Goal: Task Accomplishment & Management: Manage account settings

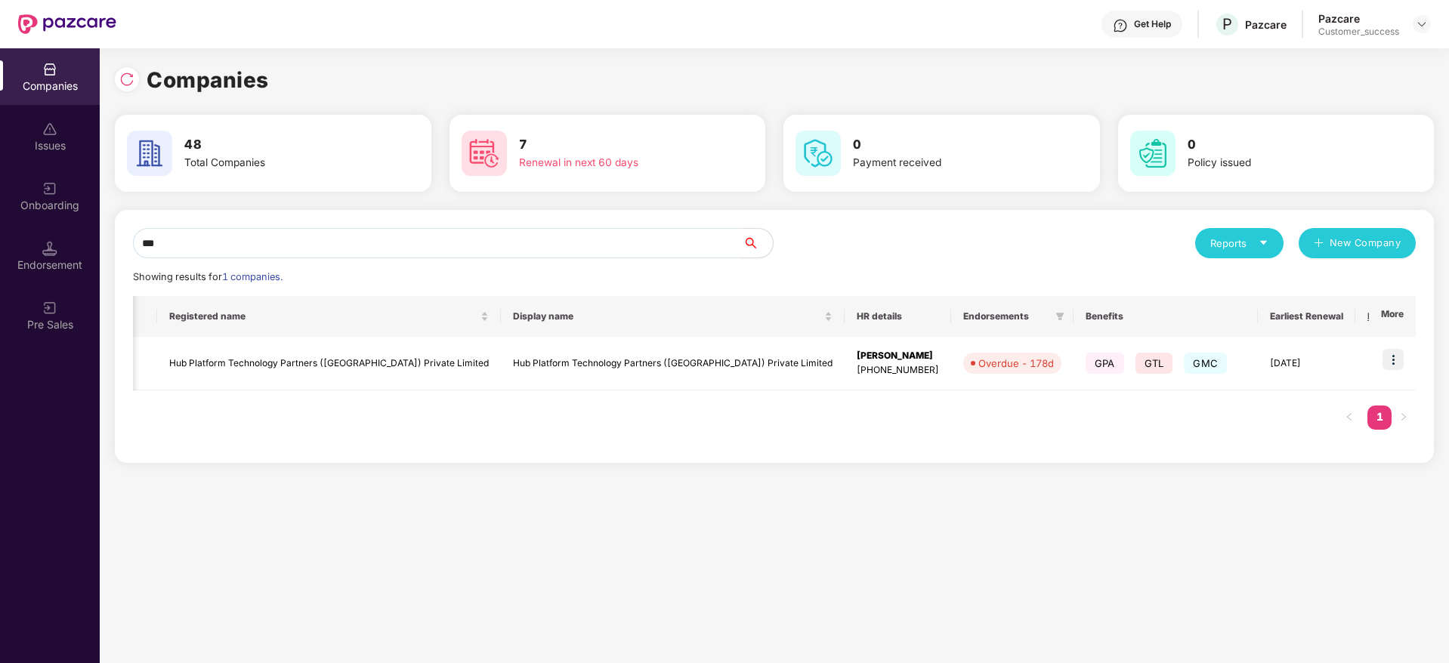
scroll to position [0, 139]
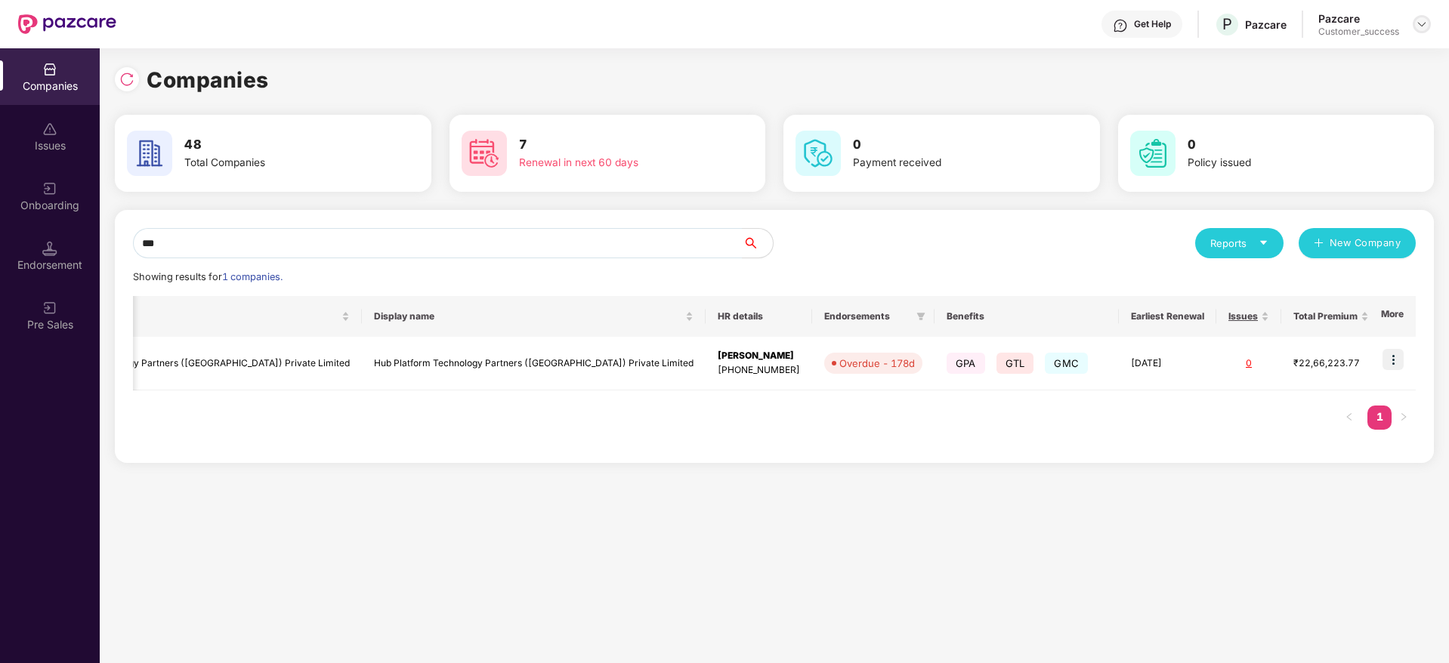
click at [1422, 32] on div at bounding box center [1421, 24] width 18 height 18
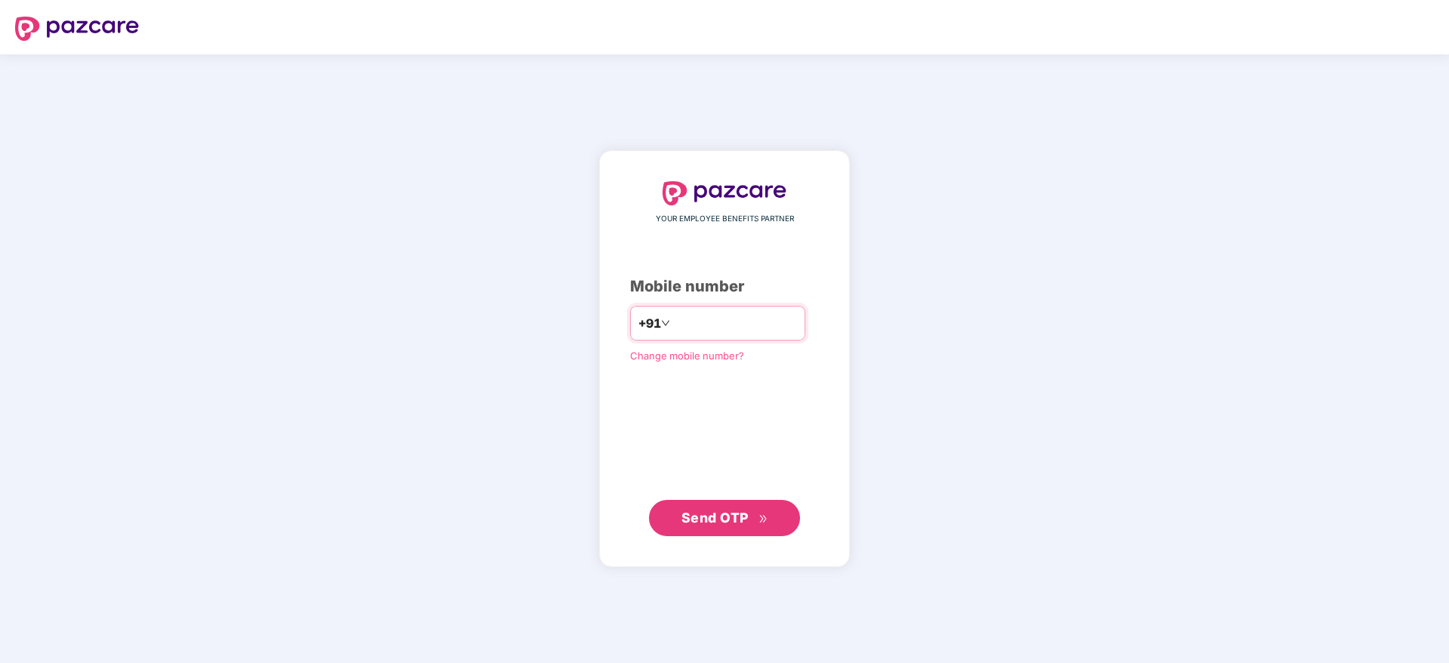
drag, startPoint x: 0, startPoint y: 0, endPoint x: 694, endPoint y: 321, distance: 764.8
click at [694, 321] on input "number" at bounding box center [735, 323] width 124 height 24
type input "**********"
click at [718, 524] on span "Send OTP" at bounding box center [714, 517] width 67 height 16
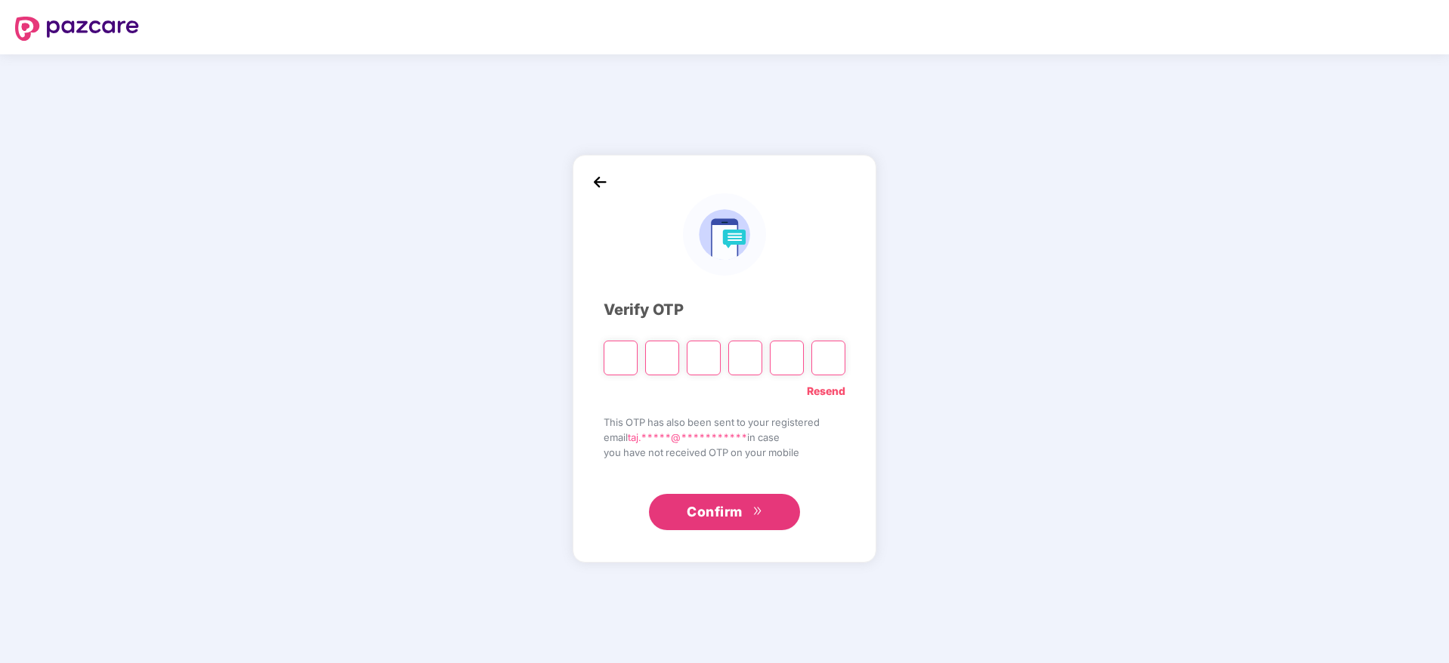
paste input "*"
type input "*"
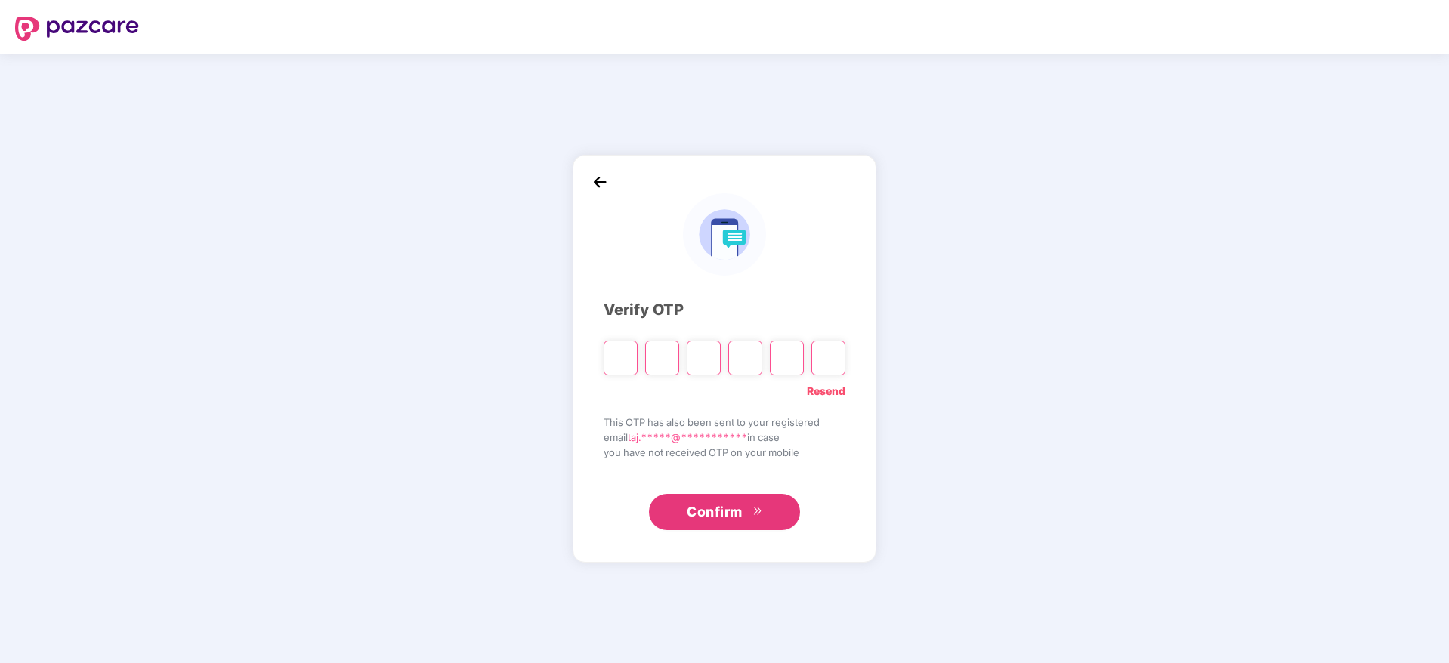
type input "*"
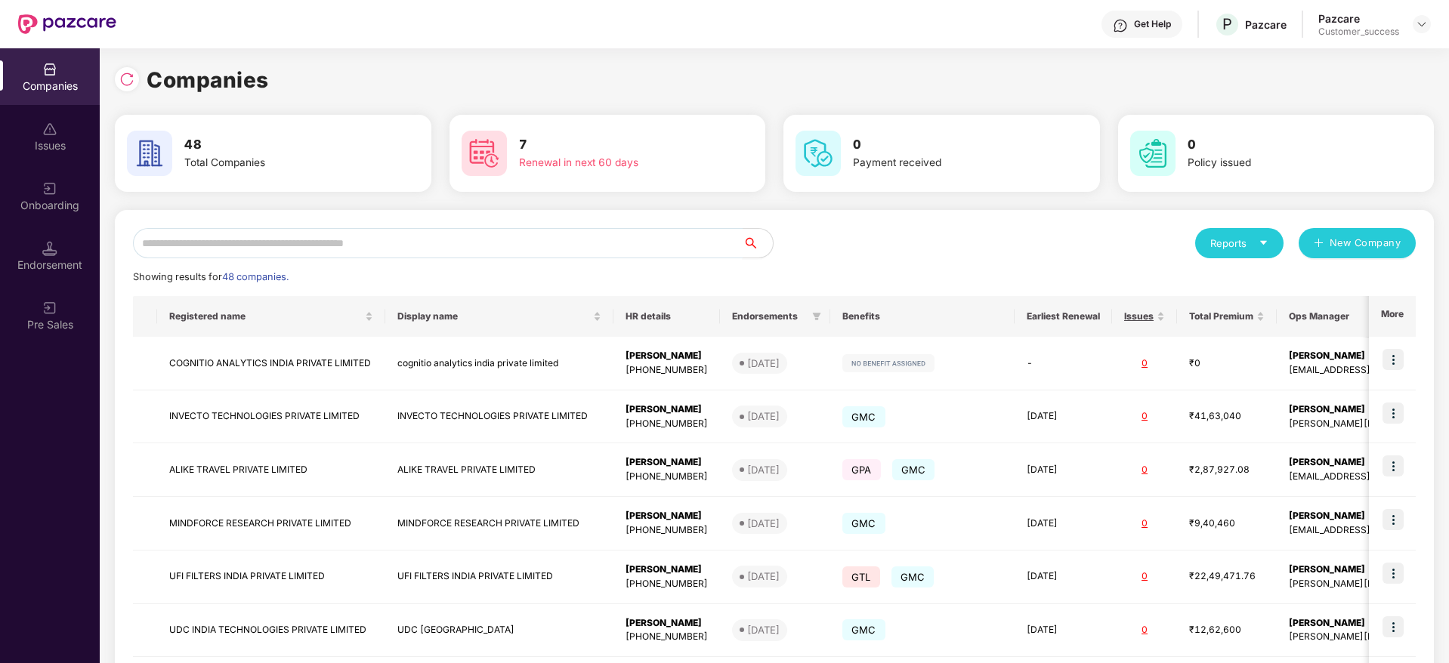
click at [301, 239] on input "text" at bounding box center [438, 243] width 610 height 30
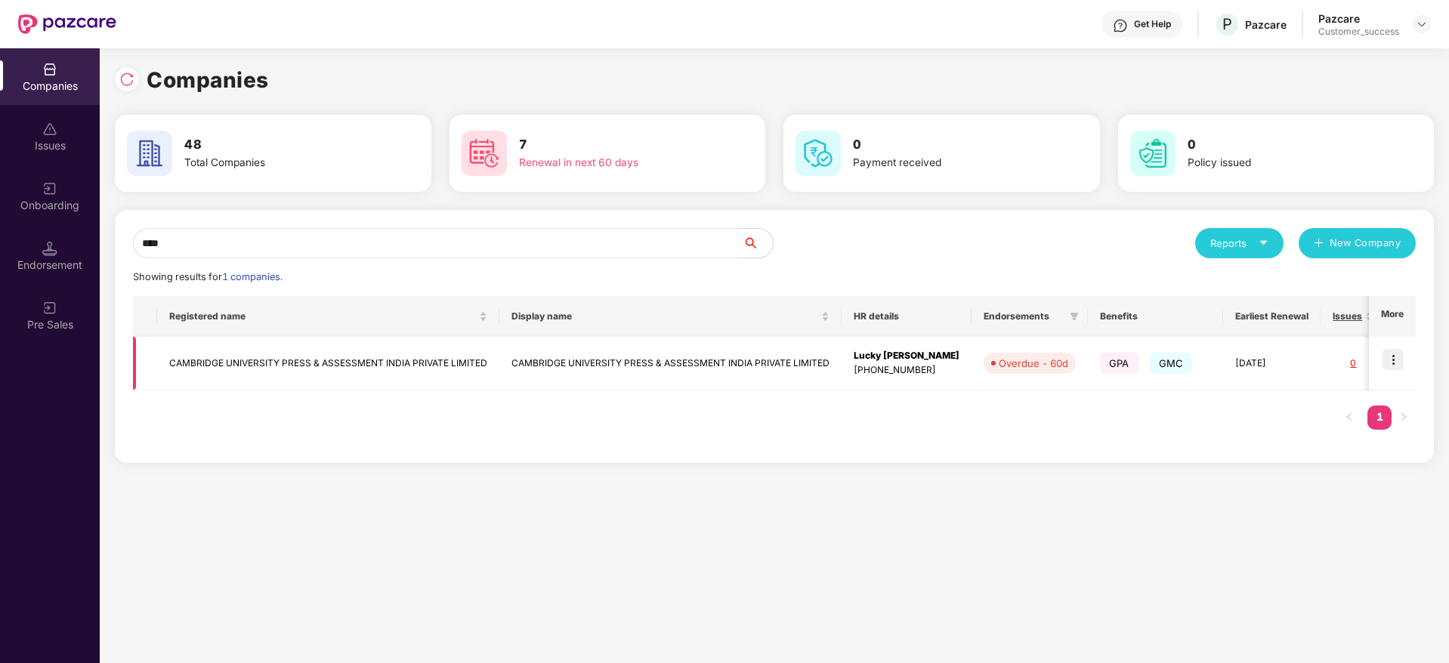
type input "****"
click at [1396, 362] on img at bounding box center [1392, 359] width 21 height 21
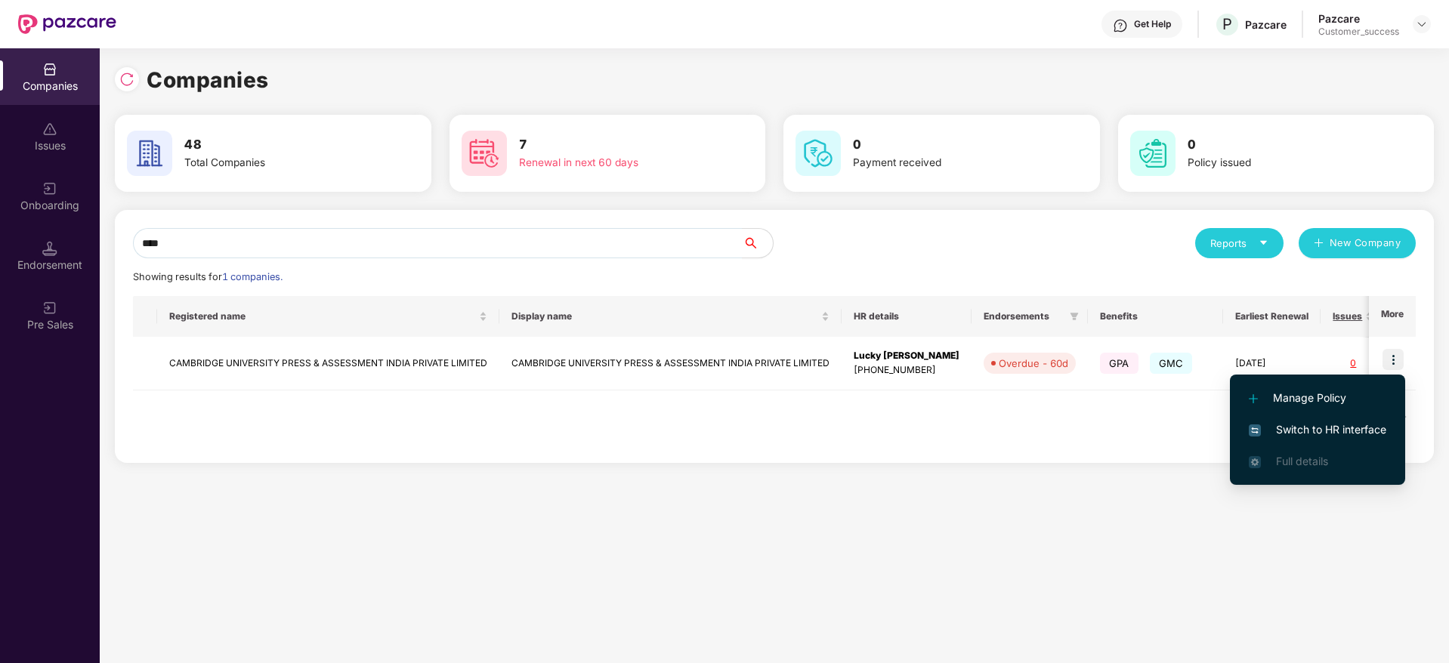
click at [1284, 427] on span "Switch to HR interface" at bounding box center [1317, 429] width 137 height 17
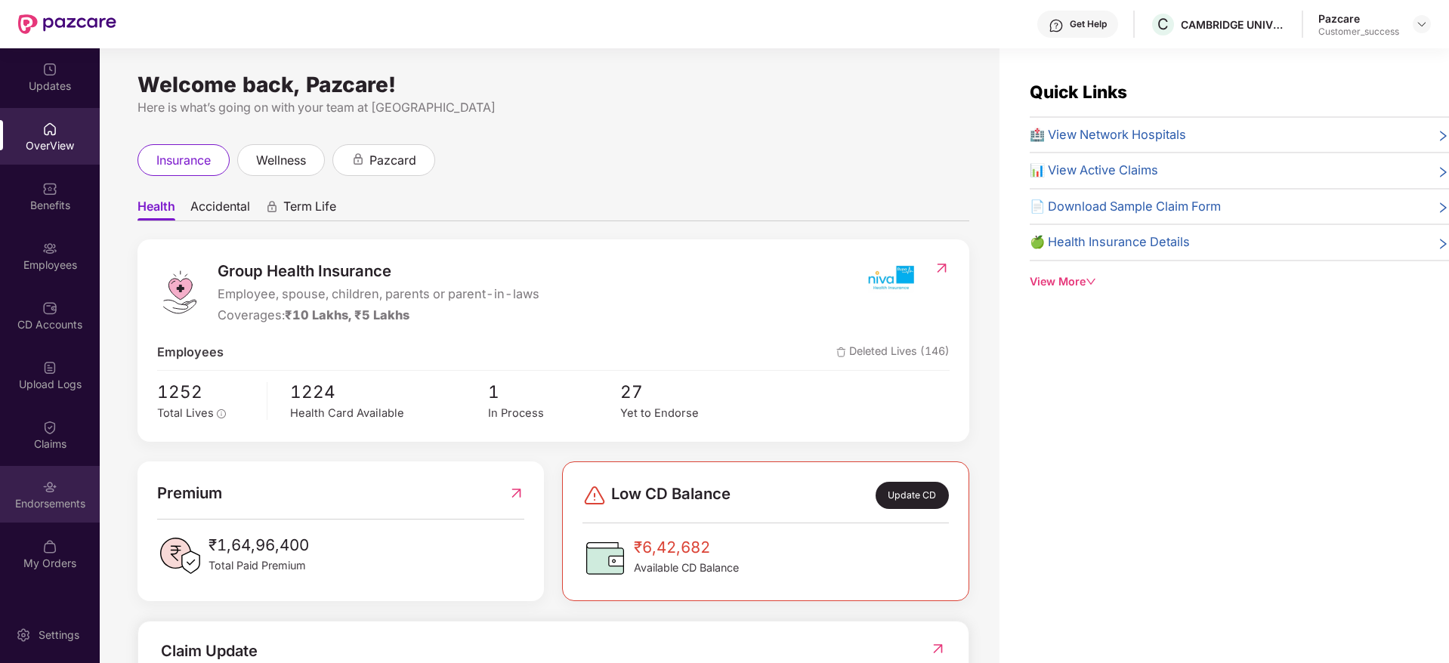
click at [54, 502] on div "Endorsements" at bounding box center [50, 503] width 100 height 15
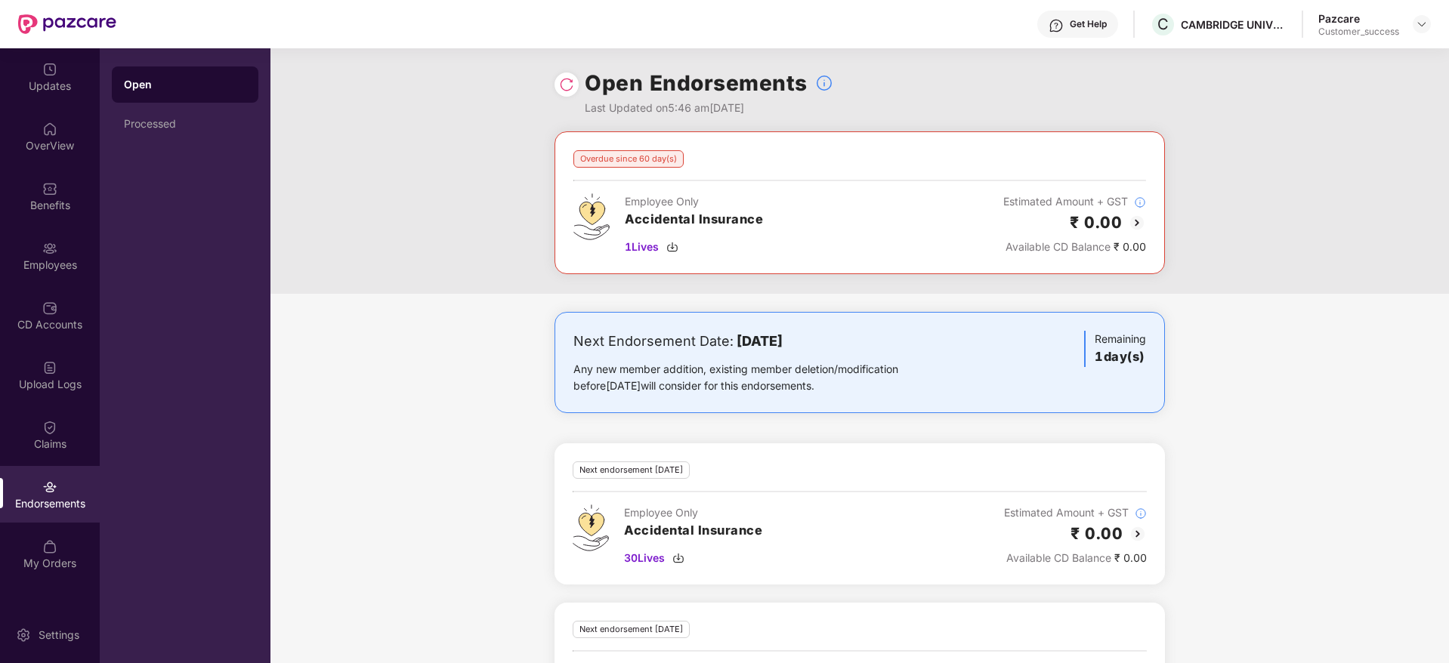
click at [487, 531] on div "Next Endorsement Date: [DATE] Any new member addition, existing member deletion…" at bounding box center [859, 537] width 1178 height 450
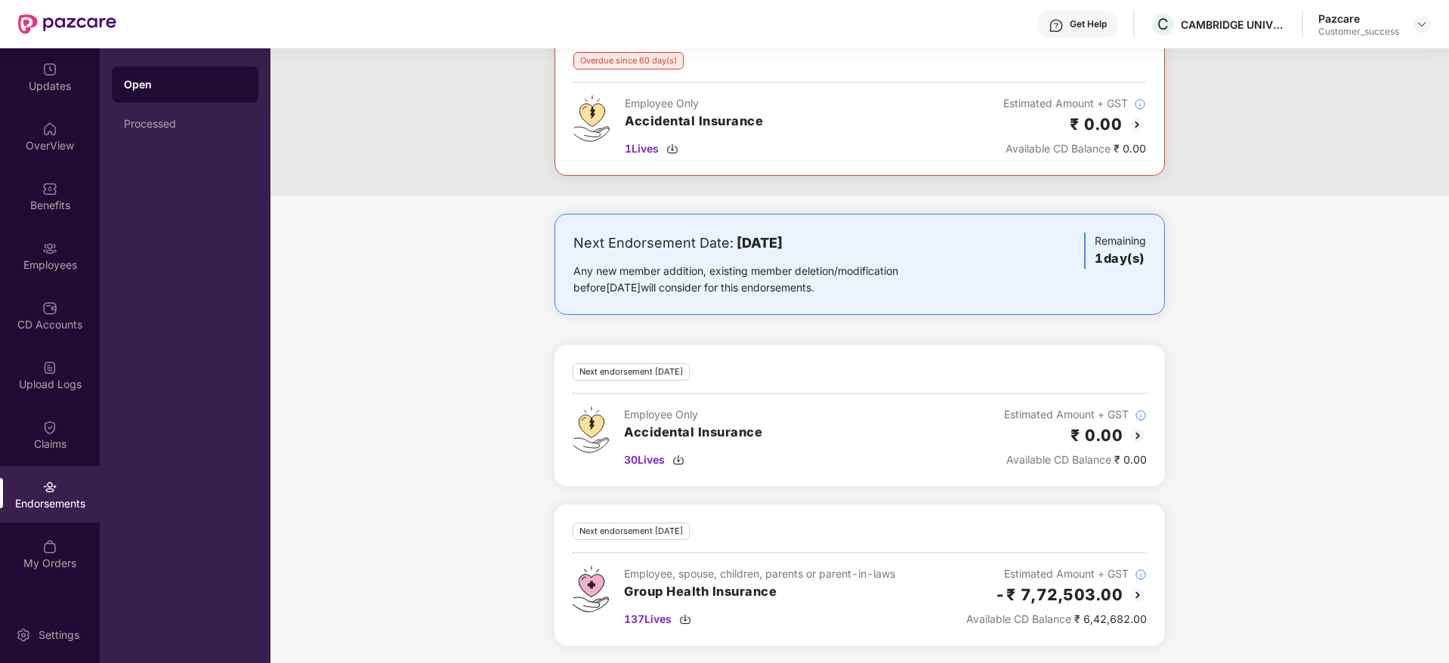
scroll to position [99, 0]
click at [685, 613] on img at bounding box center [685, 619] width 12 height 12
drag, startPoint x: 1203, startPoint y: 75, endPoint x: 1158, endPoint y: 54, distance: 49.7
click at [1158, 54] on div "CAMBRIDGE UNIVERSITY PRESS & ASSESSMENT INDIA PRIVATE LIMITED" at bounding box center [1243, 60] width 189 height 36
copy div "CAMBRIDGE UNIVERSITY PRESS & ASSESSMENT INDIA PRIVATE LIMITED"
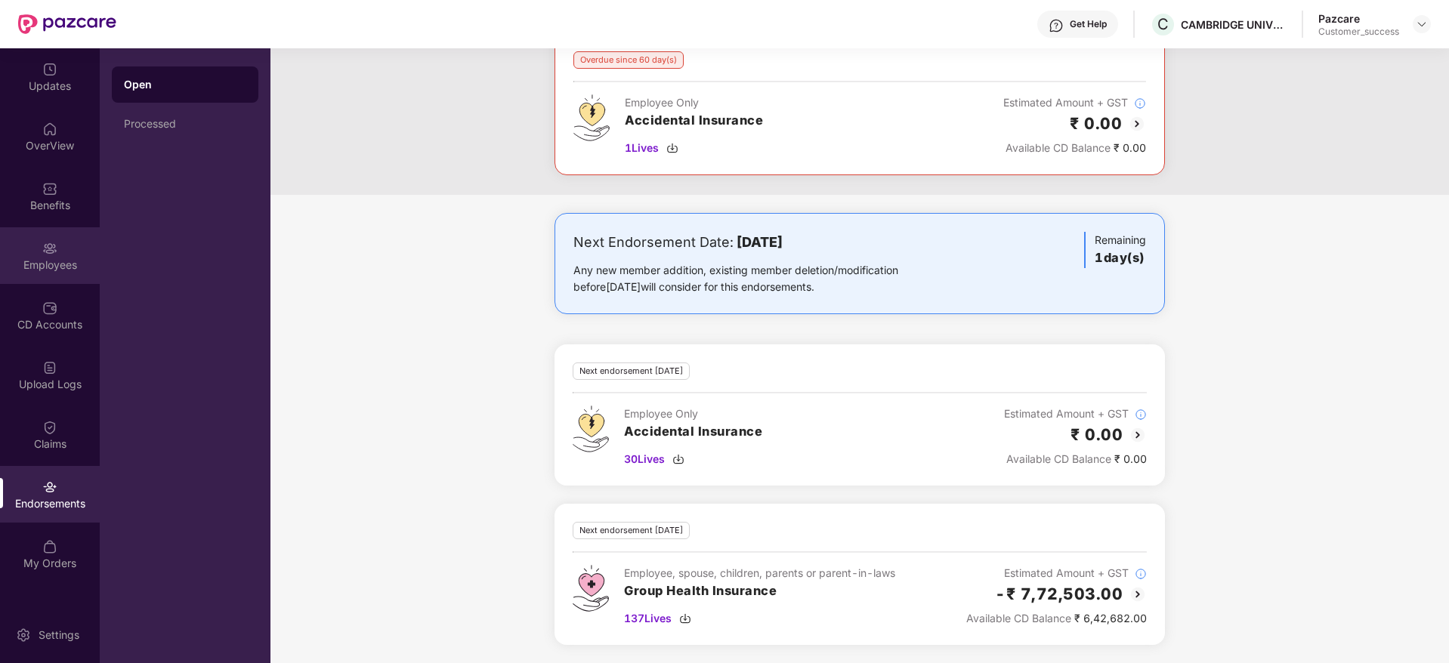
click at [51, 253] on img at bounding box center [49, 248] width 15 height 15
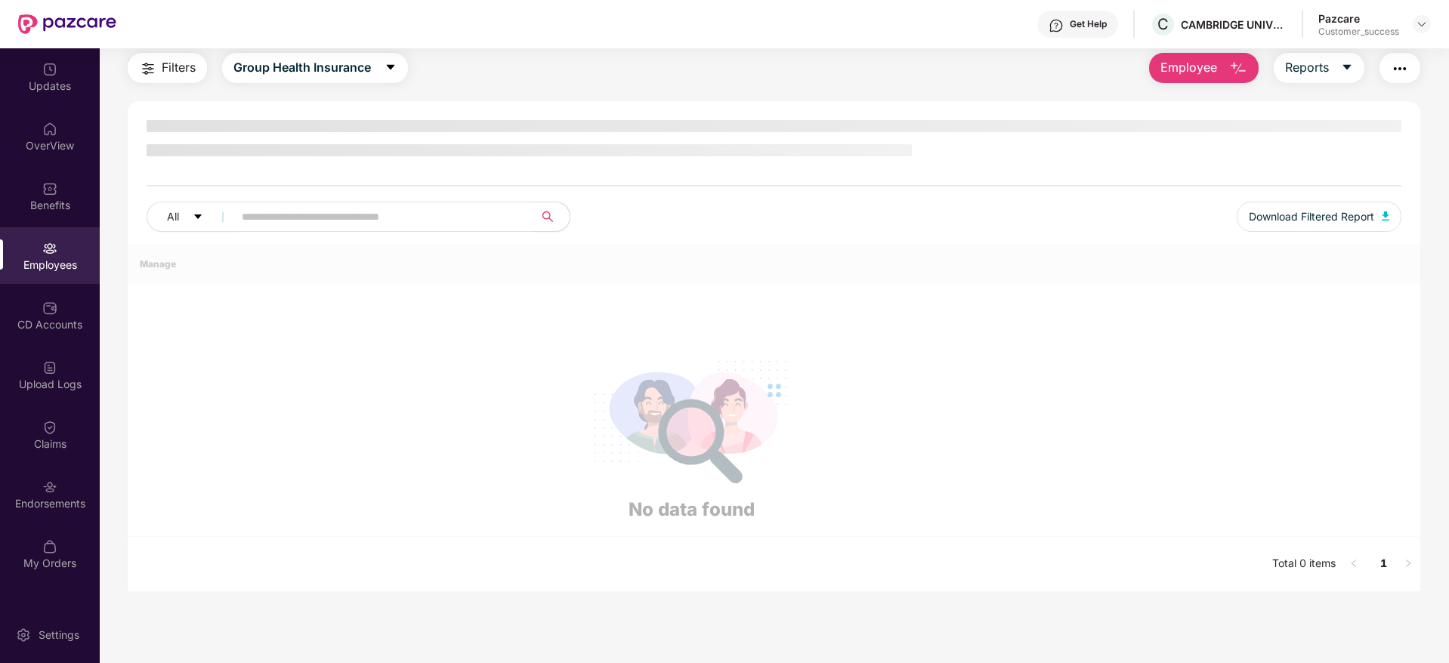
scroll to position [48, 0]
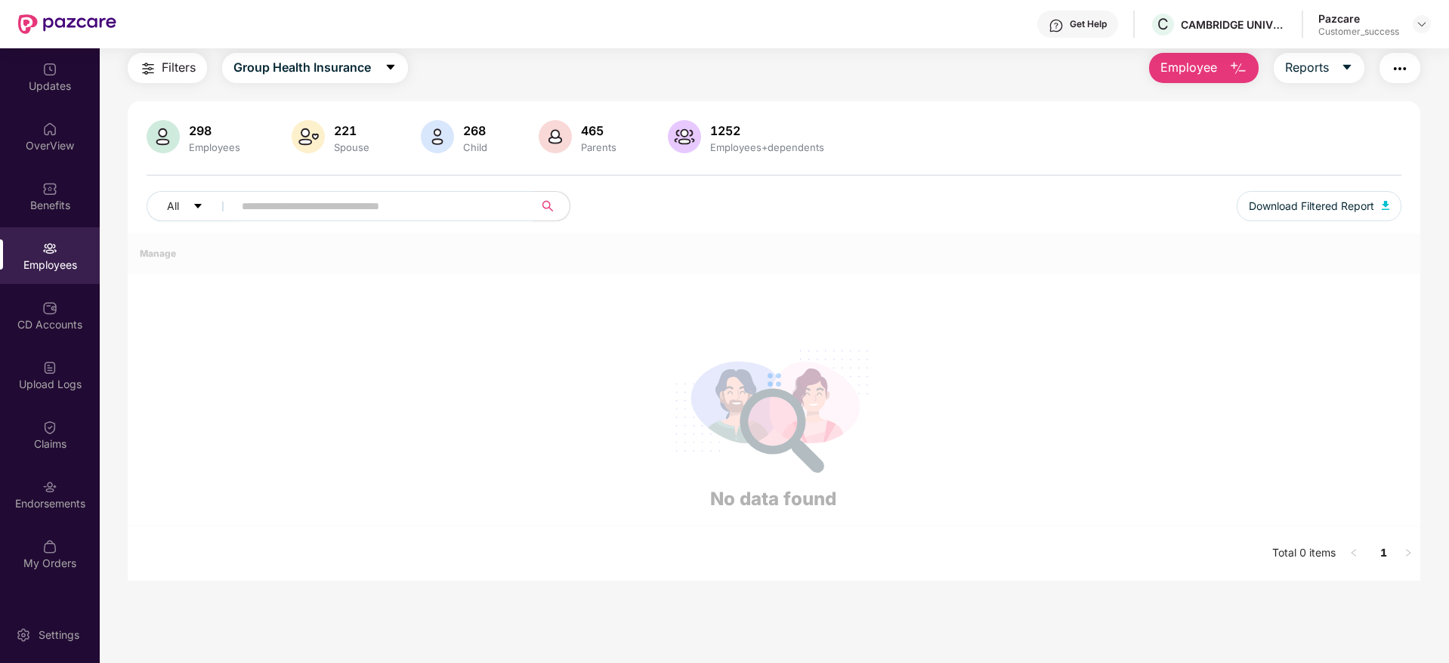
click at [379, 204] on span at bounding box center [379, 206] width 310 height 30
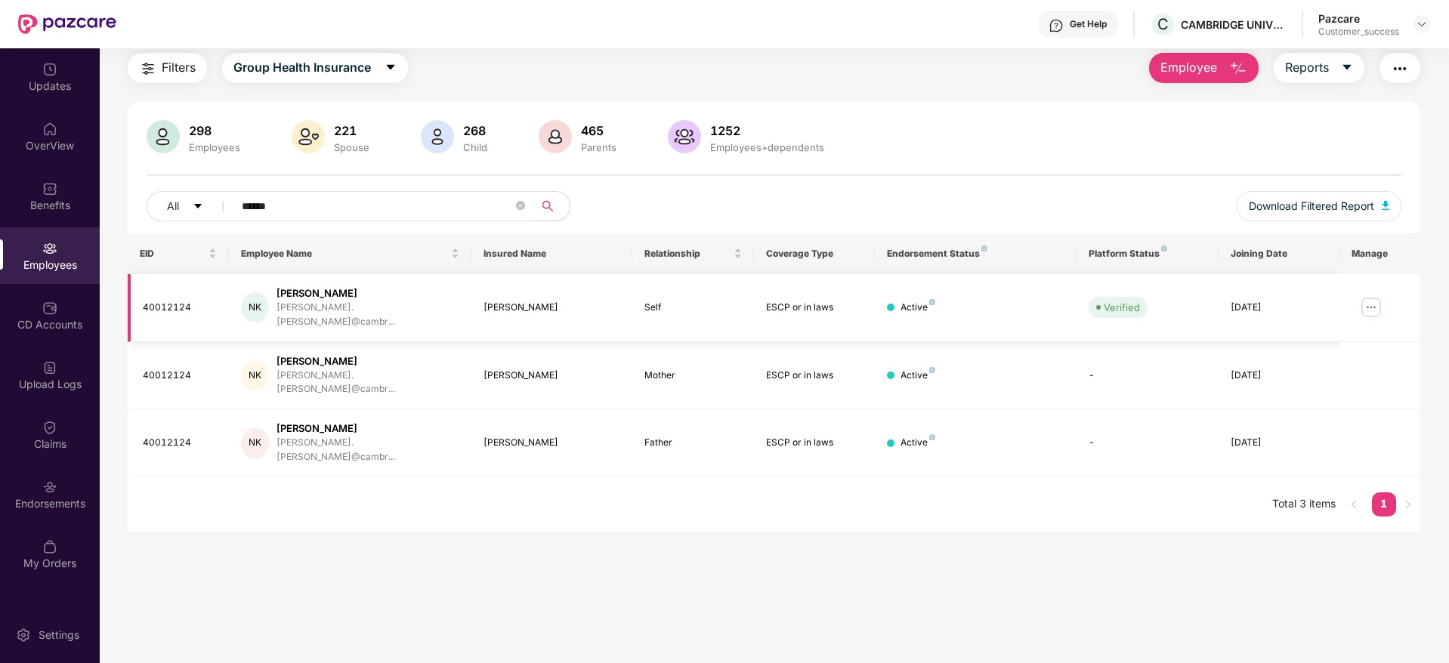
type input "******"
click at [1377, 298] on img at bounding box center [1371, 307] width 24 height 24
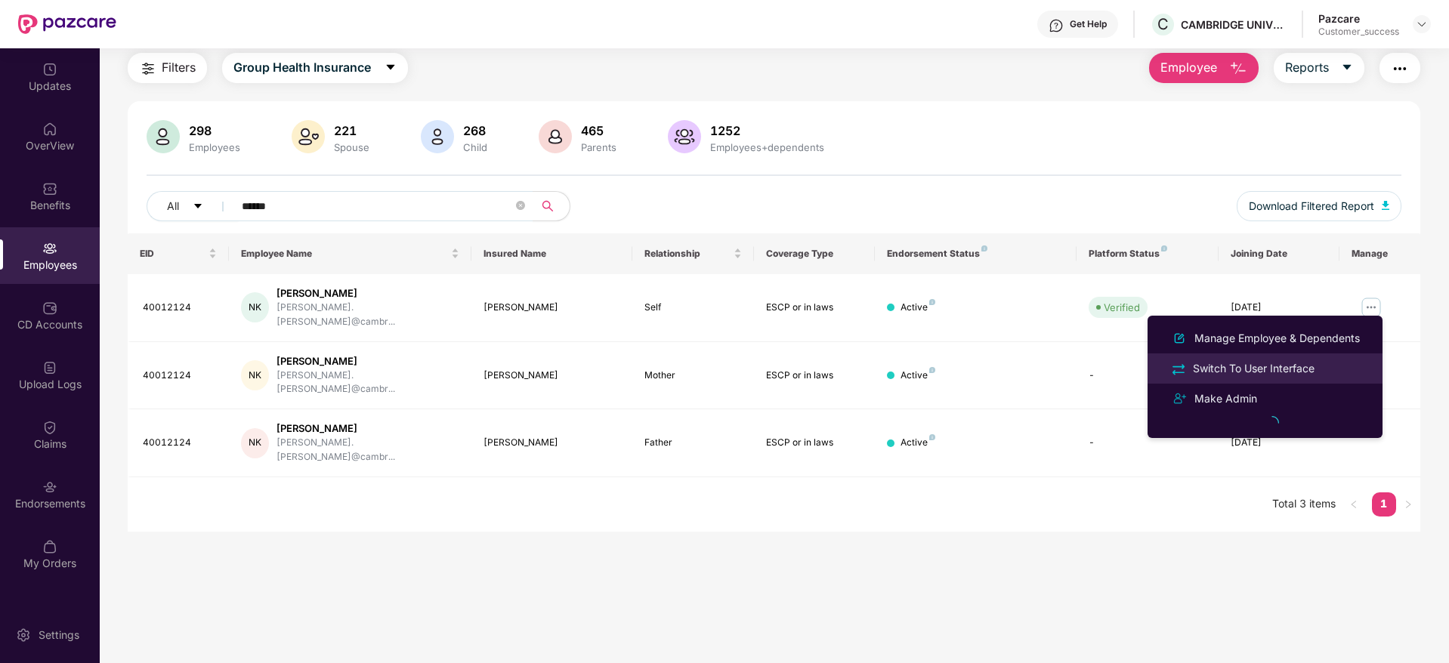
click at [1259, 373] on div "Switch To User Interface" at bounding box center [1254, 368] width 128 height 17
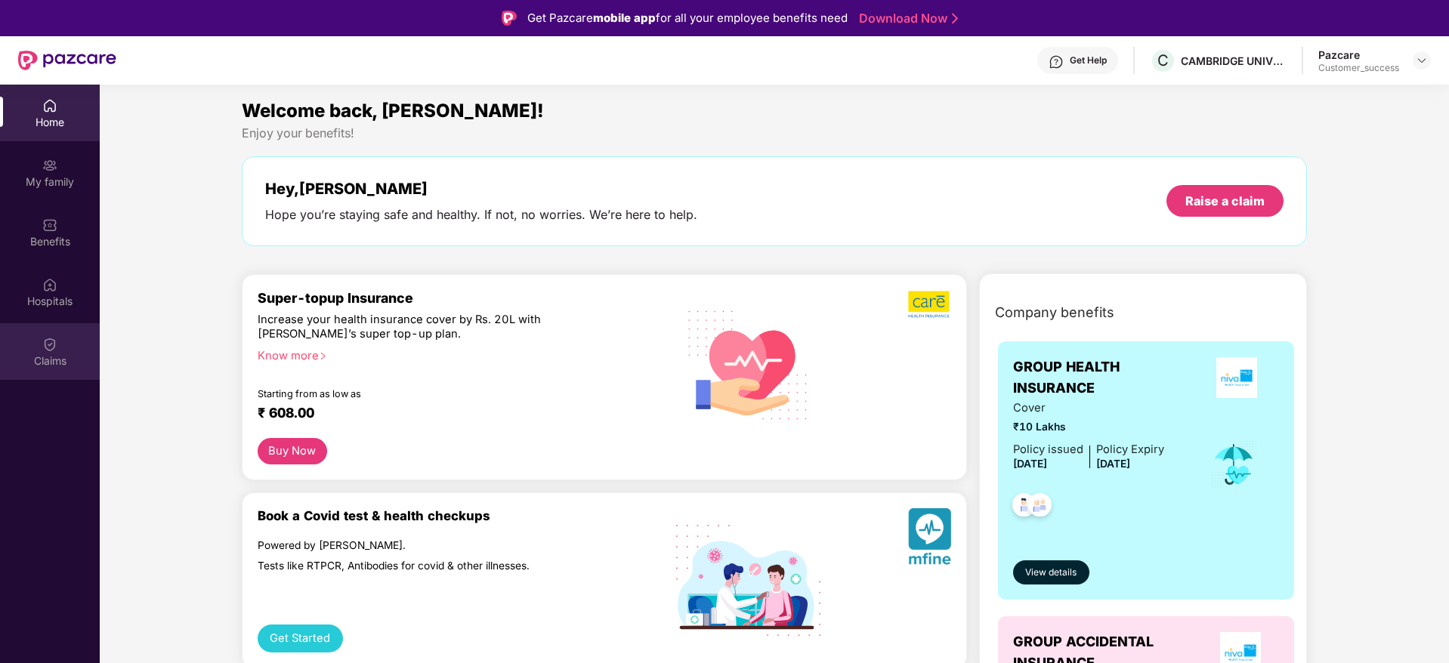
click at [54, 347] on img at bounding box center [49, 344] width 15 height 15
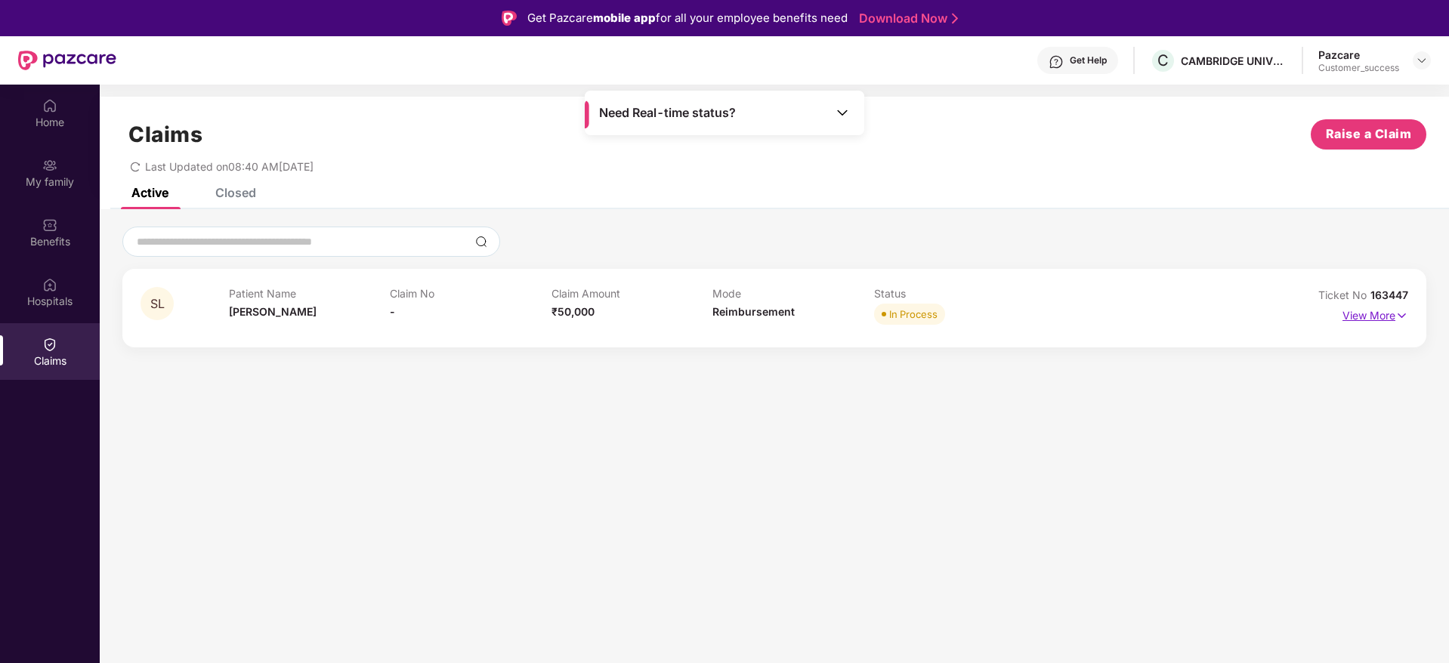
click at [1394, 316] on p "View More" at bounding box center [1375, 314] width 66 height 20
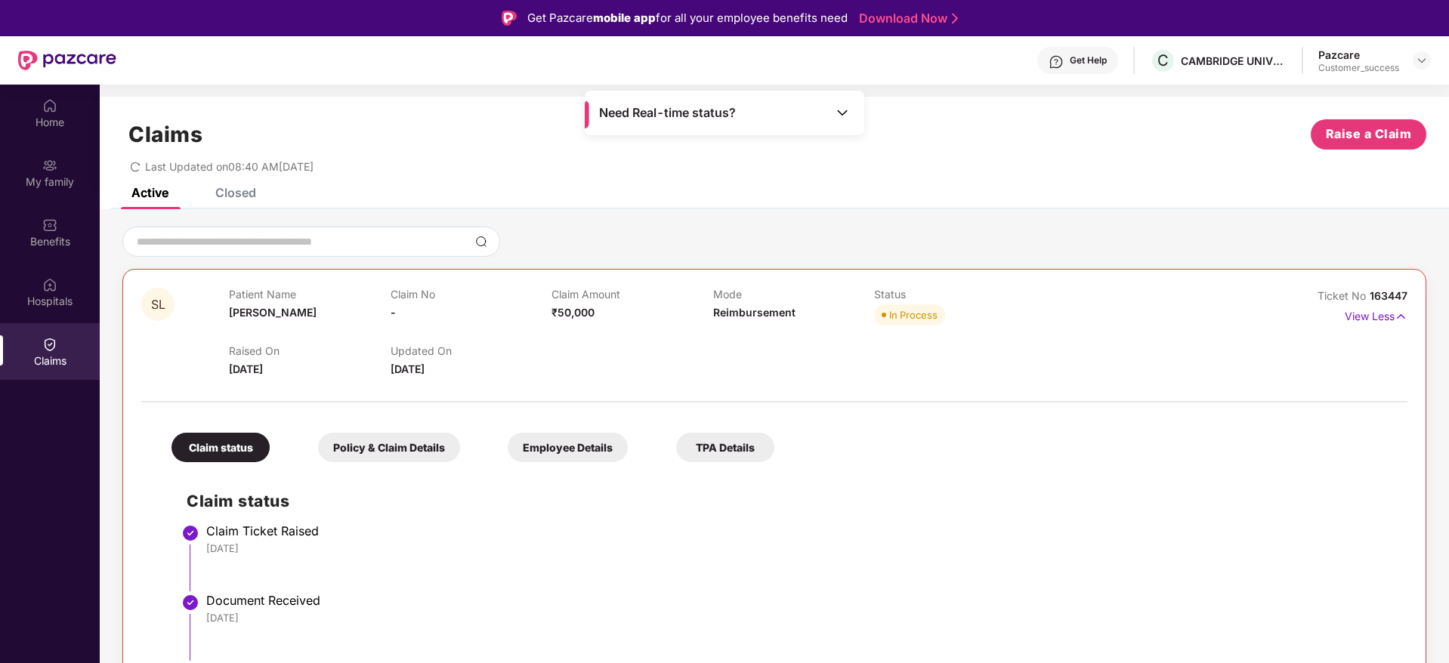
click at [1152, 423] on div "Claim status Policy & Claim Details Employee Details TPA Details Claim status C…" at bounding box center [774, 619] width 1266 height 419
click at [1203, 369] on div "SL Patient Name [PERSON_NAME] Claim No - Claim Amount ₹50,000 Mode Reimbursemen…" at bounding box center [774, 333] width 1266 height 90
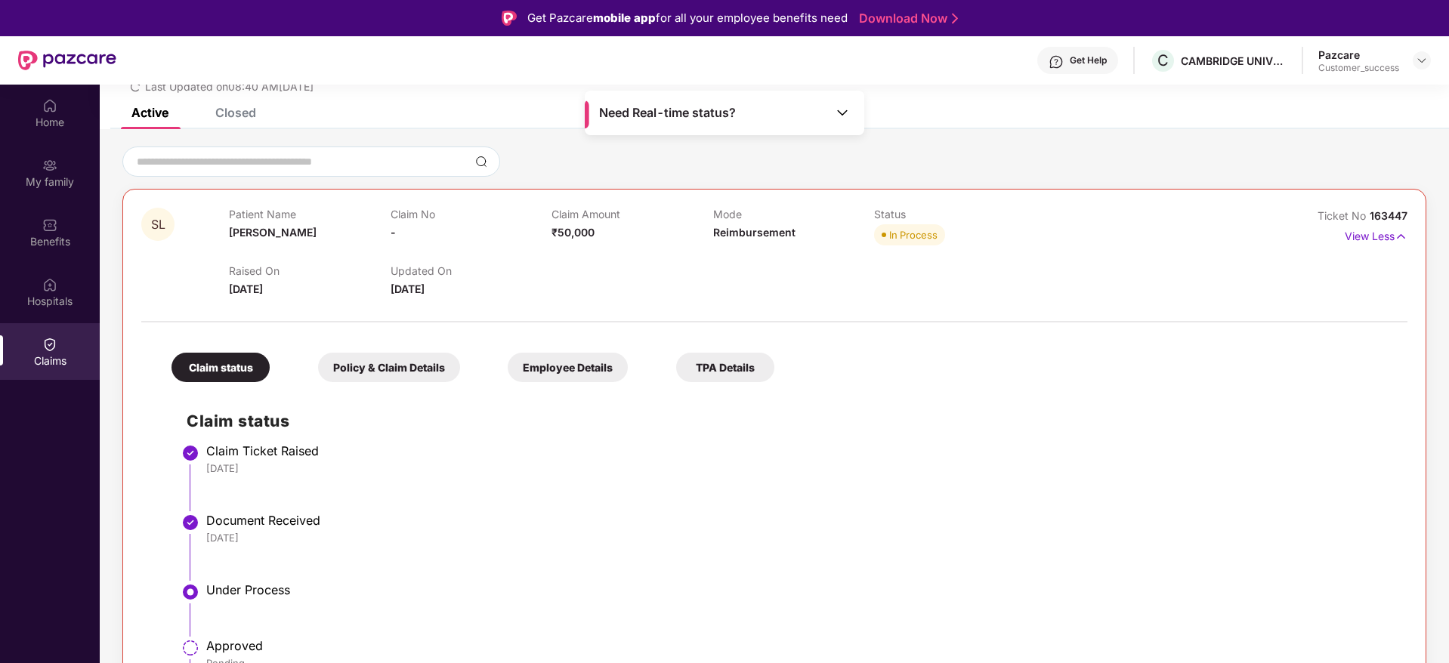
scroll to position [91, 0]
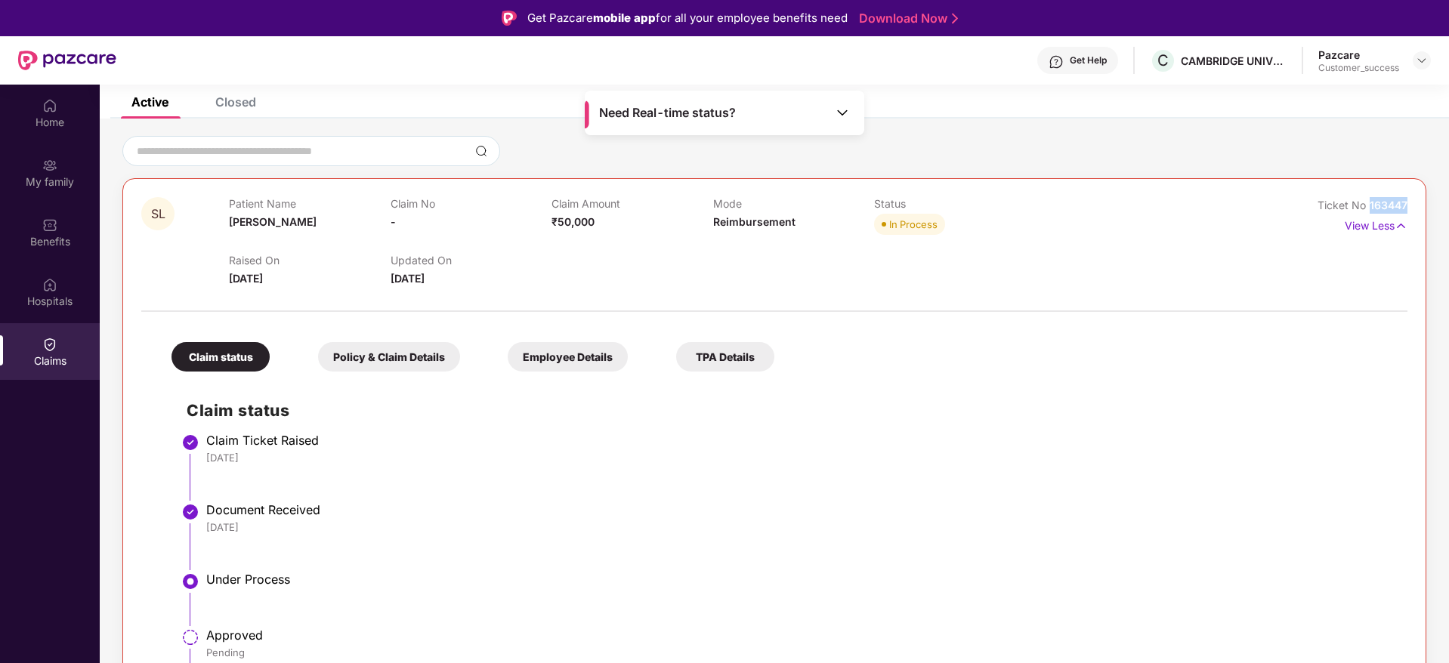
drag, startPoint x: 1409, startPoint y: 198, endPoint x: 1367, endPoint y: 205, distance: 42.8
click at [1367, 205] on div "SL Patient Name [PERSON_NAME] Claim No - Claim Amount ₹50,000 Mode Reimbursemen…" at bounding box center [774, 467] width 1304 height 579
copy span "163447"
click at [1424, 62] on img at bounding box center [1422, 60] width 12 height 12
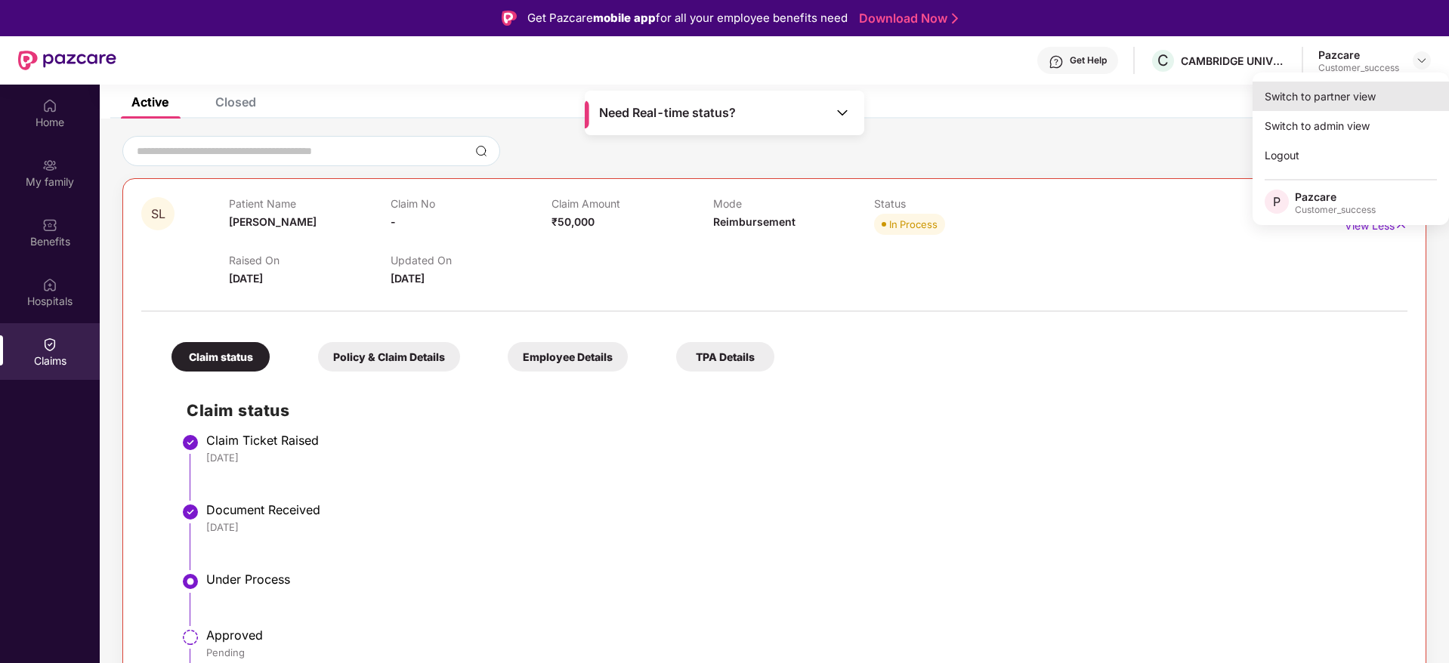
click at [1335, 96] on div "Switch to partner view" at bounding box center [1350, 96] width 196 height 29
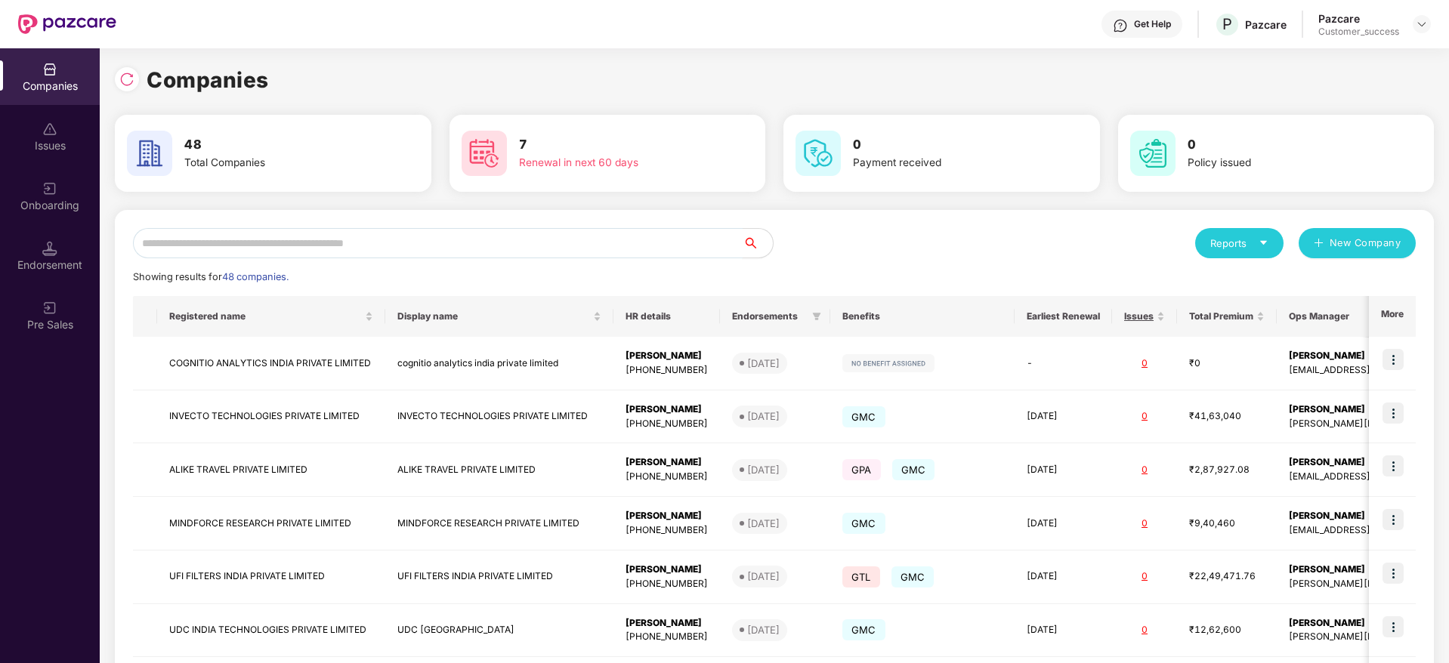
click at [341, 239] on input "text" at bounding box center [438, 243] width 610 height 30
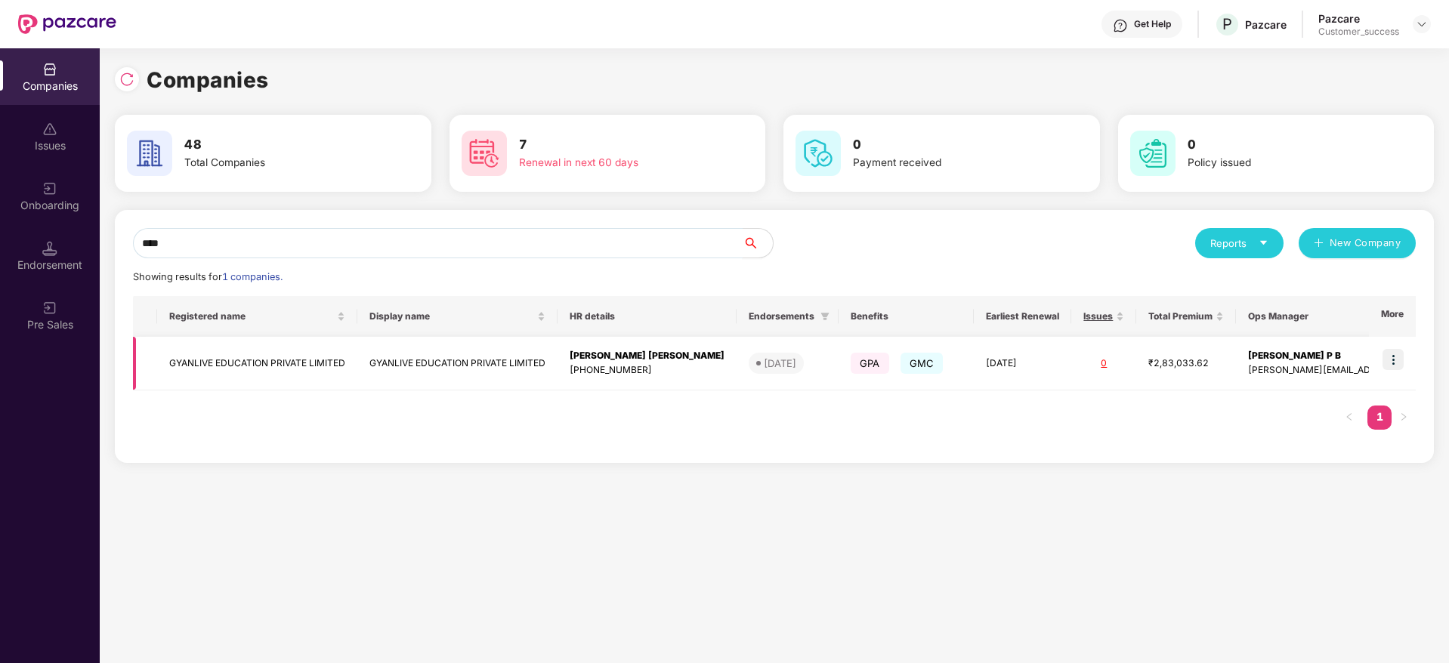
type input "****"
click at [1397, 364] on img at bounding box center [1392, 359] width 21 height 21
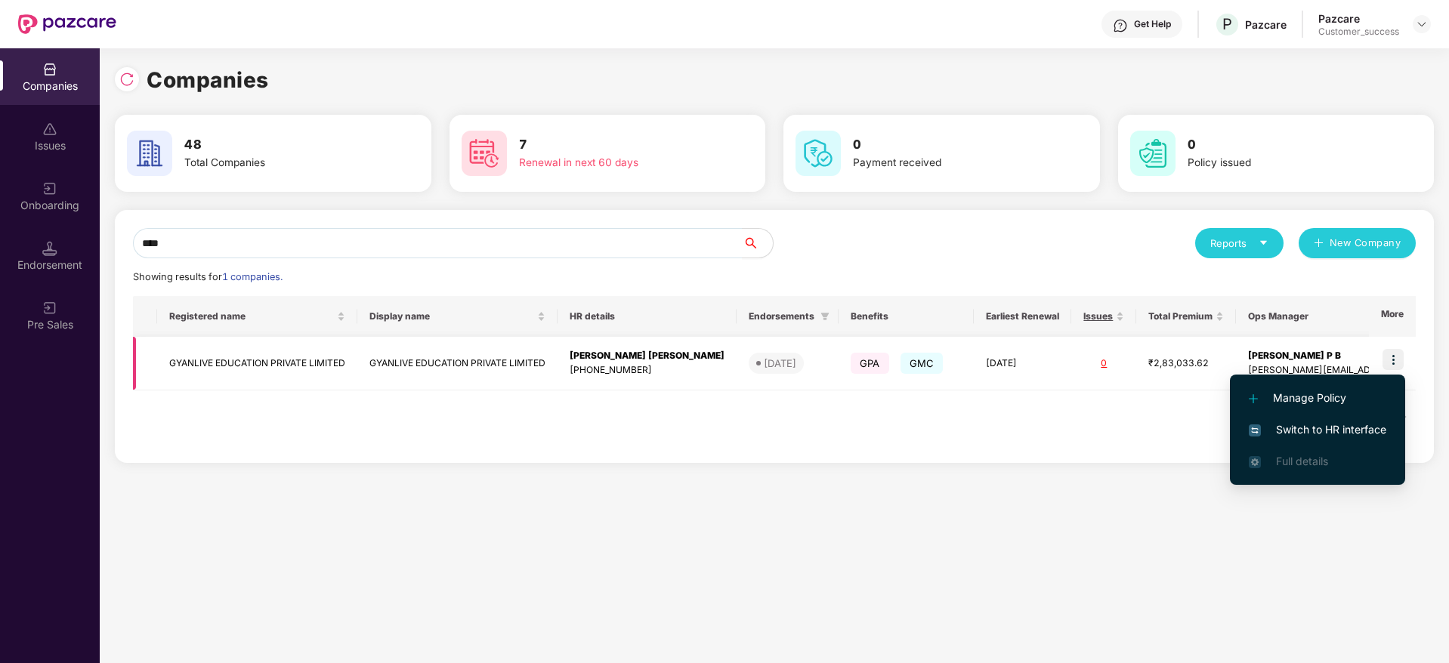
click at [261, 369] on td "GYANLIVE EDUCATION PRIVATE LIMITED" at bounding box center [257, 364] width 200 height 54
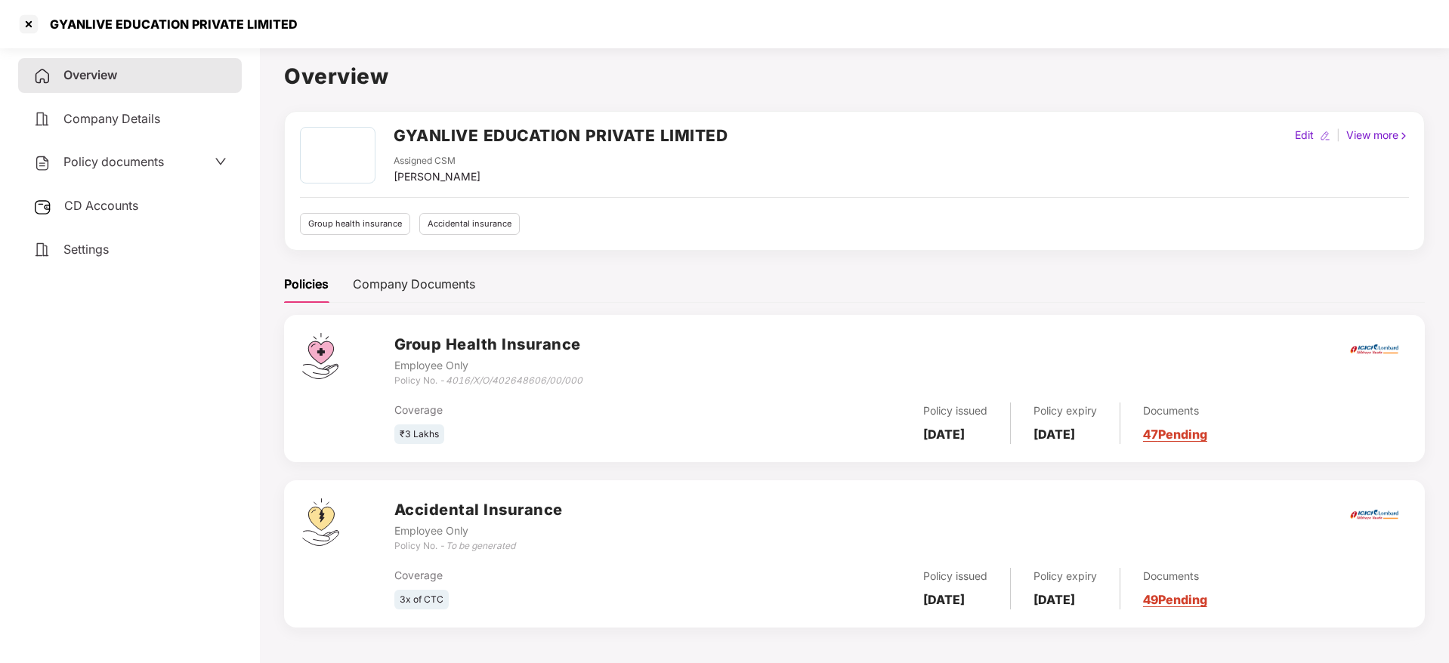
click at [91, 200] on span "CD Accounts" at bounding box center [101, 205] width 74 height 15
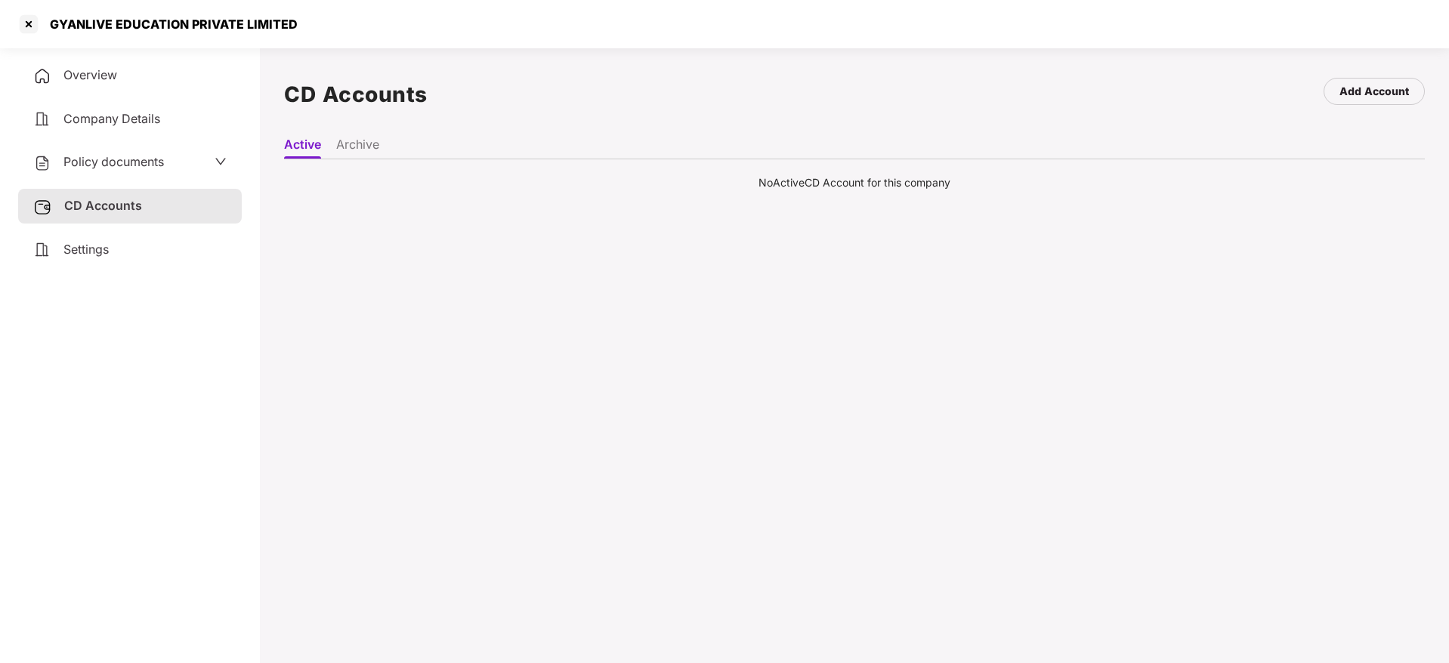
click at [354, 144] on li "Archive" at bounding box center [357, 148] width 43 height 22
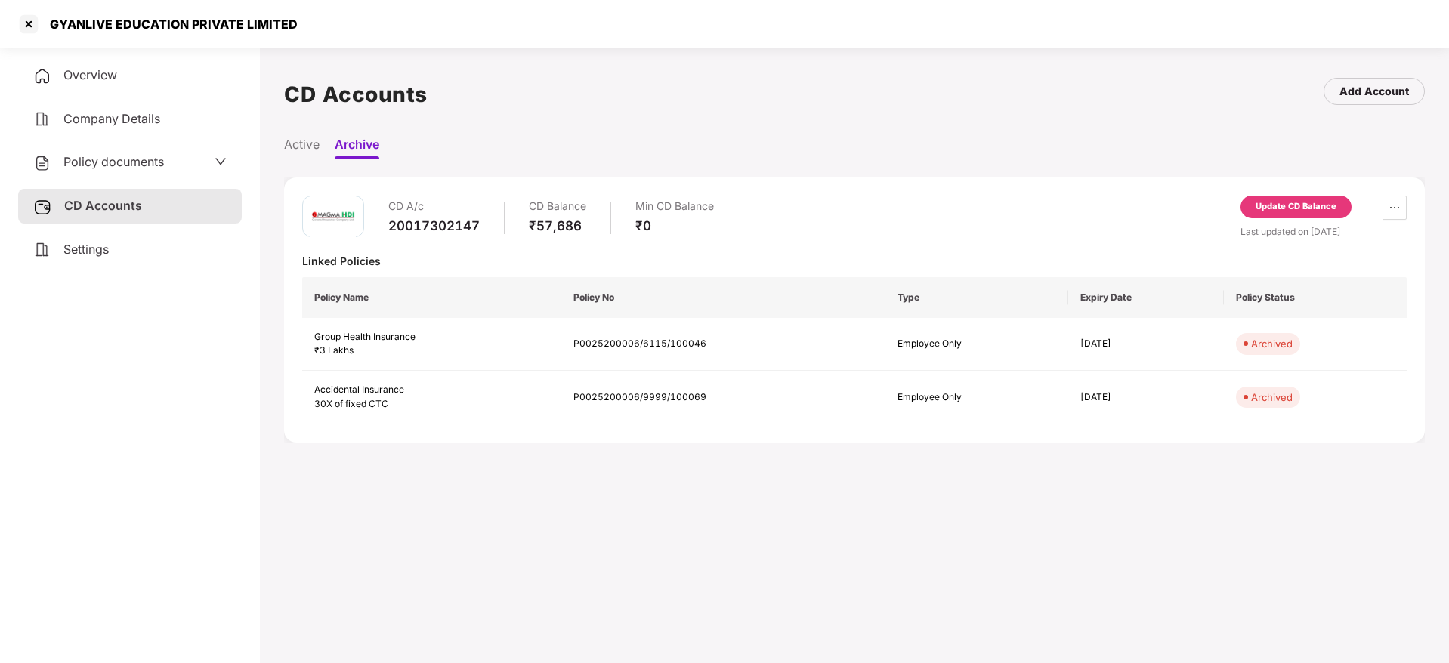
click at [312, 150] on li "Active" at bounding box center [302, 148] width 36 height 22
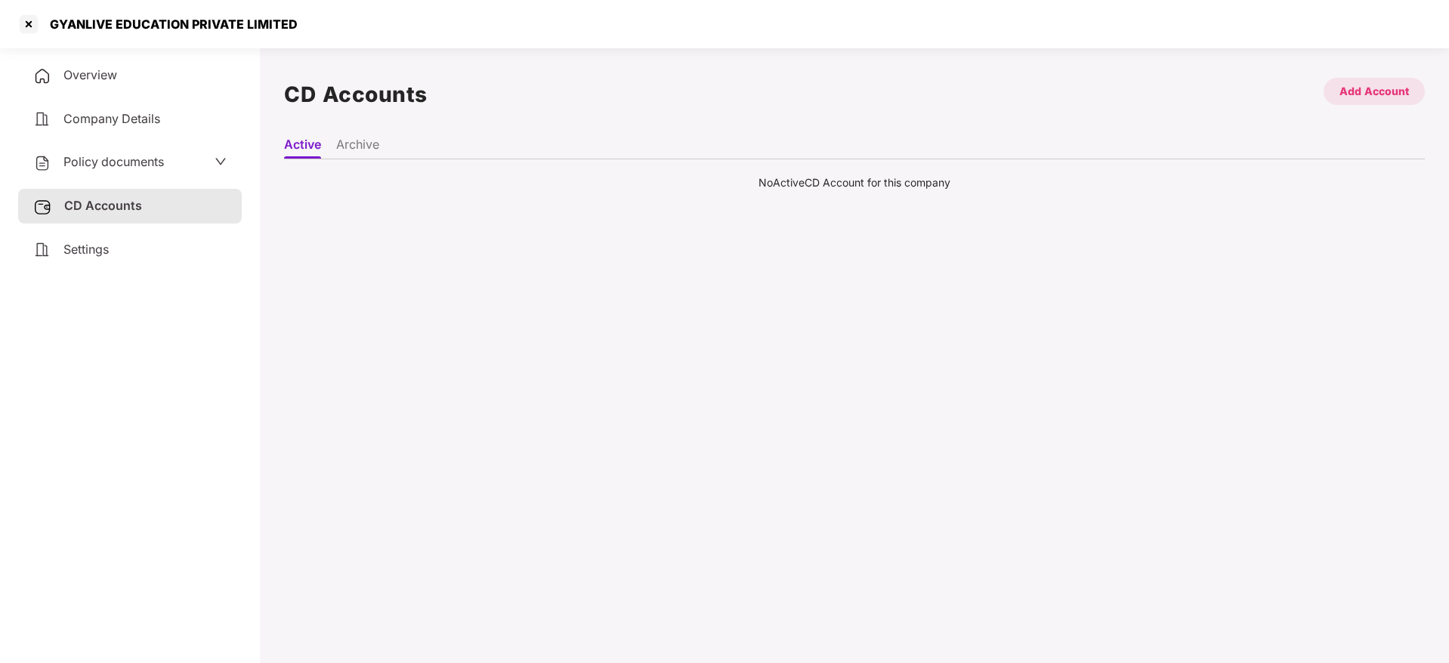
click at [1345, 94] on div "Add Account" at bounding box center [1373, 91] width 69 height 17
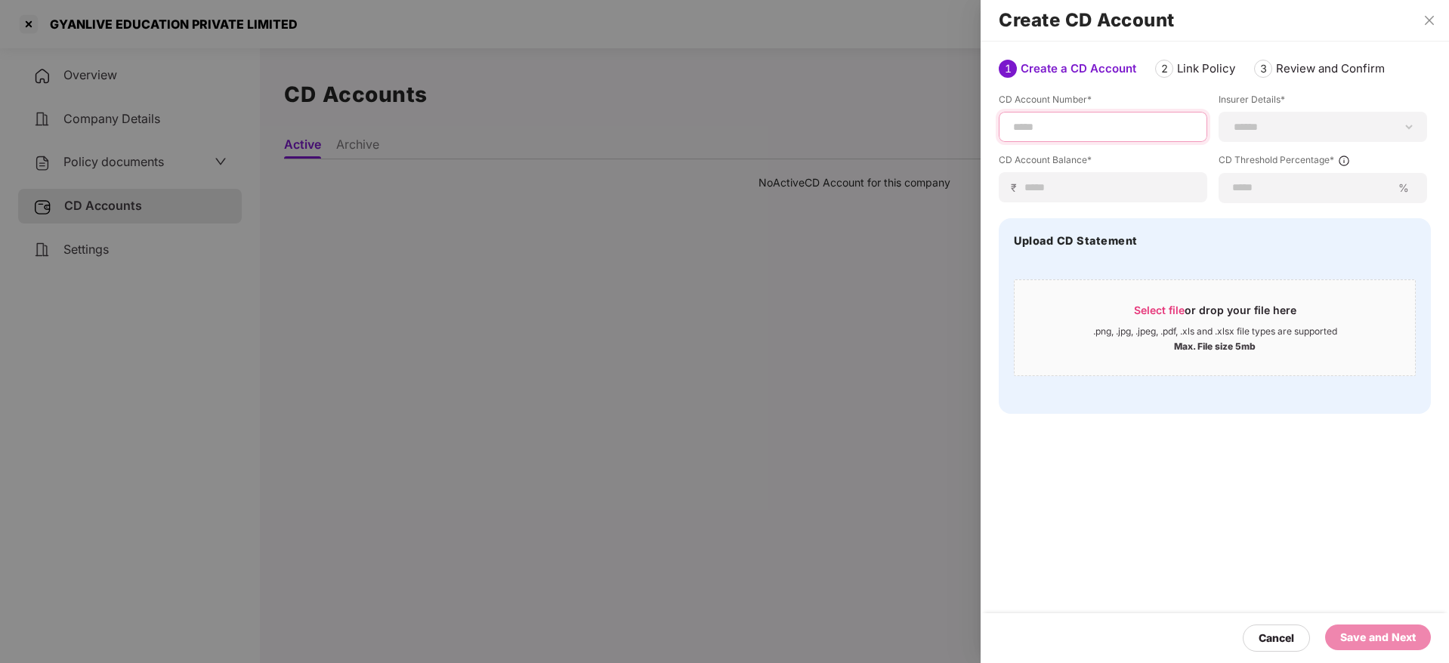
click at [1107, 128] on input at bounding box center [1102, 127] width 183 height 16
paste input "**********"
type input "**********"
click at [1258, 134] on div "**********" at bounding box center [1322, 127] width 208 height 30
click at [1329, 122] on select "**********" at bounding box center [1322, 127] width 183 height 12
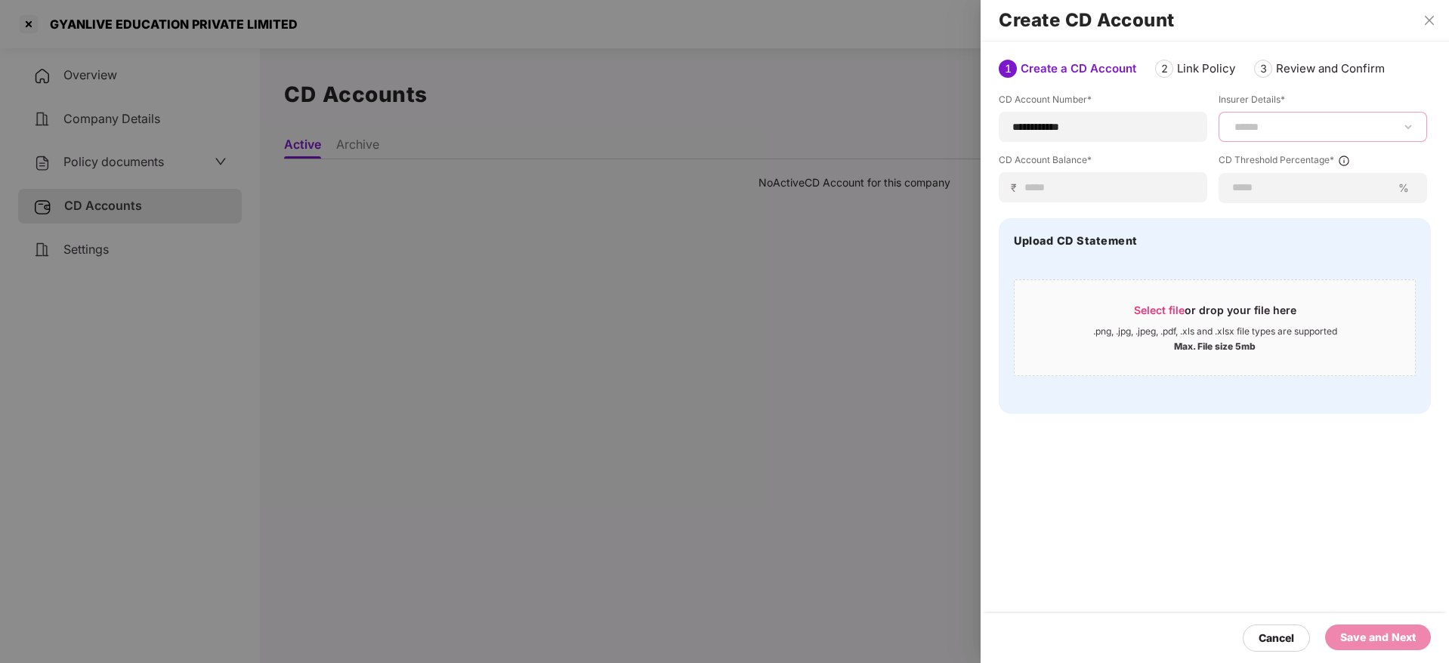
select select "*****"
click at [1231, 133] on select "**********" at bounding box center [1322, 127] width 183 height 12
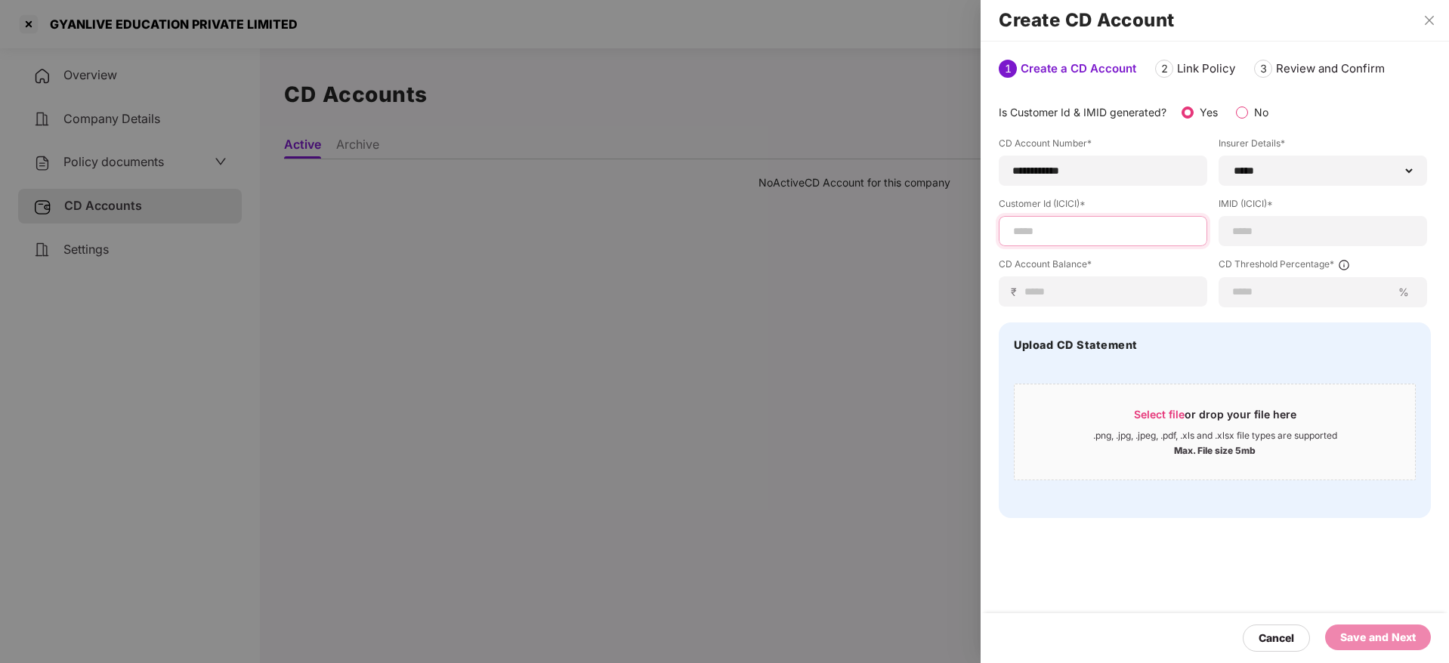
click at [1121, 225] on input at bounding box center [1102, 232] width 183 height 16
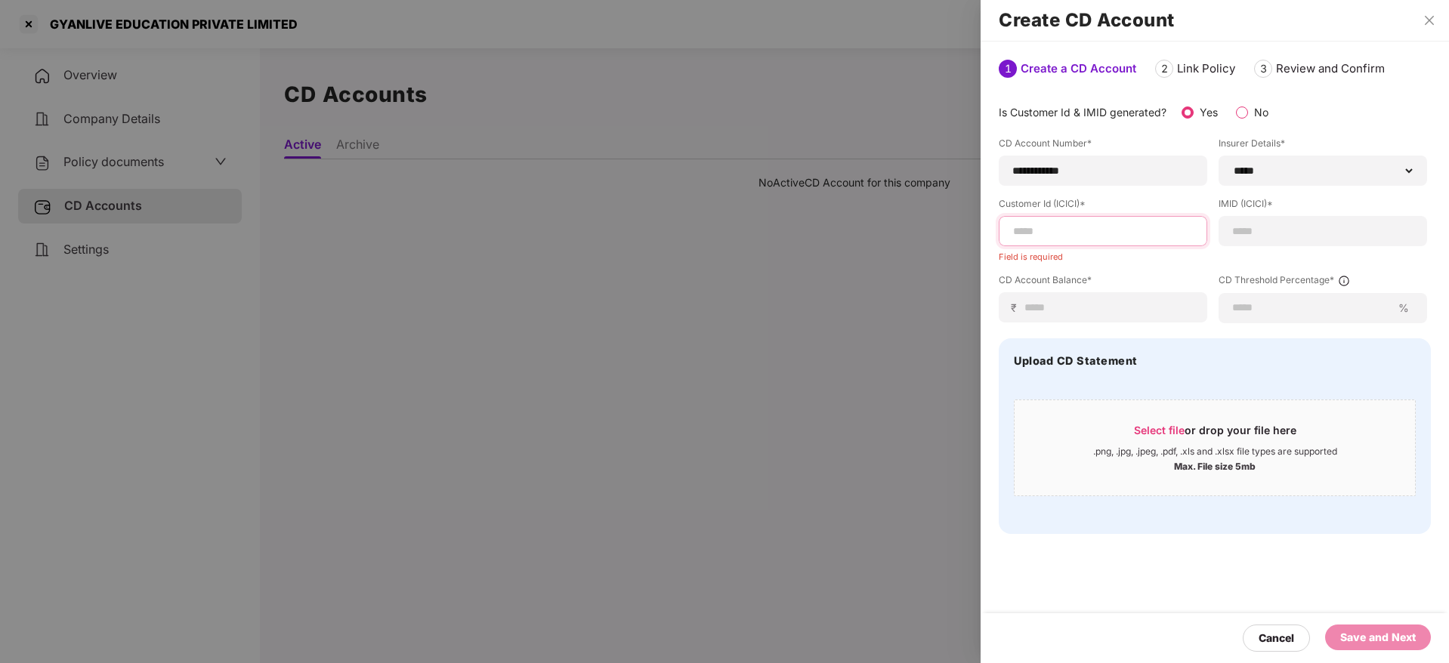
paste input "**********"
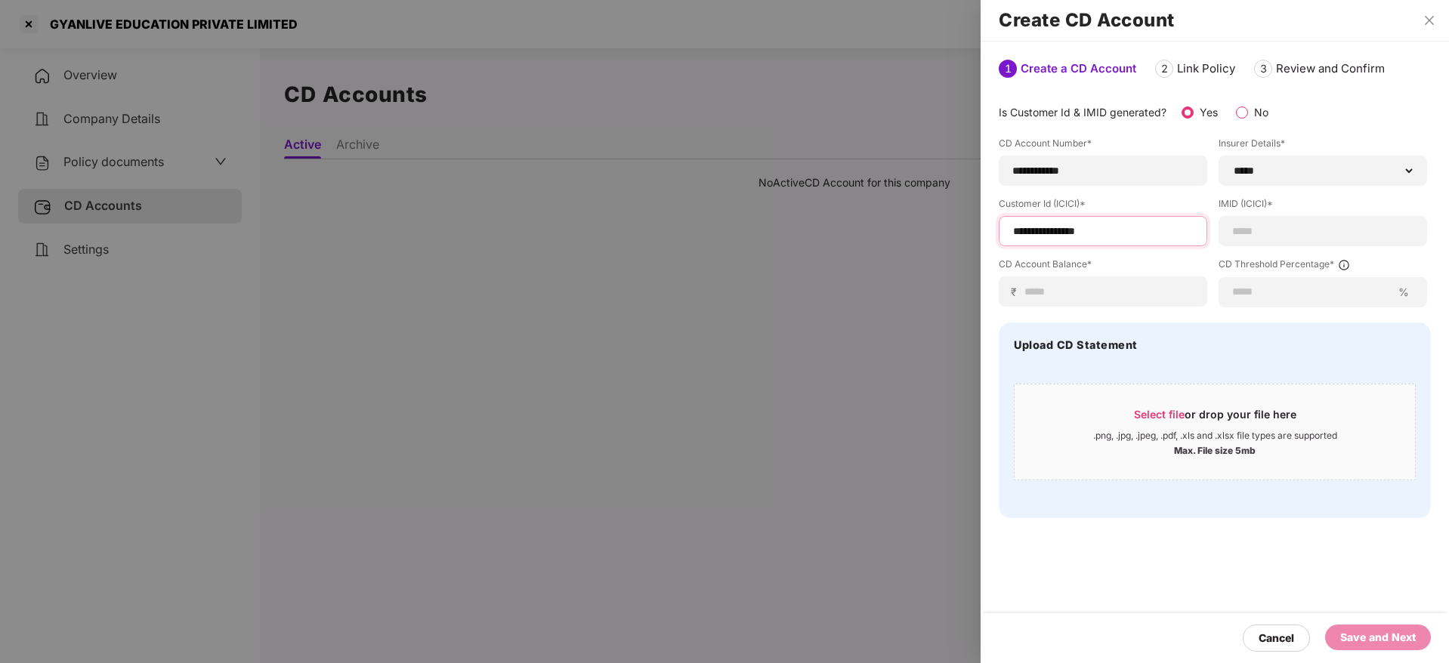
type input "**********"
click at [1246, 221] on div at bounding box center [1322, 231] width 208 height 30
click at [1249, 233] on input at bounding box center [1322, 232] width 183 height 16
paste input "**********"
type input "**********"
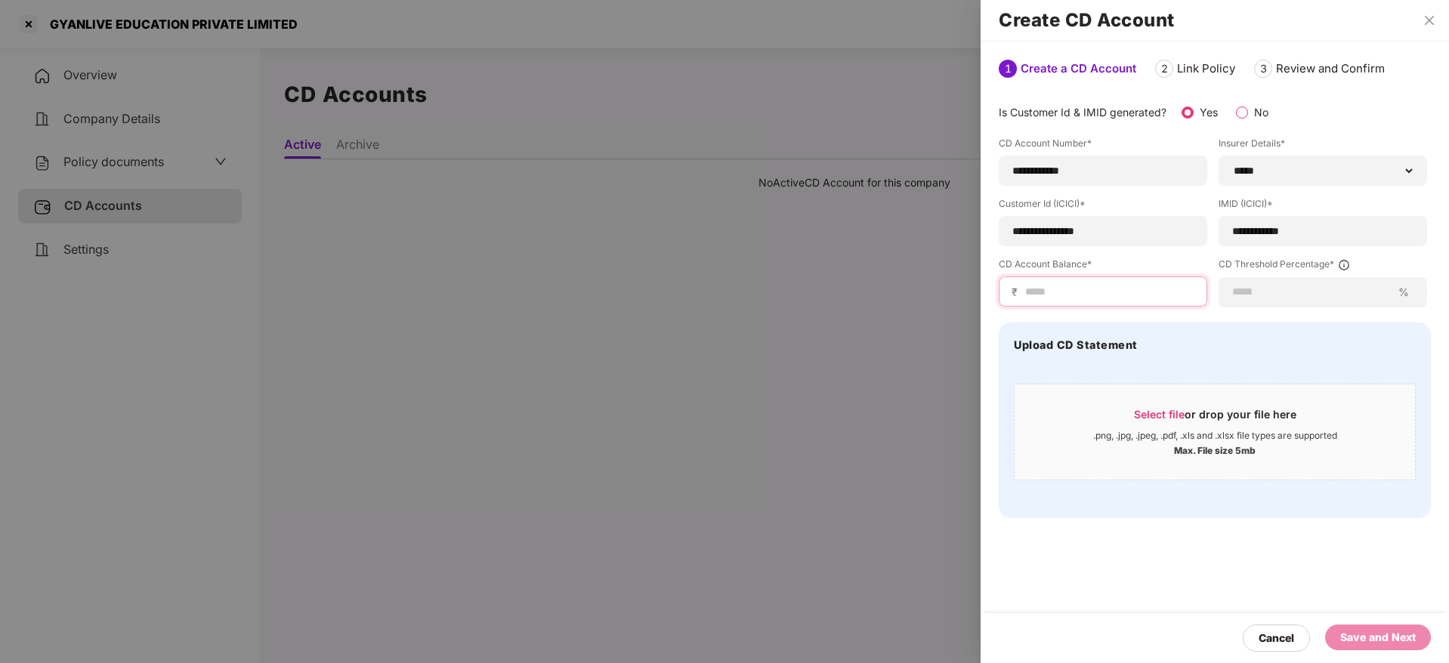
click at [1128, 292] on input at bounding box center [1108, 292] width 171 height 16
type input "*"
click at [1250, 292] on input at bounding box center [1311, 292] width 160 height 16
type input "*"
click at [1368, 646] on div "Save and Next" at bounding box center [1378, 638] width 106 height 26
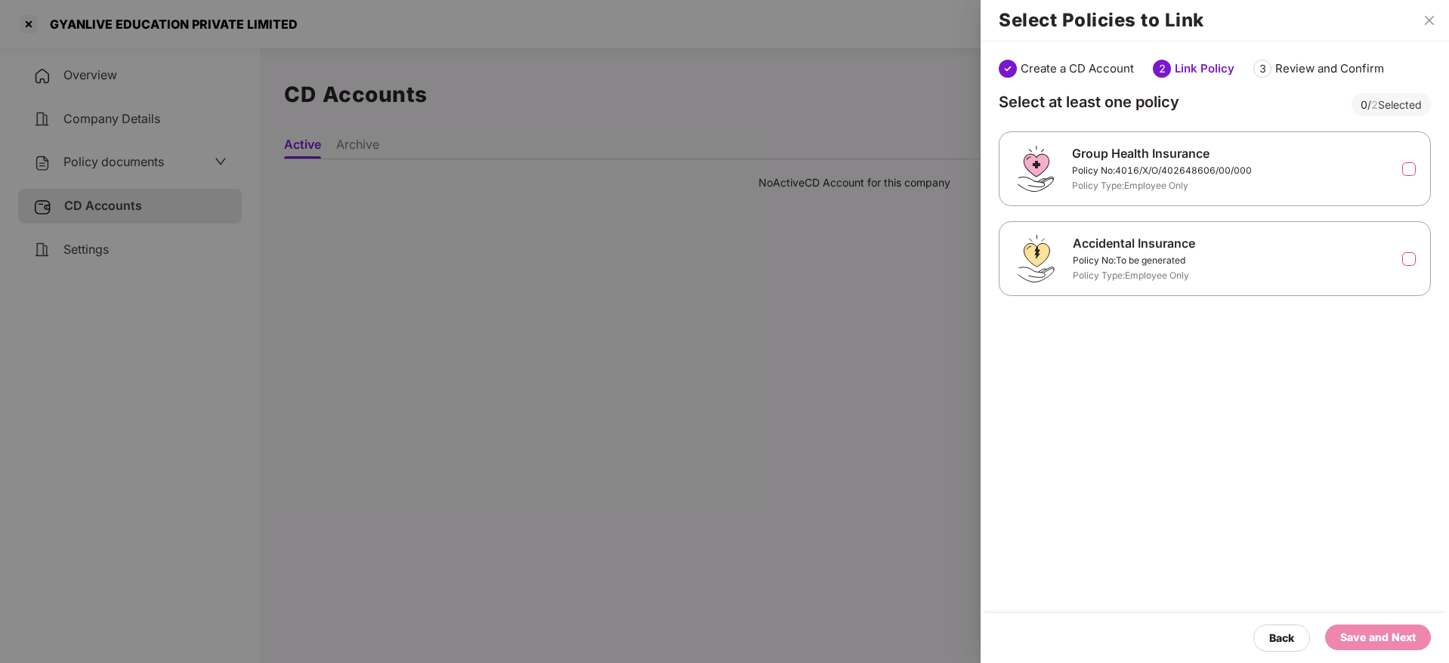
click at [1409, 172] on label at bounding box center [1409, 169] width 14 height 14
click at [1406, 261] on label at bounding box center [1409, 259] width 14 height 14
click at [1387, 637] on div "Save and Next" at bounding box center [1378, 637] width 76 height 17
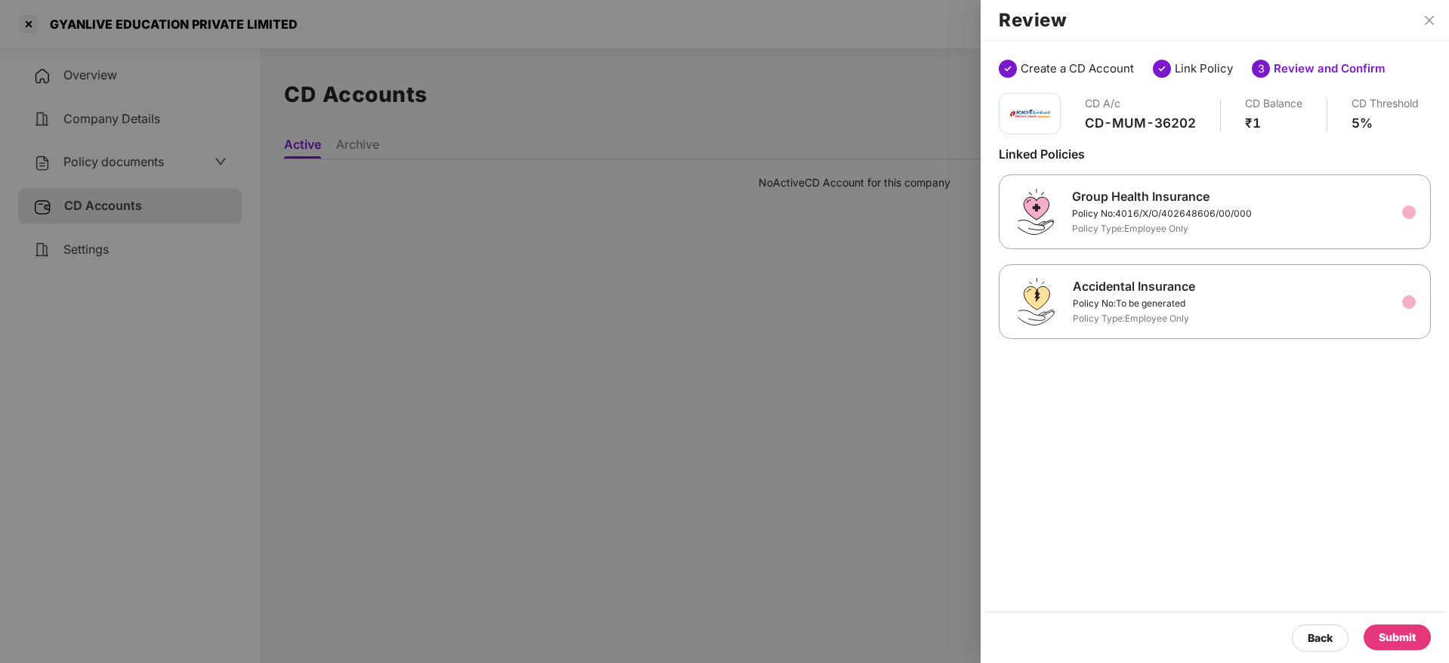
click at [1394, 628] on div "Submit" at bounding box center [1396, 638] width 67 height 26
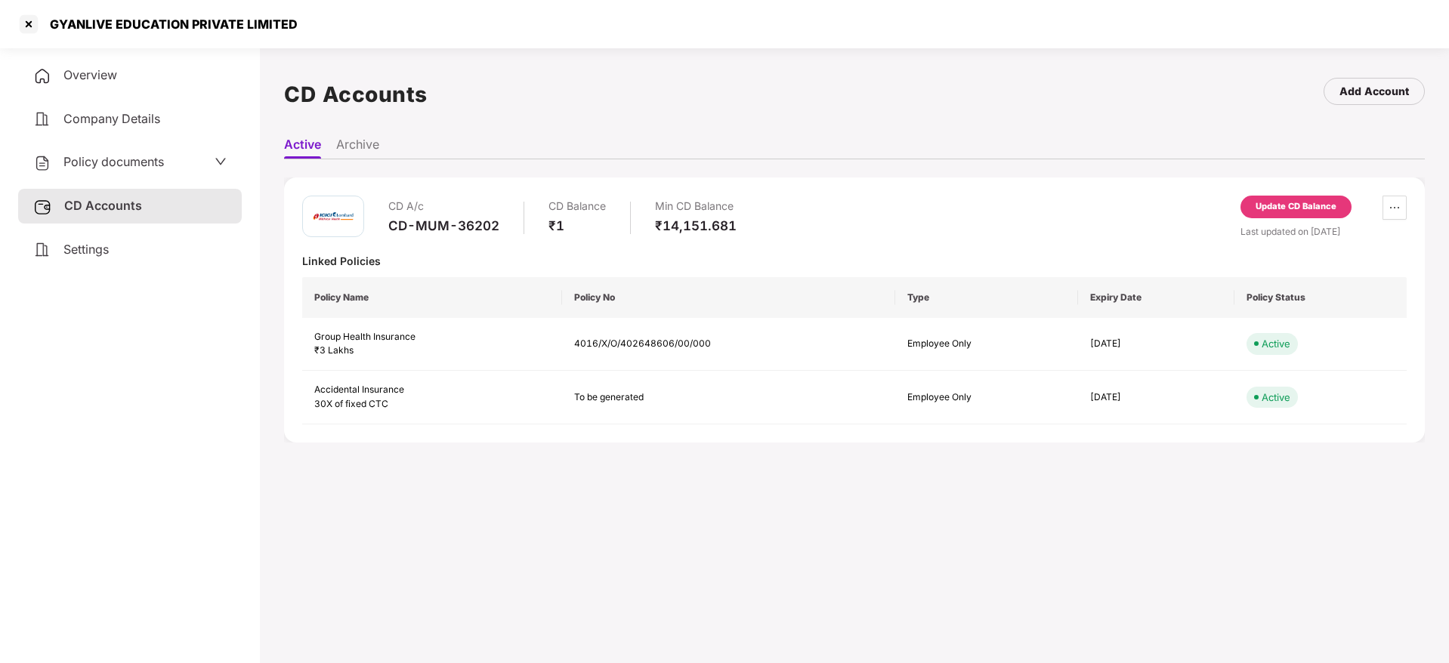
click at [119, 196] on div "CD Accounts" at bounding box center [130, 206] width 224 height 35
click at [26, 29] on div at bounding box center [29, 24] width 24 height 24
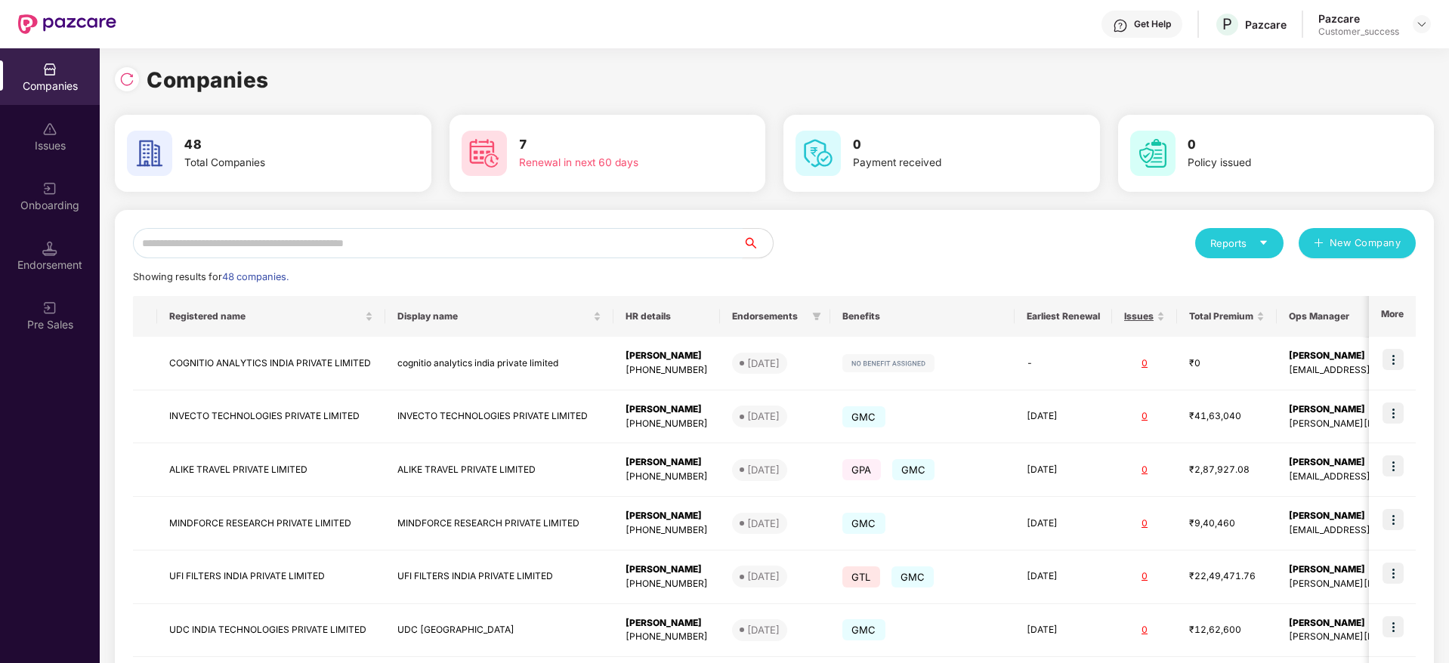
click at [242, 245] on input "text" at bounding box center [438, 243] width 610 height 30
click at [542, 246] on input "text" at bounding box center [438, 243] width 610 height 30
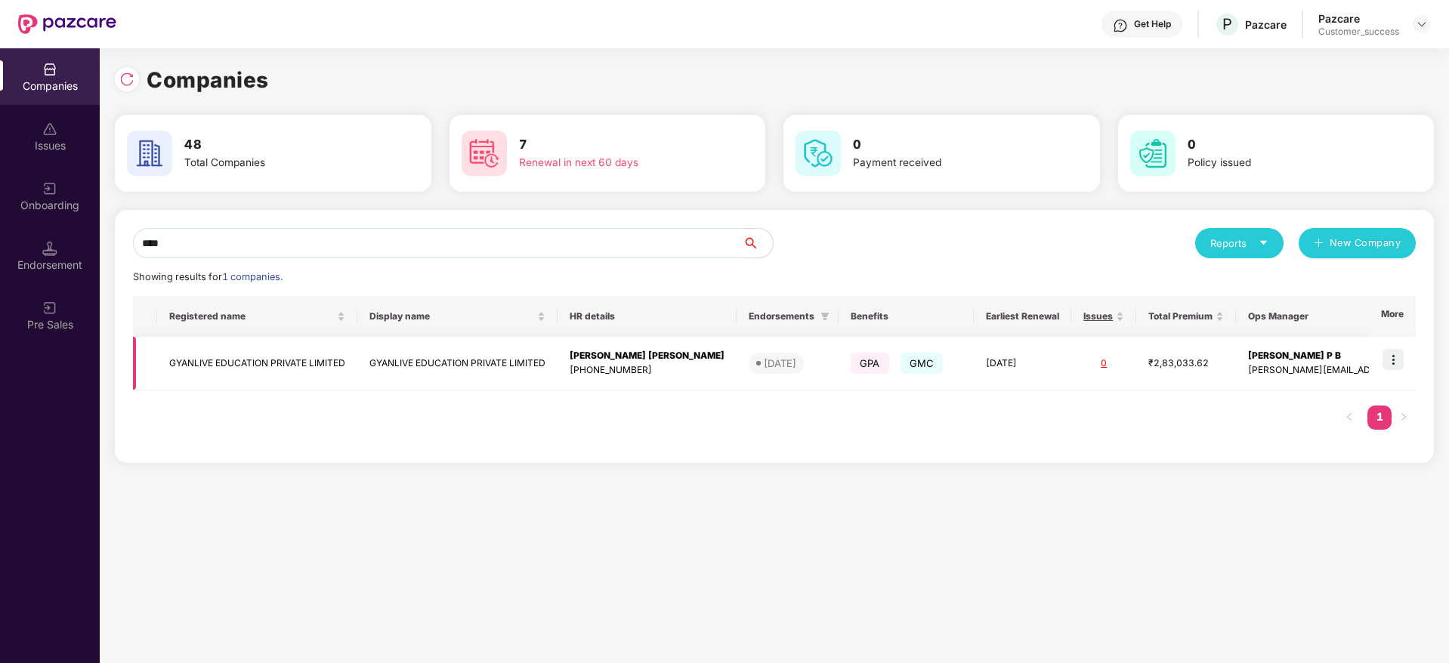
type input "****"
click at [1397, 362] on img at bounding box center [1392, 359] width 21 height 21
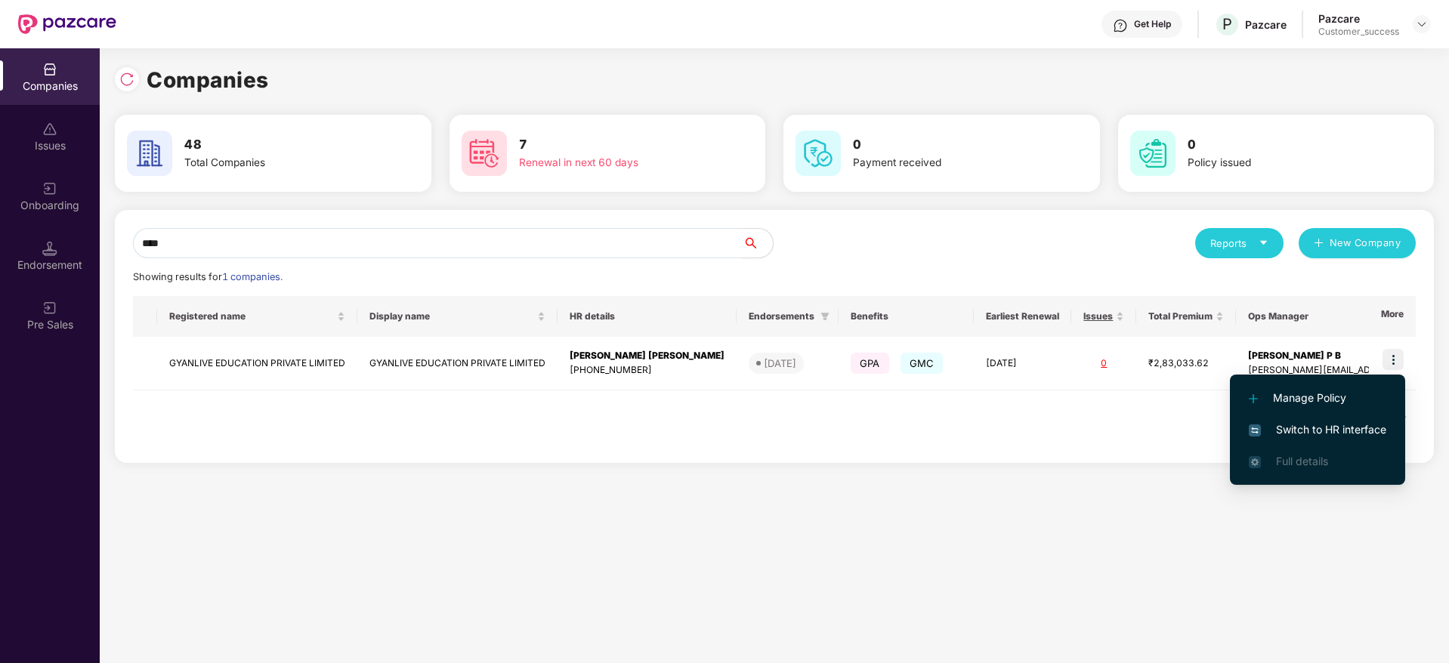
click at [1304, 391] on span "Manage Policy" at bounding box center [1317, 398] width 137 height 17
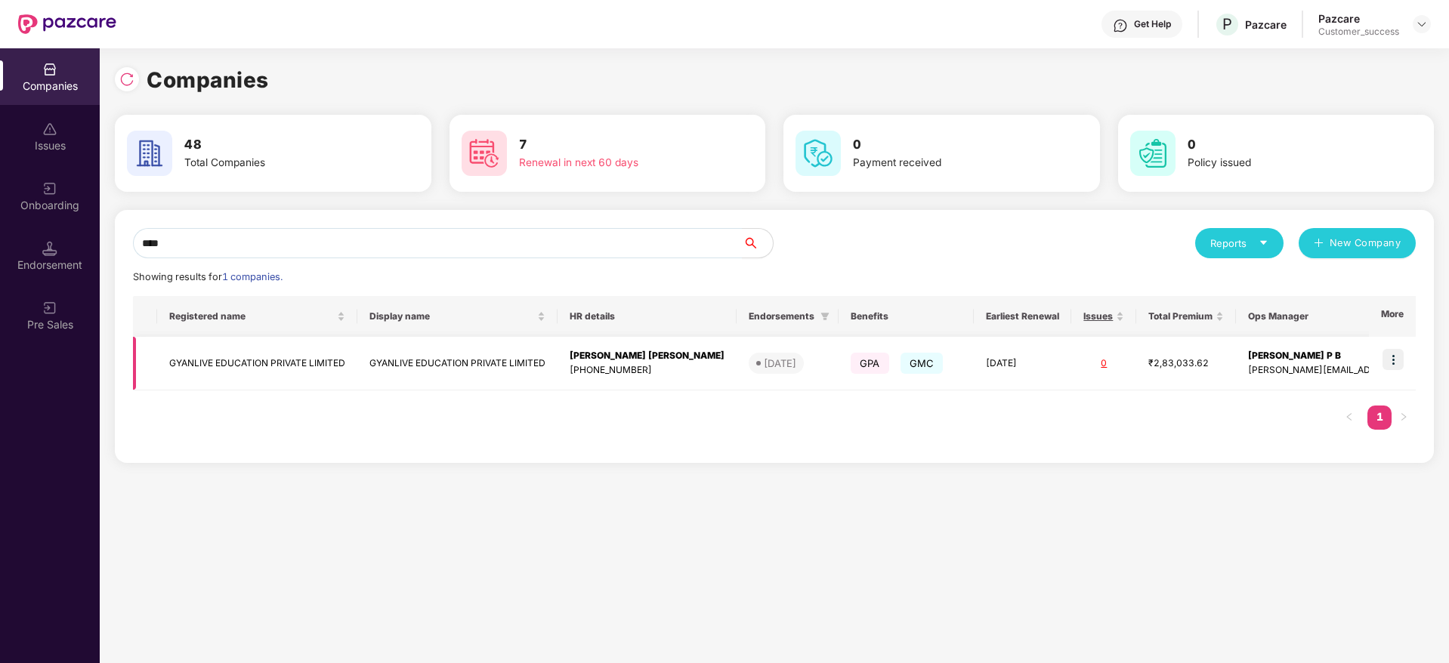
click at [1395, 357] on img at bounding box center [1392, 359] width 21 height 21
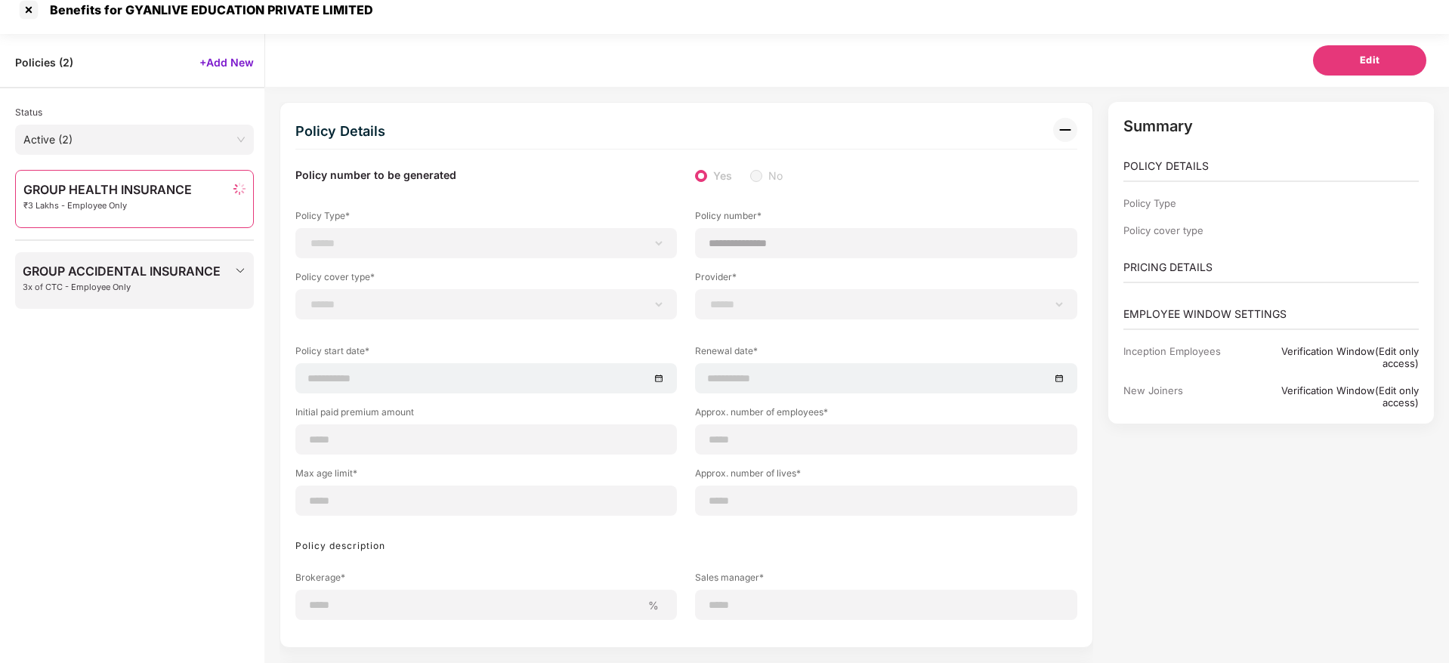
scroll to position [48, 0]
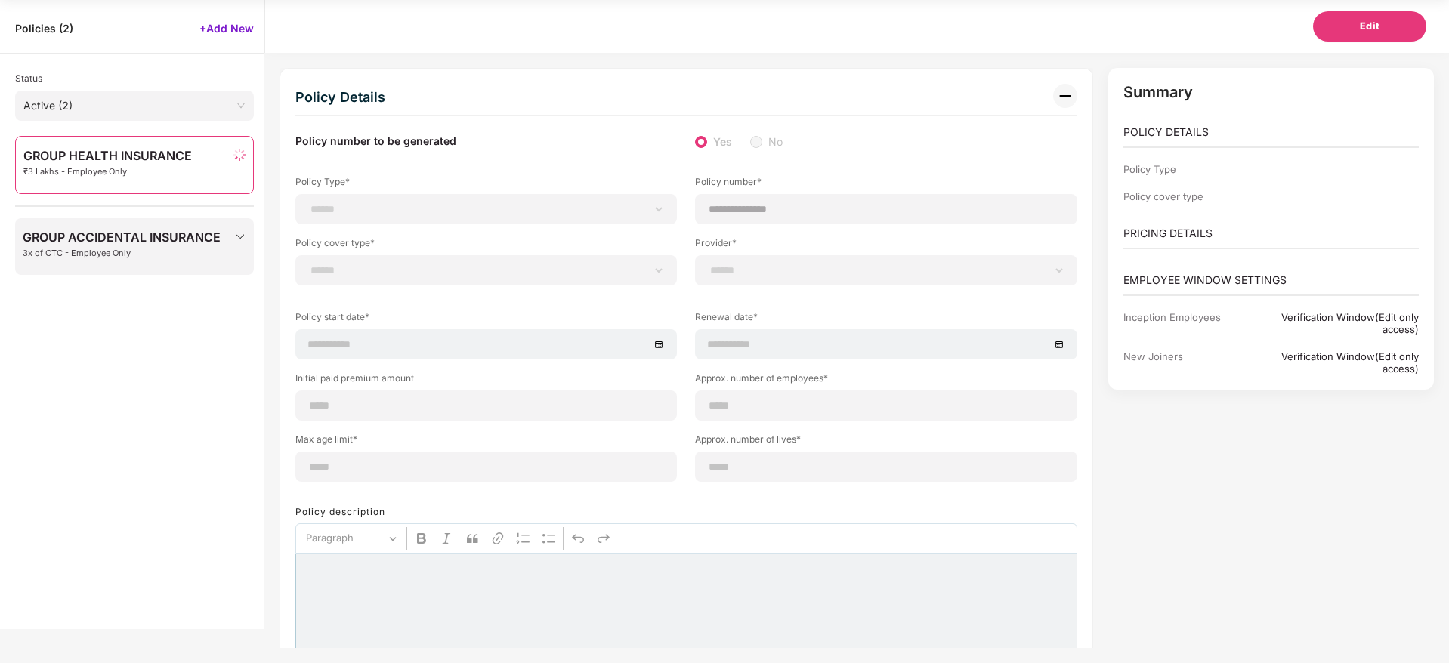
type input "**********"
type input "**"
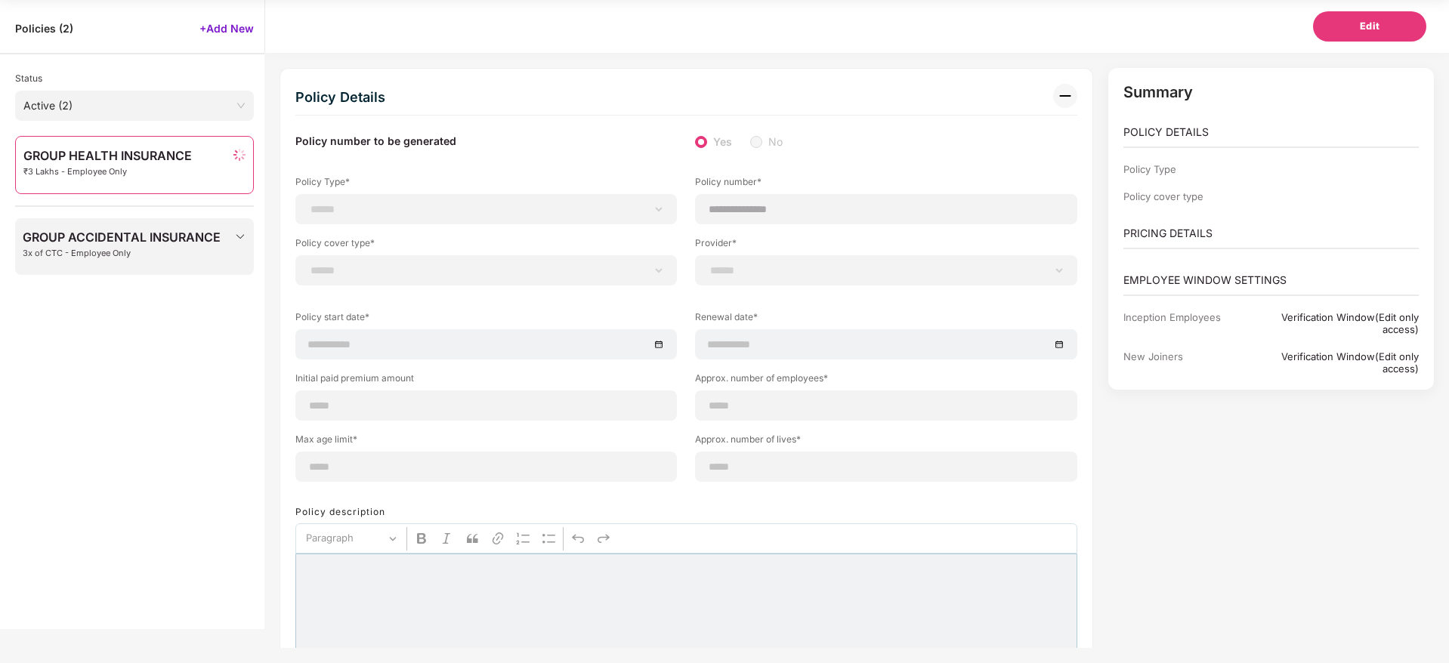
type input "*"
type input "**"
type input "******"
type input "**********"
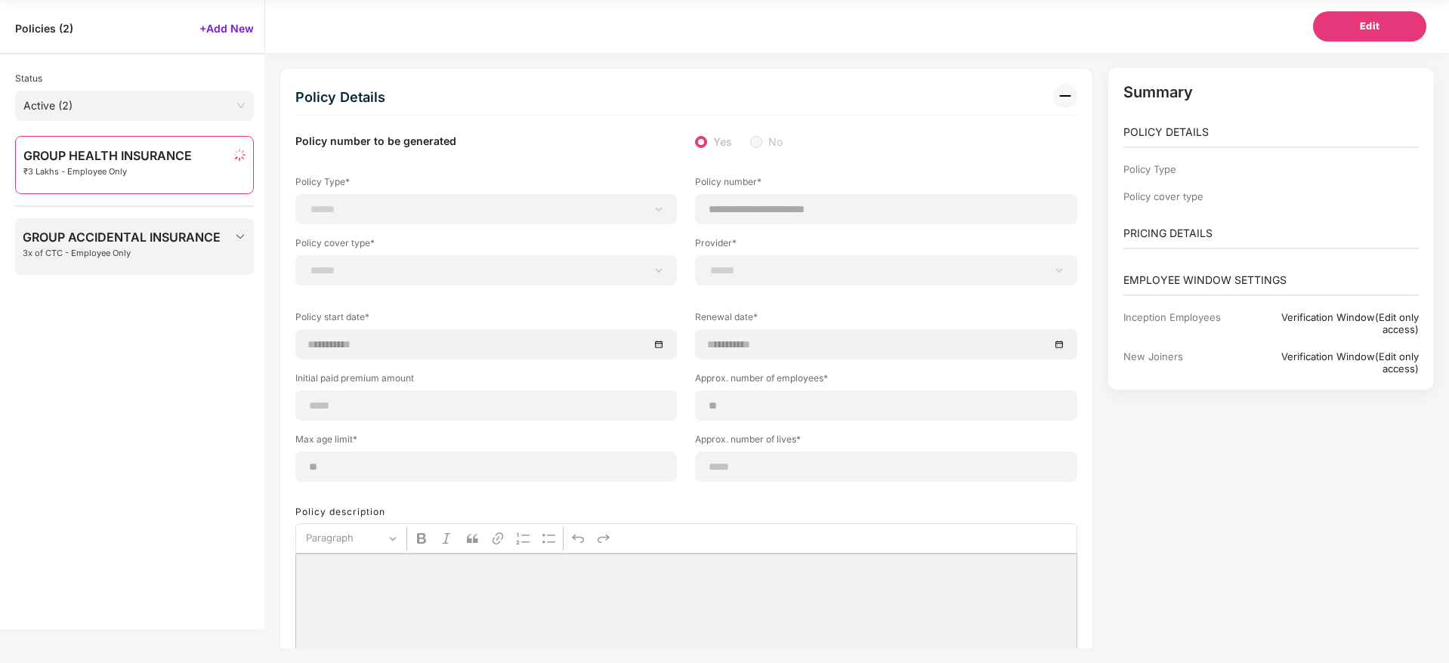
type input "**********"
type input "*****"
select select "**********"
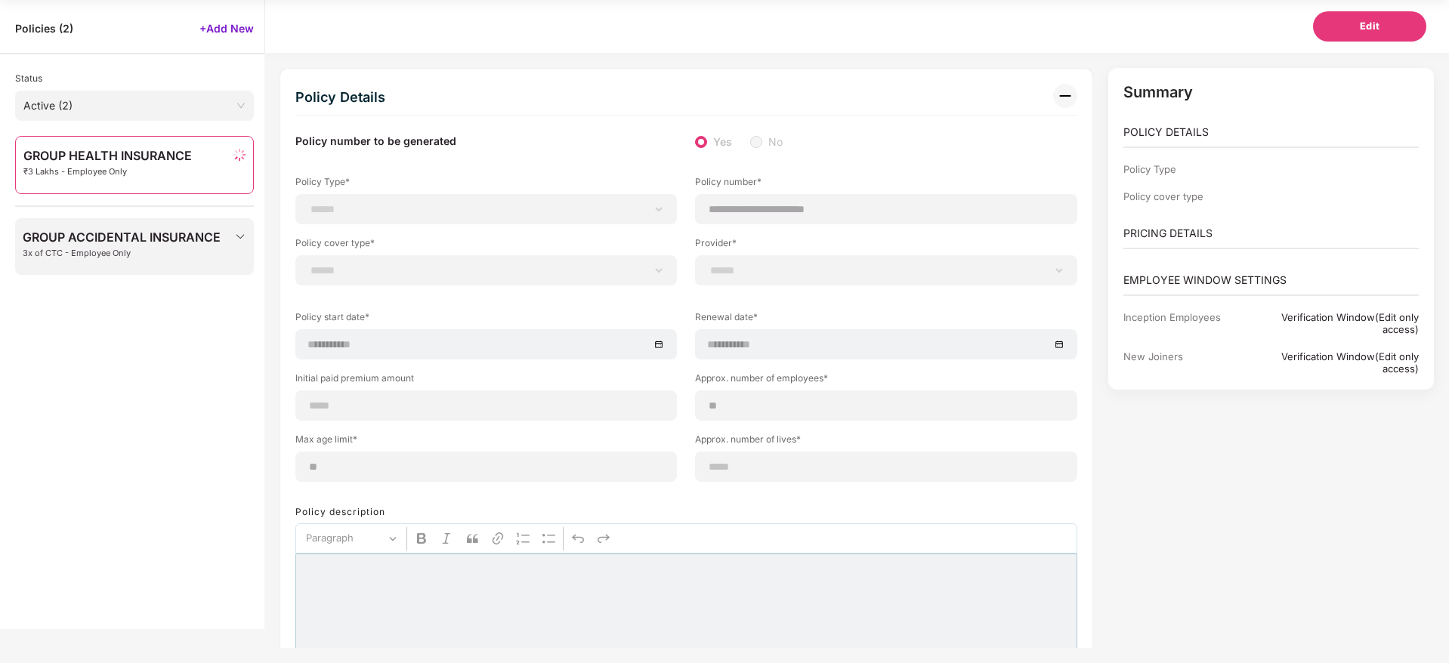
select select "*"
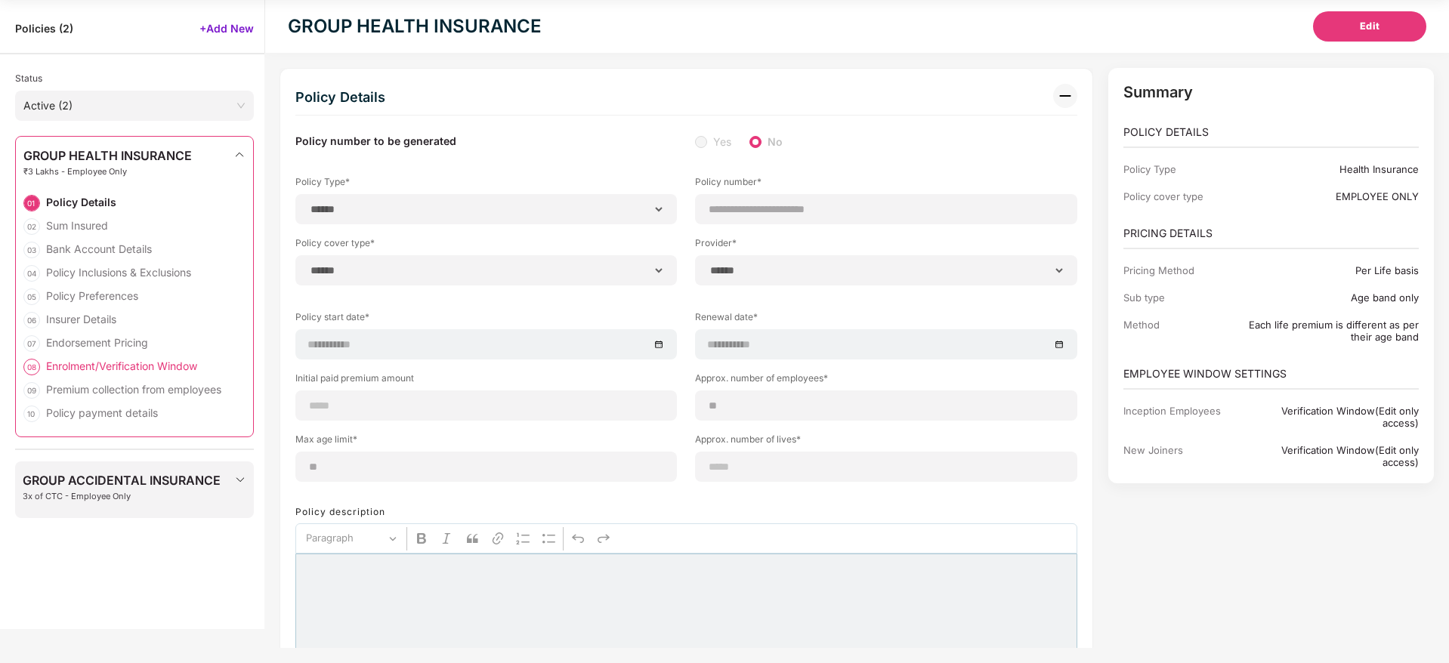
click at [89, 360] on div "Enrolment/Verification Window" at bounding box center [121, 366] width 151 height 14
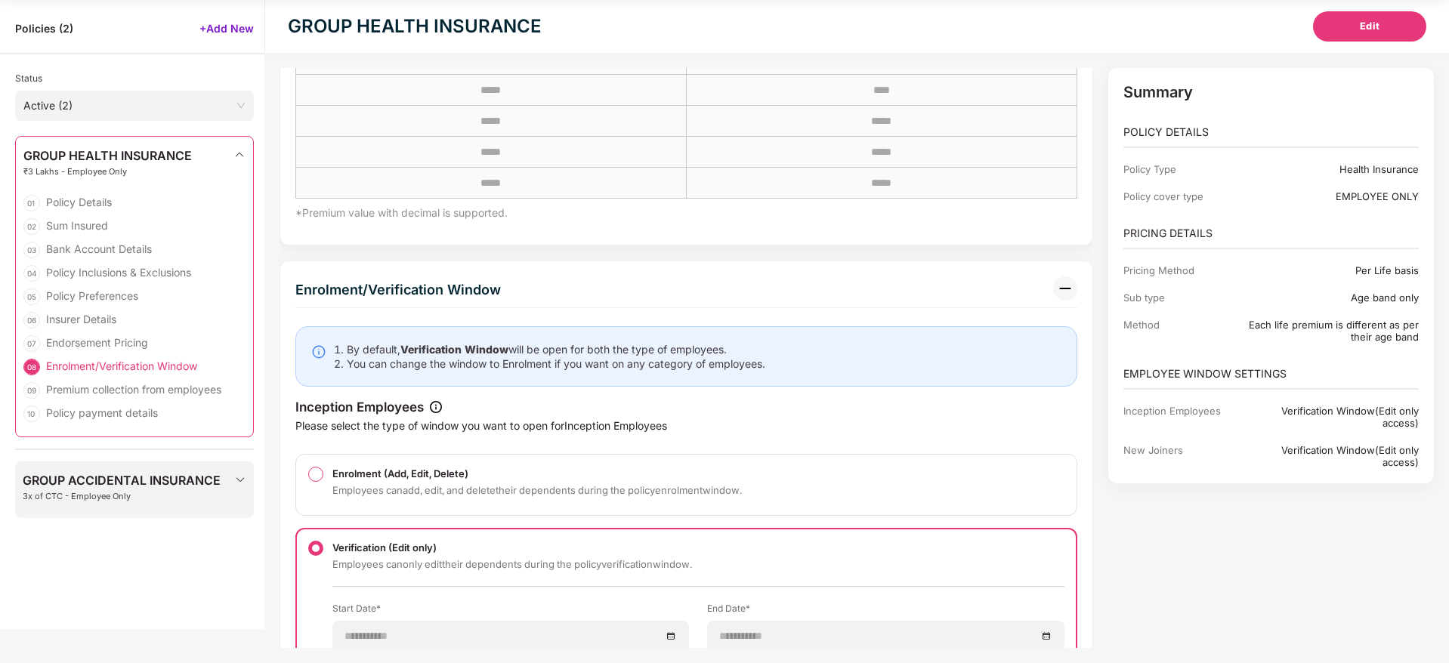
scroll to position [4678, 0]
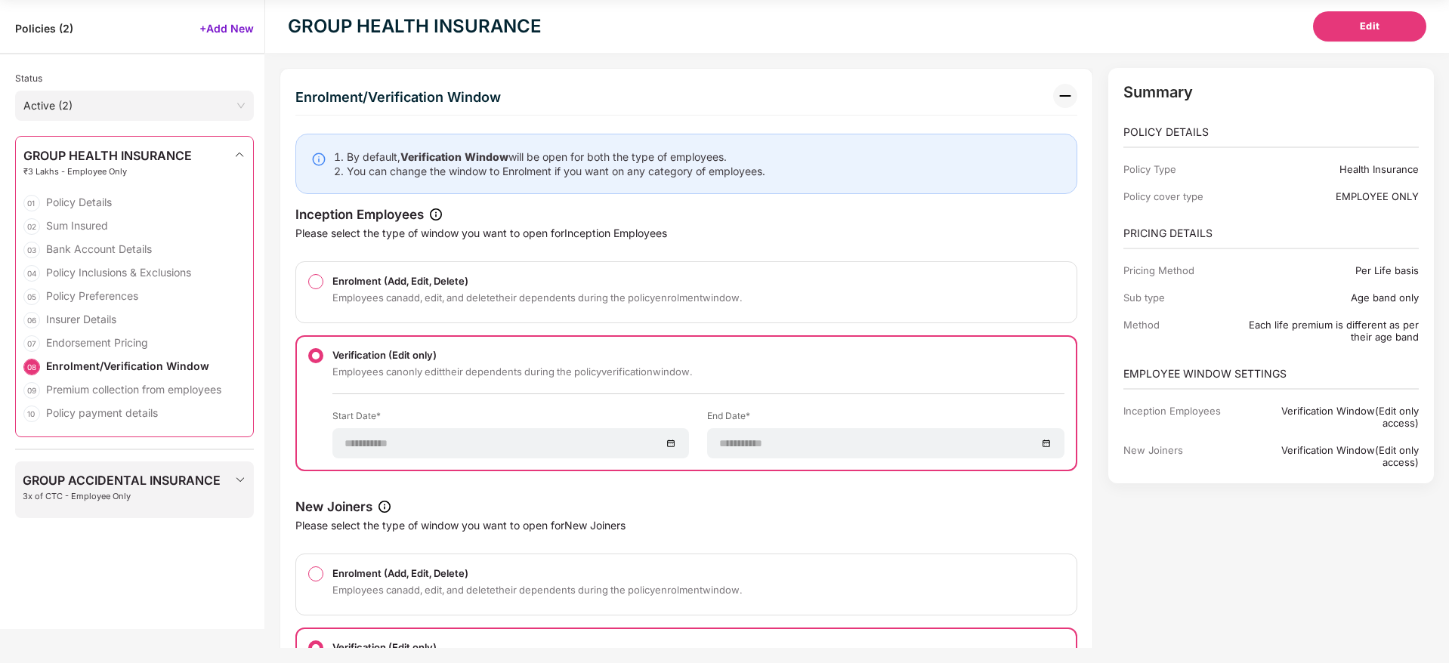
click at [425, 508] on div "New Joiners" at bounding box center [686, 507] width 782 height 17
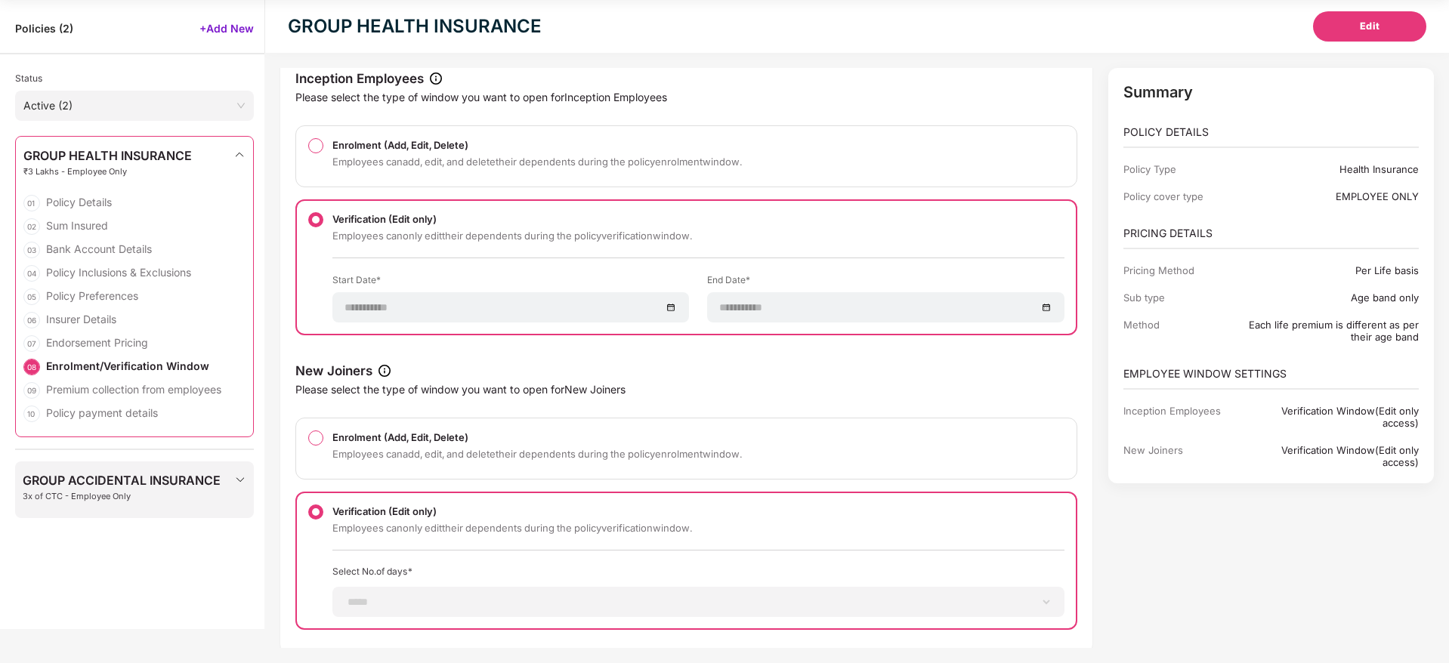
scroll to position [4859, 0]
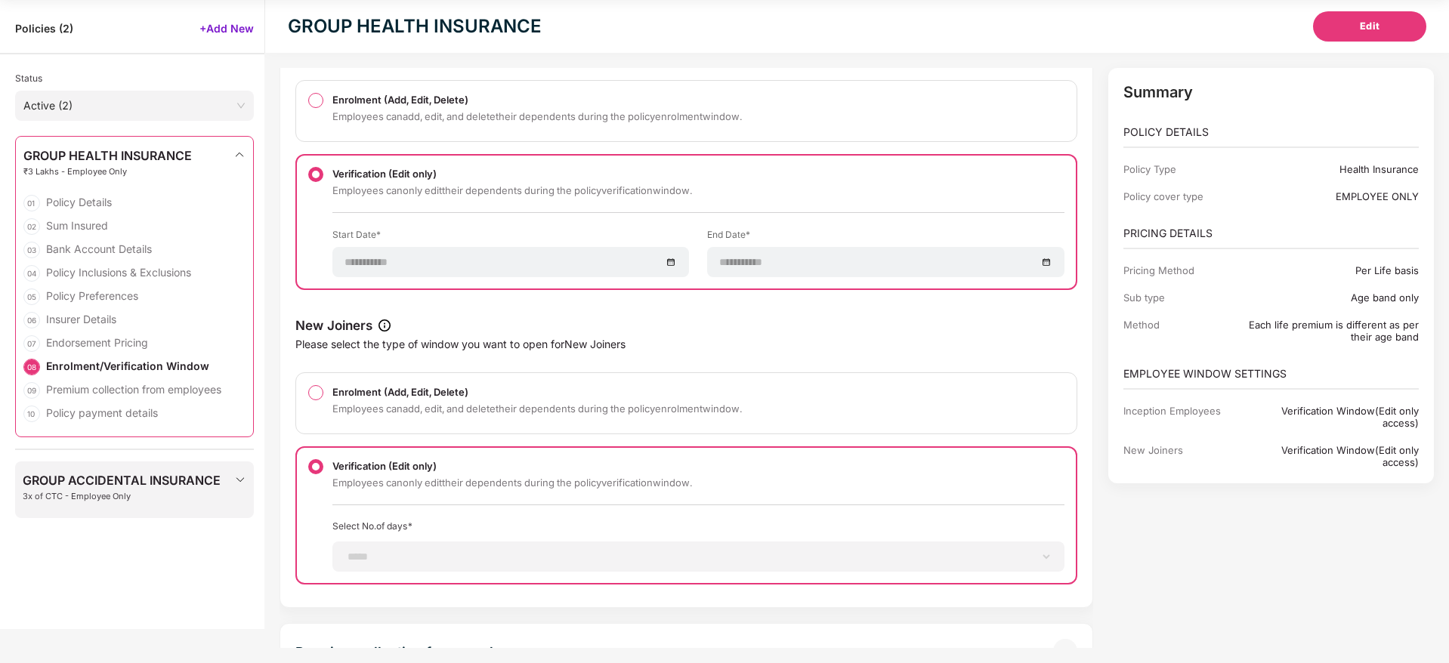
click at [241, 475] on img at bounding box center [240, 480] width 12 height 12
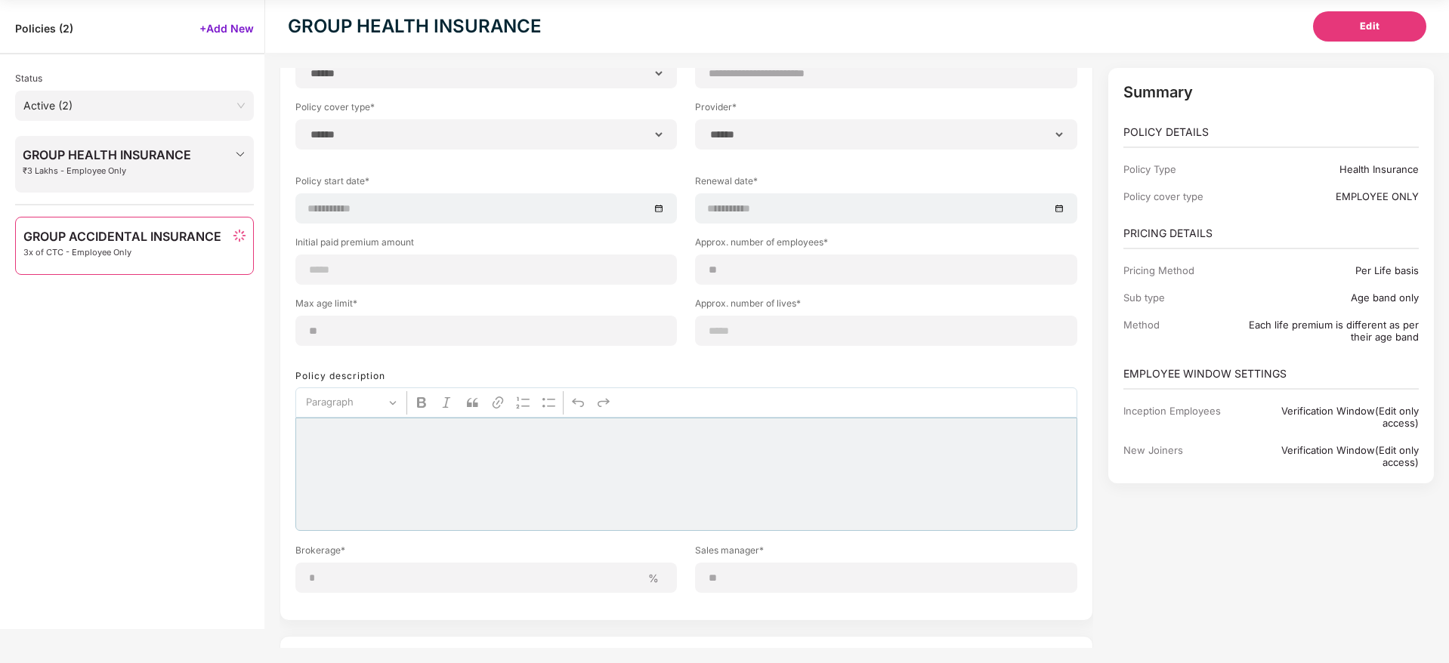
scroll to position [0, 0]
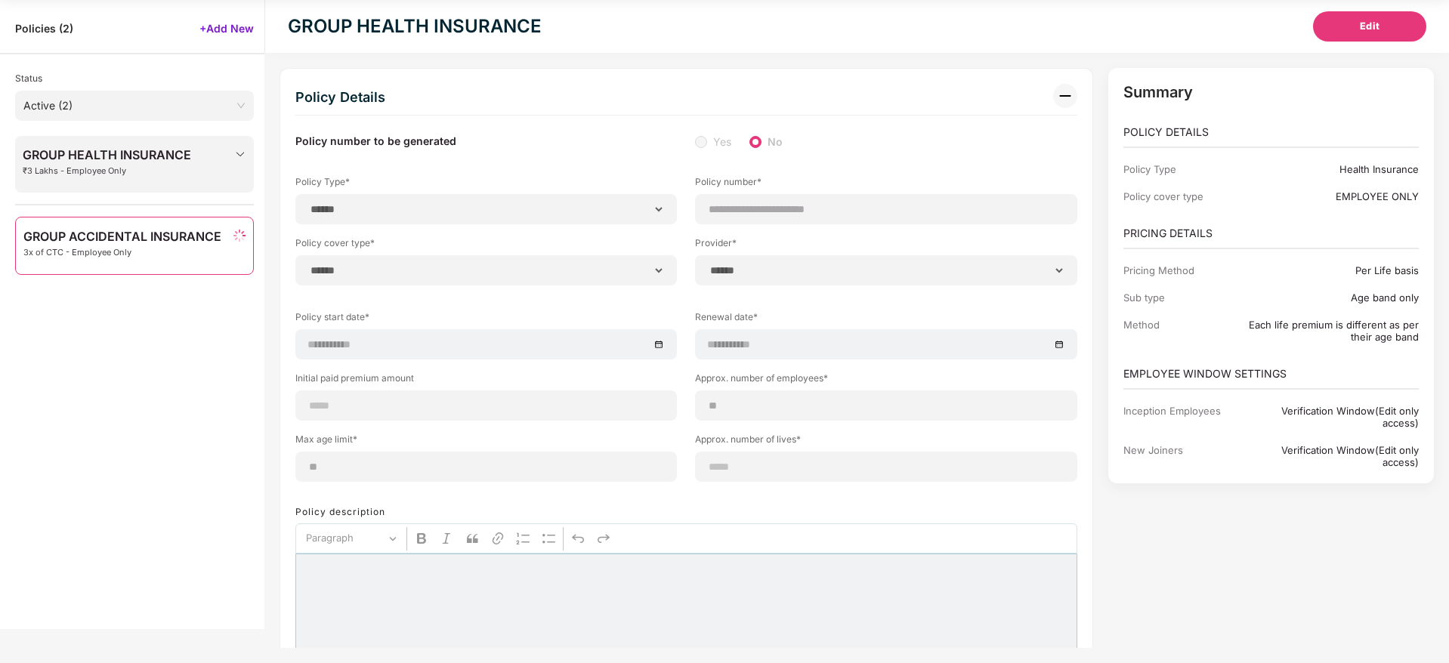
type input "**********"
type input "**"
type input "***"
type input "**********"
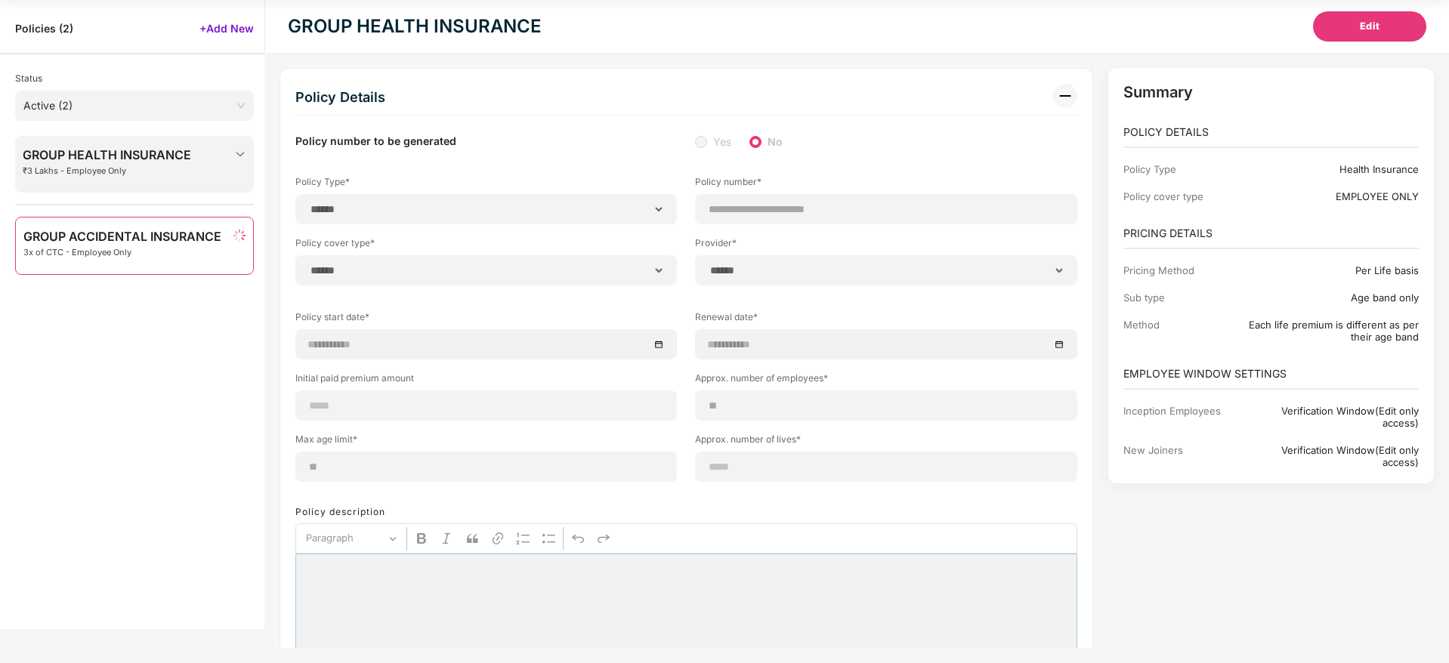
type input "*****"
type input "********"
type input "*****"
type input "********"
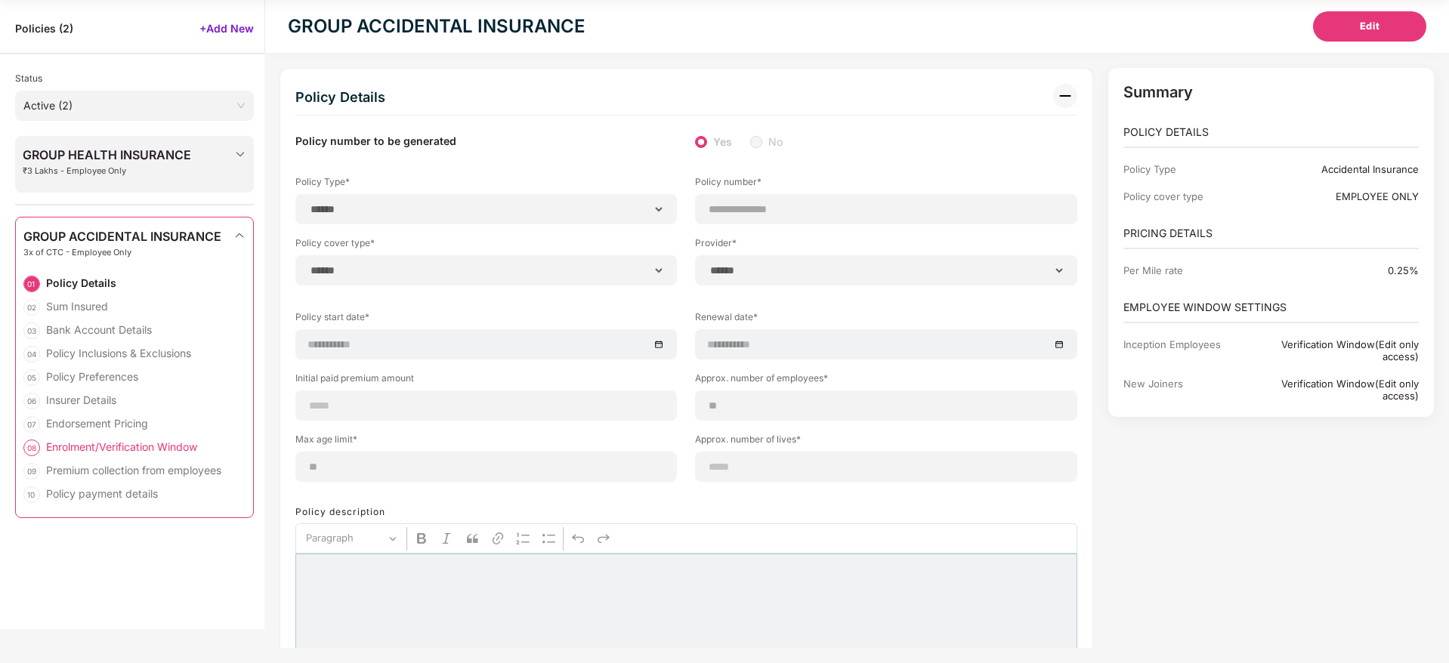
click at [128, 438] on div "07 Endorsement Pricing" at bounding box center [134, 427] width 222 height 23
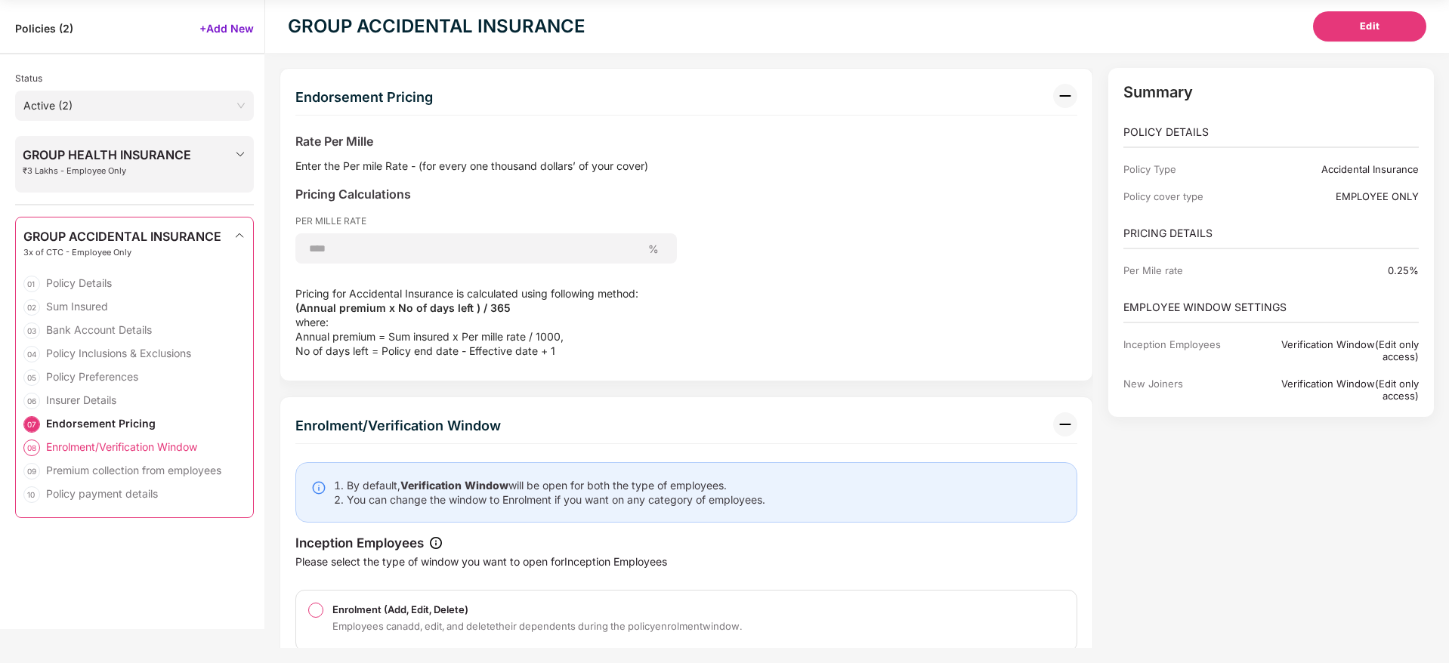
click at [117, 450] on div "Enrolment/Verification Window" at bounding box center [121, 447] width 151 height 14
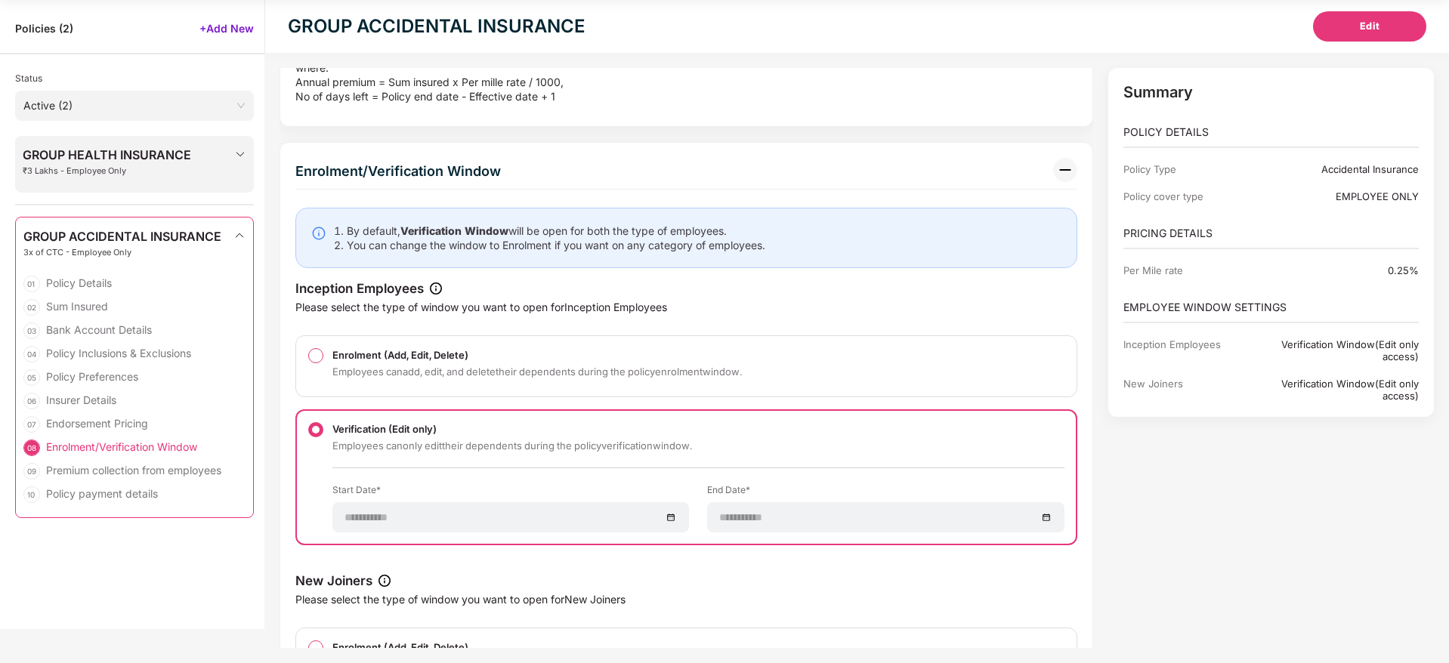
scroll to position [4225, 0]
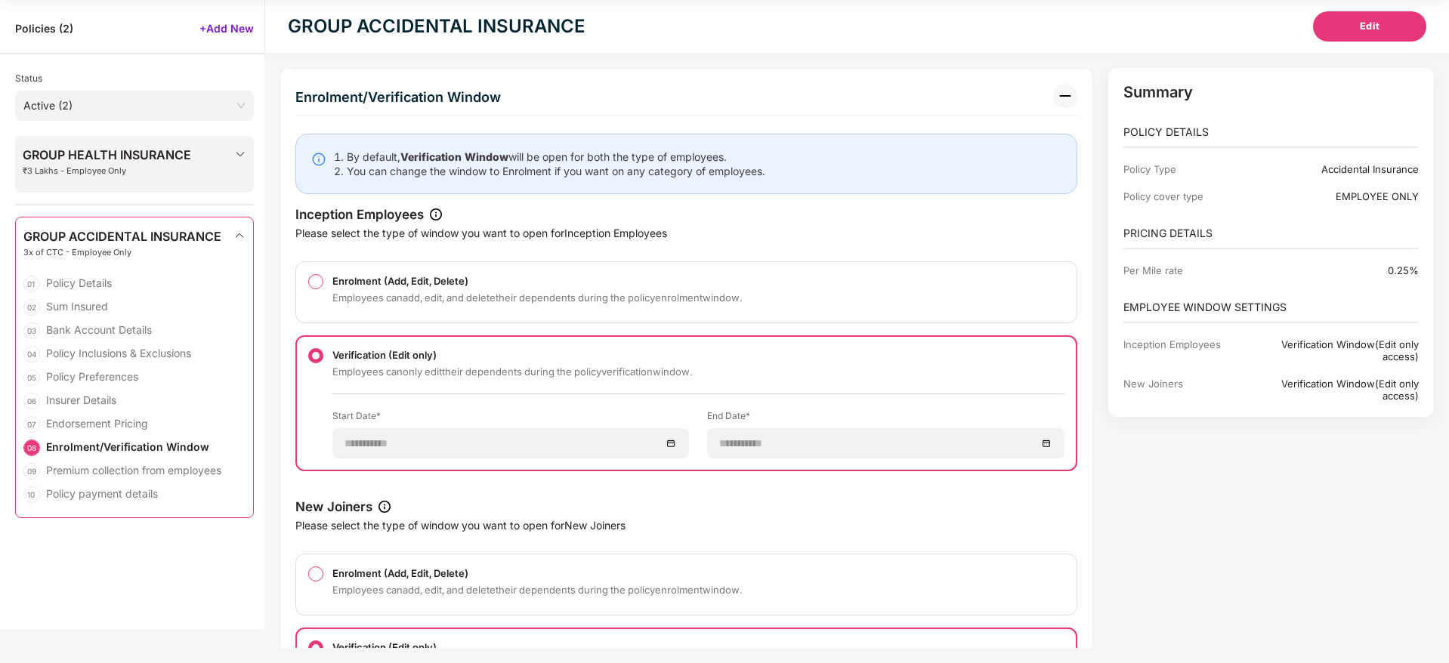
click at [786, 495] on div at bounding box center [686, 484] width 782 height 27
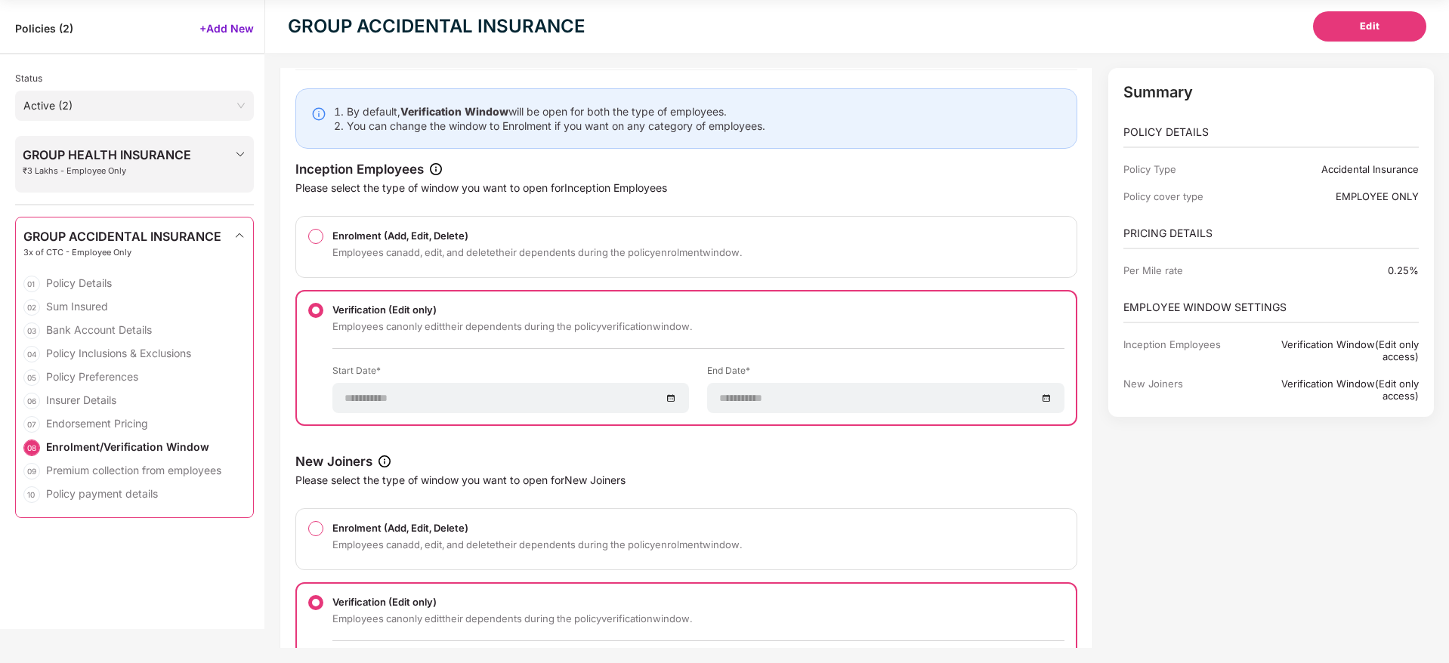
scroll to position [4452, 0]
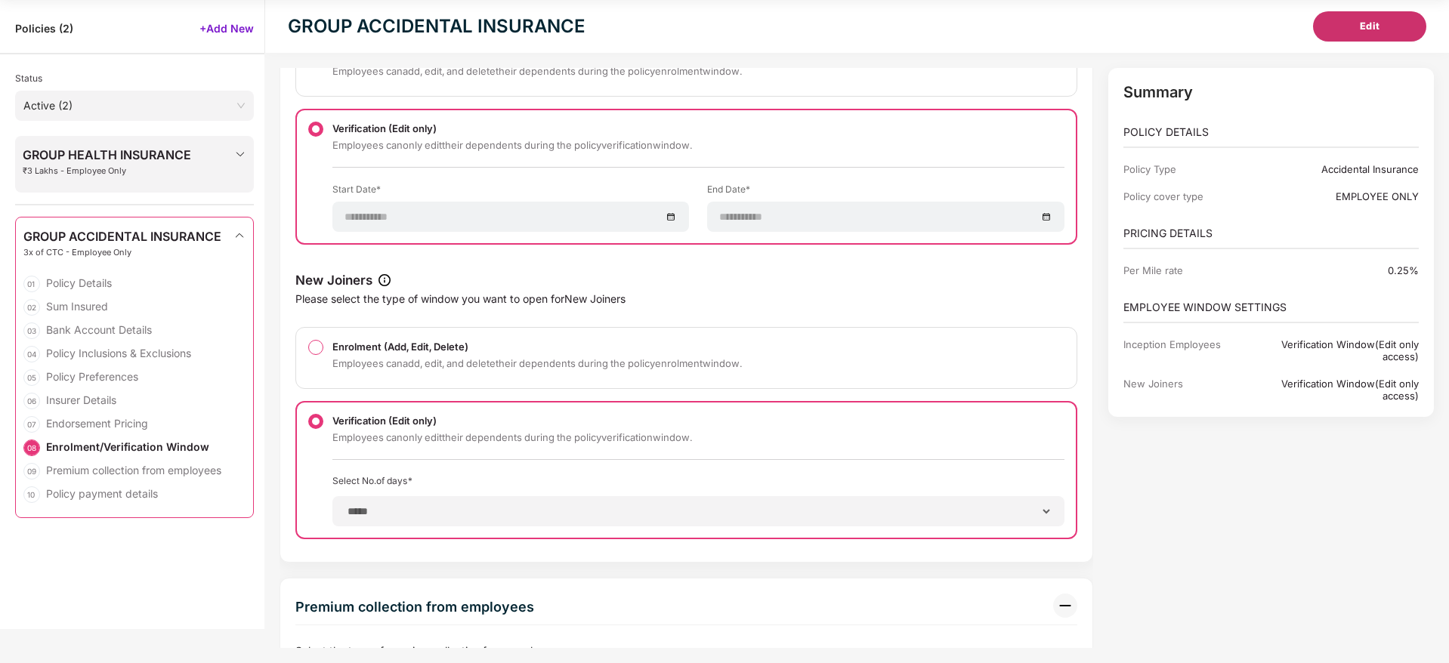
click at [1343, 32] on button "Edit" at bounding box center [1369, 26] width 113 height 30
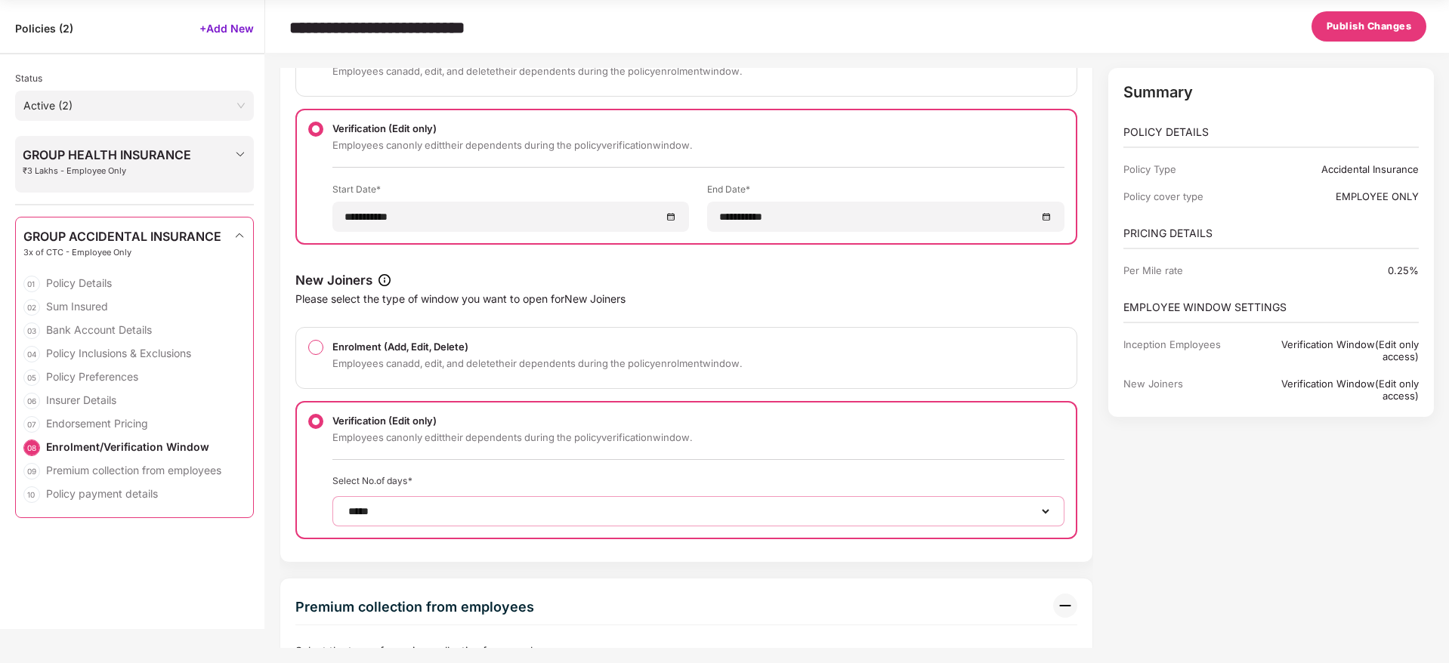
click at [482, 516] on select "****** ***** ***** ****** ****** ****** ****** ****** ****** ****** ****** ****…" at bounding box center [698, 511] width 706 height 12
select select "*"
click at [345, 505] on select "****** ***** ***** ****** ****** ****** ****** ****** ****** ****** ****** ****…" at bounding box center [698, 511] width 706 height 12
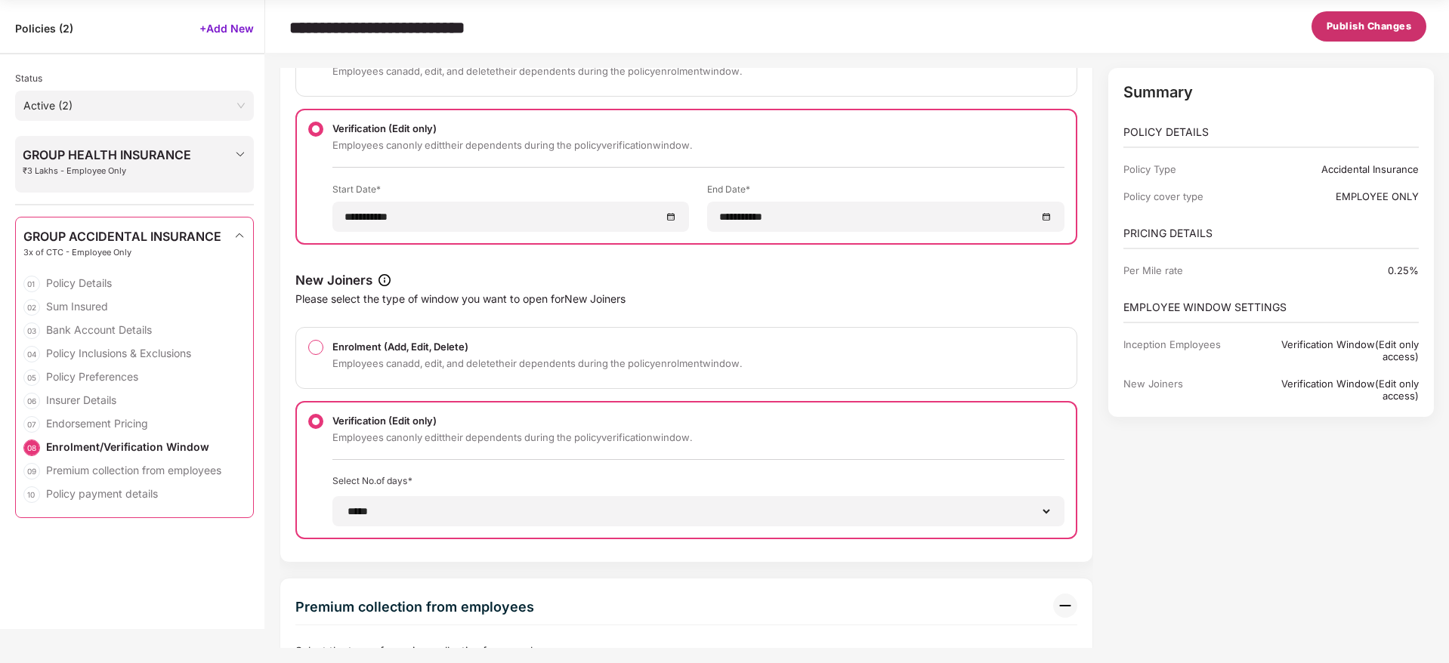
click at [1355, 26] on span "Publish Changes" at bounding box center [1368, 26] width 85 height 15
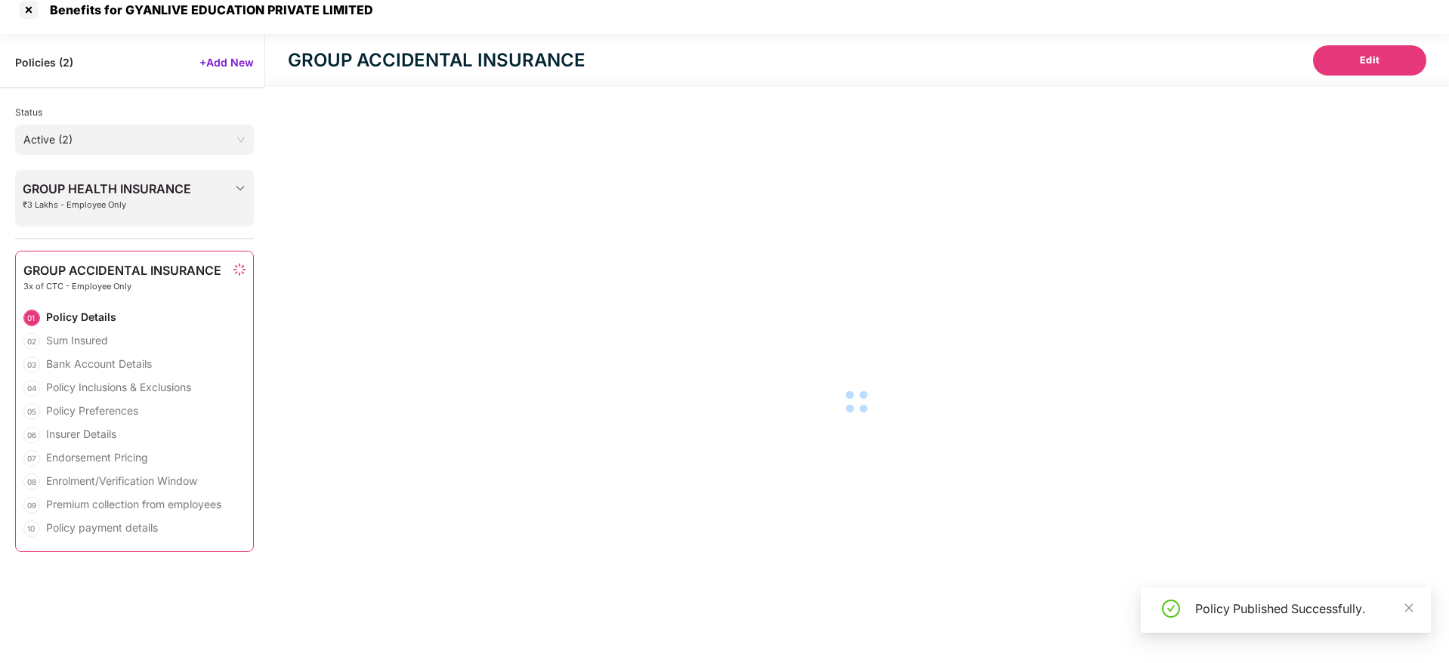
scroll to position [14, 0]
select select "*"
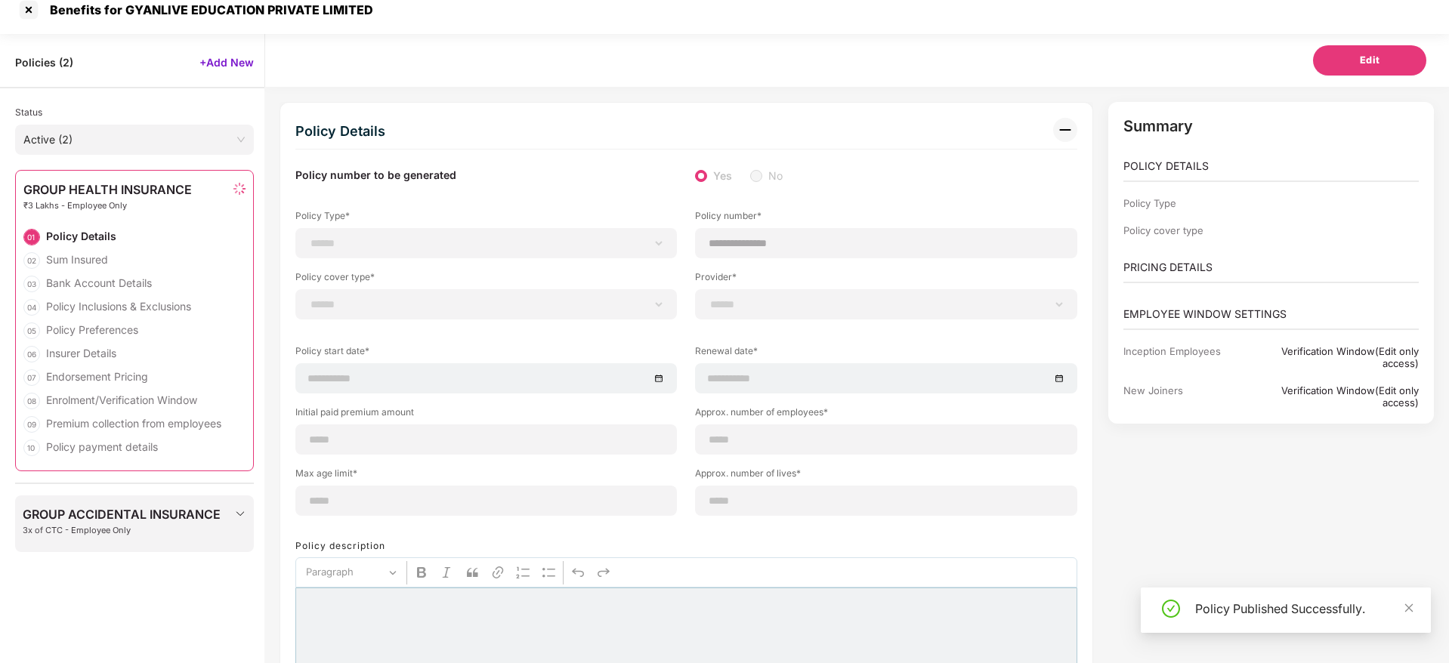
scroll to position [48, 0]
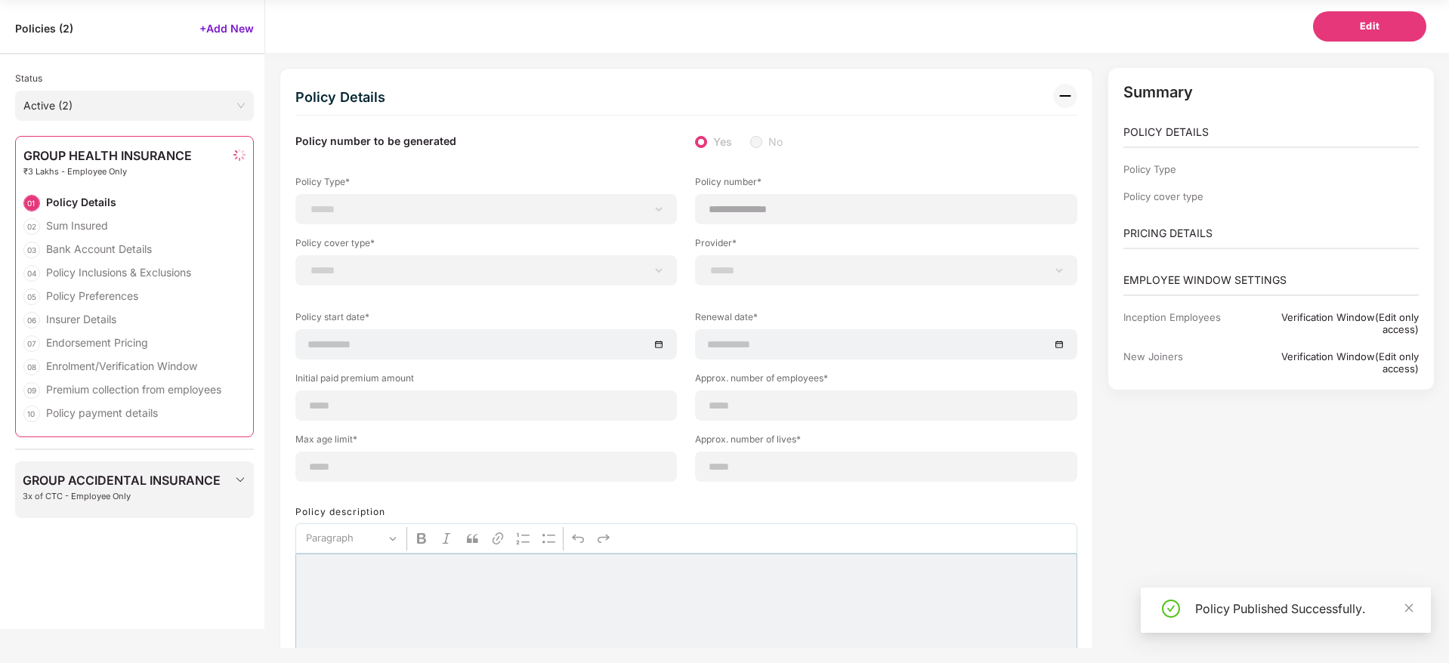
type input "**********"
type input "**"
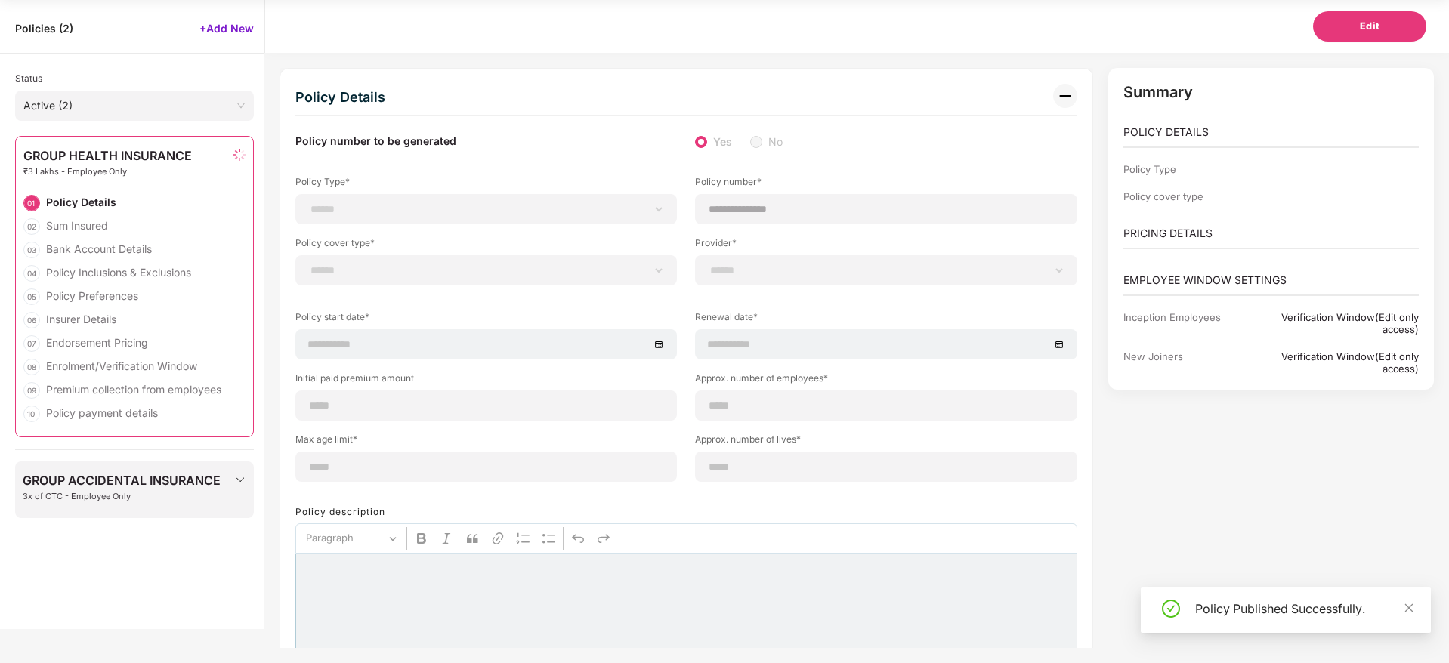
type input "*"
type input "**"
type input "******"
type input "**********"
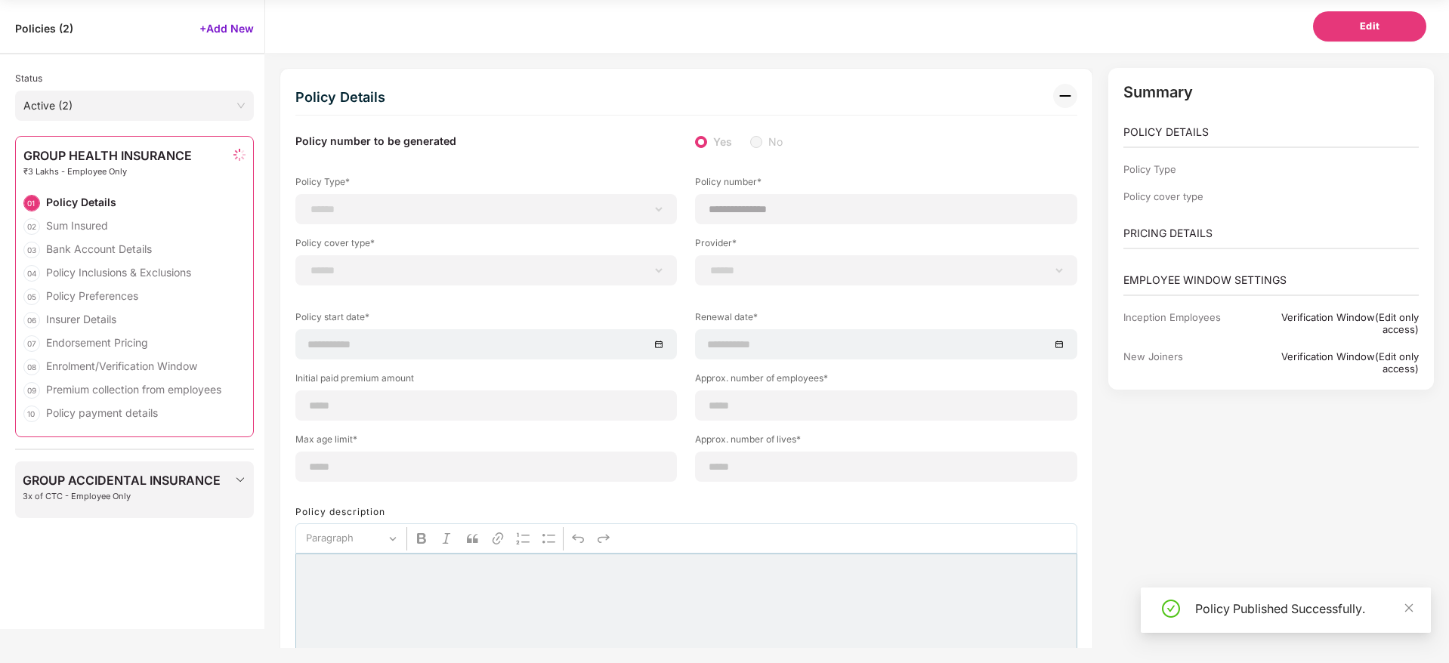
type input "**********"
type input "*****"
type input "**********"
select select "**********"
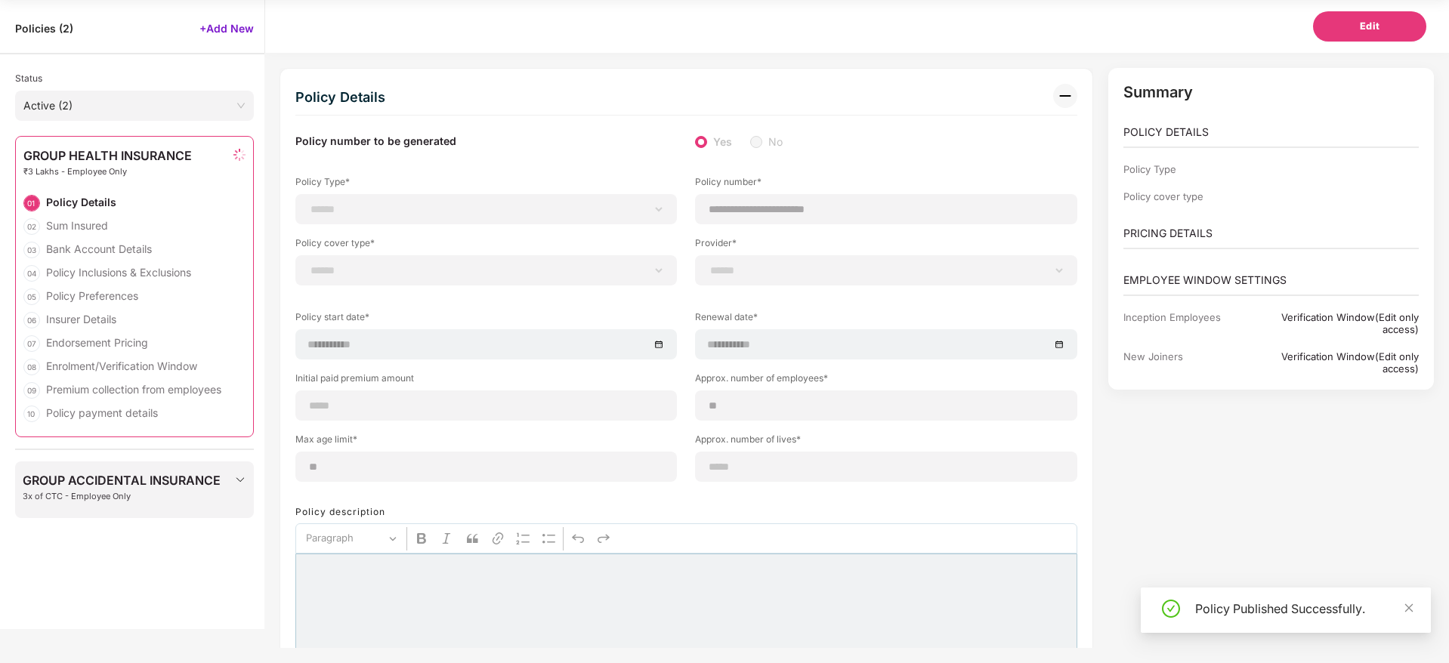
select select "**********"
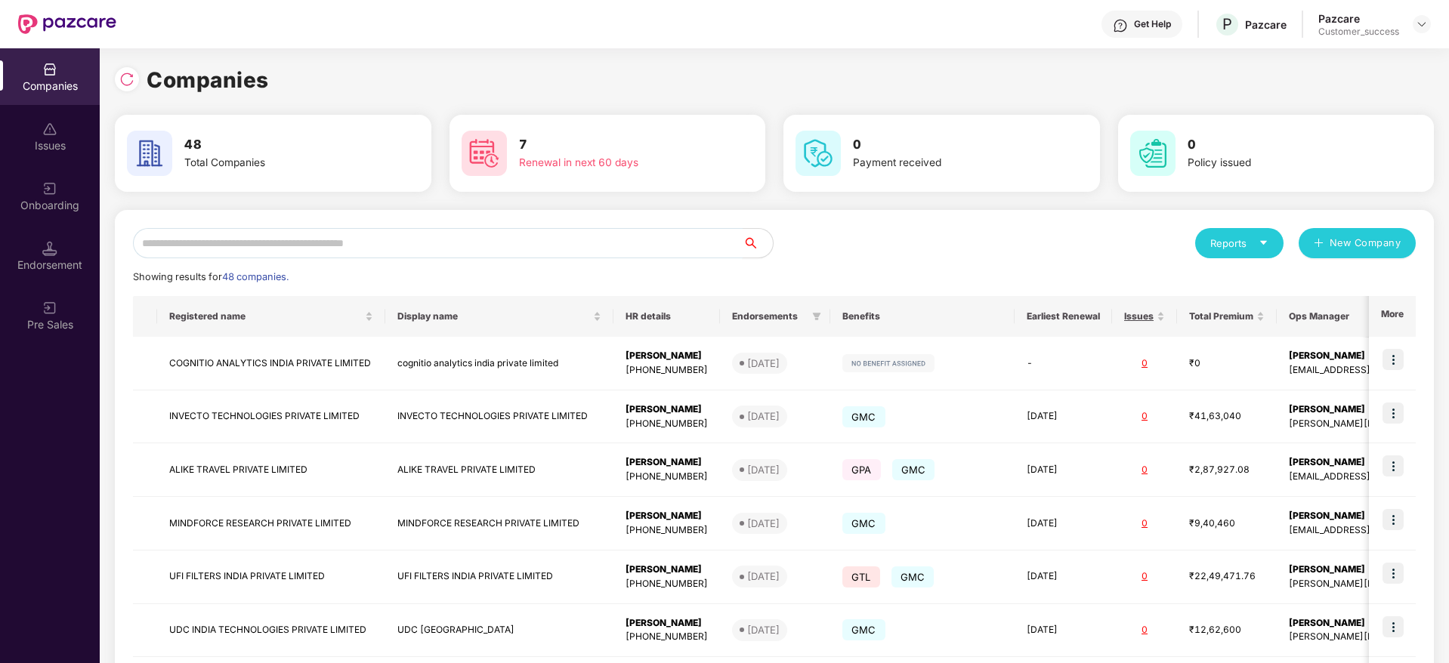
click at [462, 245] on input "text" at bounding box center [438, 243] width 610 height 30
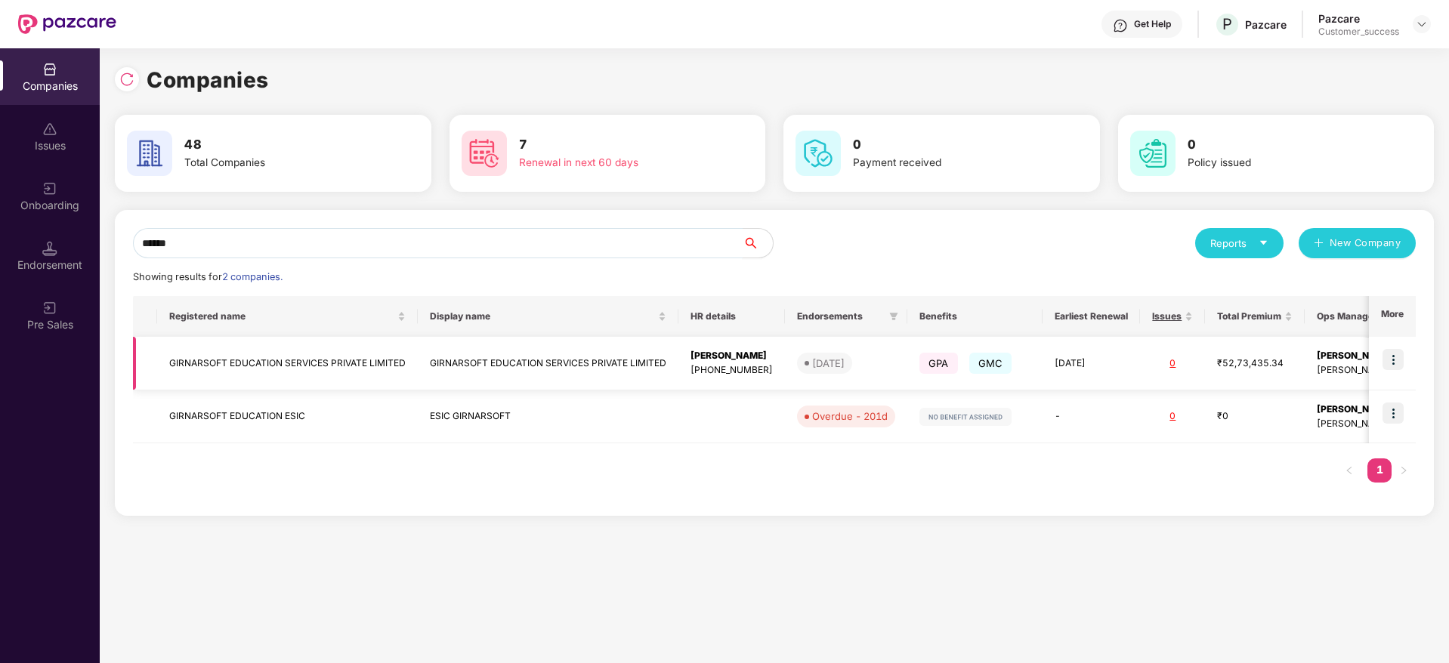
type input "******"
click at [1394, 361] on img at bounding box center [1392, 359] width 21 height 21
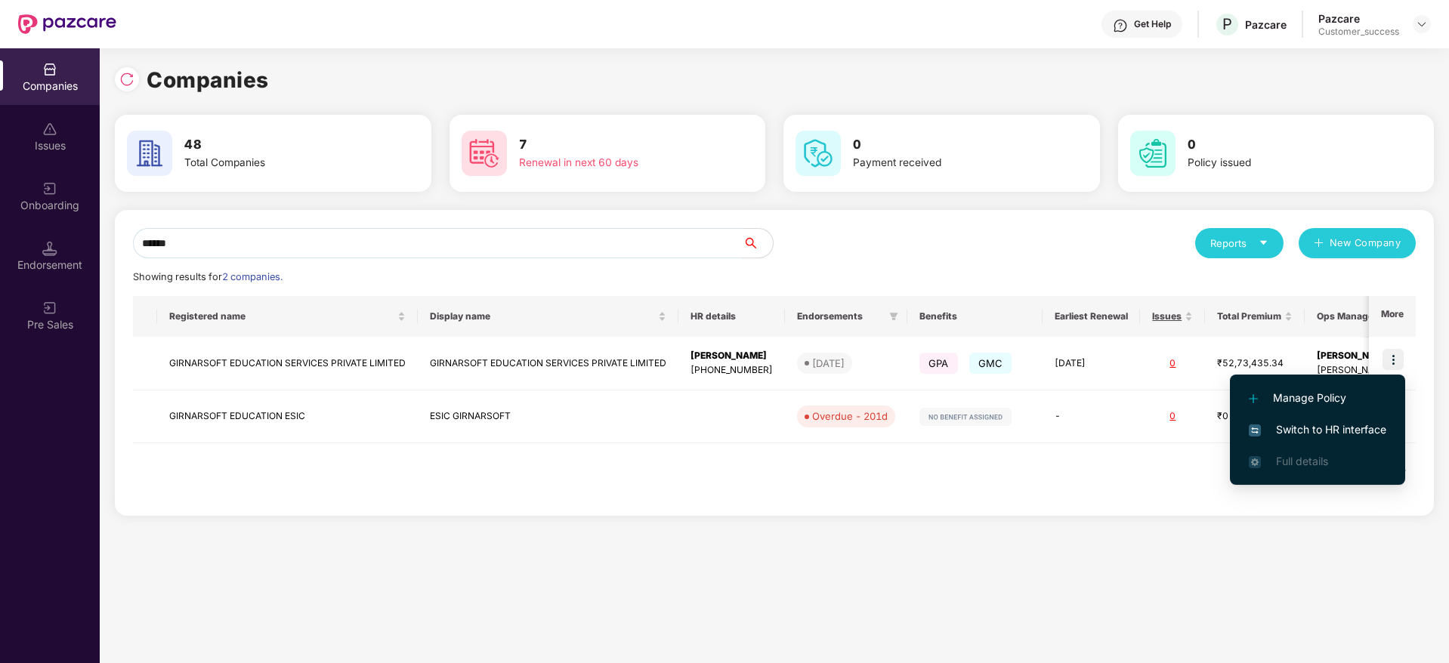
click at [1307, 426] on span "Switch to HR interface" at bounding box center [1317, 429] width 137 height 17
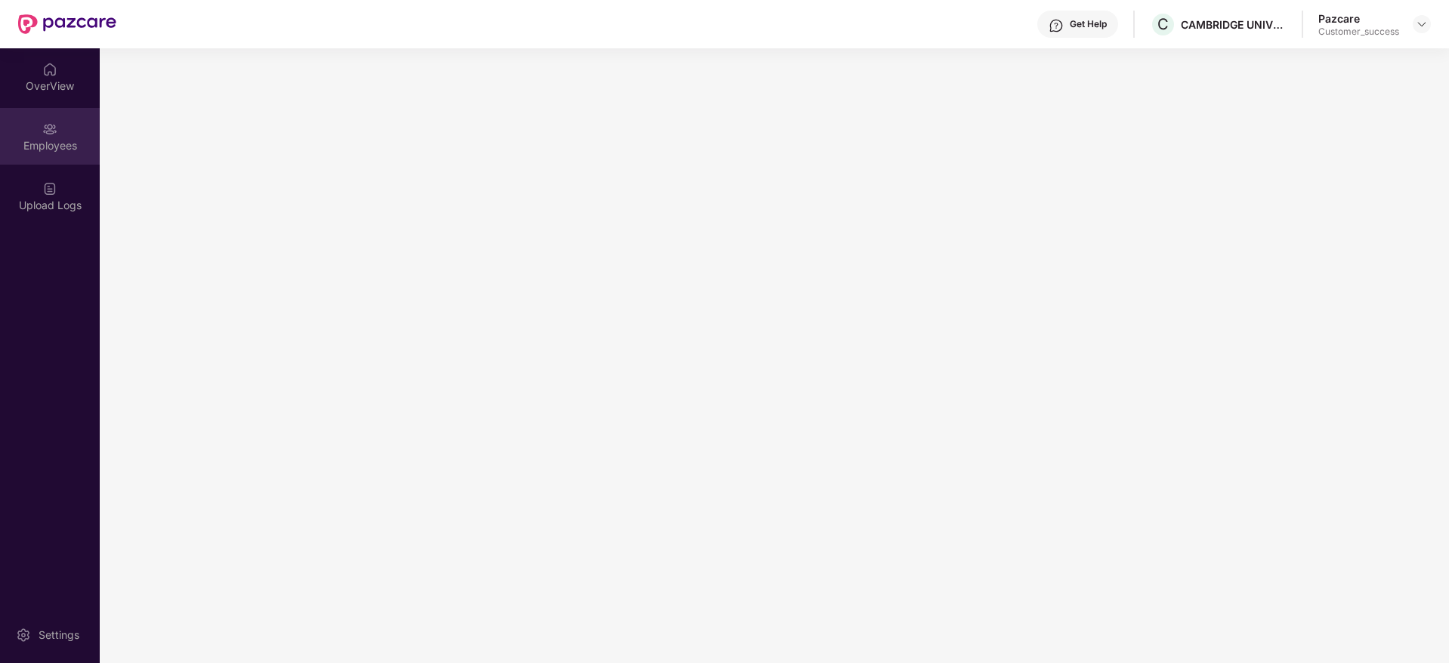
click at [45, 142] on div "Employees" at bounding box center [50, 145] width 100 height 15
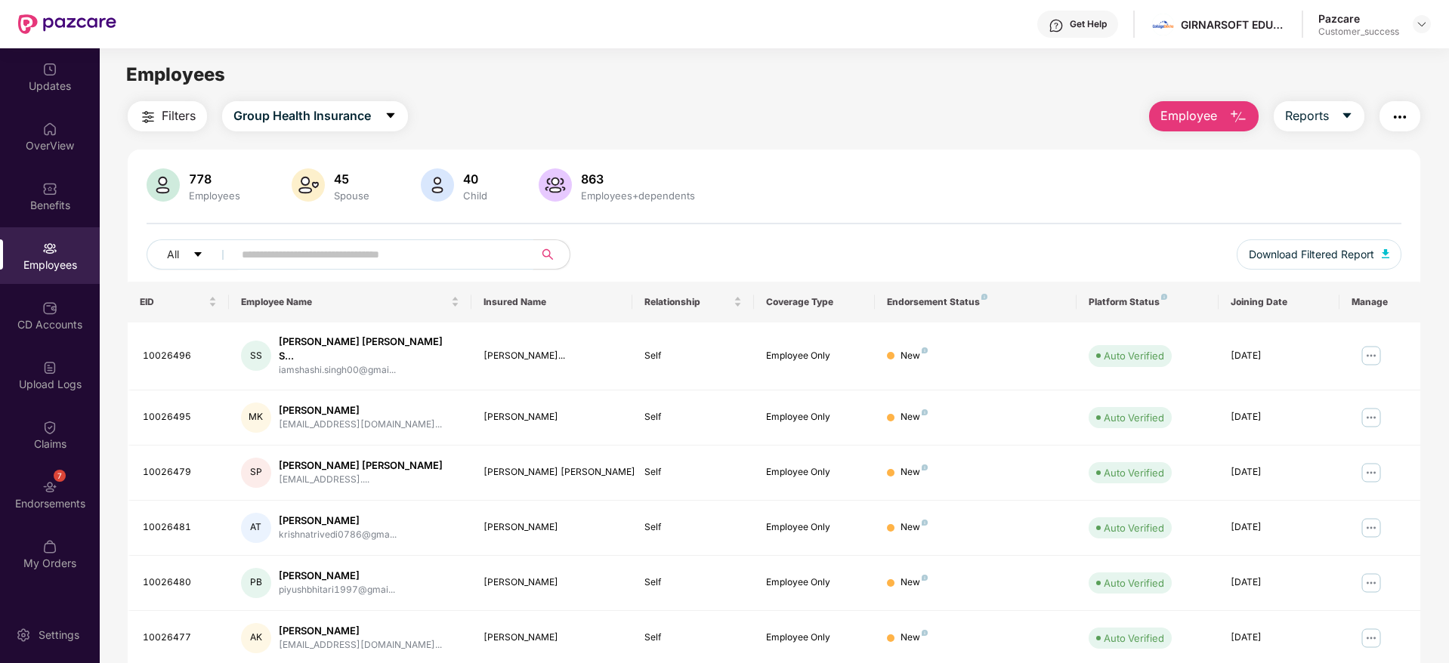
click at [379, 245] on input "text" at bounding box center [377, 254] width 271 height 23
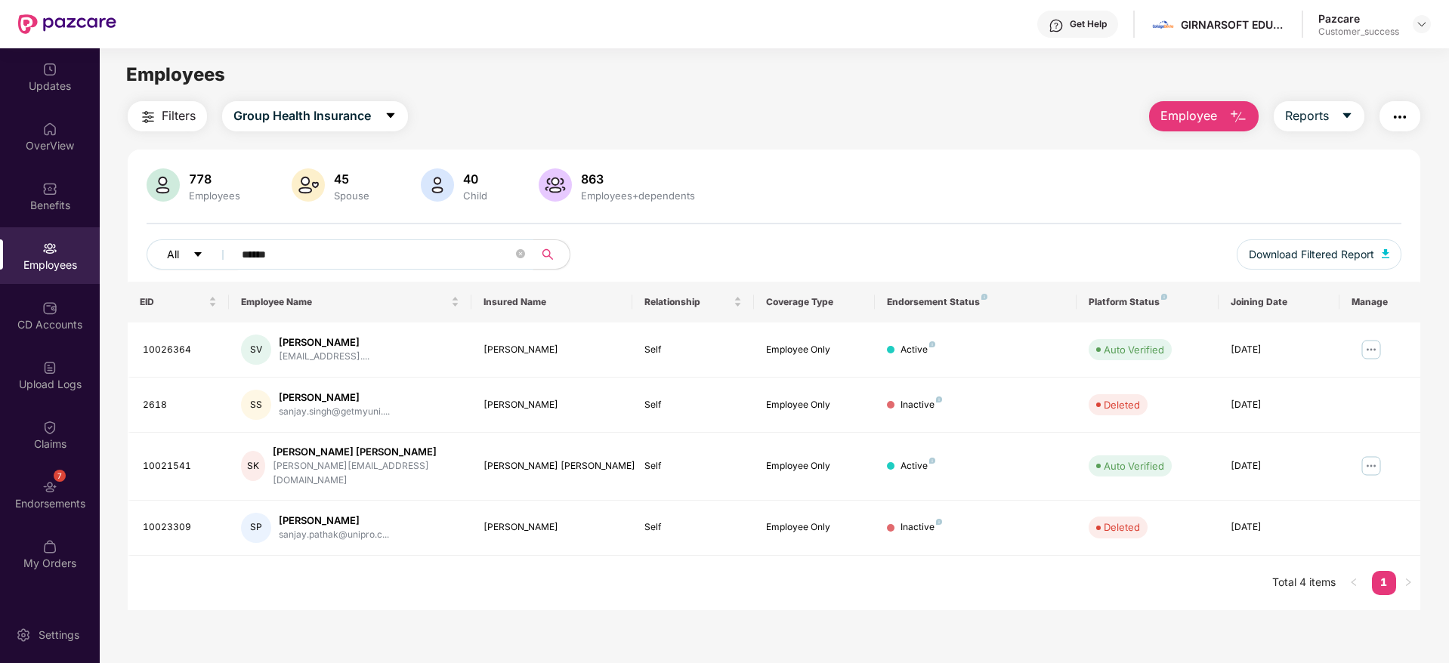
drag, startPoint x: 286, startPoint y: 255, endPoint x: 208, endPoint y: 258, distance: 77.9
click at [208, 258] on div "All ******" at bounding box center [513, 254] width 732 height 30
paste input "**"
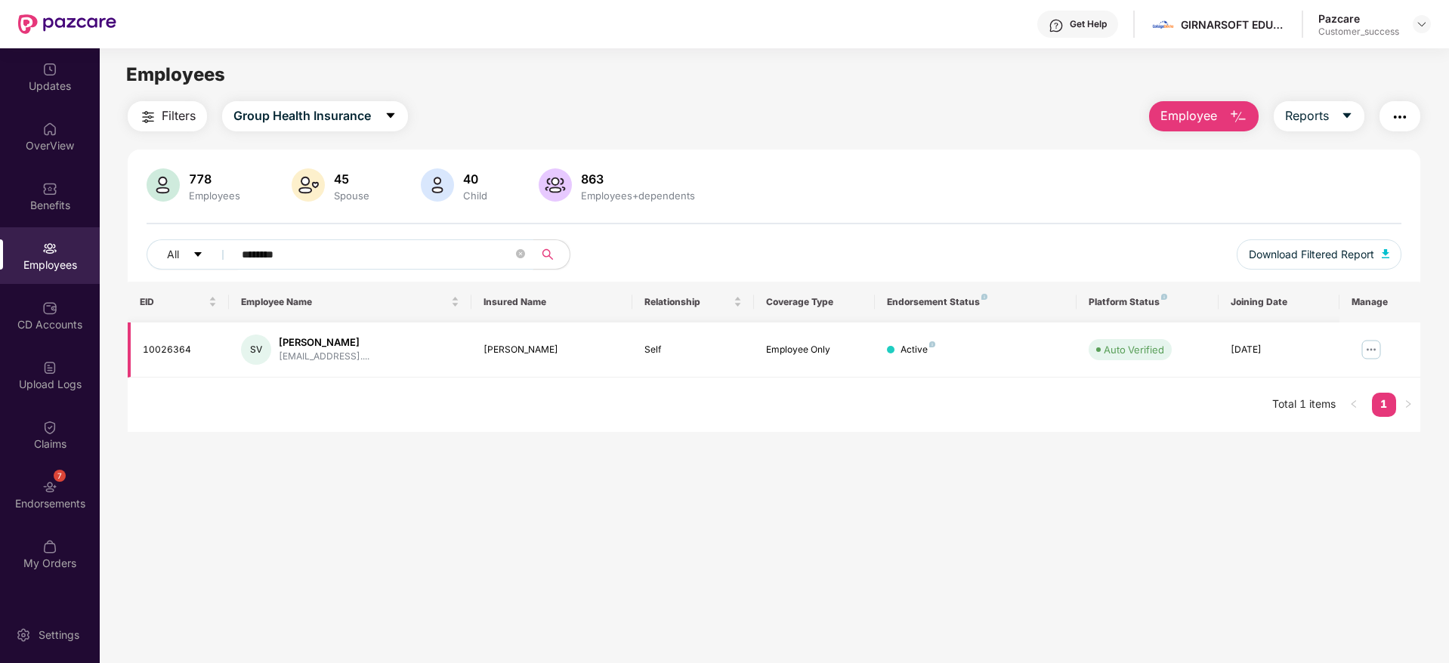
type input "********"
click at [1367, 343] on img at bounding box center [1371, 350] width 24 height 24
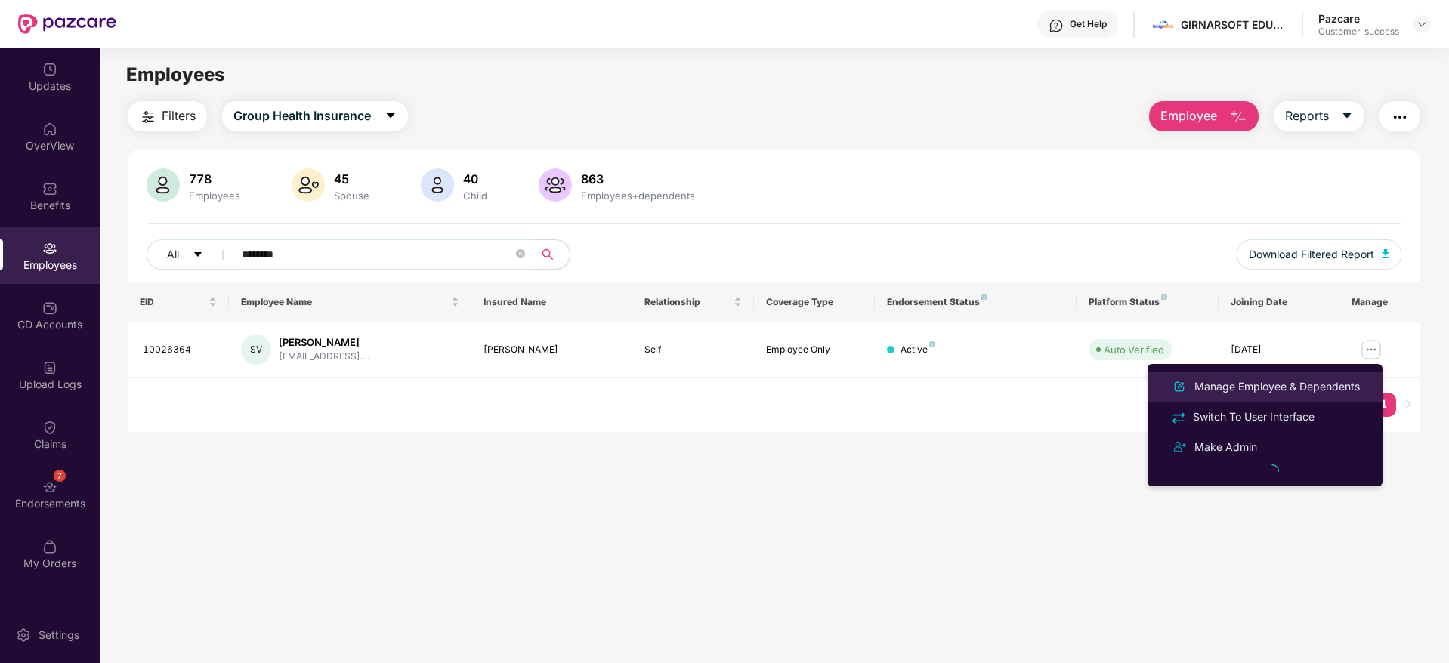
click at [1236, 378] on div "Manage Employee & Dependents" at bounding box center [1276, 386] width 171 height 17
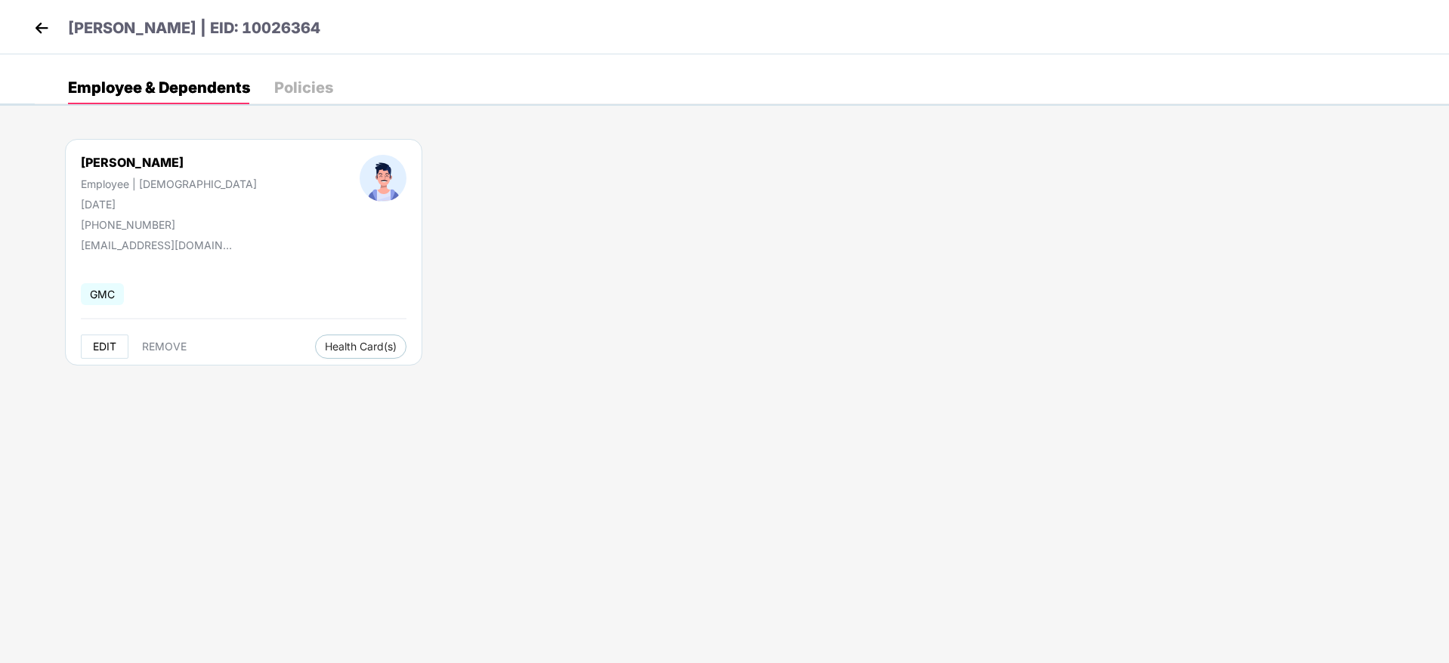
click at [96, 345] on span "EDIT" at bounding box center [104, 347] width 23 height 12
select select "****"
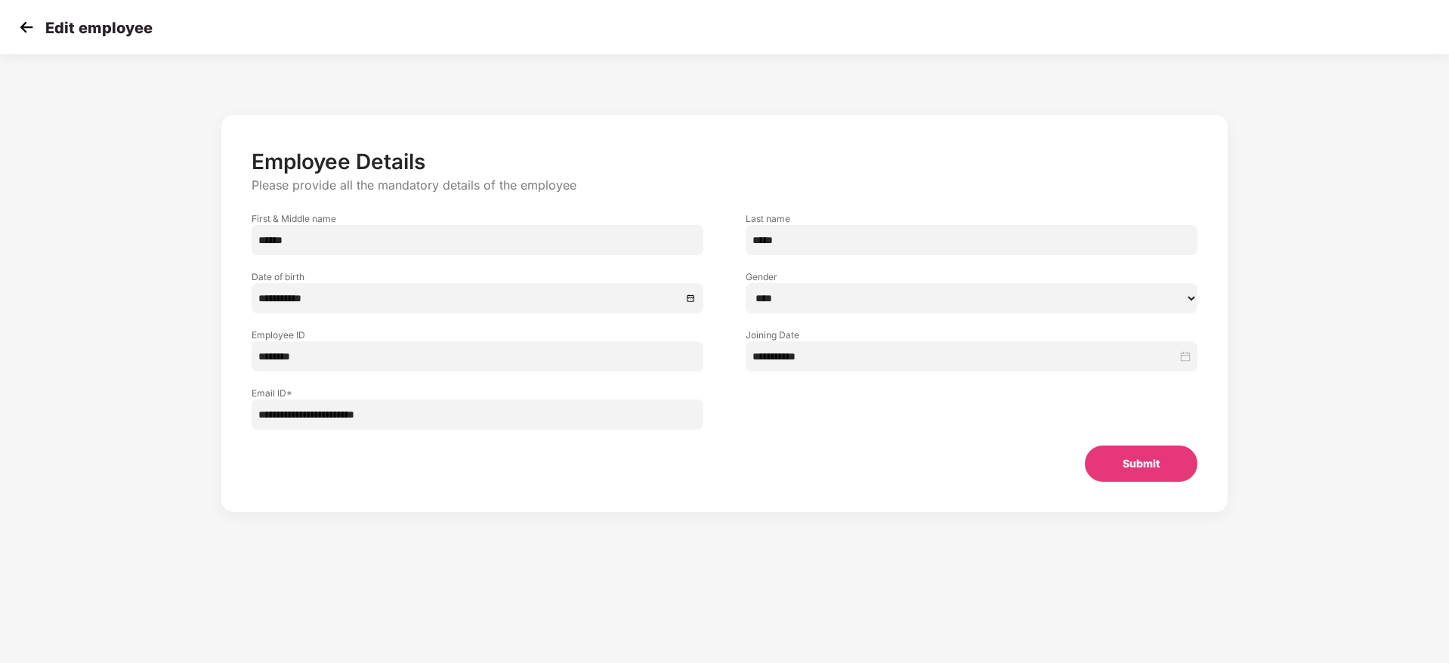
click at [809, 245] on input "*****" at bounding box center [972, 240] width 452 height 30
type input "*"
click at [1120, 458] on button "Submit" at bounding box center [1141, 464] width 113 height 36
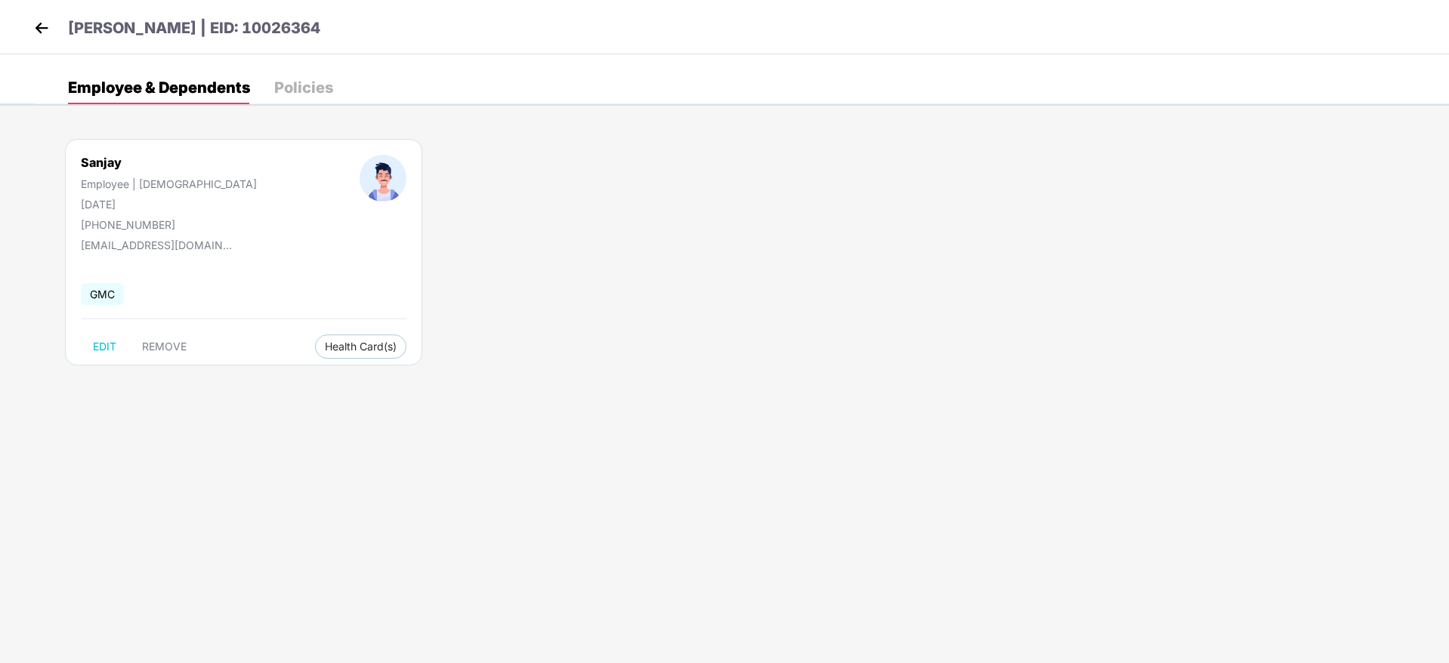
click at [44, 34] on img at bounding box center [41, 28] width 23 height 23
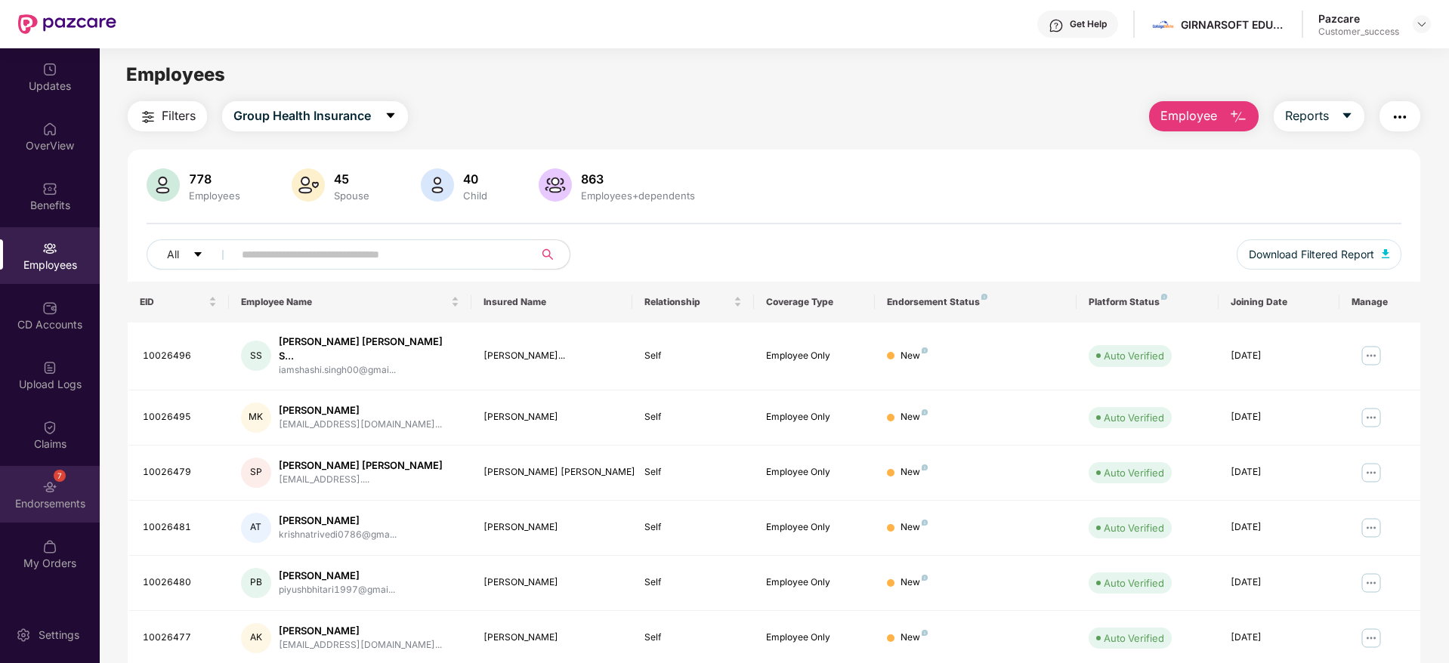
click at [74, 496] on div "Endorsements" at bounding box center [50, 503] width 100 height 15
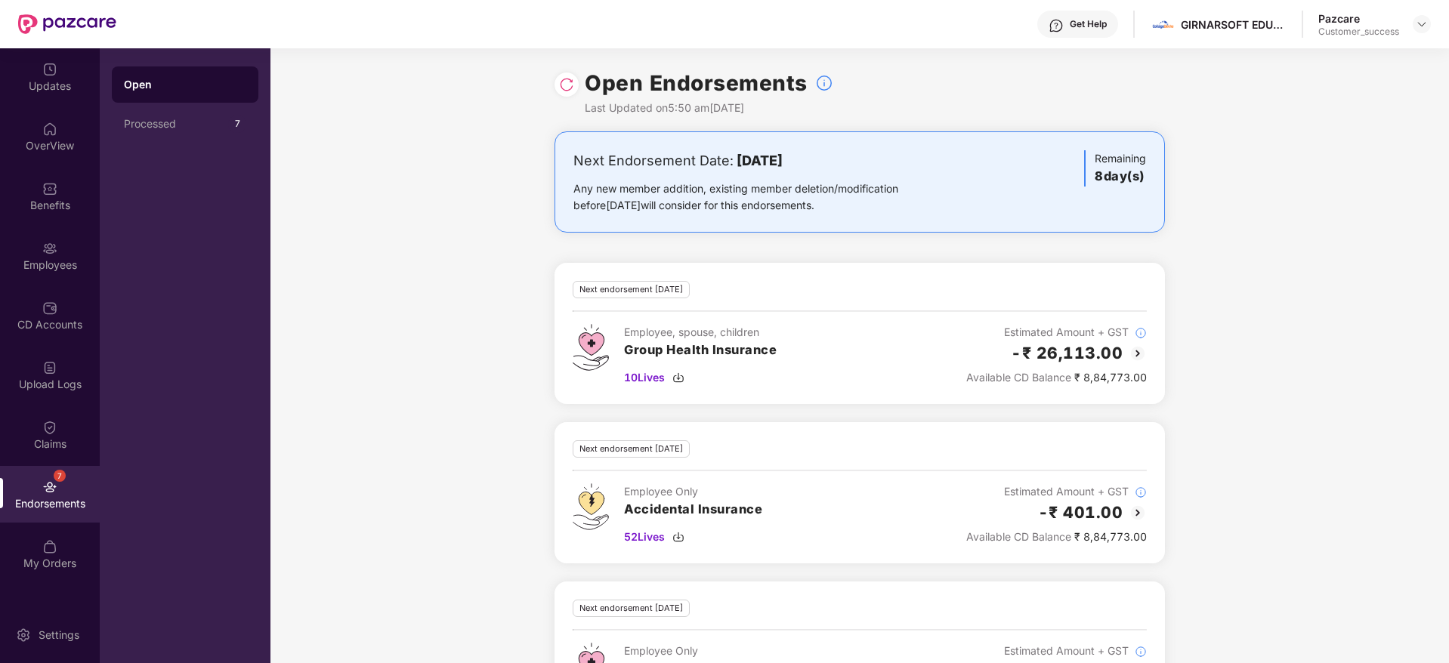
click at [567, 85] on img at bounding box center [566, 84] width 15 height 15
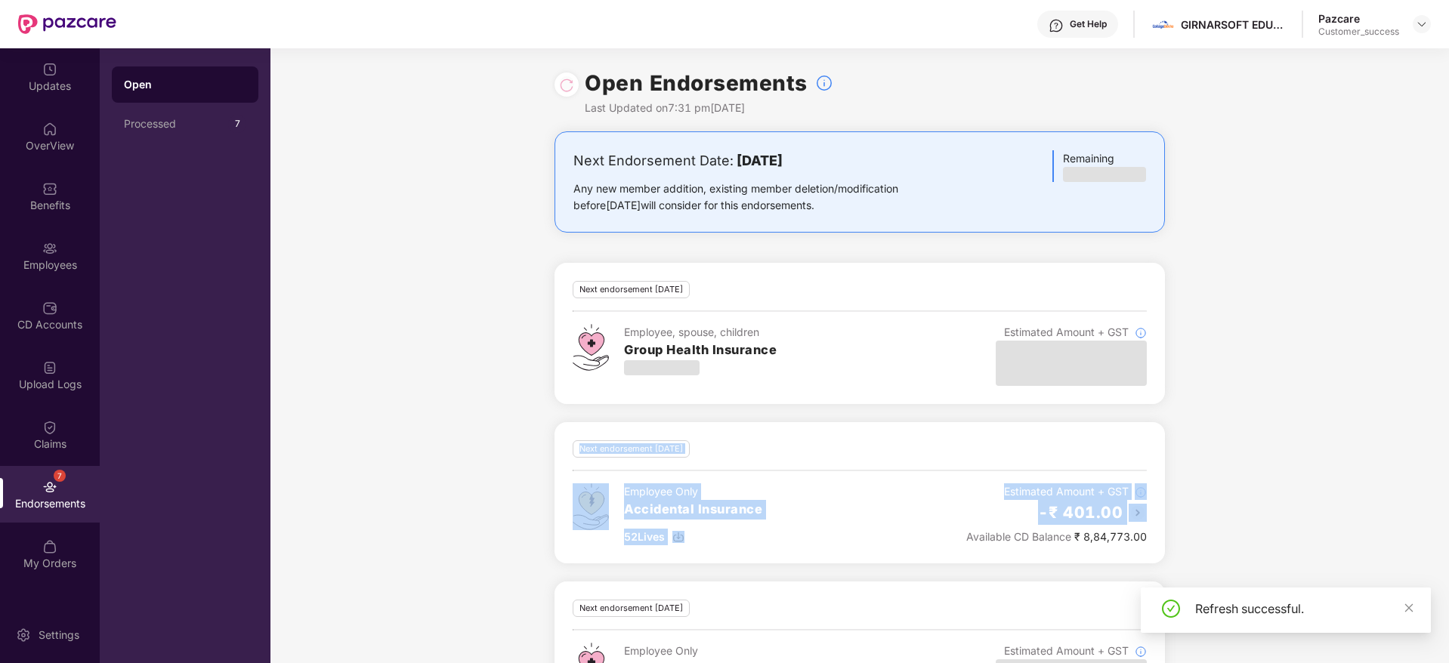
drag, startPoint x: 1446, startPoint y: 471, endPoint x: 1449, endPoint y: 517, distance: 46.1
click at [1448, 517] on html "Get Help GIRNARSOFT EDUCATION SERVICES PRIVATE LIMITED Pazcare Customer_success…" at bounding box center [724, 331] width 1449 height 663
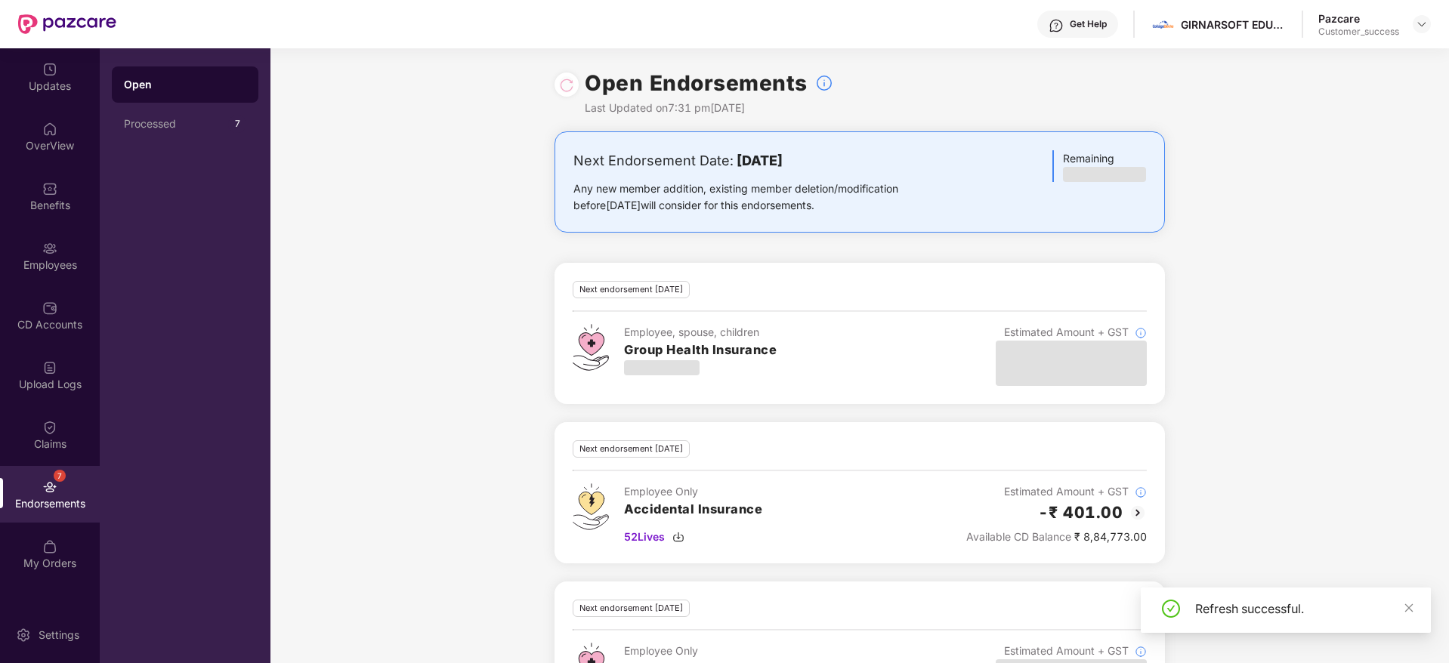
click at [1378, 454] on div "Next Endorsement Date: [DATE] Any new member addition, existing member deletion…" at bounding box center [859, 436] width 1178 height 610
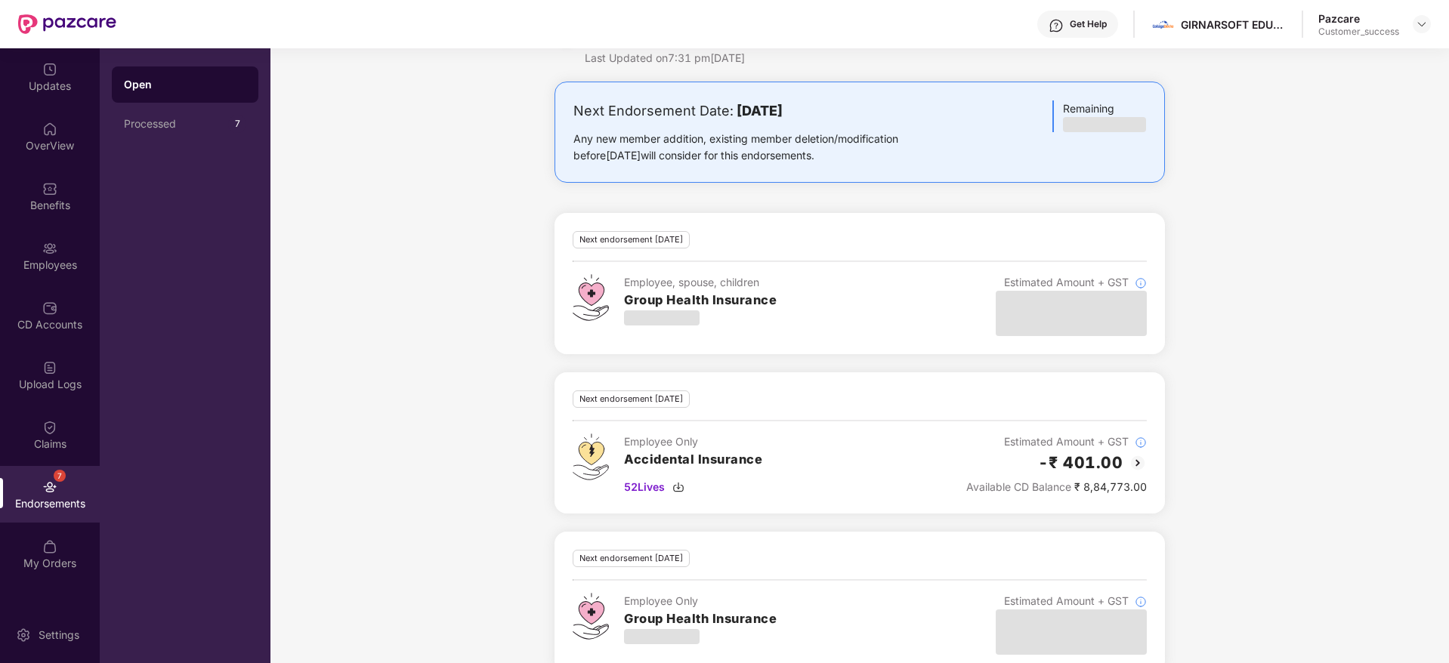
scroll to position [78, 0]
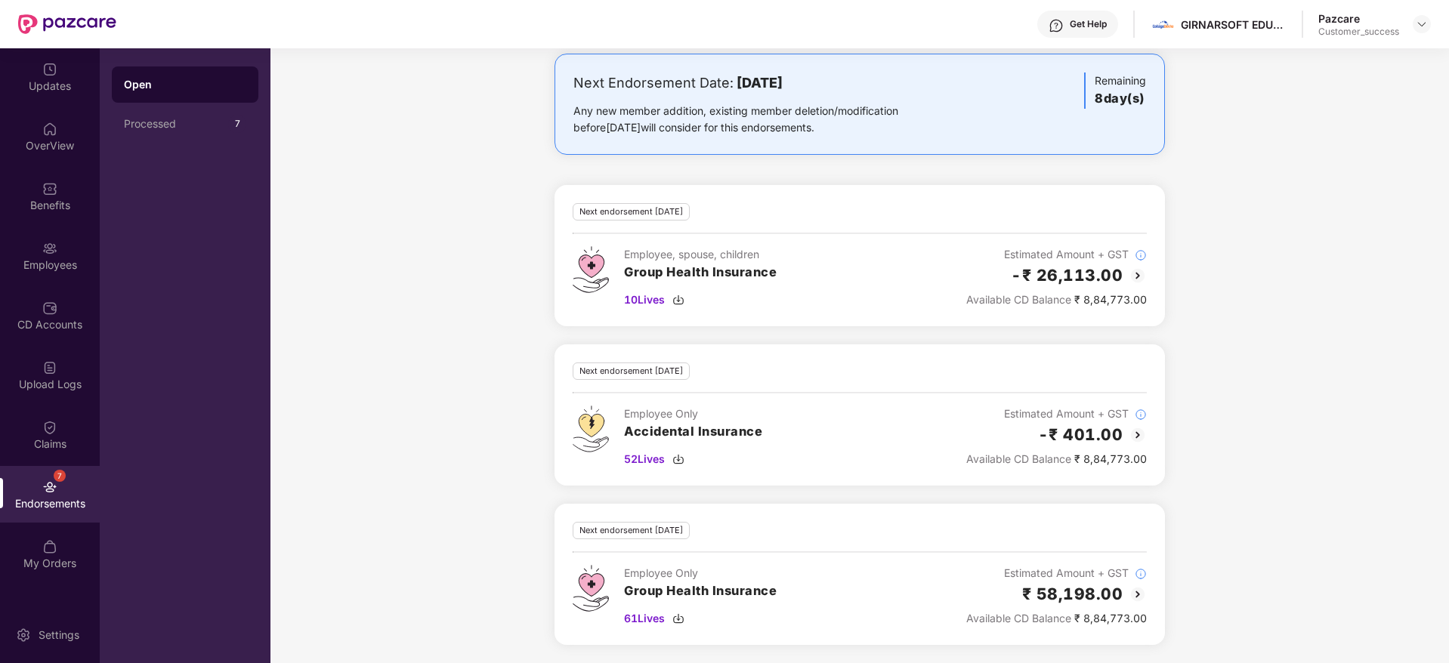
click at [1378, 454] on div "Next Endorsement Date: [DATE] Any new member addition, existing member deletion…" at bounding box center [859, 359] width 1178 height 610
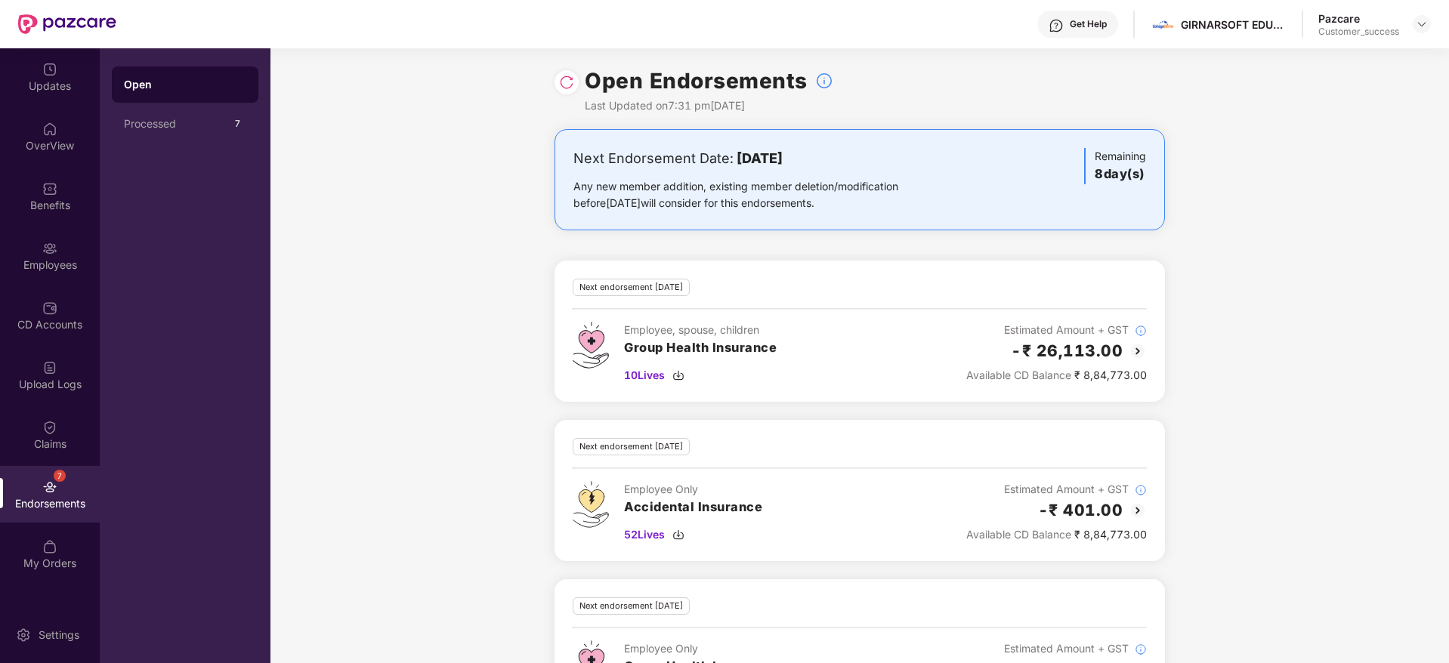
scroll to position [0, 0]
click at [569, 80] on img at bounding box center [566, 84] width 15 height 15
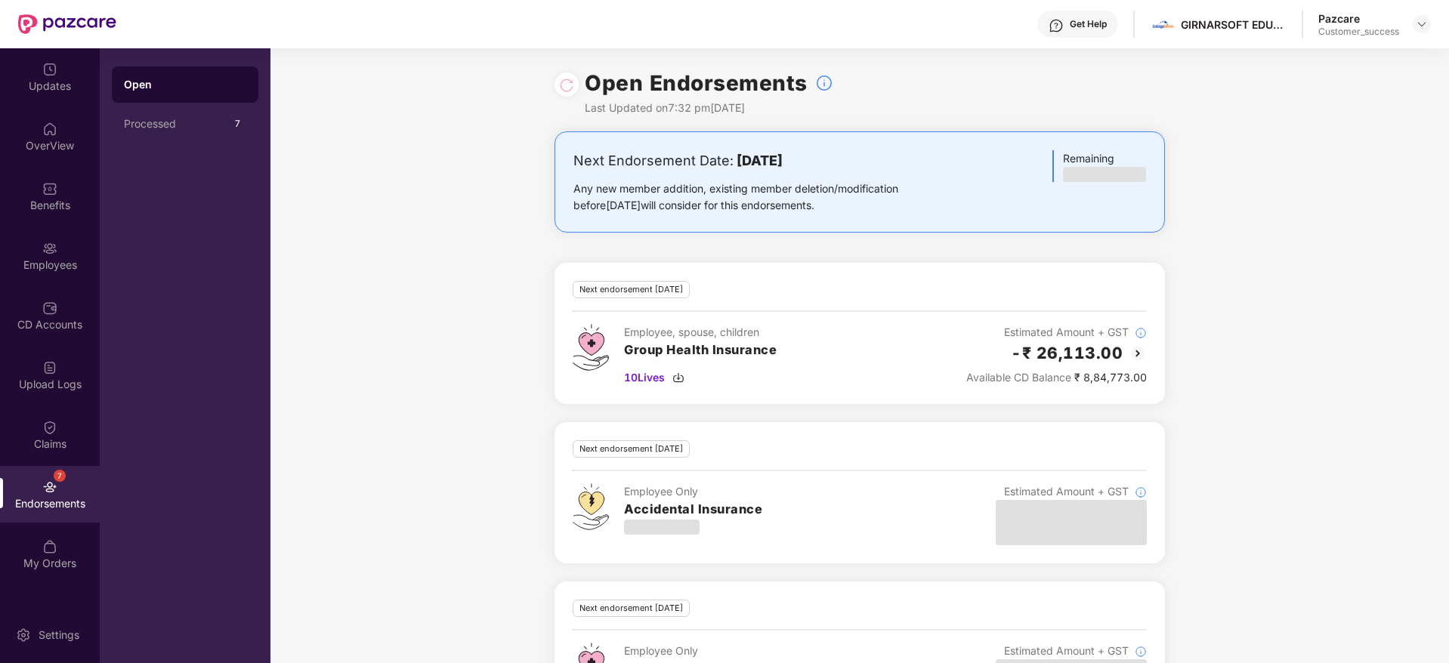
click at [1215, 442] on div "Next Endorsement Date: [DATE] Any new member addition, existing member deletion…" at bounding box center [859, 436] width 1178 height 610
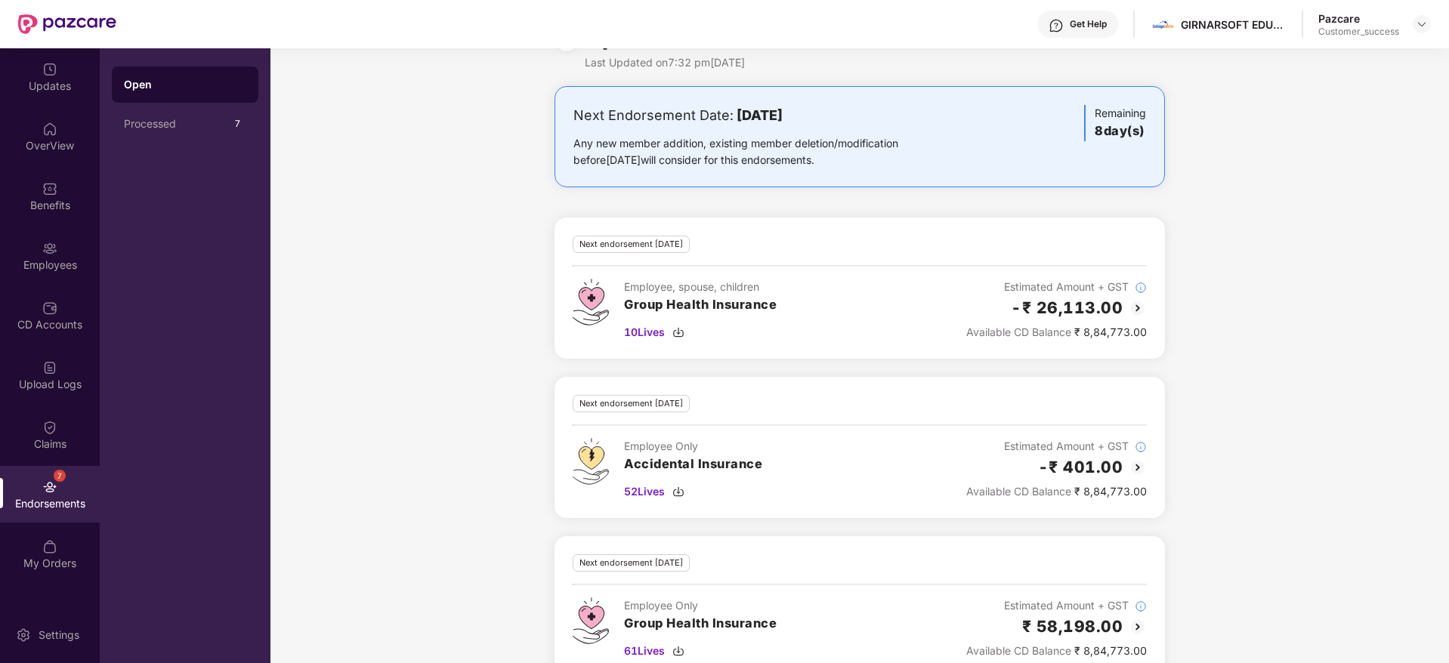
click at [1137, 313] on img at bounding box center [1137, 308] width 18 height 18
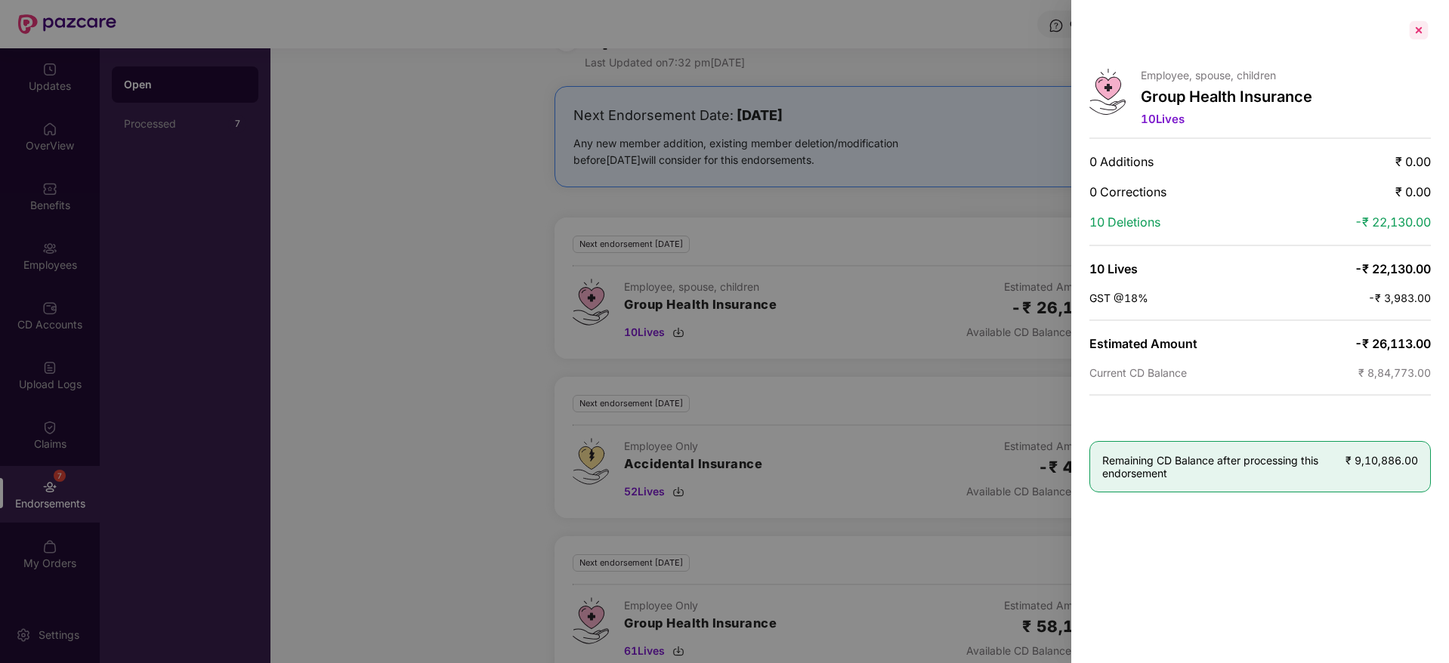
click at [1416, 34] on div at bounding box center [1418, 30] width 24 height 24
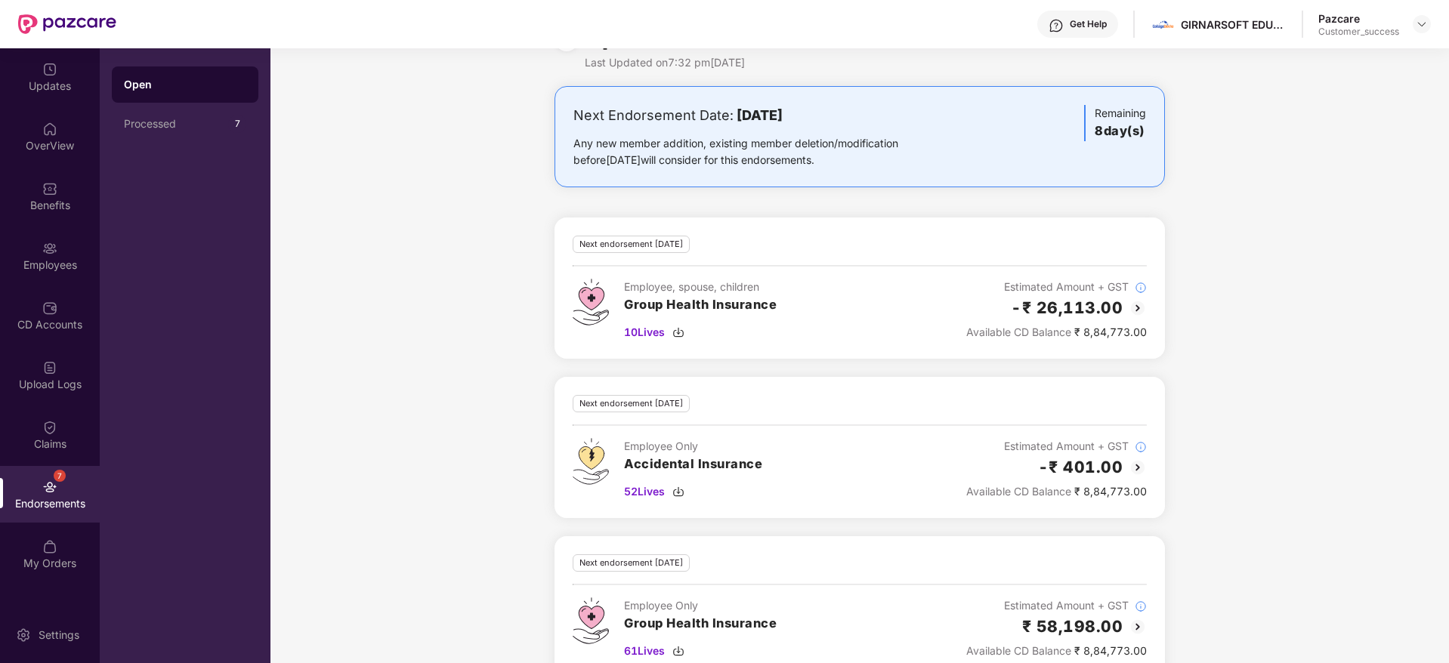
click at [1339, 302] on div "Next Endorsement Date: [DATE] Any new member addition, existing member deletion…" at bounding box center [859, 391] width 1178 height 610
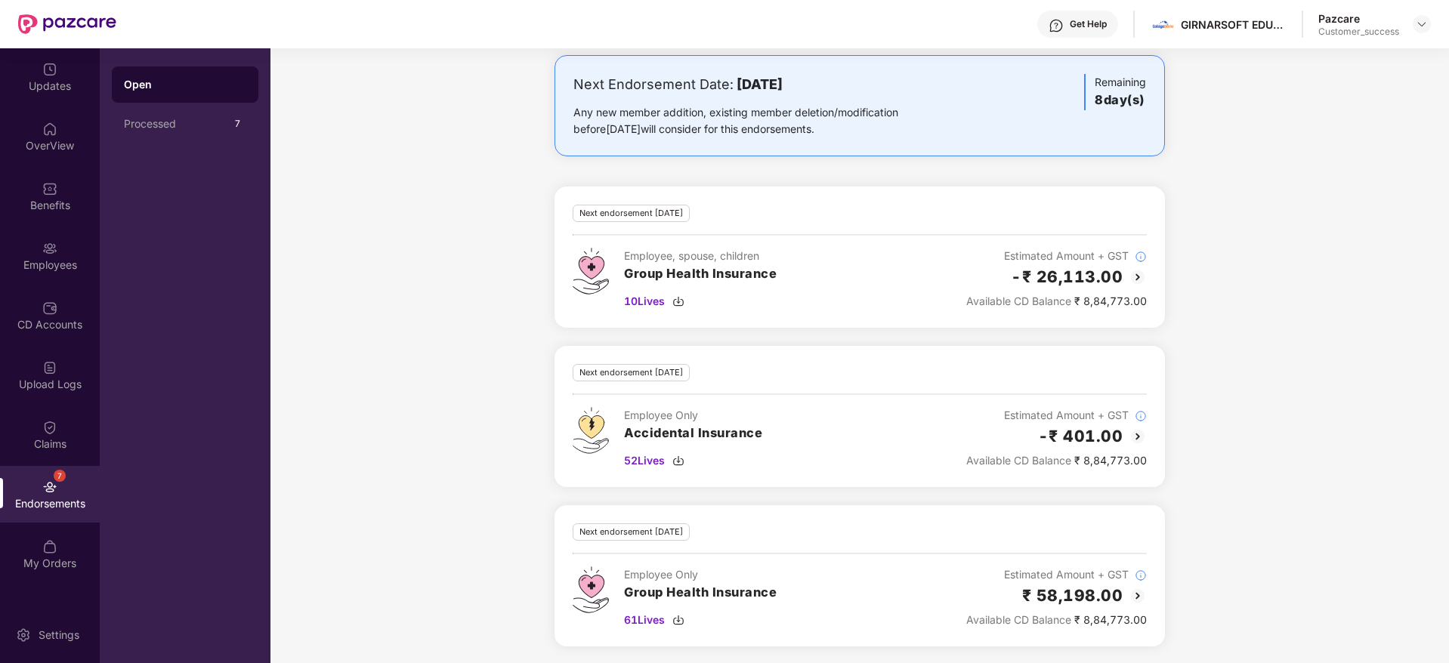
scroll to position [78, 0]
click at [1135, 593] on img at bounding box center [1137, 594] width 18 height 18
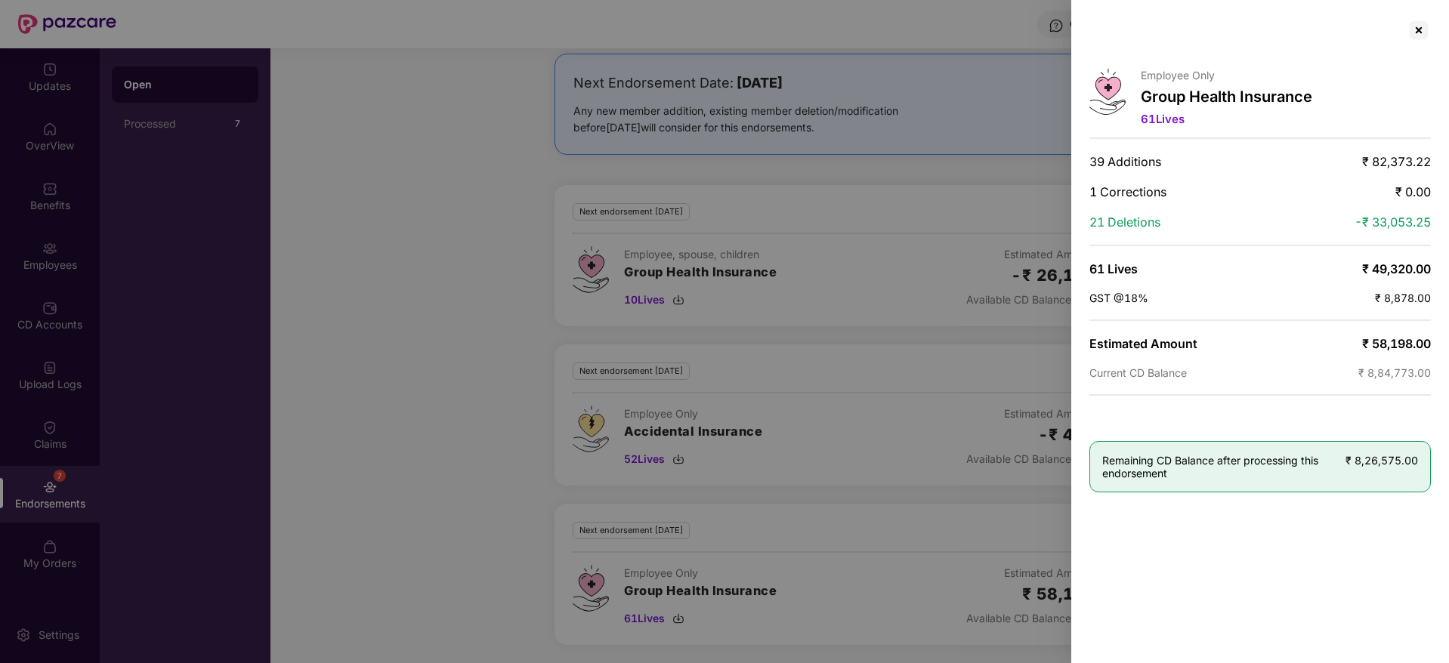
click at [1139, 186] on span "1 Corrections" at bounding box center [1127, 191] width 77 height 15
click at [1421, 20] on div at bounding box center [1418, 30] width 24 height 24
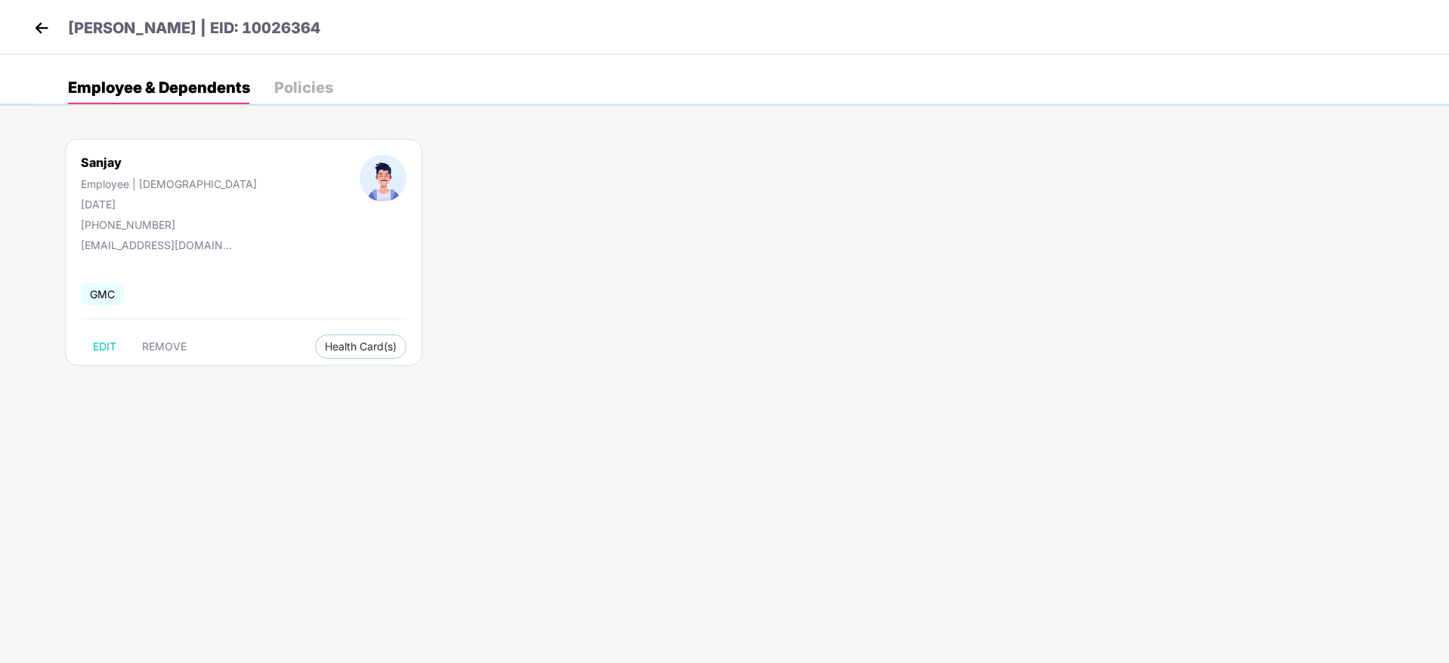
click at [38, 36] on img at bounding box center [41, 28] width 23 height 23
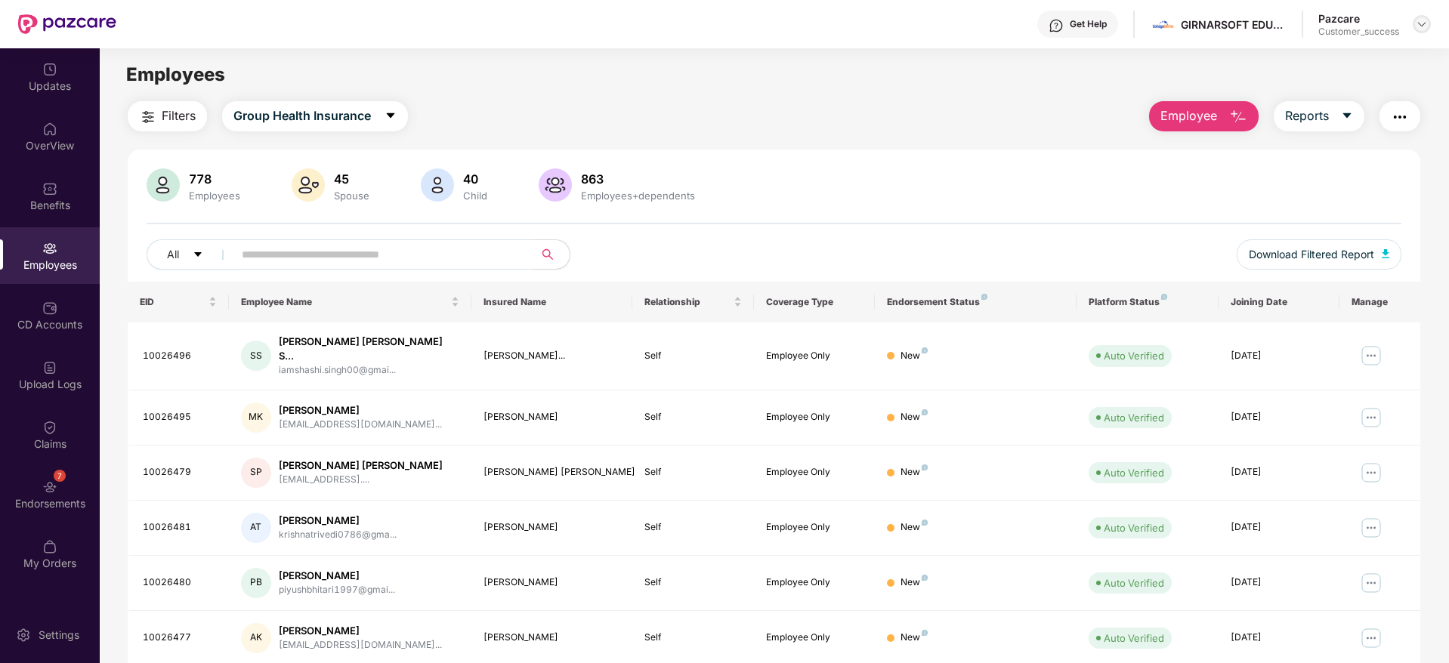
click at [1424, 26] on img at bounding box center [1422, 24] width 12 height 12
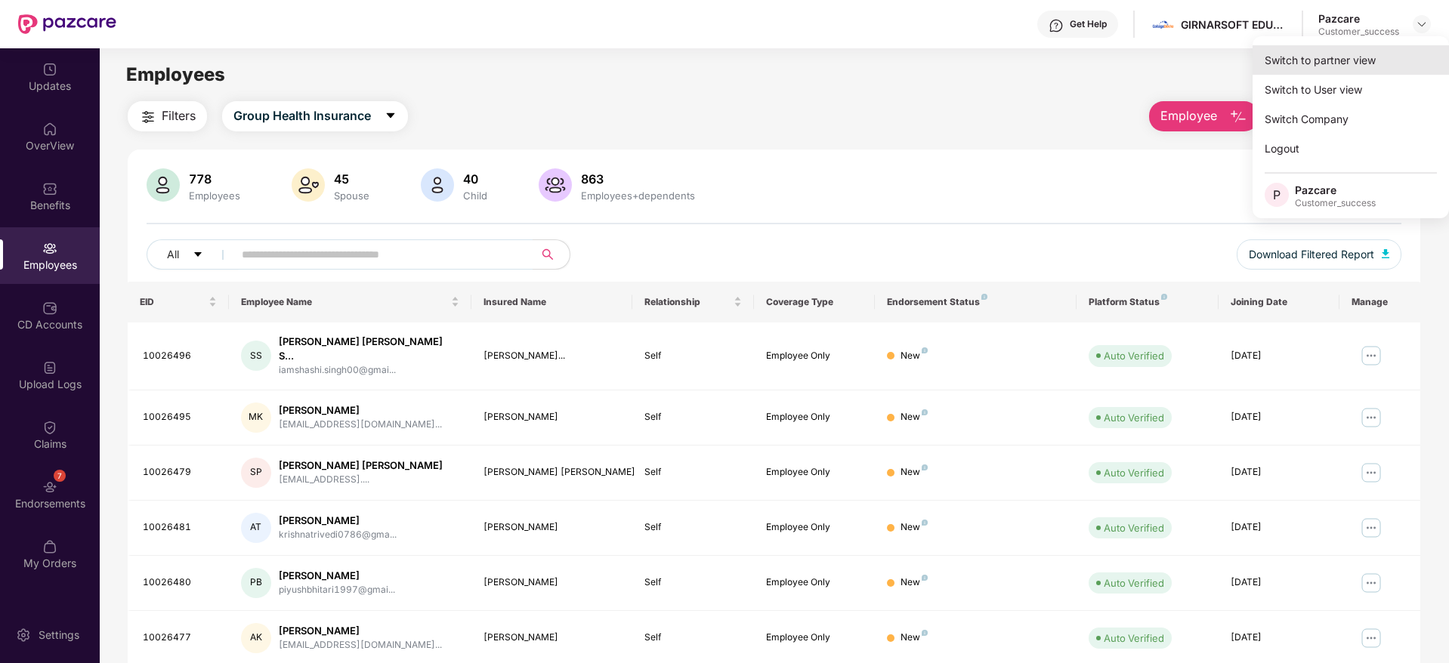
click at [1320, 57] on div "Switch to partner view" at bounding box center [1350, 59] width 196 height 29
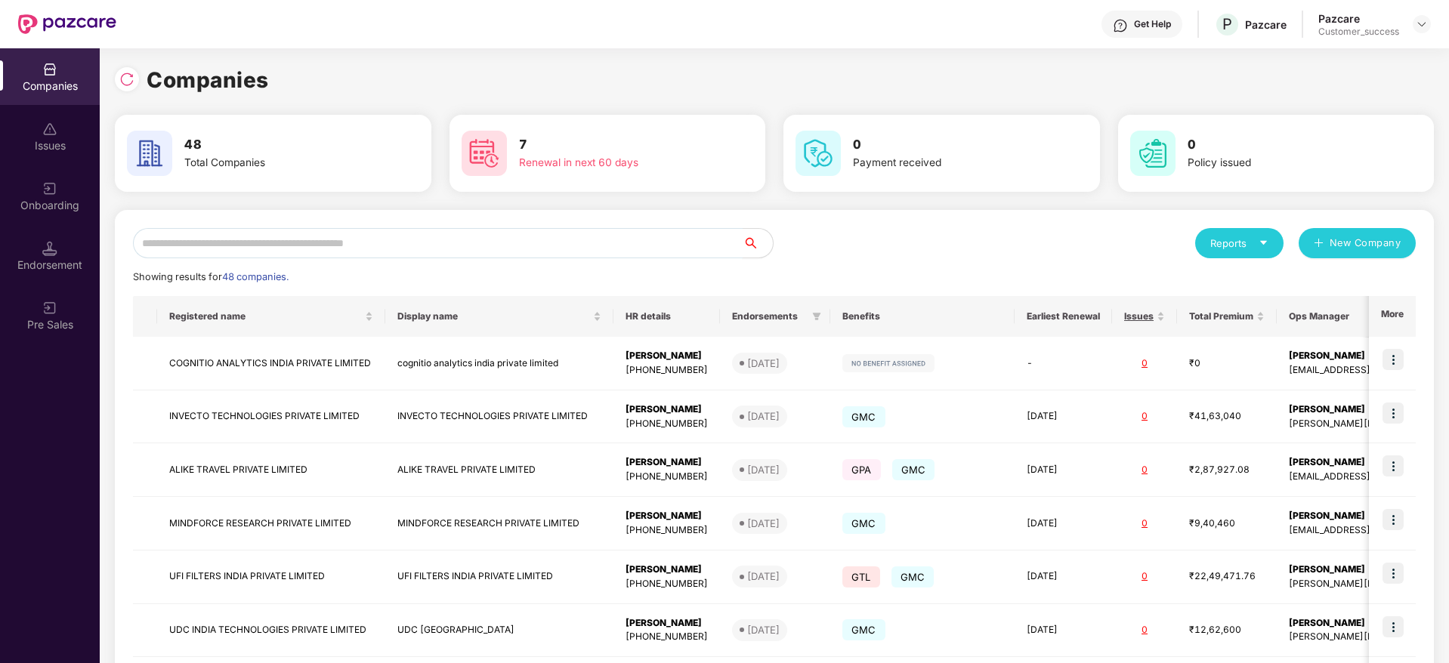
click at [430, 241] on input "text" at bounding box center [438, 243] width 610 height 30
click at [55, 210] on div "Onboarding" at bounding box center [50, 205] width 100 height 15
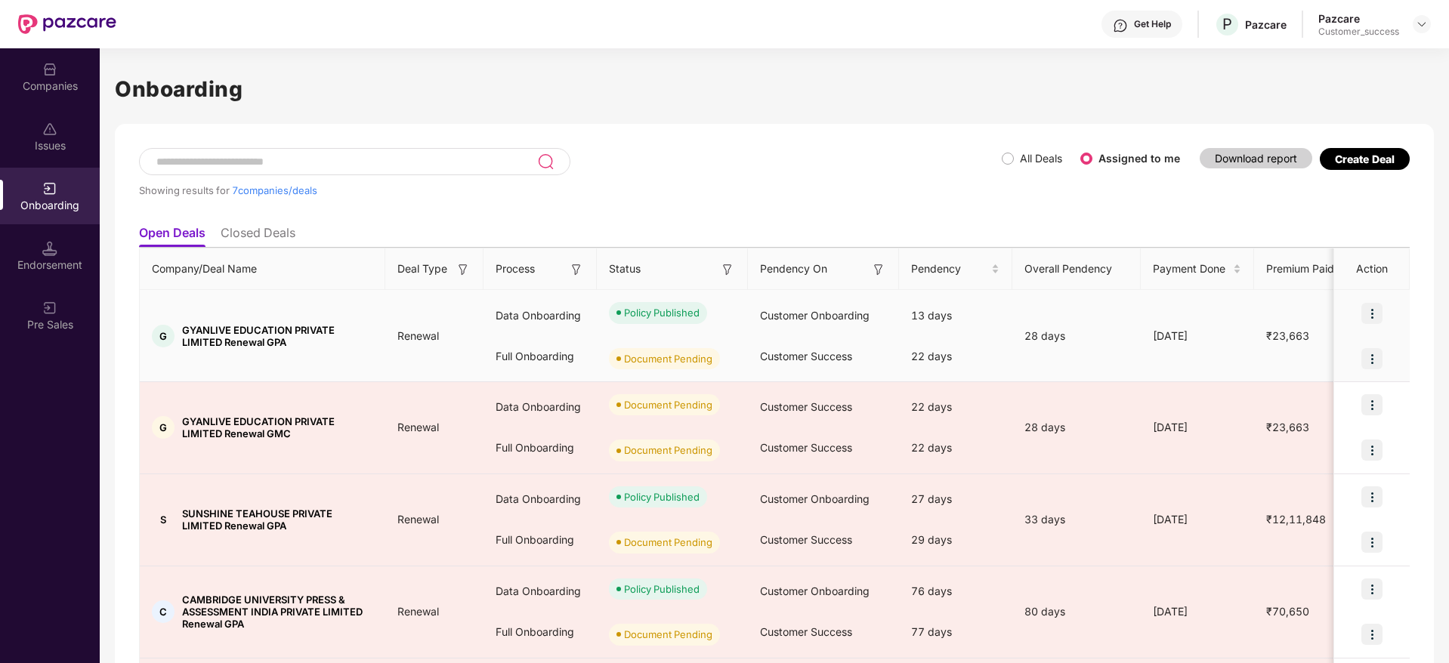
click at [1373, 359] on img at bounding box center [1371, 358] width 21 height 21
click at [1285, 402] on span "Upload Documents" at bounding box center [1300, 397] width 125 height 17
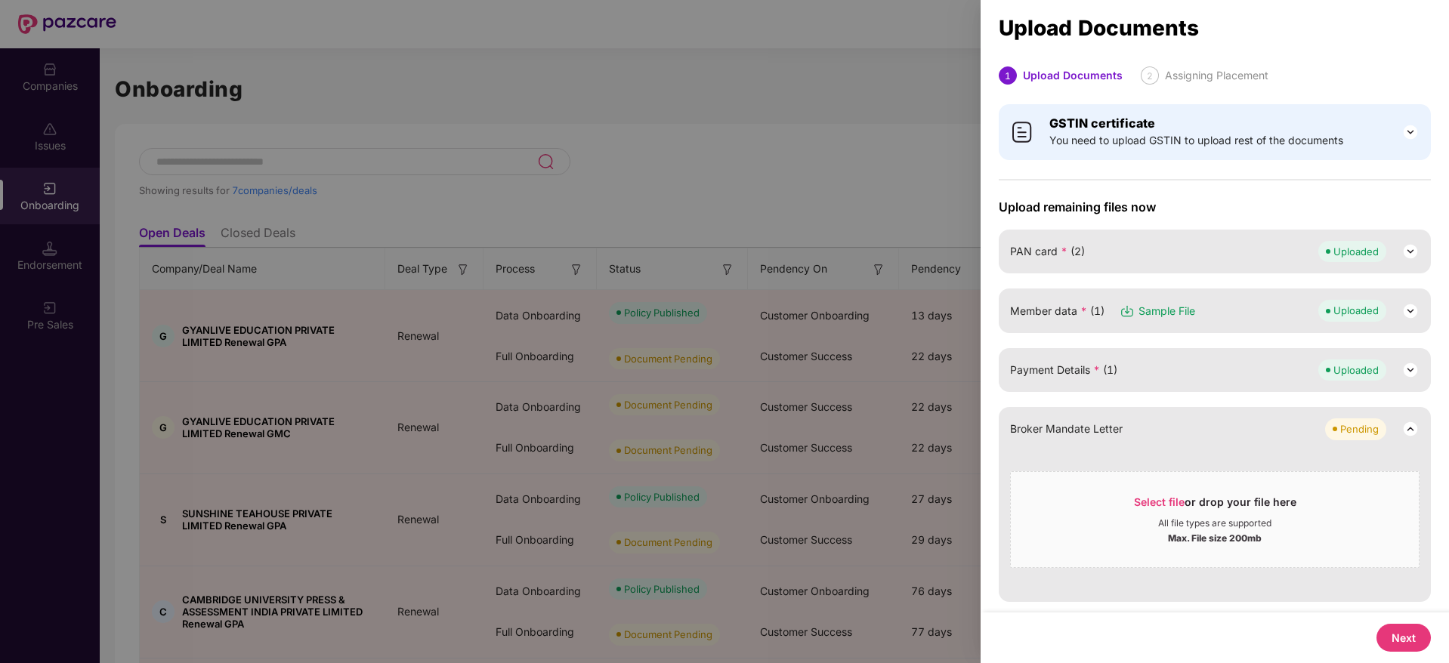
click at [1392, 639] on button "Next" at bounding box center [1403, 638] width 54 height 28
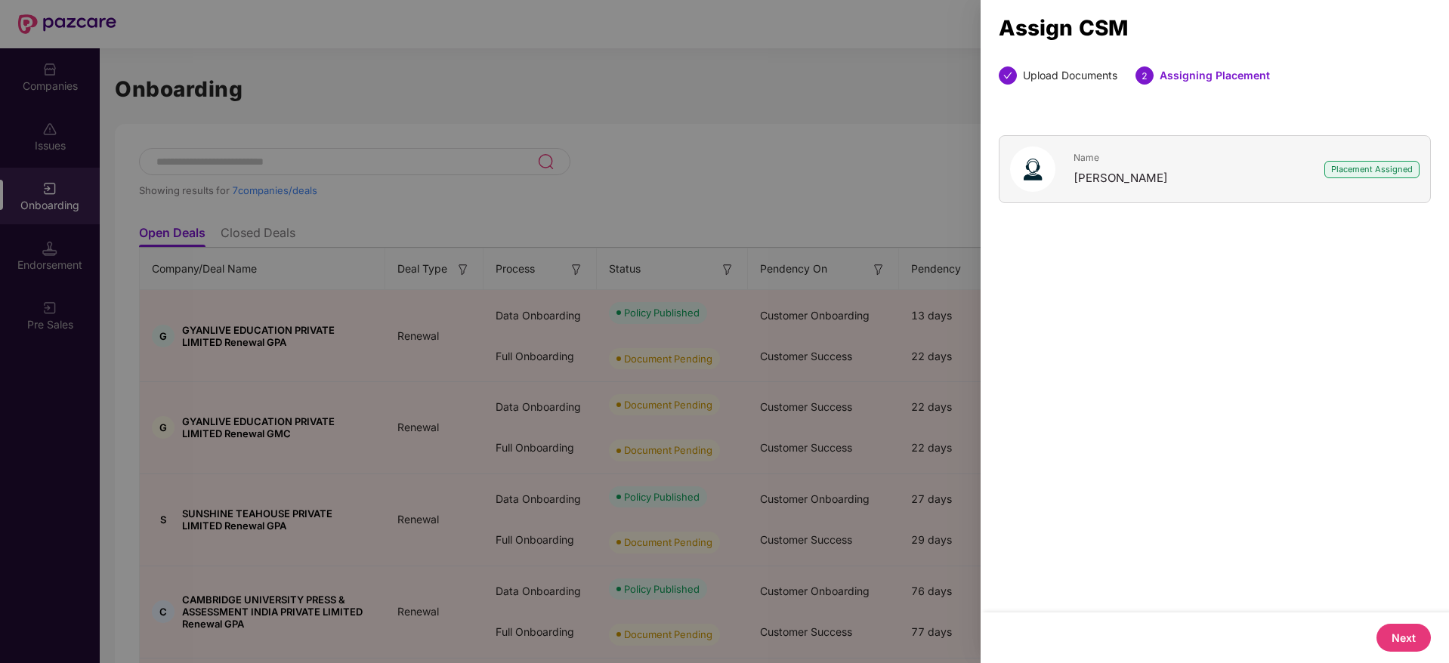
click at [1394, 638] on button "Next" at bounding box center [1403, 638] width 54 height 28
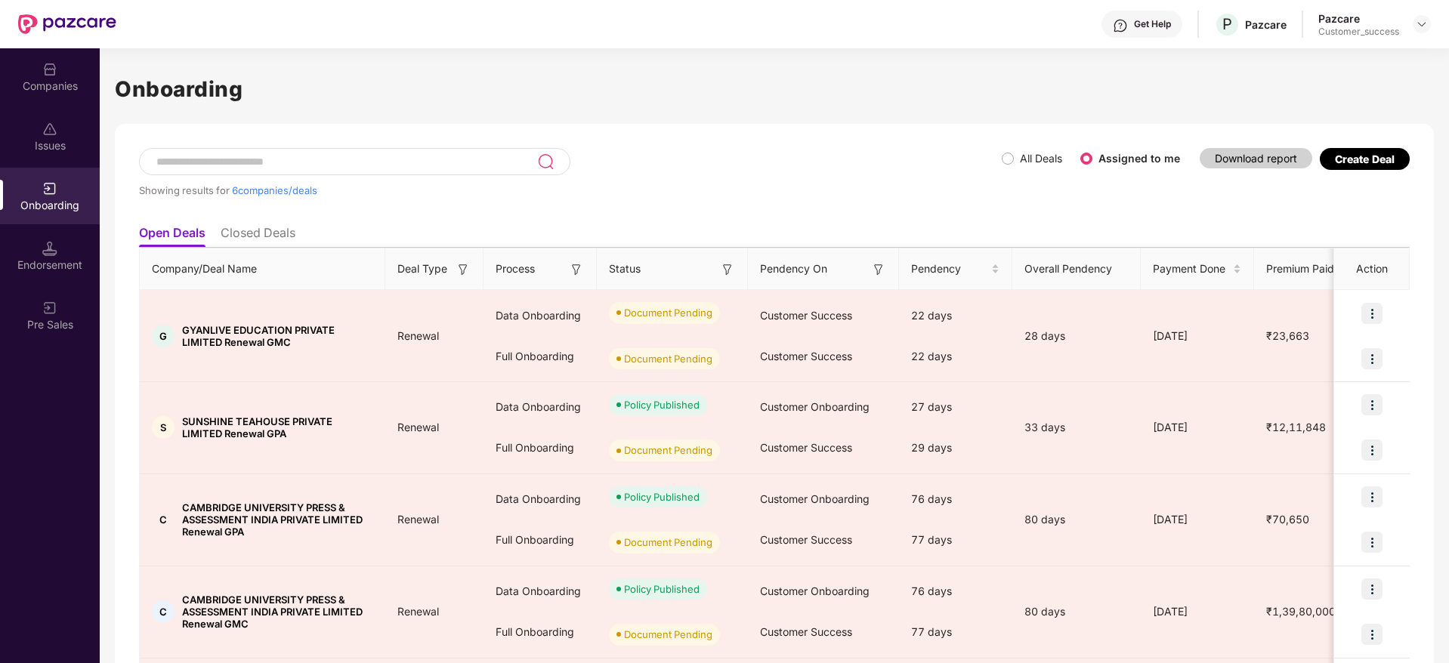
click at [822, 216] on div "Showing results for 6 companies/deals" at bounding box center [570, 182] width 863 height 69
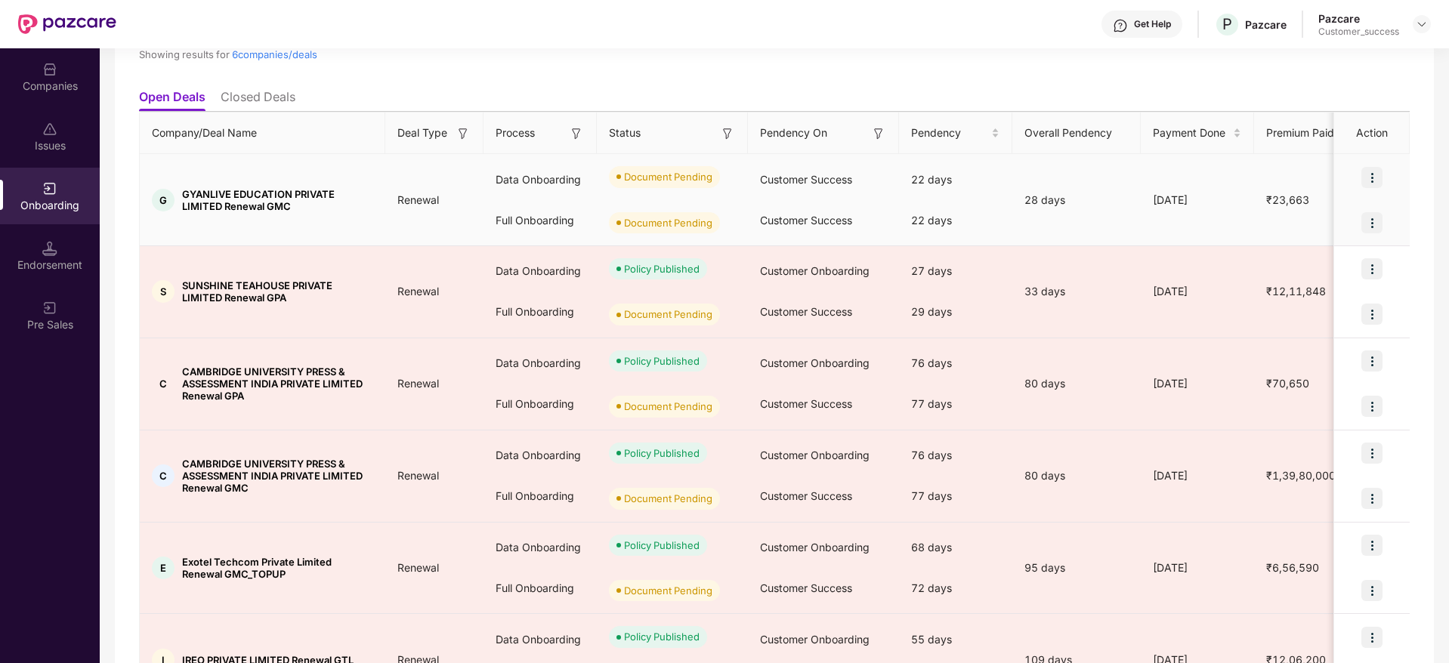
scroll to position [181, 0]
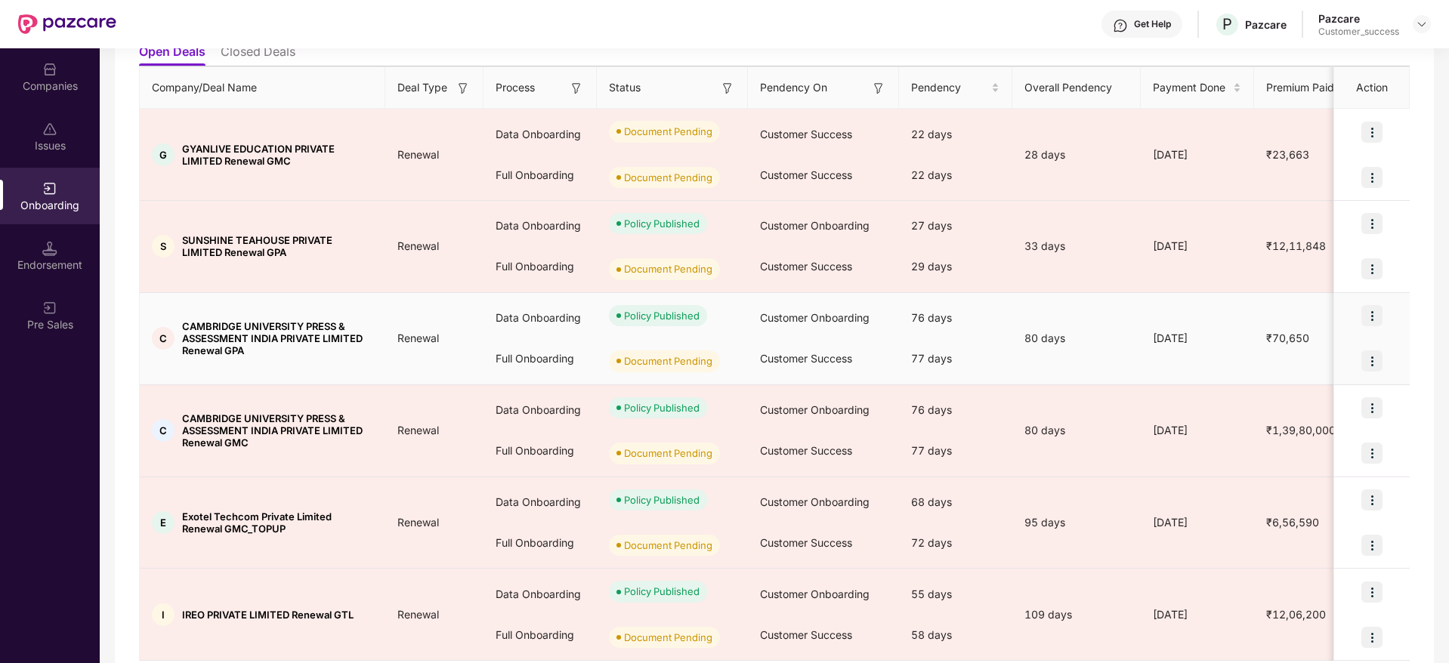
click at [1376, 358] on img at bounding box center [1371, 360] width 21 height 21
click at [1275, 392] on span "Upload Documents" at bounding box center [1300, 400] width 125 height 17
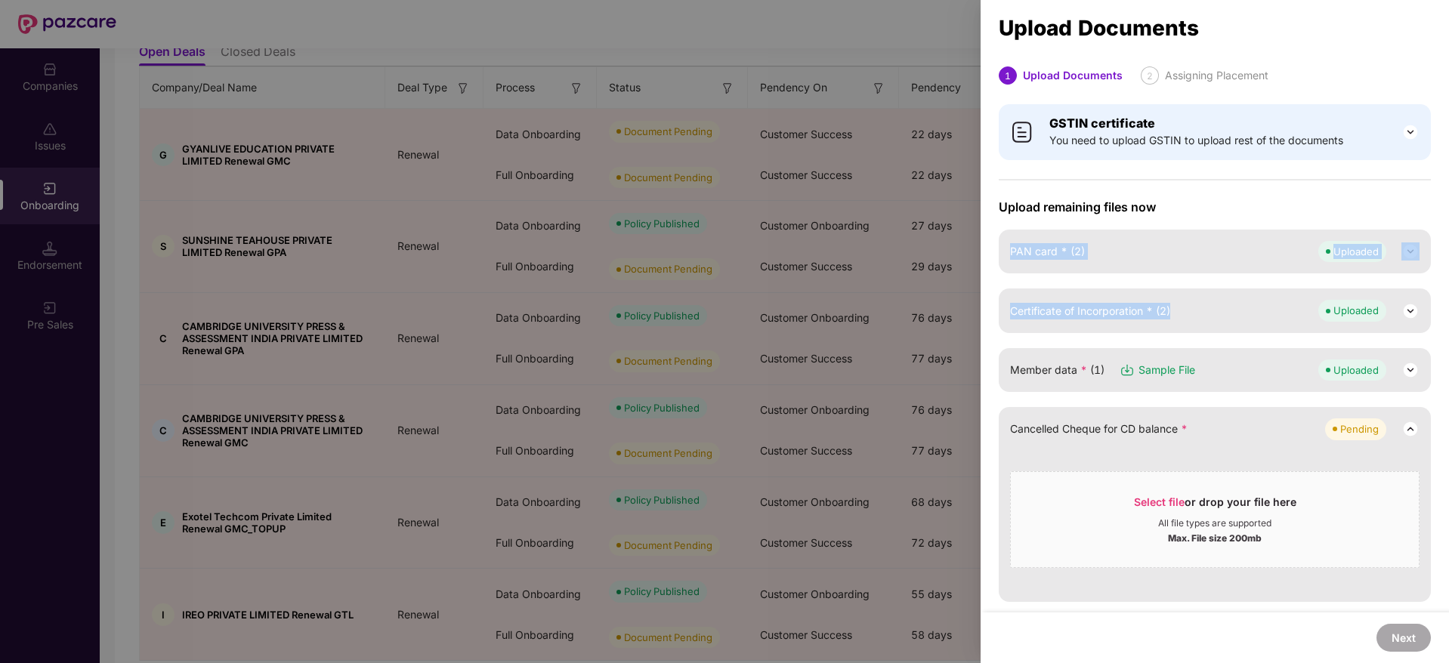
drag, startPoint x: 1445, startPoint y: 221, endPoint x: 1447, endPoint y: 299, distance: 78.6
click at [1447, 299] on div "Upload Documents 1 Upload Documents 2 Assigning Placement GSTIN certificate You…" at bounding box center [1214, 331] width 468 height 663
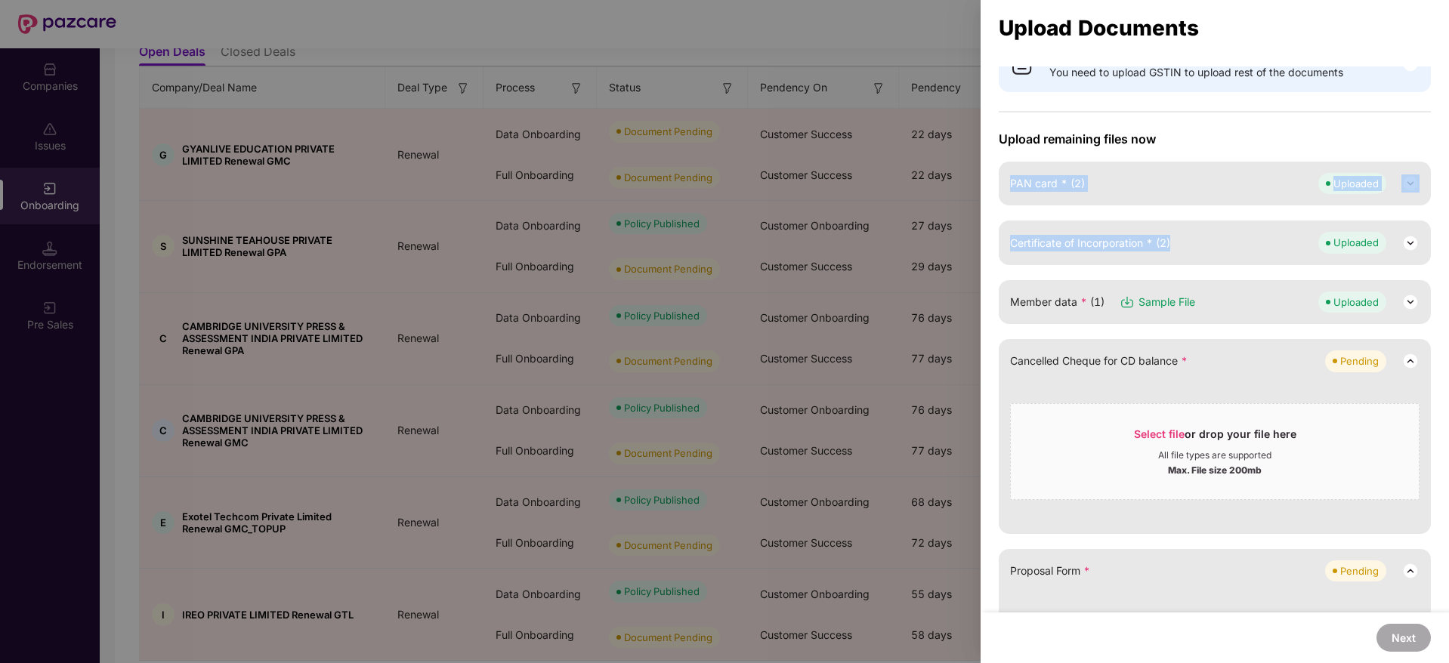
scroll to position [0, 0]
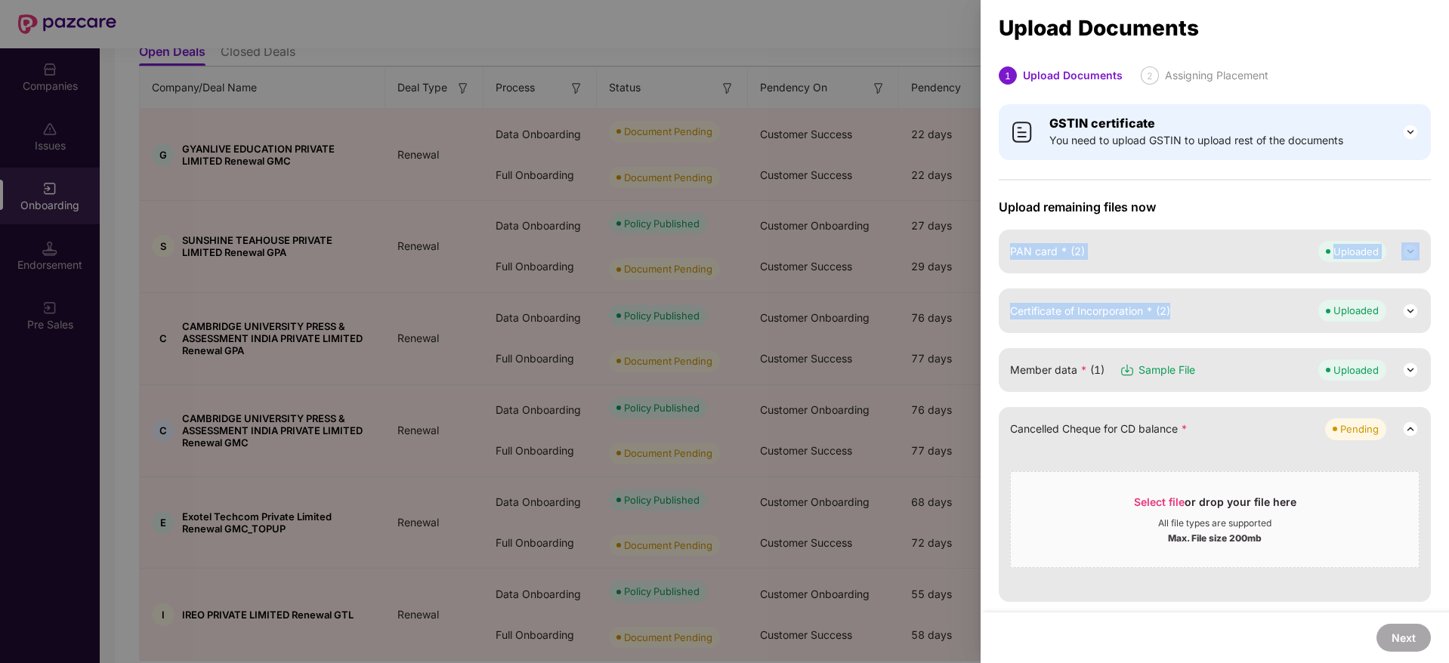
click at [1233, 252] on div "PAN card * (2) Uploaded" at bounding box center [1214, 251] width 409 height 21
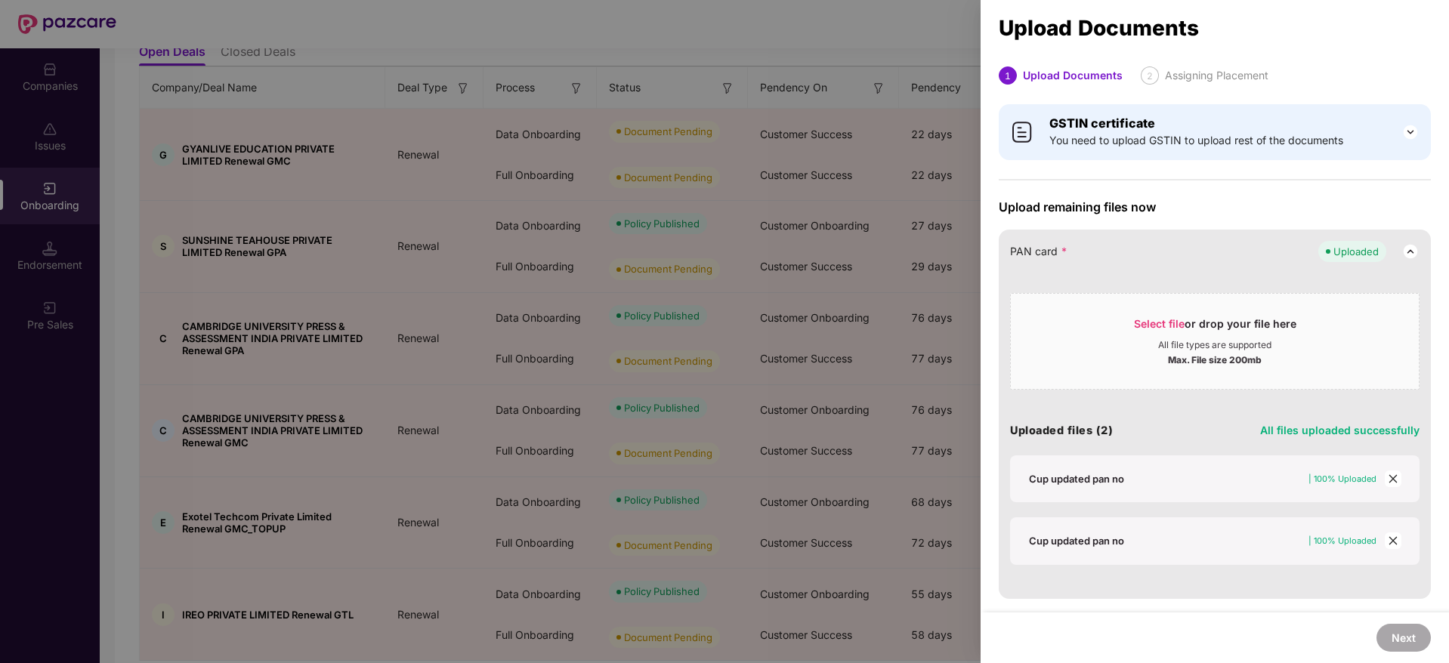
click at [1100, 476] on div "Cup updated pan no" at bounding box center [1076, 479] width 95 height 14
click at [1049, 481] on div "Cup updated pan no" at bounding box center [1076, 479] width 95 height 14
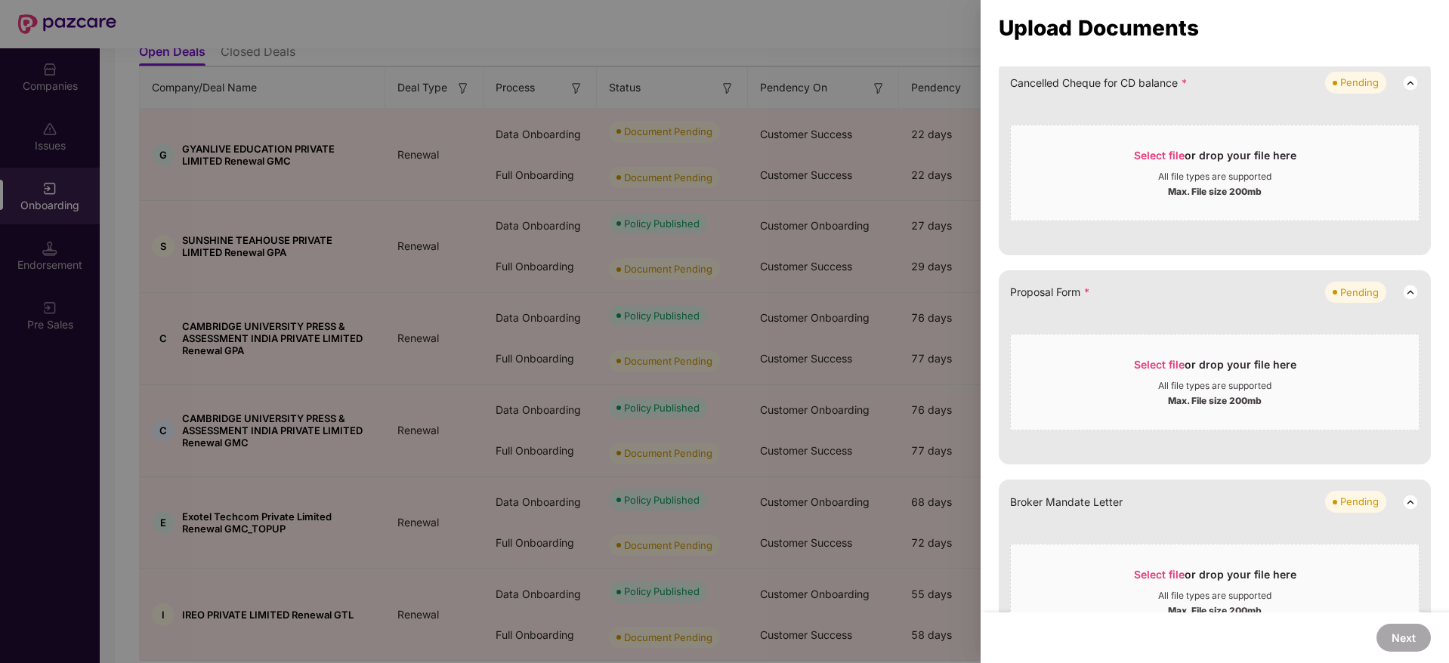
scroll to position [675, 0]
drag, startPoint x: 1445, startPoint y: 346, endPoint x: 1445, endPoint y: 321, distance: 24.9
click at [1445, 321] on div "GSTIN certificate You need to upload GSTIN to upload rest of the documents Uplo…" at bounding box center [1214, 155] width 468 height 1469
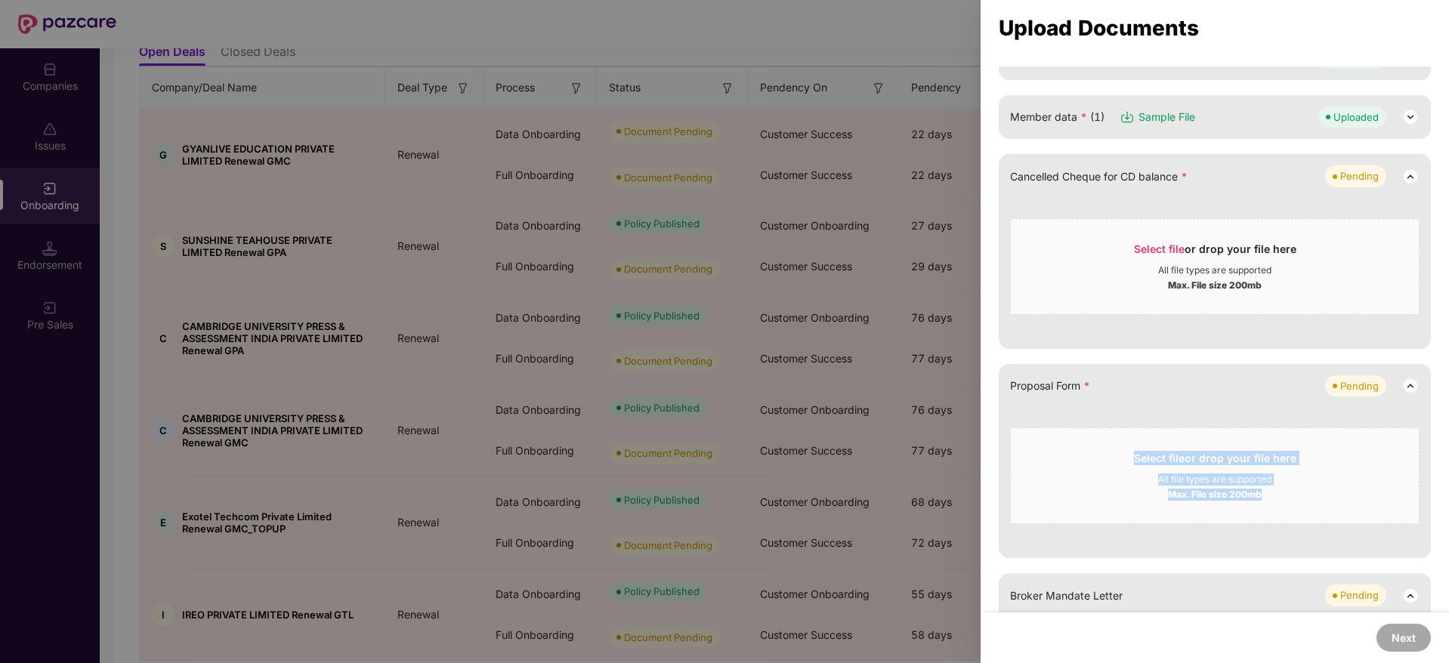
scroll to position [547, 0]
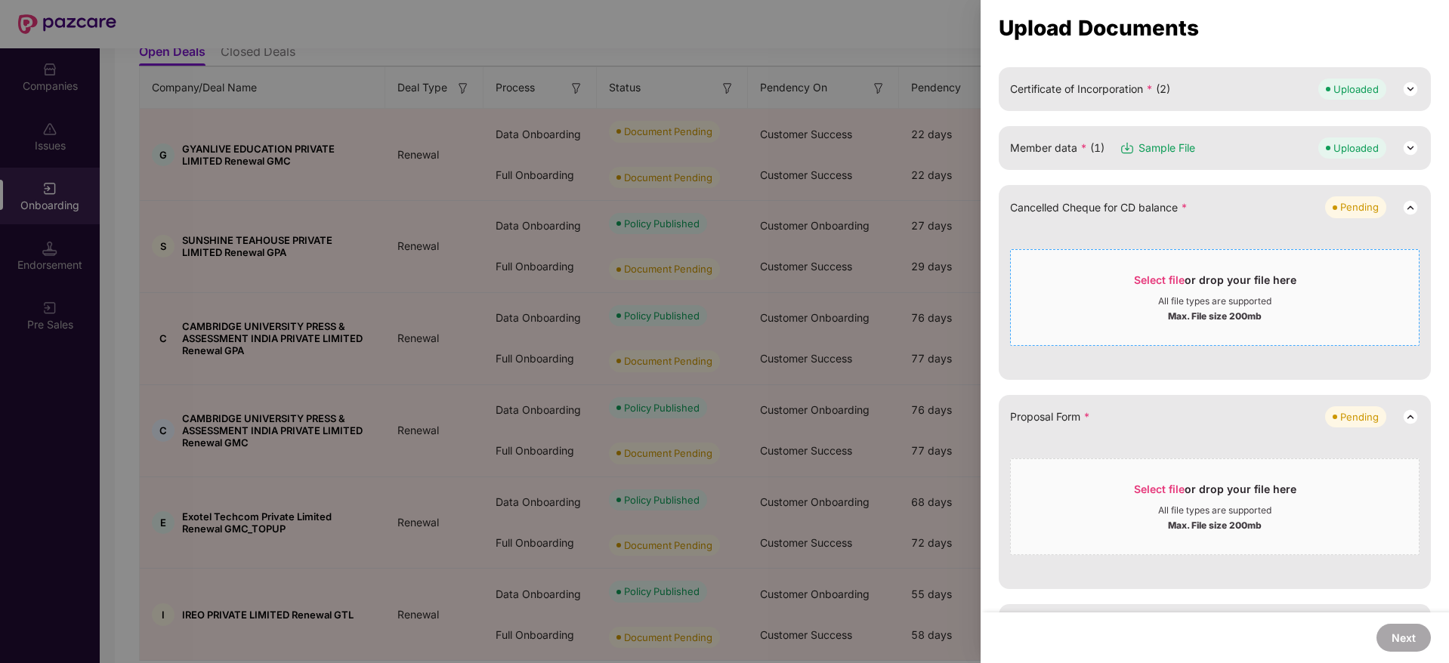
click at [1165, 275] on span "Select file" at bounding box center [1159, 279] width 51 height 13
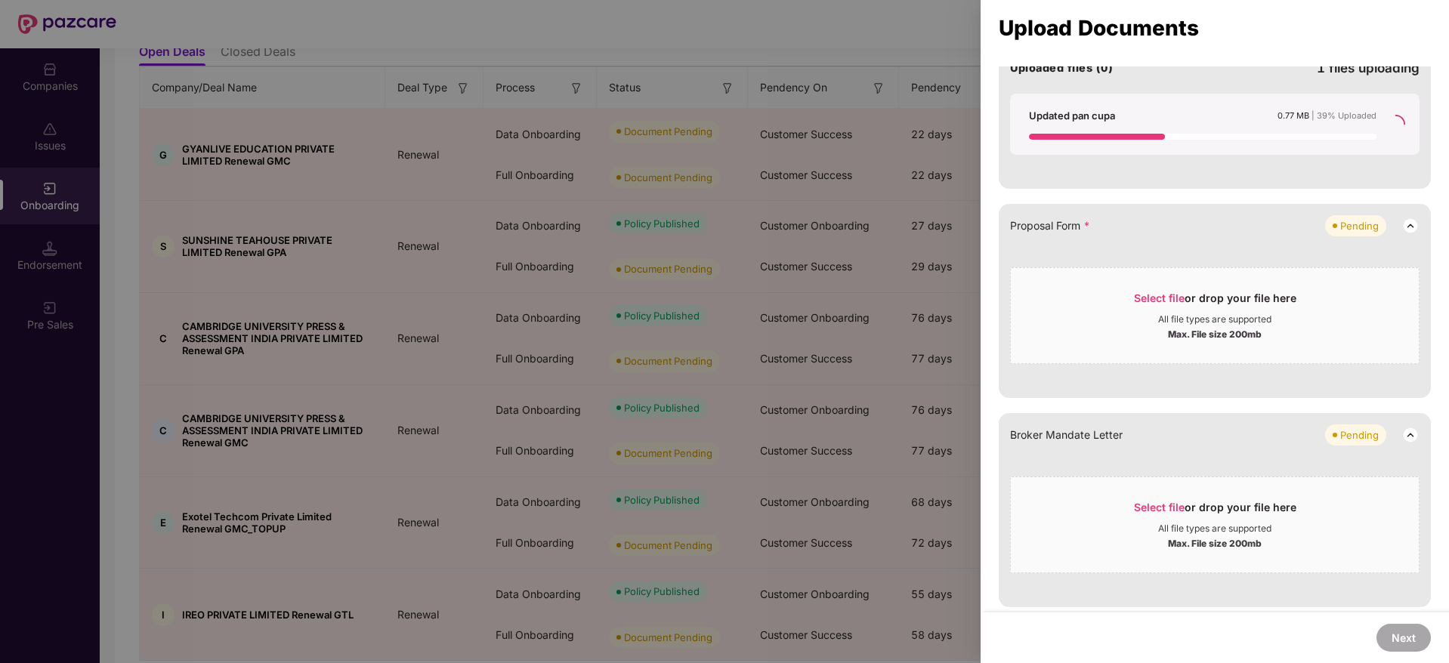
scroll to position [870, 0]
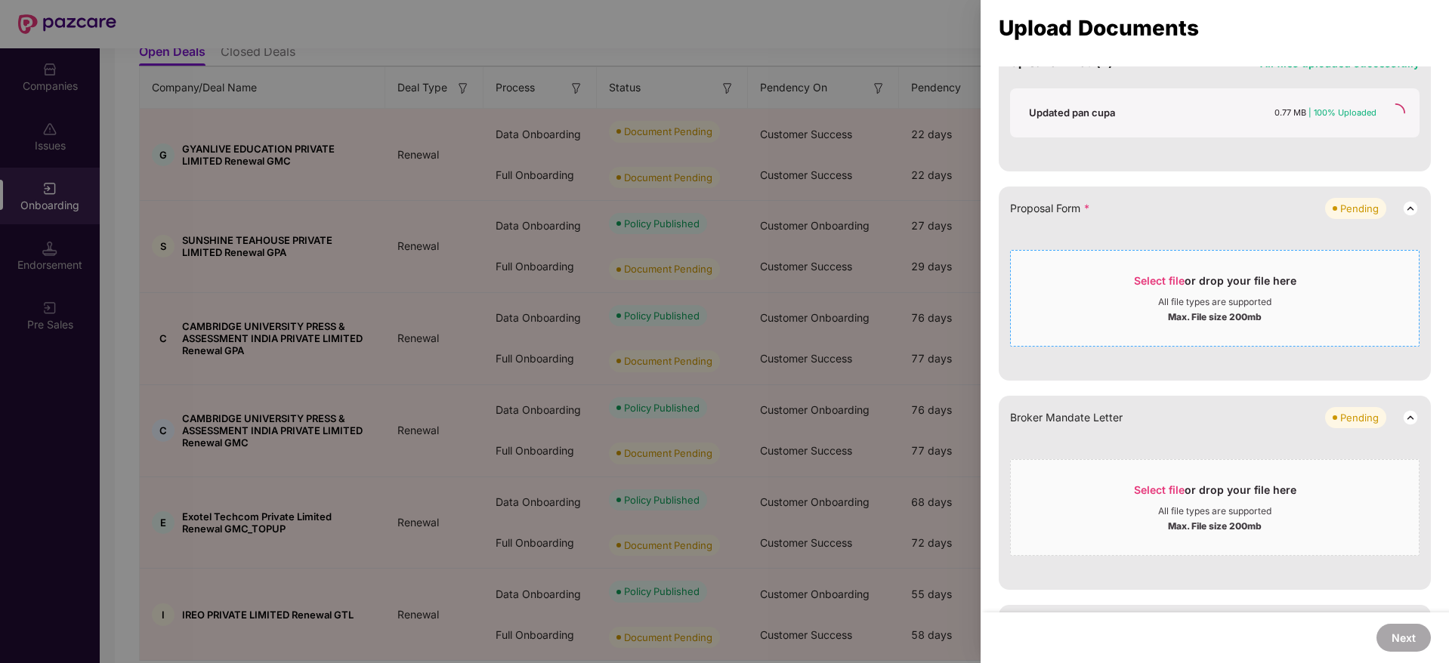
click at [1143, 283] on span "Select file" at bounding box center [1159, 280] width 51 height 13
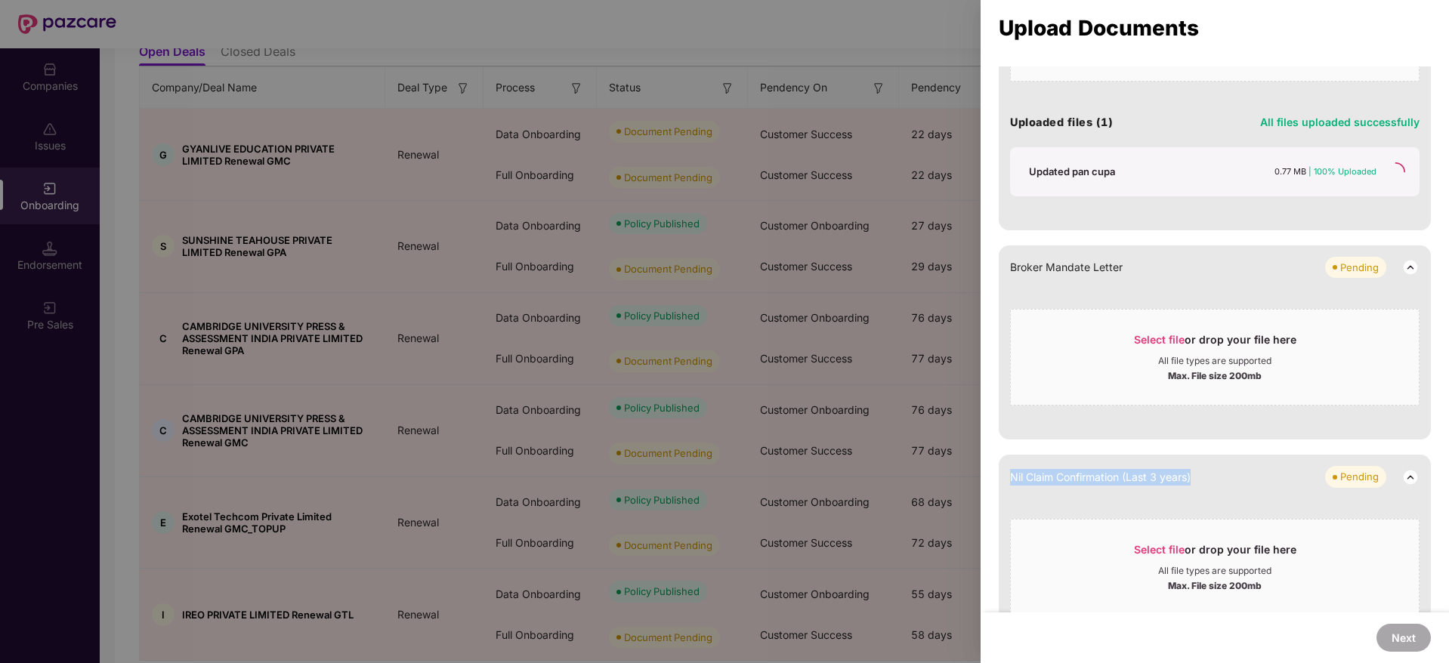
drag, startPoint x: 1445, startPoint y: 418, endPoint x: 1446, endPoint y: 452, distance: 34.0
click at [1446, 452] on div "1 Upload Documents 2 Assigning Placement GSTIN certificate You need to upload G…" at bounding box center [1214, 339] width 468 height 546
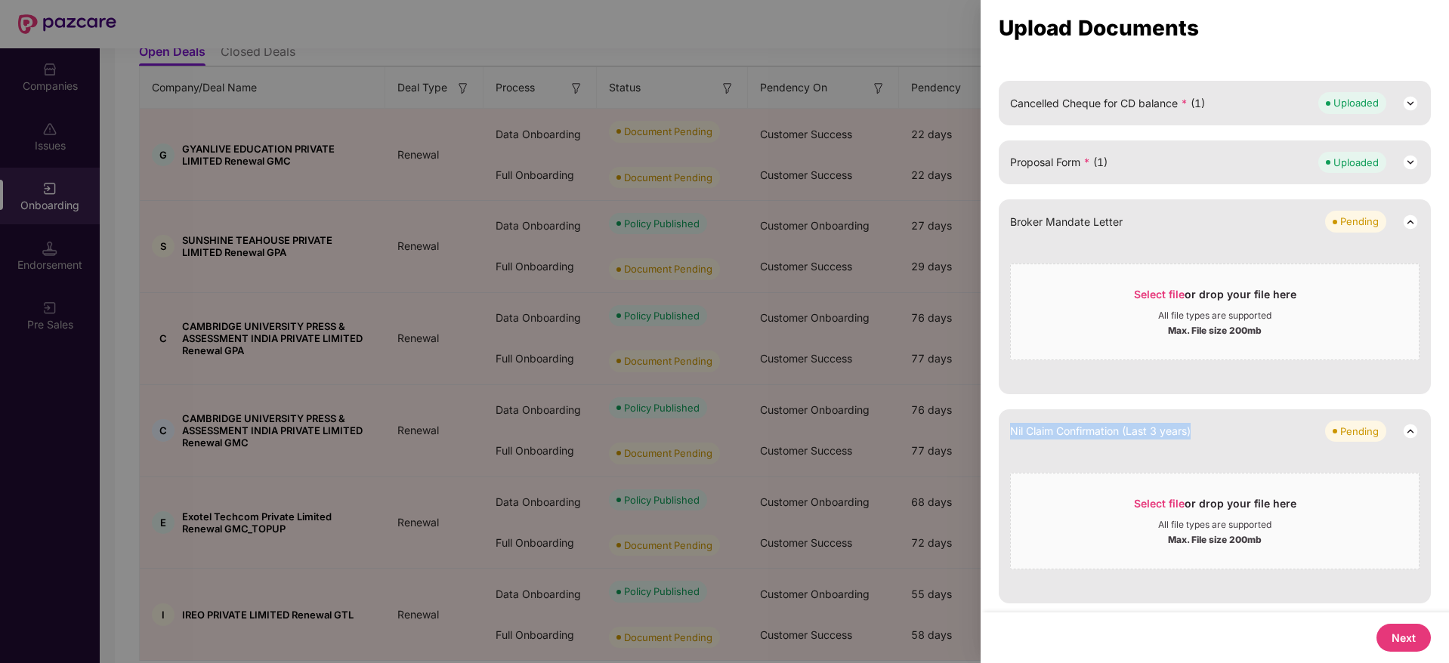
scroll to position [651, 0]
click at [1388, 638] on button "Next" at bounding box center [1403, 638] width 54 height 28
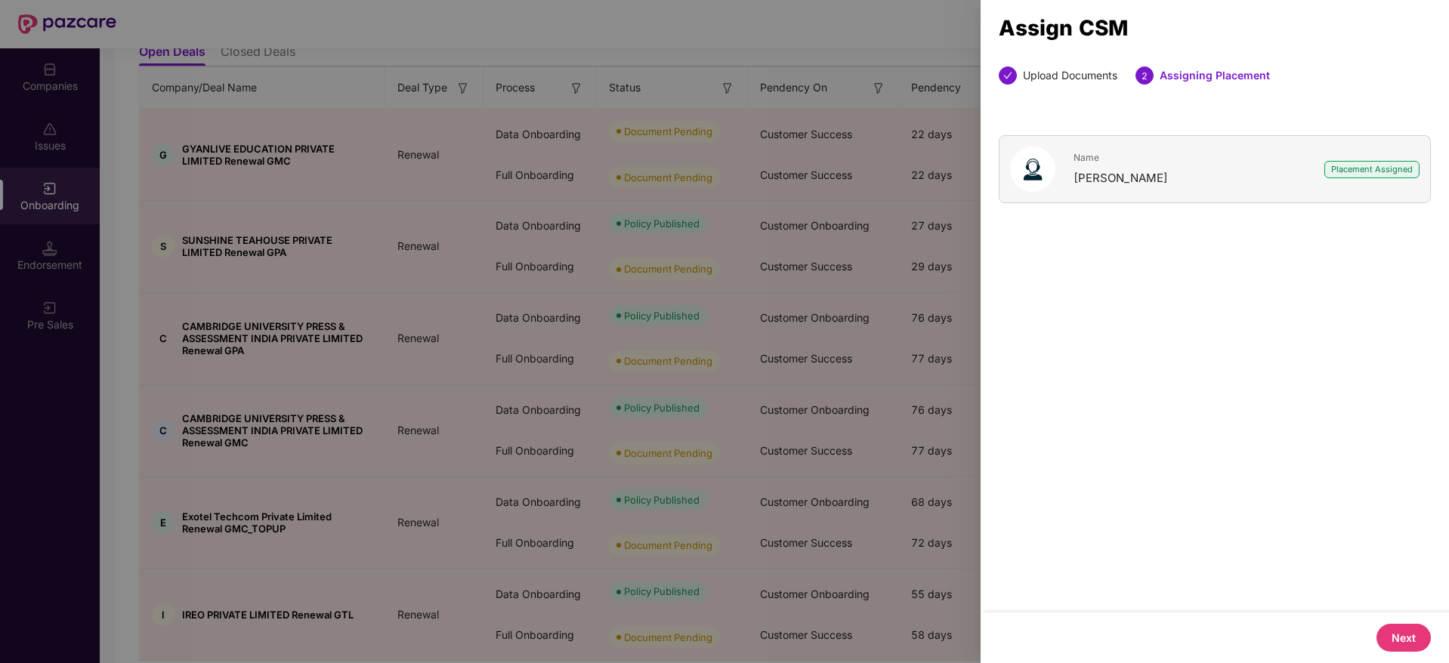
scroll to position [0, 0]
click at [1398, 632] on button "Next" at bounding box center [1403, 638] width 54 height 28
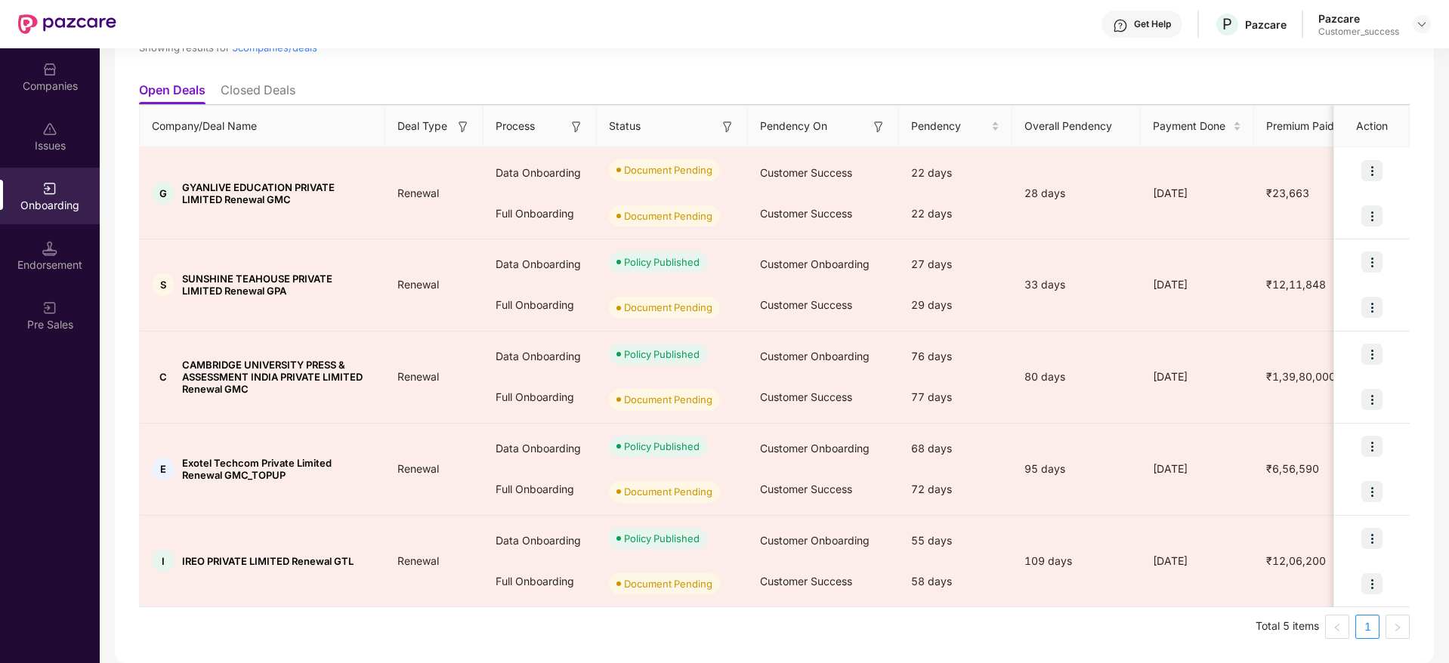
scroll to position [143, 0]
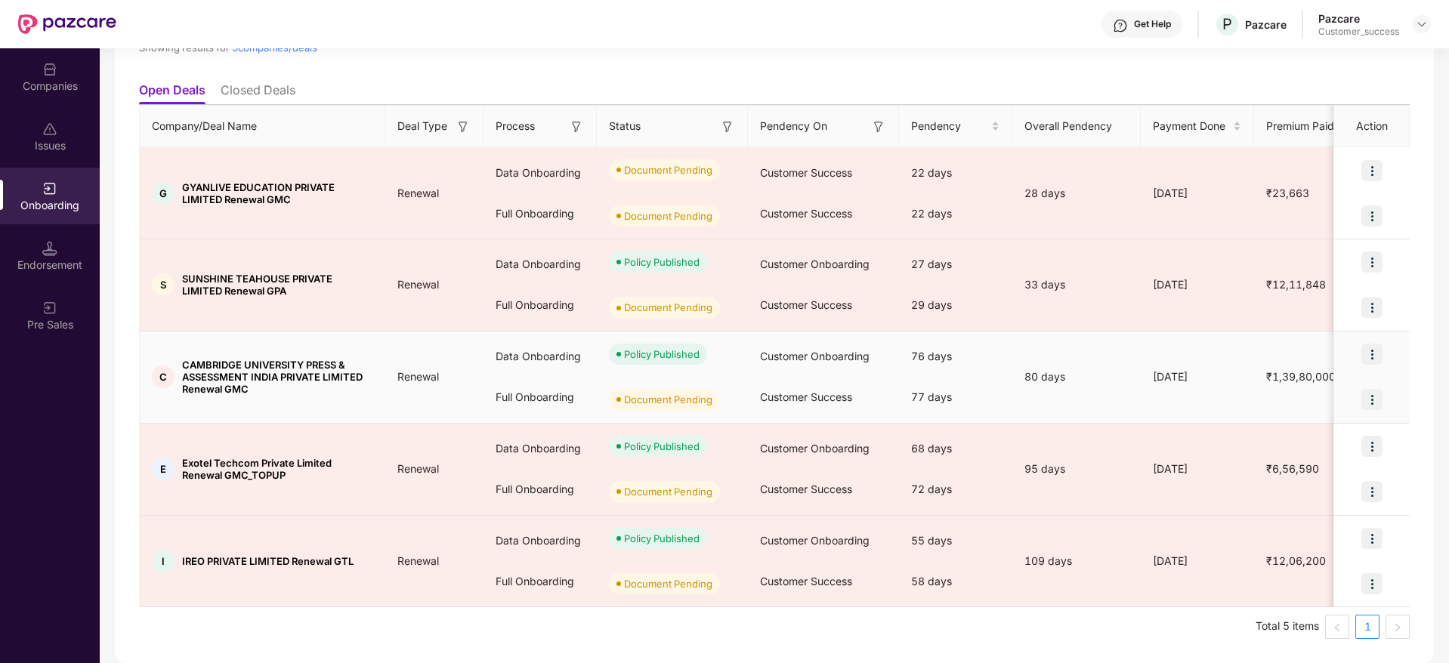
click at [1372, 401] on img at bounding box center [1371, 399] width 21 height 21
click at [1298, 443] on span "Upload Documents" at bounding box center [1300, 439] width 125 height 17
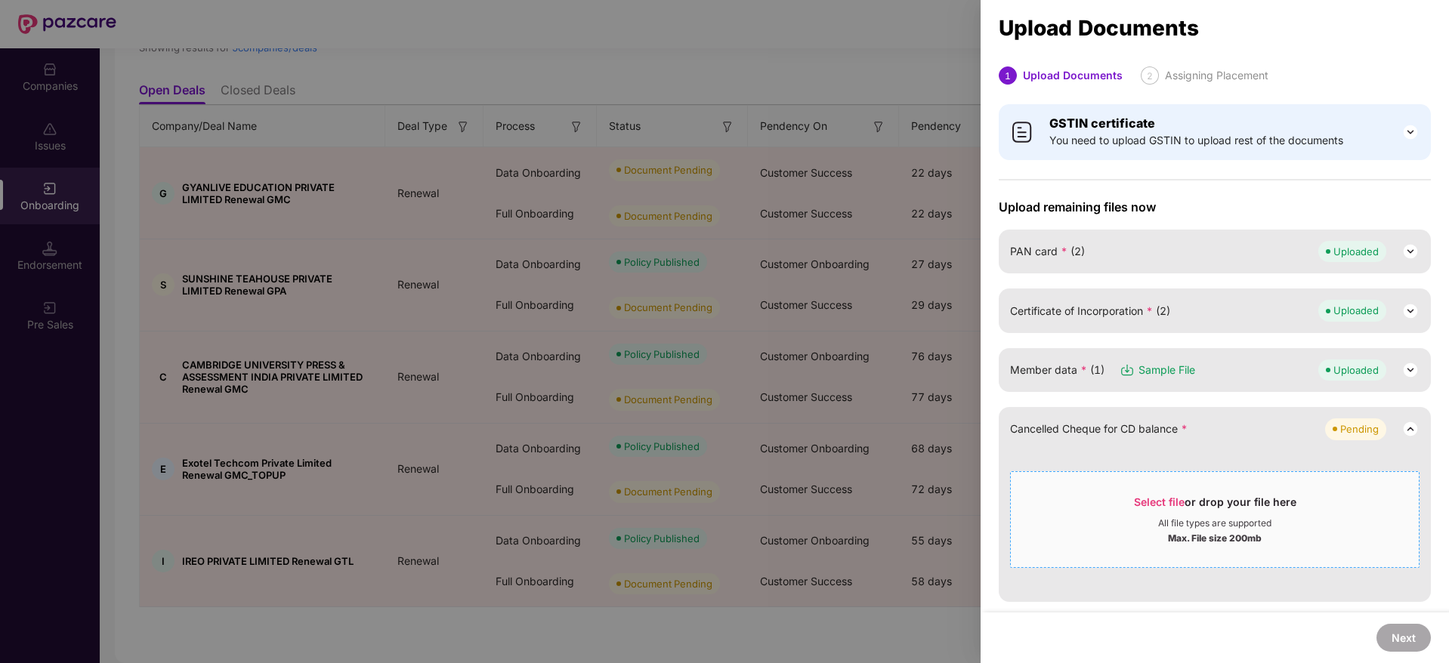
click at [1159, 507] on span "Select file" at bounding box center [1159, 502] width 51 height 13
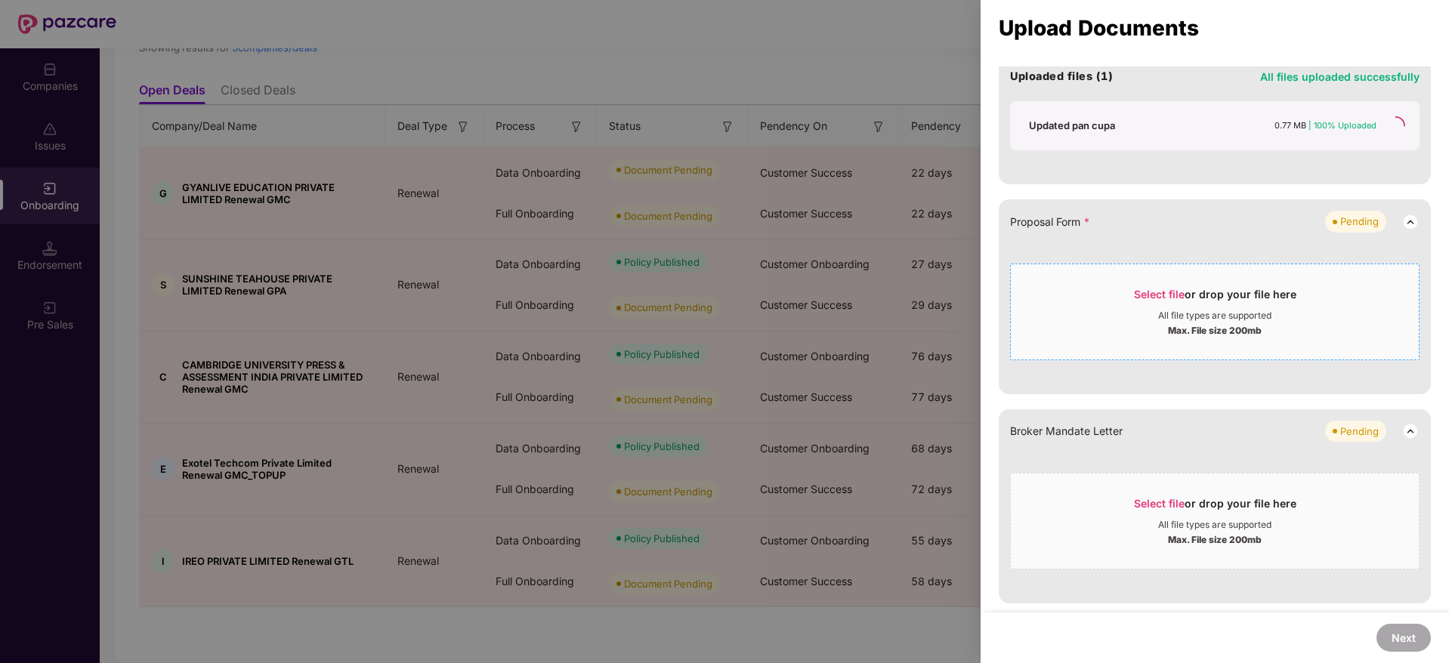
scroll to position [532, 0]
click at [1150, 294] on span "Select file" at bounding box center [1159, 294] width 51 height 13
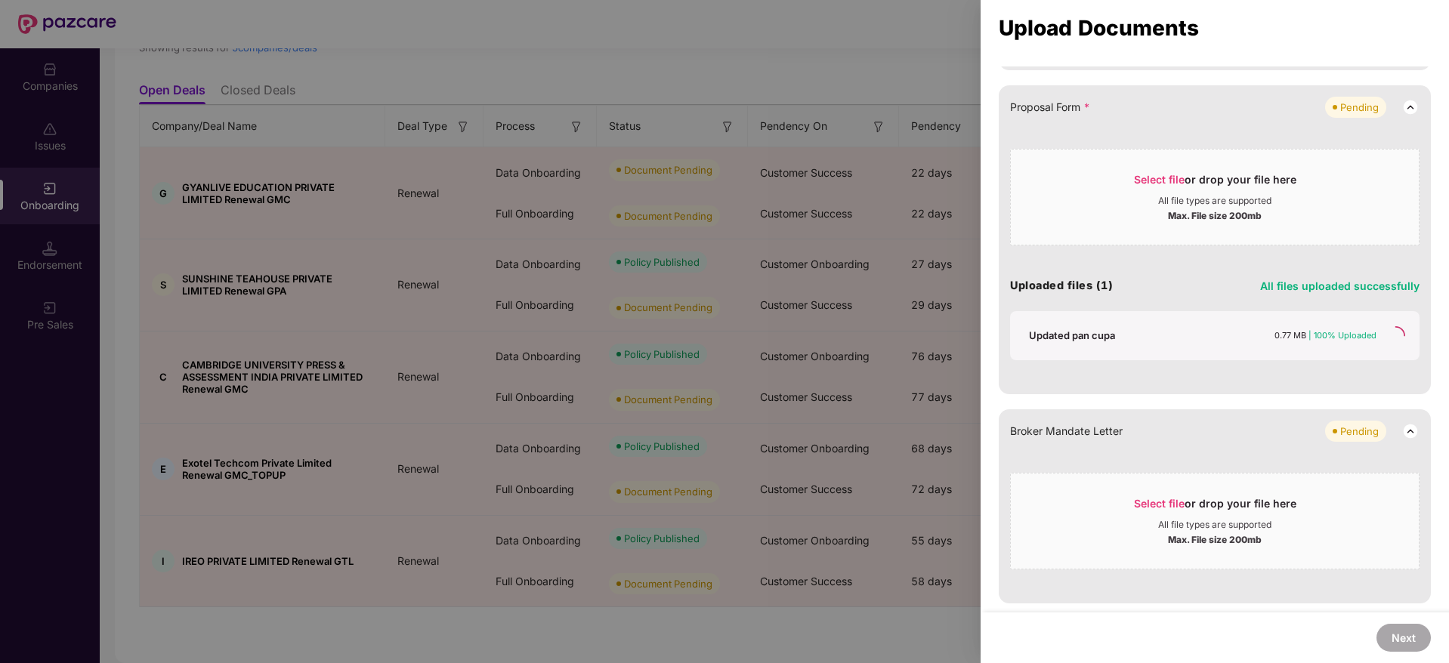
scroll to position [117, 0]
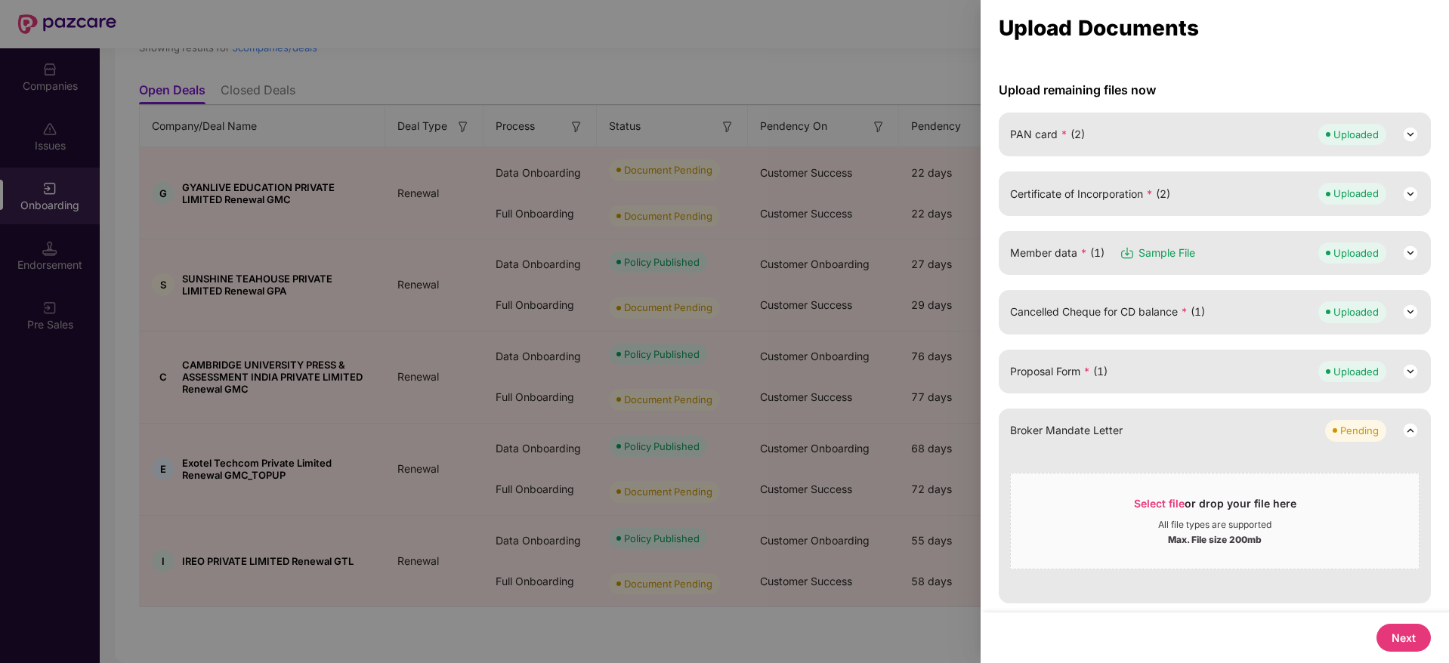
click at [1394, 647] on button "Next" at bounding box center [1403, 638] width 54 height 28
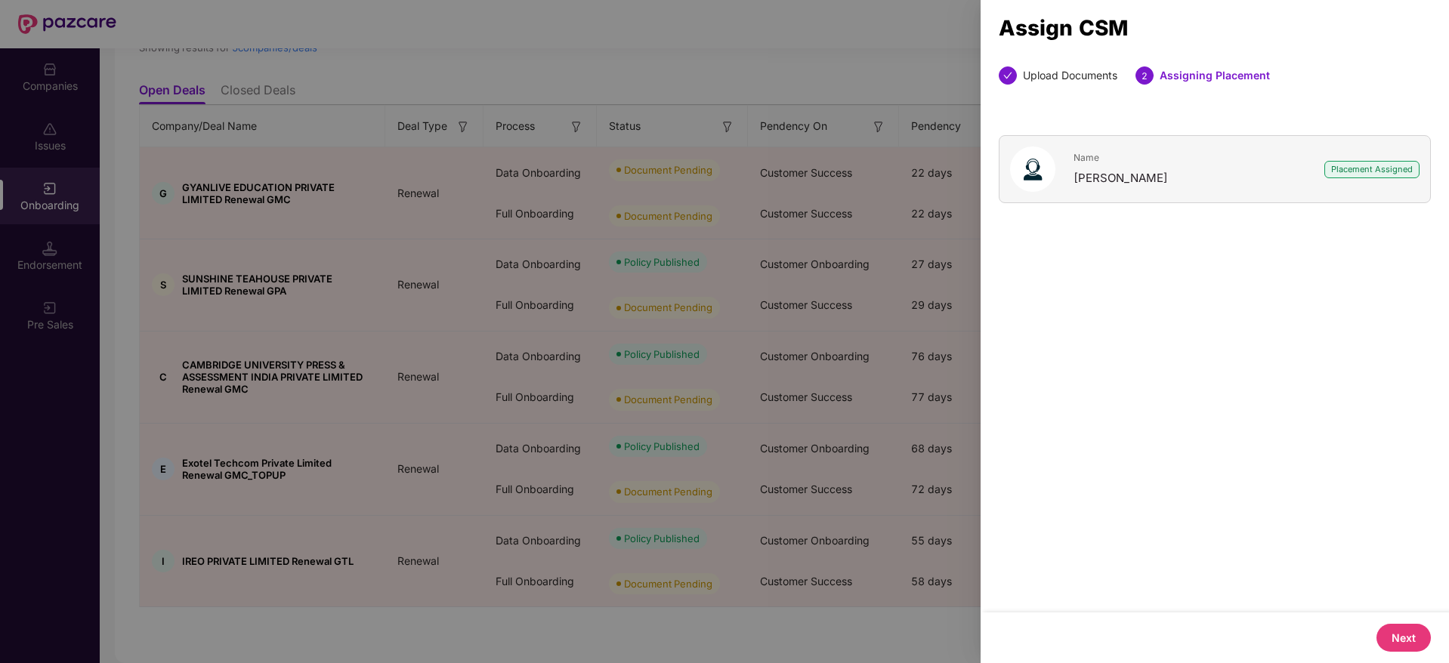
scroll to position [0, 0]
click at [1392, 630] on button "Next" at bounding box center [1403, 638] width 54 height 28
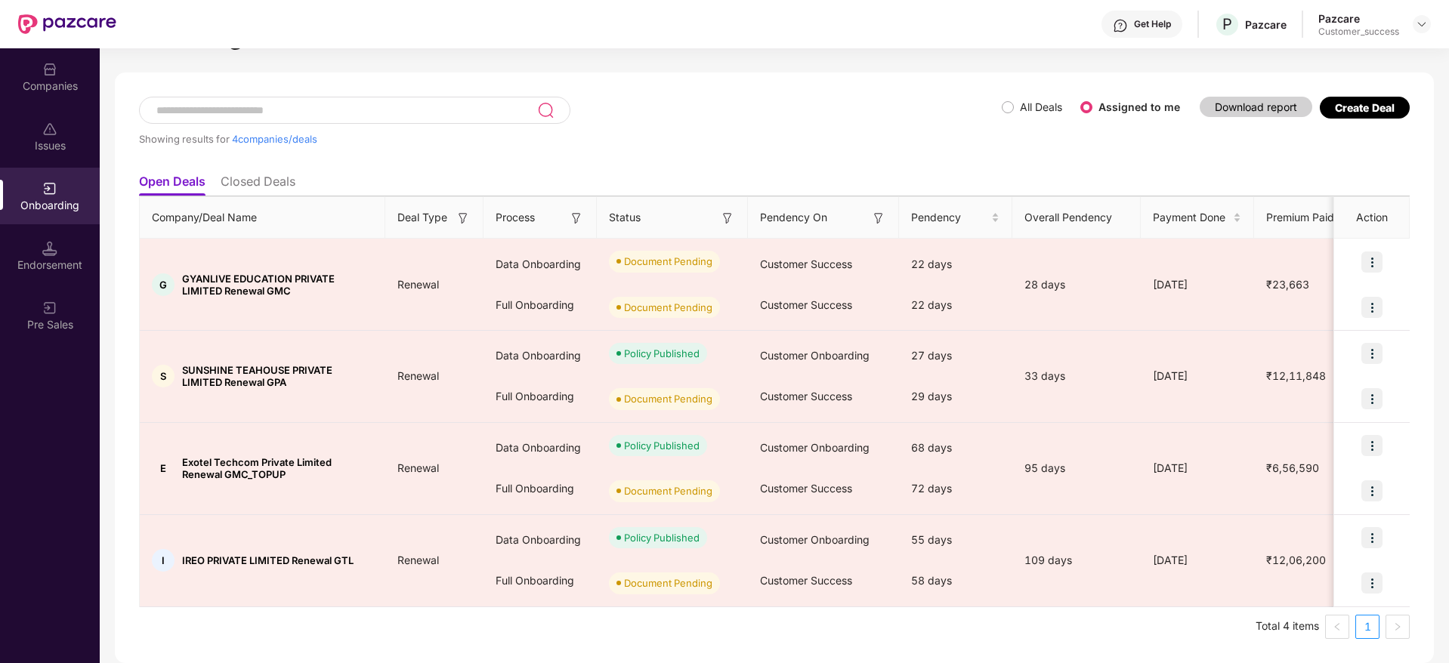
scroll to position [51, 0]
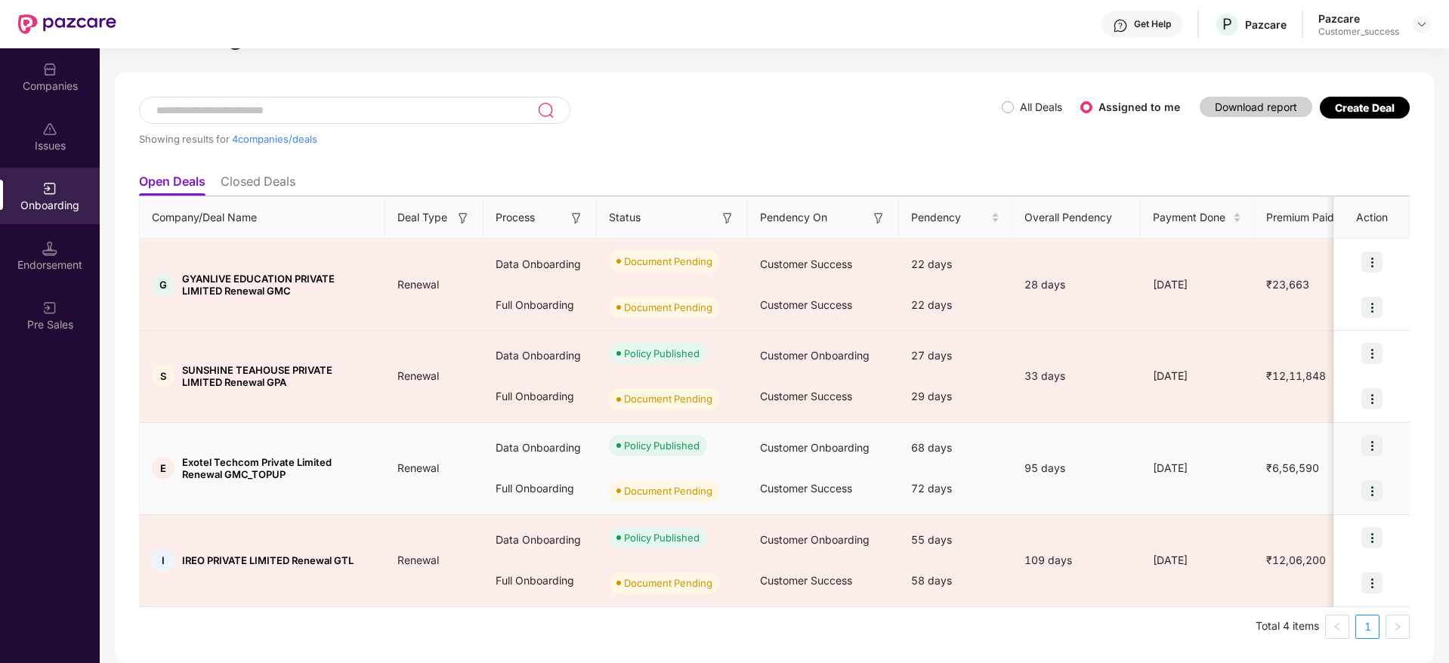
click at [1375, 494] on img at bounding box center [1371, 490] width 21 height 21
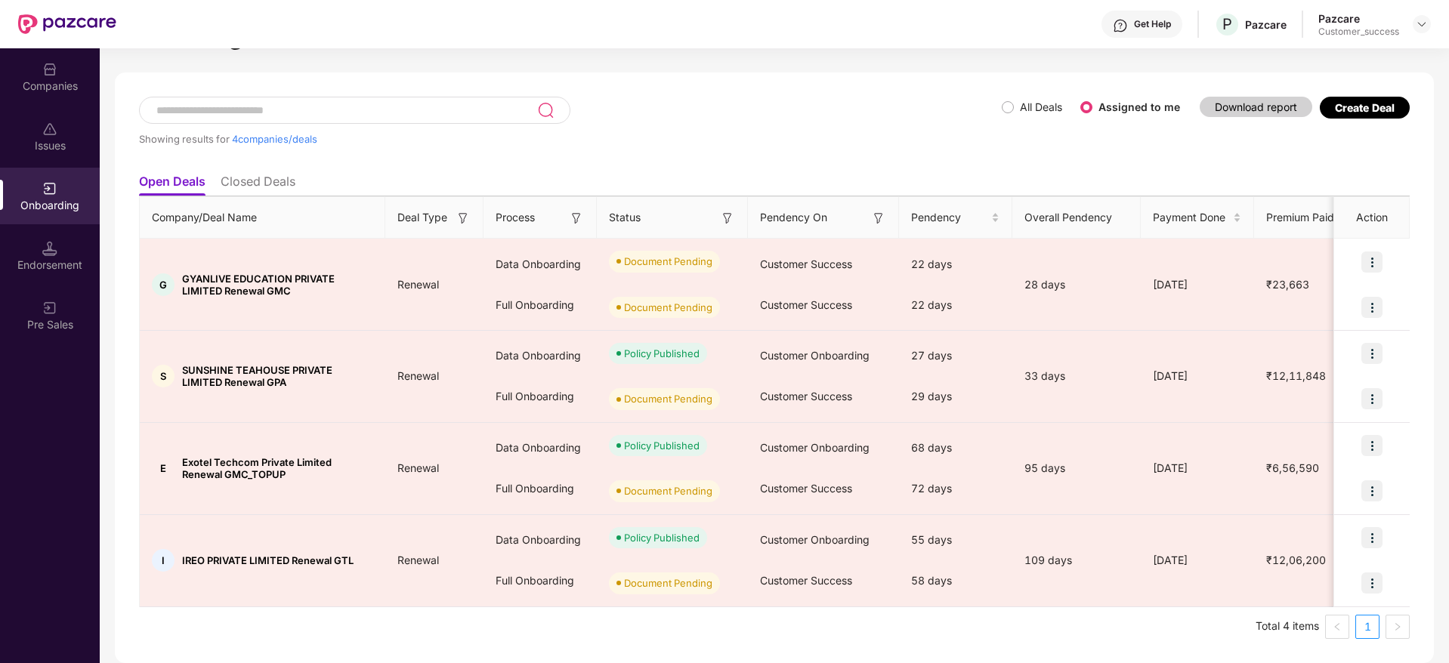
click at [739, 200] on th "Status" at bounding box center [672, 218] width 151 height 42
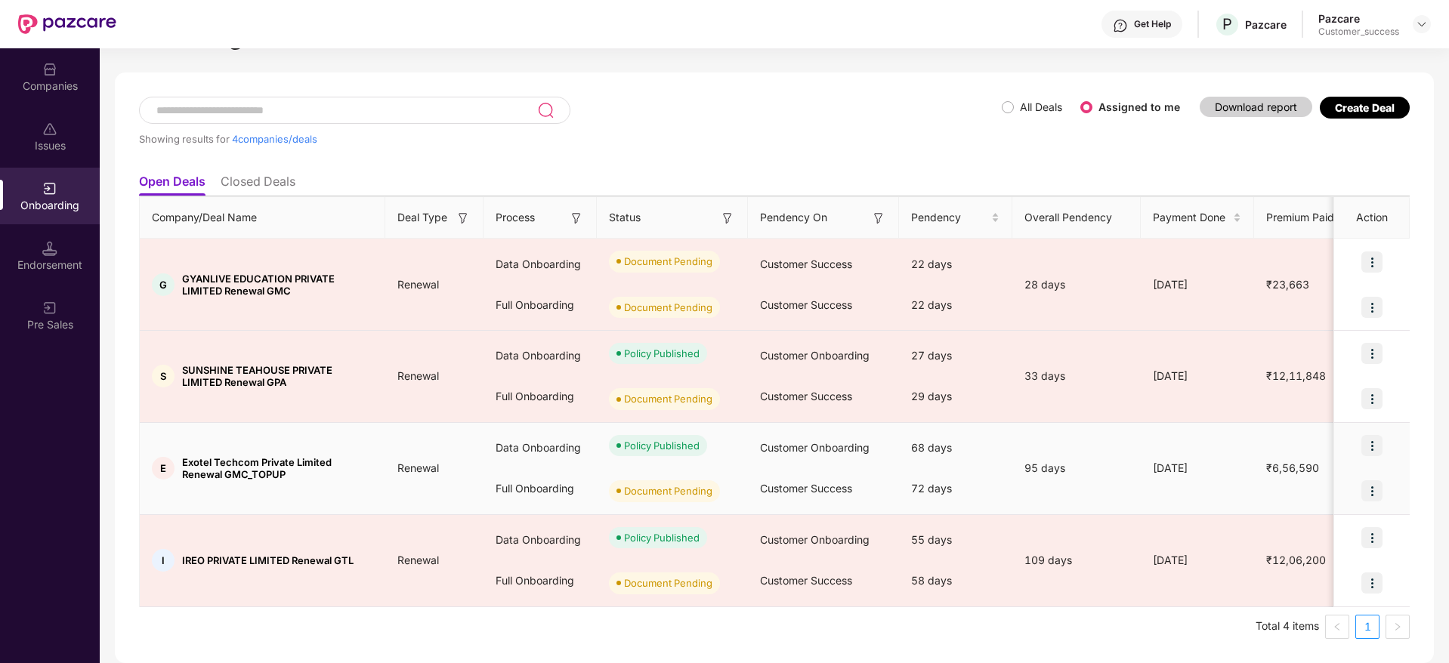
click at [1375, 495] on img at bounding box center [1371, 490] width 21 height 21
click at [1311, 526] on span "Upload Documents" at bounding box center [1300, 530] width 125 height 17
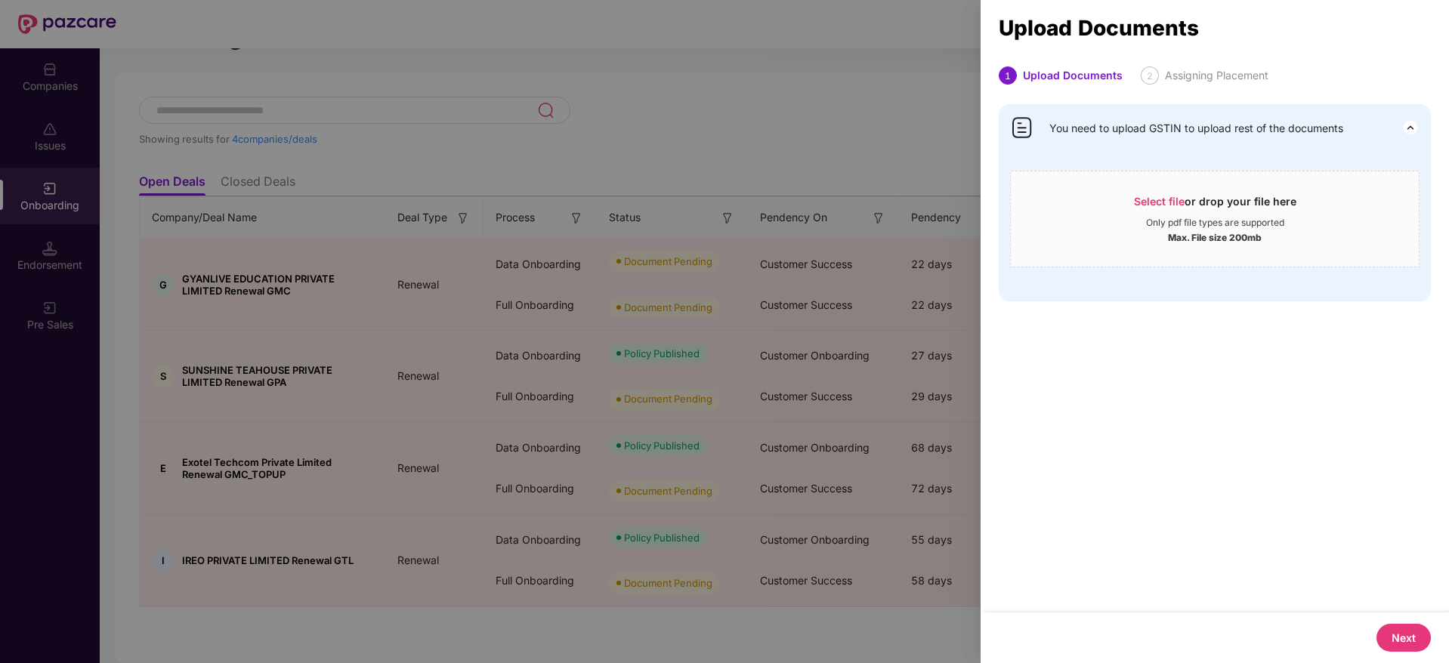
click at [878, 145] on div at bounding box center [724, 331] width 1449 height 663
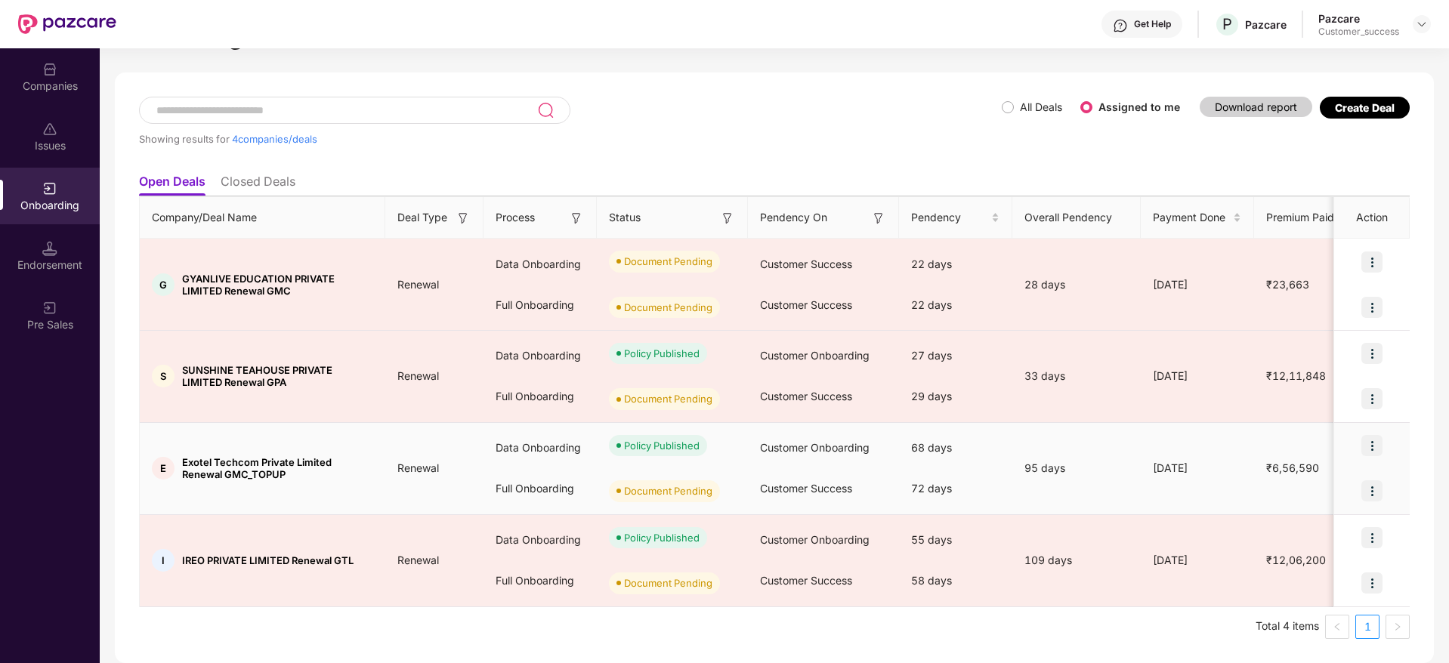
click at [1367, 491] on img at bounding box center [1371, 490] width 21 height 21
click at [1282, 530] on span "Upload Documents" at bounding box center [1300, 530] width 125 height 17
click at [1286, 529] on span "Upload Documents" at bounding box center [1300, 530] width 125 height 17
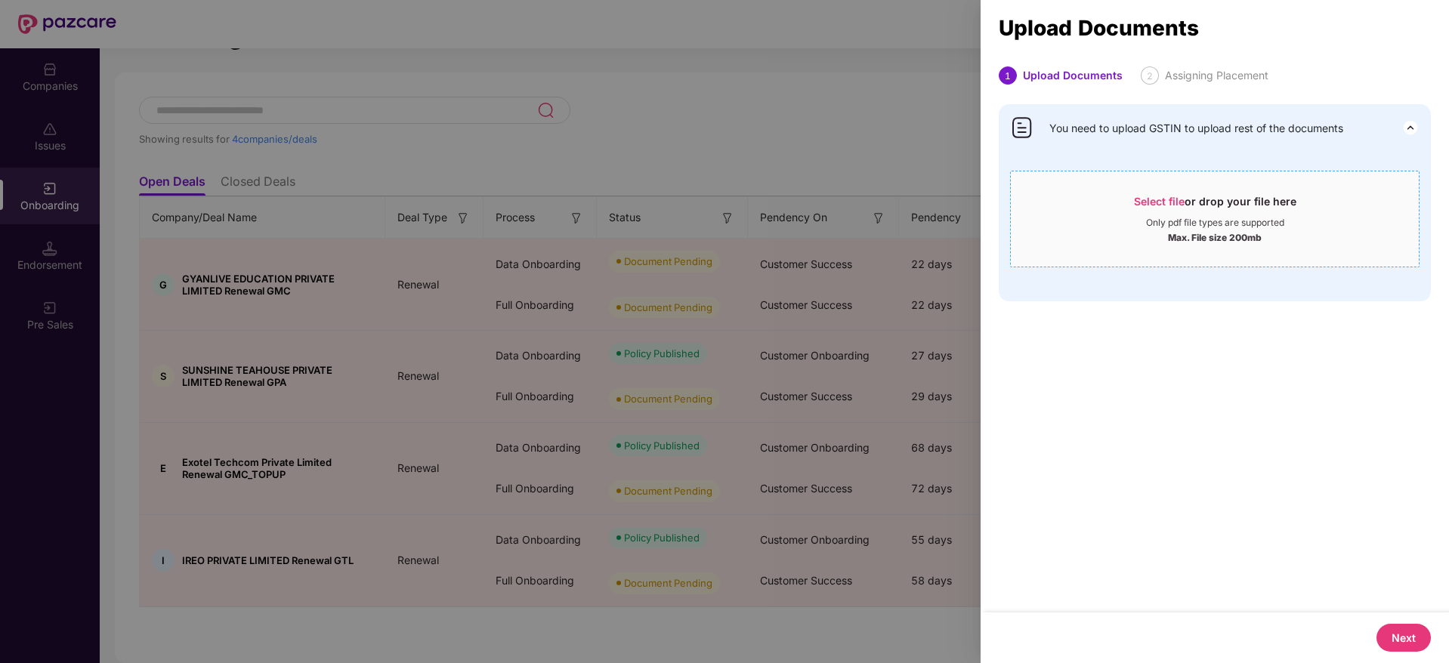
click at [1162, 205] on span "Select file" at bounding box center [1159, 201] width 51 height 13
click at [1404, 130] on img at bounding box center [1410, 128] width 18 height 18
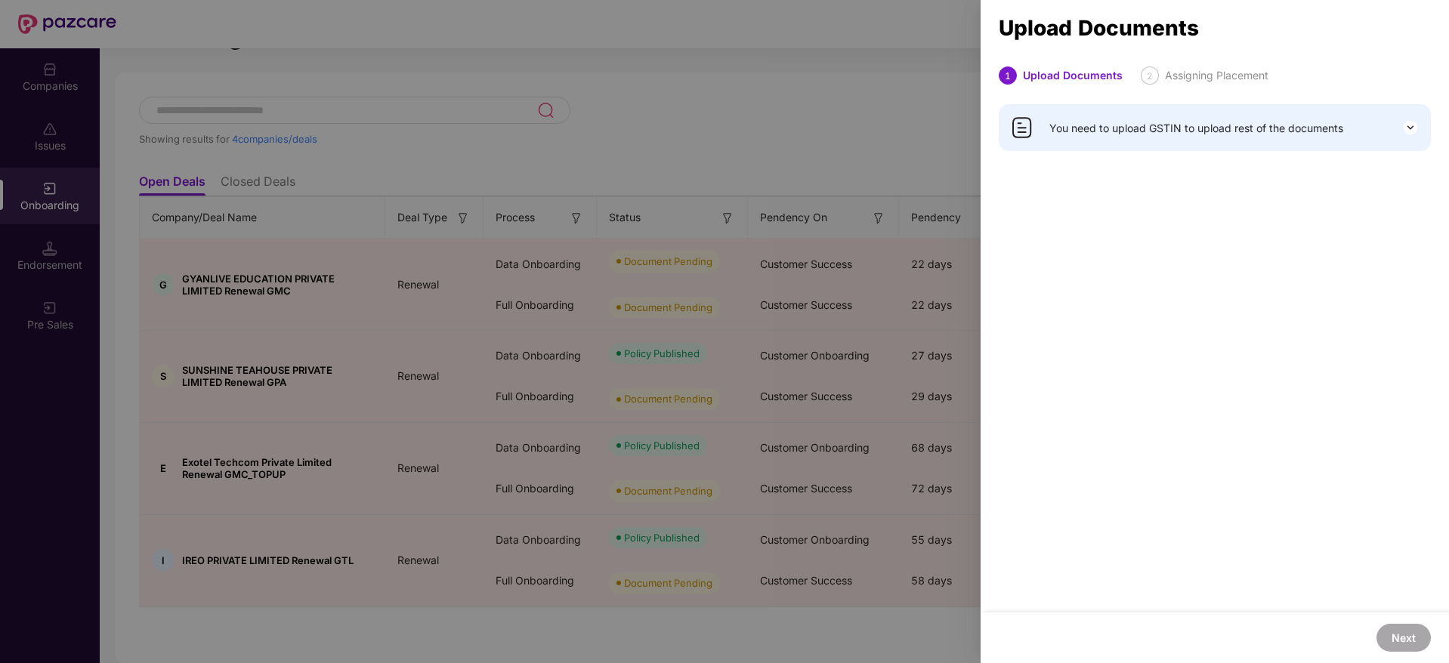
click at [1259, 131] on span "You need to upload GSTIN to upload rest of the documents" at bounding box center [1196, 128] width 294 height 17
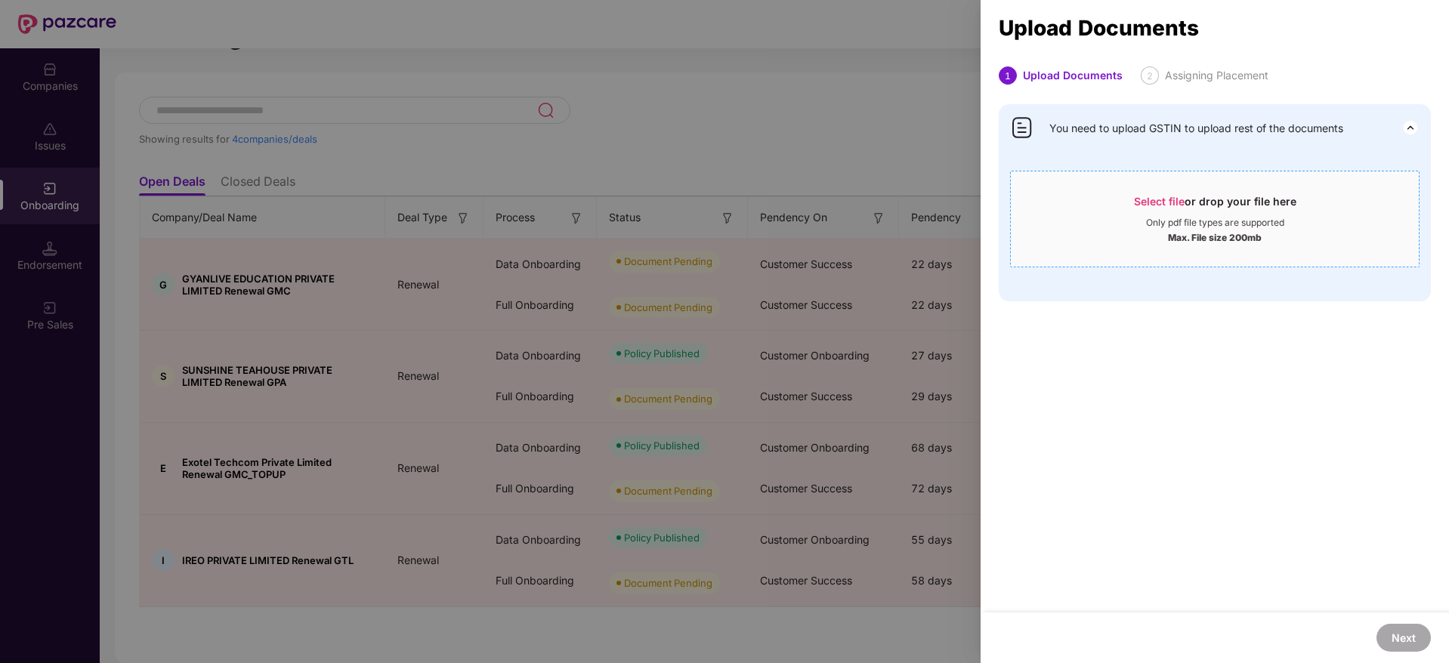
click at [1149, 202] on span "Select file" at bounding box center [1159, 201] width 51 height 13
drag, startPoint x: 1357, startPoint y: 393, endPoint x: 1309, endPoint y: 387, distance: 48.0
click at [1309, 387] on div "1 Upload Documents 2 Assigning Placement You need to upload GSTIN to upload res…" at bounding box center [1214, 339] width 468 height 546
click at [861, 134] on div at bounding box center [724, 331] width 1449 height 663
click at [950, 110] on div at bounding box center [724, 331] width 1449 height 663
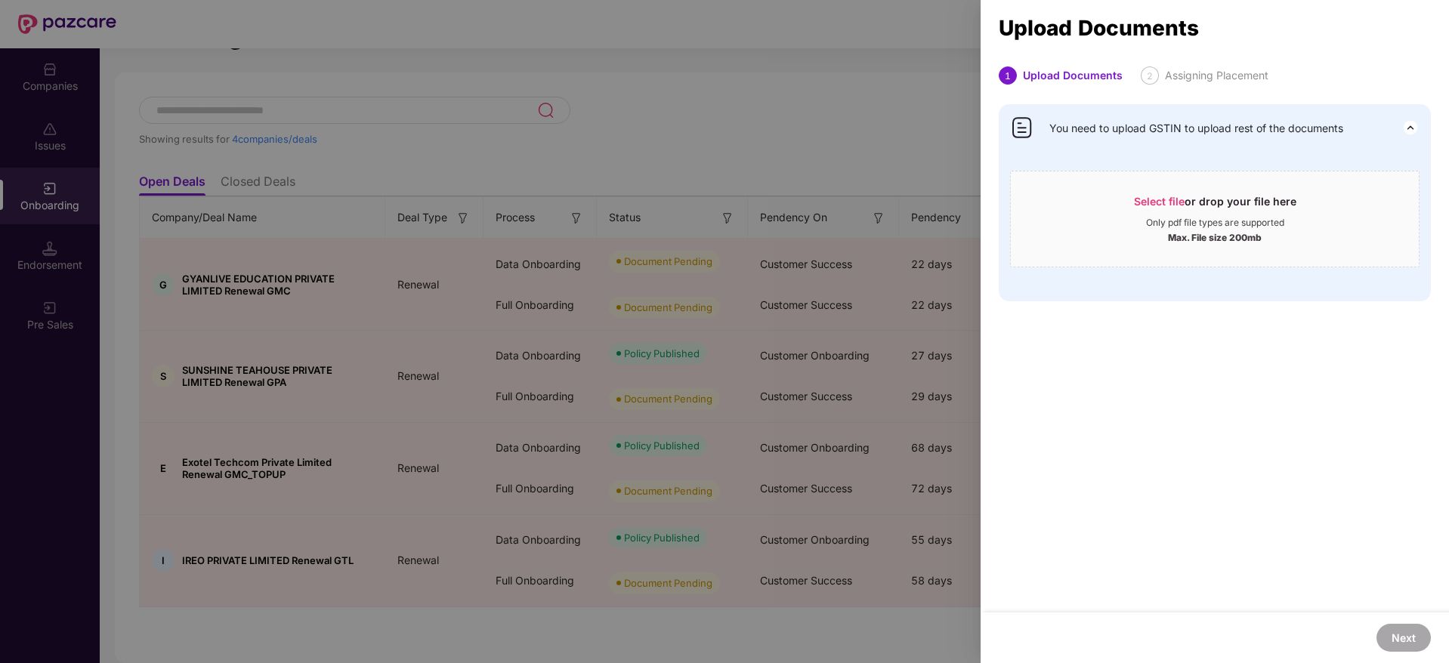
click at [1391, 446] on div "1 Upload Documents 2 Assigning Placement You need to upload GSTIN to upload res…" at bounding box center [1214, 339] width 468 height 546
drag, startPoint x: 1391, startPoint y: 446, endPoint x: 1277, endPoint y: 266, distance: 213.1
click at [1277, 266] on div "1 Upload Documents 2 Assigning Placement You need to upload GSTIN to upload res…" at bounding box center [1214, 339] width 468 height 546
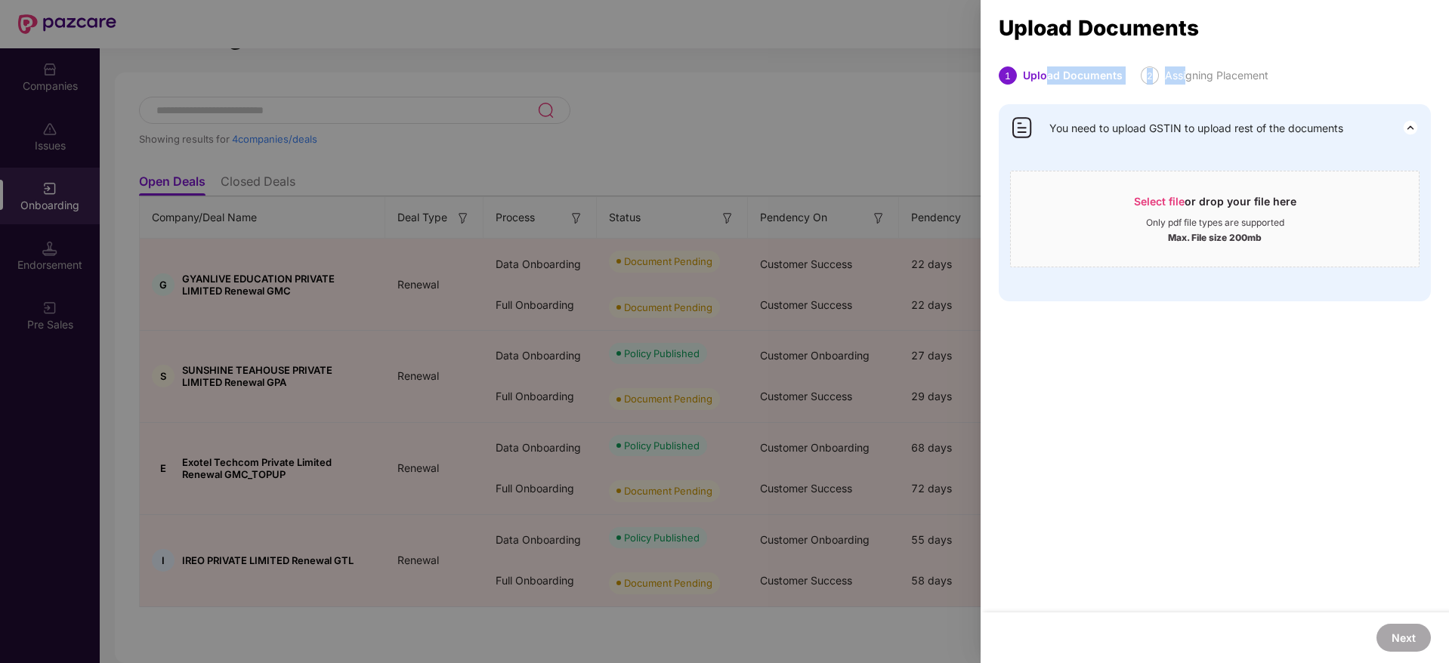
drag, startPoint x: 1183, startPoint y: 69, endPoint x: 1048, endPoint y: 73, distance: 135.3
click at [1048, 73] on div "1 Upload Documents 2 Assigning Placement" at bounding box center [1133, 78] width 306 height 36
click at [1048, 73] on div "Upload Documents" at bounding box center [1073, 75] width 100 height 18
click at [234, 63] on div at bounding box center [724, 331] width 1449 height 663
click at [776, 273] on div at bounding box center [724, 331] width 1449 height 663
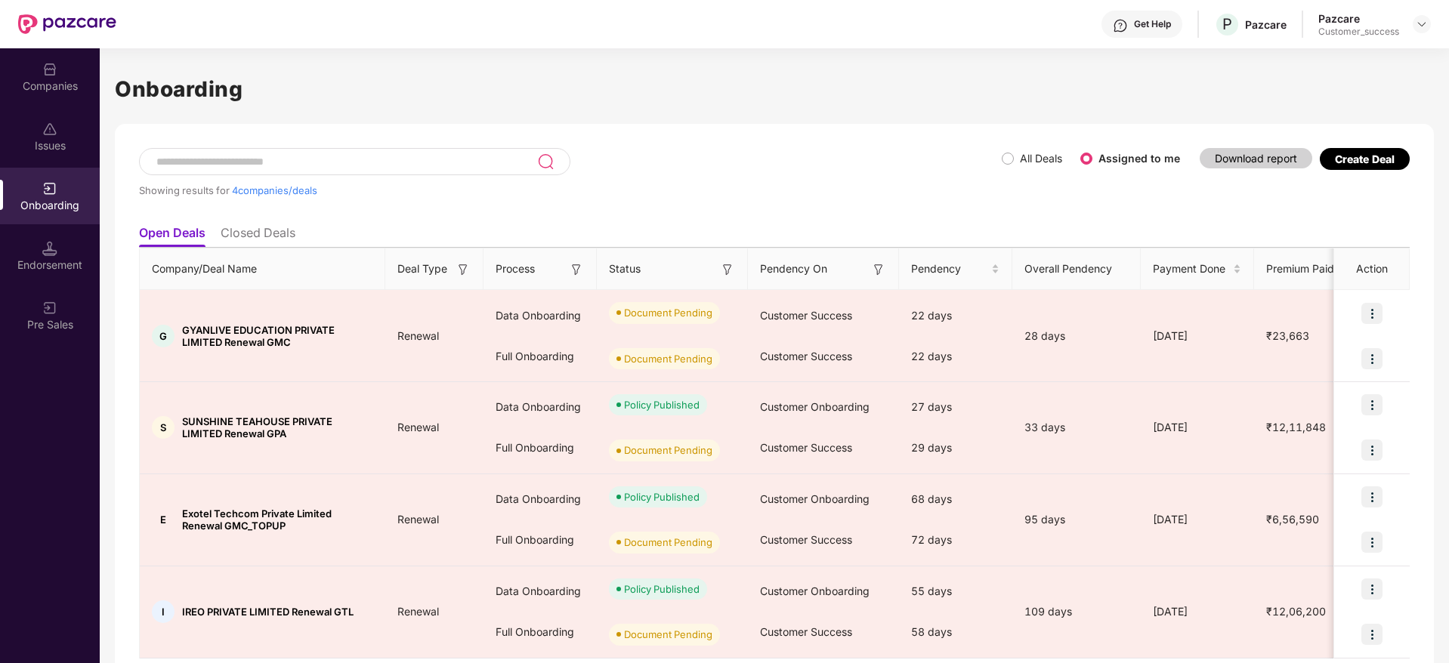
click at [697, 173] on div "Showing results for 4 companies/deals" at bounding box center [570, 182] width 863 height 69
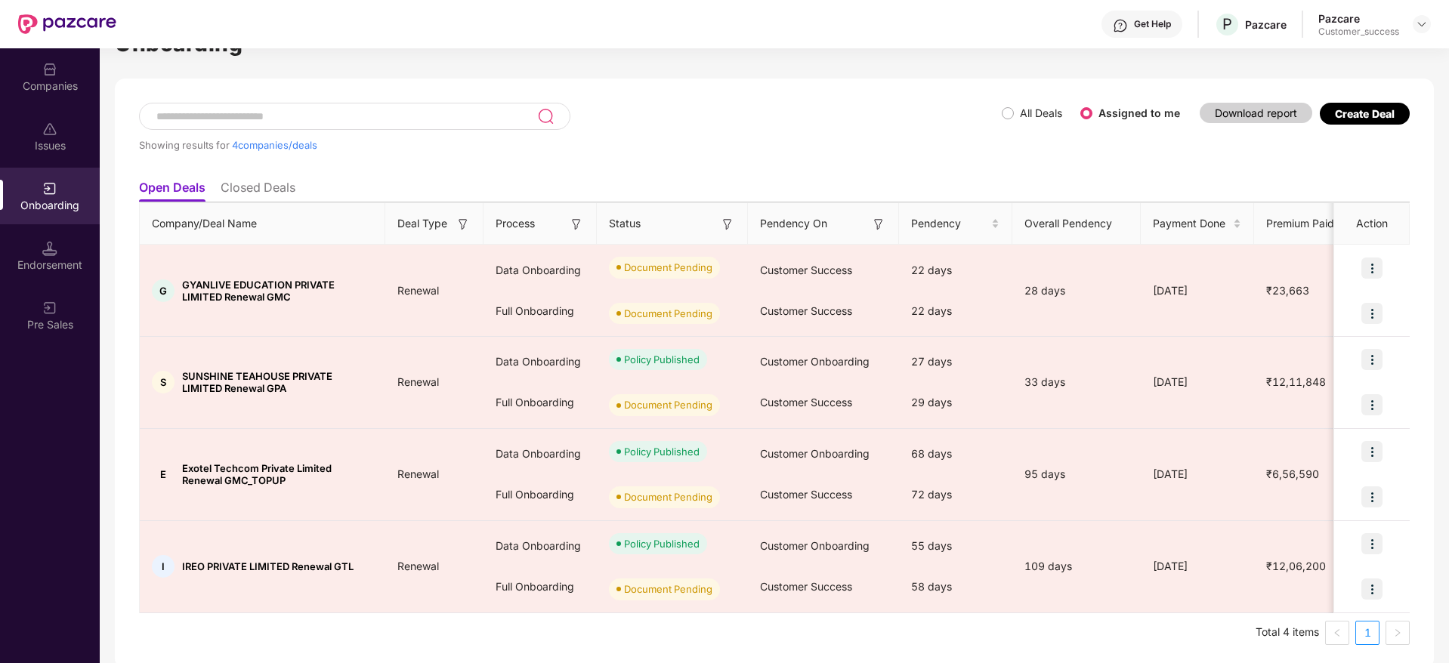
scroll to position [51, 0]
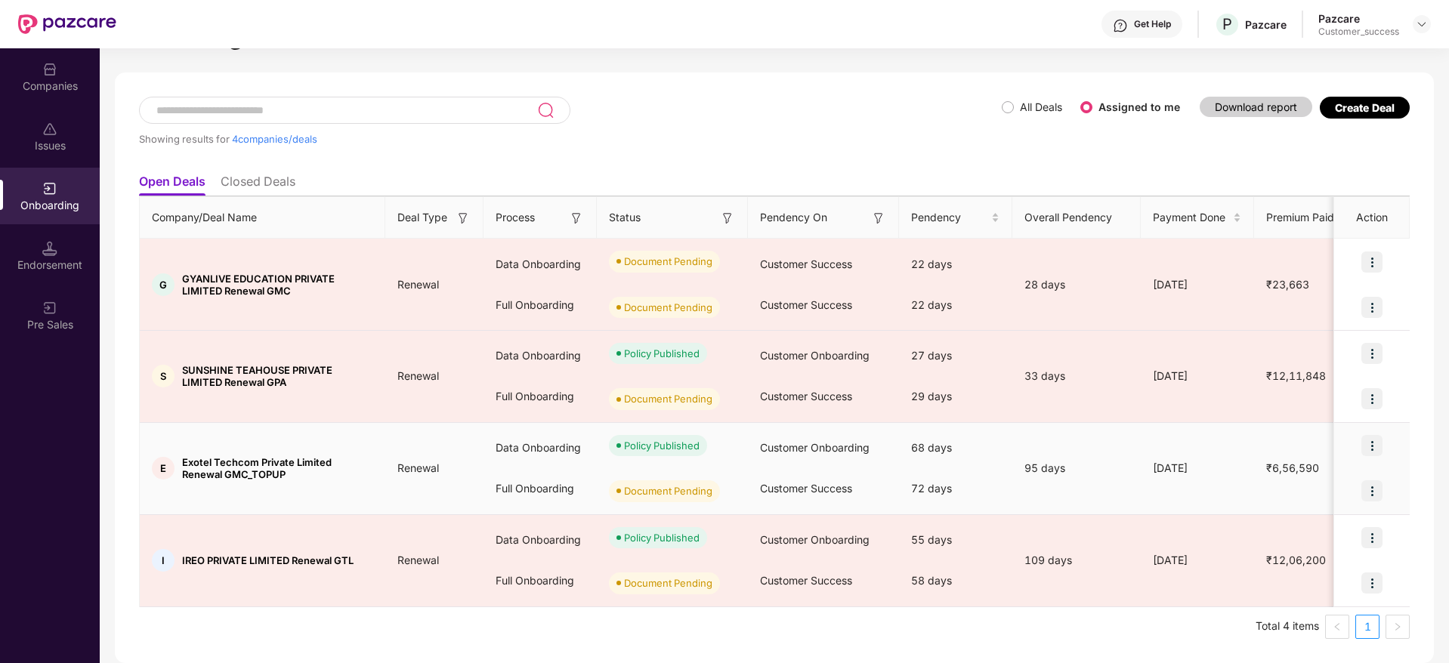
click at [1369, 489] on img at bounding box center [1371, 490] width 21 height 21
click at [1301, 520] on li "Upload Documents" at bounding box center [1300, 530] width 162 height 32
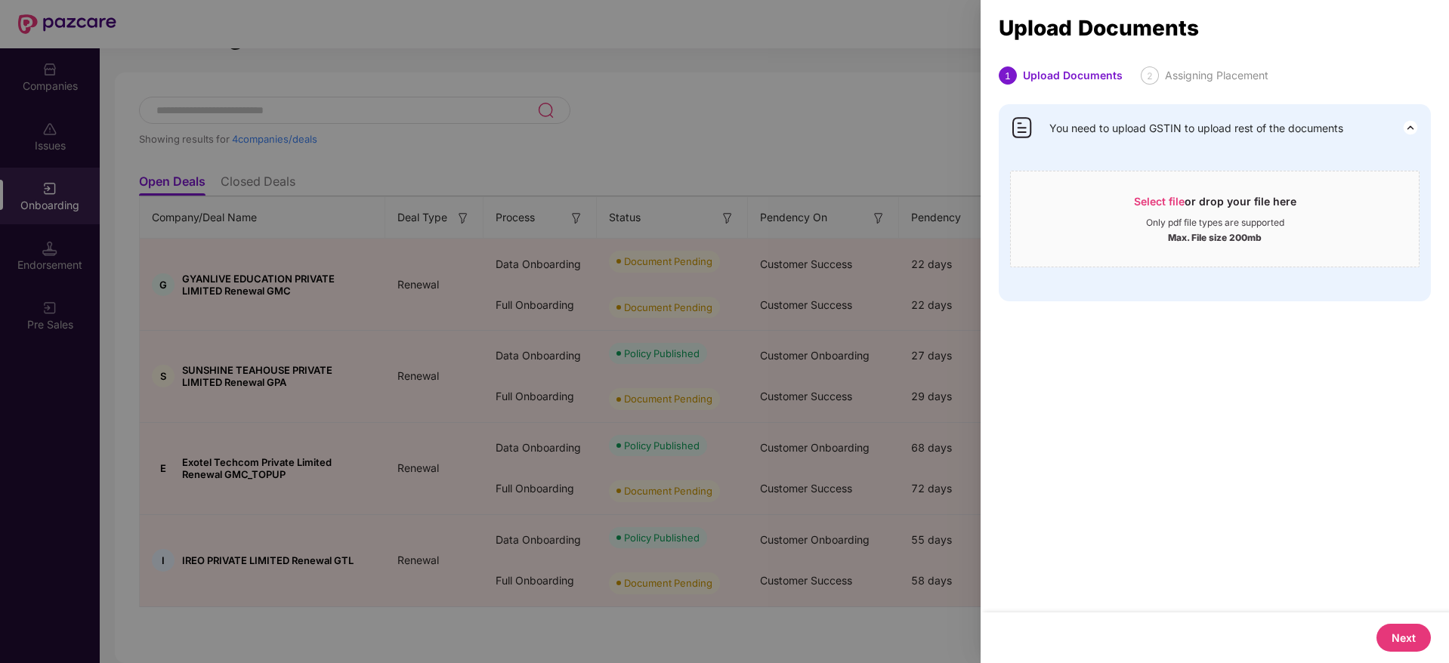
click at [1400, 634] on button "Next" at bounding box center [1403, 638] width 54 height 28
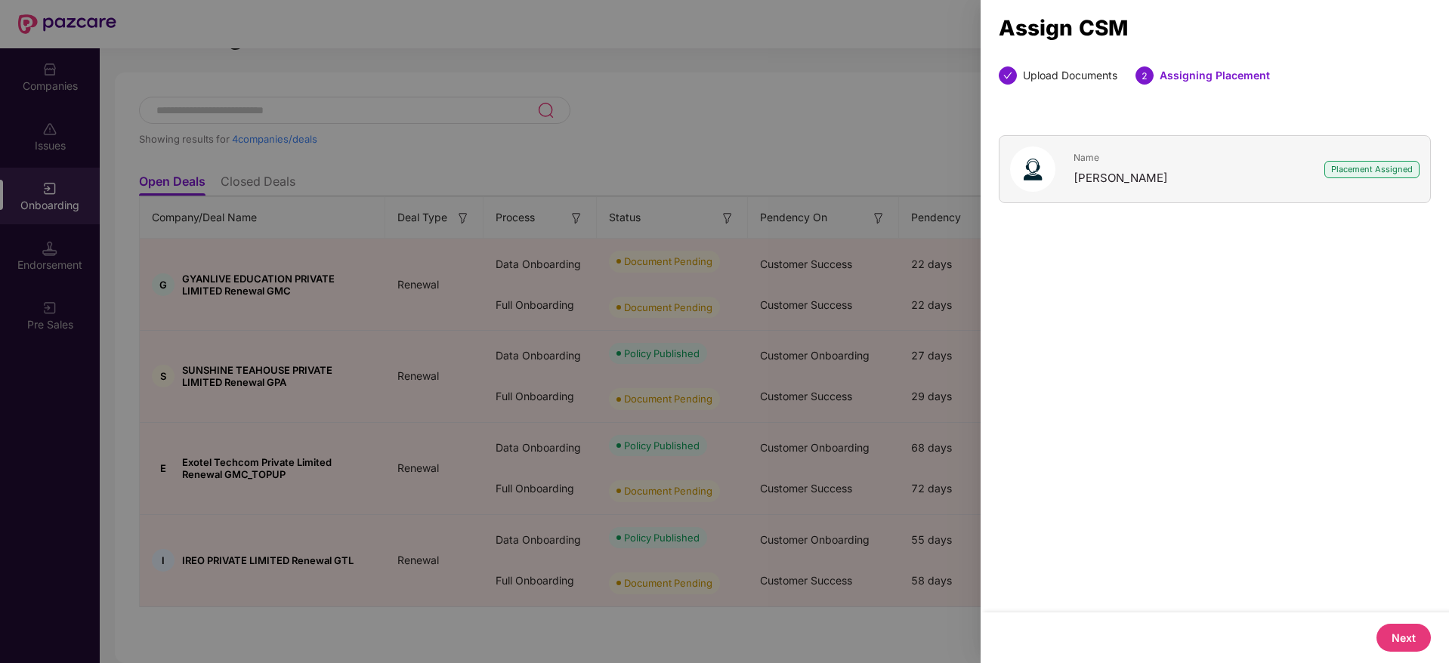
click at [1397, 634] on button "Next" at bounding box center [1403, 638] width 54 height 28
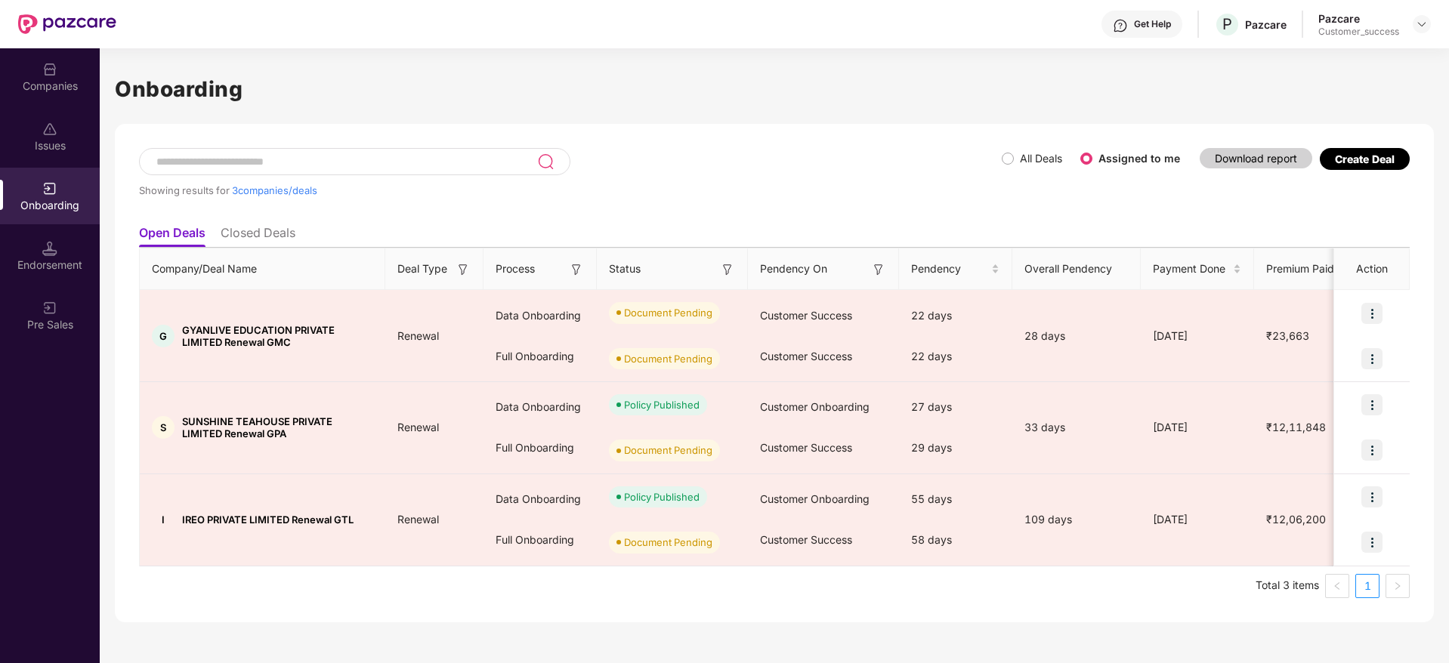
scroll to position [0, 0]
click at [51, 86] on div "Companies" at bounding box center [50, 86] width 100 height 15
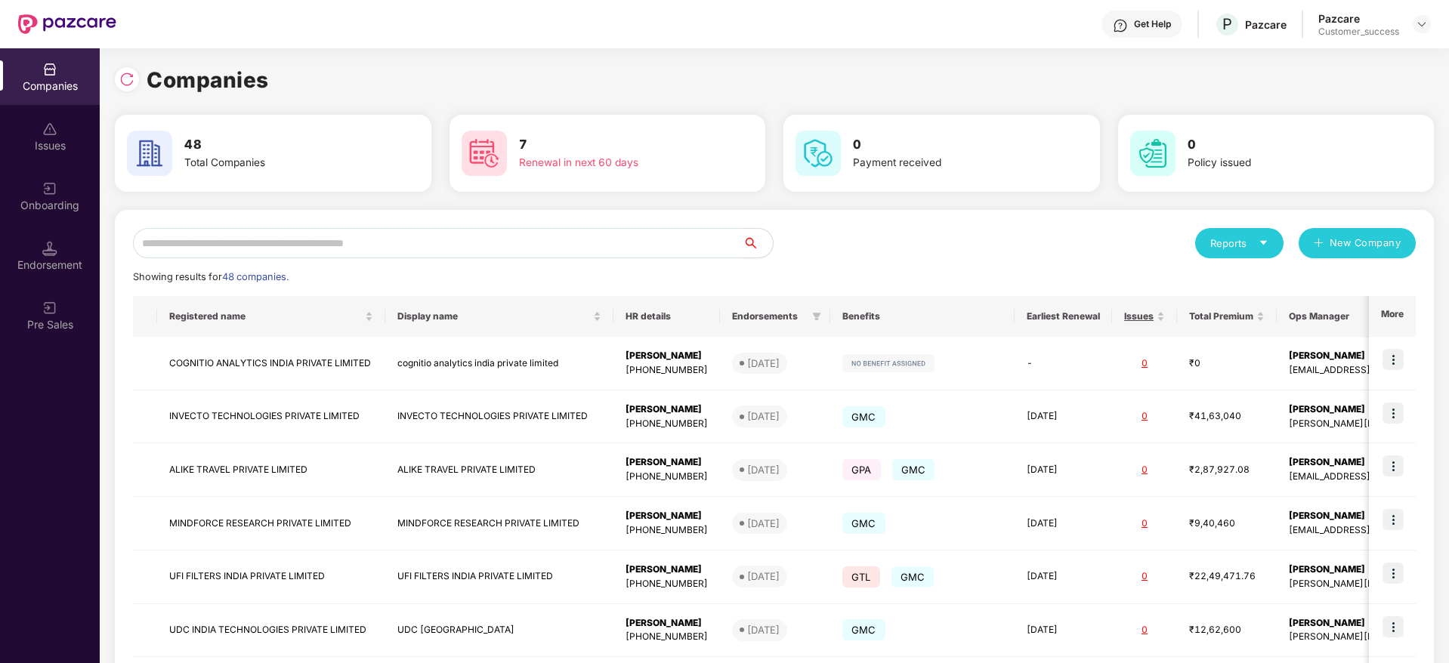
click at [280, 238] on input "text" at bounding box center [438, 243] width 610 height 30
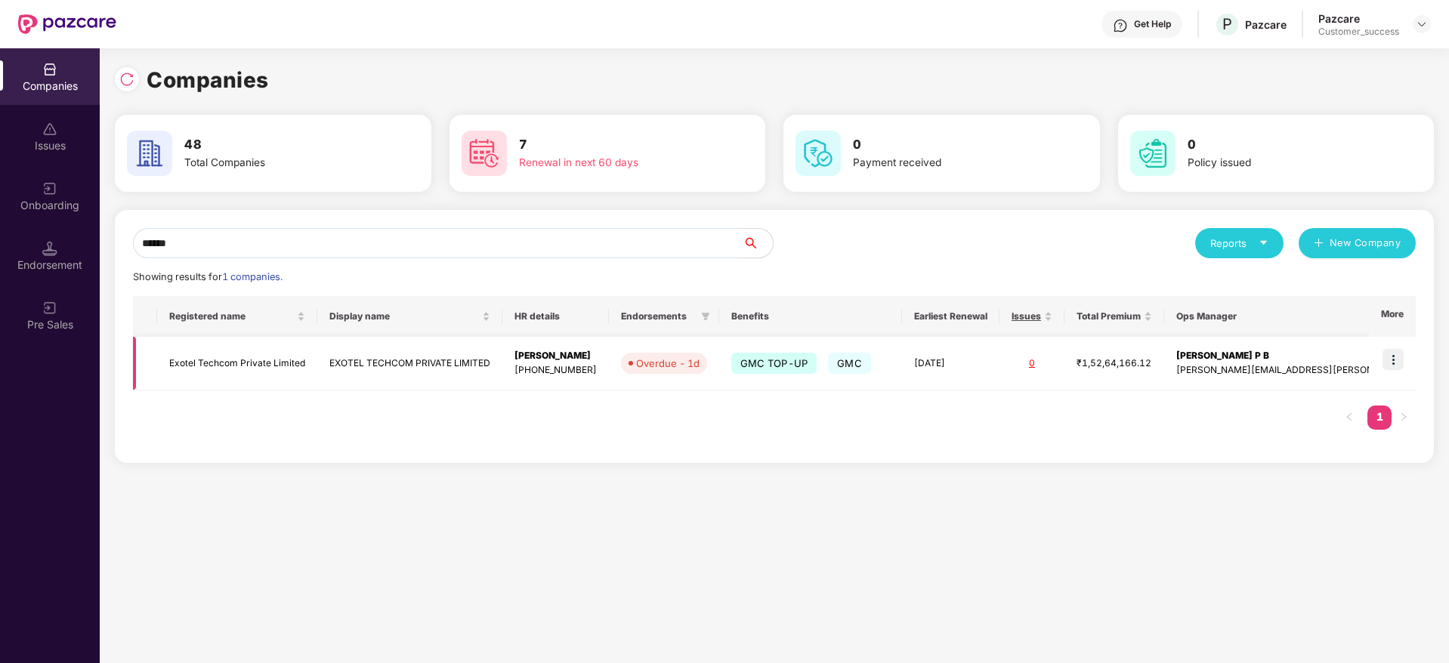
type input "******"
click at [1401, 358] on img at bounding box center [1392, 359] width 21 height 21
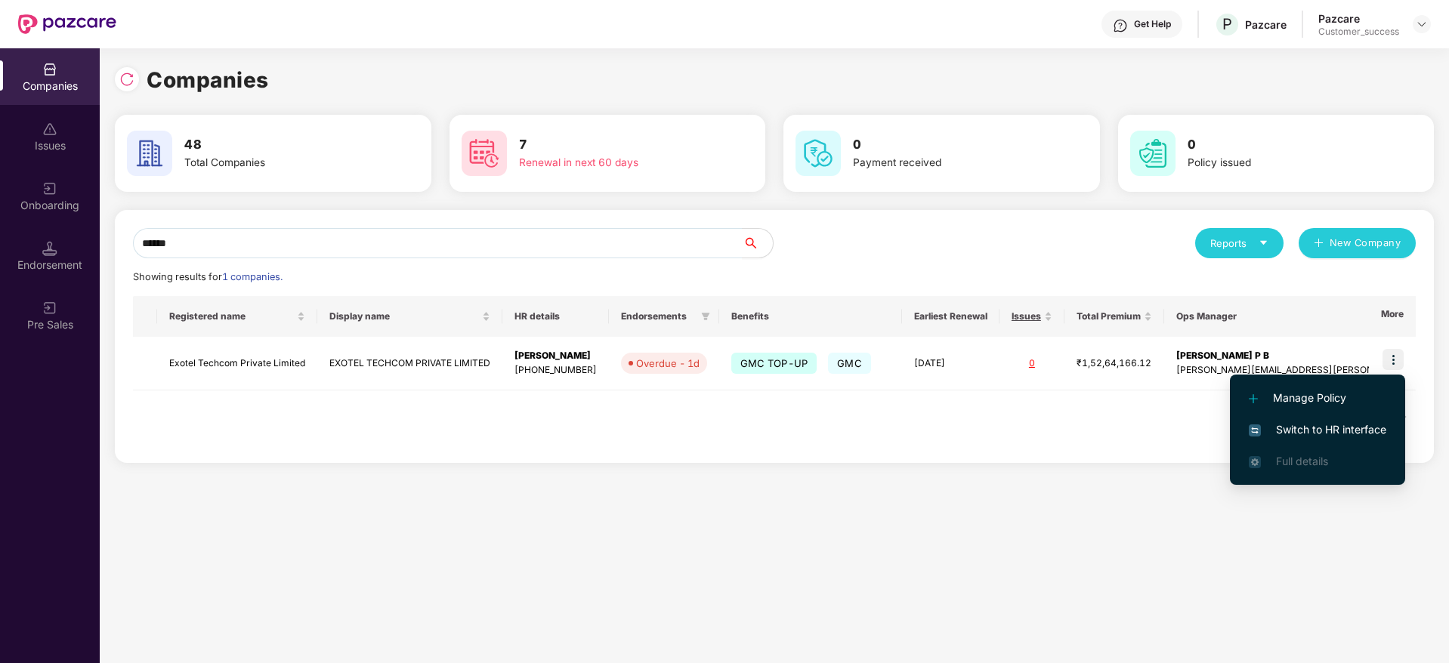
click at [1302, 434] on span "Switch to HR interface" at bounding box center [1317, 429] width 137 height 17
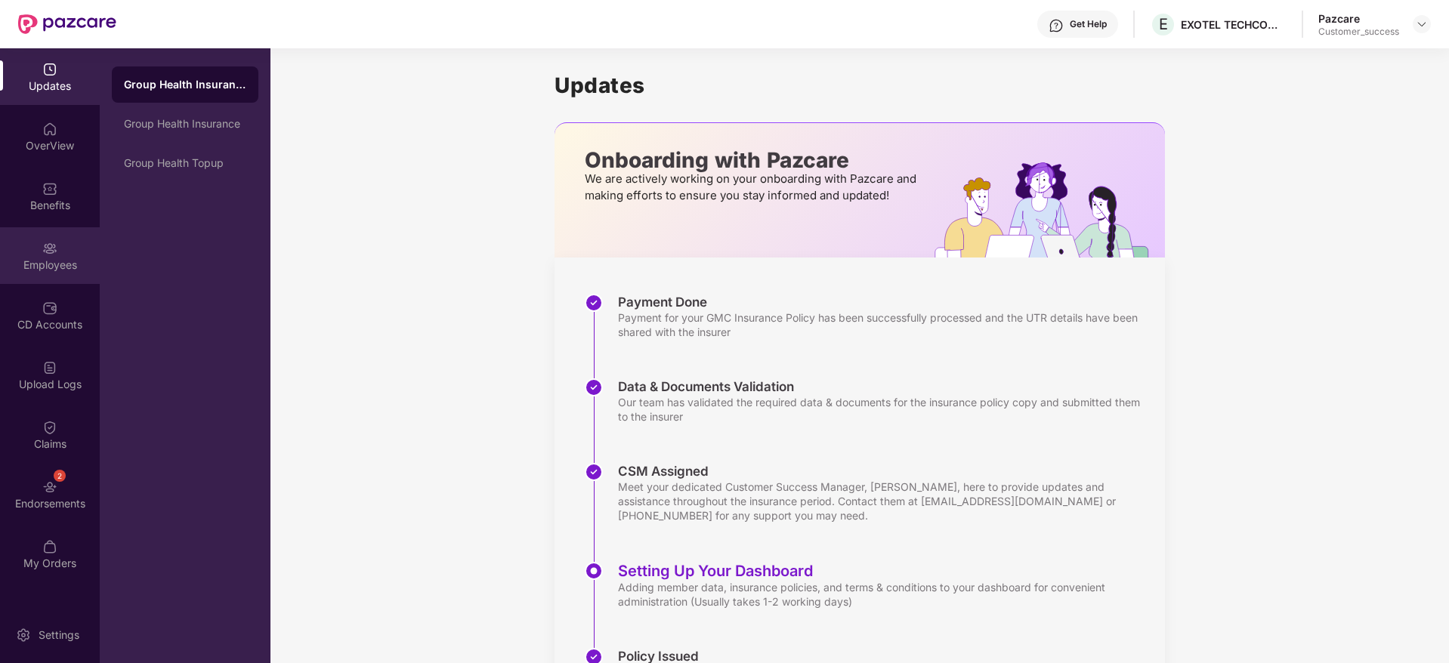
click at [55, 258] on div "Employees" at bounding box center [50, 265] width 100 height 15
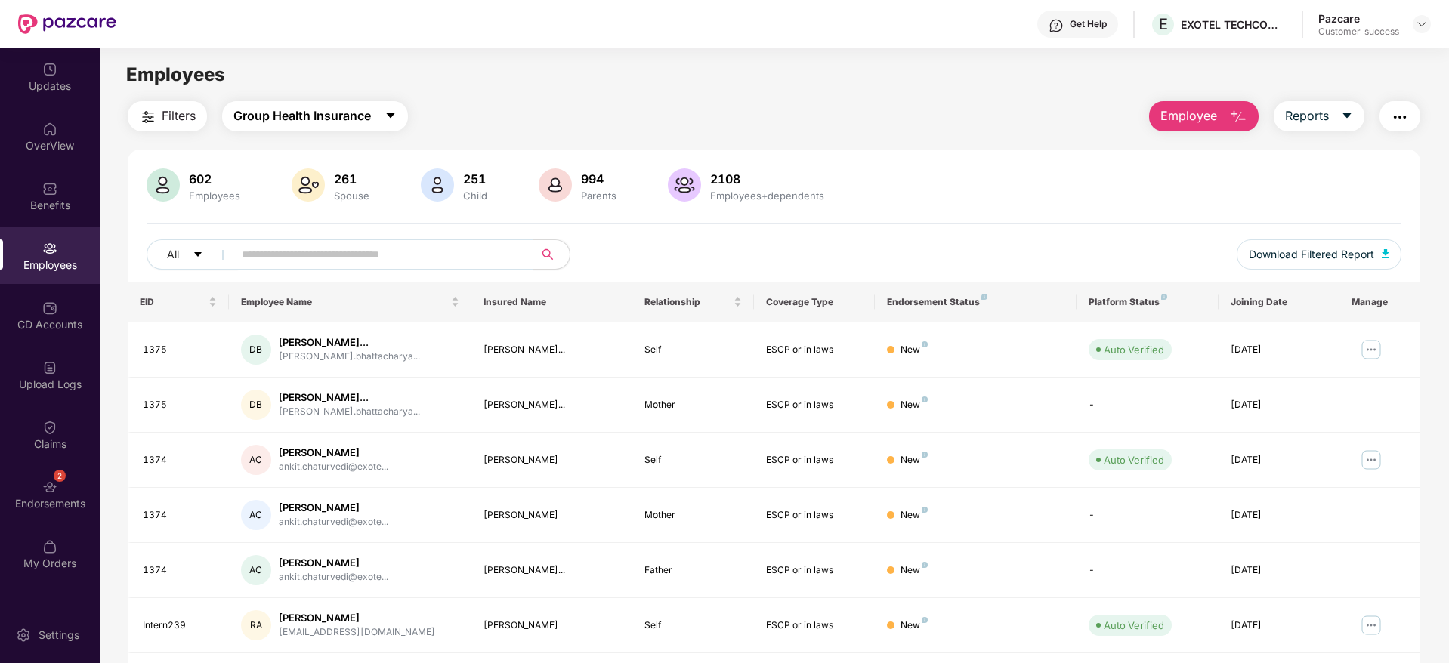
click at [331, 114] on span "Group Health Insurance" at bounding box center [301, 116] width 137 height 19
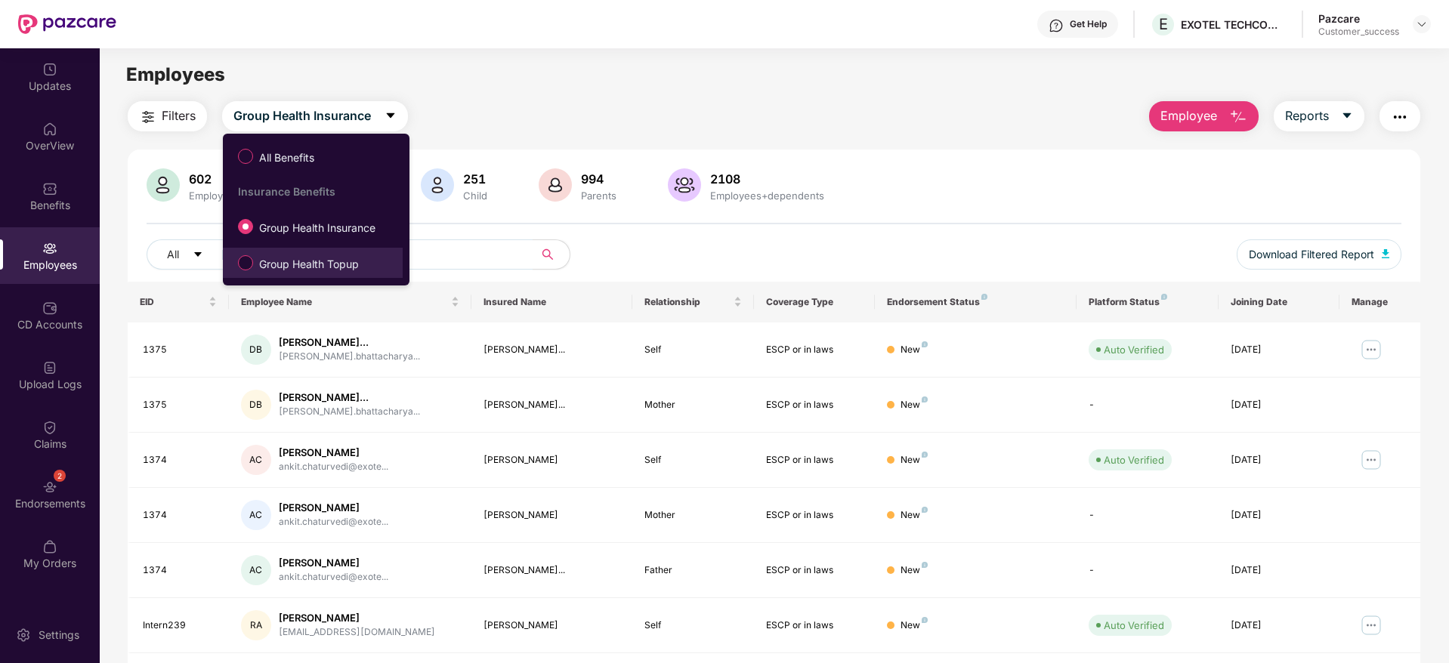
click at [314, 258] on span "Group Health Topup" at bounding box center [309, 264] width 112 height 17
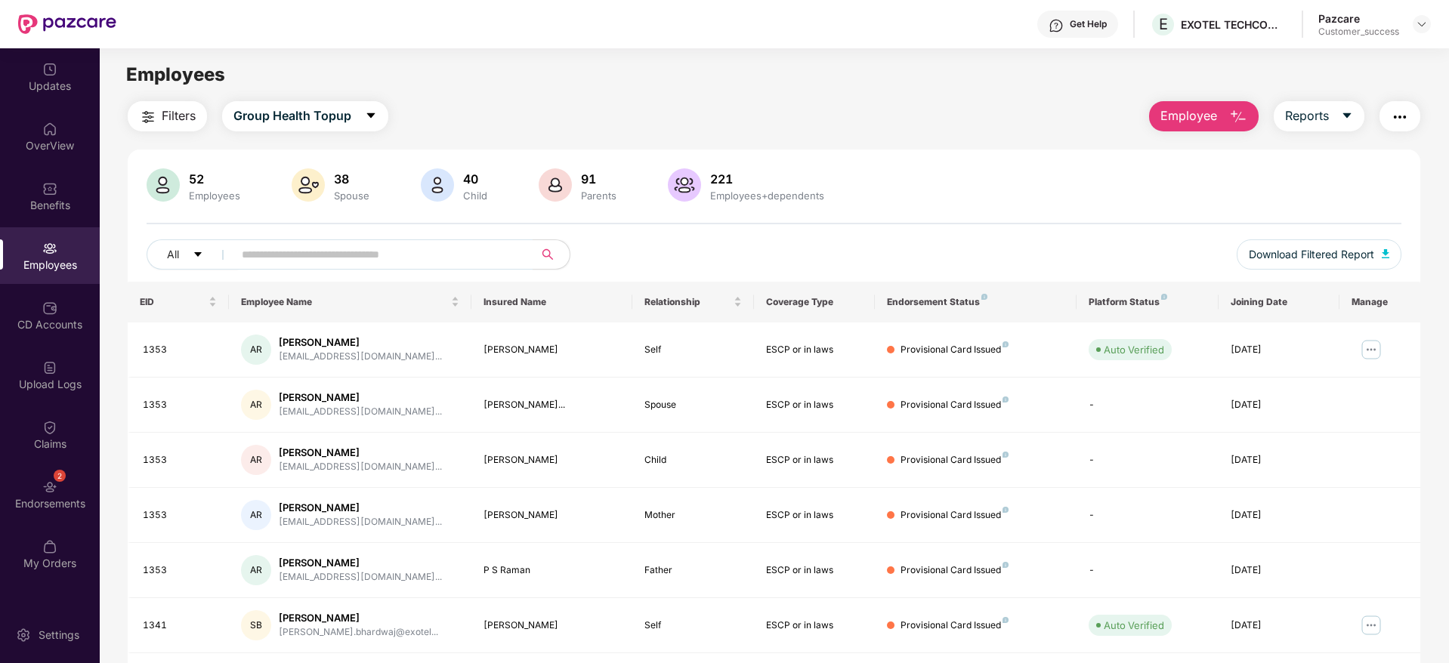
click at [909, 224] on div at bounding box center [774, 224] width 1255 height 2
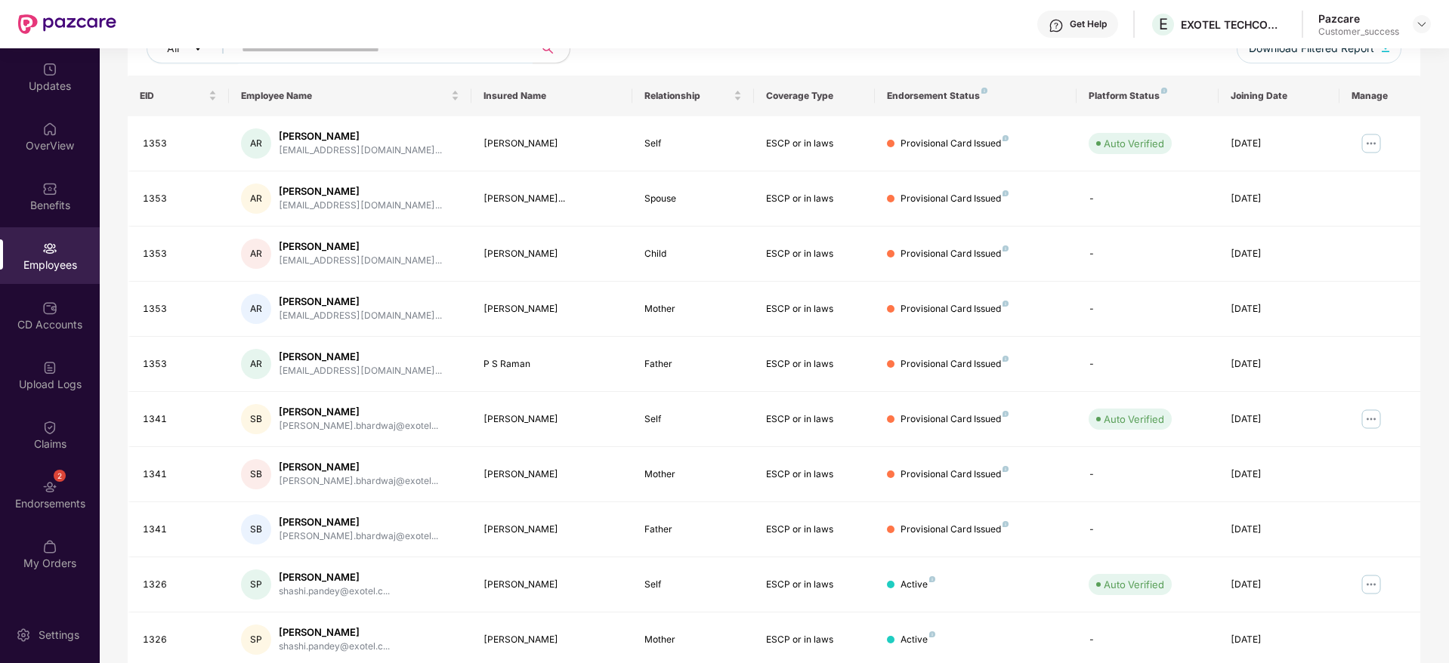
scroll to position [265, 0]
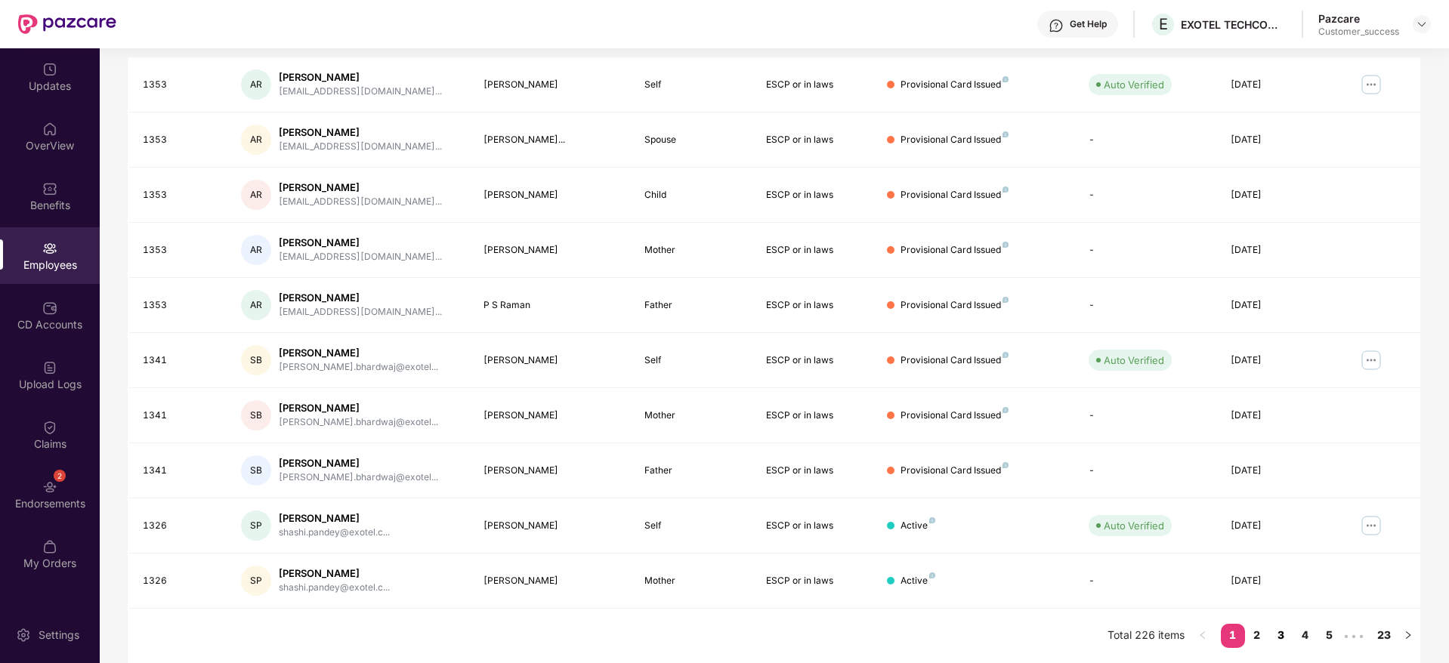
click at [1277, 632] on link "3" at bounding box center [1281, 635] width 24 height 23
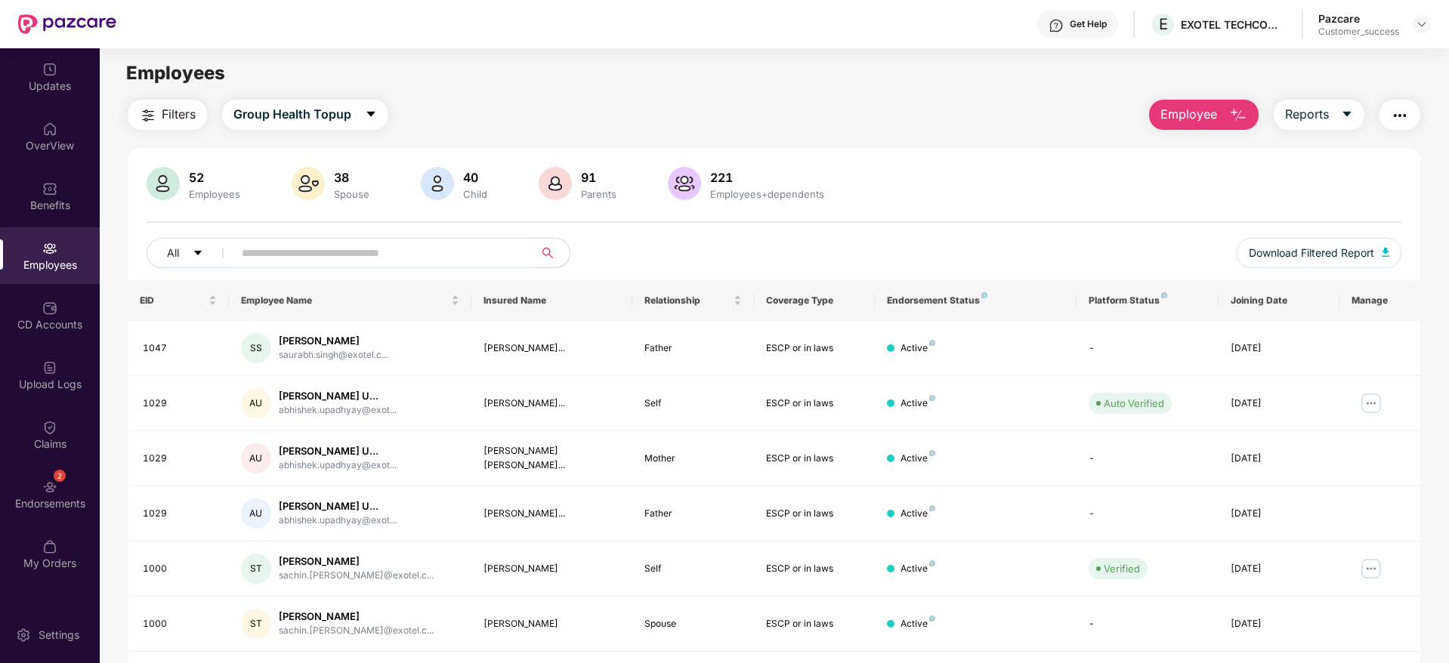
scroll to position [0, 0]
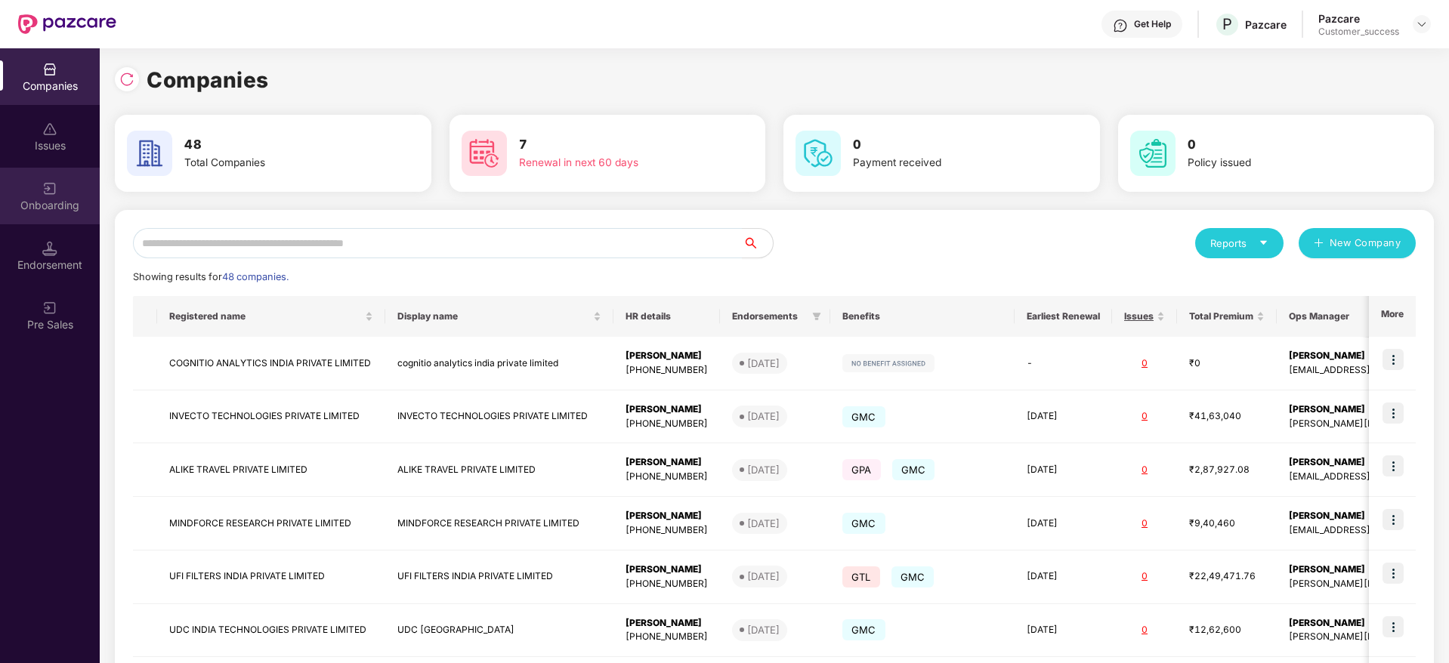
click at [60, 206] on div "Onboarding" at bounding box center [50, 205] width 100 height 15
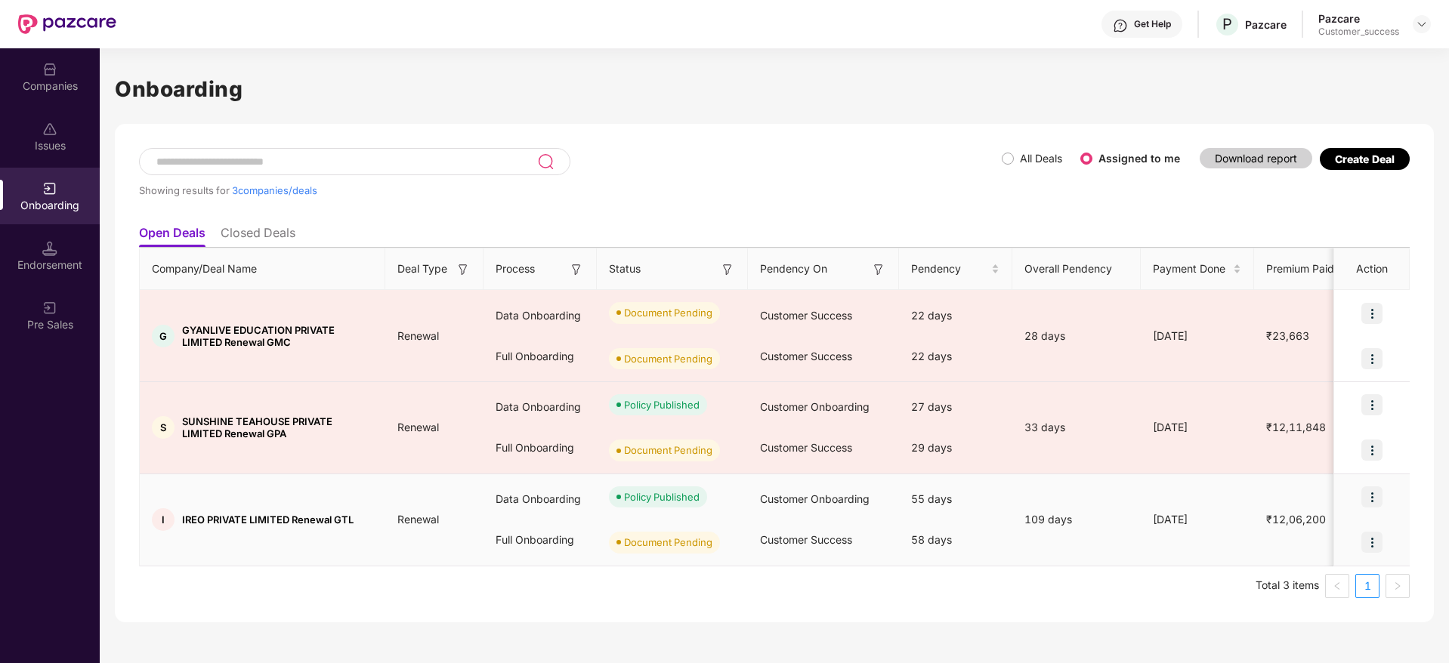
click at [1374, 542] on img at bounding box center [1371, 542] width 21 height 21
click at [1289, 577] on span "Upload Documents" at bounding box center [1302, 581] width 125 height 17
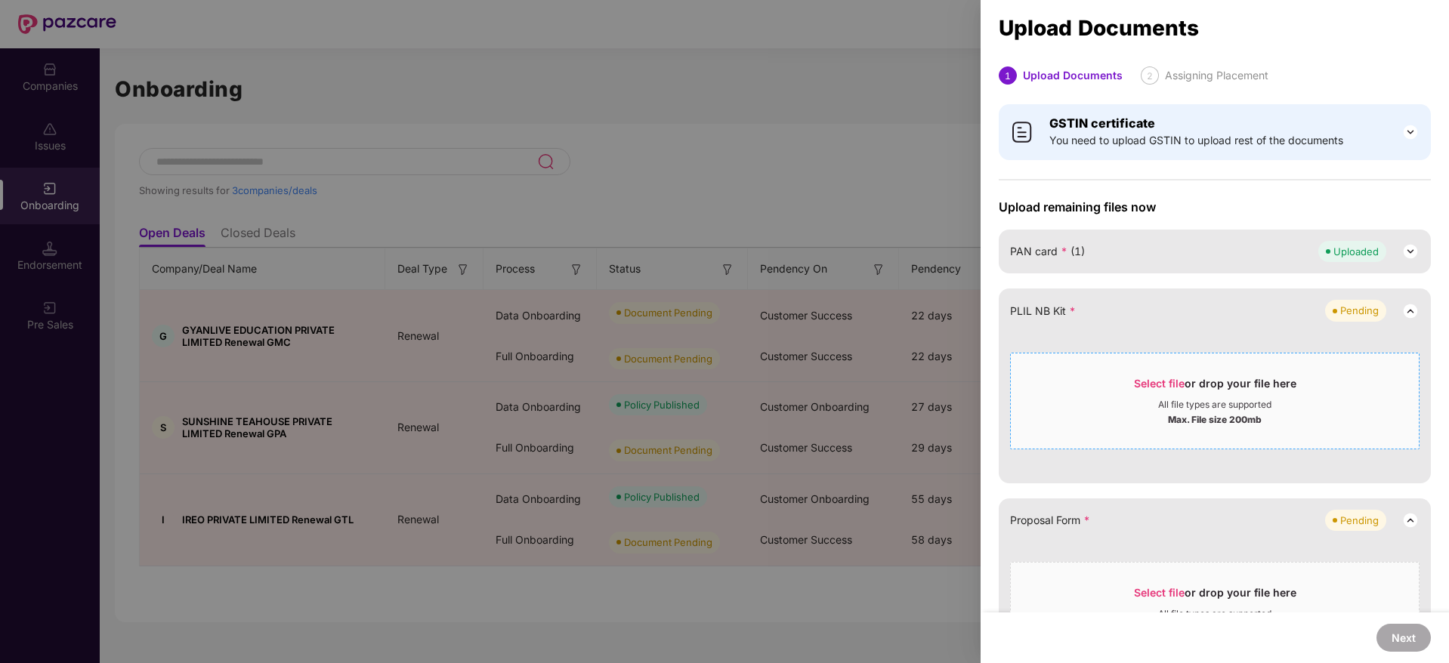
click at [1146, 381] on span "Select file" at bounding box center [1159, 383] width 51 height 13
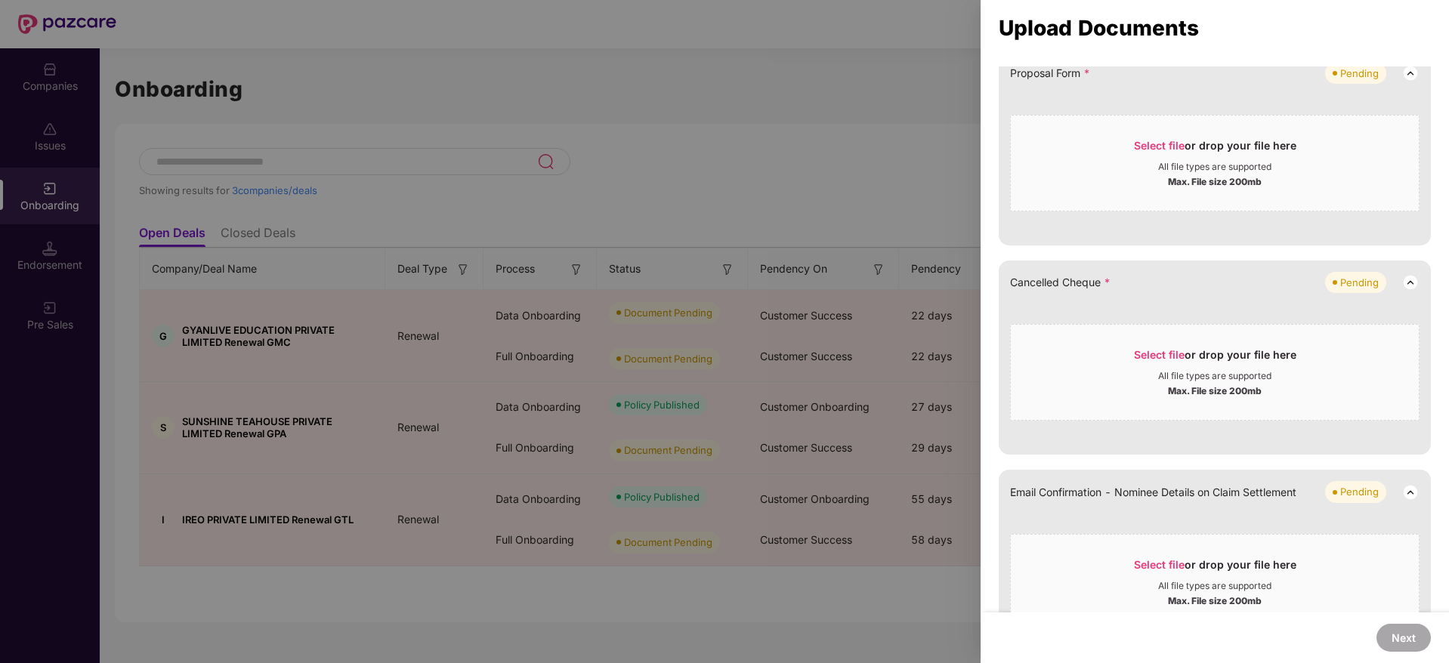
scroll to position [490, 0]
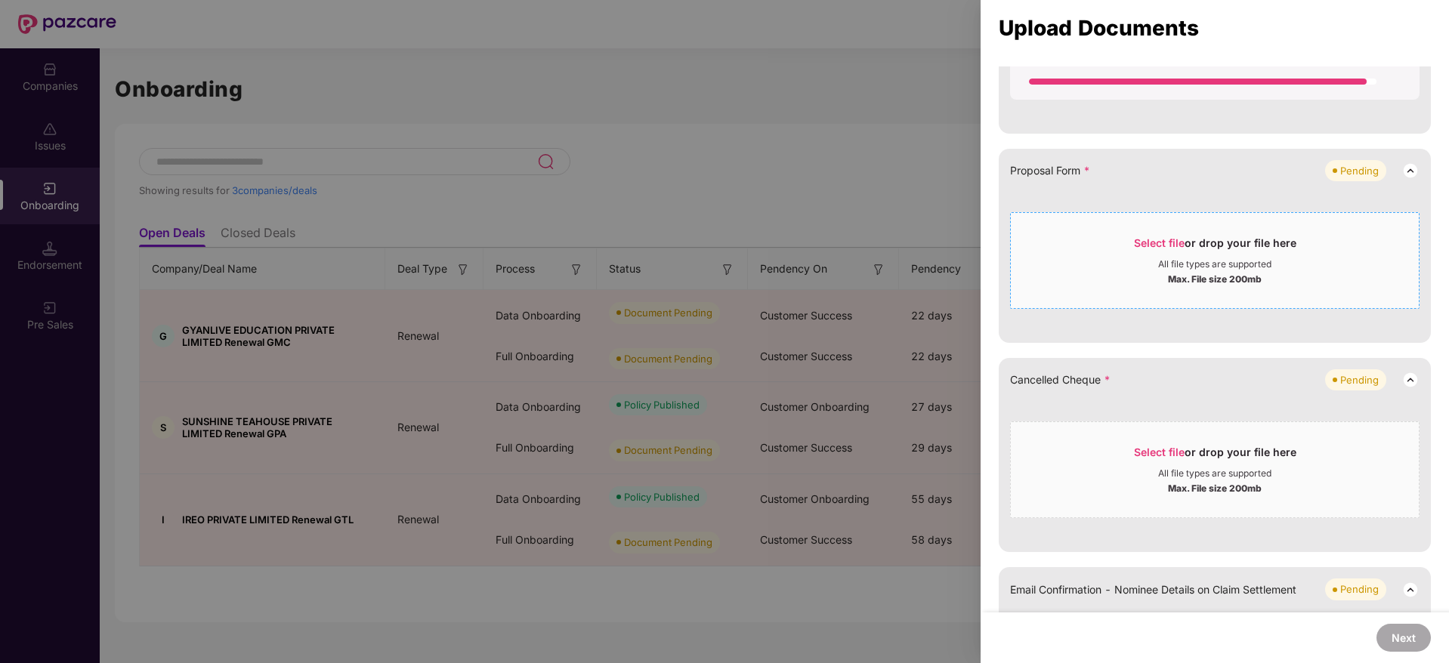
click at [1162, 250] on div "Select file or drop your file here" at bounding box center [1215, 247] width 162 height 23
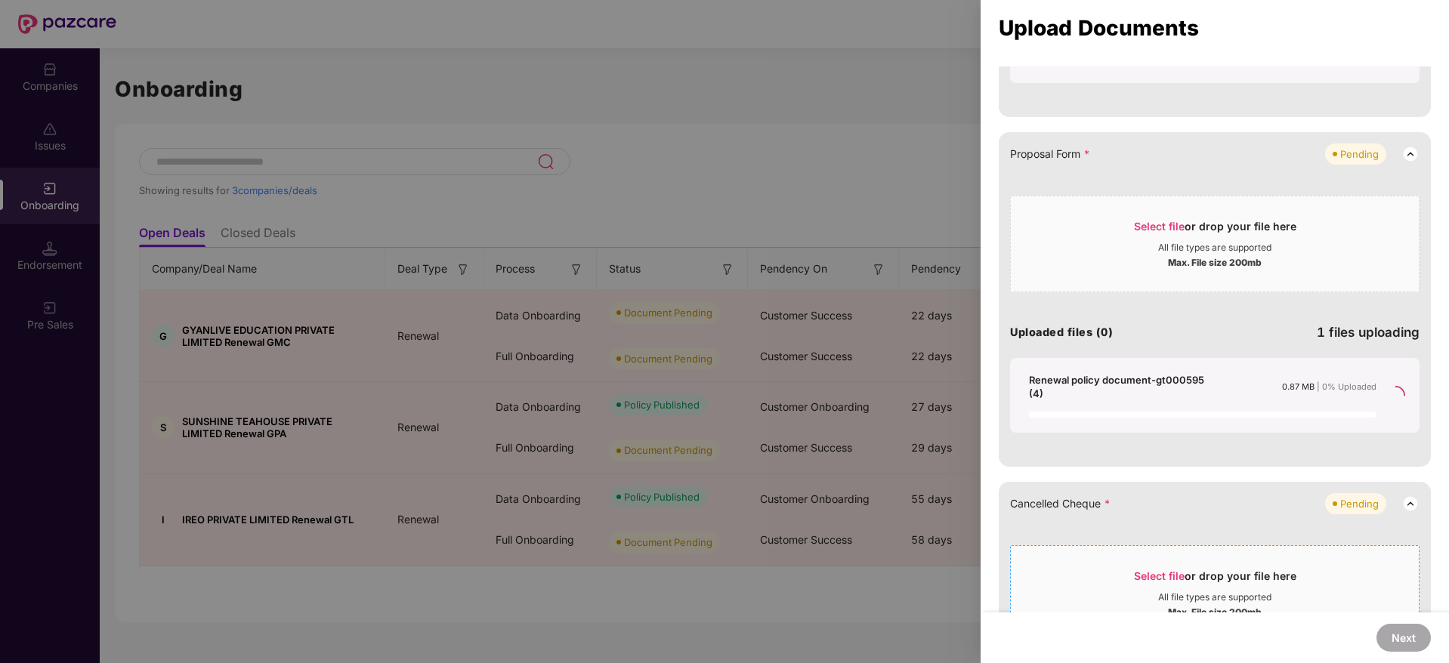
click at [1160, 573] on div "Upload remaining files now PAN card * (1) Uploaded PLIL NB Kit * Pending Select…" at bounding box center [1215, 297] width 432 height 1177
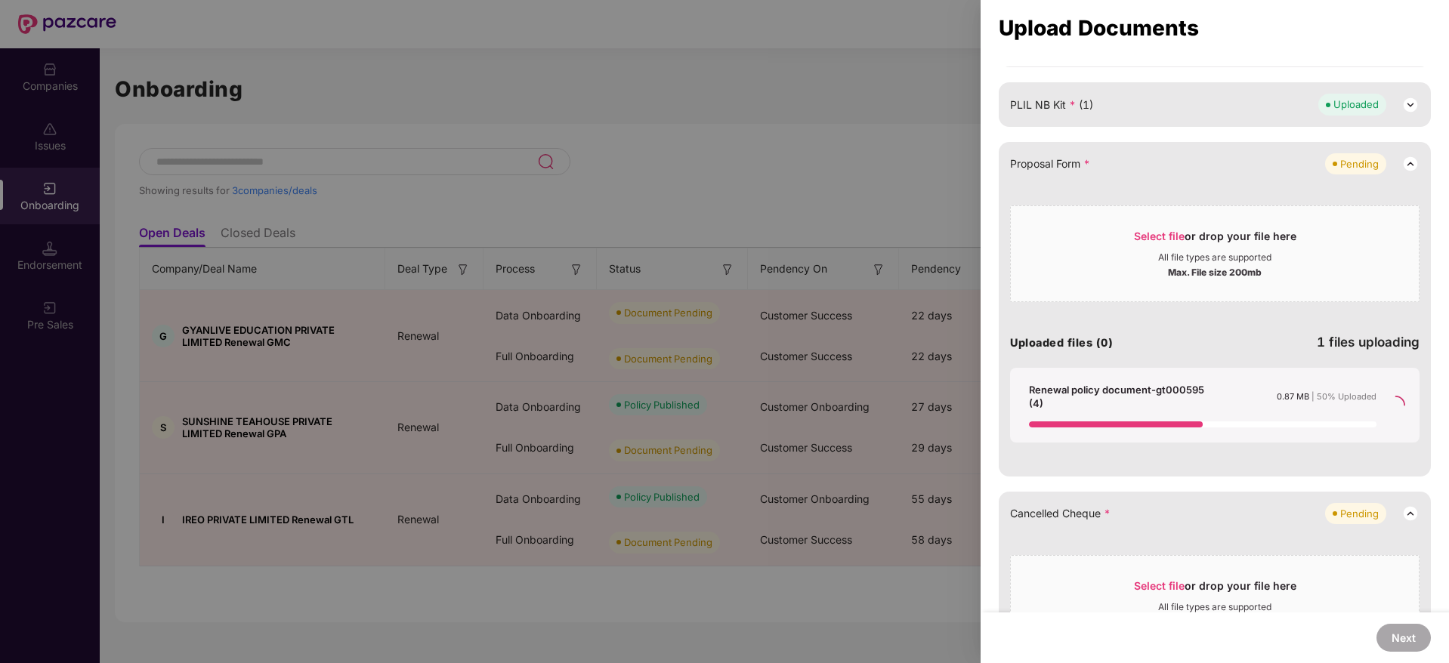
scroll to position [207, 0]
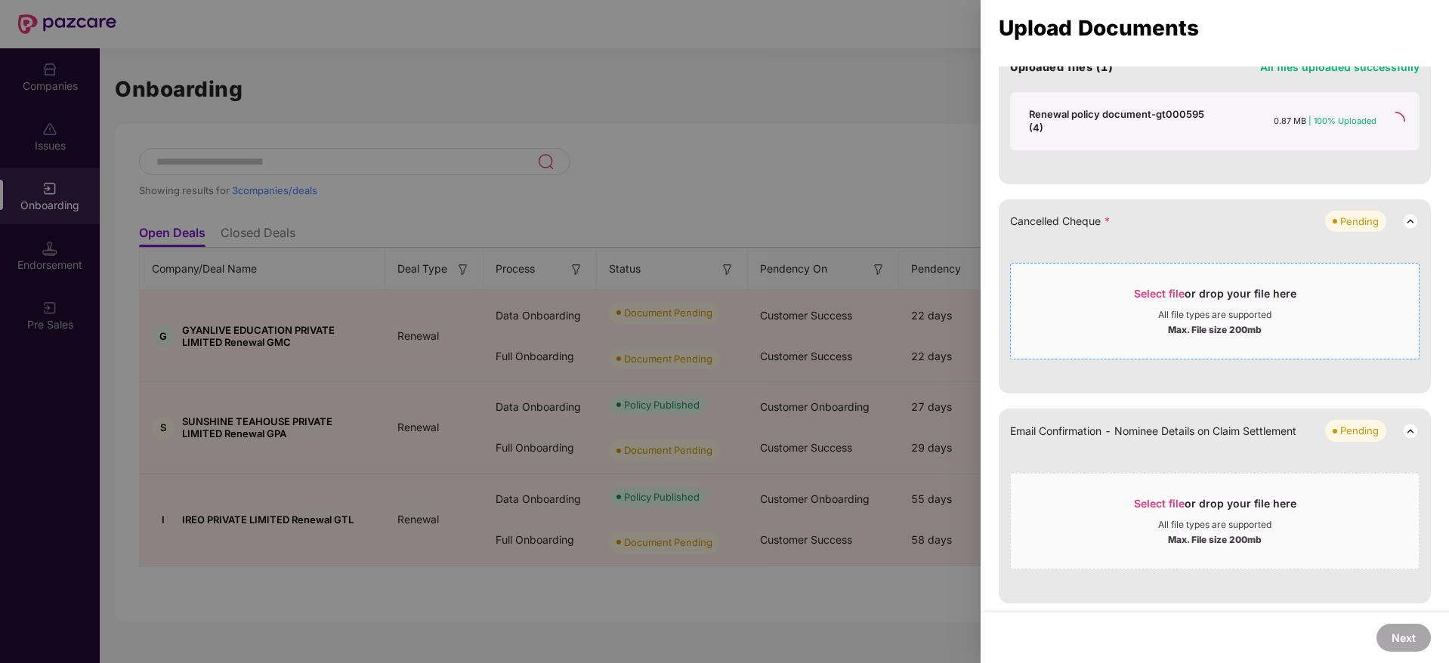
click at [1159, 287] on span "Select file" at bounding box center [1159, 293] width 51 height 13
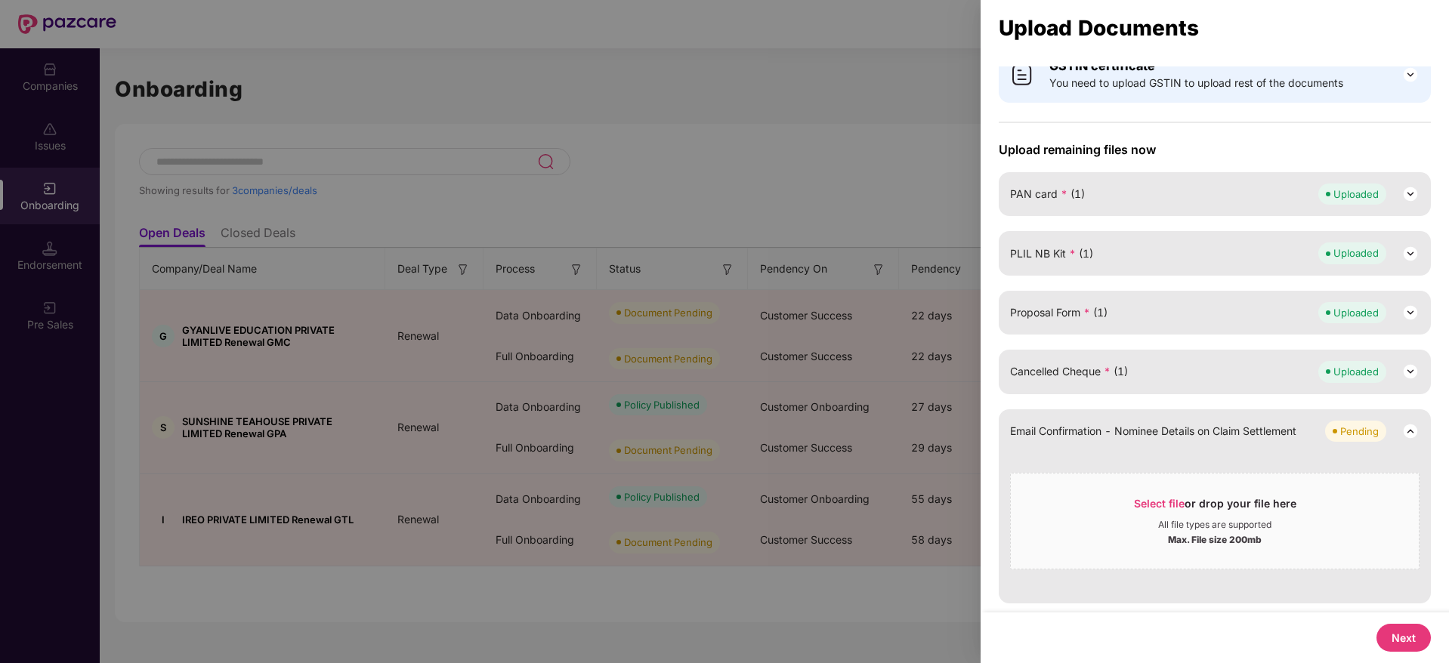
scroll to position [57, 0]
click at [1397, 636] on button "Next" at bounding box center [1403, 638] width 54 height 28
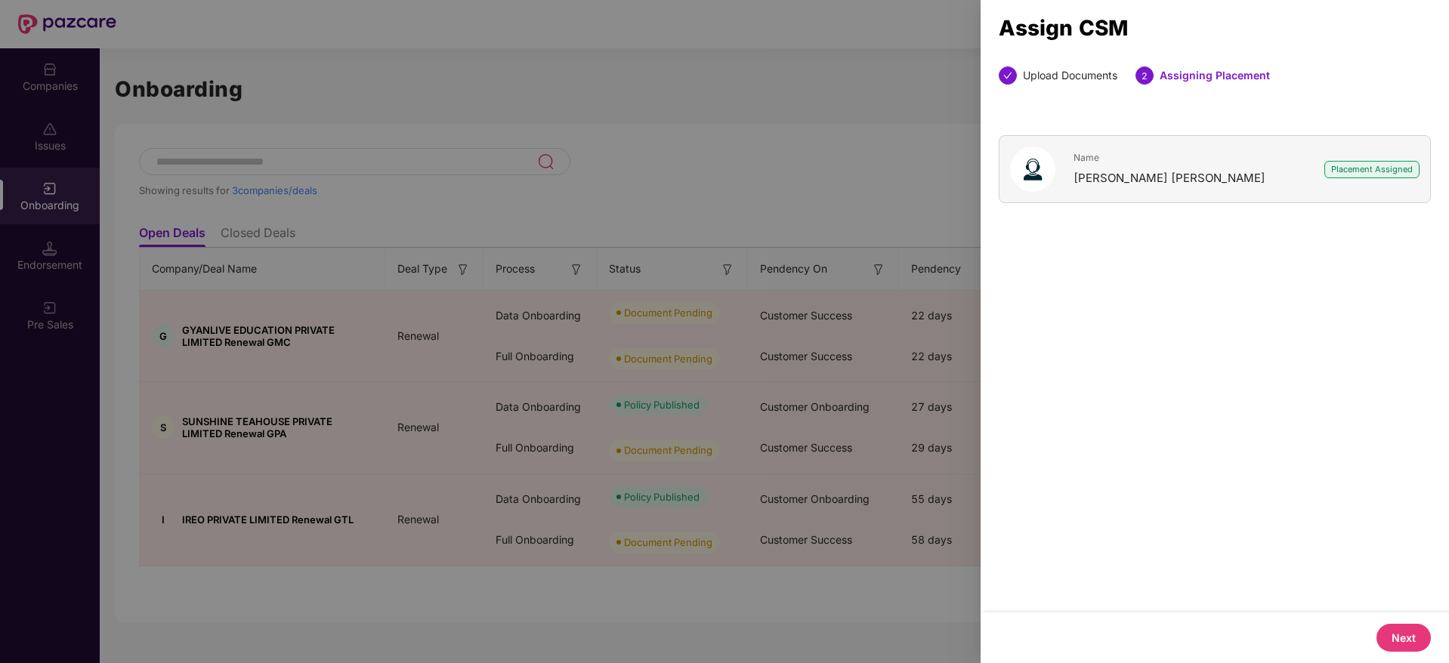
click at [1419, 634] on button "Next" at bounding box center [1403, 638] width 54 height 28
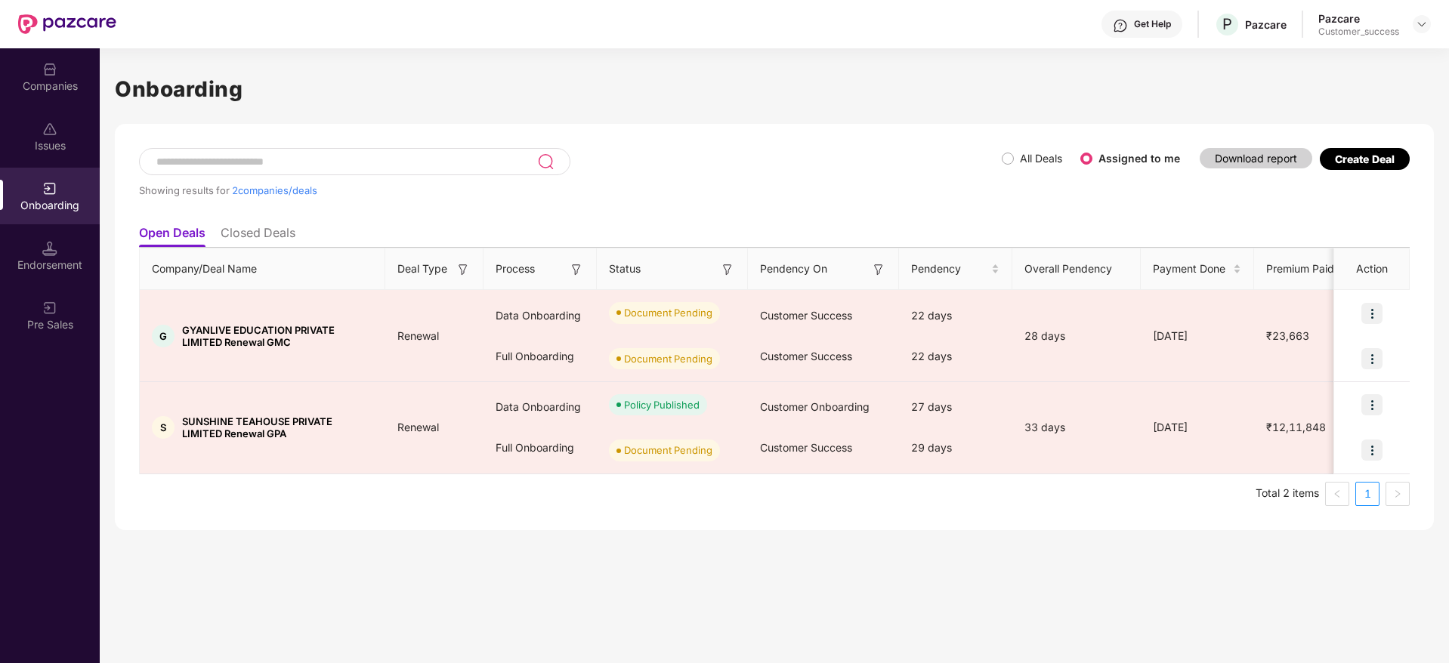
click at [245, 233] on li "Closed Deals" at bounding box center [258, 236] width 75 height 22
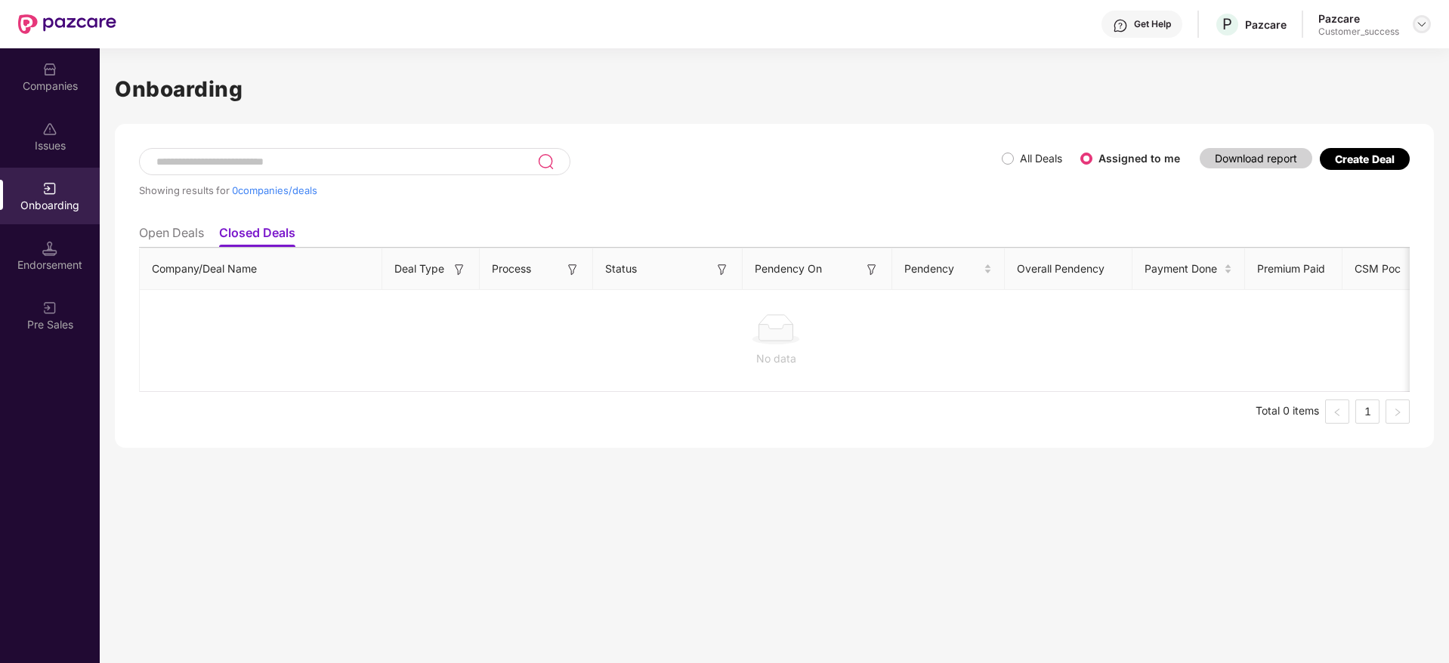
click at [1421, 20] on img at bounding box center [1422, 24] width 12 height 12
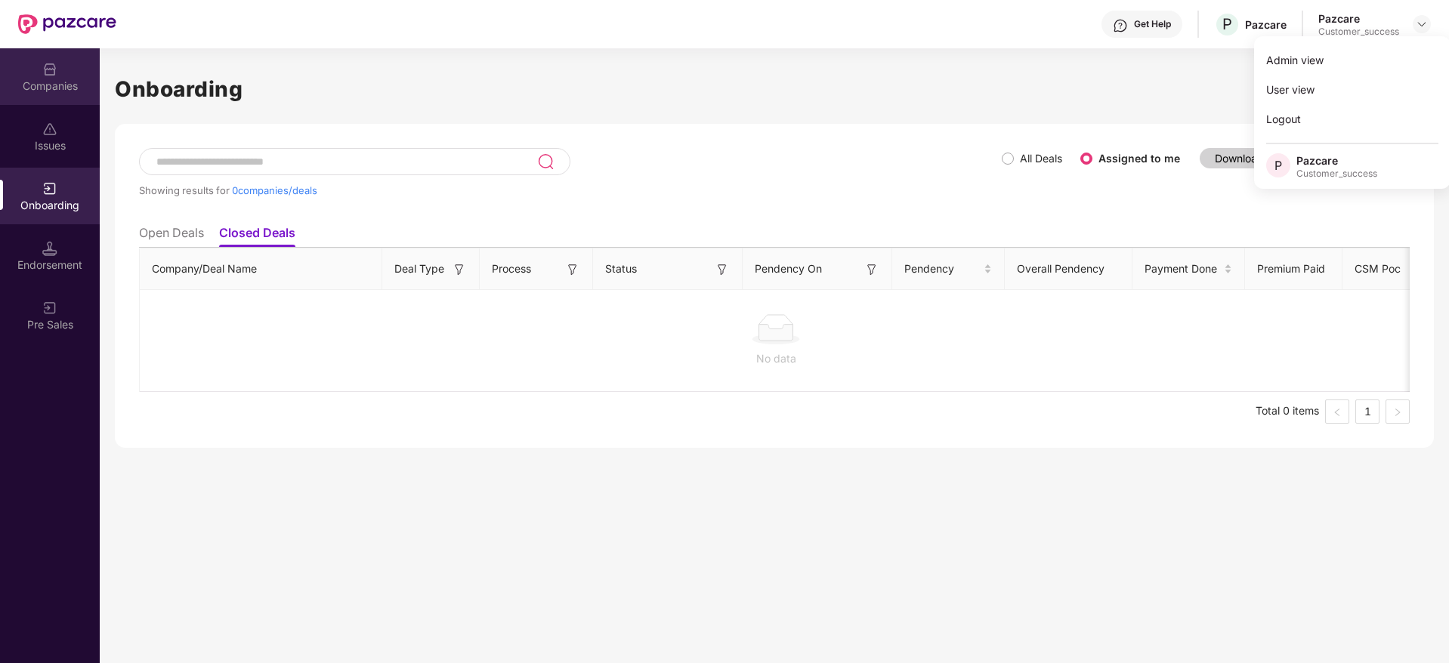
click at [50, 81] on div "Companies" at bounding box center [50, 86] width 100 height 15
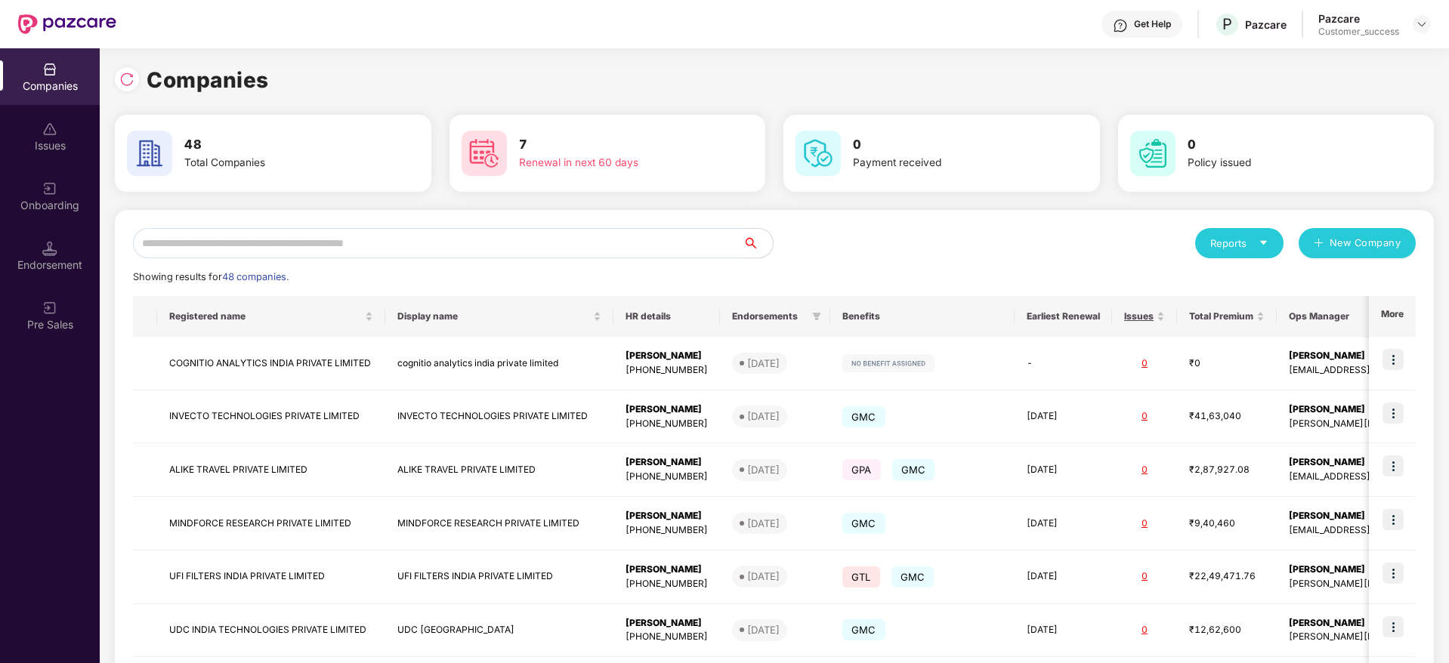
click at [256, 249] on input "text" at bounding box center [438, 243] width 610 height 30
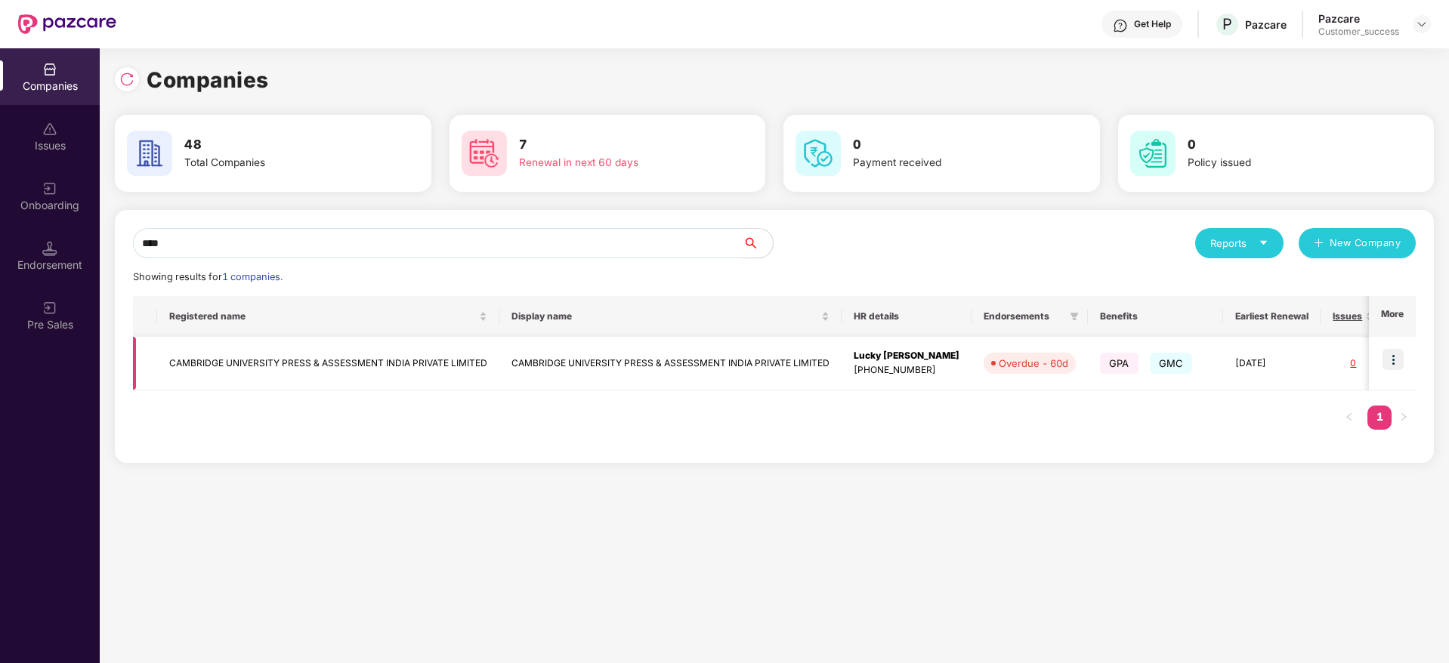
type input "****"
click at [1388, 358] on img at bounding box center [1392, 359] width 21 height 21
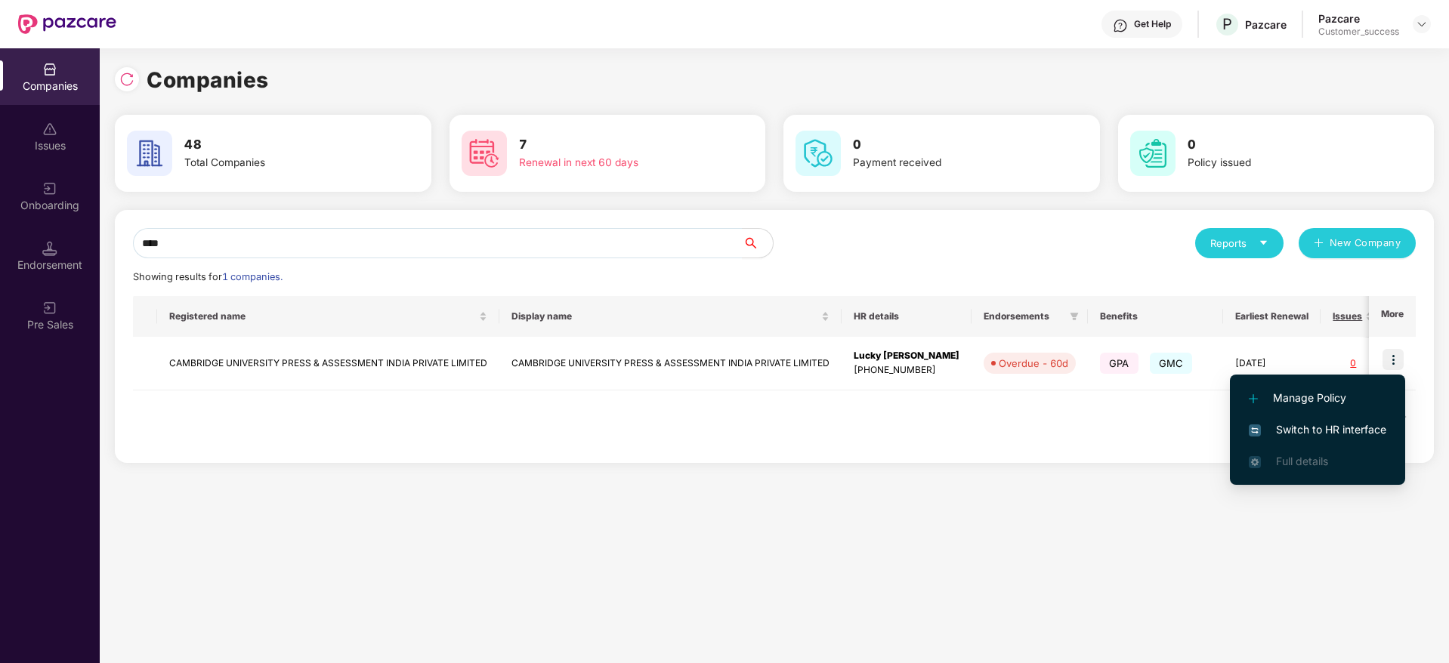
click at [1329, 425] on span "Switch to HR interface" at bounding box center [1317, 429] width 137 height 17
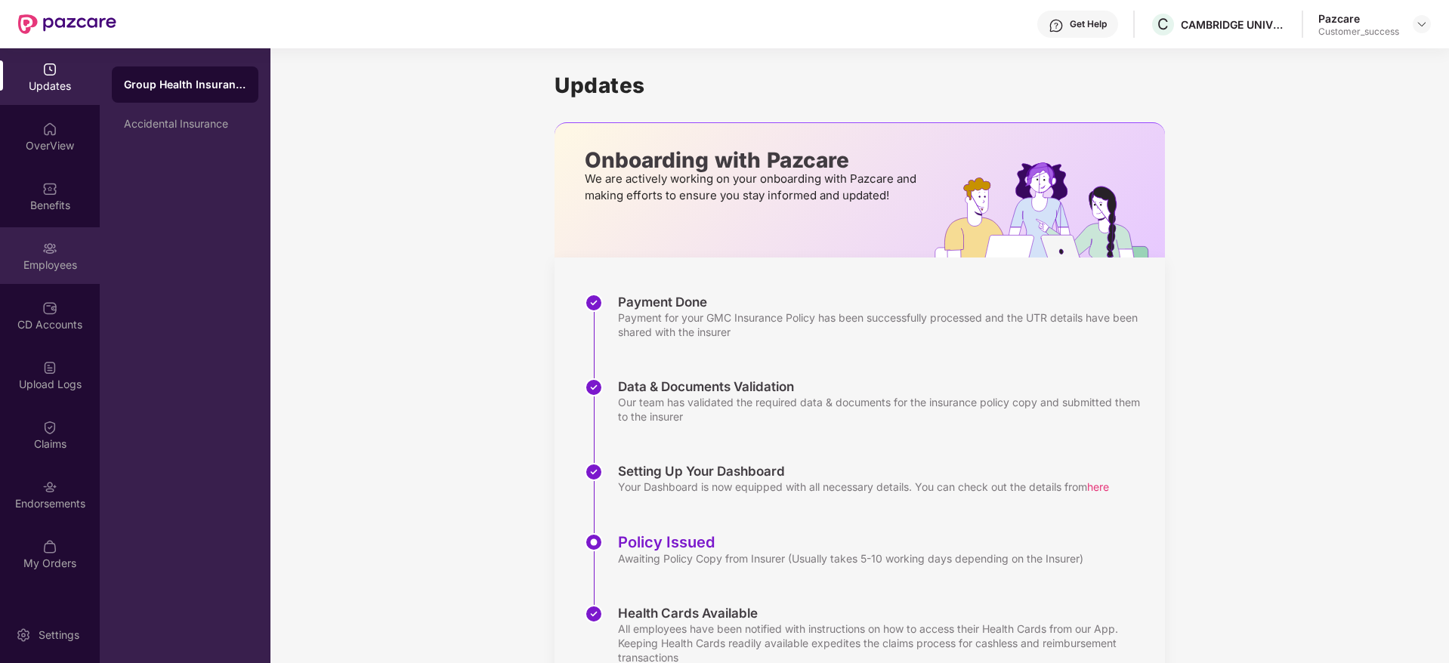
click at [44, 242] on img at bounding box center [49, 248] width 15 height 15
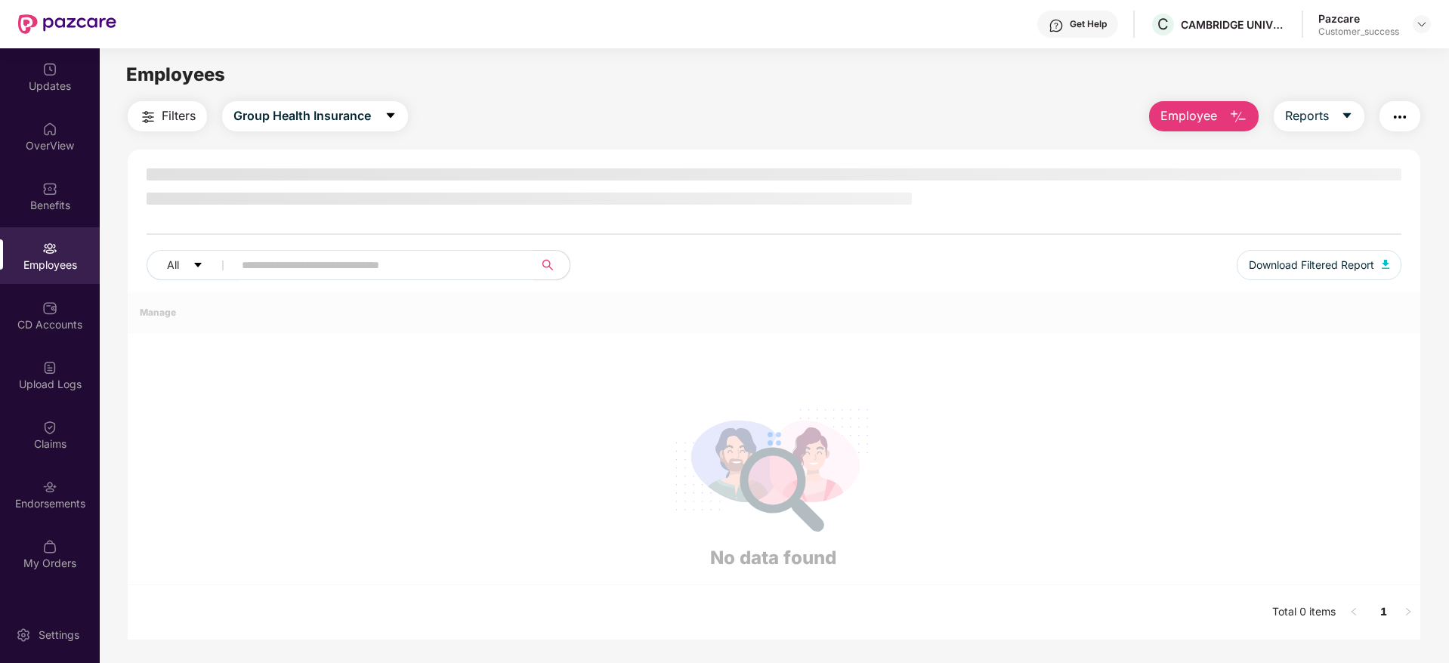
click at [335, 265] on input "text" at bounding box center [377, 265] width 271 height 23
paste input "********"
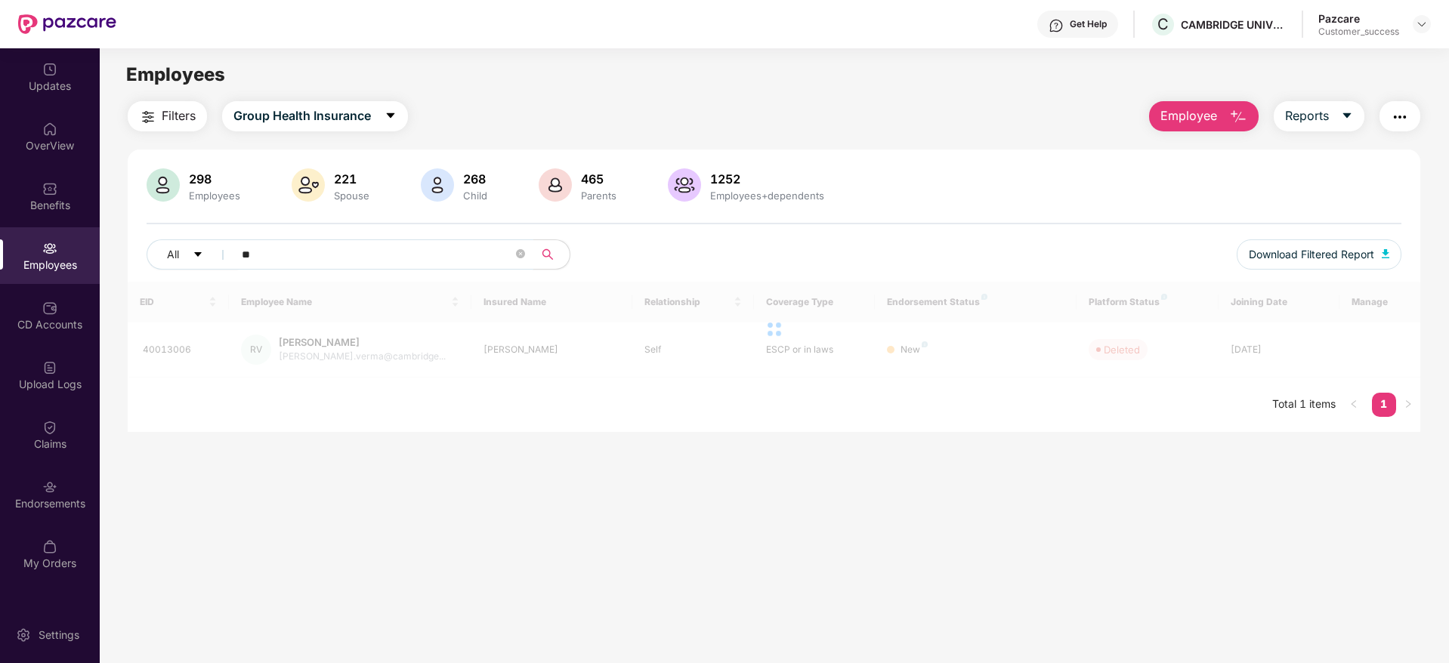
type input "*"
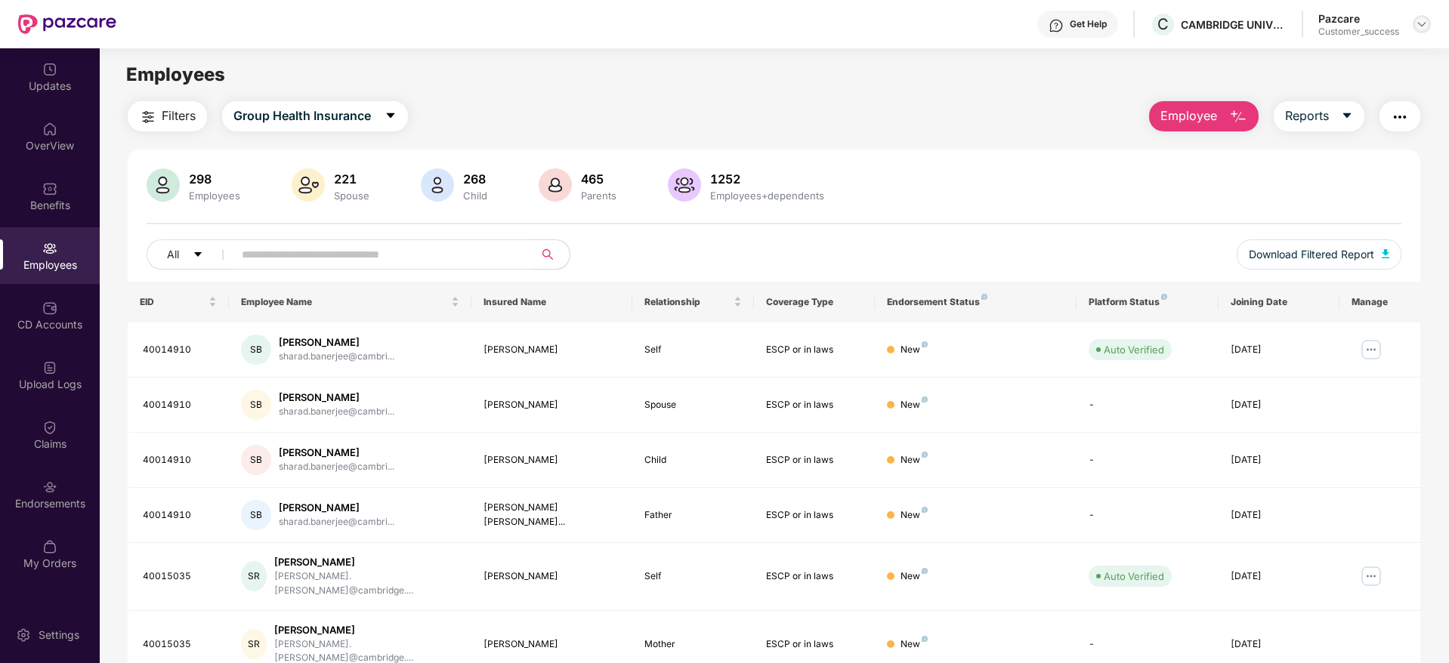
click at [1417, 26] on img at bounding box center [1422, 24] width 12 height 12
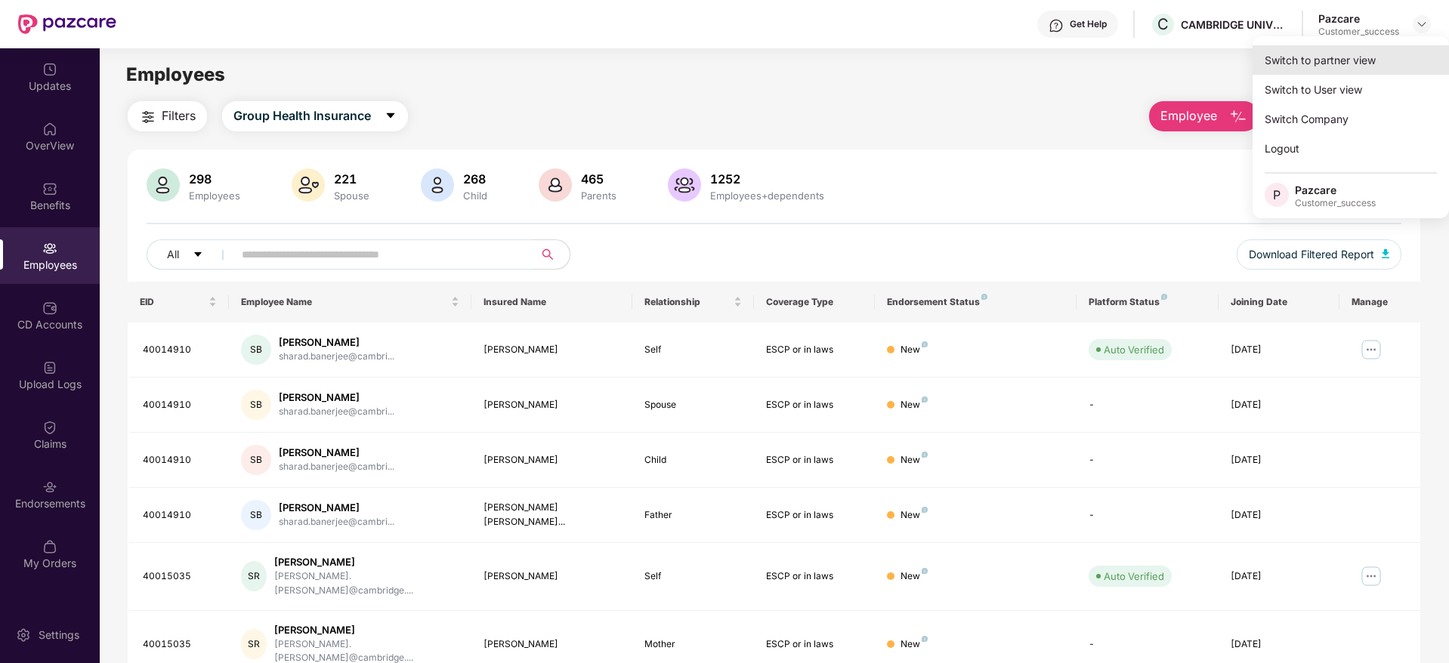
click at [1308, 57] on div "Switch to partner view" at bounding box center [1350, 59] width 196 height 29
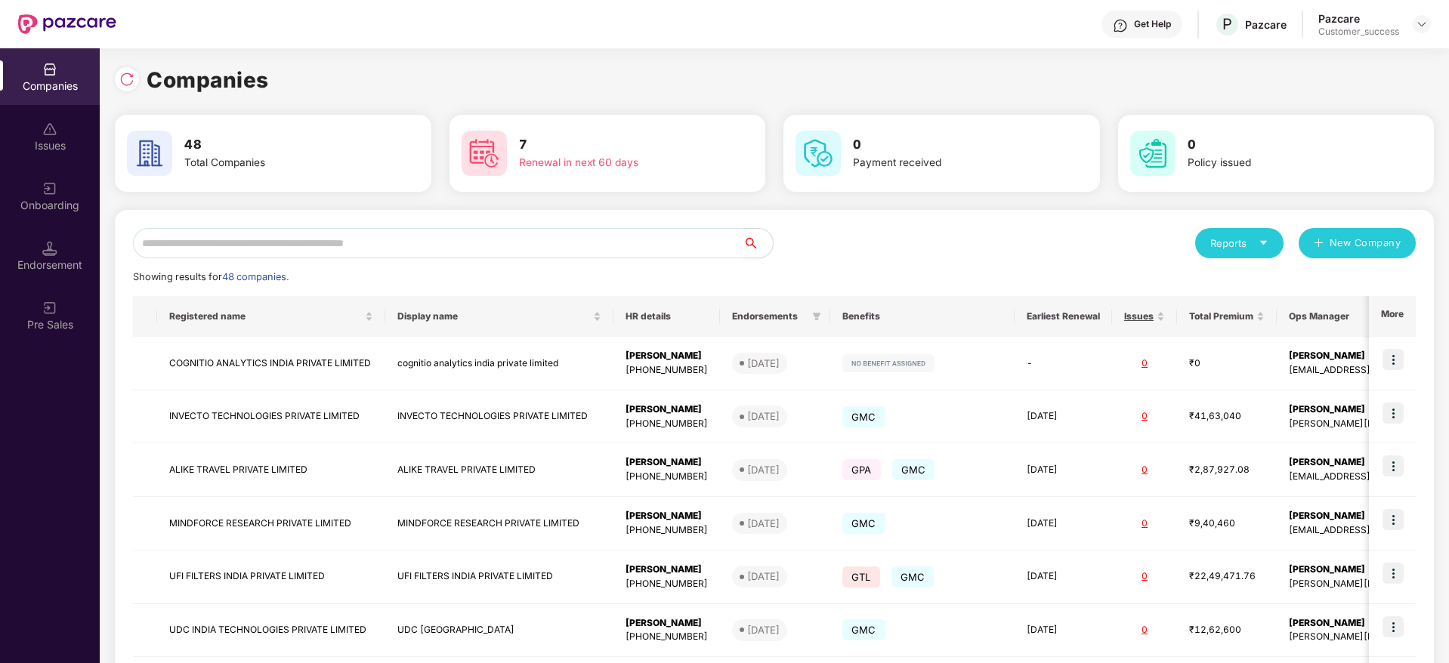
click at [237, 246] on input "text" at bounding box center [438, 243] width 610 height 30
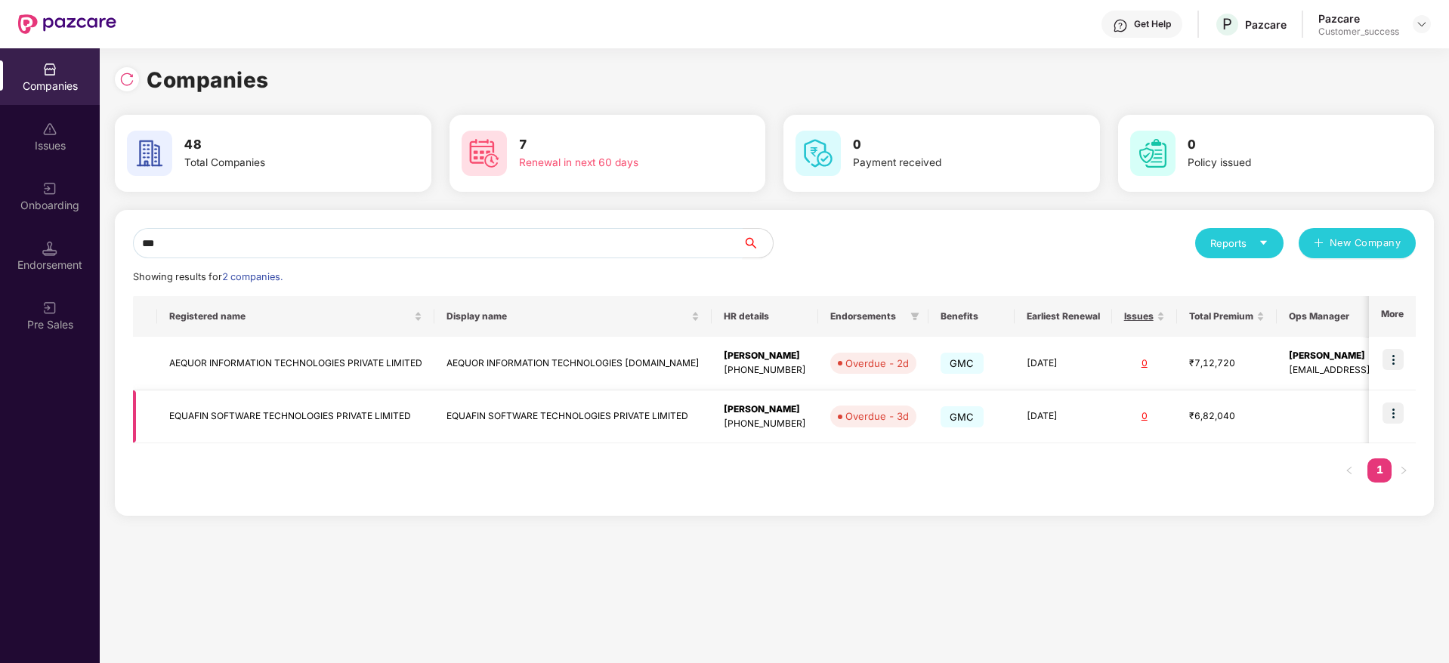
type input "***"
click at [1396, 409] on img at bounding box center [1392, 413] width 21 height 21
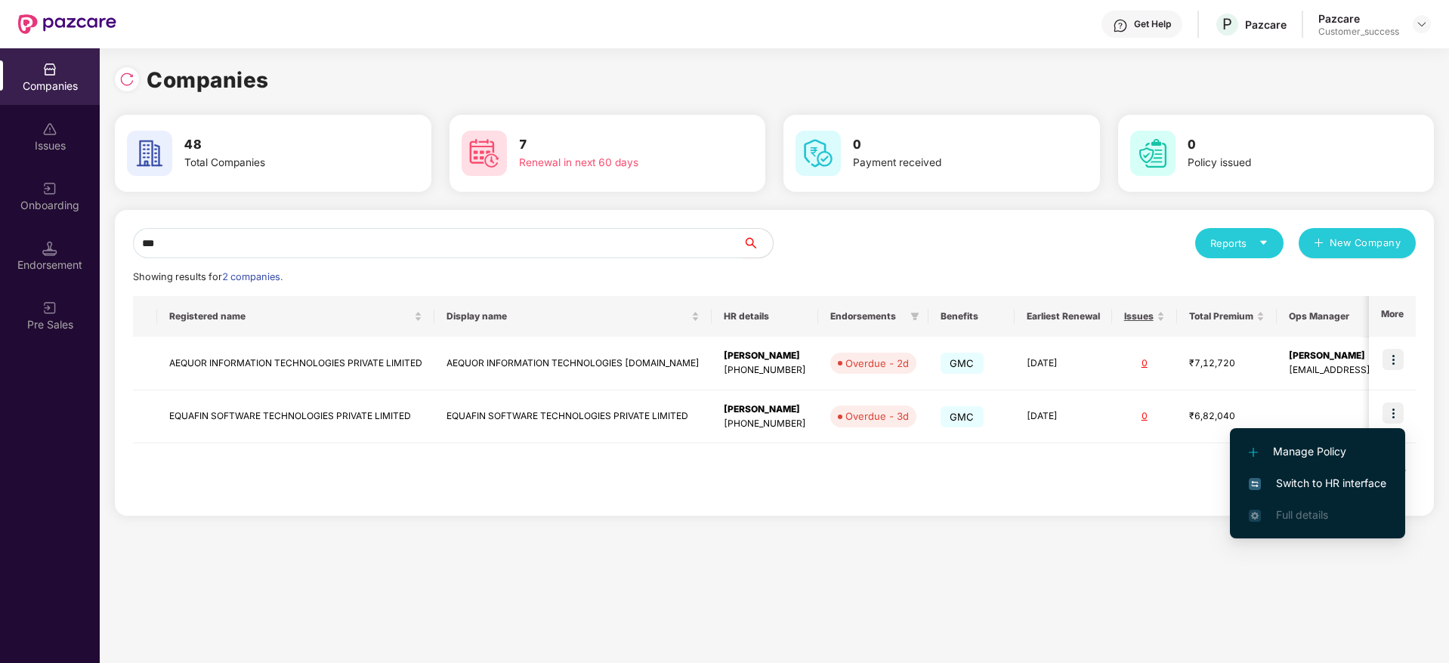
click at [1312, 479] on span "Switch to HR interface" at bounding box center [1317, 483] width 137 height 17
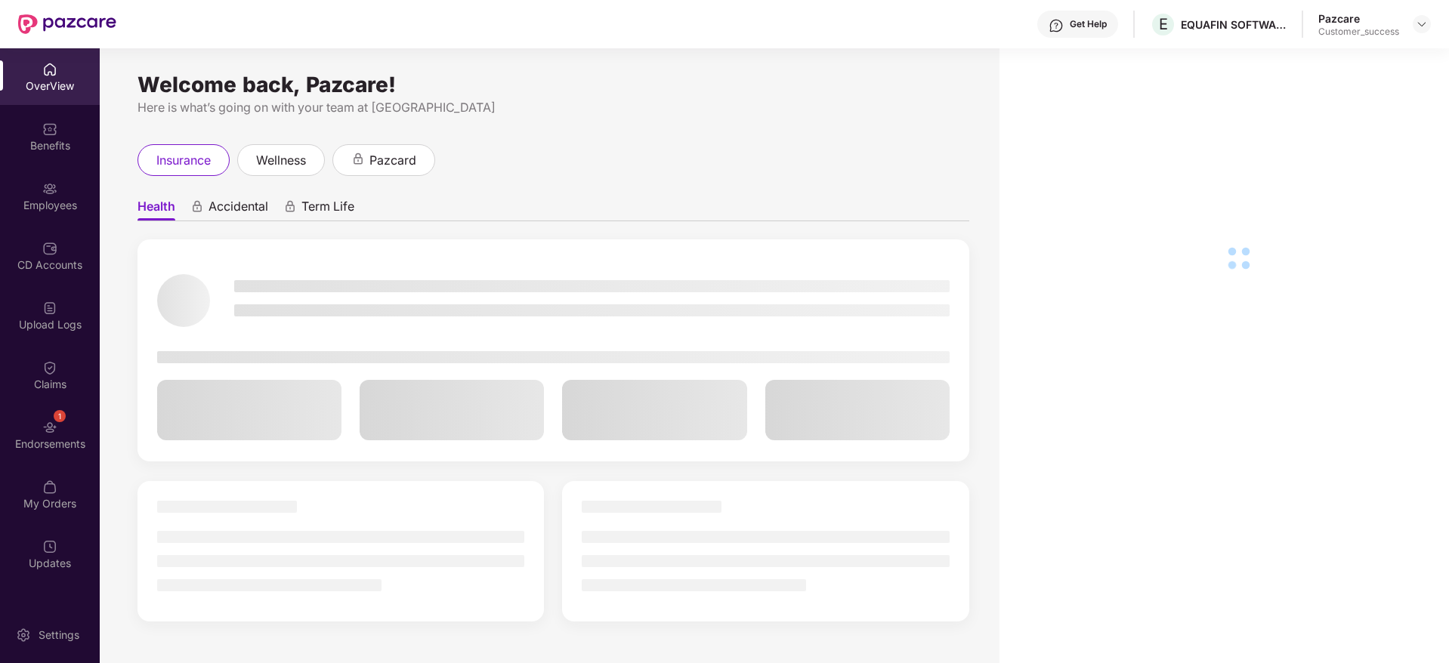
click at [40, 201] on div "Employees" at bounding box center [50, 205] width 100 height 15
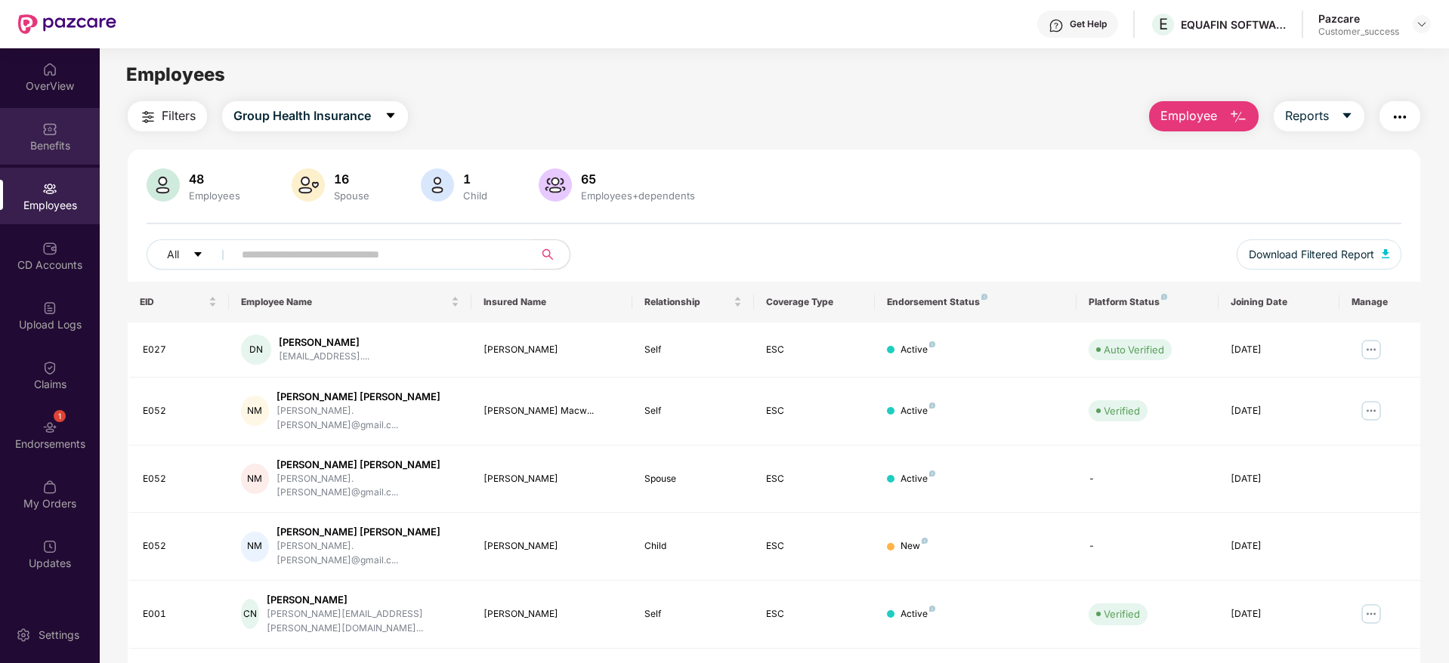
click at [52, 138] on div "Benefits" at bounding box center [50, 145] width 100 height 15
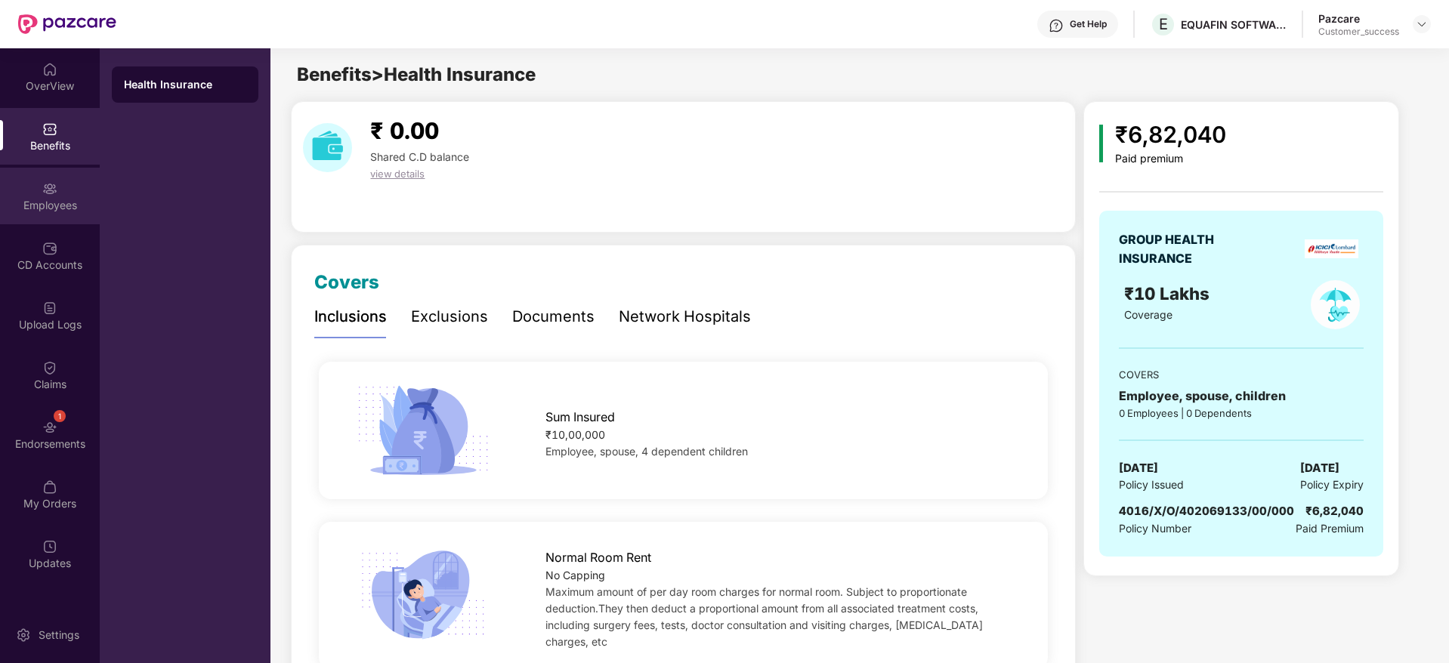
click at [54, 216] on div "Employees" at bounding box center [50, 196] width 100 height 57
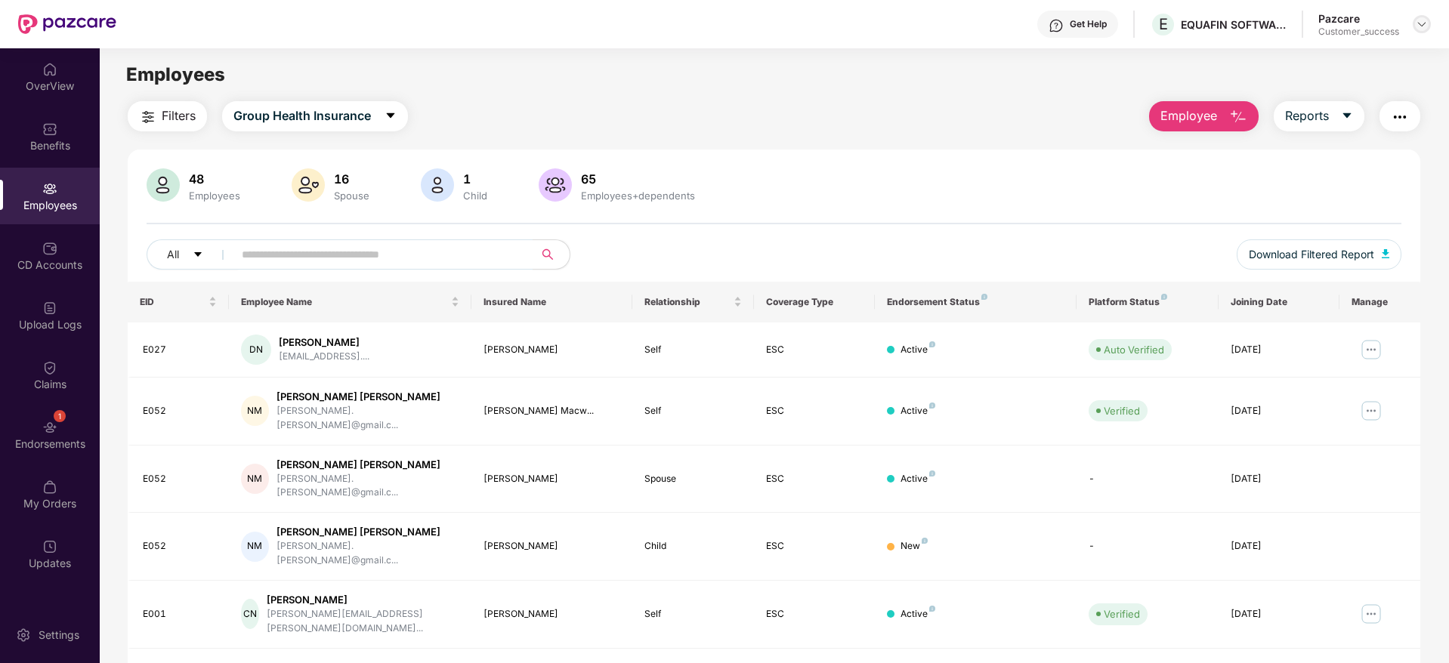
click at [1423, 32] on div at bounding box center [1421, 24] width 18 height 18
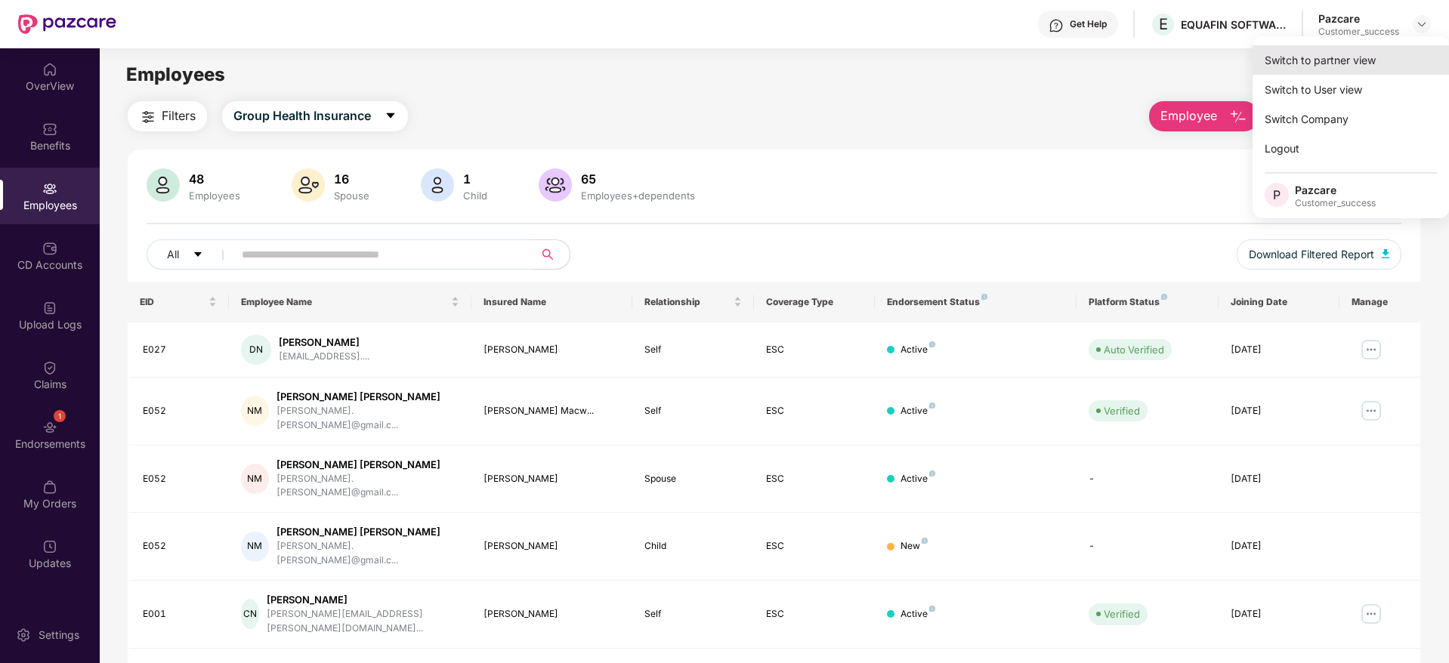
click at [1319, 59] on div "Switch to partner view" at bounding box center [1350, 59] width 196 height 29
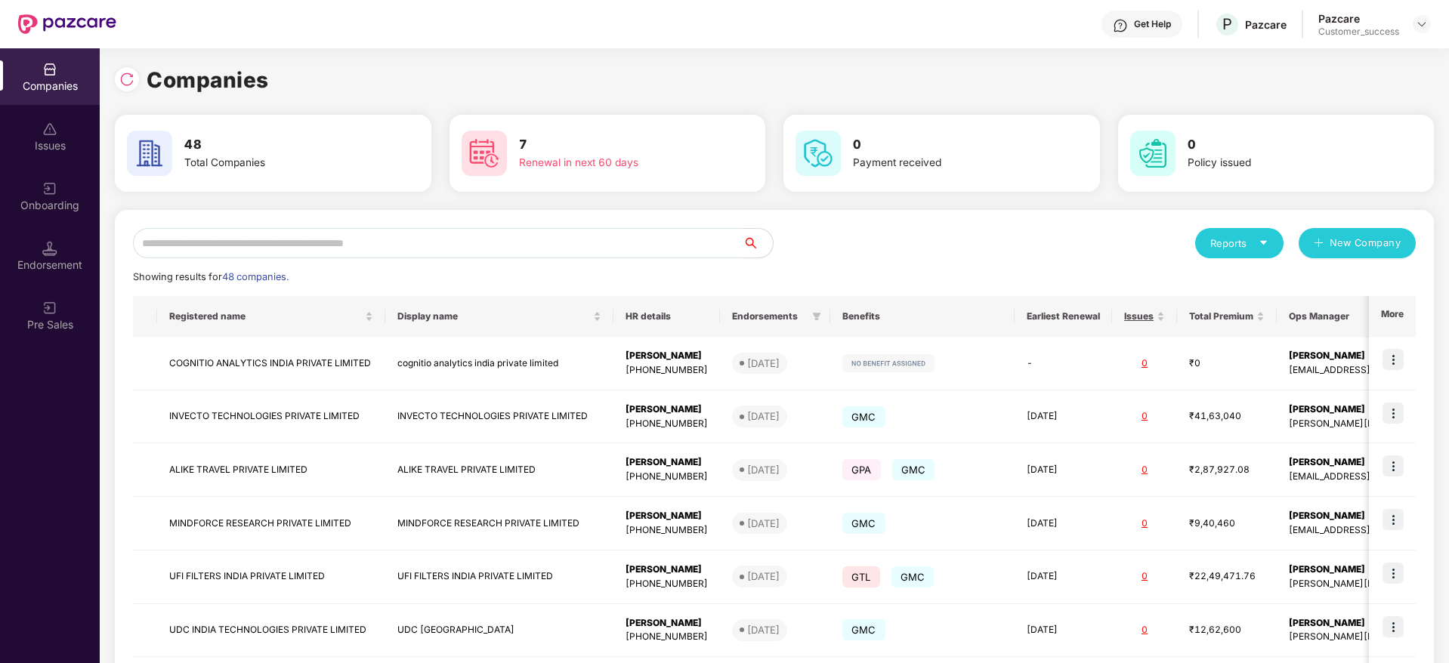
click at [520, 255] on input "text" at bounding box center [438, 243] width 610 height 30
click at [883, 273] on div "Showing results for 48 companies." at bounding box center [774, 277] width 1283 height 15
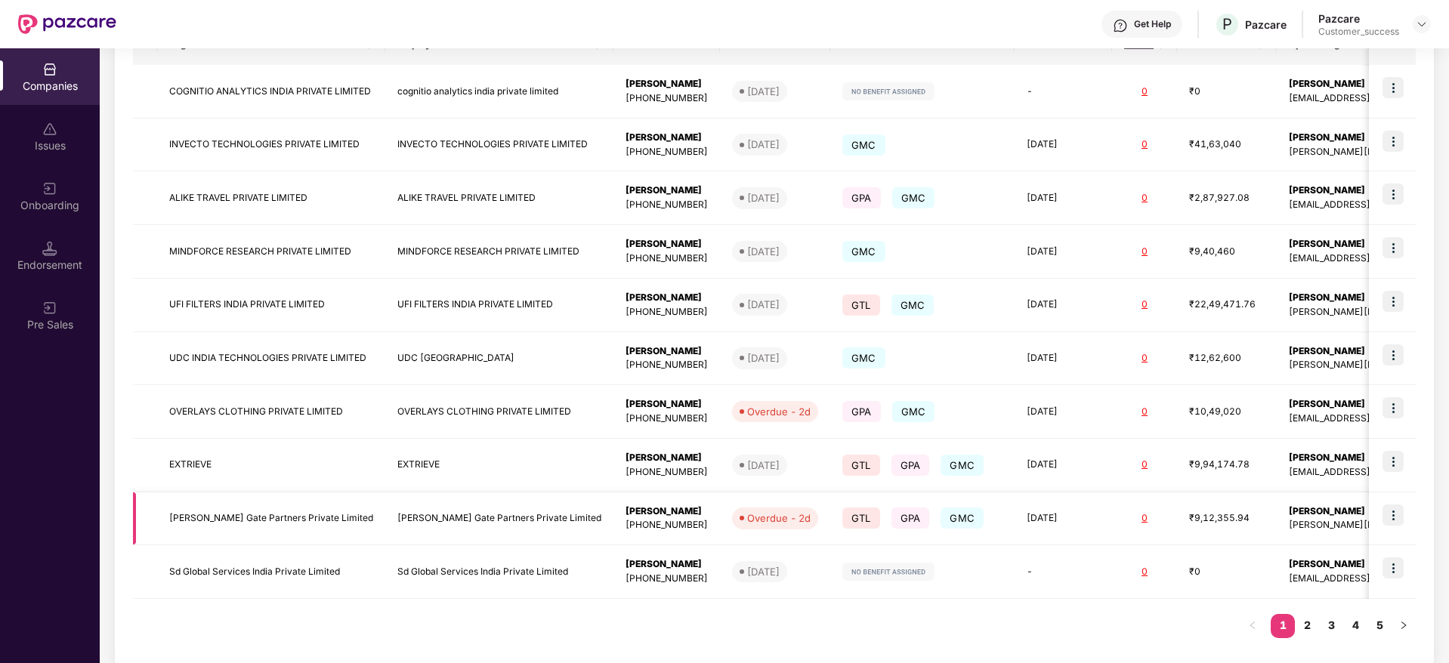
scroll to position [292, 0]
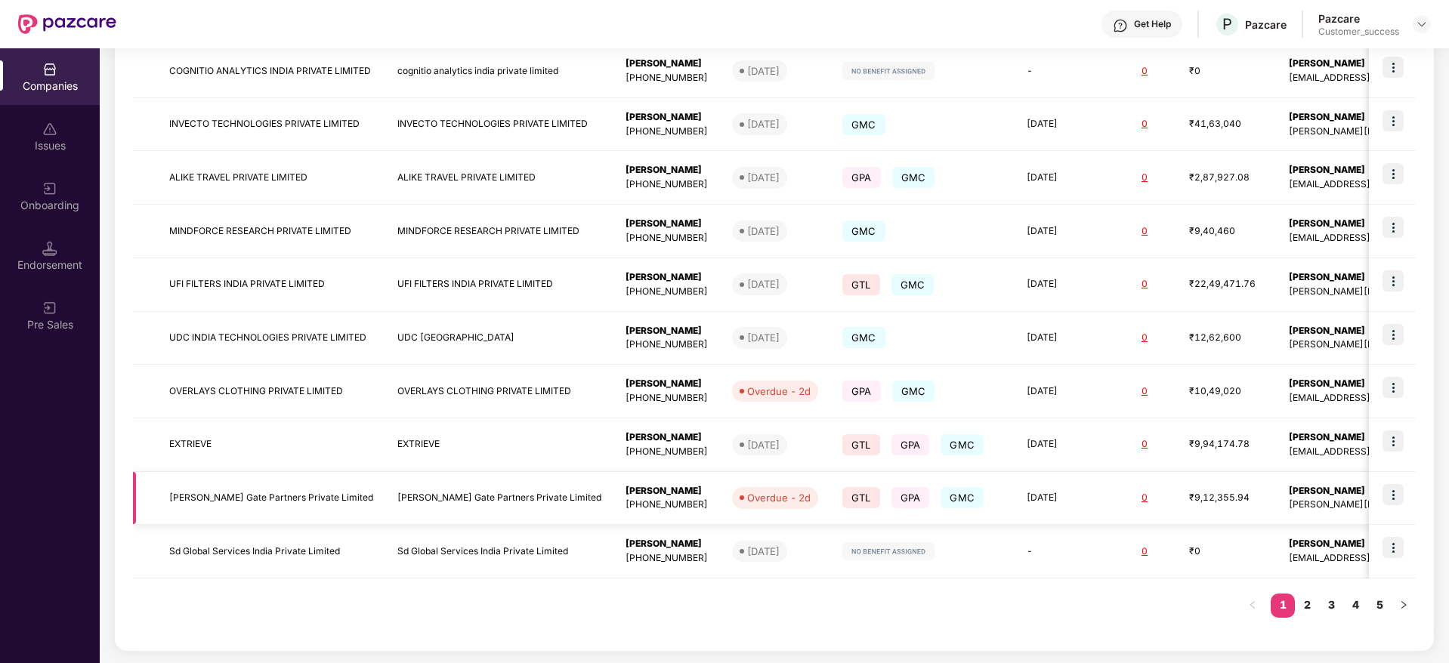
click at [1395, 495] on img at bounding box center [1392, 494] width 21 height 21
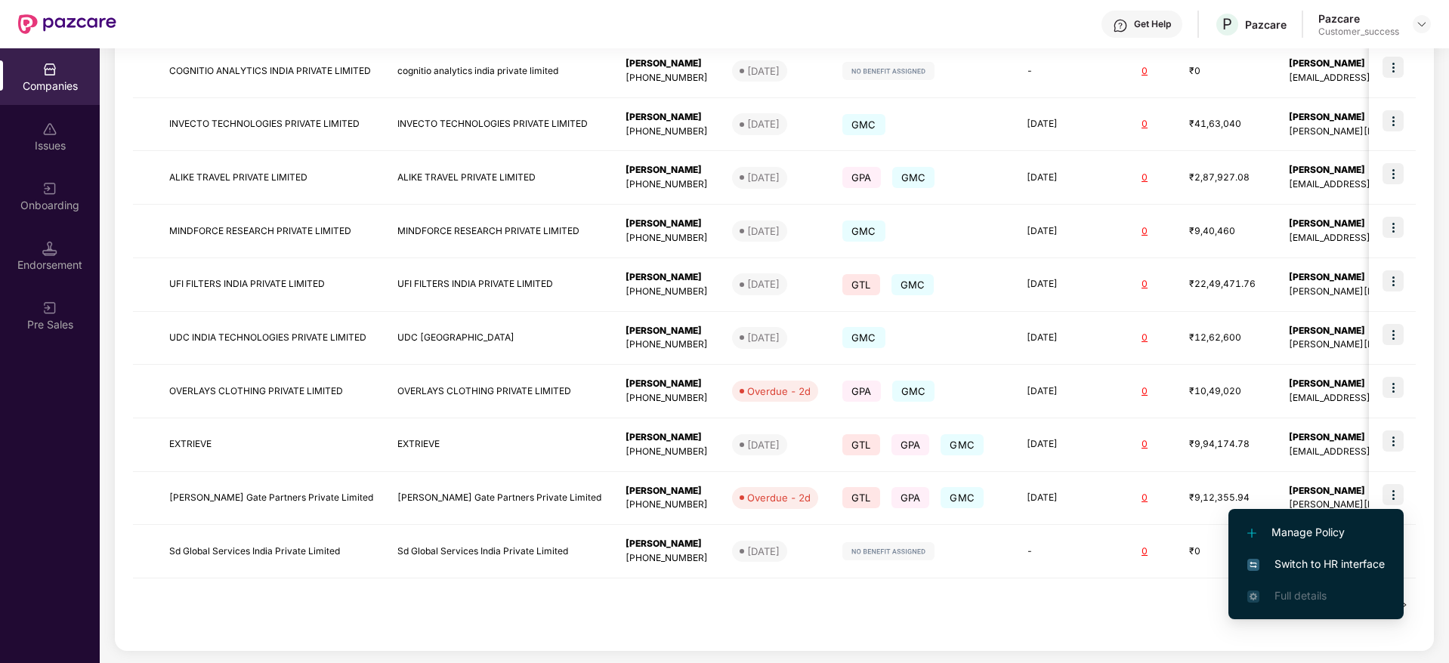
click at [1305, 557] on span "Switch to HR interface" at bounding box center [1315, 564] width 137 height 17
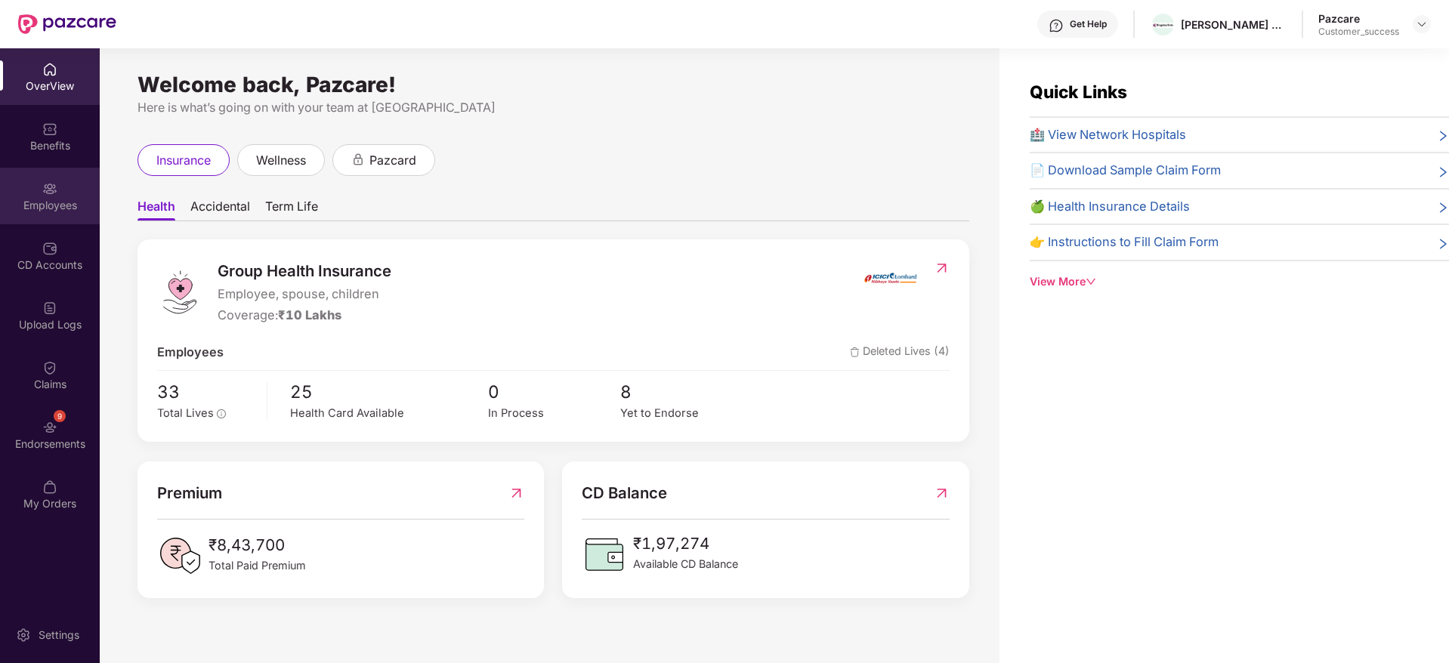
click at [52, 204] on div "Employees" at bounding box center [50, 205] width 100 height 15
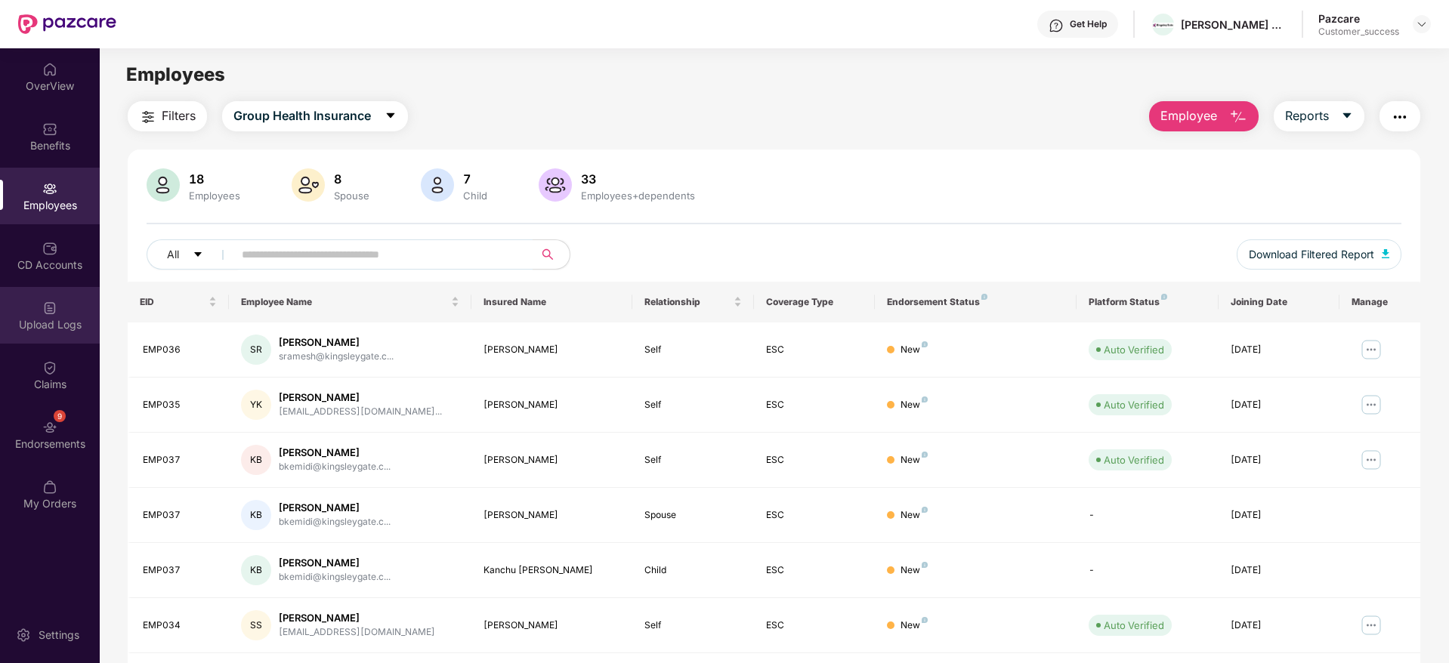
click at [60, 305] on div "Upload Logs" at bounding box center [50, 315] width 100 height 57
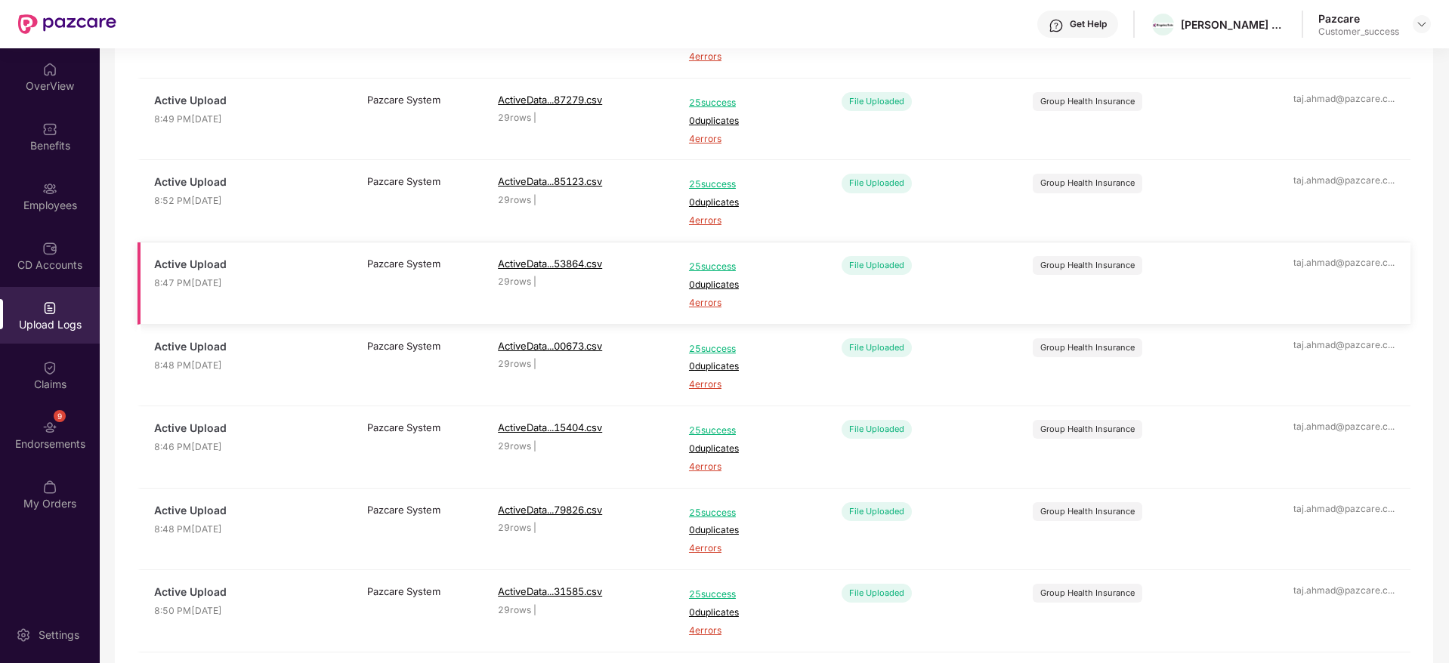
scroll to position [432, 0]
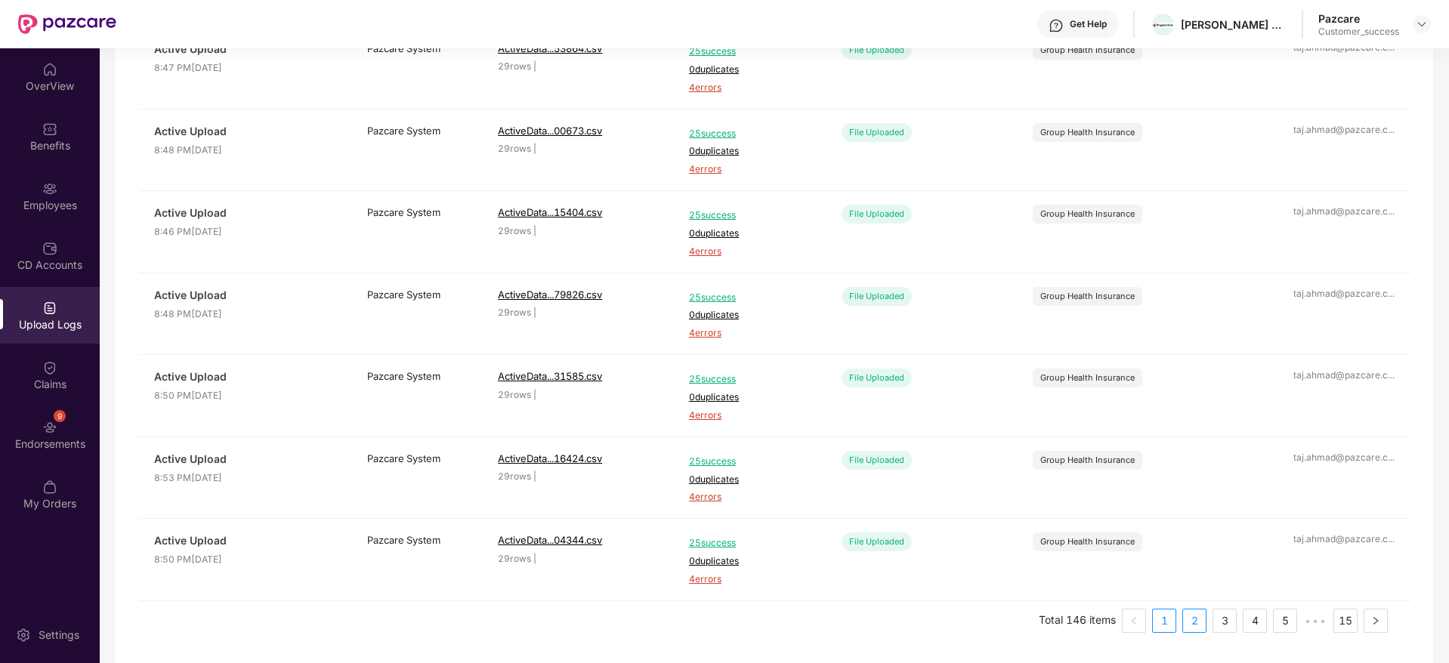
click at [1192, 615] on link "2" at bounding box center [1194, 621] width 23 height 23
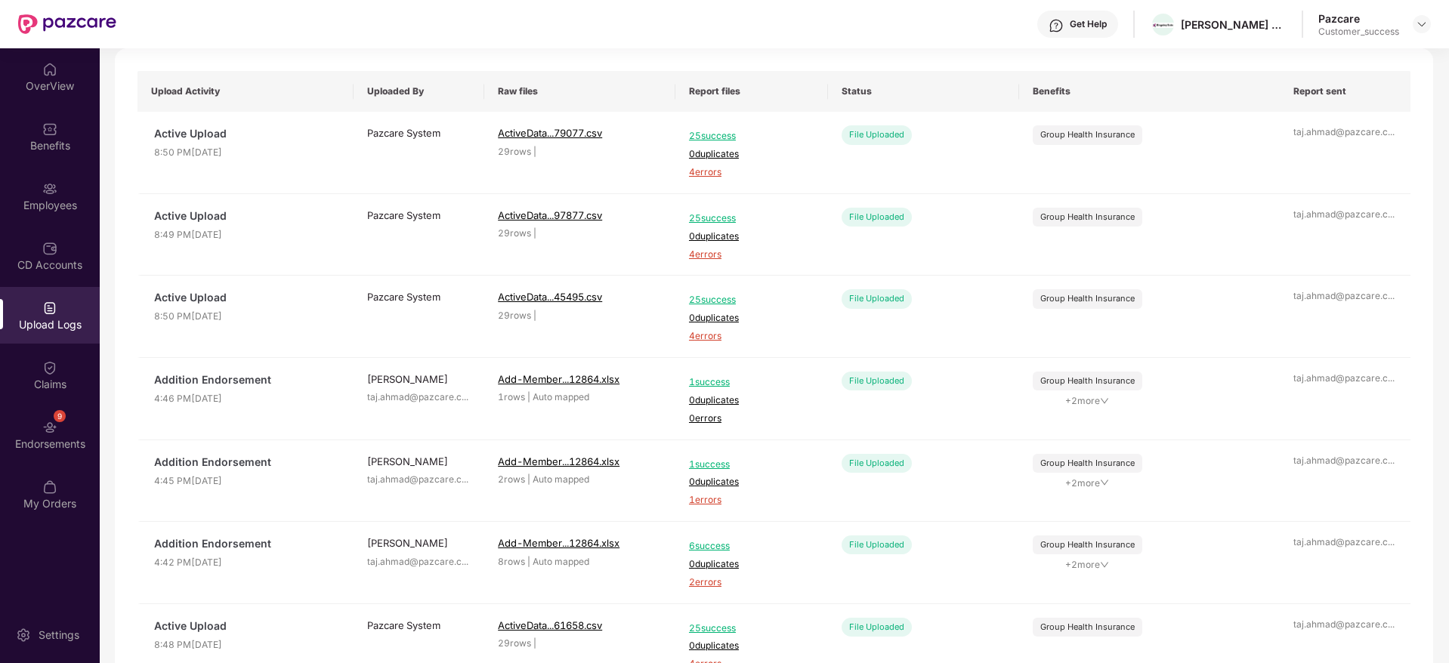
scroll to position [0, 0]
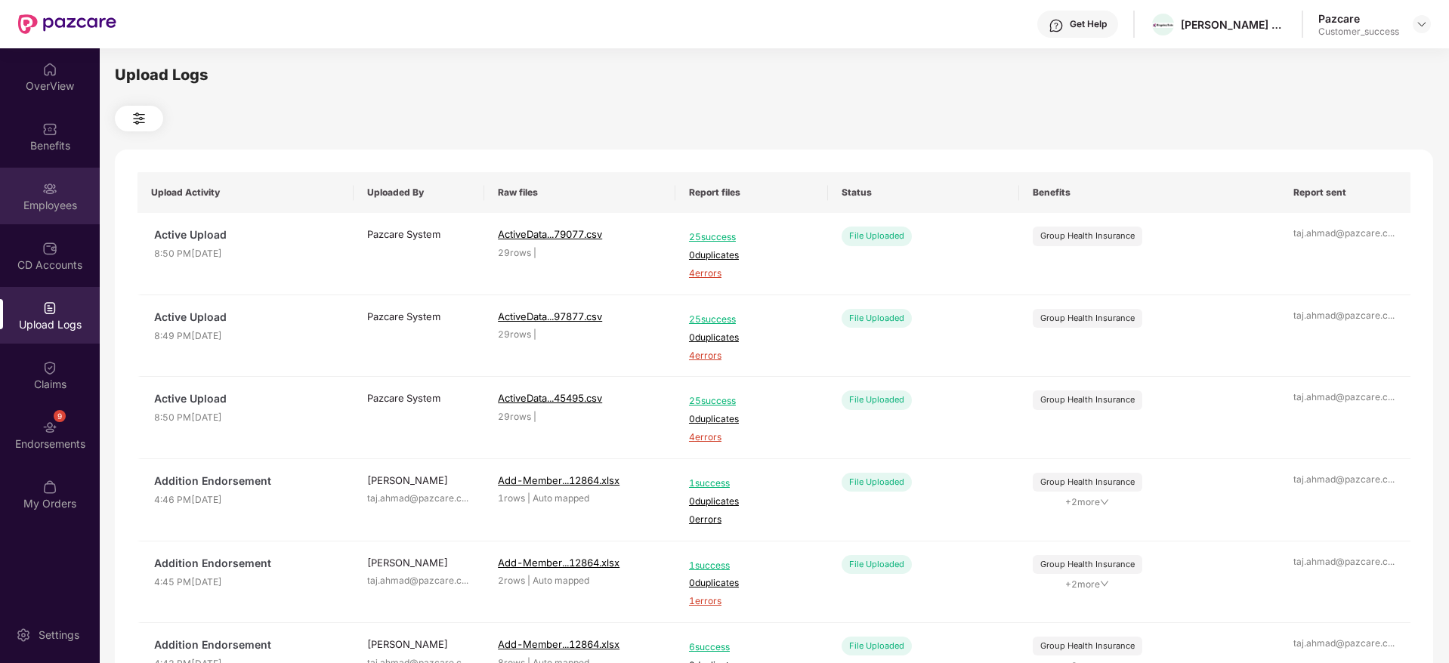
click at [60, 187] on div "Employees" at bounding box center [50, 196] width 100 height 57
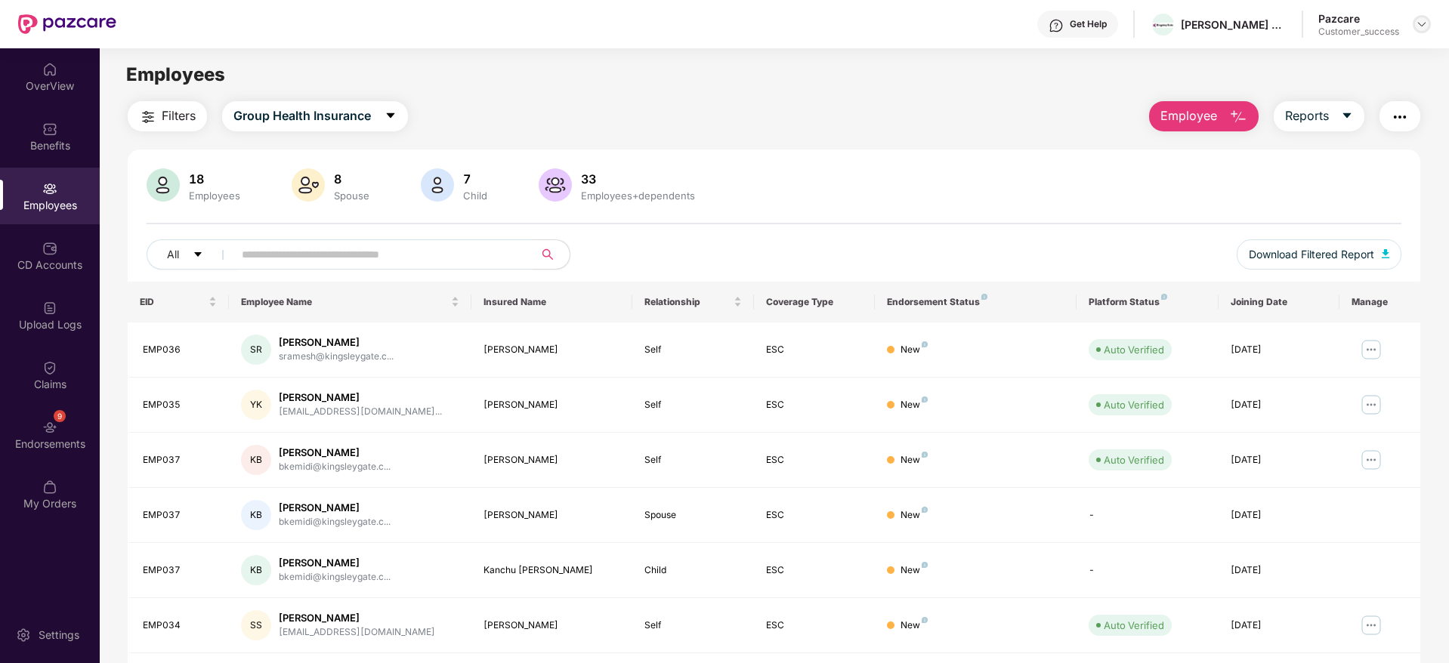
click at [1418, 23] on img at bounding box center [1422, 24] width 12 height 12
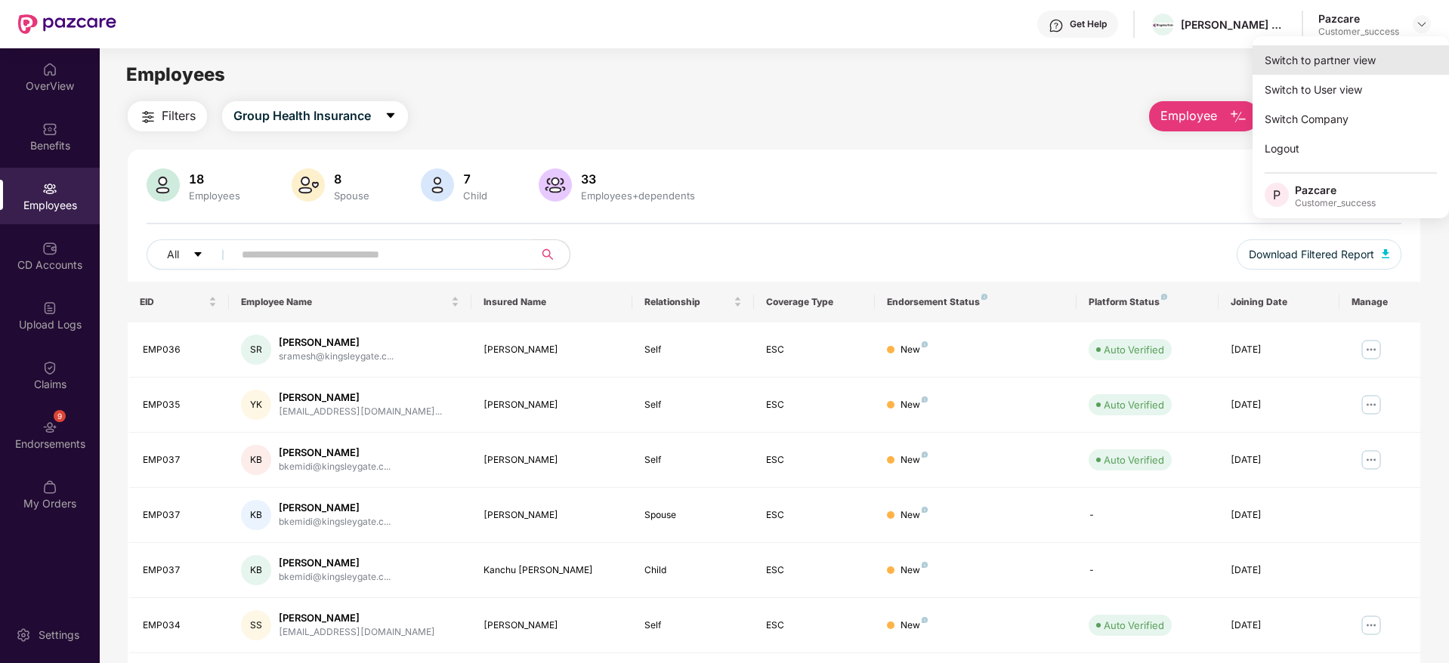
click at [1345, 54] on div "Switch to partner view" at bounding box center [1350, 59] width 196 height 29
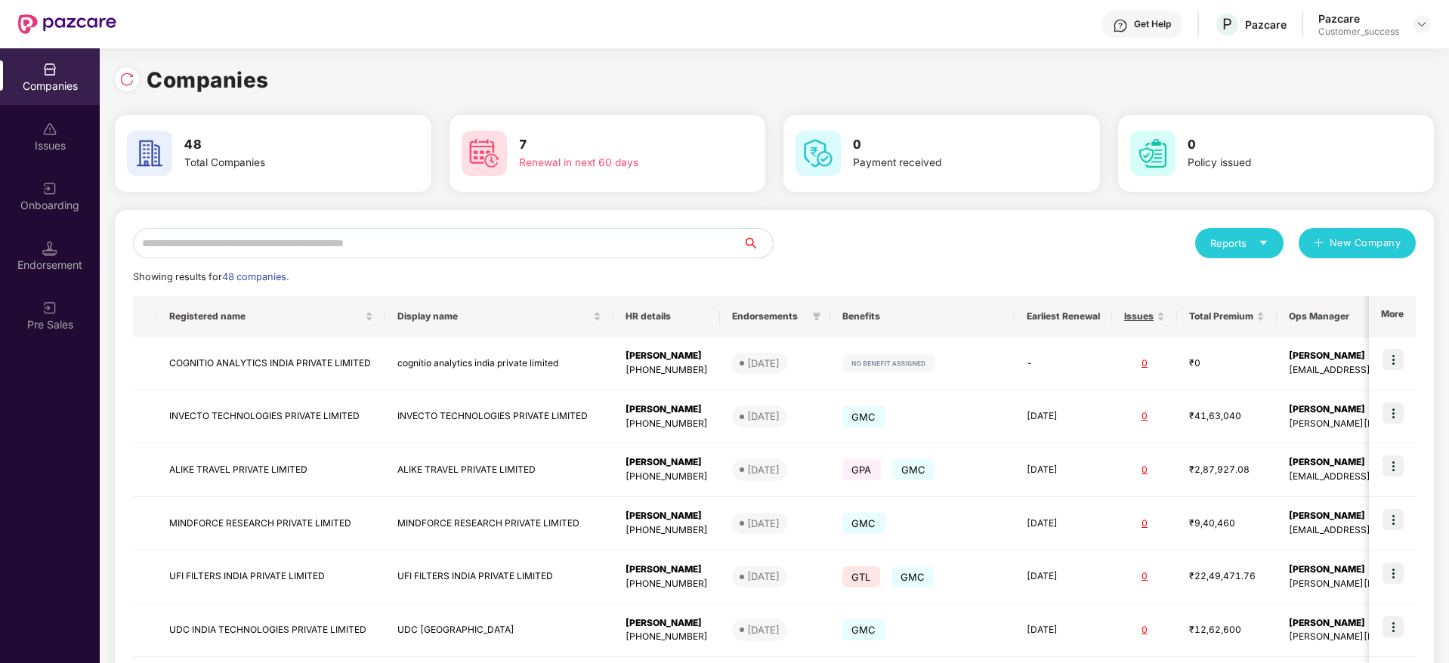
click at [453, 242] on input "text" at bounding box center [438, 243] width 610 height 30
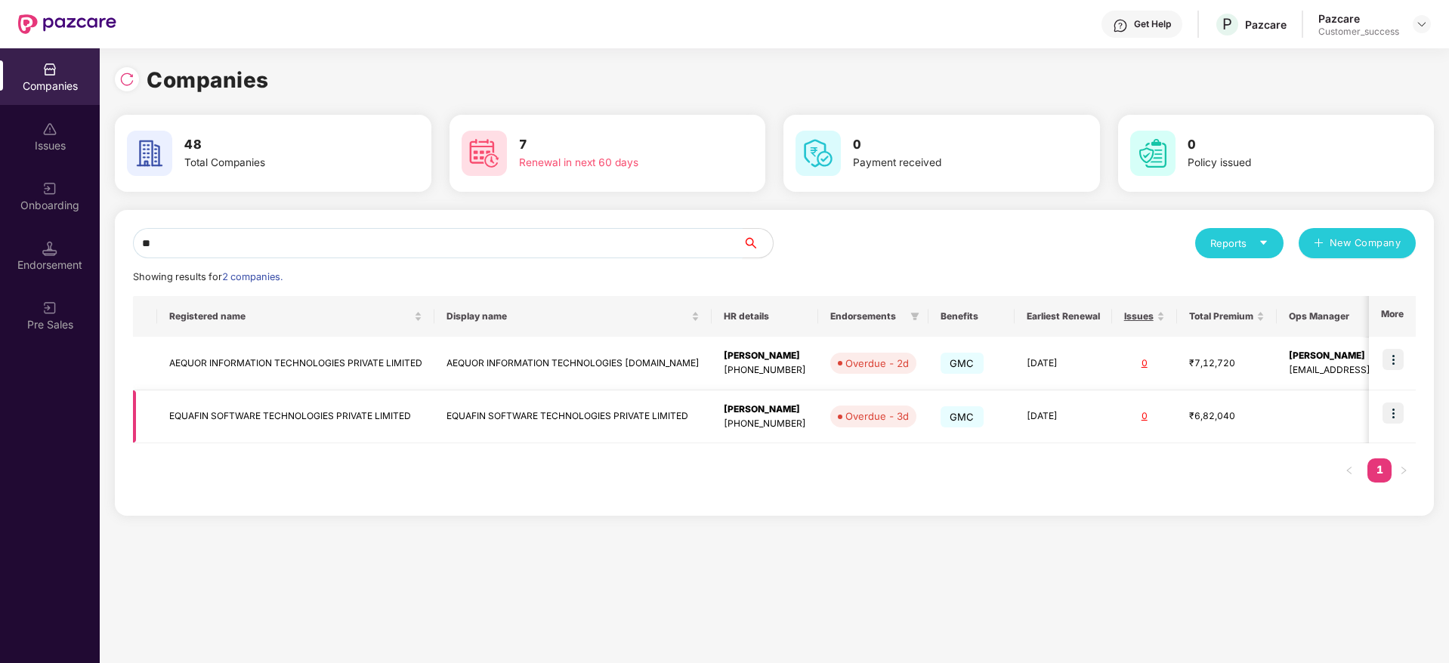
type input "**"
click at [1397, 414] on img at bounding box center [1392, 413] width 21 height 21
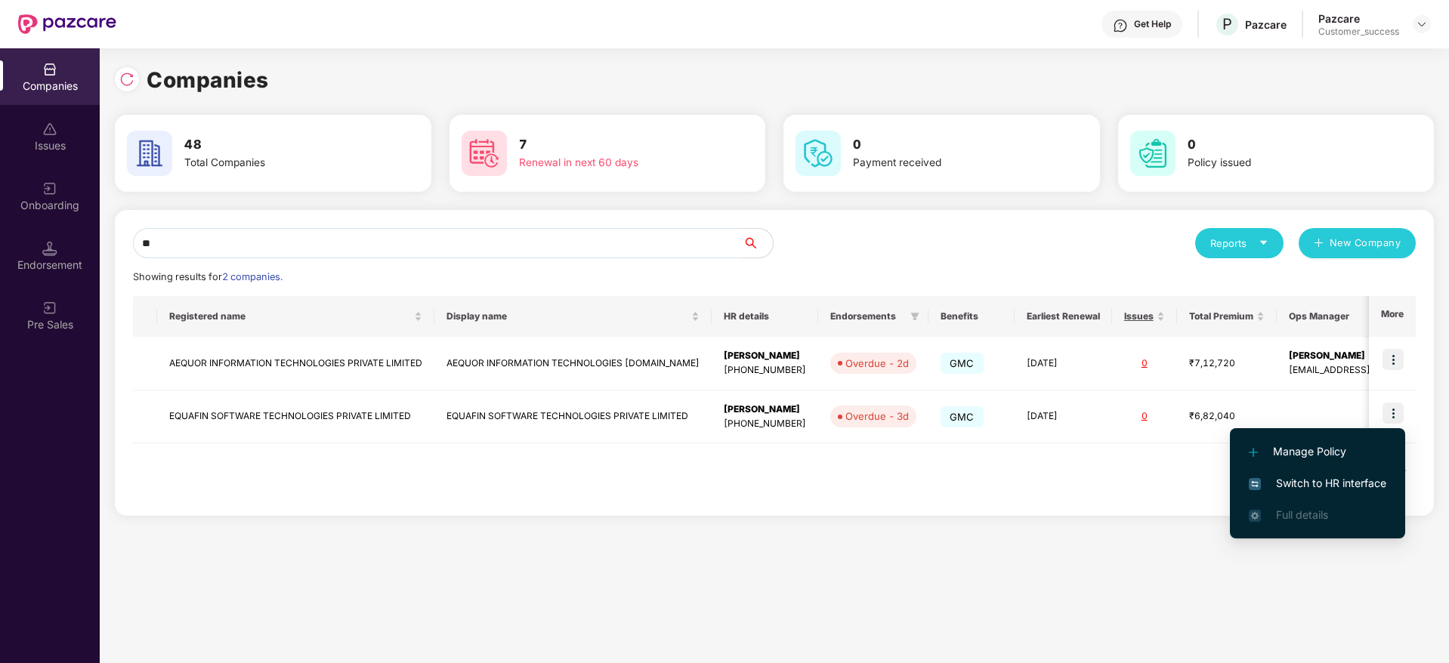
click at [1312, 481] on span "Switch to HR interface" at bounding box center [1317, 483] width 137 height 17
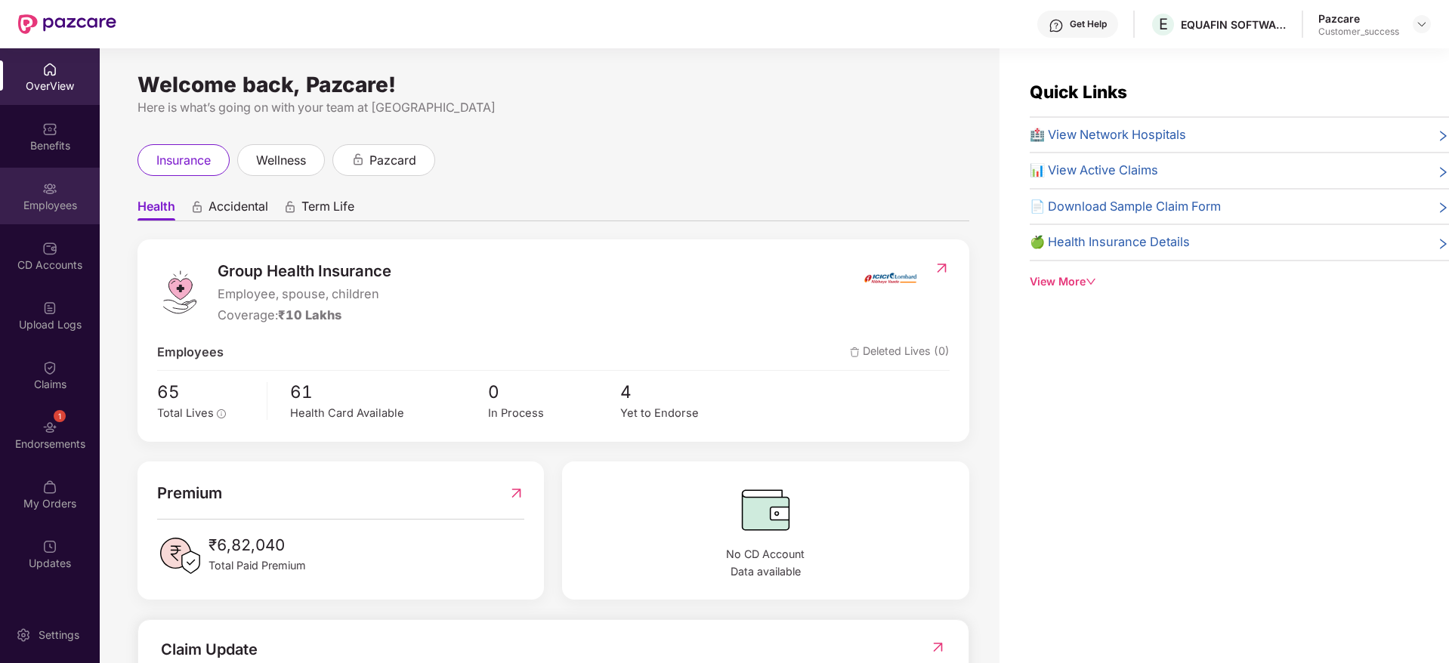
click at [36, 183] on div "Employees" at bounding box center [50, 196] width 100 height 57
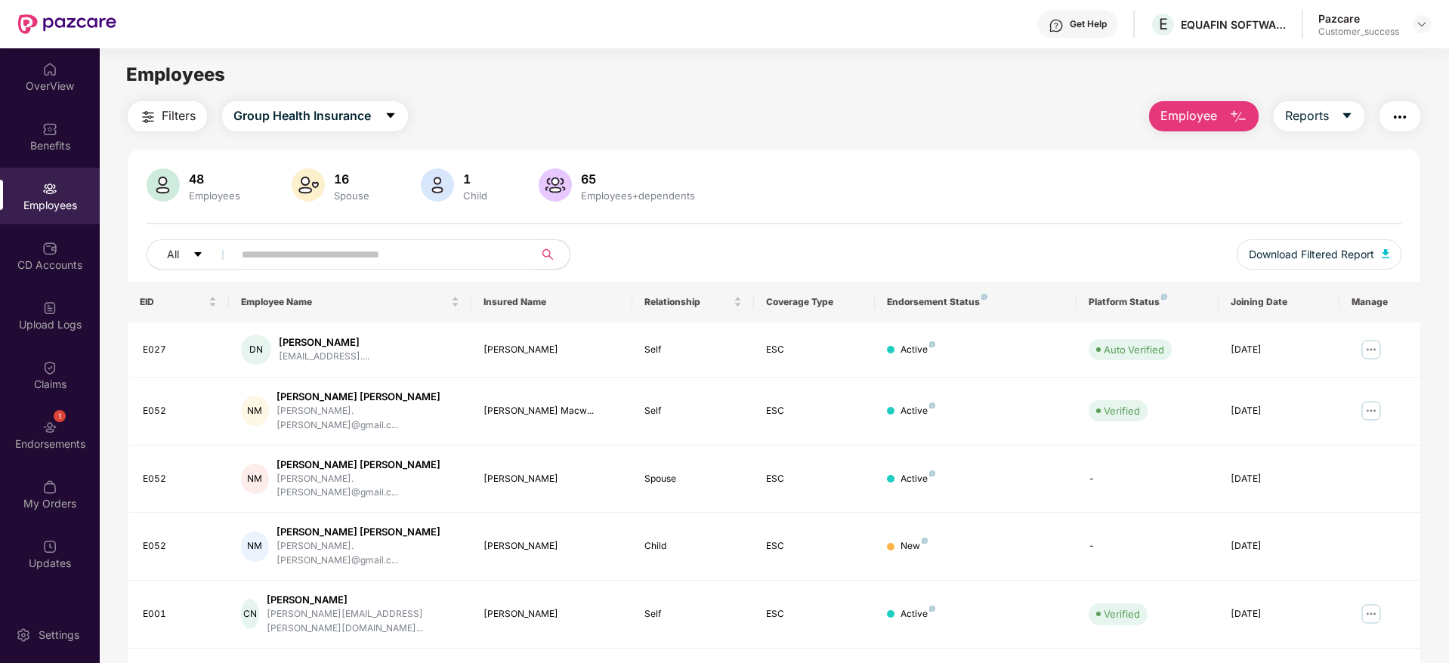
click at [1179, 121] on span "Employee" at bounding box center [1188, 116] width 57 height 19
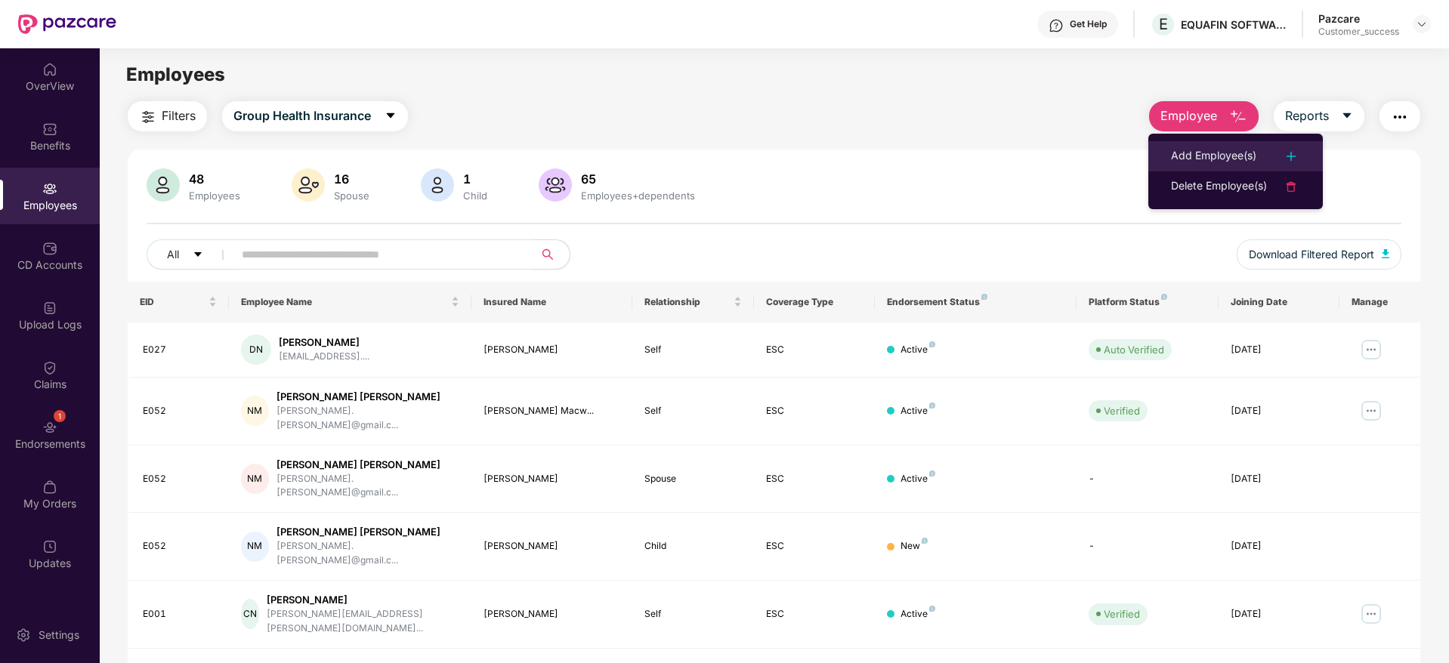
click at [1191, 143] on li "Add Employee(s)" at bounding box center [1235, 156] width 174 height 30
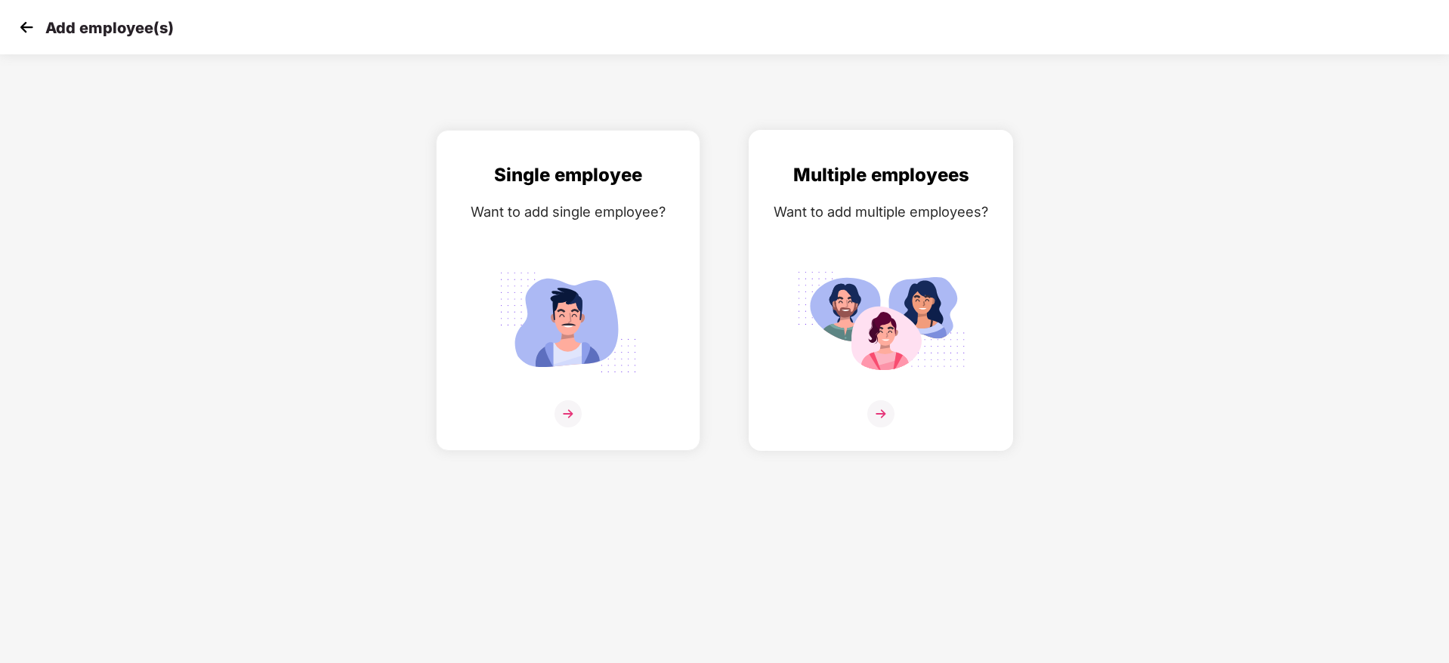
click at [875, 407] on img at bounding box center [880, 413] width 27 height 27
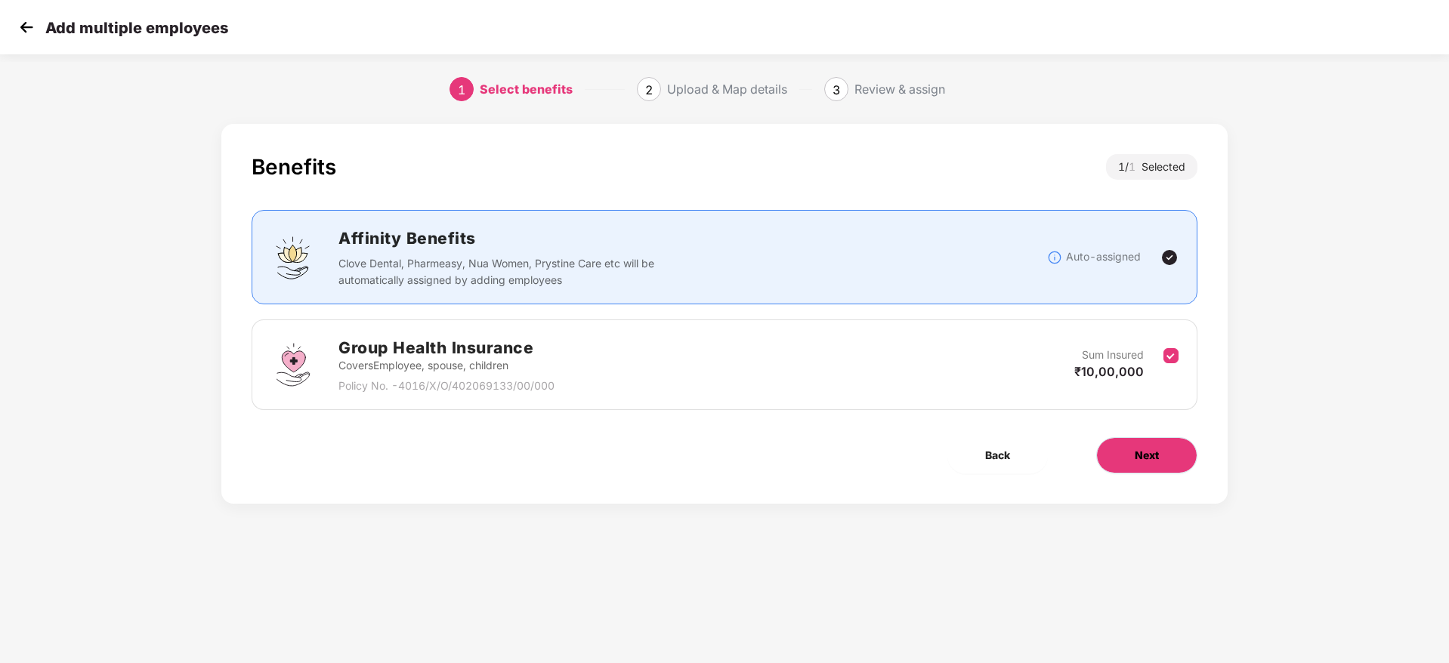
click at [1156, 455] on span "Next" at bounding box center [1147, 455] width 24 height 17
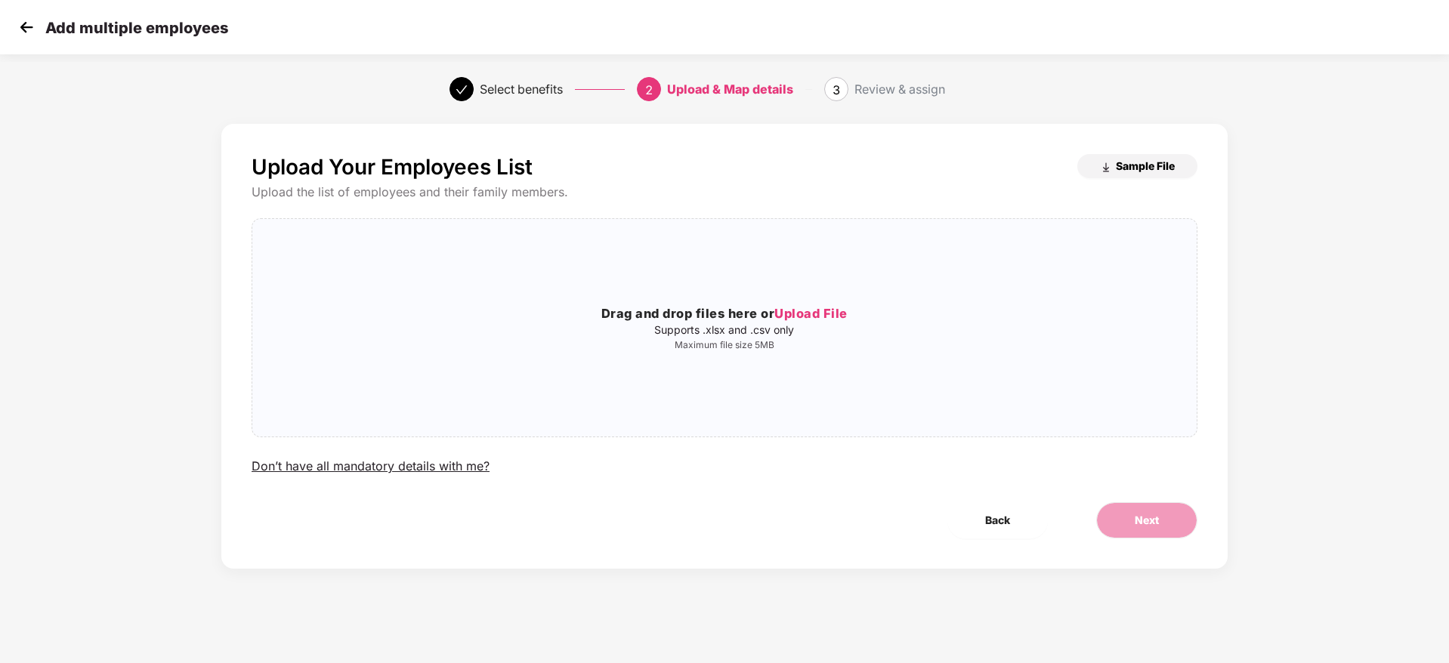
click at [1109, 171] on img "button" at bounding box center [1106, 168] width 12 height 12
click at [823, 310] on span "Upload File" at bounding box center [810, 313] width 73 height 15
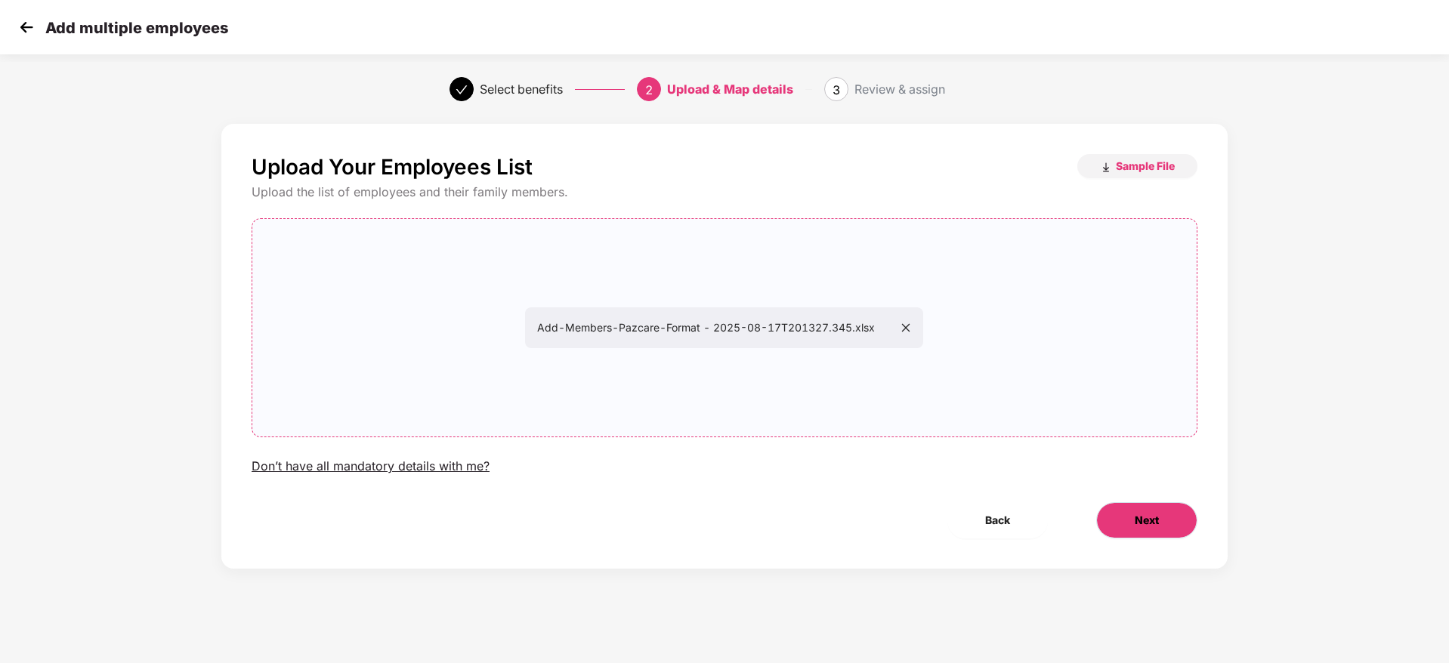
click at [1137, 508] on button "Next" at bounding box center [1146, 520] width 101 height 36
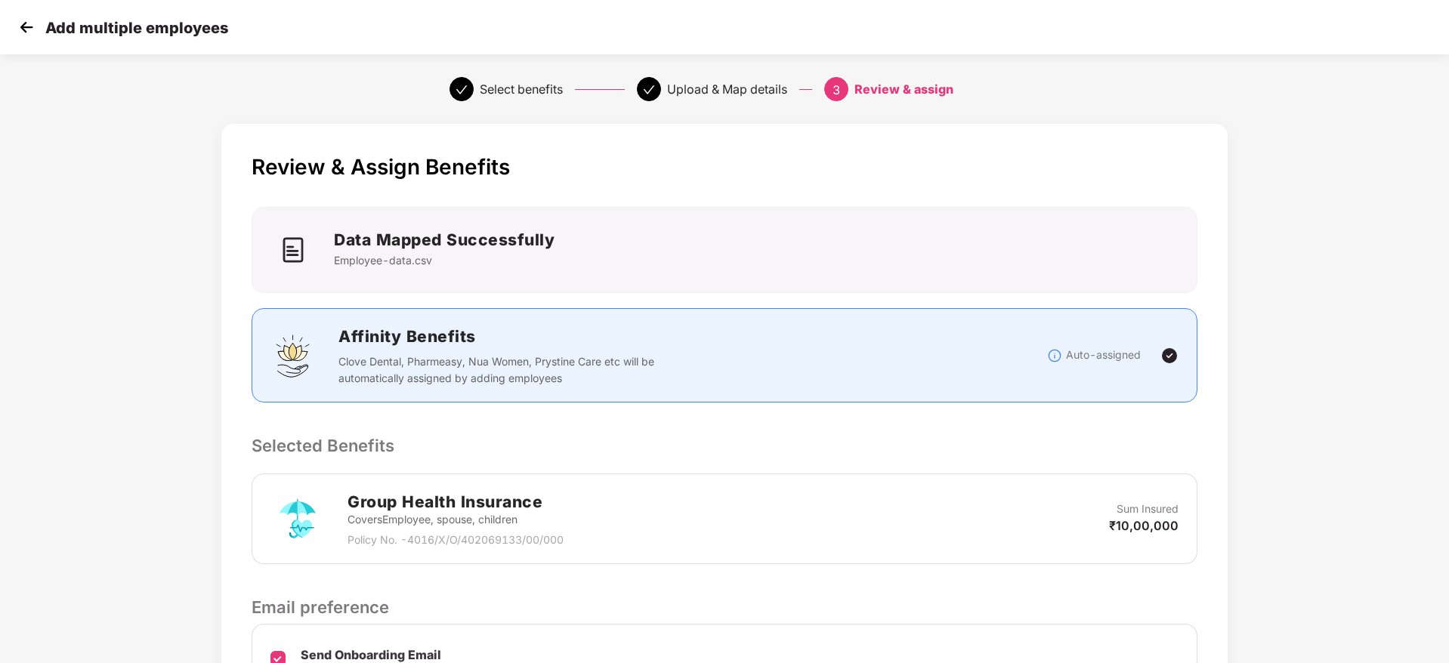
click at [991, 423] on div "Review & Assign Benefits Data Mapped Successfully Employee-data.csv Affinity Be…" at bounding box center [724, 464] width 1006 height 681
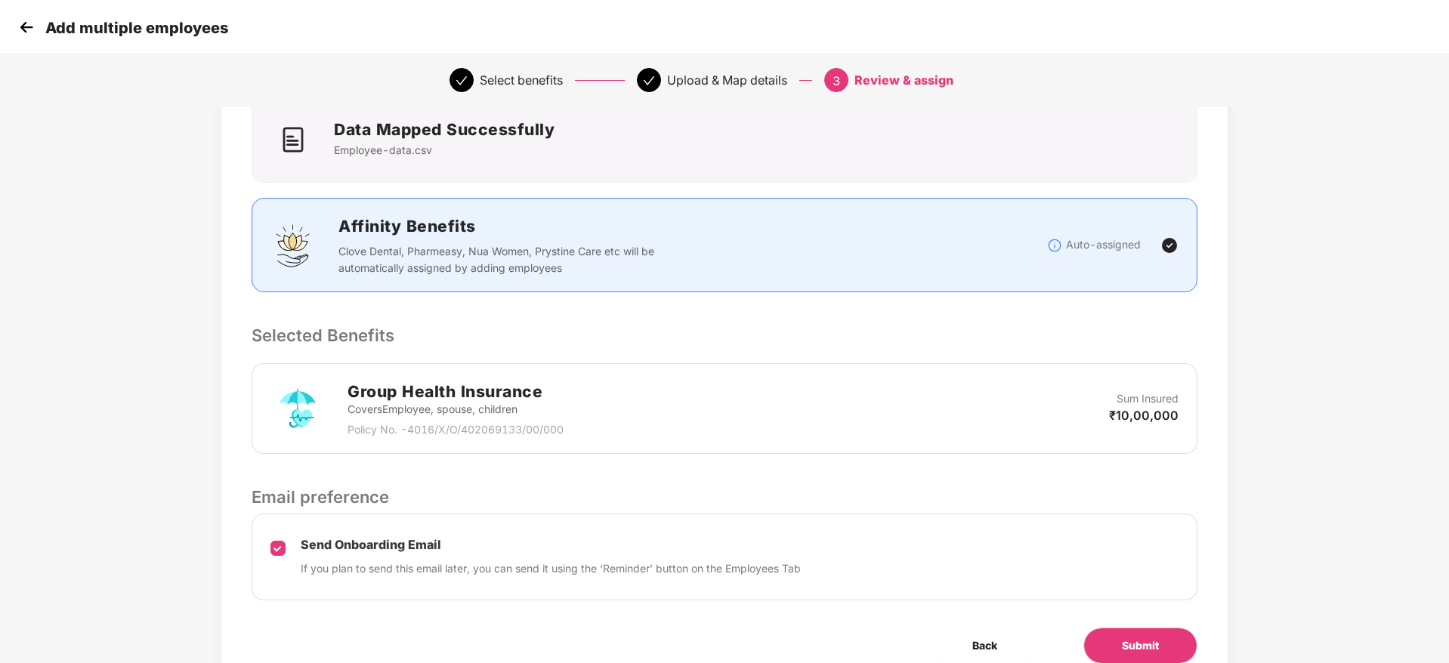
scroll to position [179, 0]
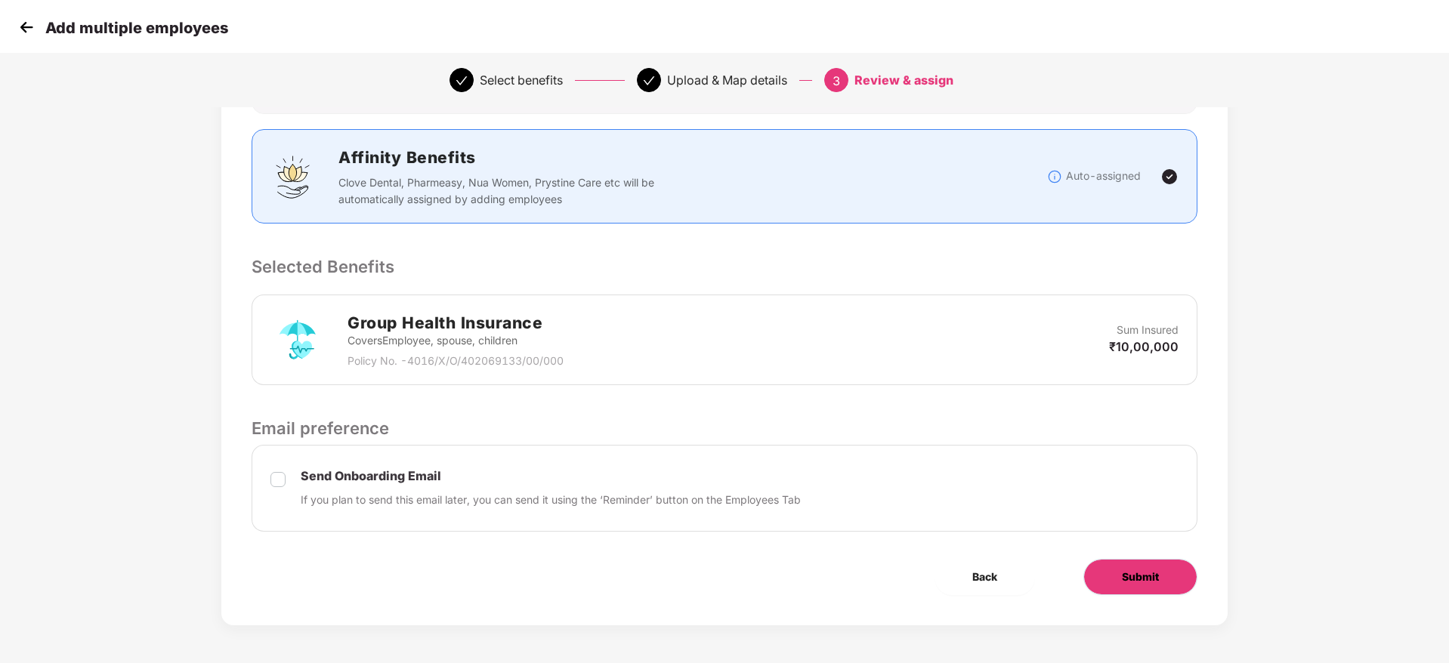
click at [1163, 574] on button "Submit" at bounding box center [1140, 577] width 114 height 36
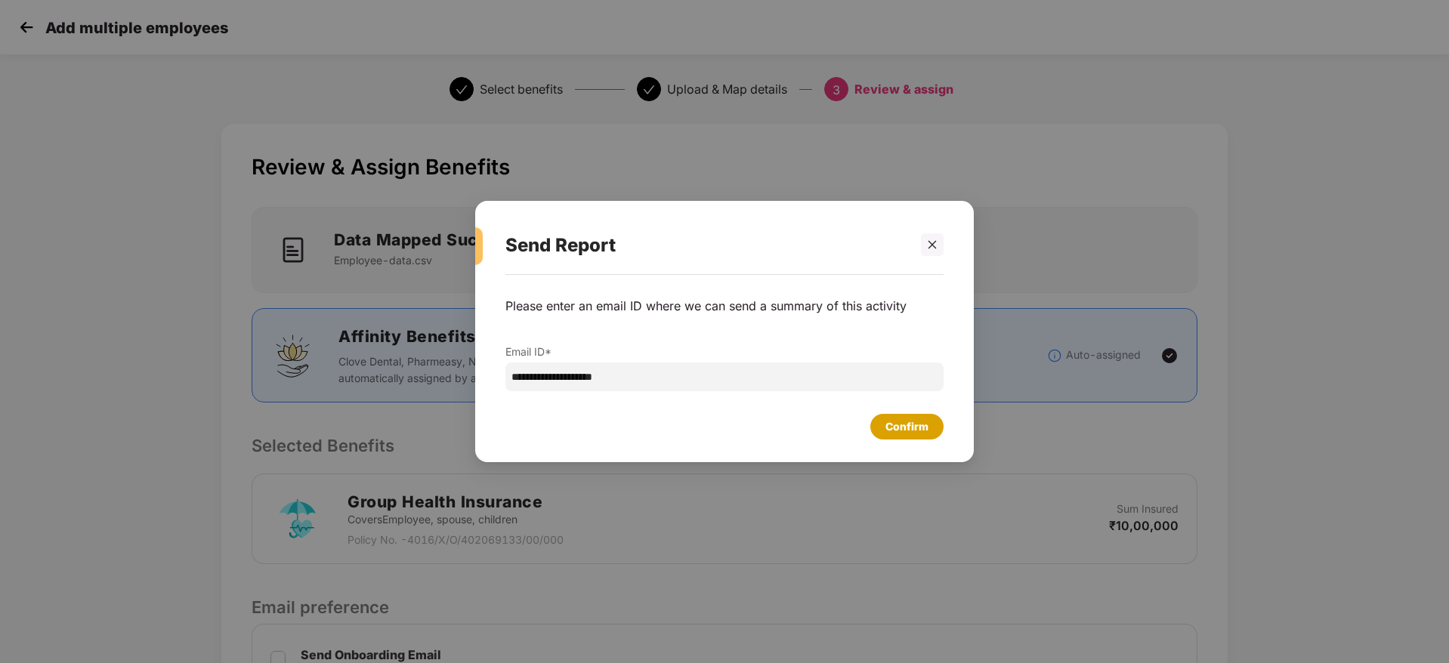
click at [908, 431] on div "Confirm" at bounding box center [906, 426] width 43 height 17
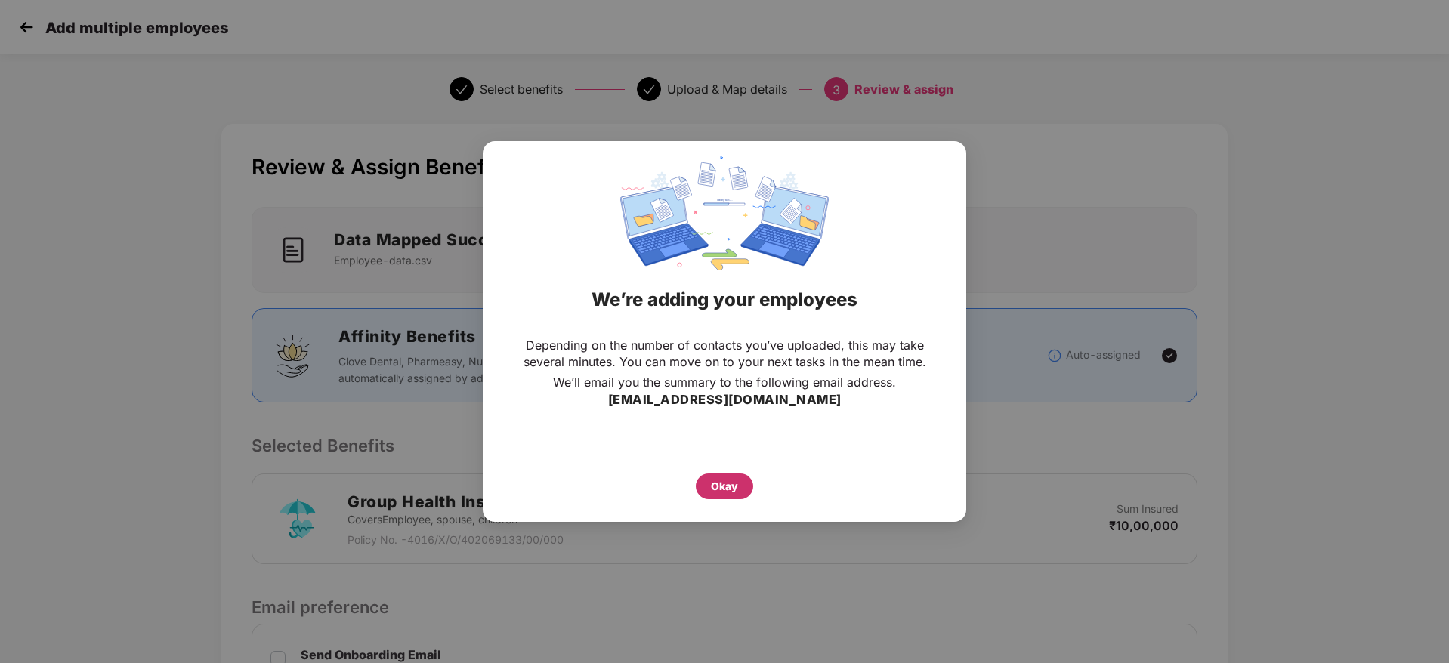
click at [736, 478] on div "Okay" at bounding box center [724, 486] width 27 height 17
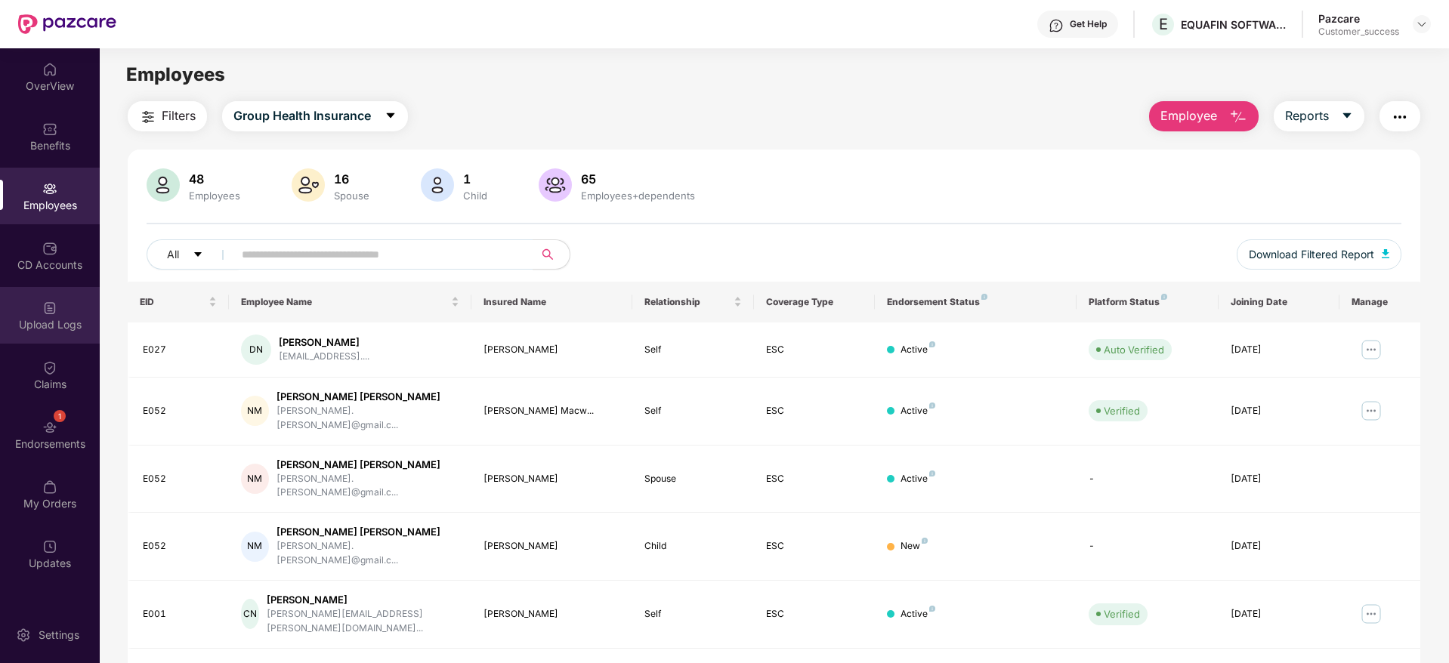
click at [51, 332] on div "Upload Logs" at bounding box center [50, 315] width 100 height 57
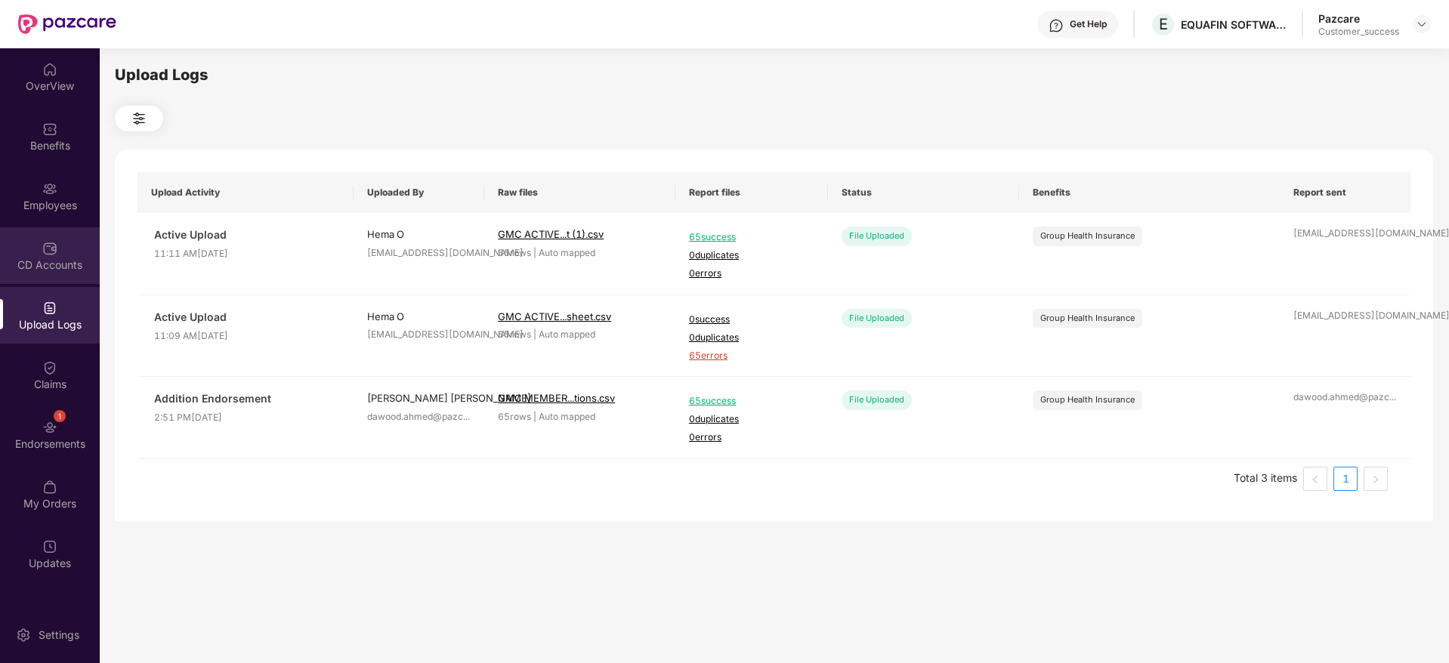
click at [56, 249] on img at bounding box center [49, 248] width 15 height 15
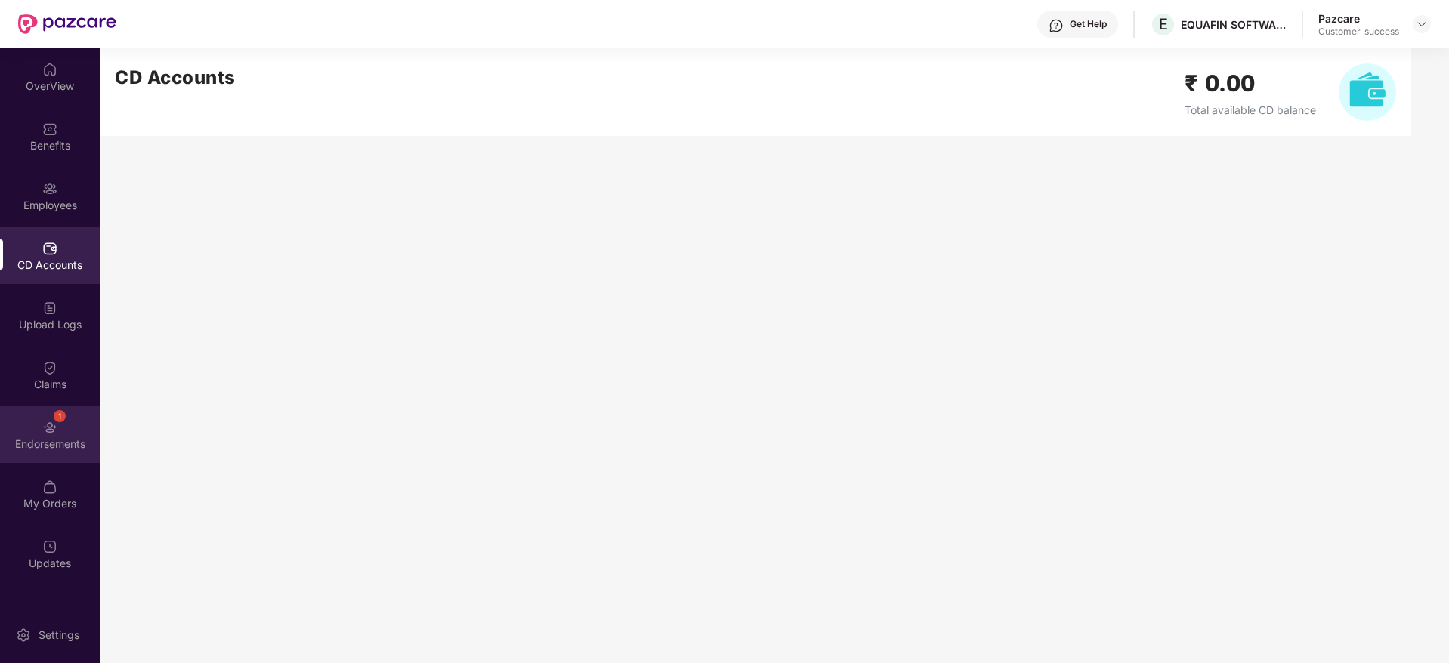
click at [49, 439] on div "Endorsements" at bounding box center [50, 444] width 100 height 15
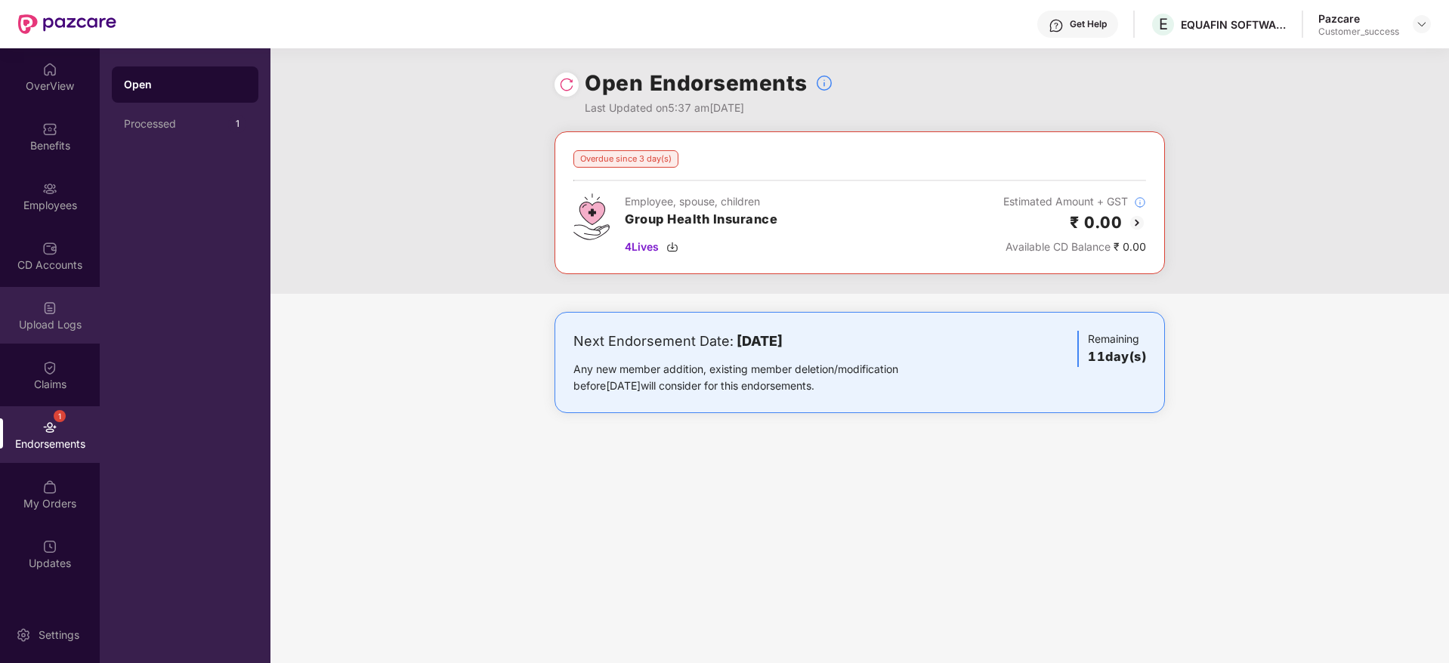
click at [46, 311] on img at bounding box center [49, 308] width 15 height 15
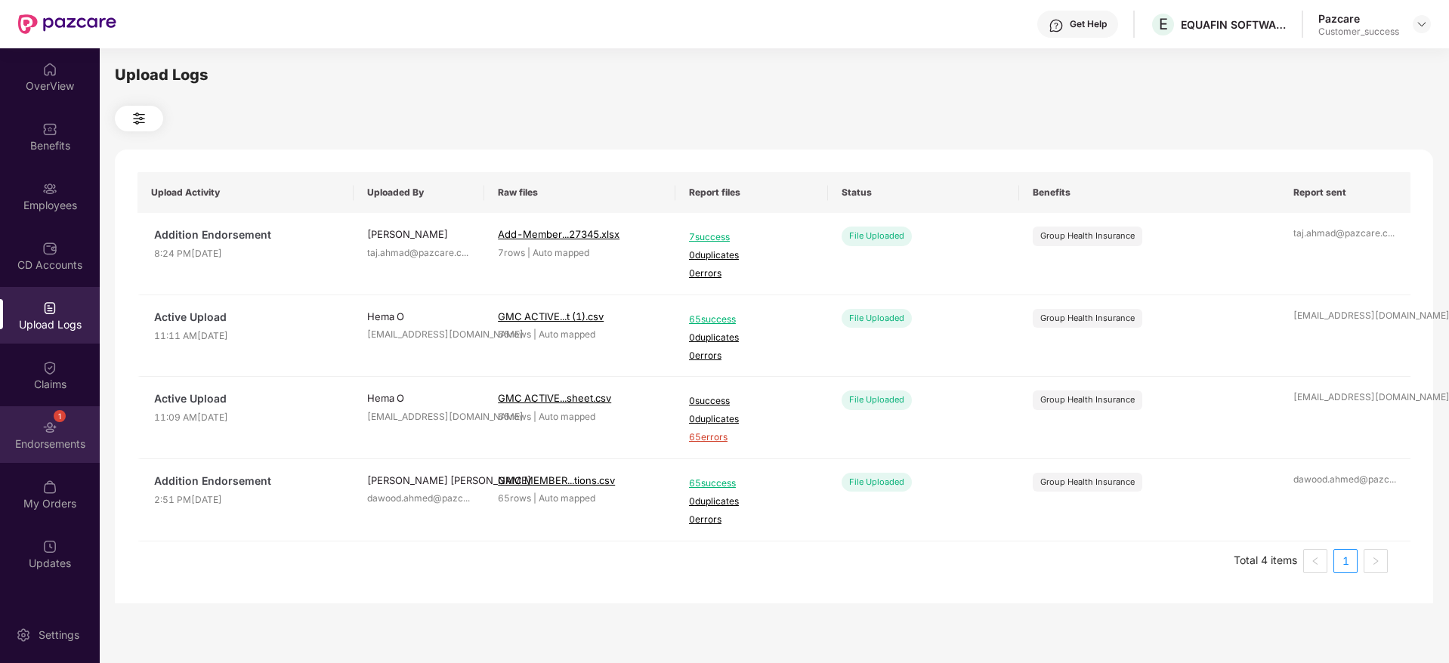
click at [37, 428] on div "1 Endorsements" at bounding box center [50, 434] width 100 height 57
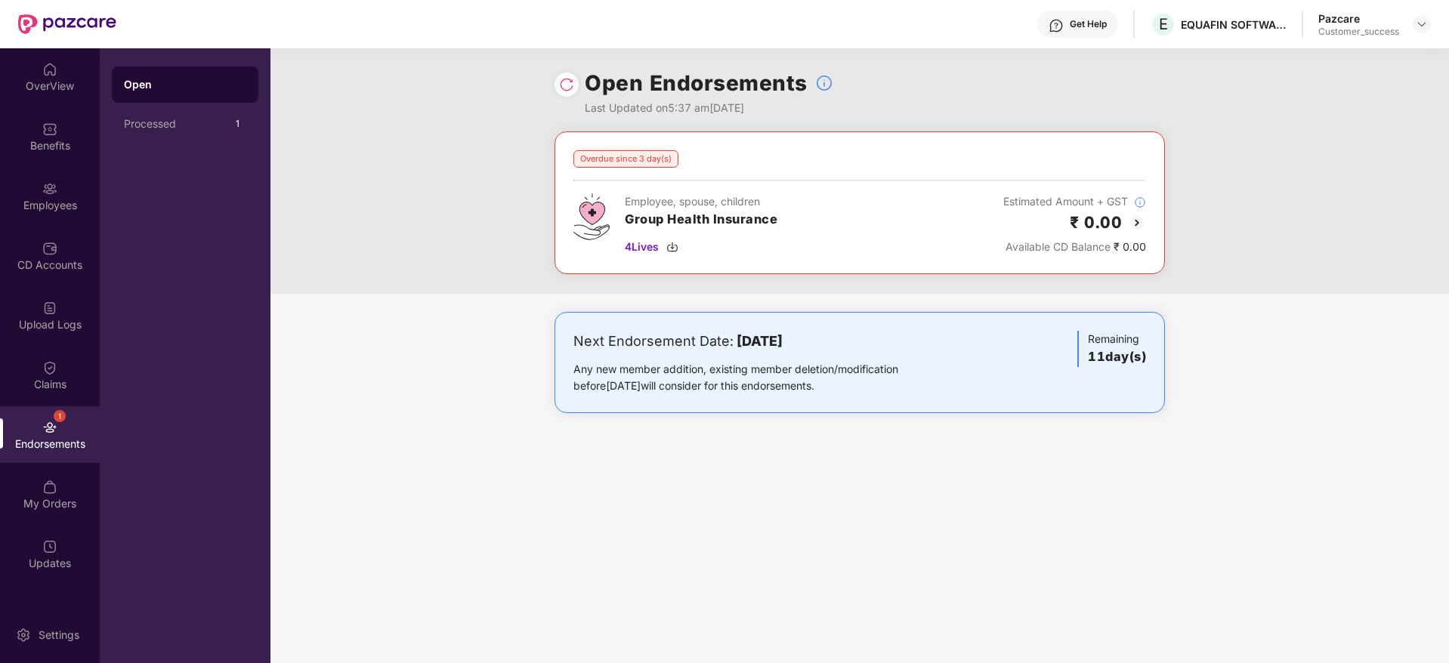
click at [563, 81] on img at bounding box center [566, 84] width 15 height 15
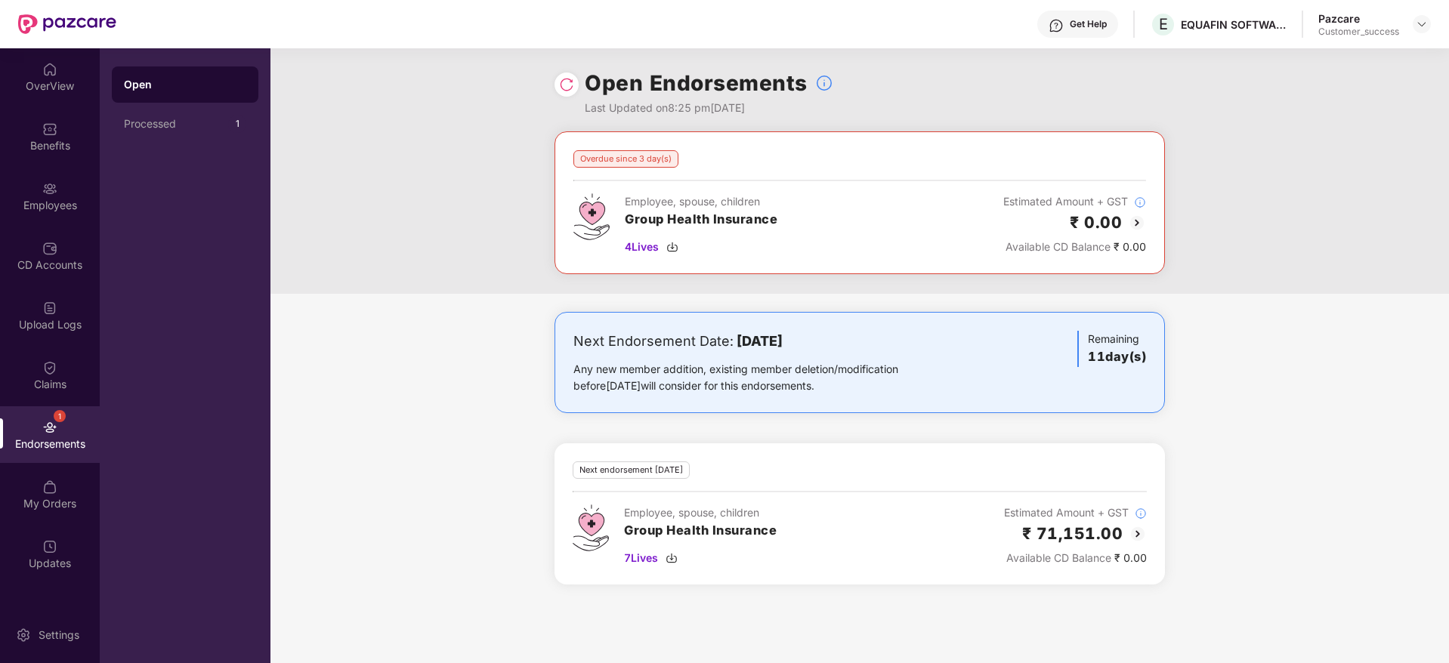
click at [1130, 227] on img at bounding box center [1137, 223] width 18 height 18
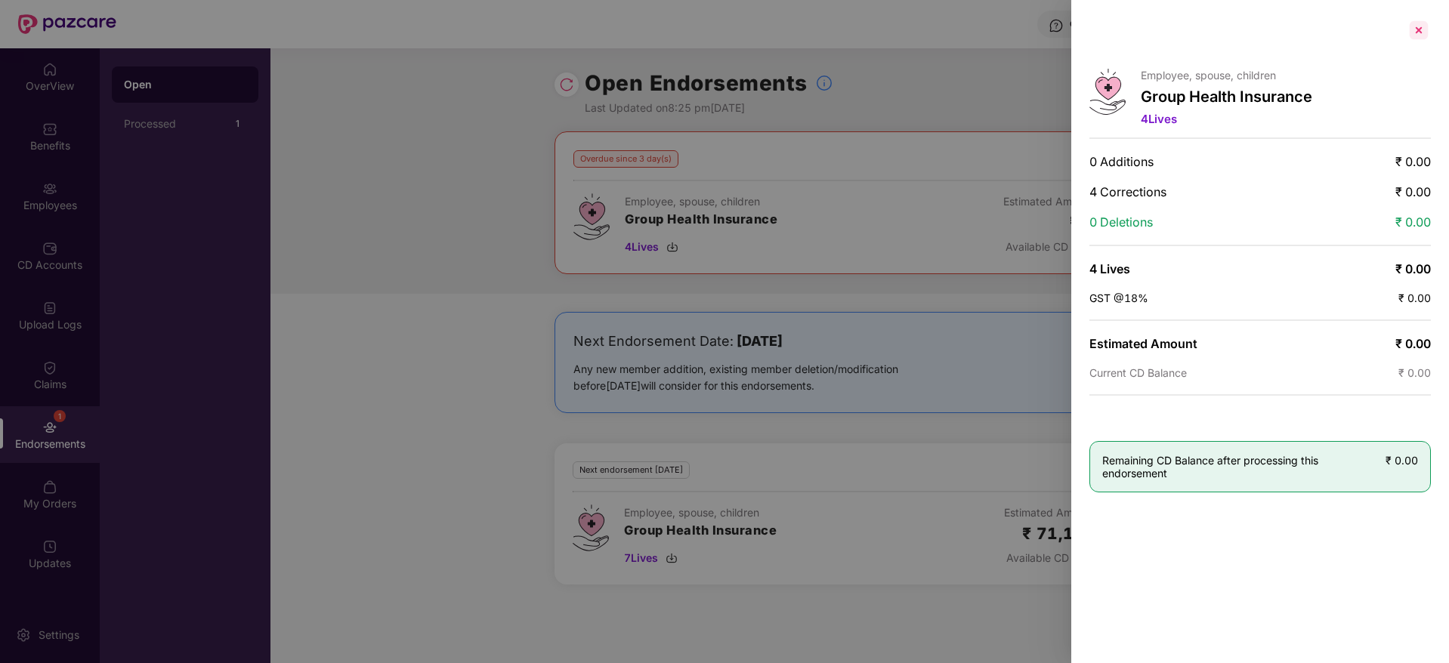
click at [1422, 23] on div at bounding box center [1418, 30] width 24 height 24
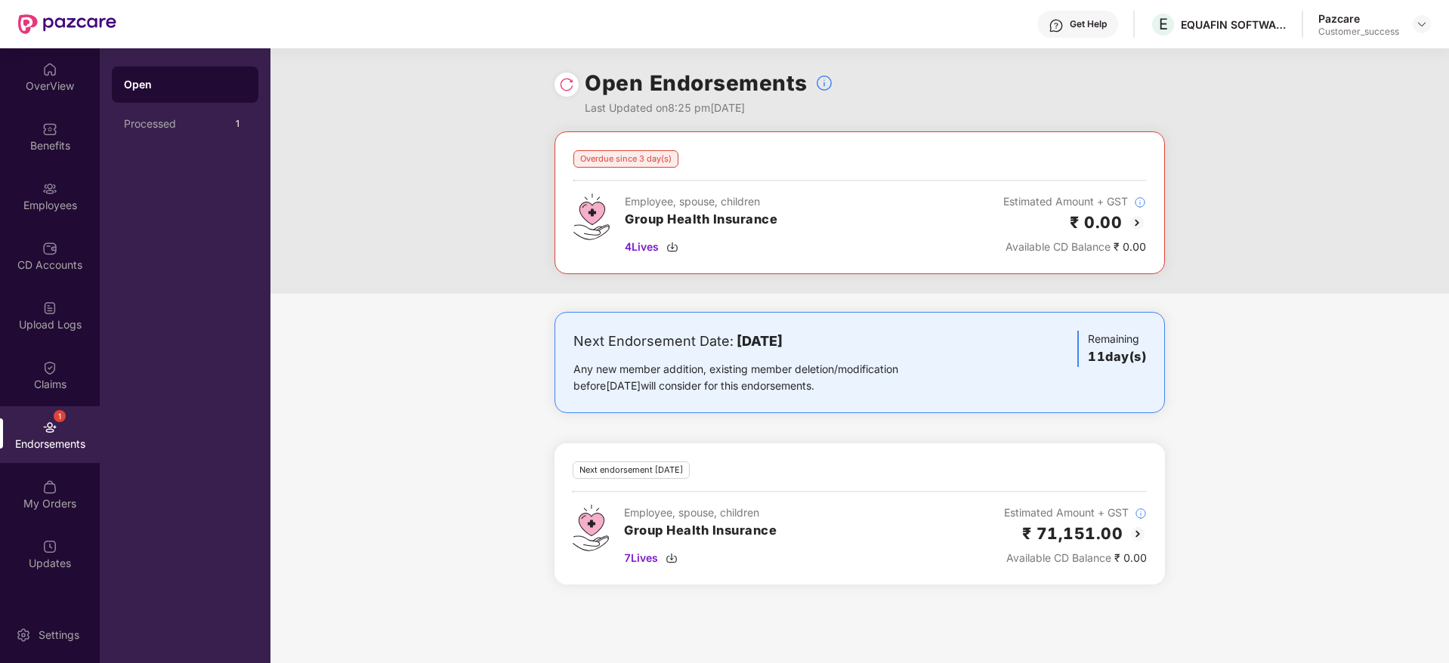
click at [1134, 536] on img at bounding box center [1137, 534] width 18 height 18
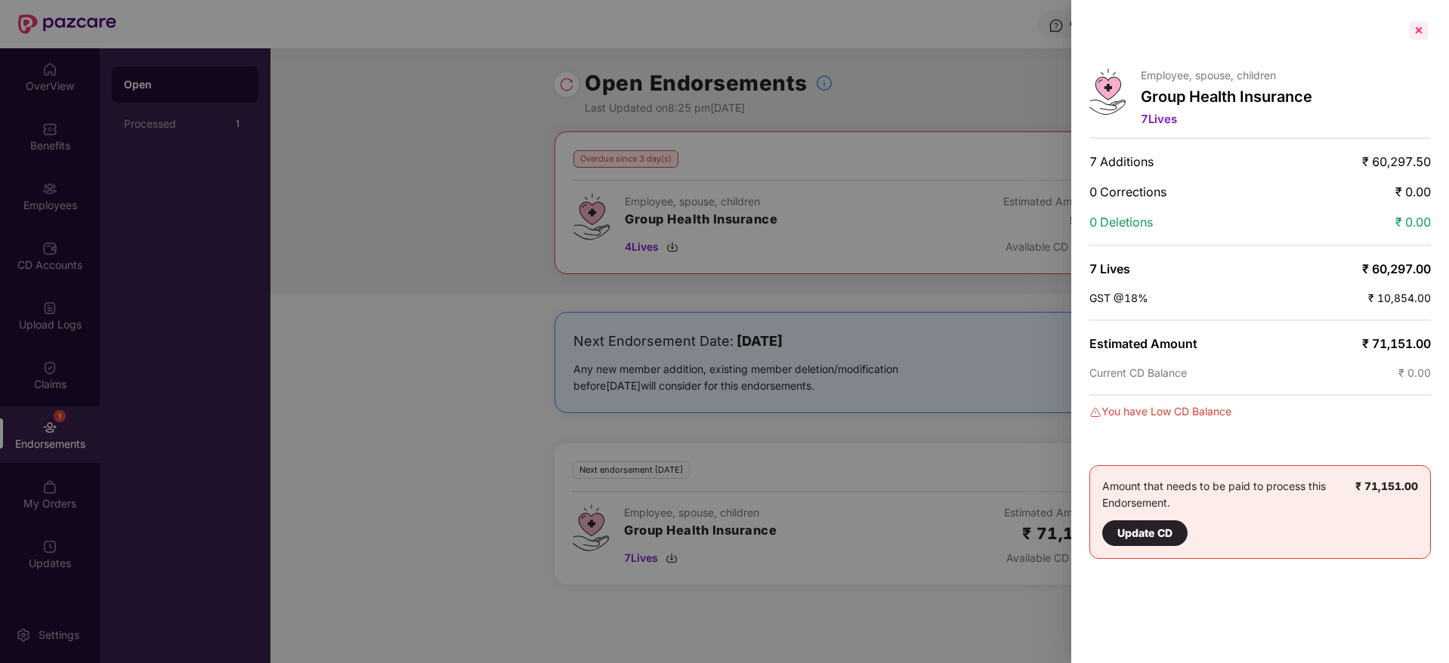
click at [1416, 32] on div at bounding box center [1418, 30] width 24 height 24
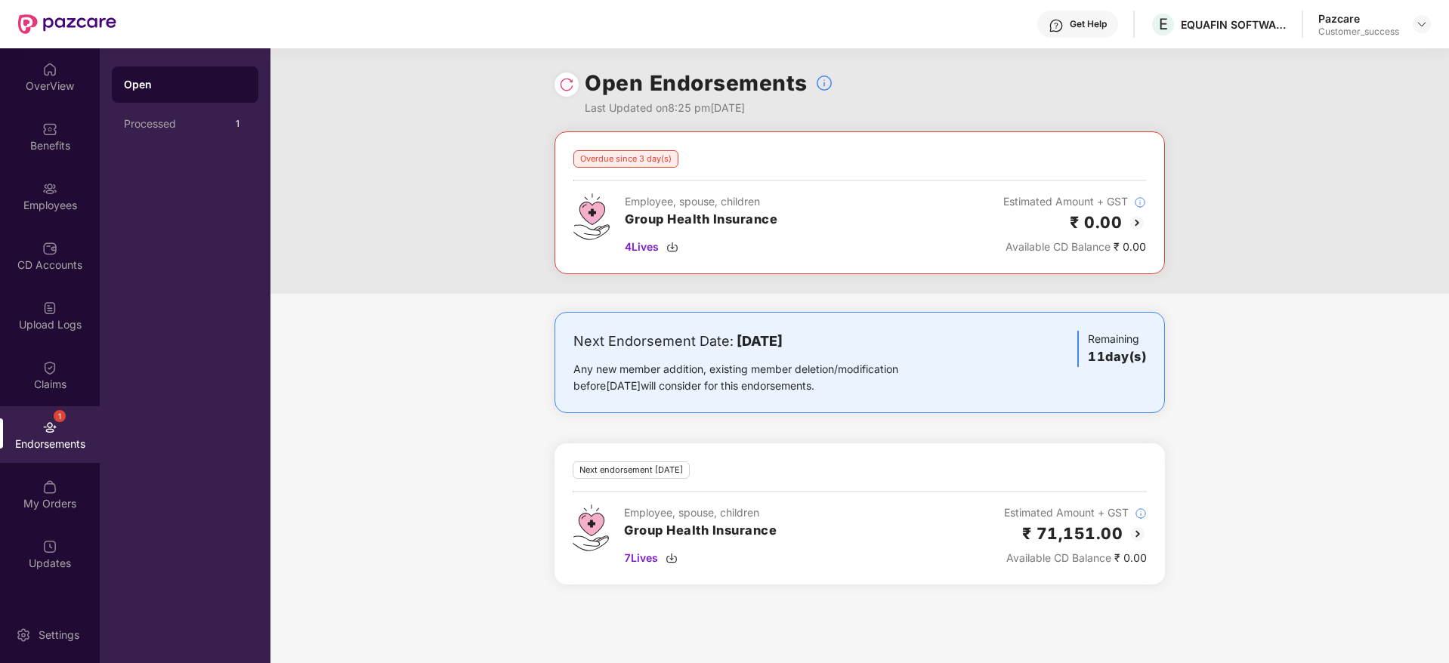
click at [1291, 425] on div "Next Endorsement Date: 28 August 2025 Any new member addition, existing member …" at bounding box center [859, 457] width 1178 height 291
click at [366, 400] on div "Next Endorsement Date: 28 August 2025 Any new member addition, existing member …" at bounding box center [859, 457] width 1178 height 291
click at [1120, 528] on h2 "₹ 71,151.00" at bounding box center [1072, 533] width 101 height 25
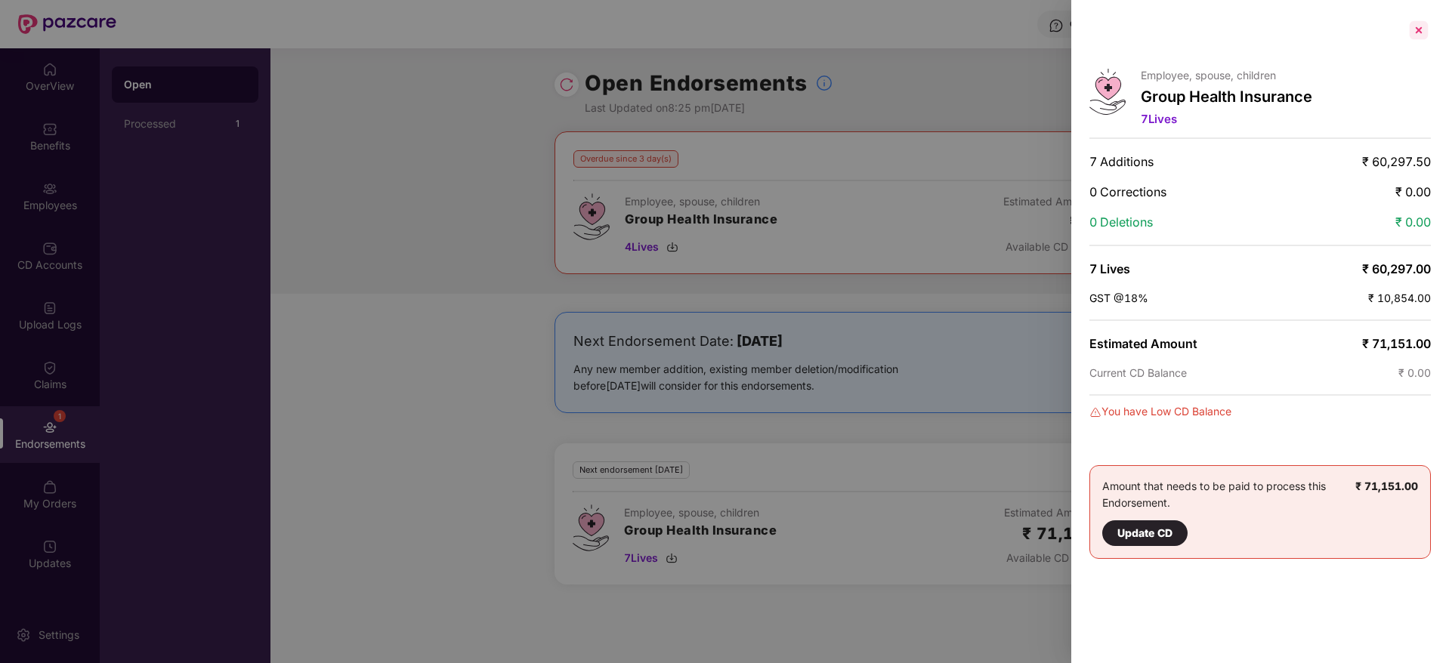
click at [1421, 32] on div at bounding box center [1418, 30] width 24 height 24
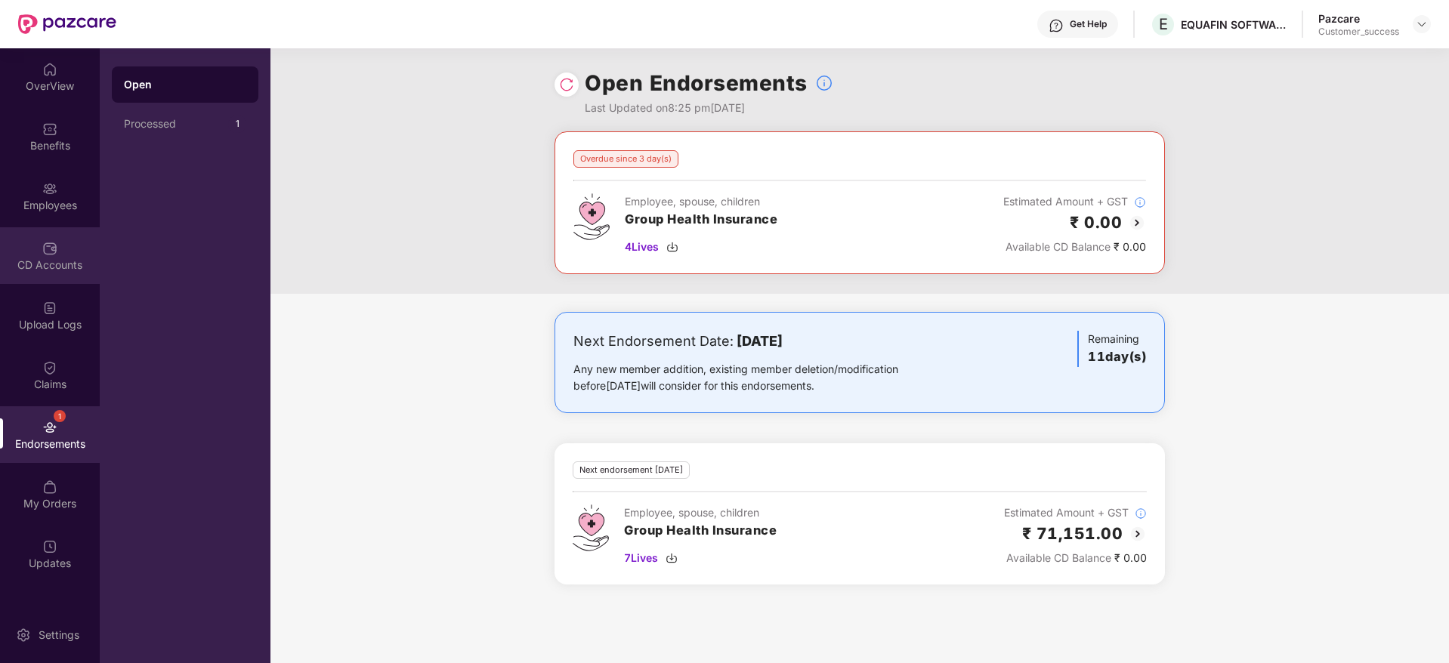
click at [63, 255] on div "CD Accounts" at bounding box center [50, 255] width 100 height 57
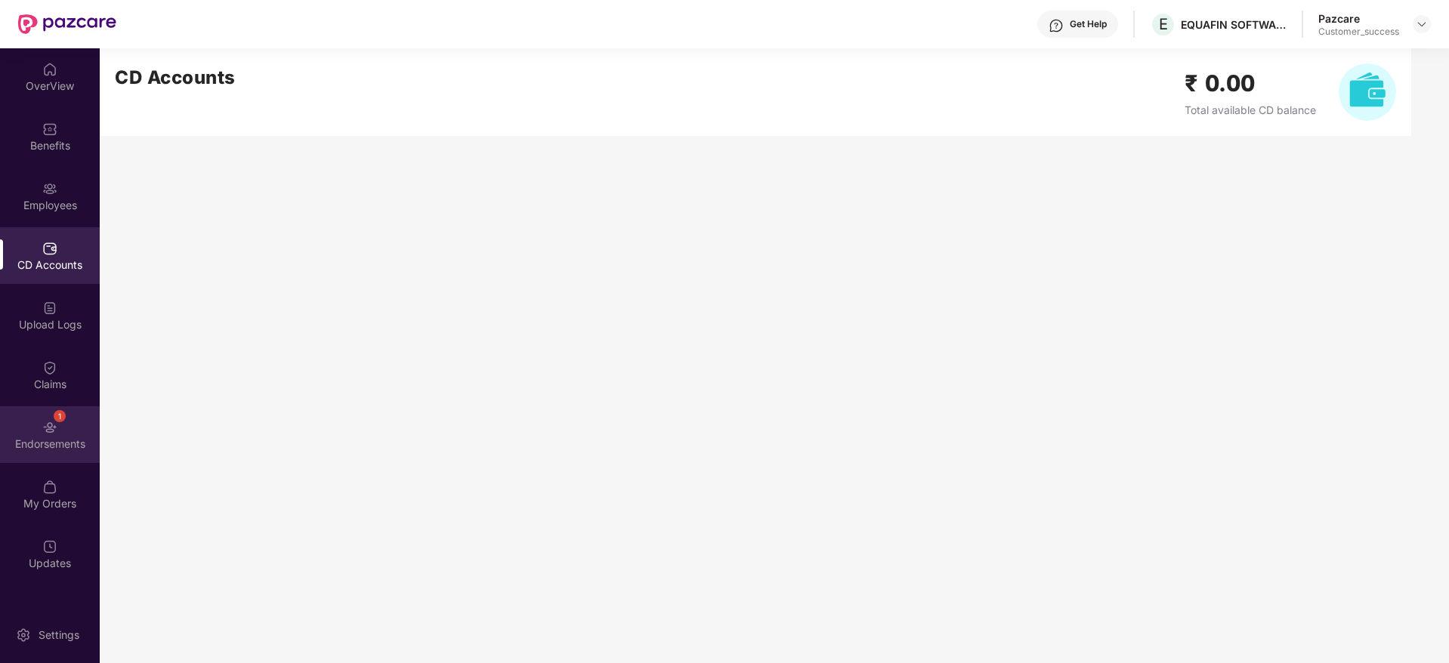
click at [54, 424] on img at bounding box center [49, 427] width 15 height 15
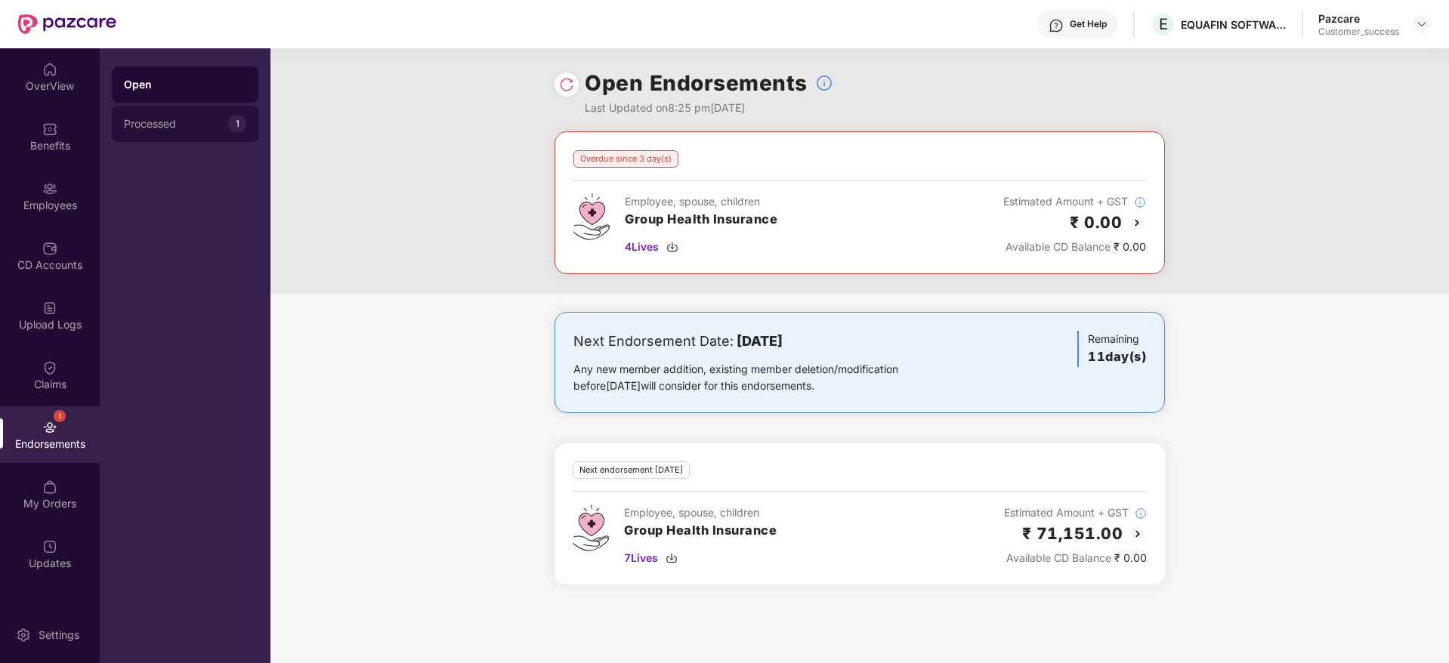
click at [191, 124] on div "Processed" at bounding box center [176, 124] width 104 height 12
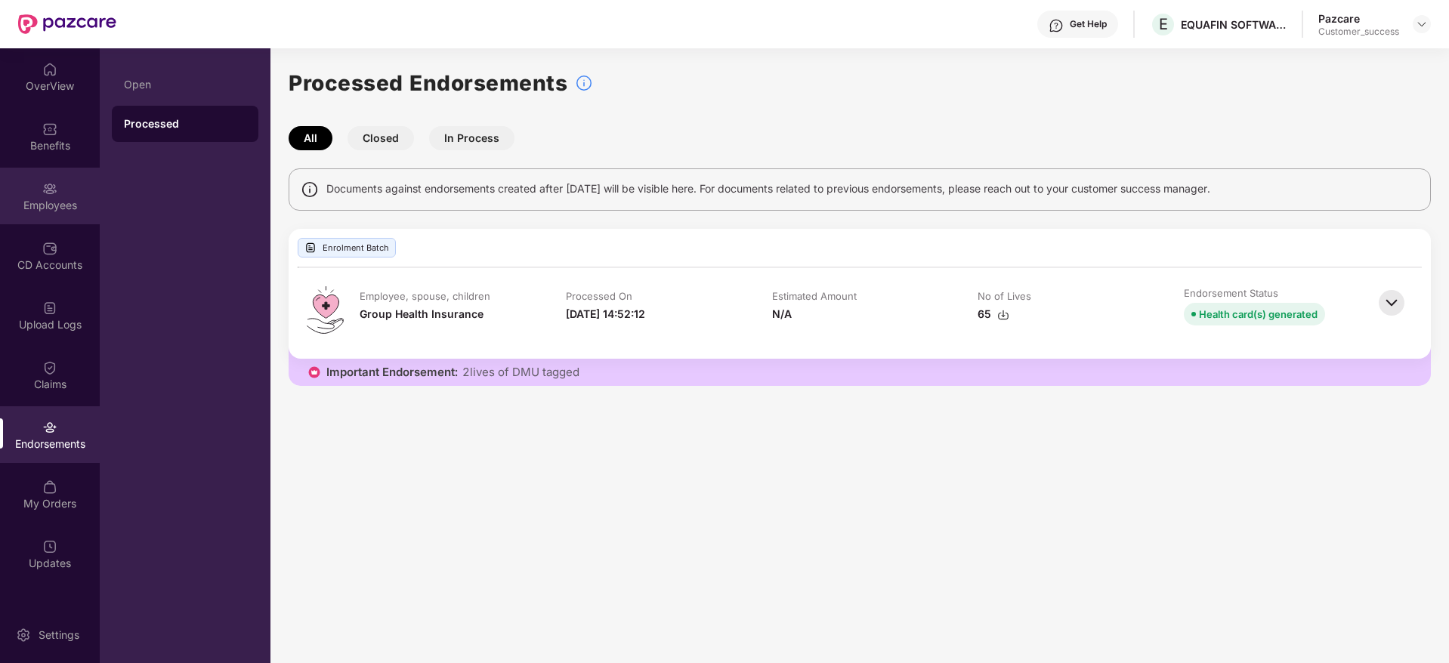
click at [46, 193] on img at bounding box center [49, 188] width 15 height 15
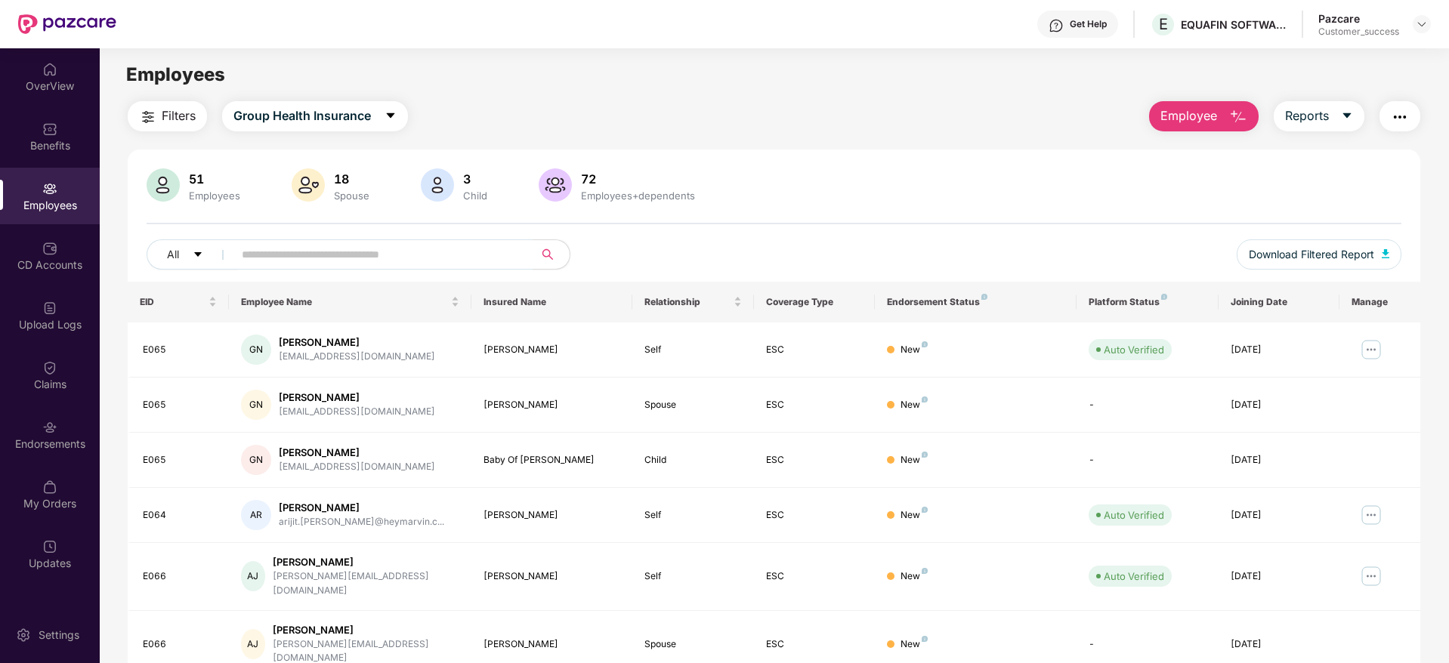
click at [1405, 118] on img "button" at bounding box center [1400, 117] width 18 height 18
click at [942, 138] on div "Filters Group Health Insurance Employee Reports 51 Employees 18 Spouse 3 Child …" at bounding box center [774, 546] width 1292 height 891
click at [1425, 26] on img at bounding box center [1422, 24] width 12 height 12
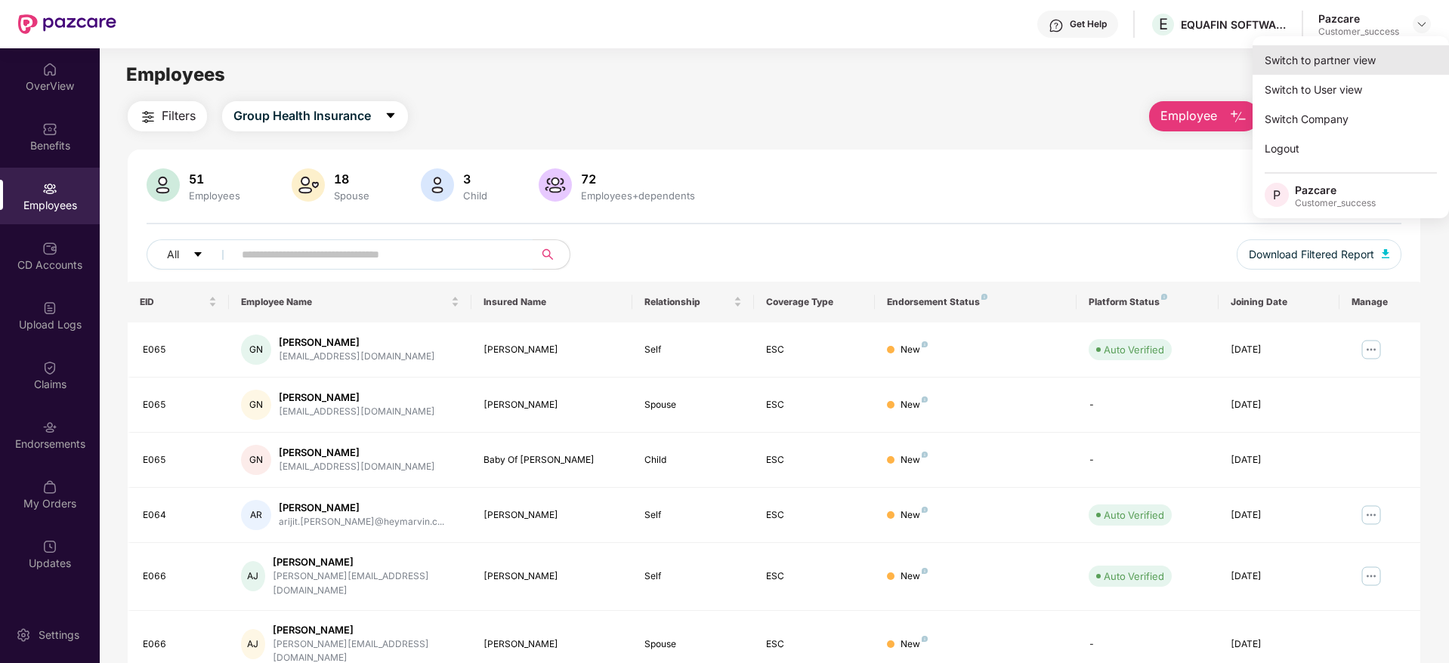
click at [1311, 65] on div "Switch to partner view" at bounding box center [1350, 59] width 196 height 29
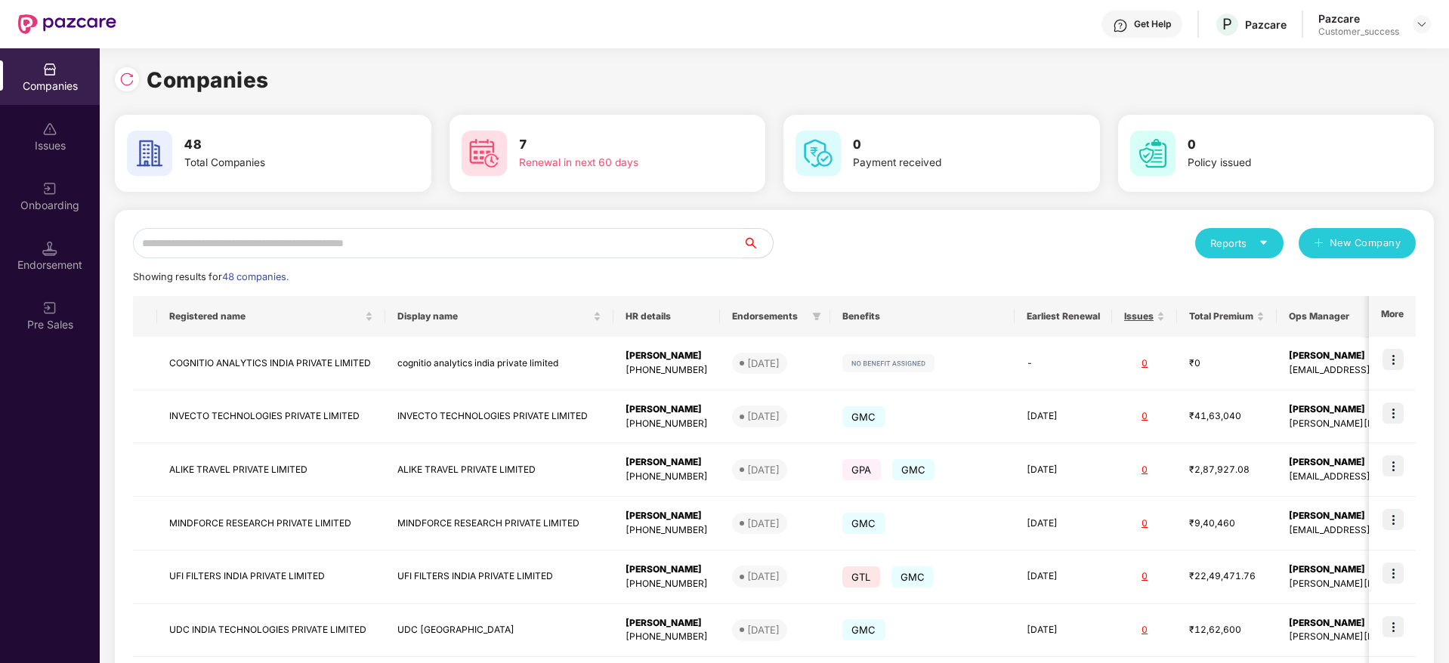
click at [581, 239] on input "text" at bounding box center [438, 243] width 610 height 30
click at [957, 279] on div "Showing results for 48 companies." at bounding box center [774, 277] width 1283 height 15
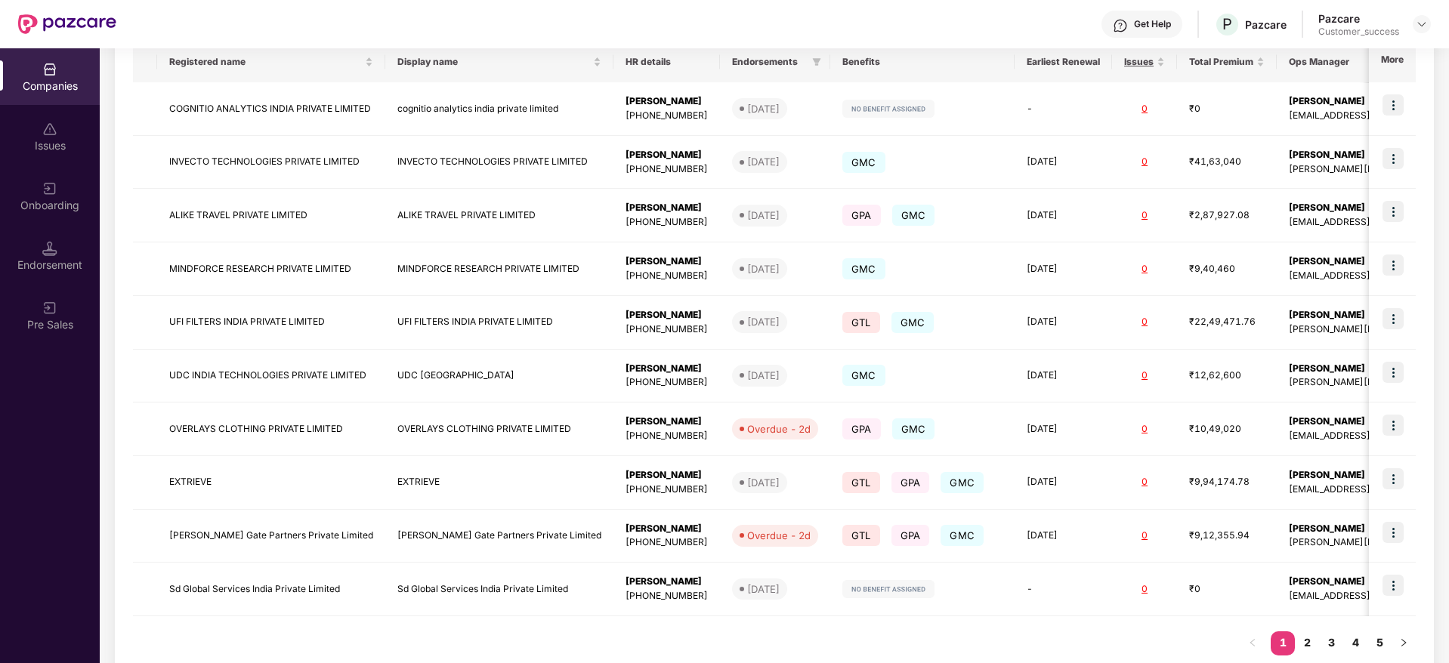
scroll to position [292, 0]
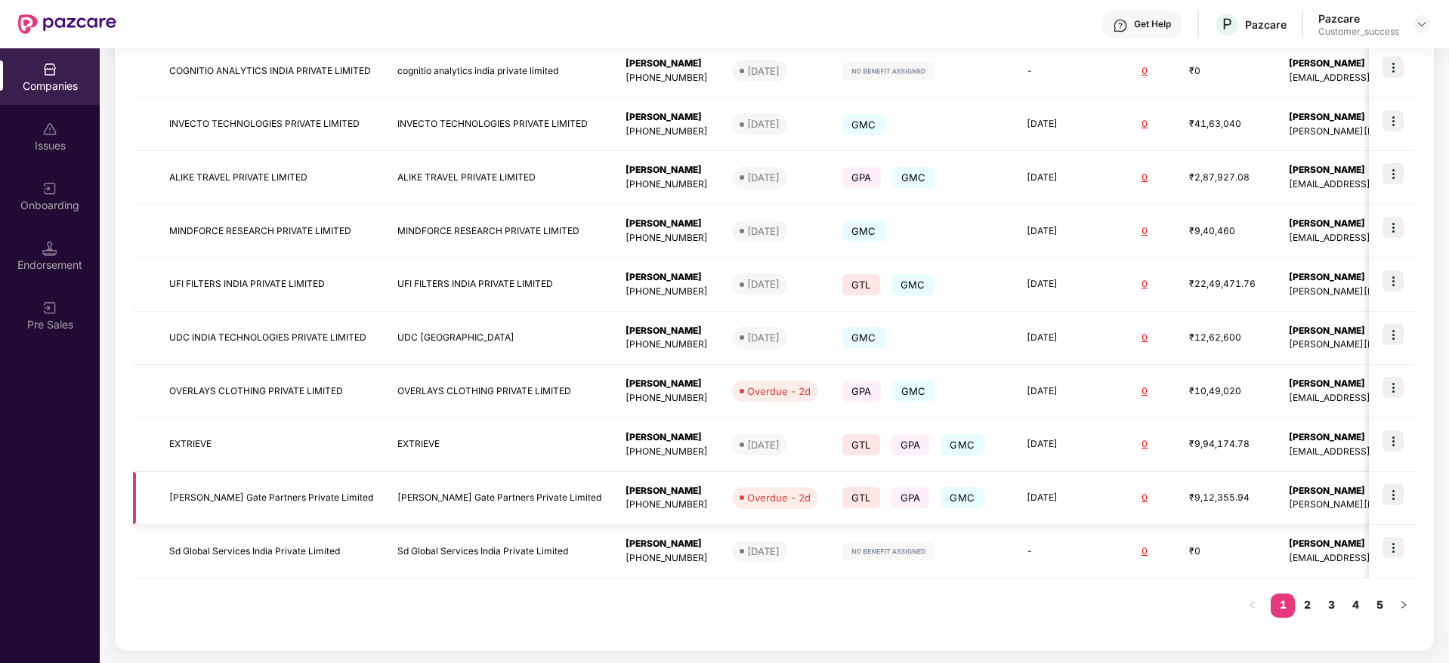
click at [1391, 497] on img at bounding box center [1392, 494] width 21 height 21
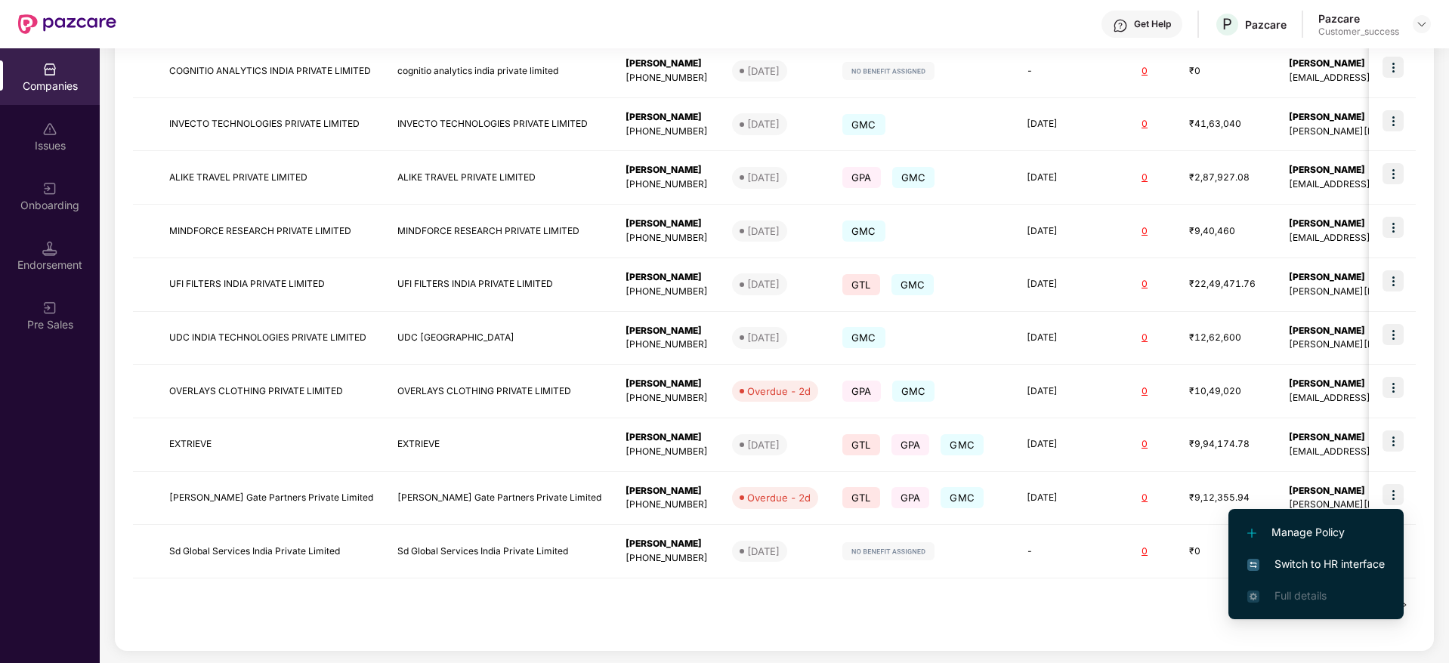
click at [1315, 560] on span "Switch to HR interface" at bounding box center [1315, 564] width 137 height 17
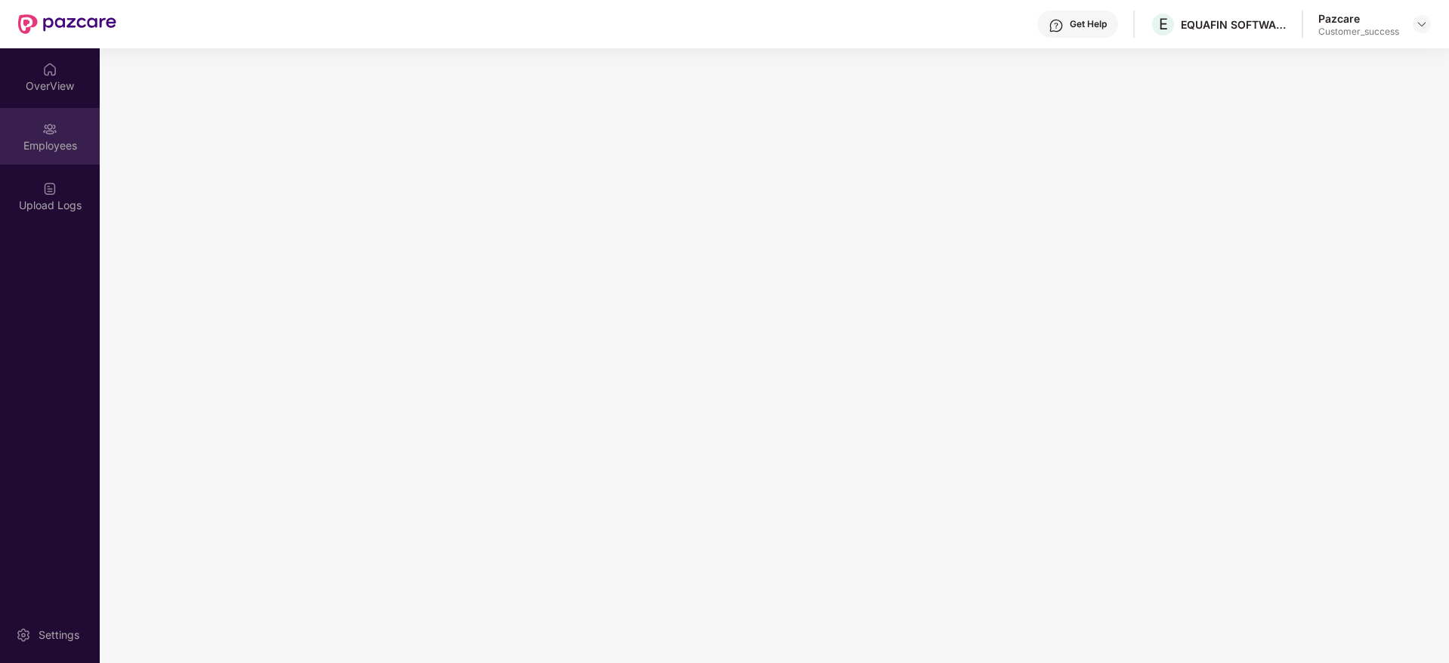
click at [46, 144] on div "Employees" at bounding box center [50, 145] width 100 height 15
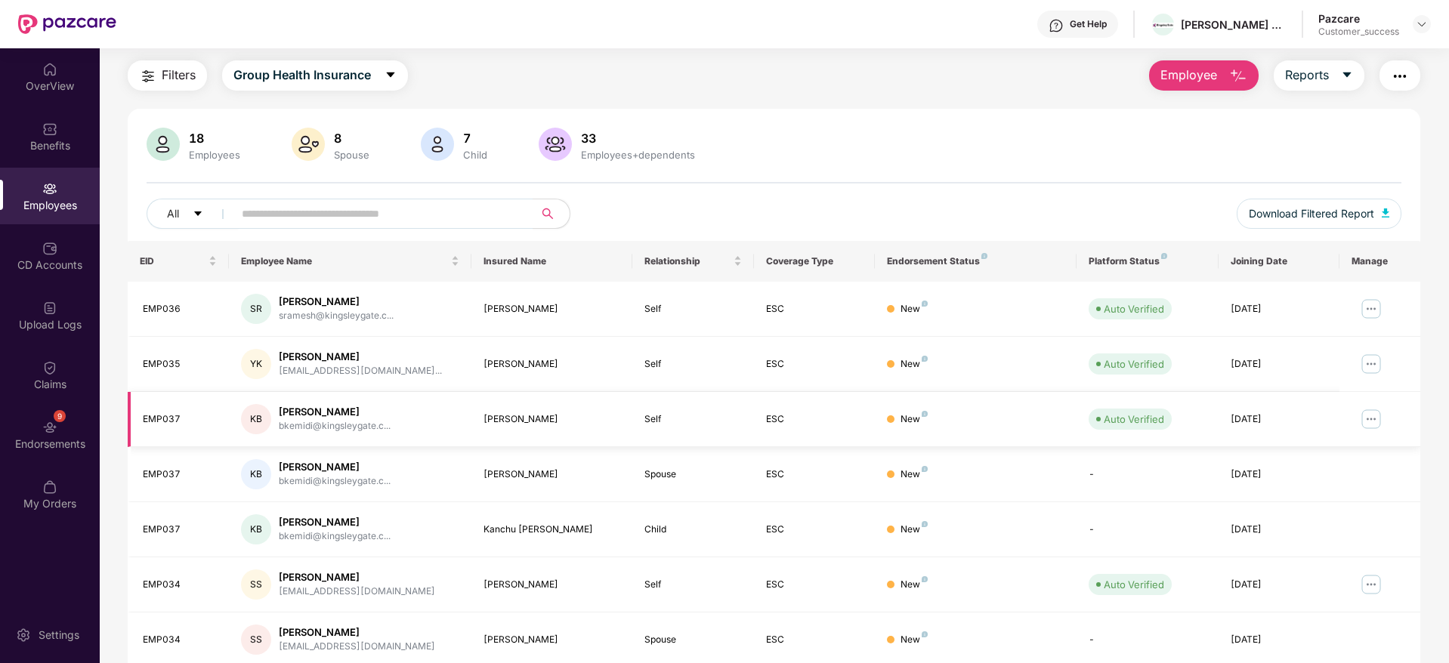
scroll to position [45, 0]
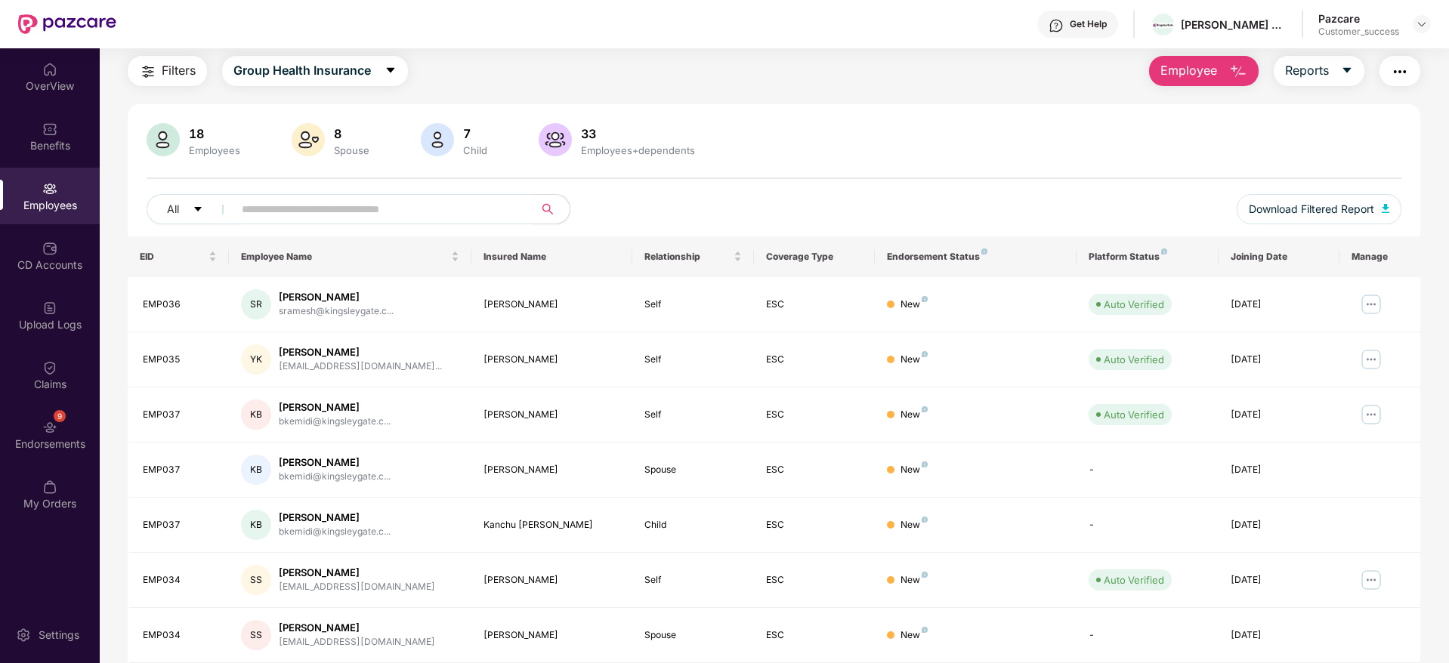
click at [285, 205] on input "text" at bounding box center [377, 209] width 271 height 23
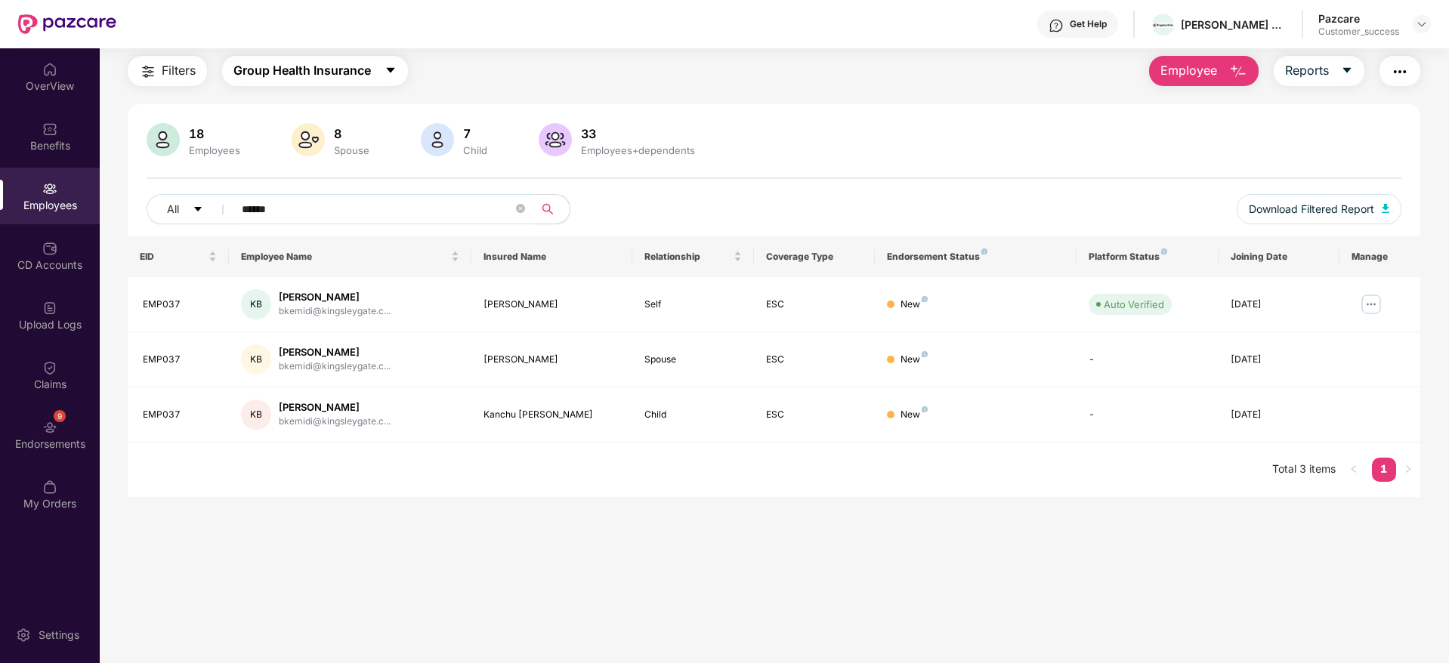
type input "******"
click at [359, 62] on span "Group Health Insurance" at bounding box center [301, 70] width 137 height 19
click at [521, 70] on div "Filters Group Health Insurance Employee Reports" at bounding box center [774, 71] width 1292 height 30
click at [326, 63] on span "Group Health Insurance" at bounding box center [301, 70] width 137 height 19
click at [607, 74] on div "Filters Group Health Insurance Employee Reports" at bounding box center [774, 71] width 1292 height 30
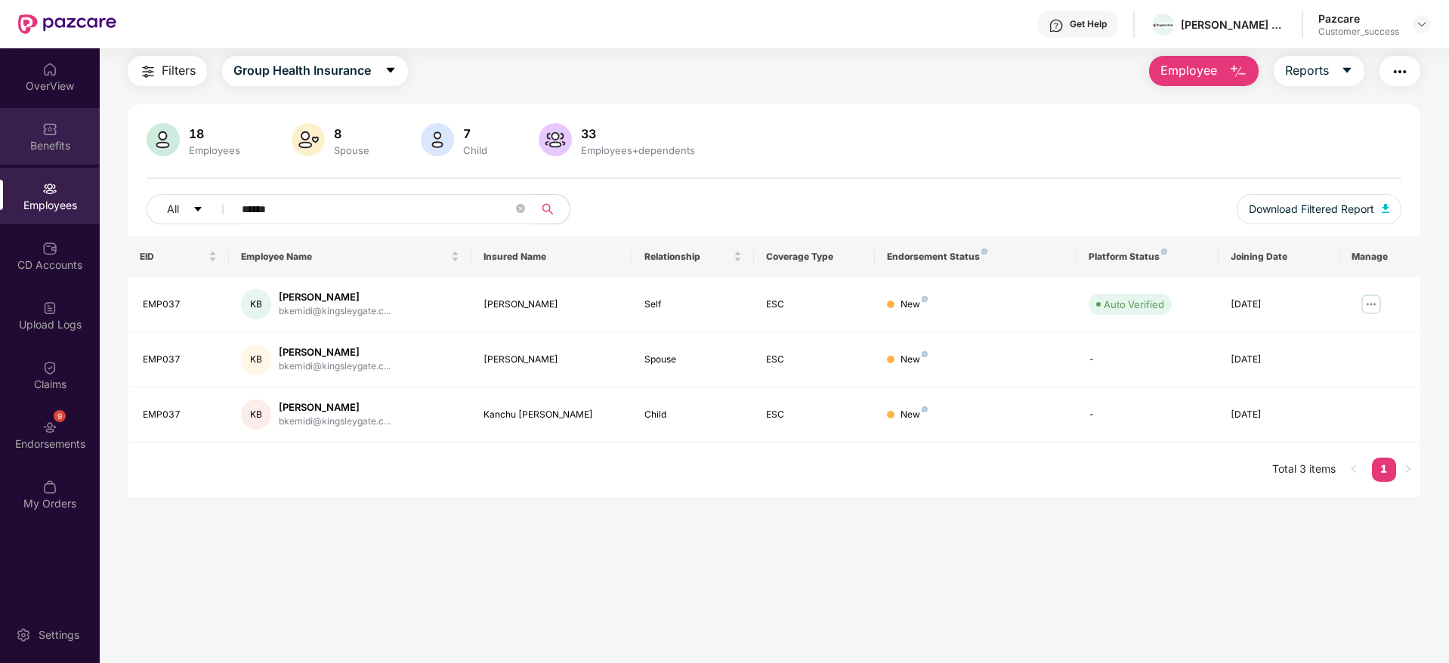
click at [48, 144] on div "Benefits" at bounding box center [50, 145] width 100 height 15
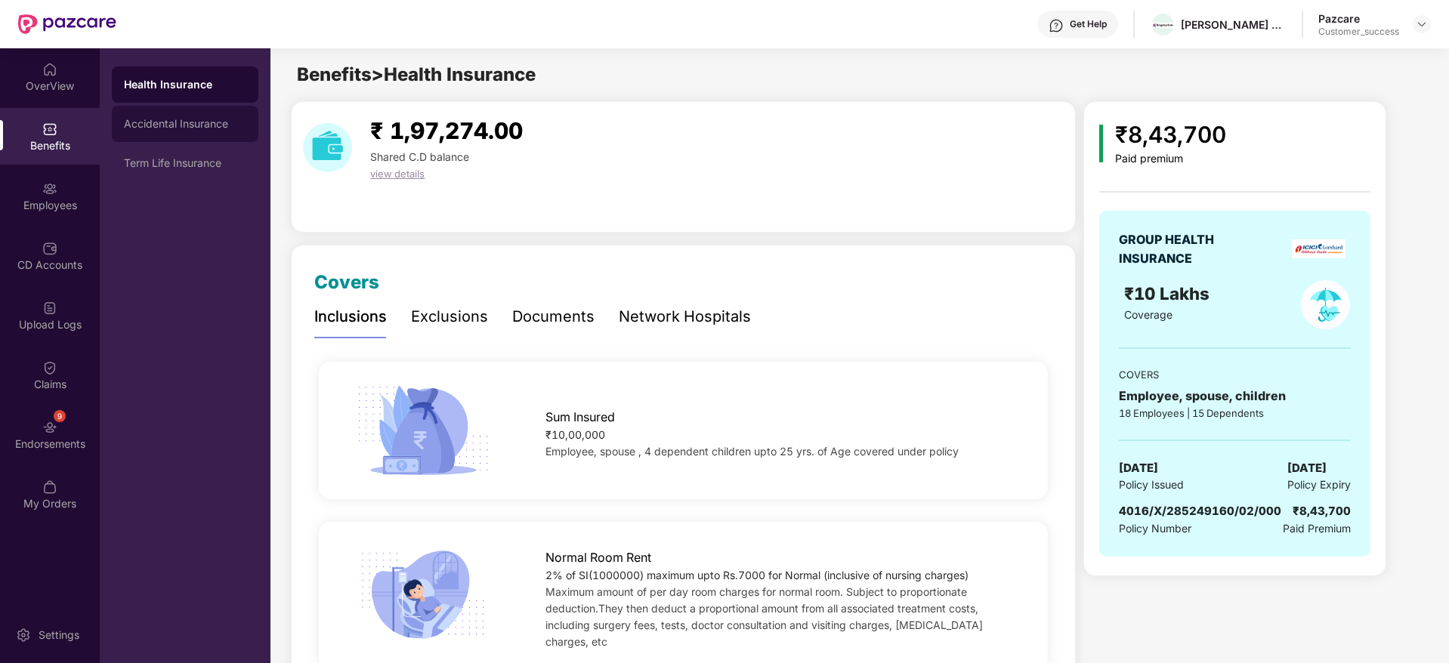
click at [156, 125] on div "Accidental Insurance" at bounding box center [185, 124] width 122 height 12
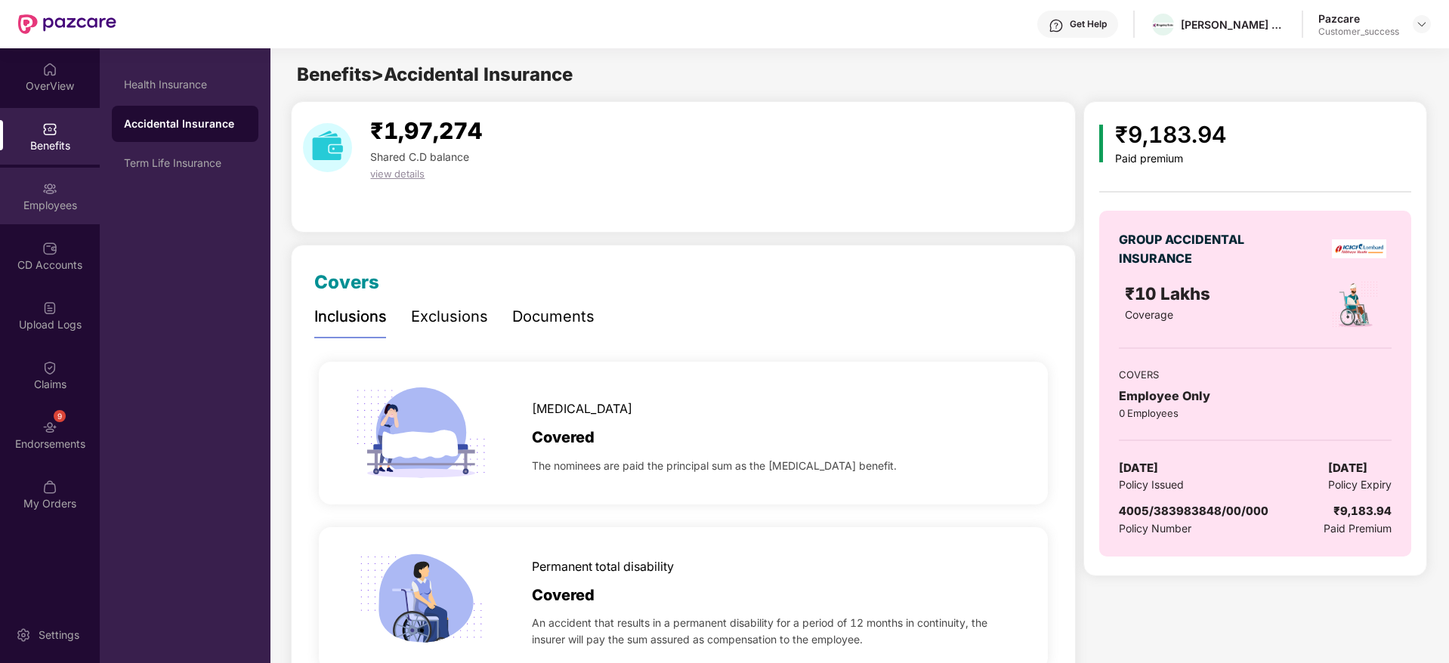
click at [47, 211] on div "Employees" at bounding box center [50, 205] width 100 height 15
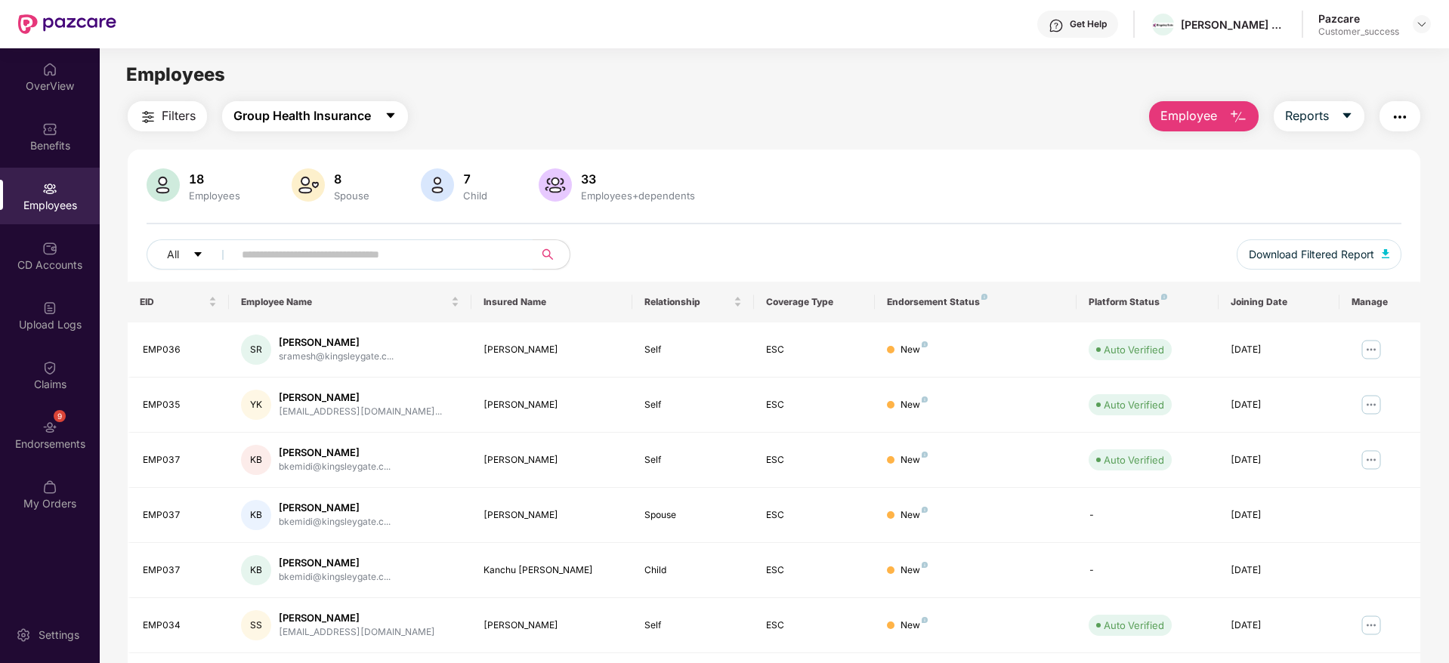
click at [353, 119] on span "Group Health Insurance" at bounding box center [301, 116] width 137 height 19
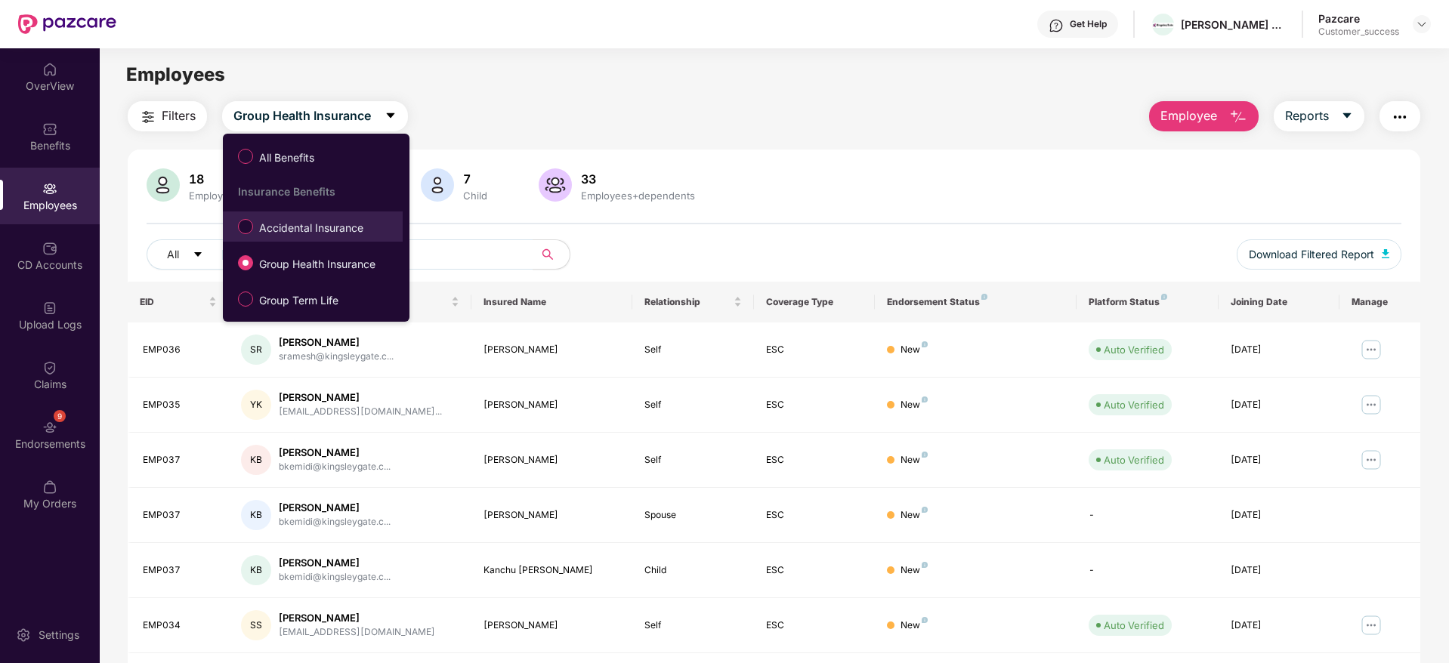
click at [321, 240] on li "Accidental Insurance" at bounding box center [313, 226] width 180 height 30
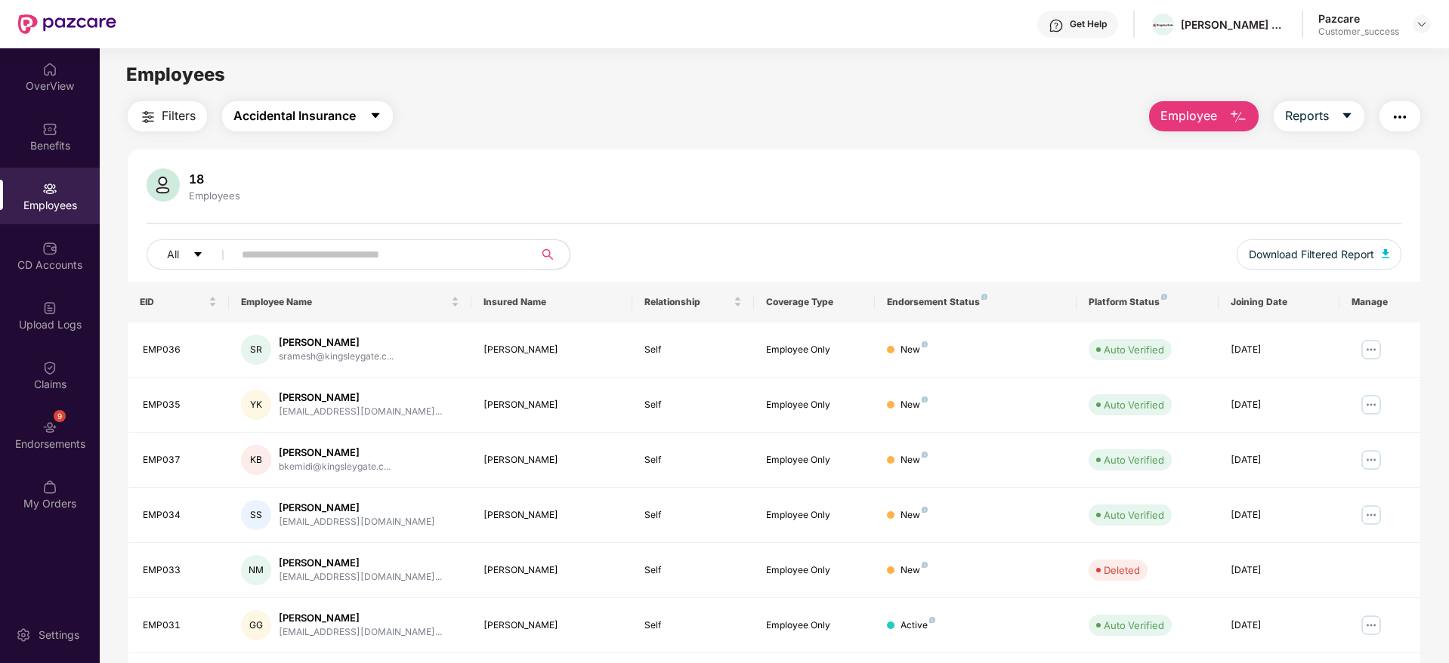
click at [334, 119] on span "Accidental Insurance" at bounding box center [294, 116] width 122 height 19
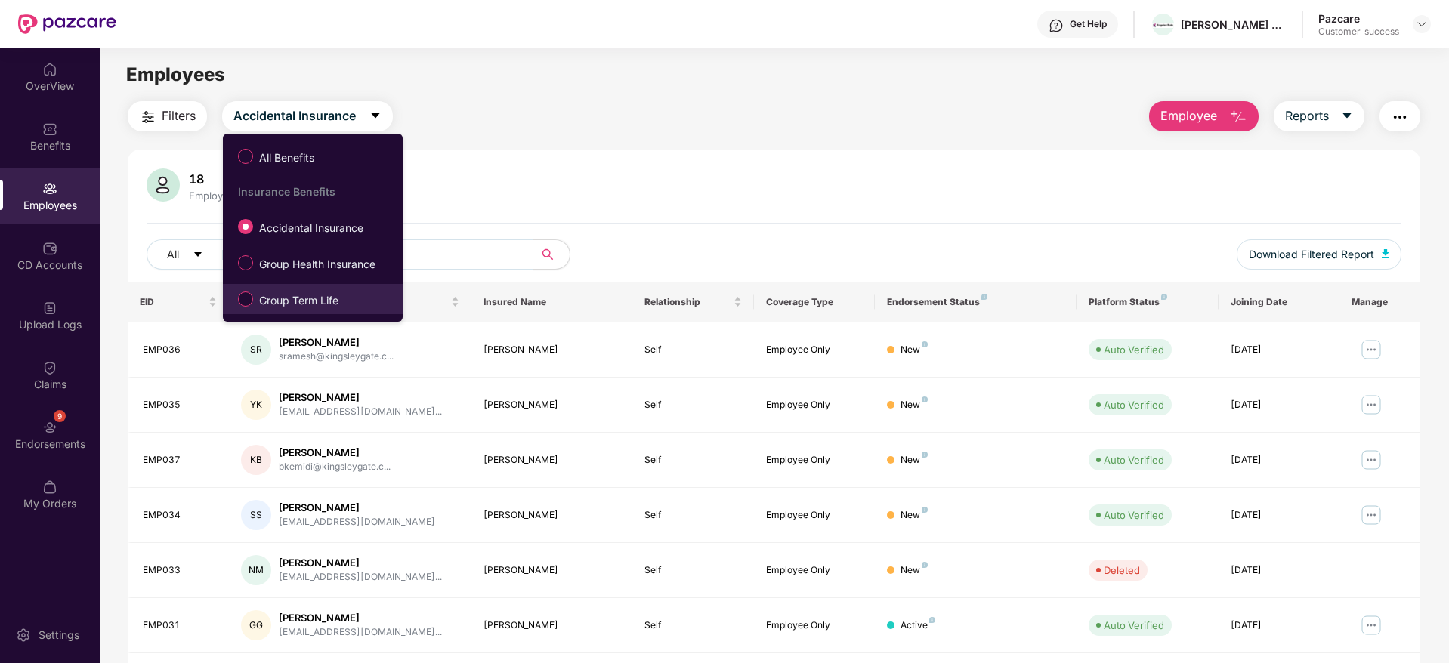
click at [299, 290] on label "Group Term Life" at bounding box center [291, 299] width 122 height 26
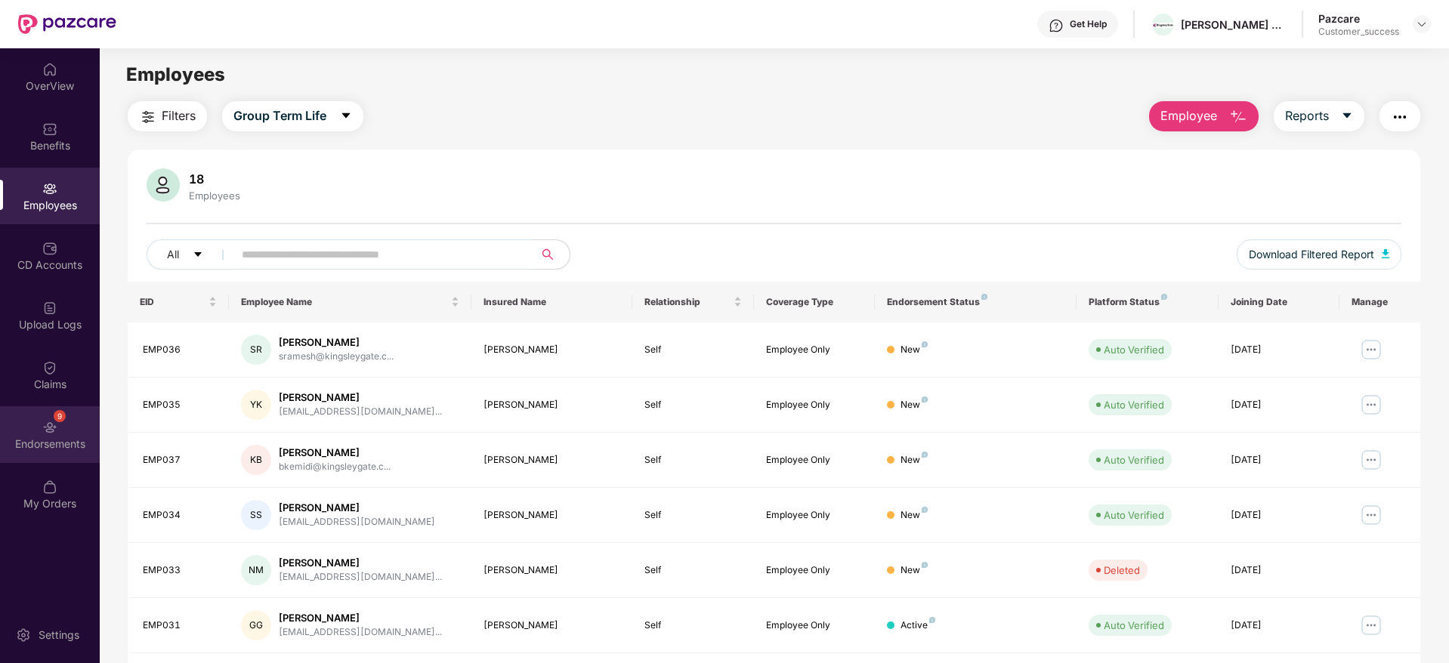
click at [54, 421] on img at bounding box center [49, 427] width 15 height 15
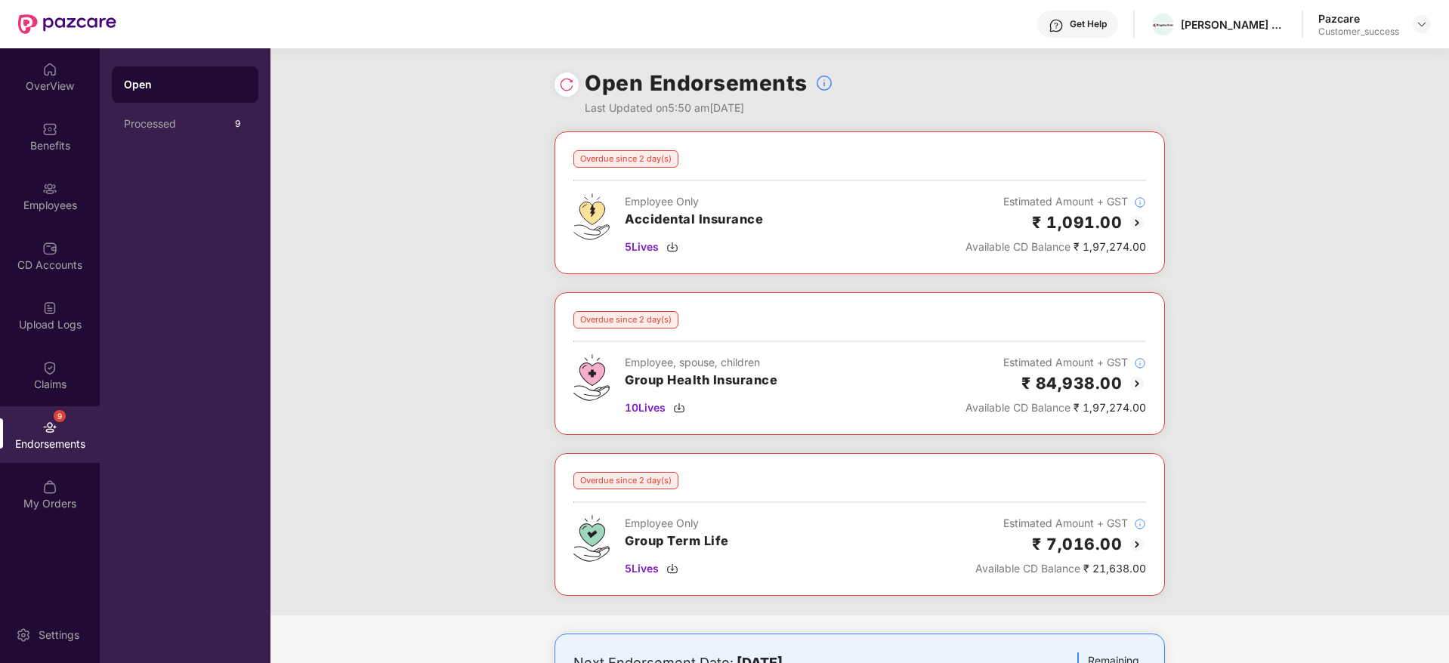
click at [384, 308] on div "Overdue since 2 day(s) Employee Only Accidental Insurance 5 Lives Estimated Amo…" at bounding box center [859, 373] width 1178 height 484
click at [54, 194] on img at bounding box center [49, 188] width 15 height 15
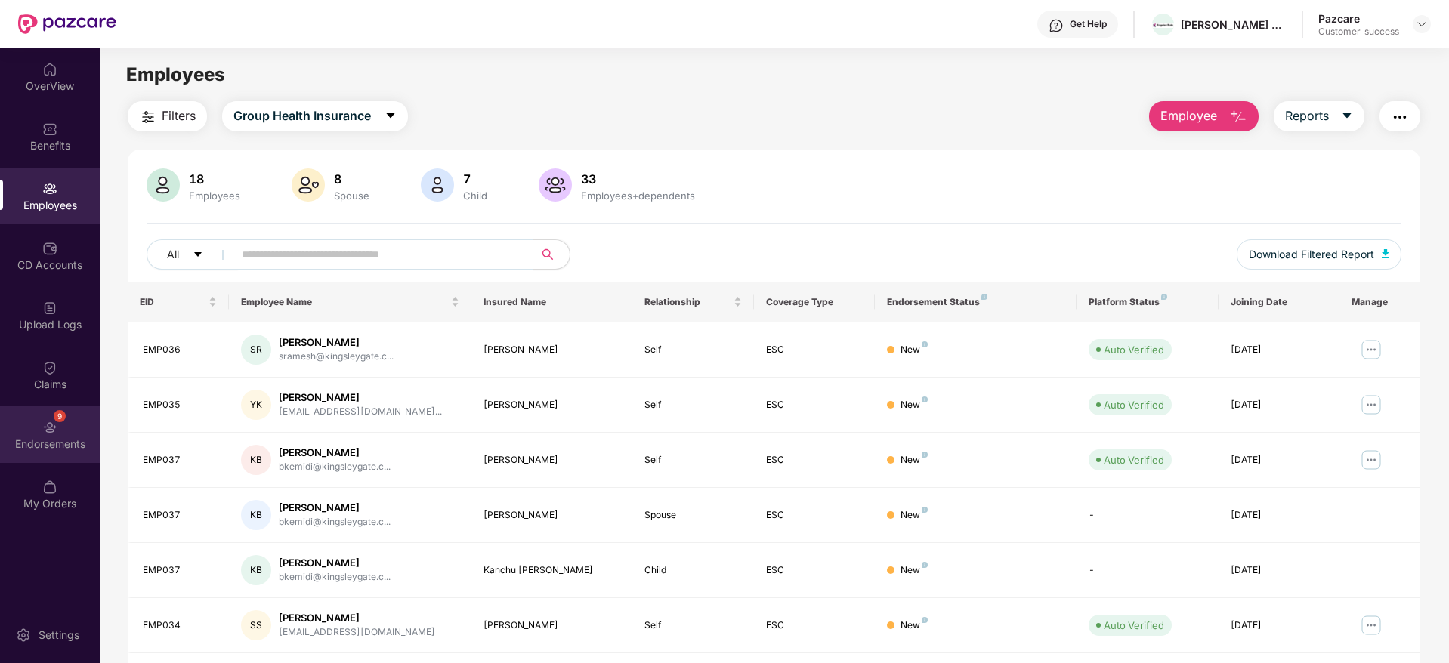
click at [59, 422] on div "9 Endorsements" at bounding box center [50, 434] width 100 height 57
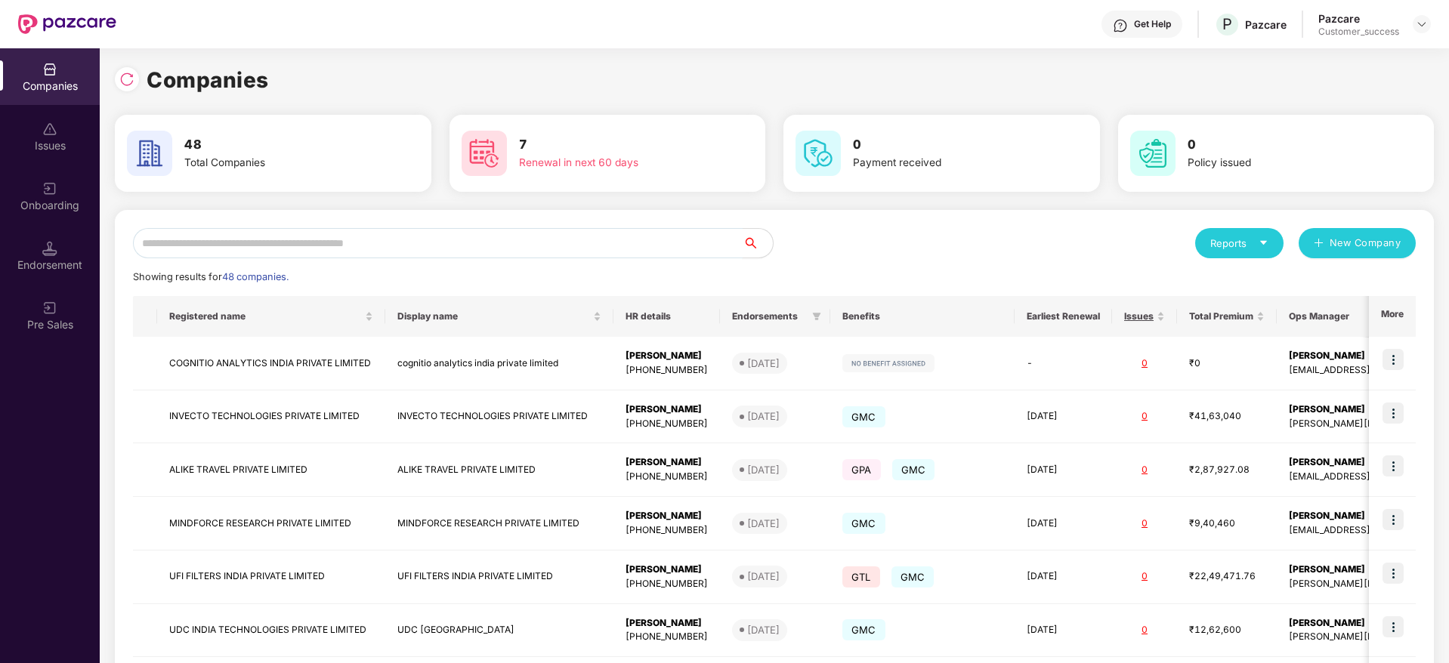
click at [293, 239] on input "text" at bounding box center [438, 243] width 610 height 30
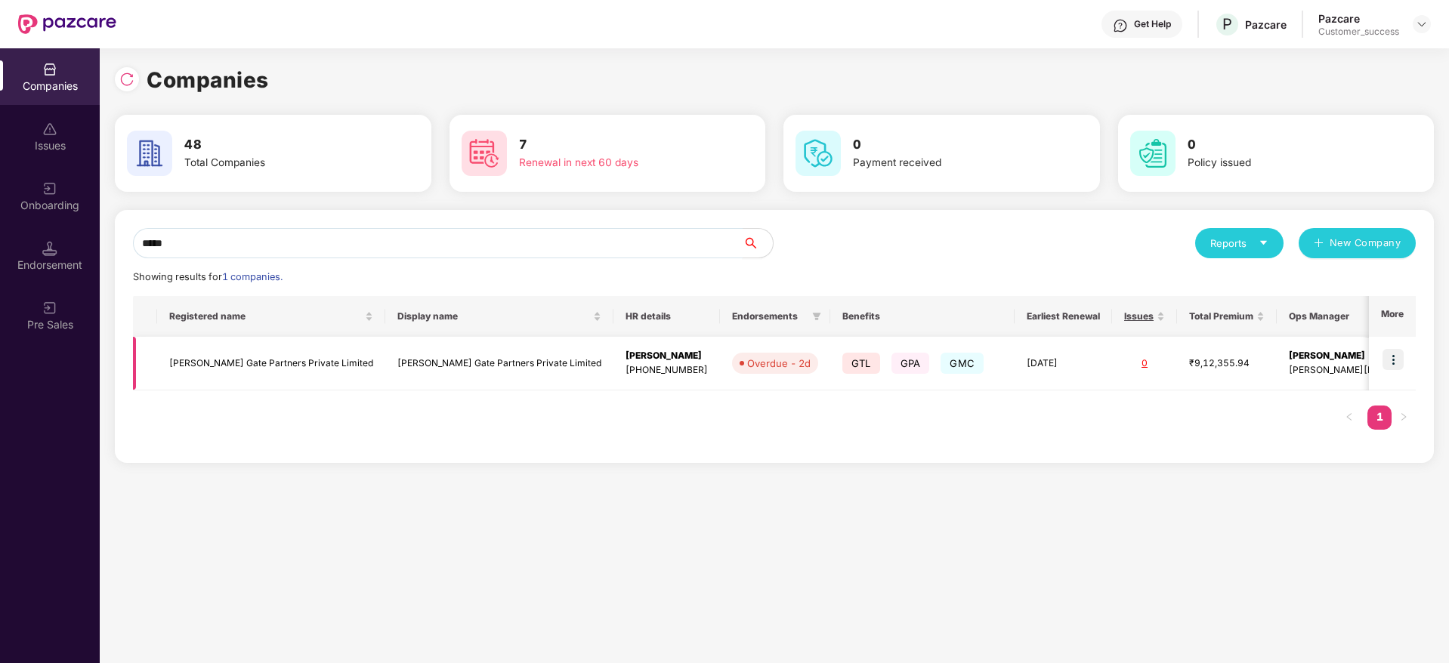
type input "*****"
drag, startPoint x: 347, startPoint y: 359, endPoint x: 154, endPoint y: 363, distance: 193.4
click at [154, 363] on tr "Kingsley Gate Partners Private Limited Kingsley Gate Partners Private Limited S…" at bounding box center [856, 364] width 1446 height 54
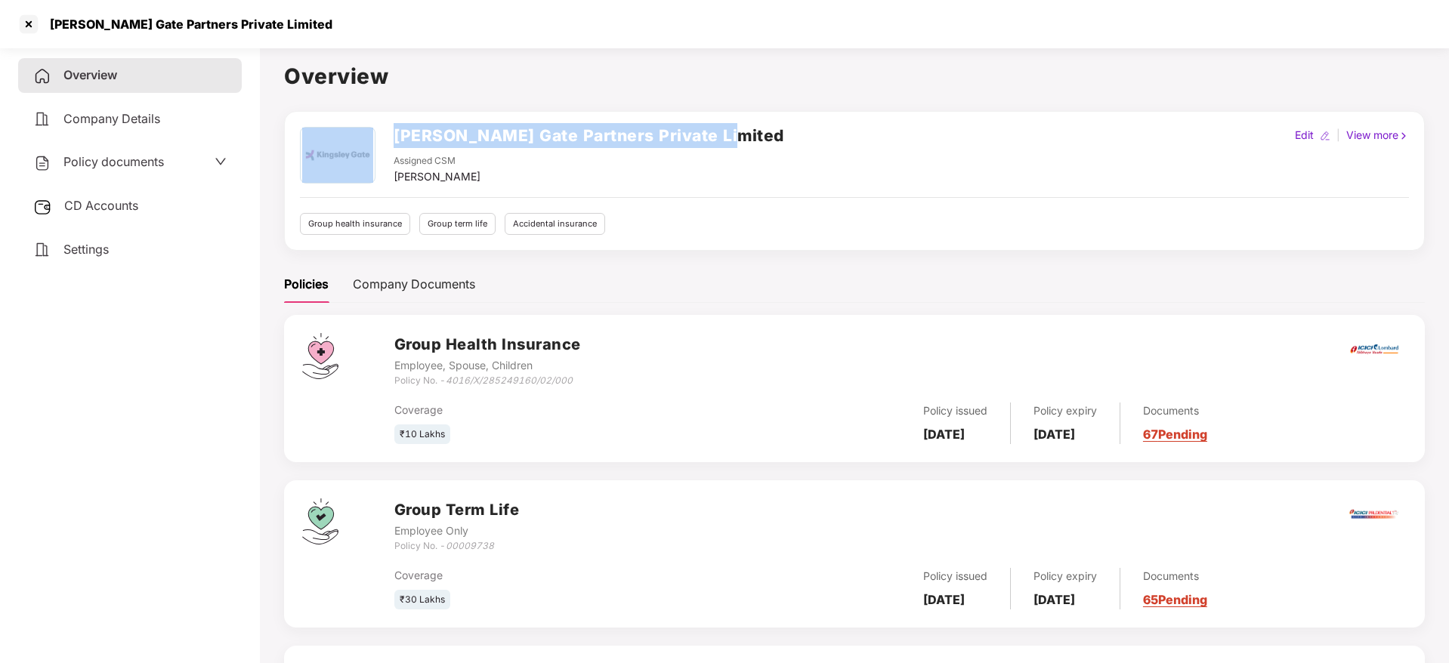
drag, startPoint x: 751, startPoint y: 132, endPoint x: 377, endPoint y: 119, distance: 374.1
click at [377, 119] on div "Kingsley Gate Partners Private Limited Assigned CSM Taj Ahmad Edit | View more …" at bounding box center [854, 181] width 1141 height 140
click at [404, 125] on h2 "[PERSON_NAME] Gate Partners Private Limited" at bounding box center [589, 135] width 391 height 25
drag, startPoint x: 392, startPoint y: 128, endPoint x: 788, endPoint y: 142, distance: 396.1
click at [788, 142] on div "Kingsley Gate Partners Private Limited Assigned CSM Taj Ahmad Edit | View more" at bounding box center [854, 156] width 1109 height 58
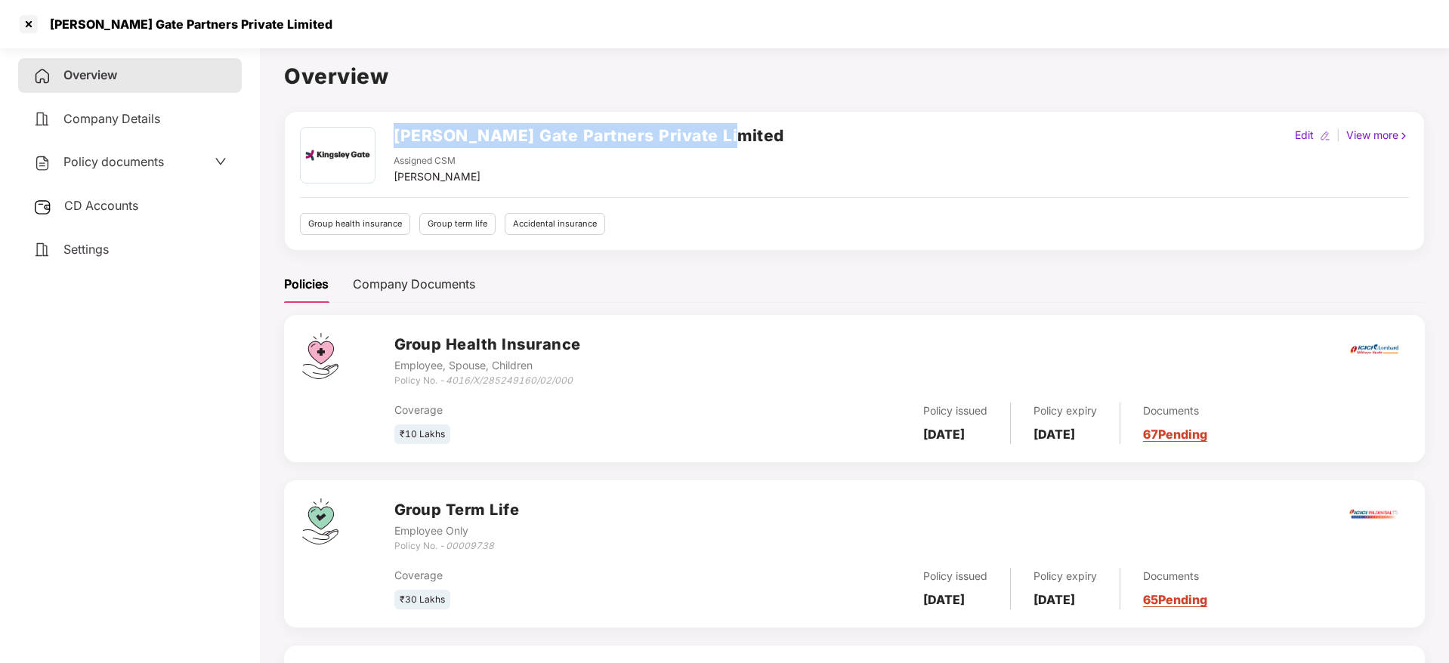
copy h2 "[PERSON_NAME] Gate Partners Private Limited"
click at [26, 17] on div at bounding box center [29, 24] width 24 height 24
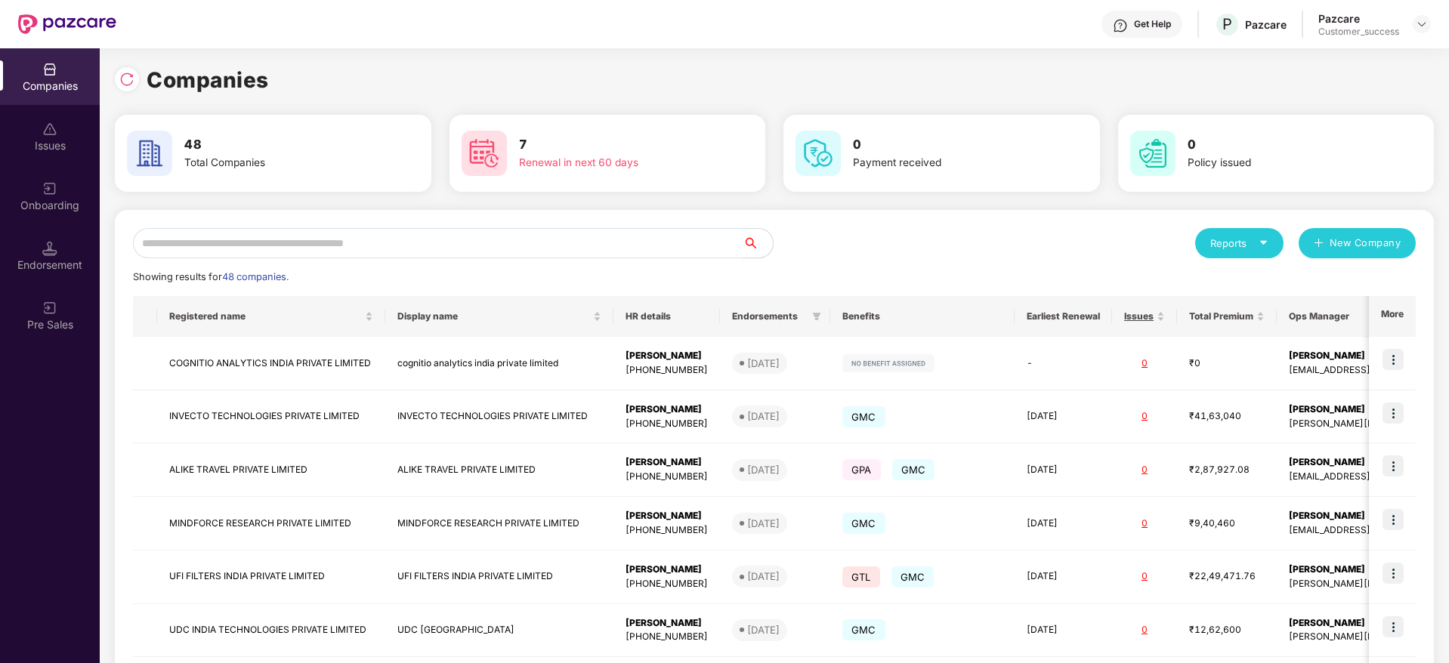
click at [523, 239] on input "text" at bounding box center [438, 243] width 610 height 30
click at [843, 244] on div "Reports New Company" at bounding box center [1094, 243] width 641 height 30
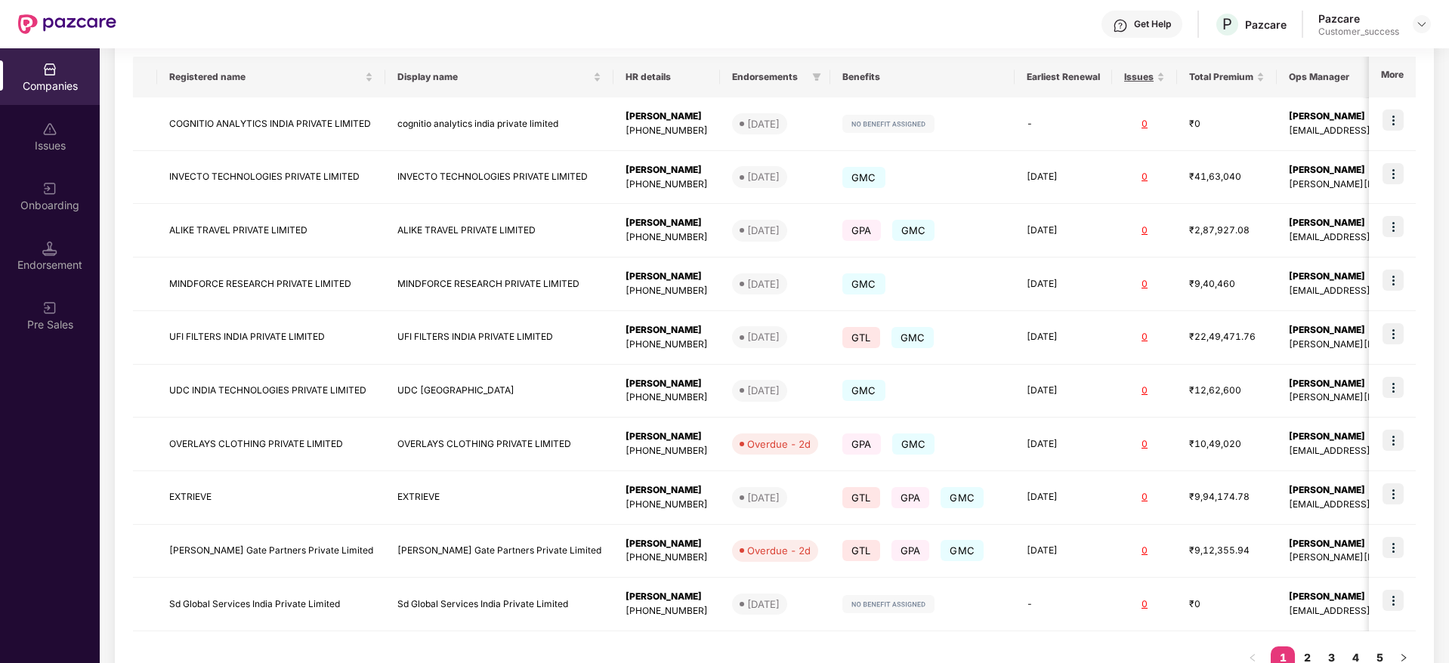
scroll to position [292, 0]
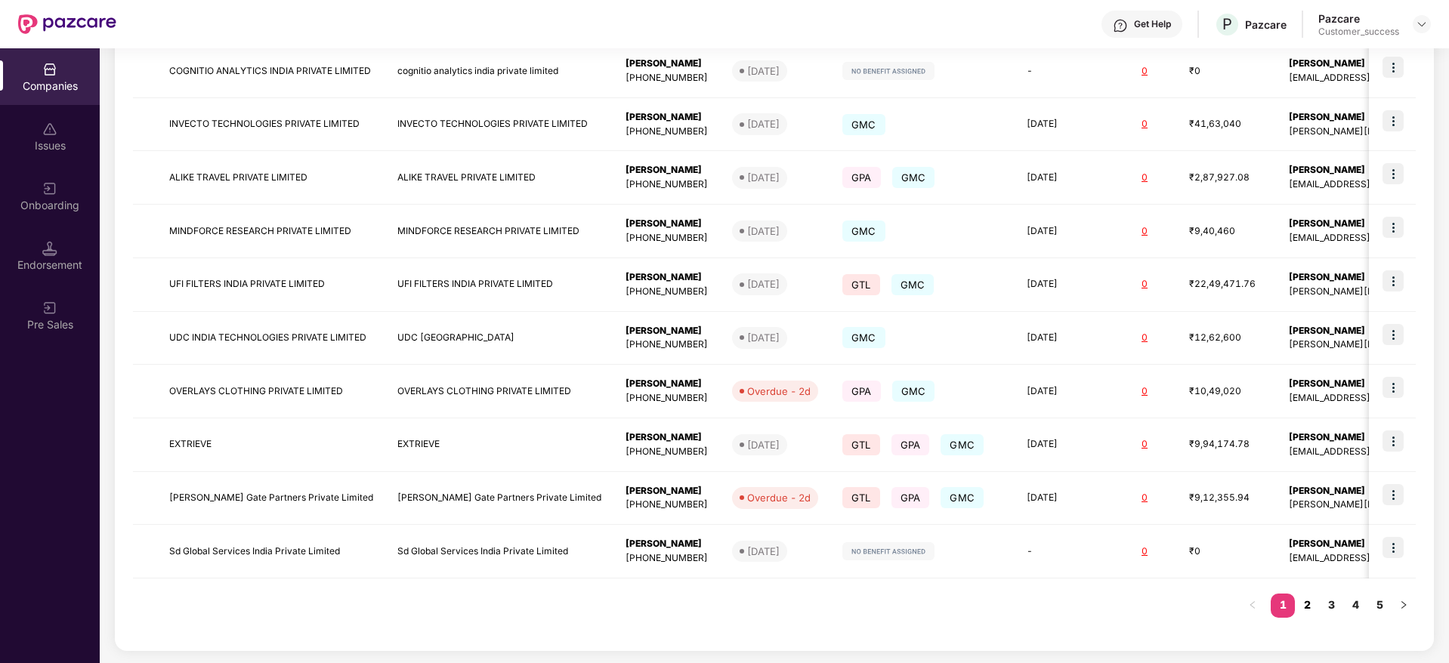
click at [1306, 597] on link "2" at bounding box center [1307, 605] width 24 height 23
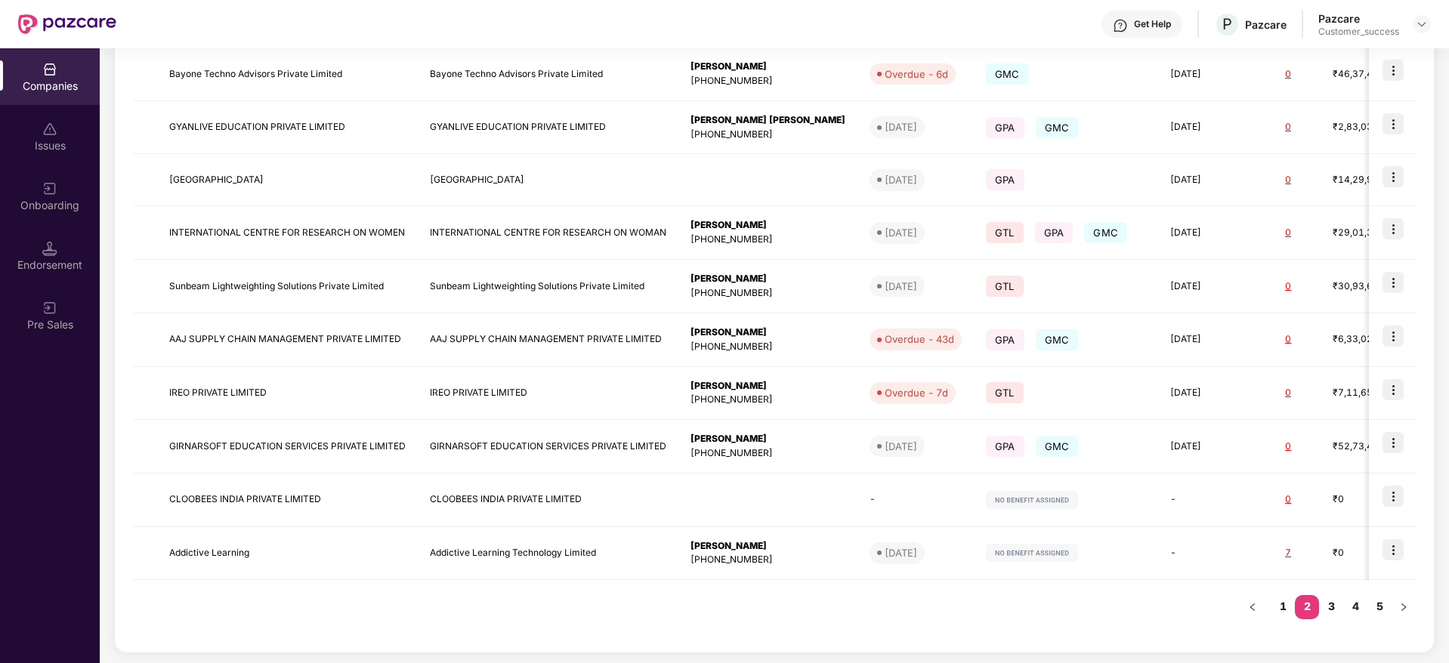
scroll to position [291, 0]
click at [1326, 601] on link "3" at bounding box center [1331, 605] width 24 height 23
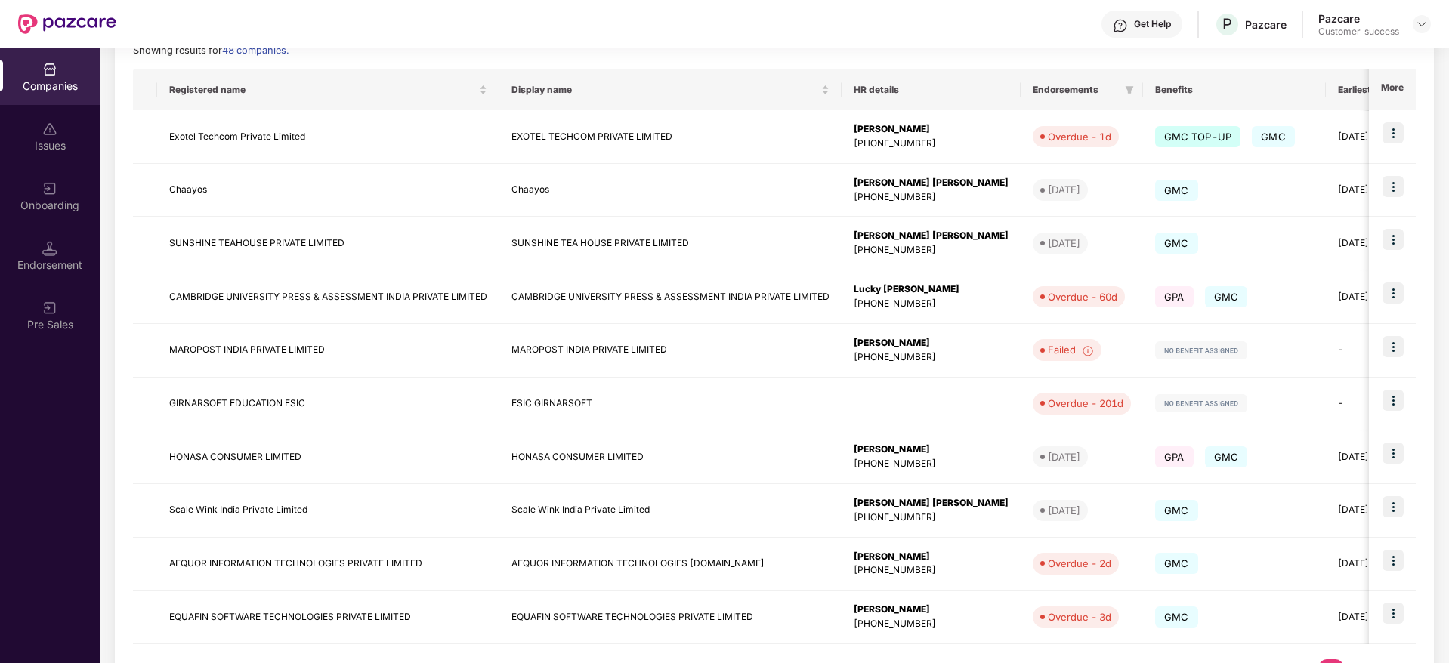
scroll to position [272, 0]
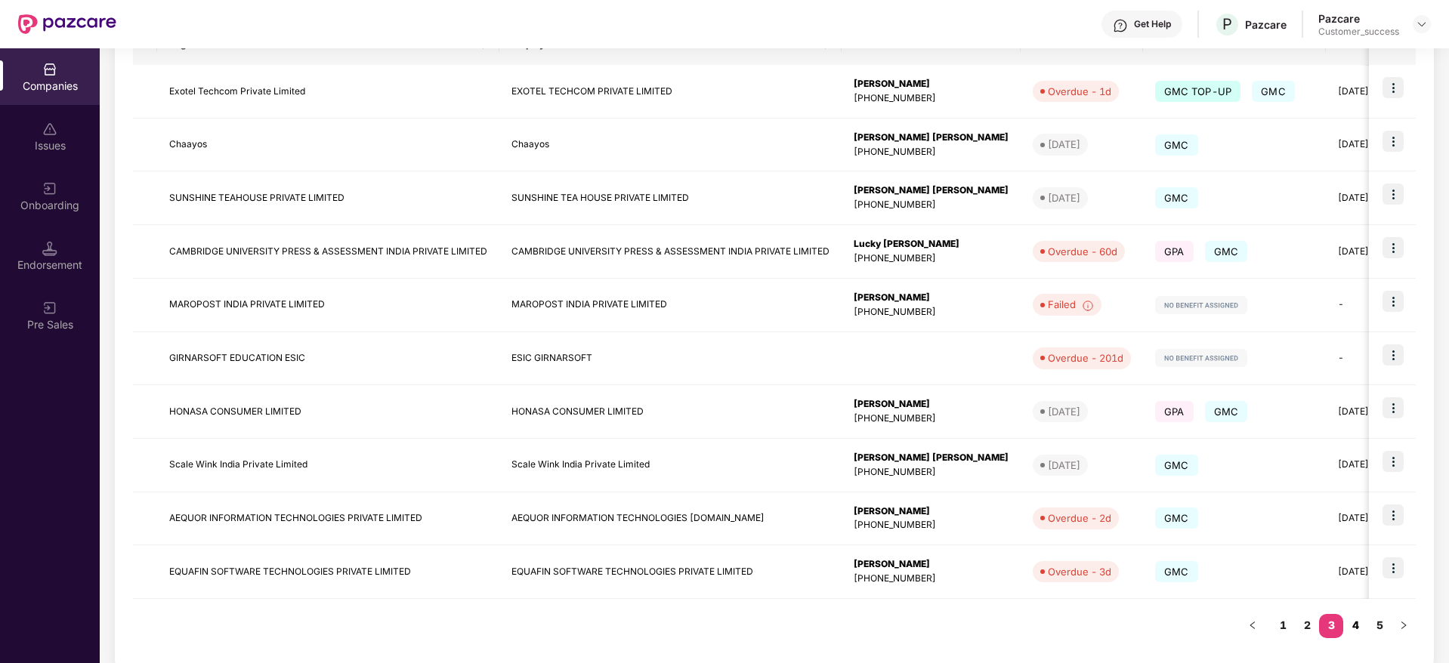
click at [1355, 625] on link "4" at bounding box center [1355, 625] width 24 height 23
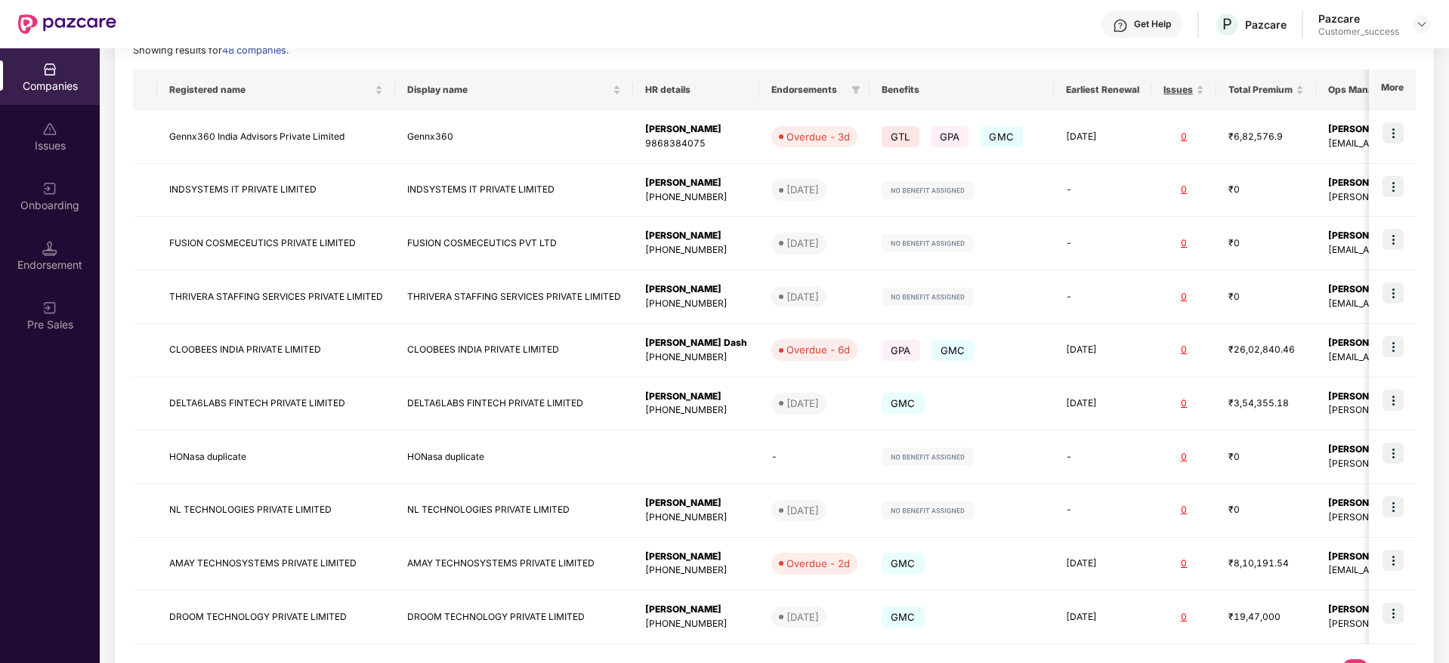
scroll to position [181, 0]
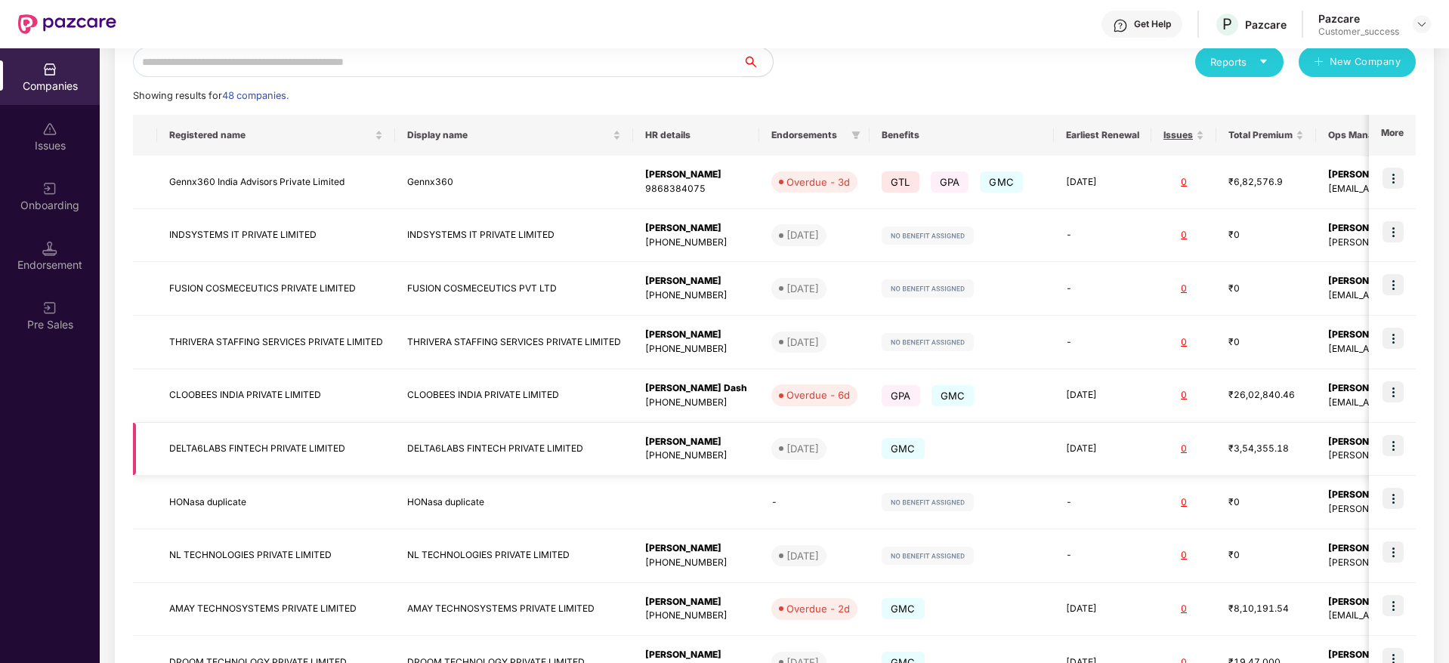
click at [1394, 440] on img at bounding box center [1392, 445] width 21 height 21
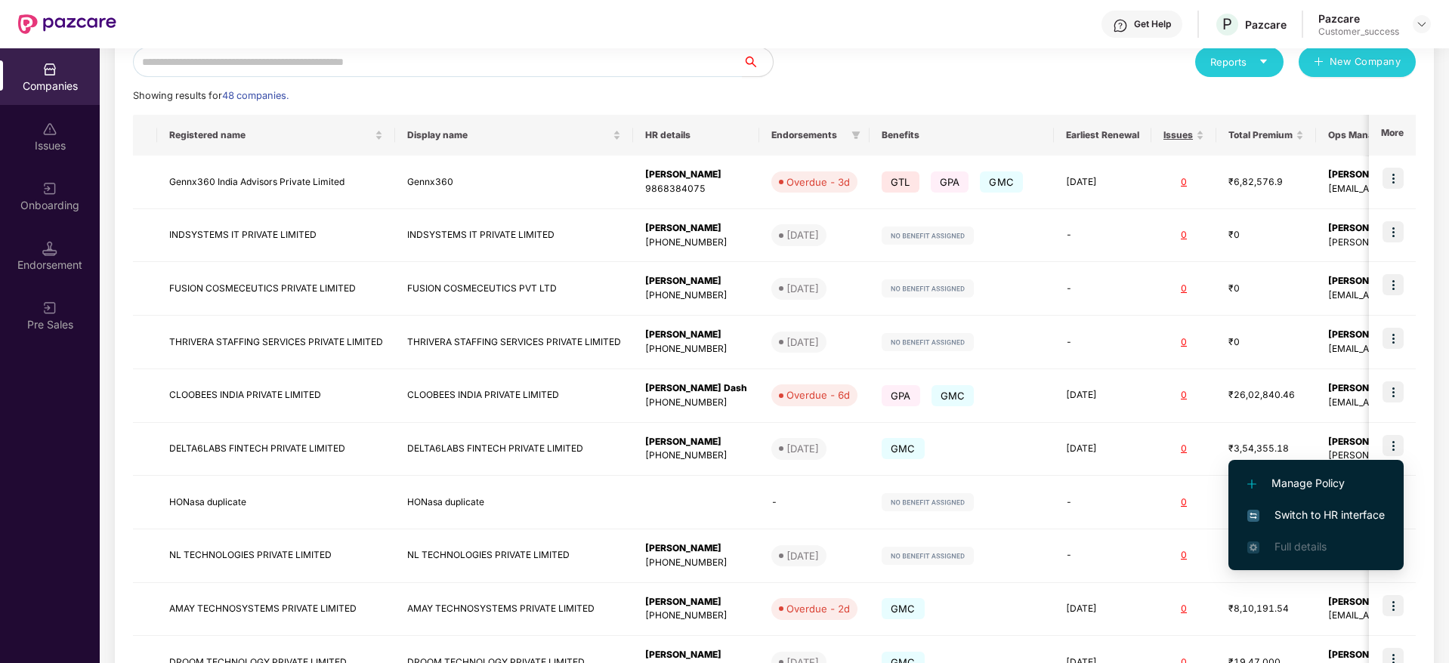
click at [1277, 511] on span "Switch to HR interface" at bounding box center [1315, 515] width 137 height 17
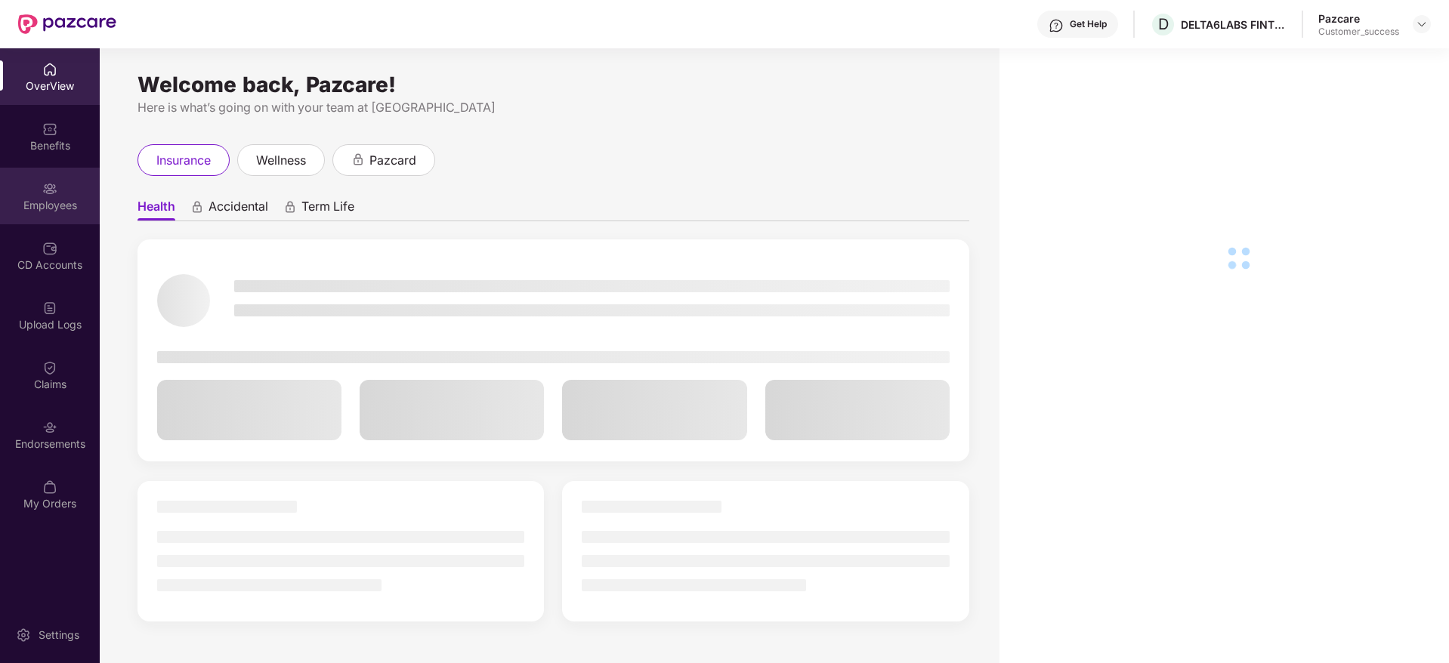
click at [63, 187] on div "Employees" at bounding box center [50, 196] width 100 height 57
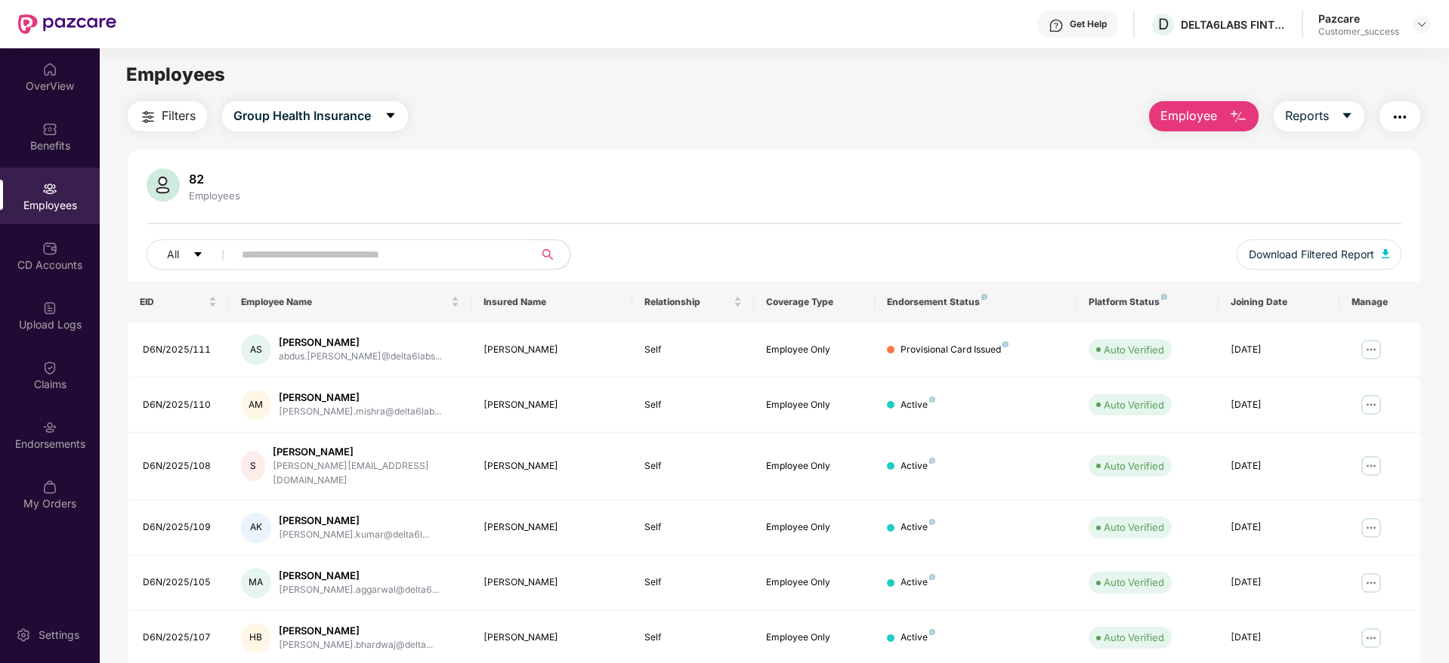
click at [165, 101] on button "Filters" at bounding box center [167, 116] width 79 height 30
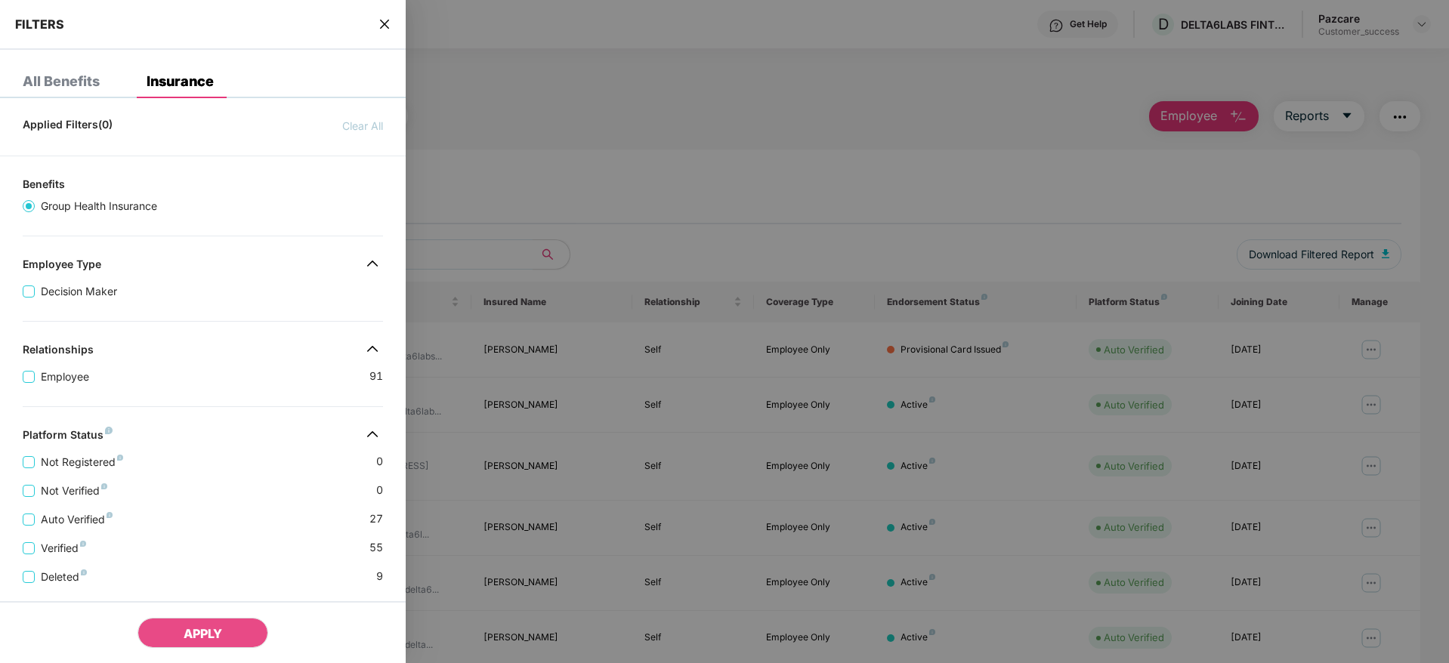
click at [185, 443] on div "Not Registered 0" at bounding box center [203, 456] width 360 height 29
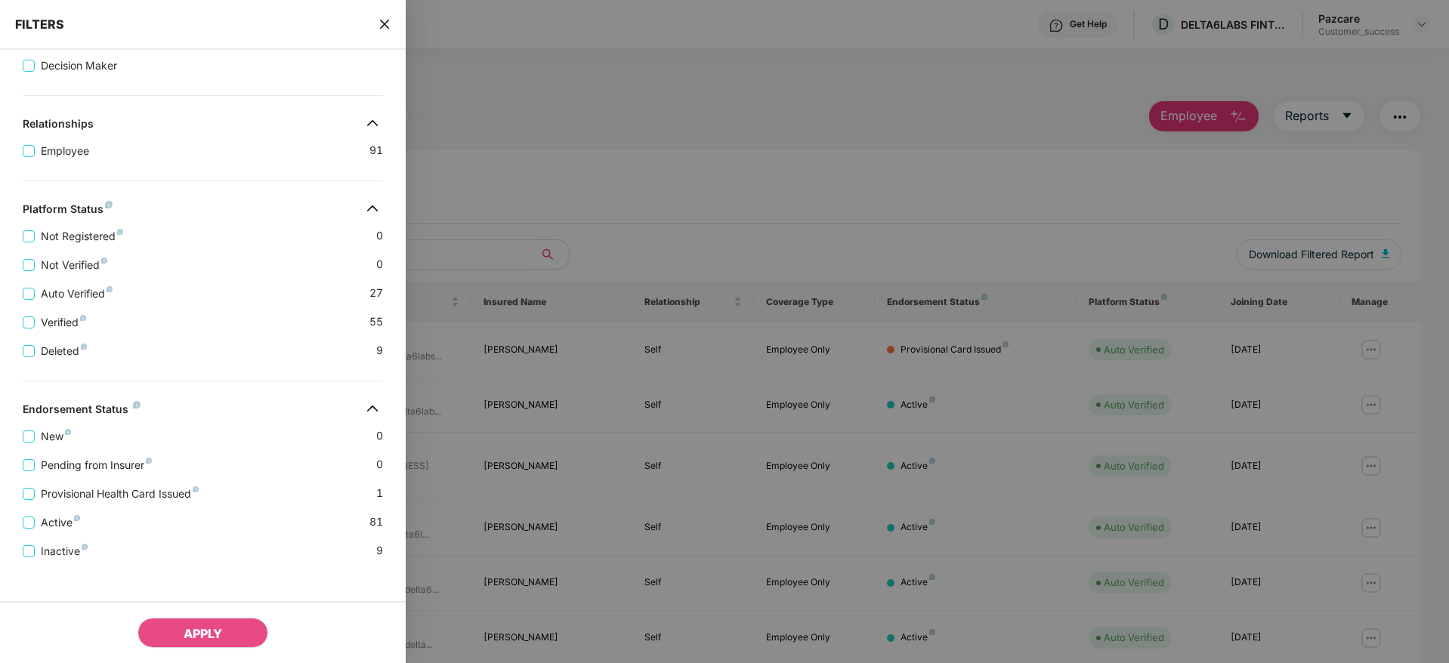
scroll to position [236, 0]
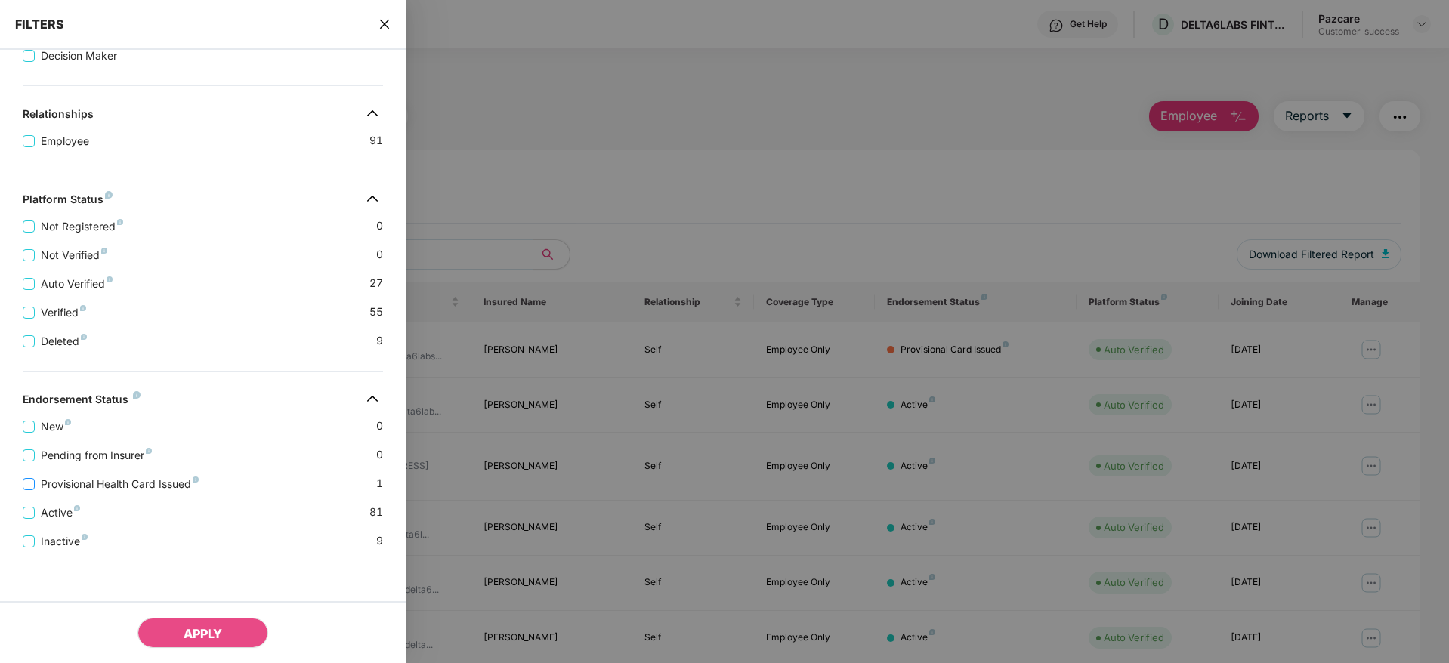
click at [116, 480] on span "Provisional Health Card Issued" at bounding box center [120, 484] width 170 height 17
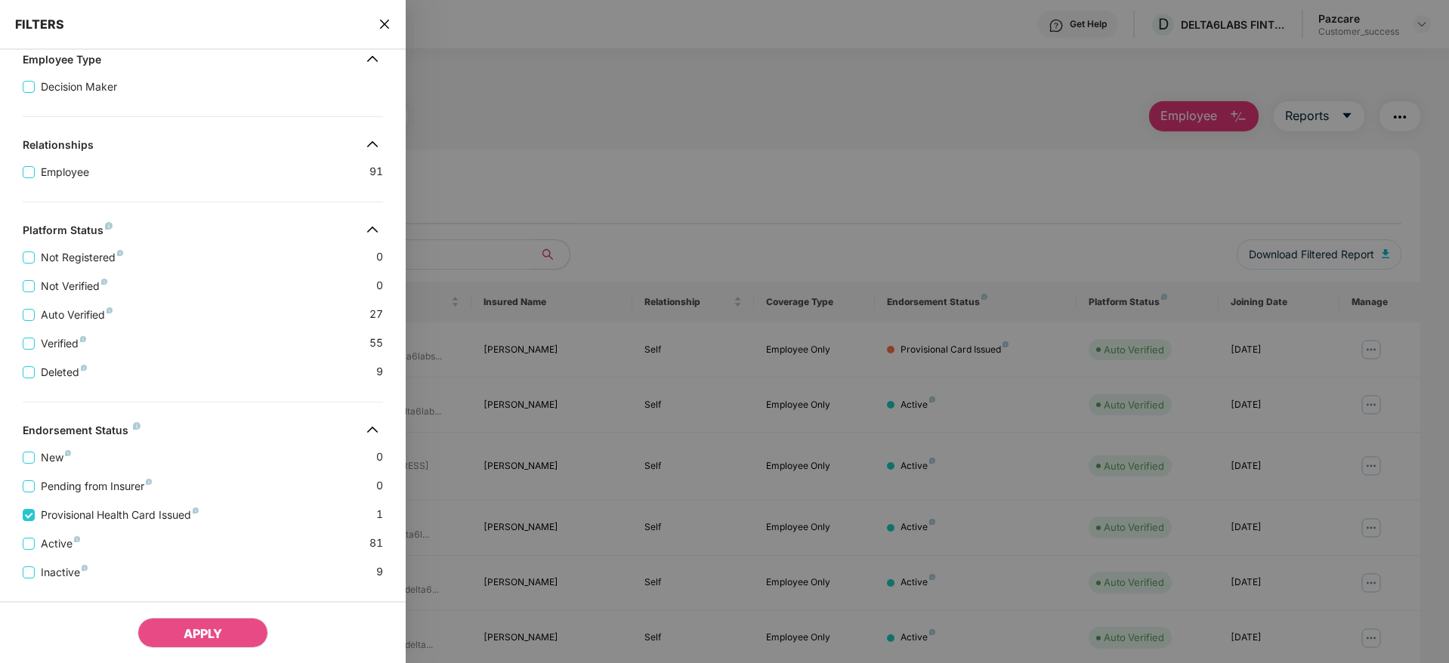
click at [202, 614] on div "APPLY" at bounding box center [203, 632] width 406 height 62
click at [202, 624] on button "APPLY" at bounding box center [202, 633] width 131 height 30
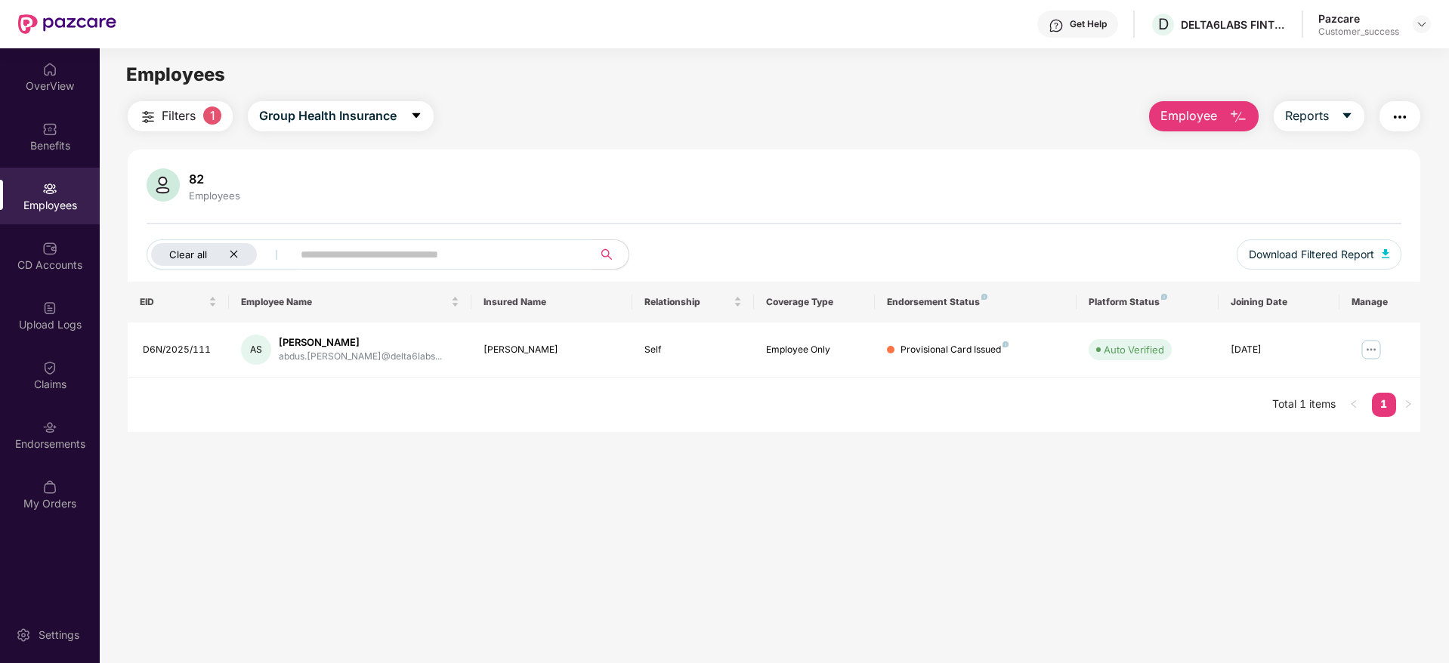
click at [237, 257] on icon "close" at bounding box center [234, 254] width 10 height 10
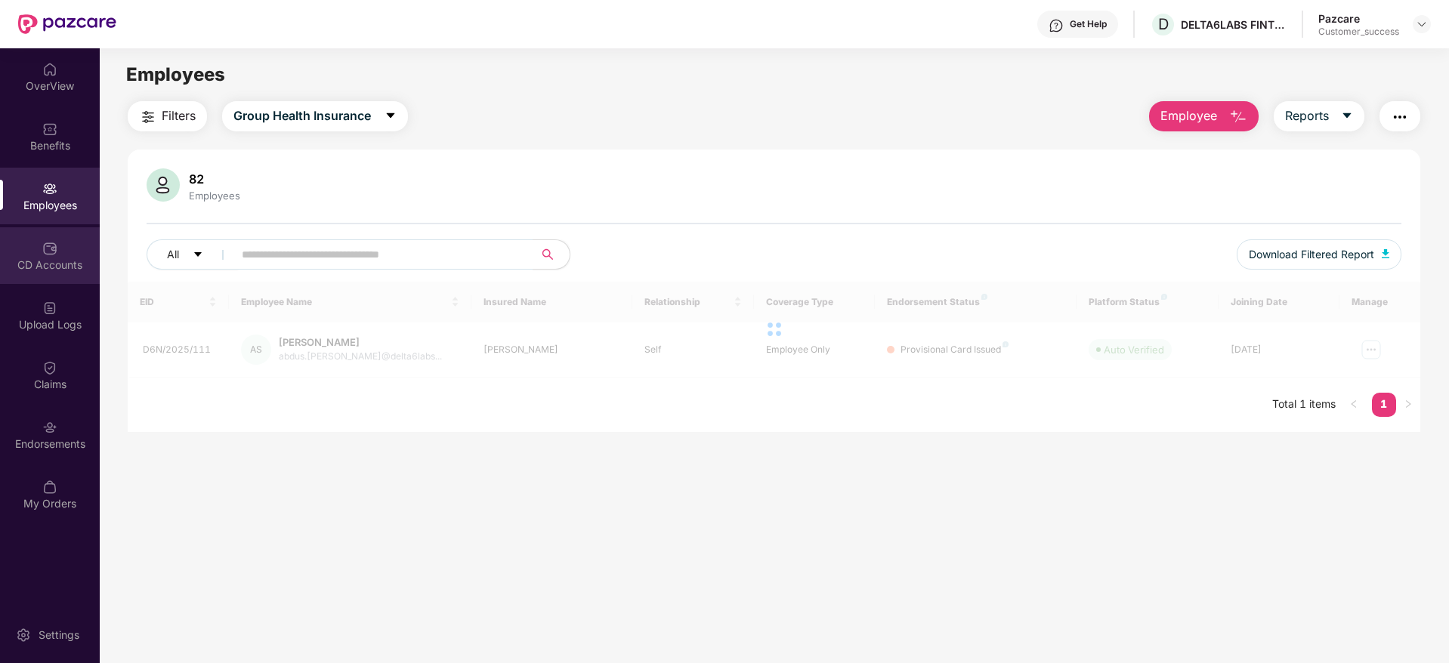
click at [67, 271] on div "CD Accounts" at bounding box center [50, 265] width 100 height 15
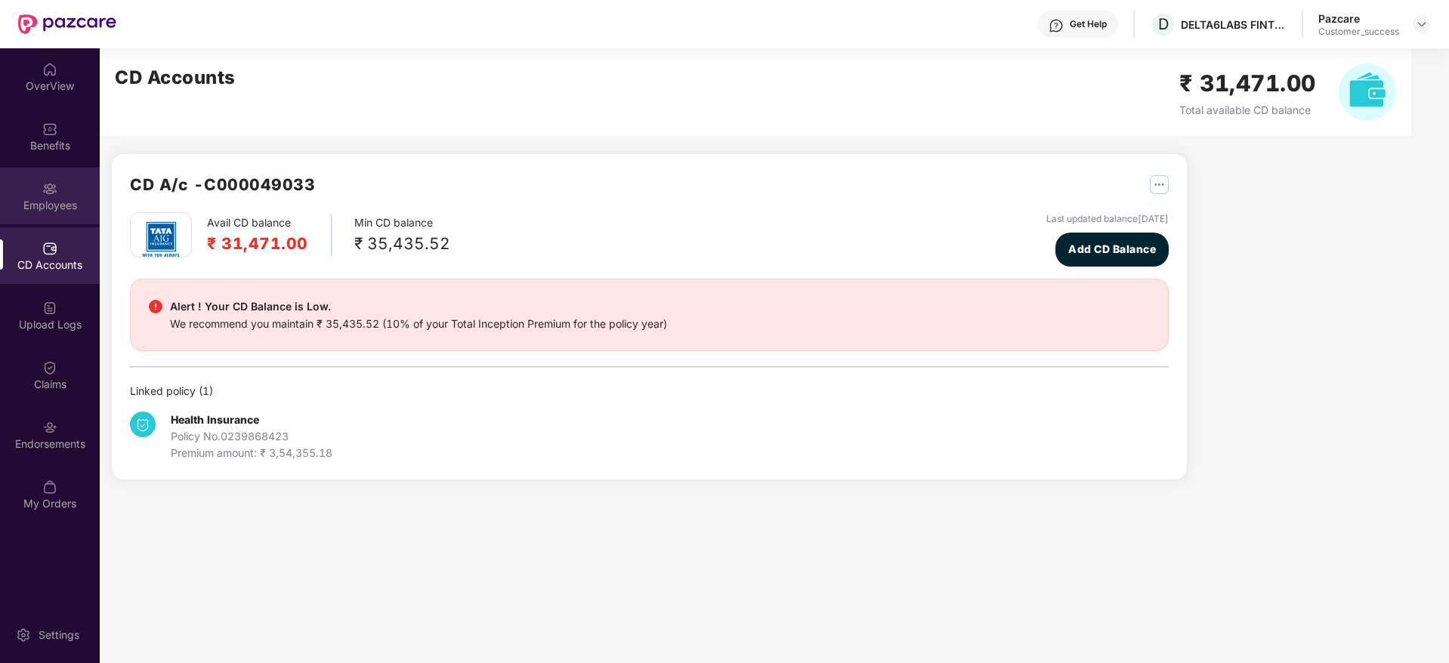
click at [66, 184] on div "Employees" at bounding box center [50, 196] width 100 height 57
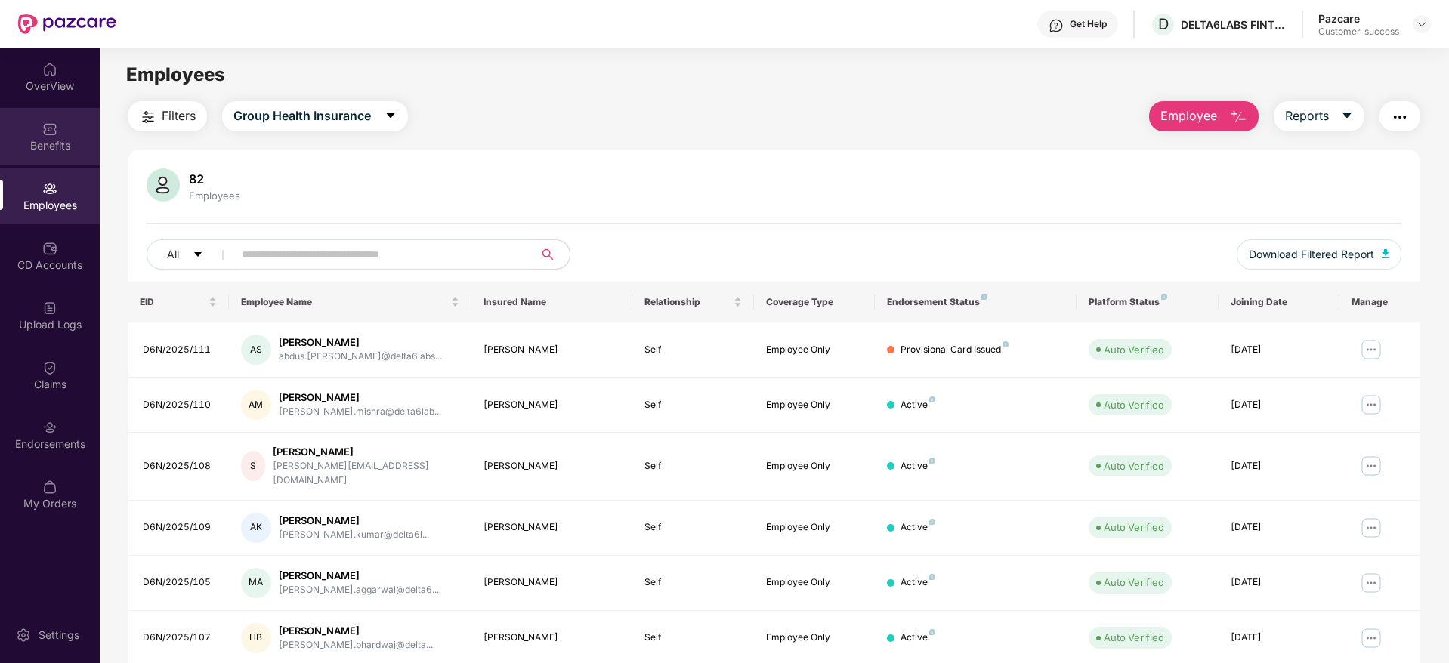
click at [51, 137] on div "Benefits" at bounding box center [50, 136] width 100 height 57
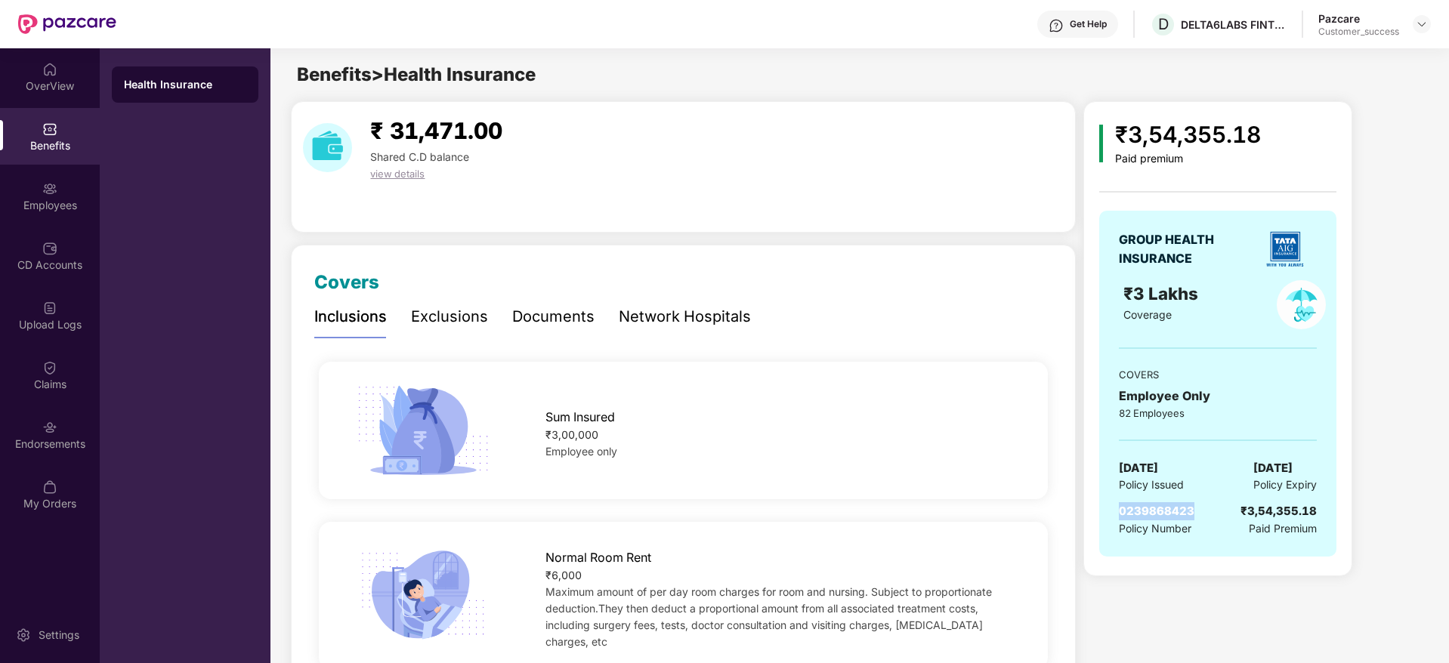
drag, startPoint x: 1193, startPoint y: 511, endPoint x: 1110, endPoint y: 514, distance: 83.1
click at [1110, 514] on div "GROUP HEALTH INSURANCE ₹3 Lakhs Coverage COVERS Employee Only 82 Employees 23 A…" at bounding box center [1217, 384] width 237 height 346
copy span "0239868423"
click at [57, 191] on img at bounding box center [49, 188] width 15 height 15
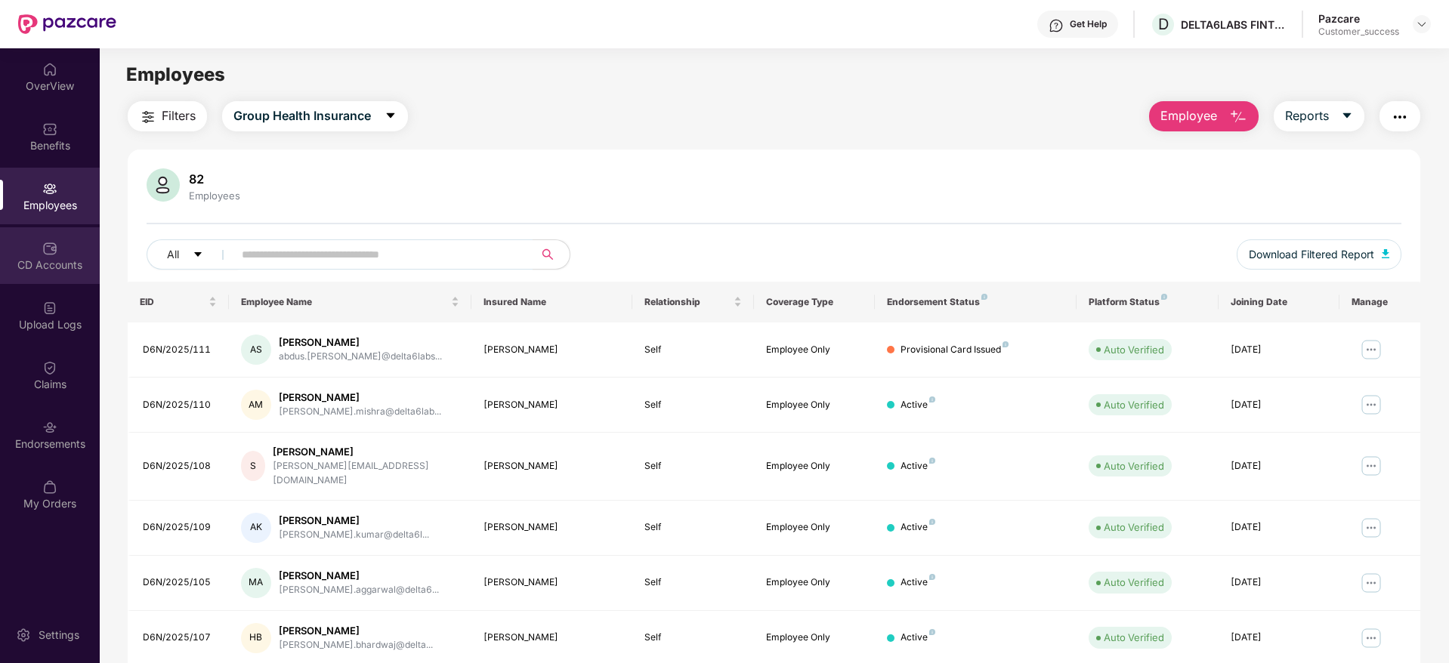
click at [59, 262] on div "CD Accounts" at bounding box center [50, 265] width 100 height 15
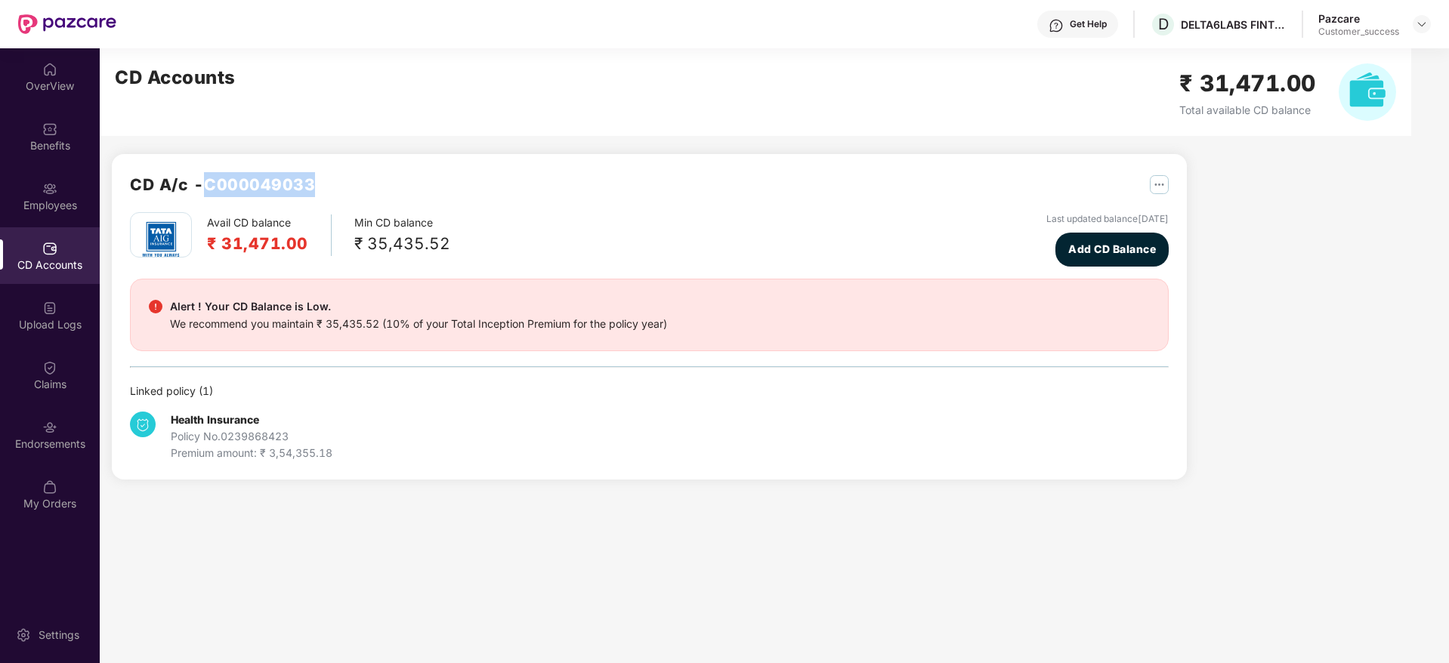
drag, startPoint x: 332, startPoint y: 181, endPoint x: 211, endPoint y: 179, distance: 120.1
click at [211, 179] on div "CD A/c - C000049033" at bounding box center [649, 192] width 1039 height 40
copy h2 "C000049033"
click at [1425, 26] on img at bounding box center [1422, 24] width 12 height 12
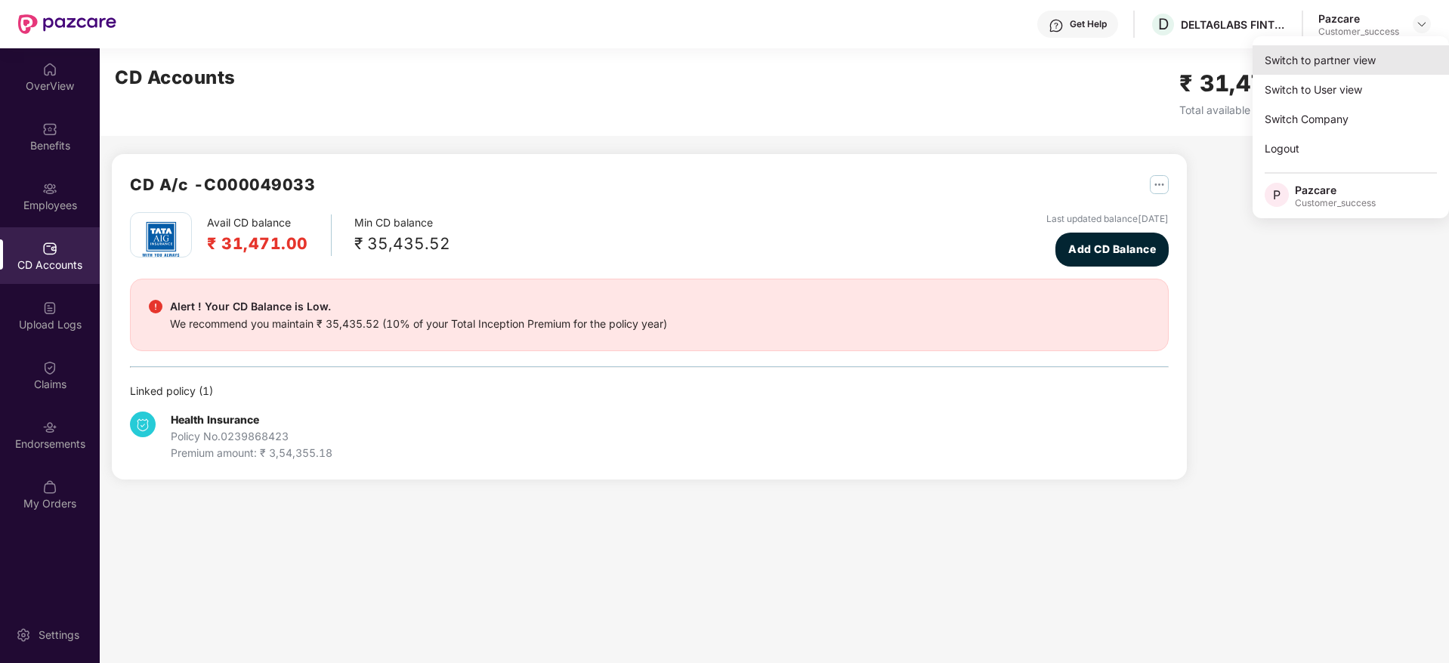
click at [1366, 65] on div "Switch to partner view" at bounding box center [1350, 59] width 196 height 29
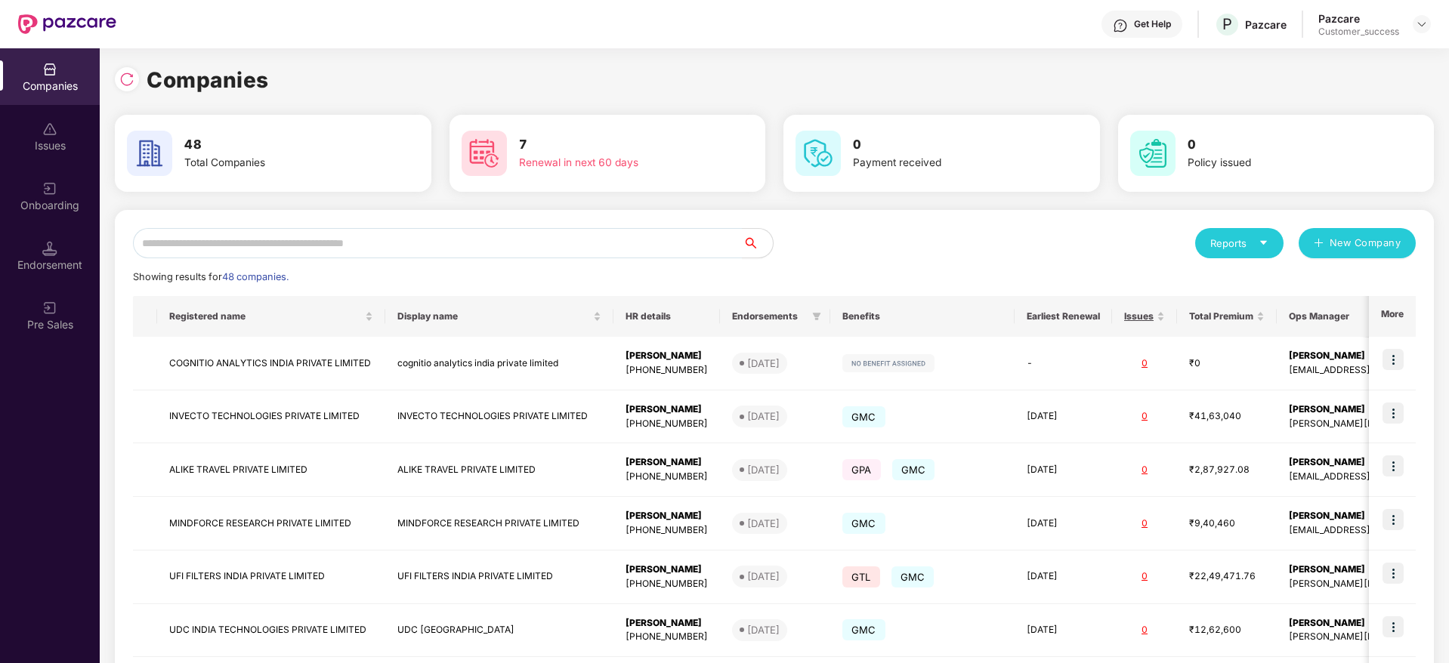
click at [889, 220] on div "Reports New Company Showing results for 48 companies. Registered name Display n…" at bounding box center [774, 576] width 1319 height 733
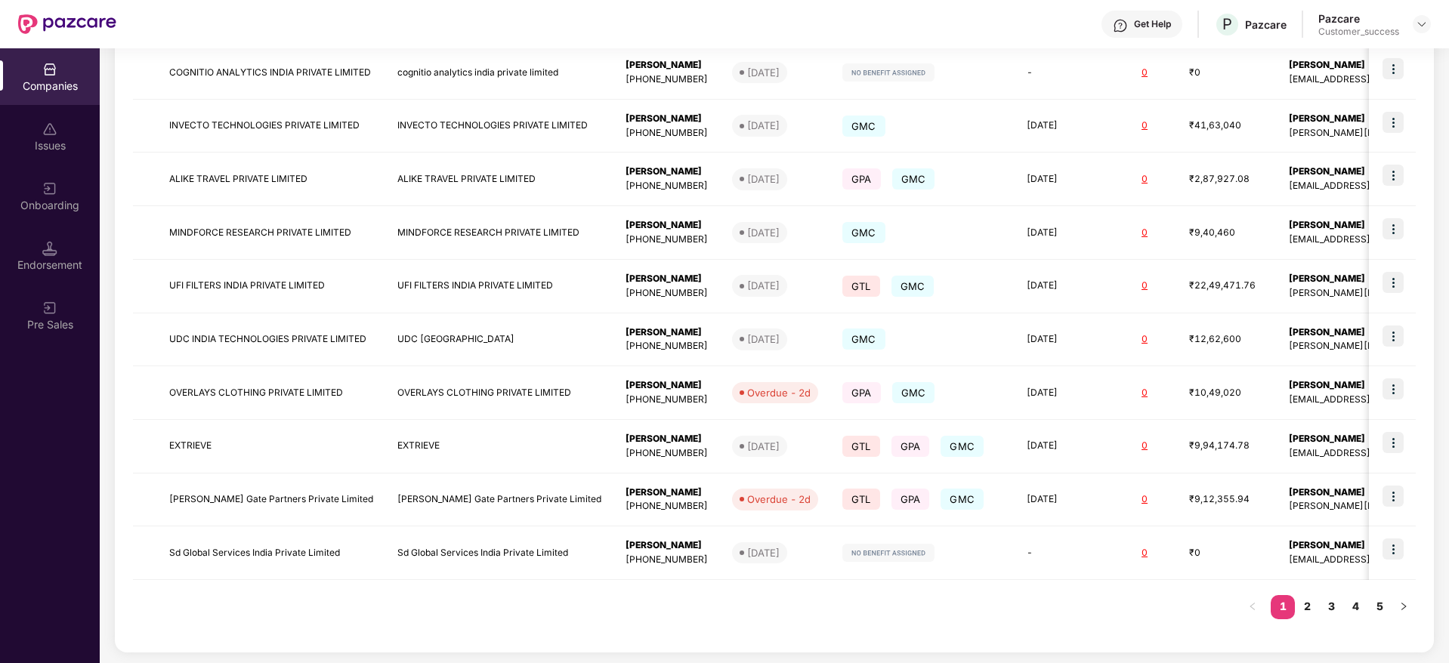
scroll to position [292, 0]
click at [1303, 602] on link "2" at bounding box center [1307, 605] width 24 height 23
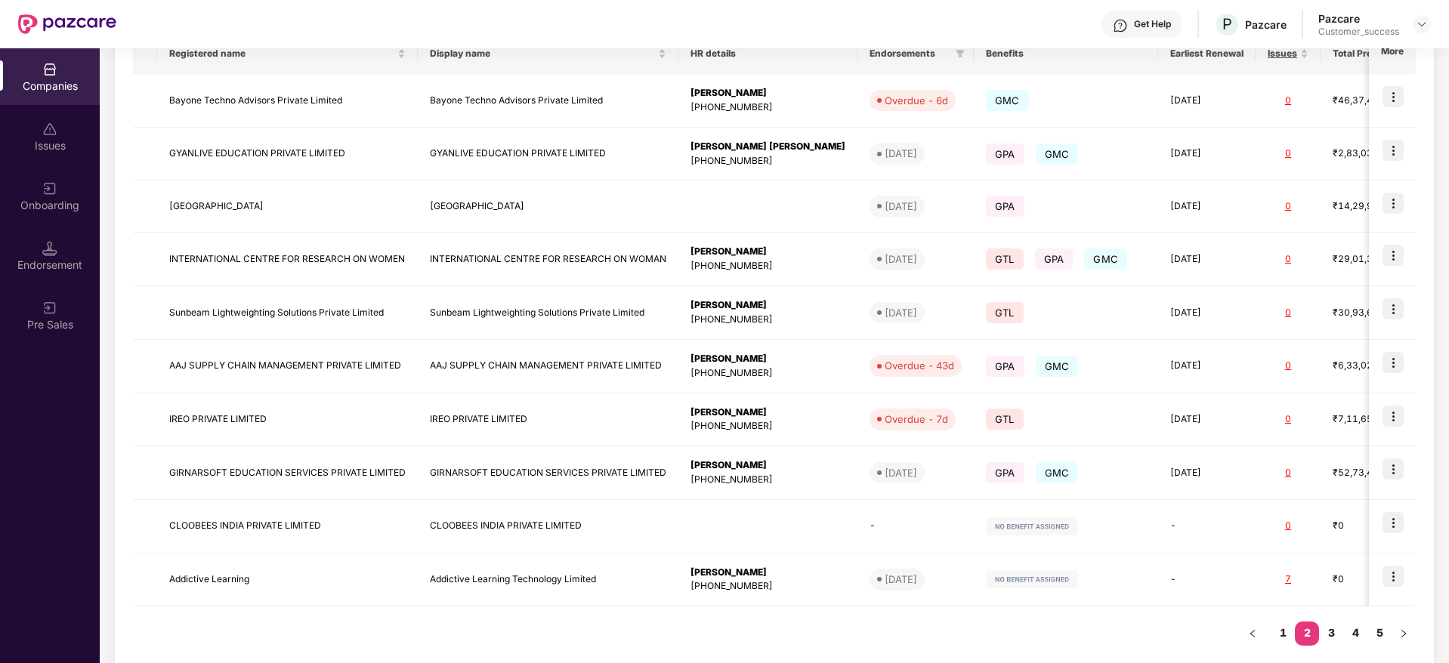
scroll to position [291, 0]
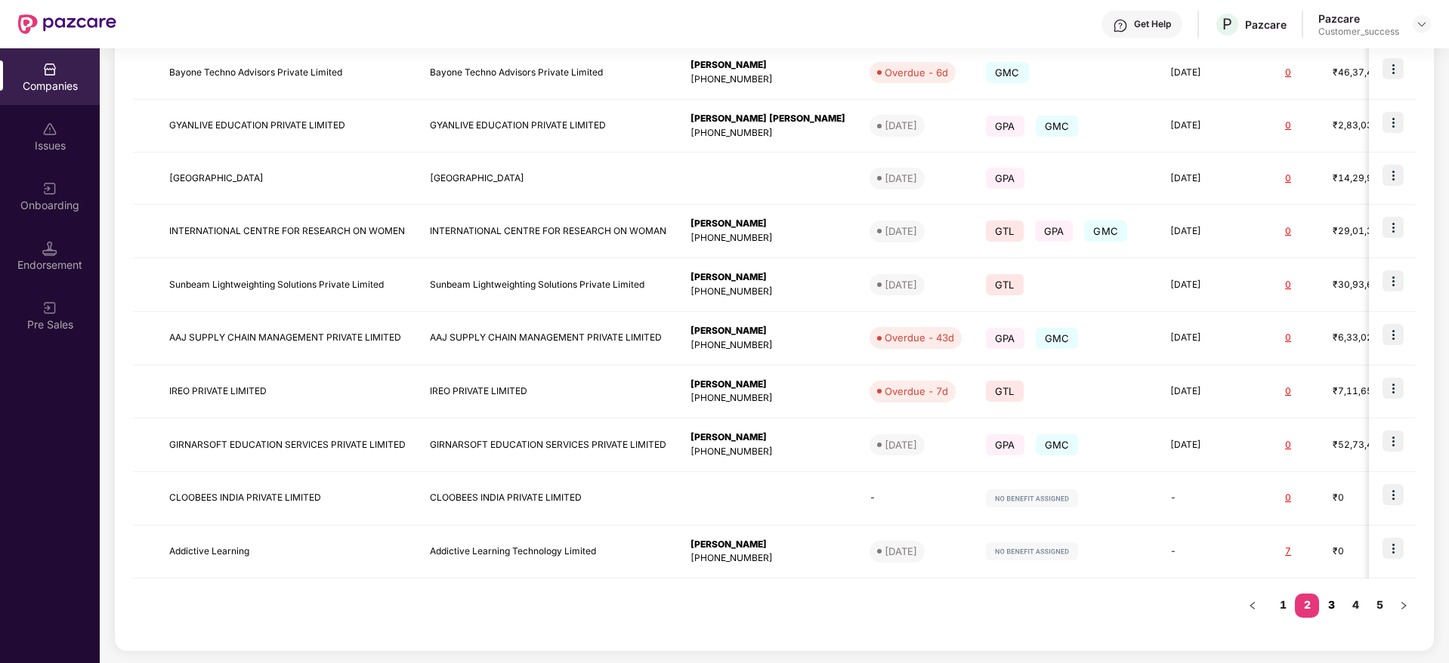
click at [1328, 604] on link "3" at bounding box center [1331, 605] width 24 height 23
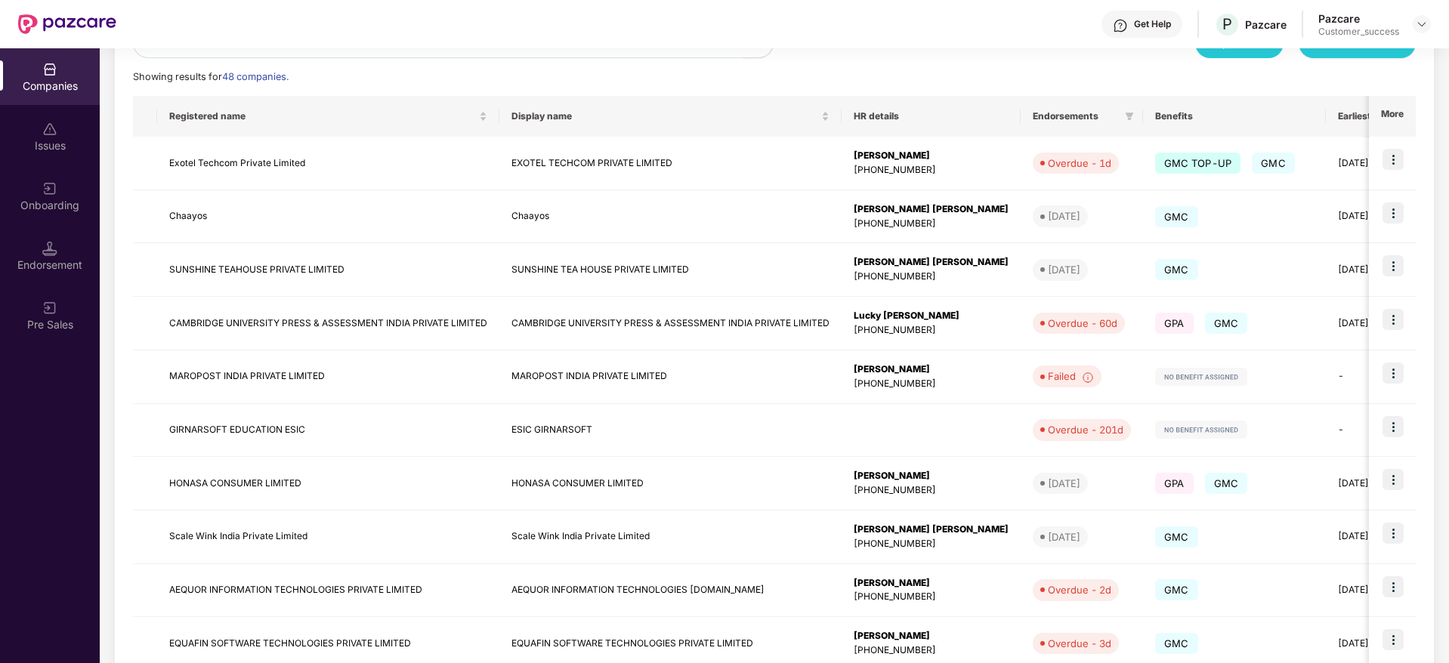
scroll to position [292, 0]
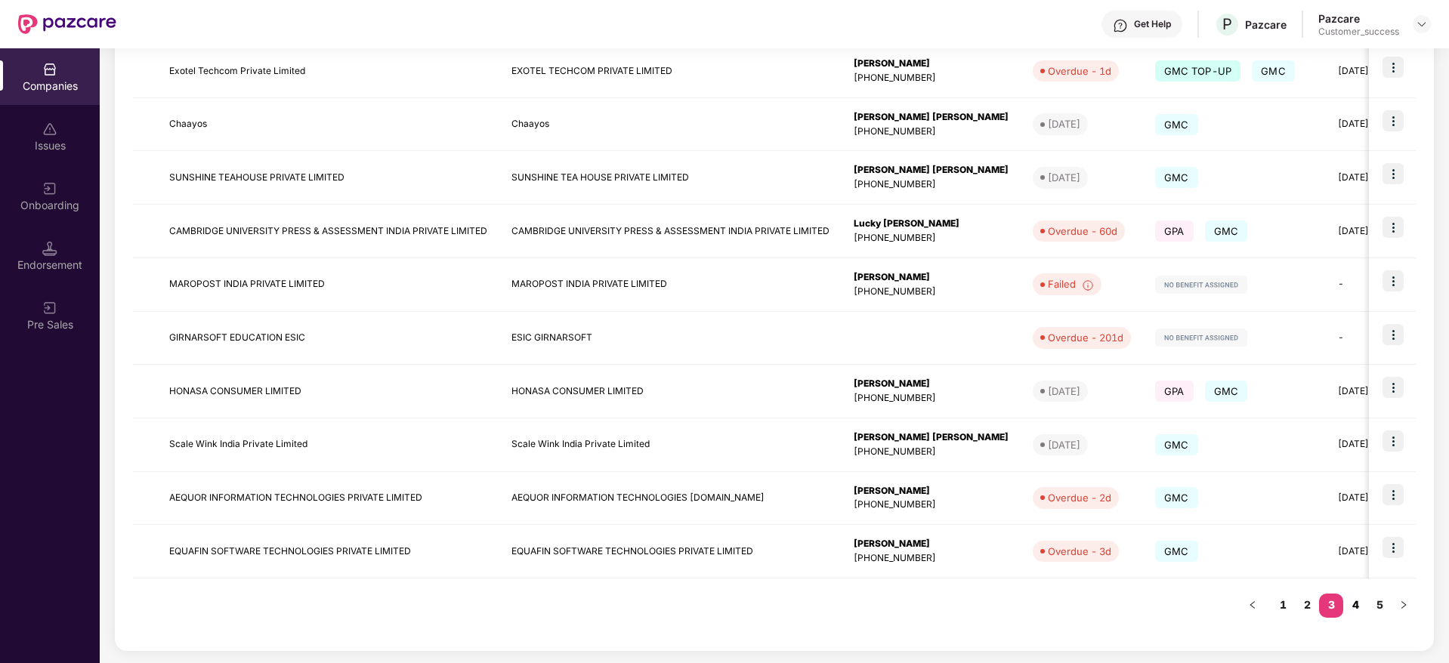
click at [1358, 601] on link "4" at bounding box center [1355, 605] width 24 height 23
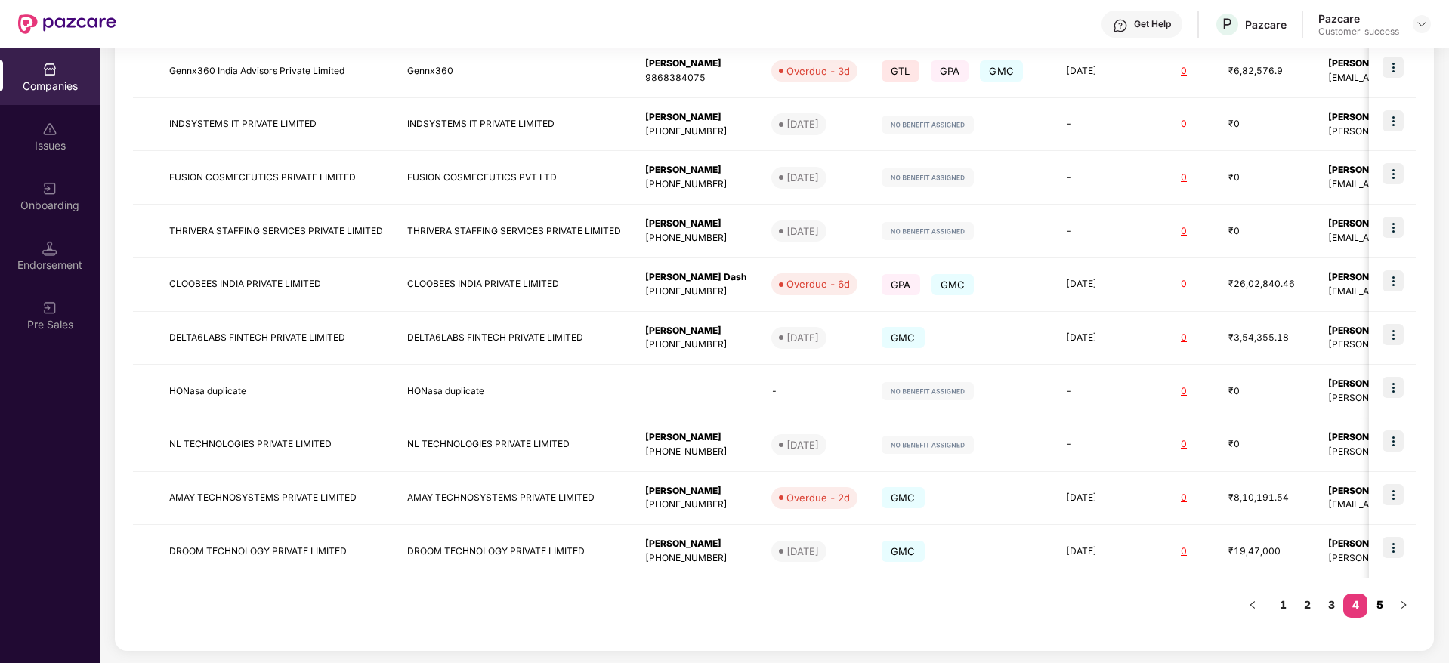
click at [1379, 604] on link "5" at bounding box center [1379, 605] width 24 height 23
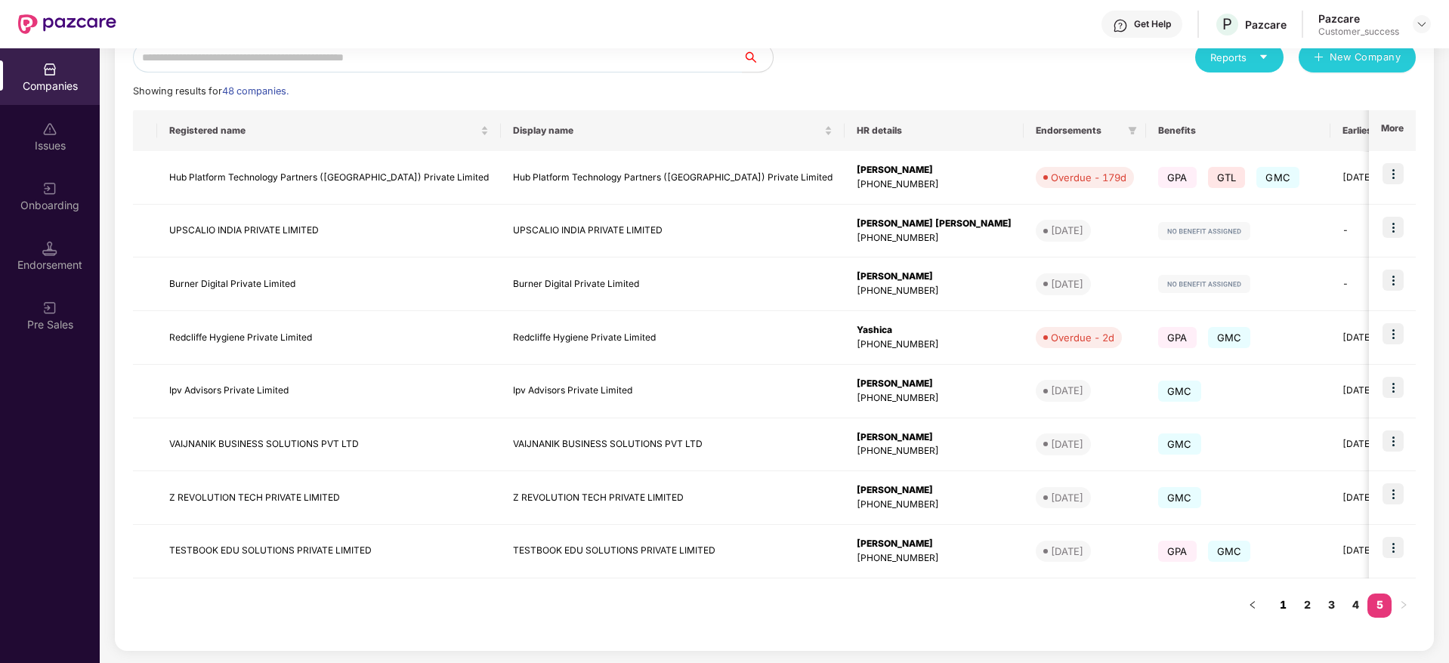
click at [1283, 606] on link "1" at bounding box center [1282, 605] width 24 height 23
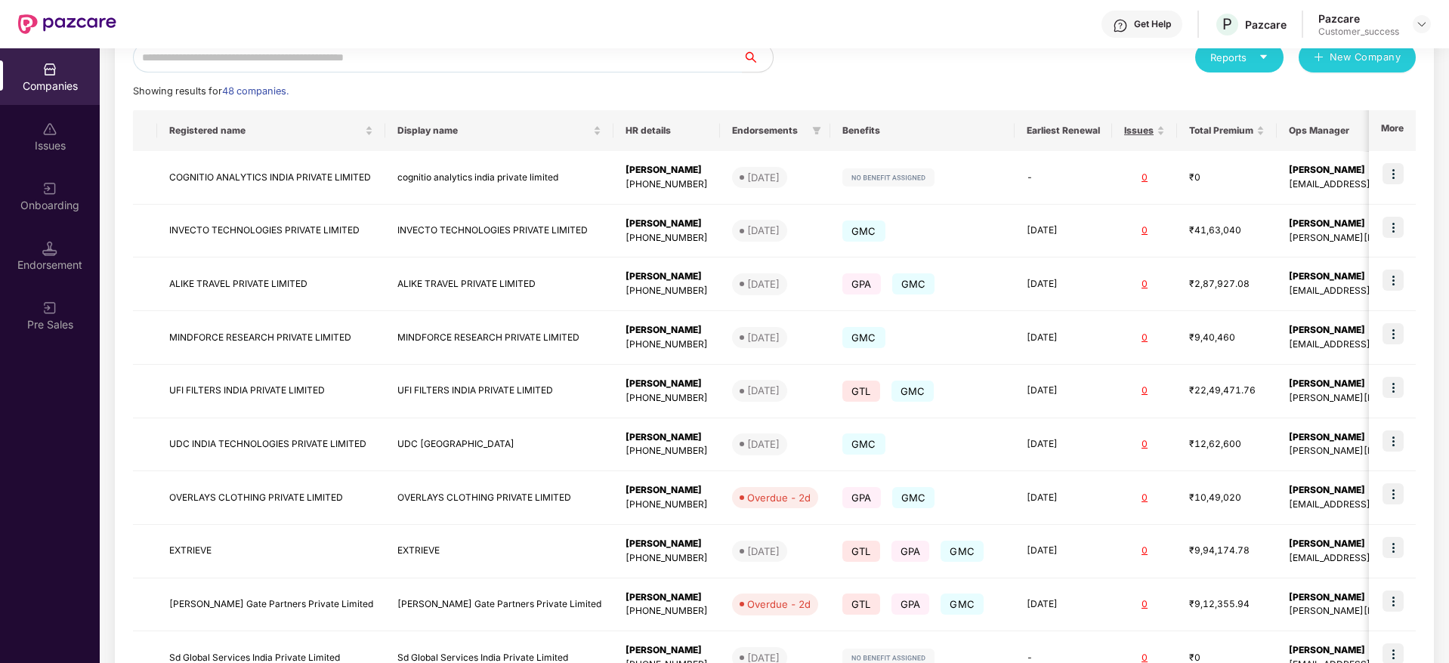
click at [1434, 495] on div "Companies 48 Total Companies 7 Renewal in next 60 days 0 Payment received 0 Pol…" at bounding box center [774, 355] width 1349 height 615
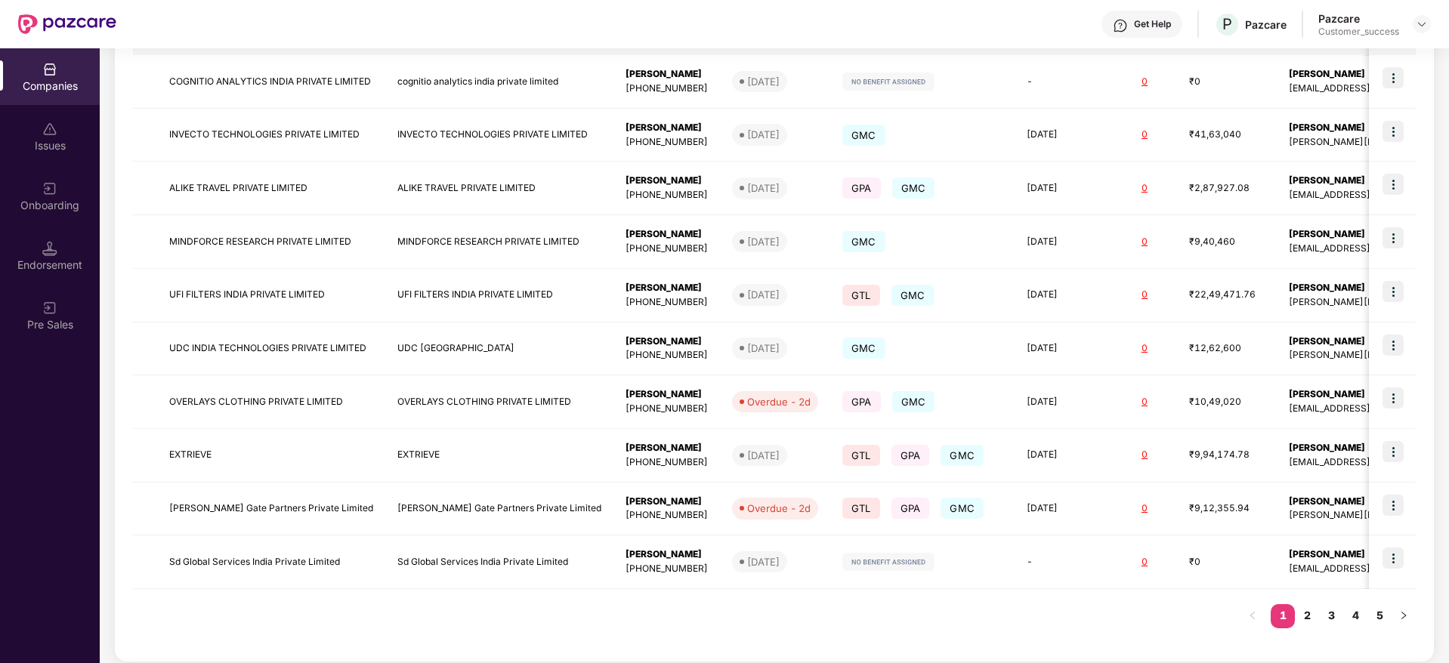
scroll to position [292, 0]
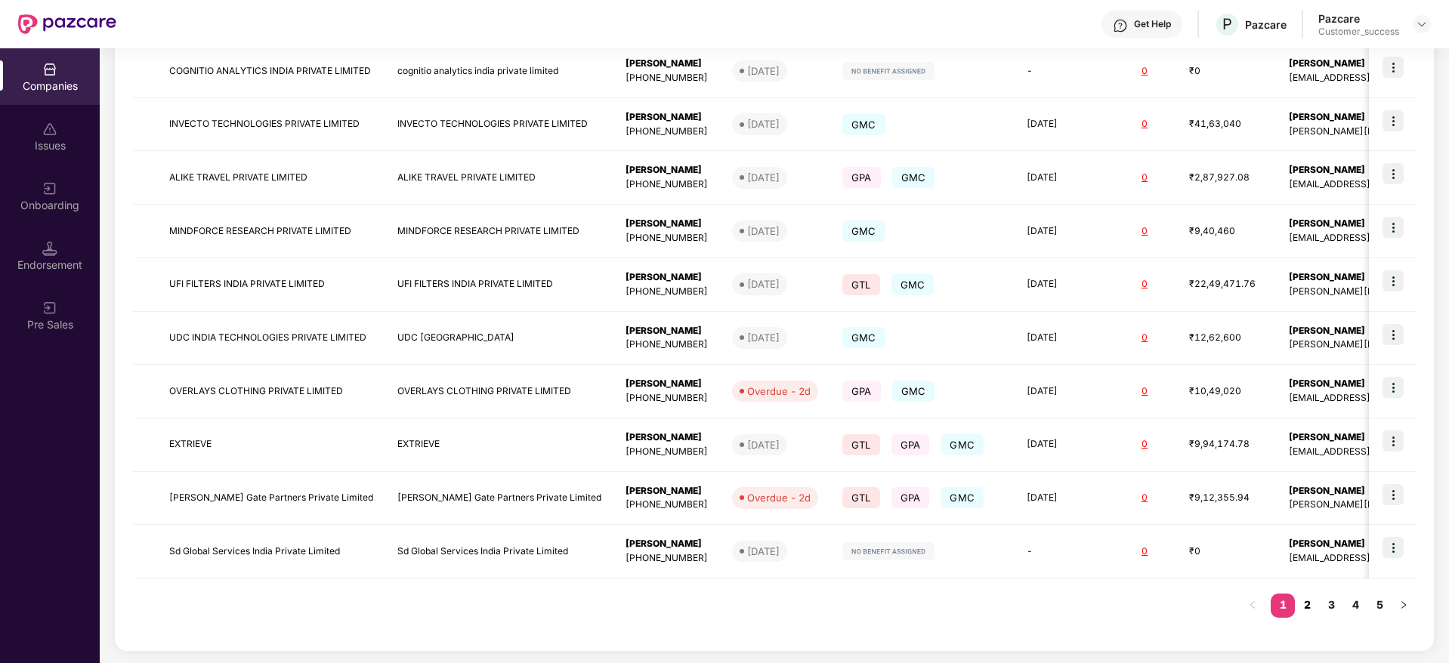
click at [1308, 605] on link "2" at bounding box center [1307, 605] width 24 height 23
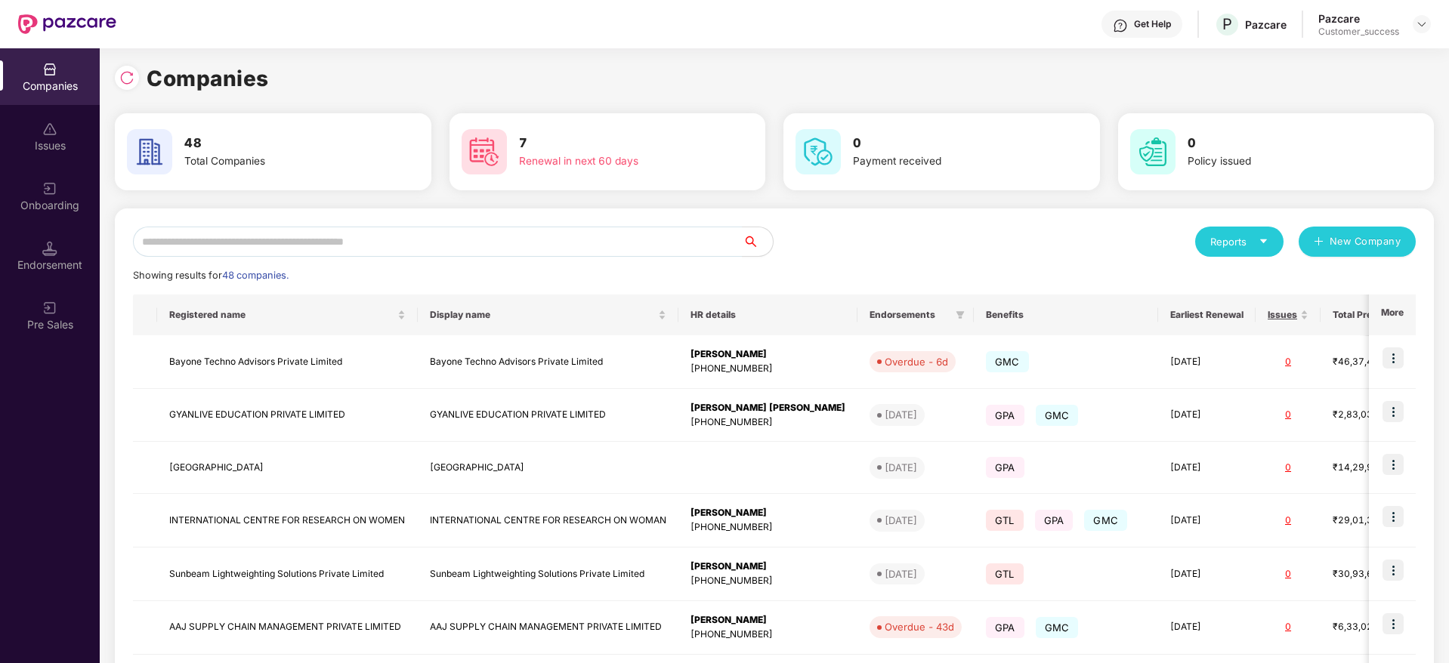
scroll to position [0, 0]
click at [443, 251] on input "text" at bounding box center [438, 243] width 610 height 30
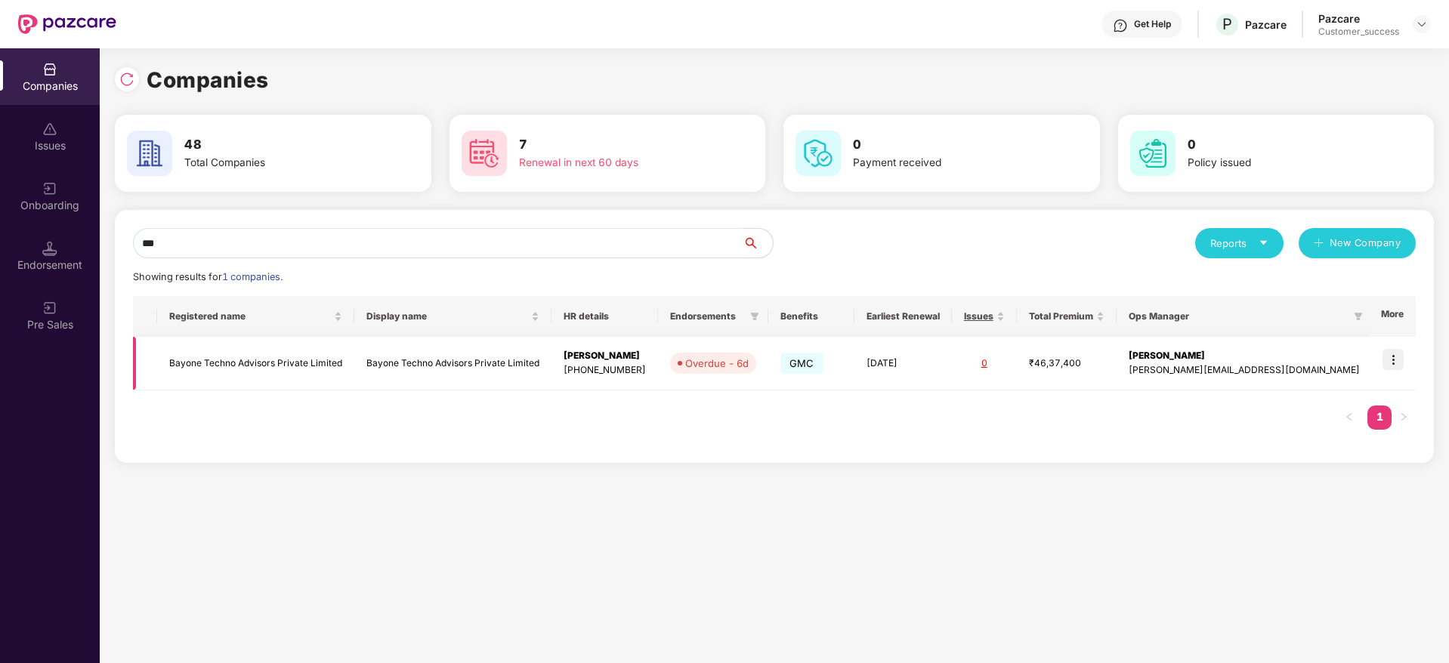
type input "***"
click at [309, 365] on td "Bayone Techno Advisors Private Limited" at bounding box center [255, 364] width 197 height 54
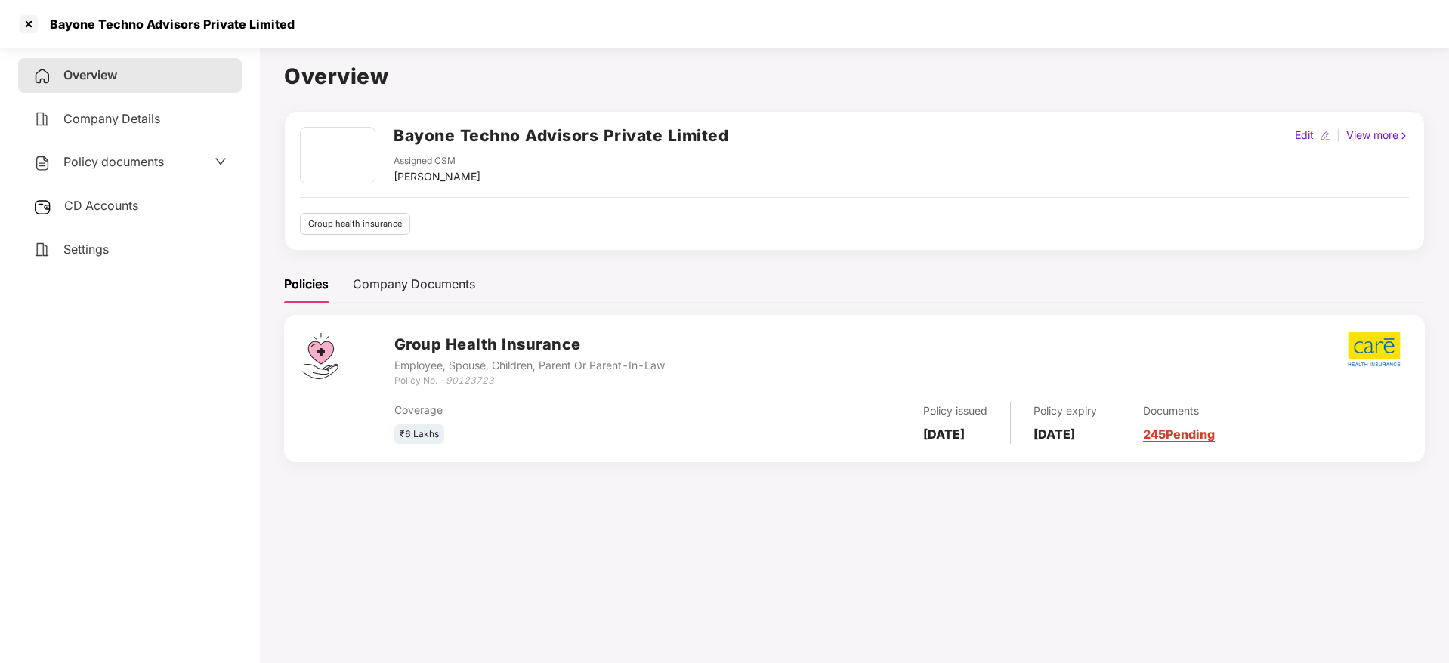
click at [1202, 431] on link "245 Pending" at bounding box center [1179, 434] width 72 height 15
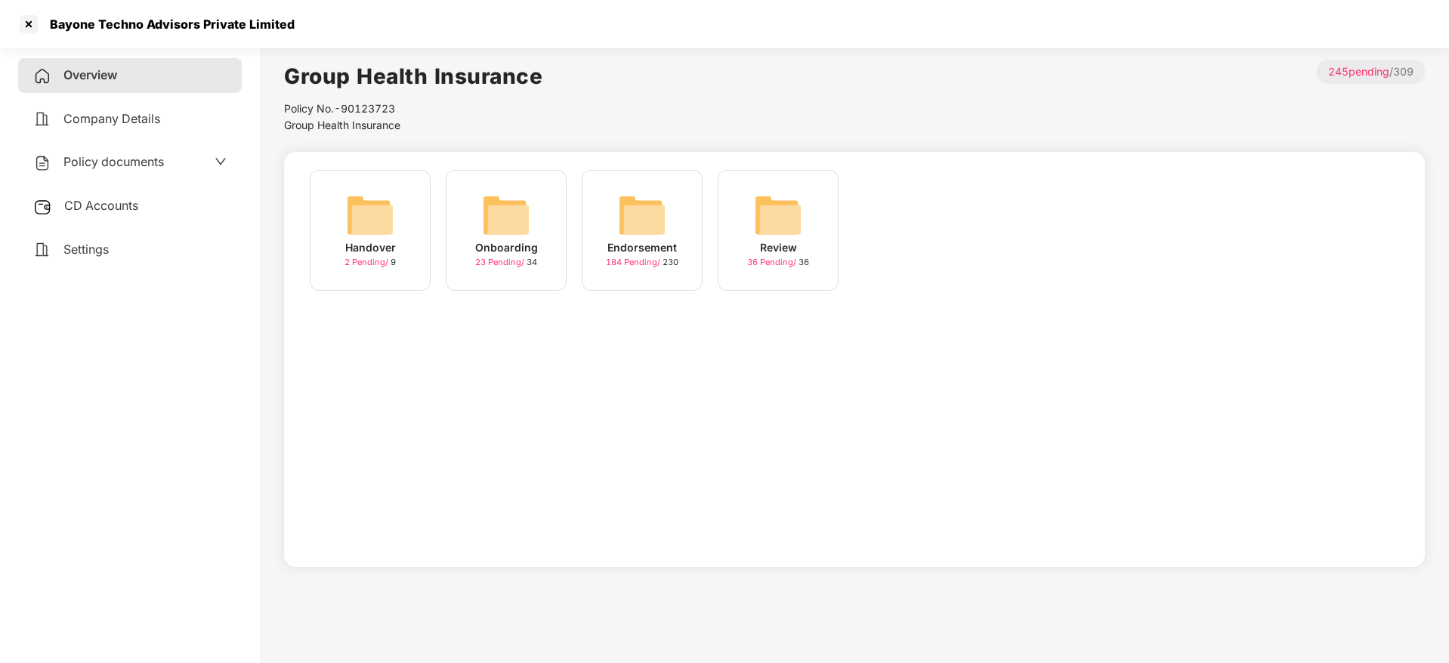
click at [505, 226] on img at bounding box center [506, 215] width 48 height 48
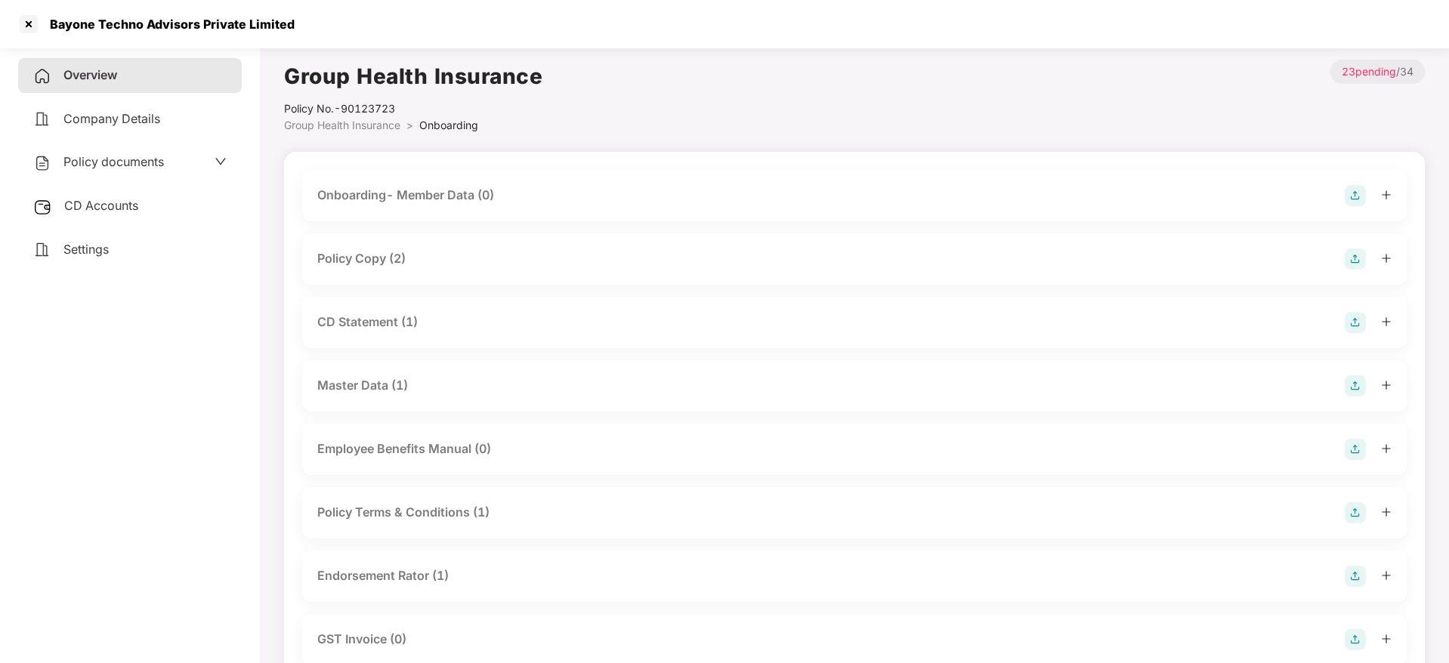
click at [390, 252] on div "Policy Copy (2)" at bounding box center [361, 258] width 88 height 19
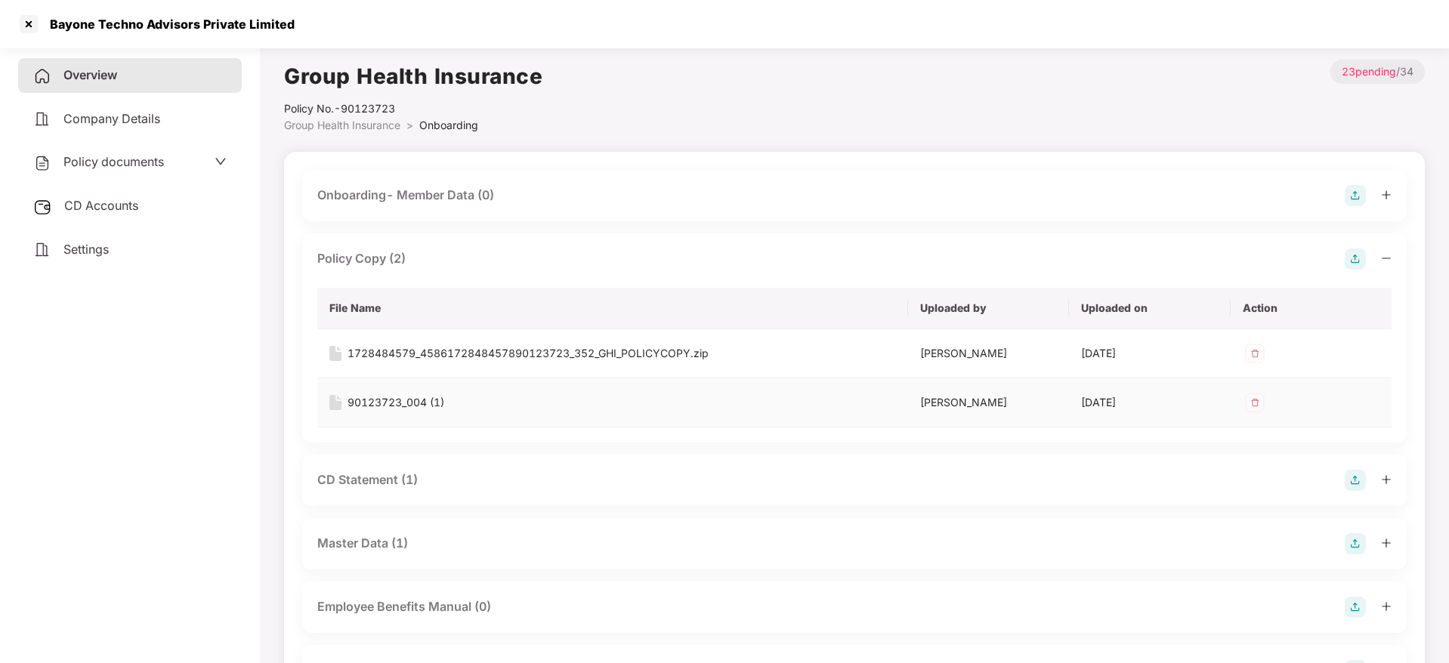
click at [409, 399] on div "90123723_004 (1)" at bounding box center [395, 402] width 97 height 17
click at [454, 353] on div "1728484579_4586172848457890123723_352_GHI_POLICYCOPY.zip" at bounding box center [527, 353] width 361 height 17
click at [39, 29] on div at bounding box center [29, 24] width 24 height 24
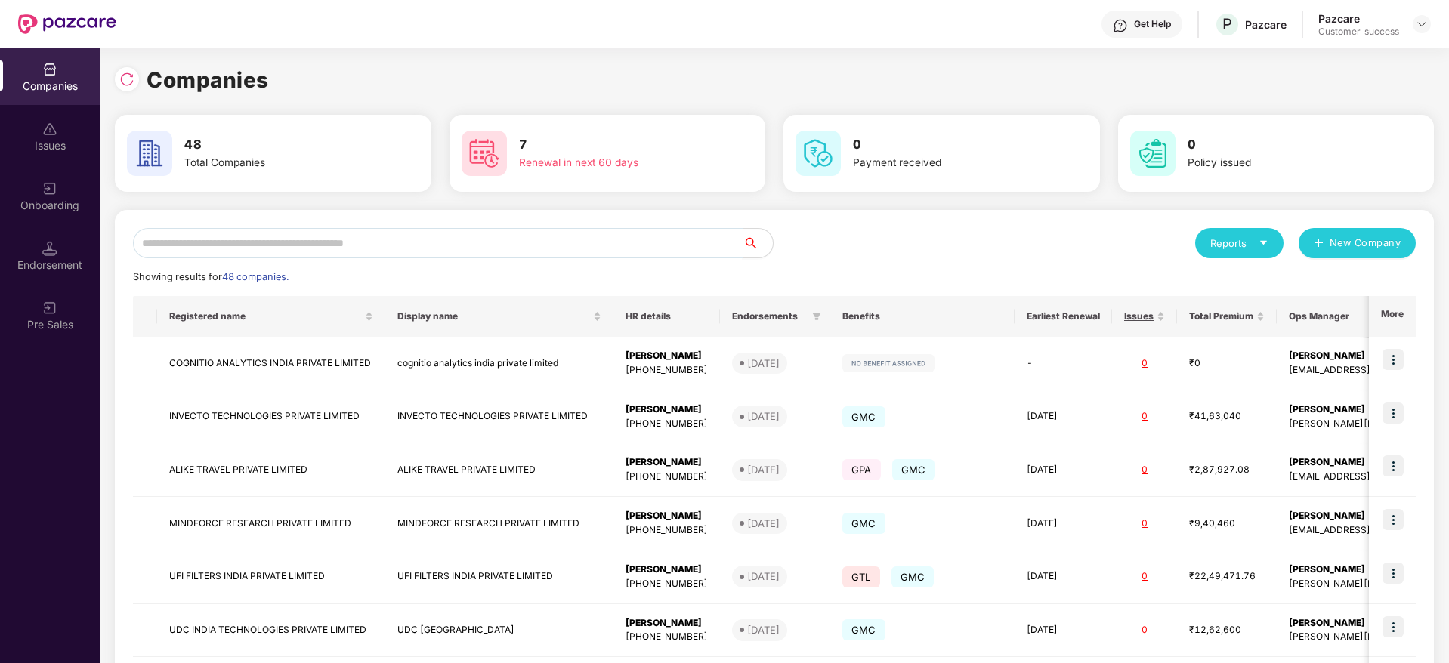
click at [402, 231] on input "text" at bounding box center [438, 243] width 610 height 30
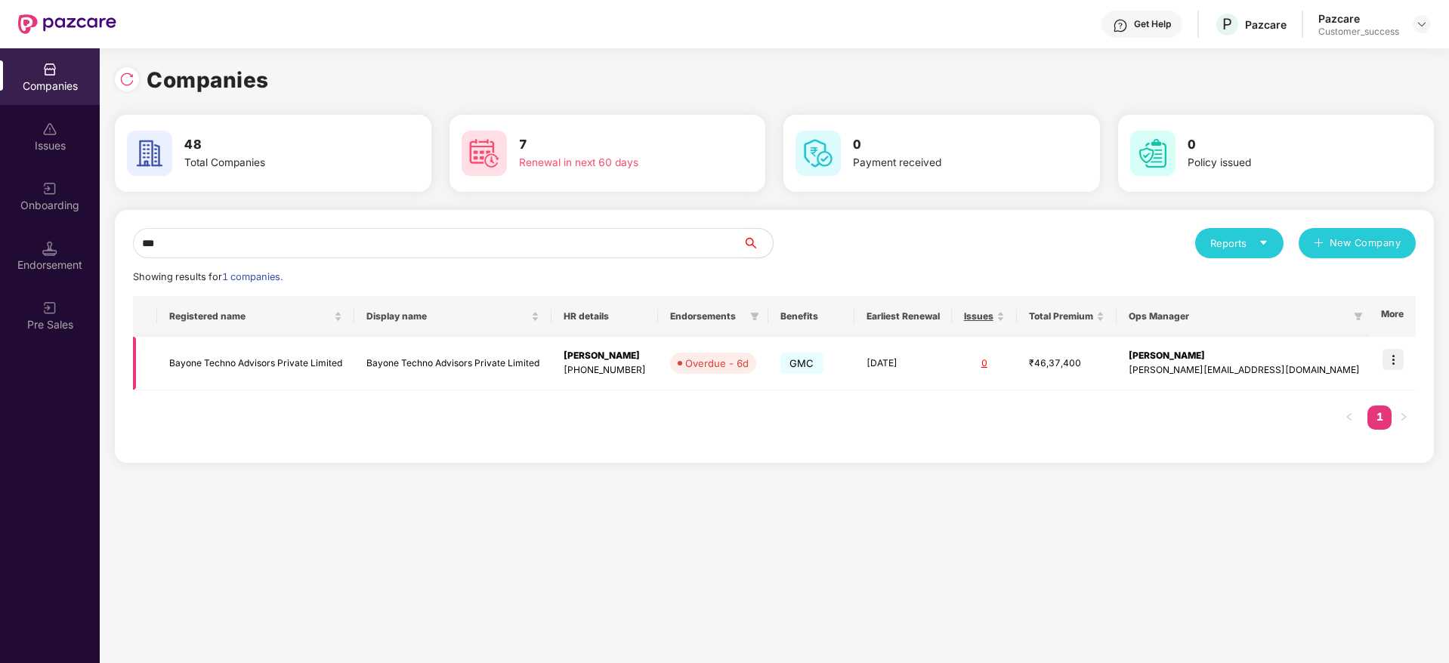
type input "***"
click at [1402, 352] on img at bounding box center [1392, 359] width 21 height 21
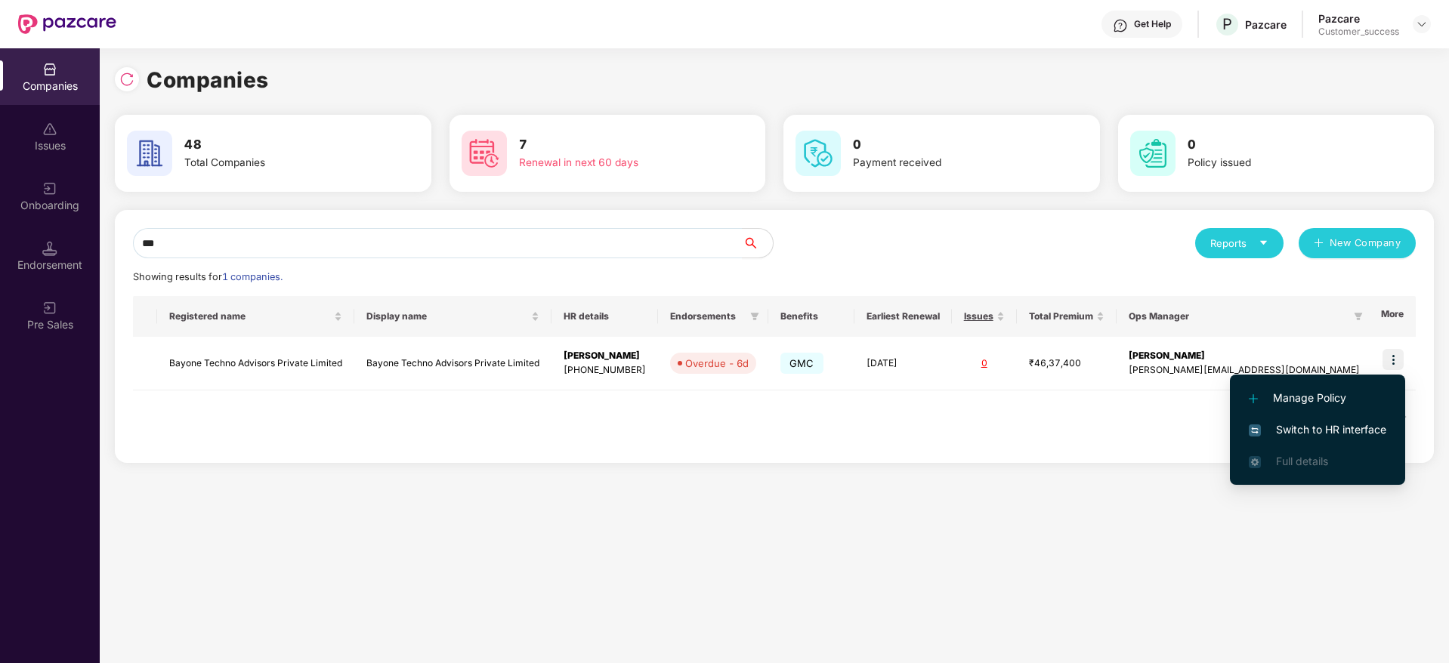
click at [1340, 425] on span "Switch to HR interface" at bounding box center [1317, 429] width 137 height 17
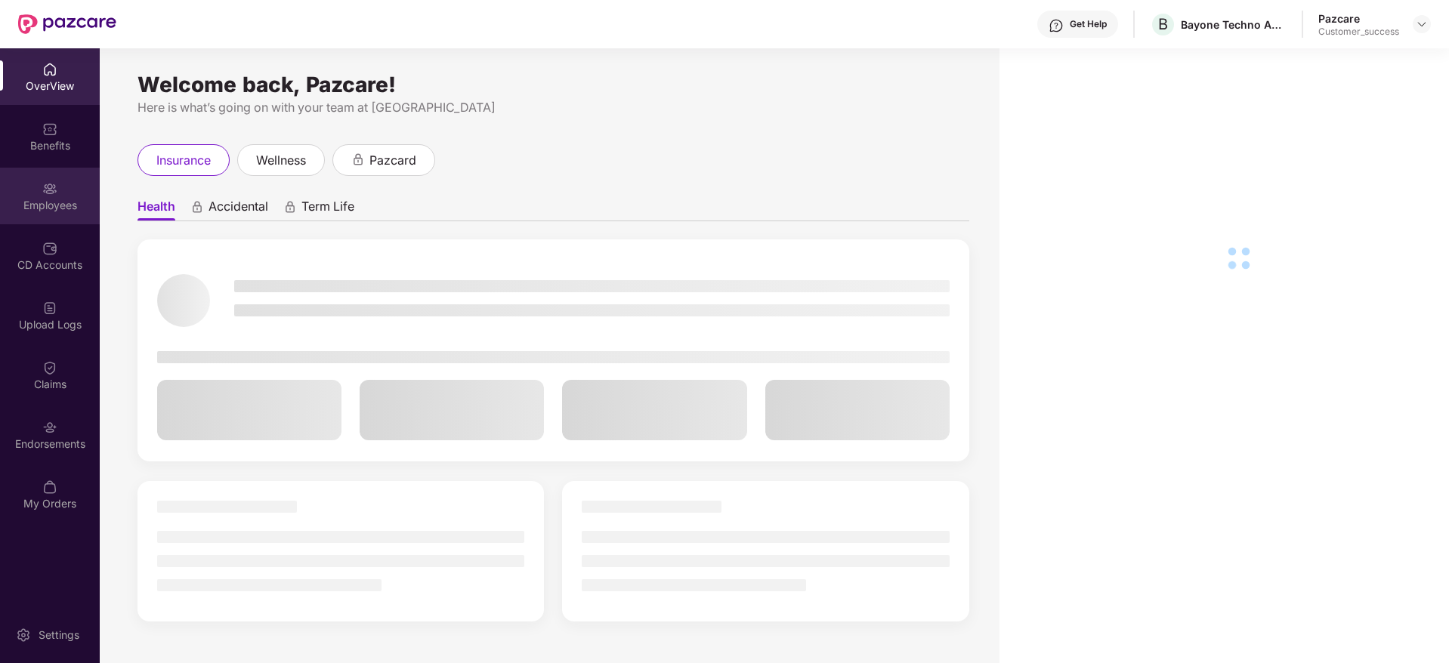
click at [46, 200] on div "Employees" at bounding box center [50, 205] width 100 height 15
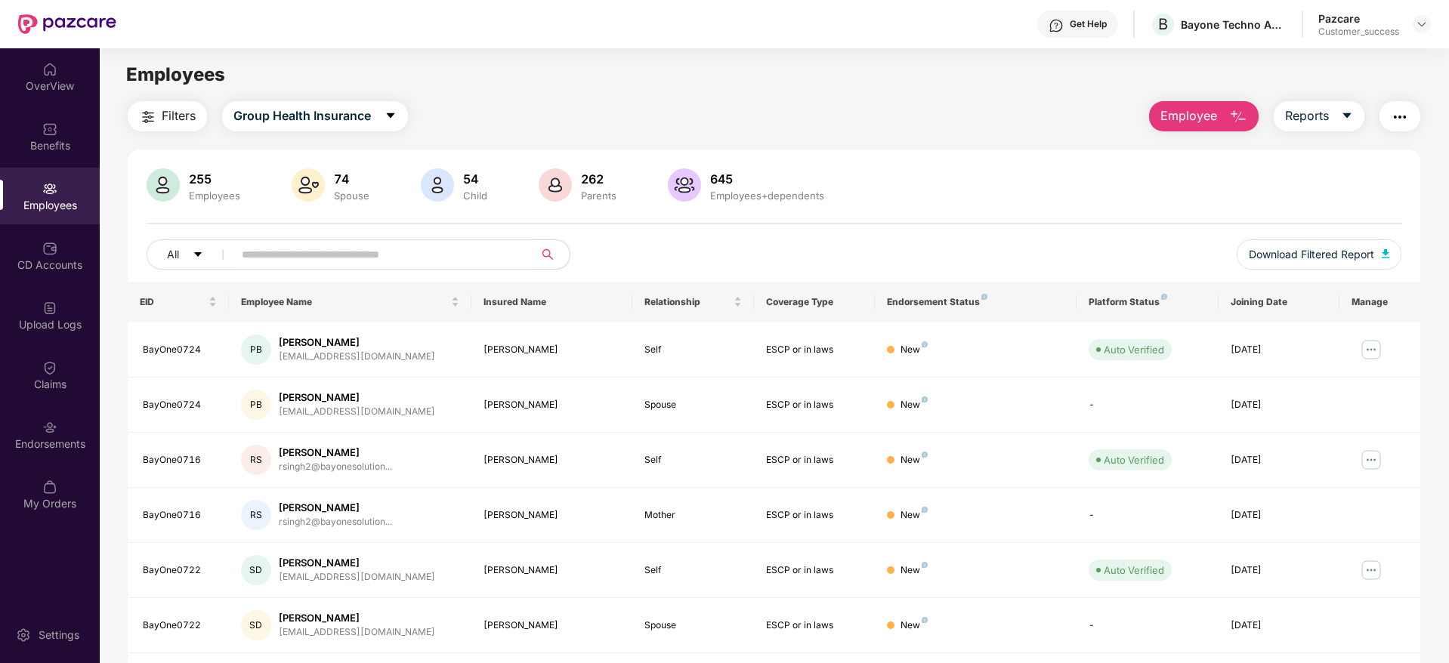
click at [376, 257] on input "text" at bounding box center [377, 254] width 271 height 23
click at [169, 118] on span "Filters" at bounding box center [179, 116] width 34 height 19
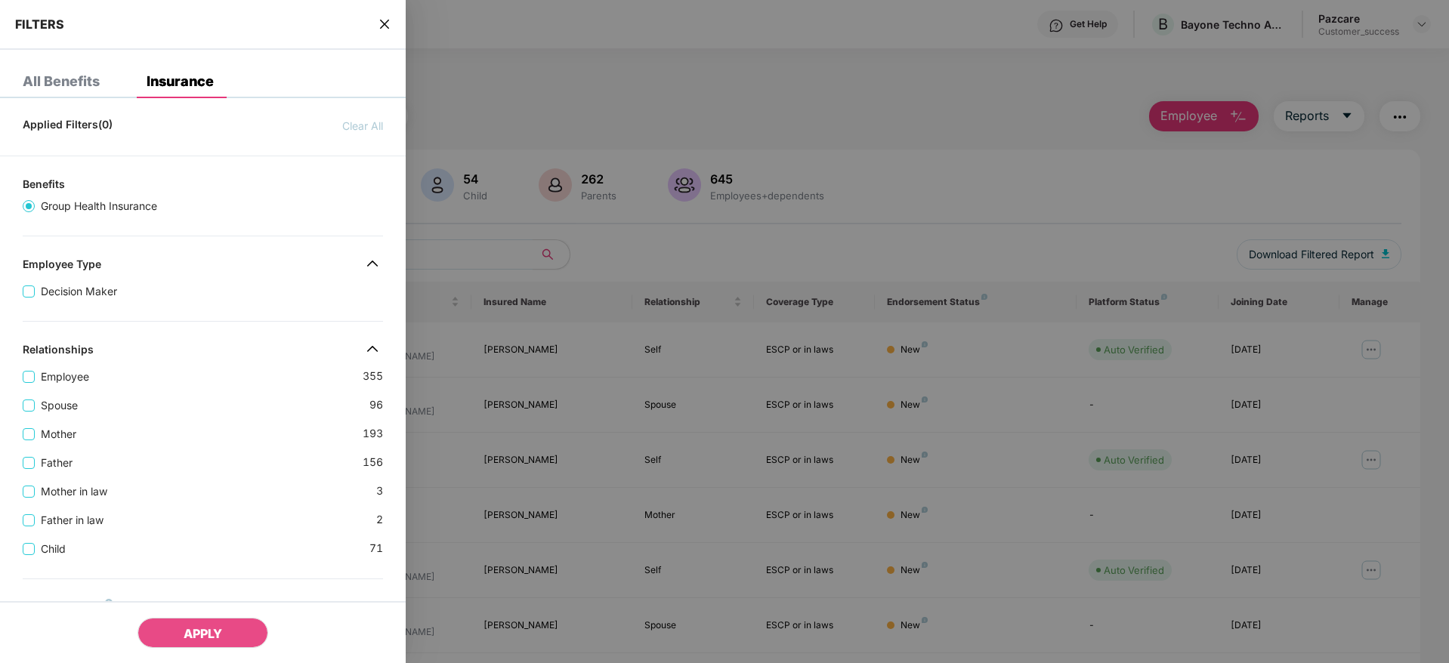
click at [232, 366] on div "Employee 355" at bounding box center [203, 371] width 360 height 29
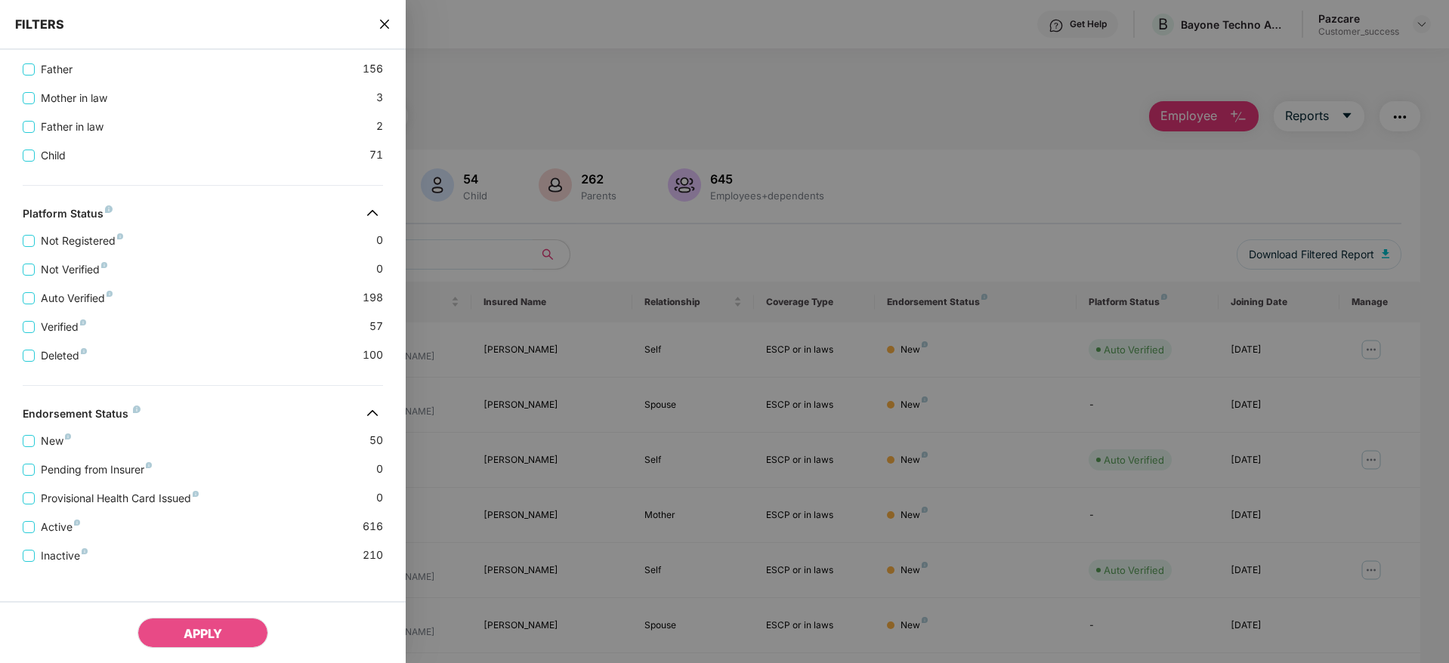
scroll to position [408, 0]
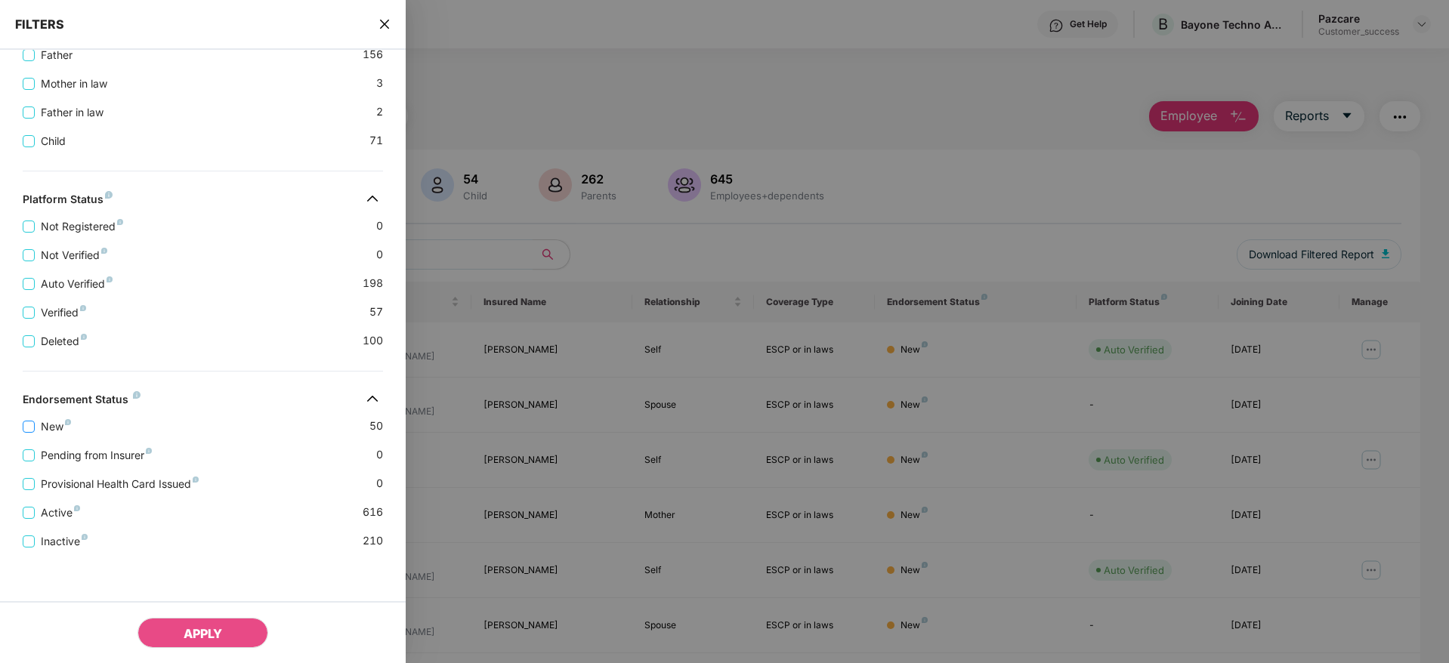
click at [45, 422] on span "New" at bounding box center [56, 426] width 42 height 17
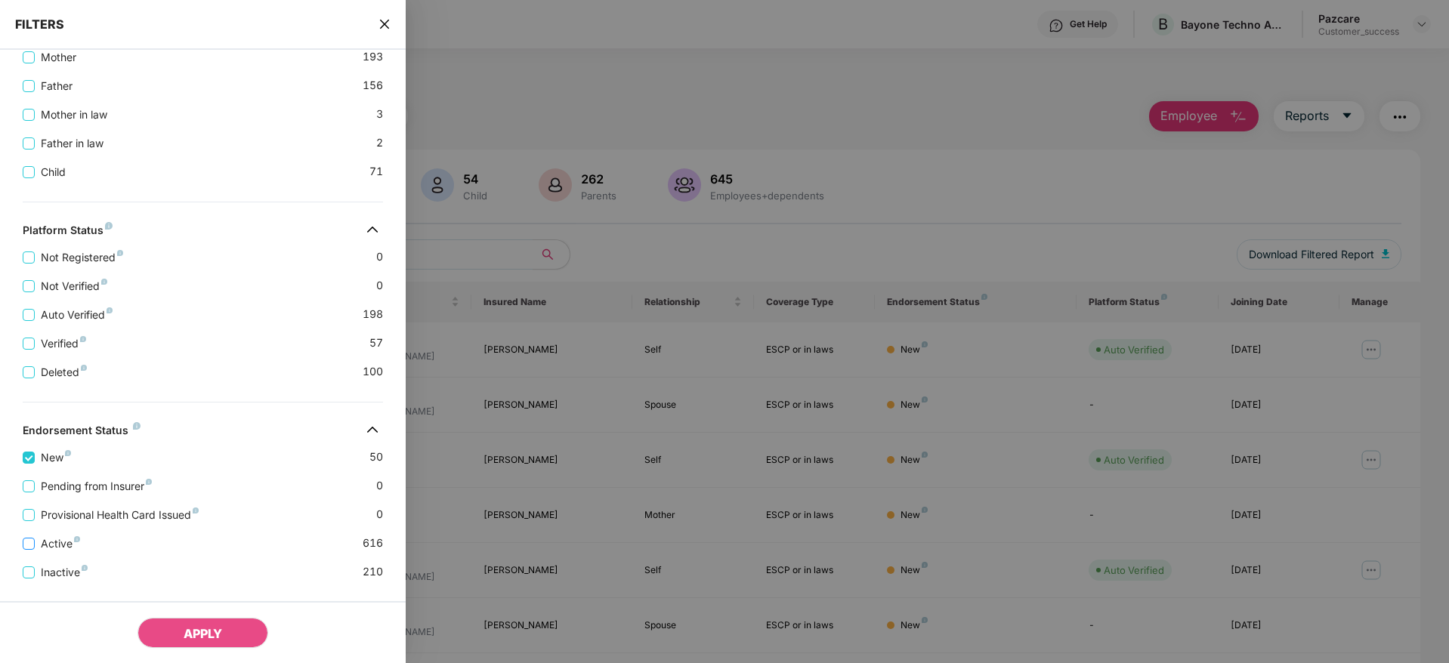
click at [58, 547] on span "Active" at bounding box center [60, 544] width 51 height 17
click at [209, 633] on span "APPLY" at bounding box center [203, 633] width 39 height 15
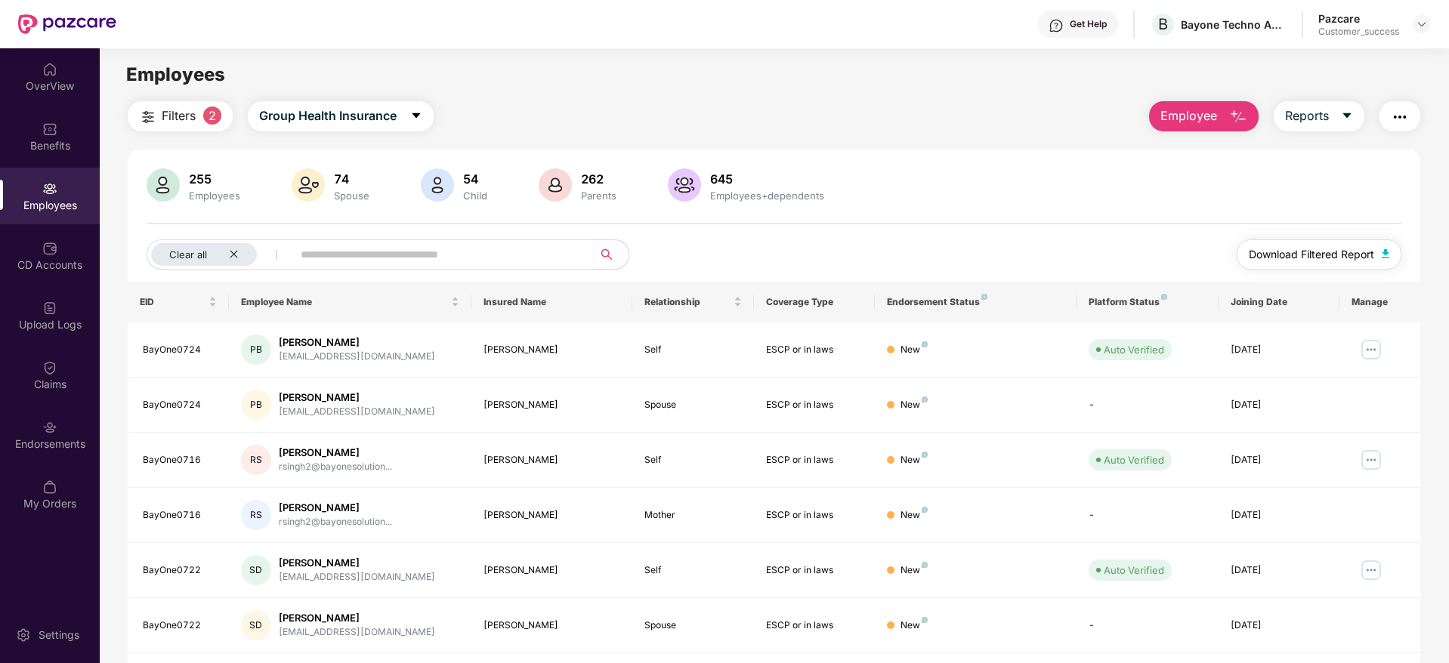
click at [1270, 251] on span "Download Filtered Report" at bounding box center [1311, 254] width 125 height 17
click at [642, 107] on div "Filters 2 Group Health Insurance Employee Reports" at bounding box center [774, 116] width 1292 height 30
click at [1421, 25] on img at bounding box center [1422, 24] width 12 height 12
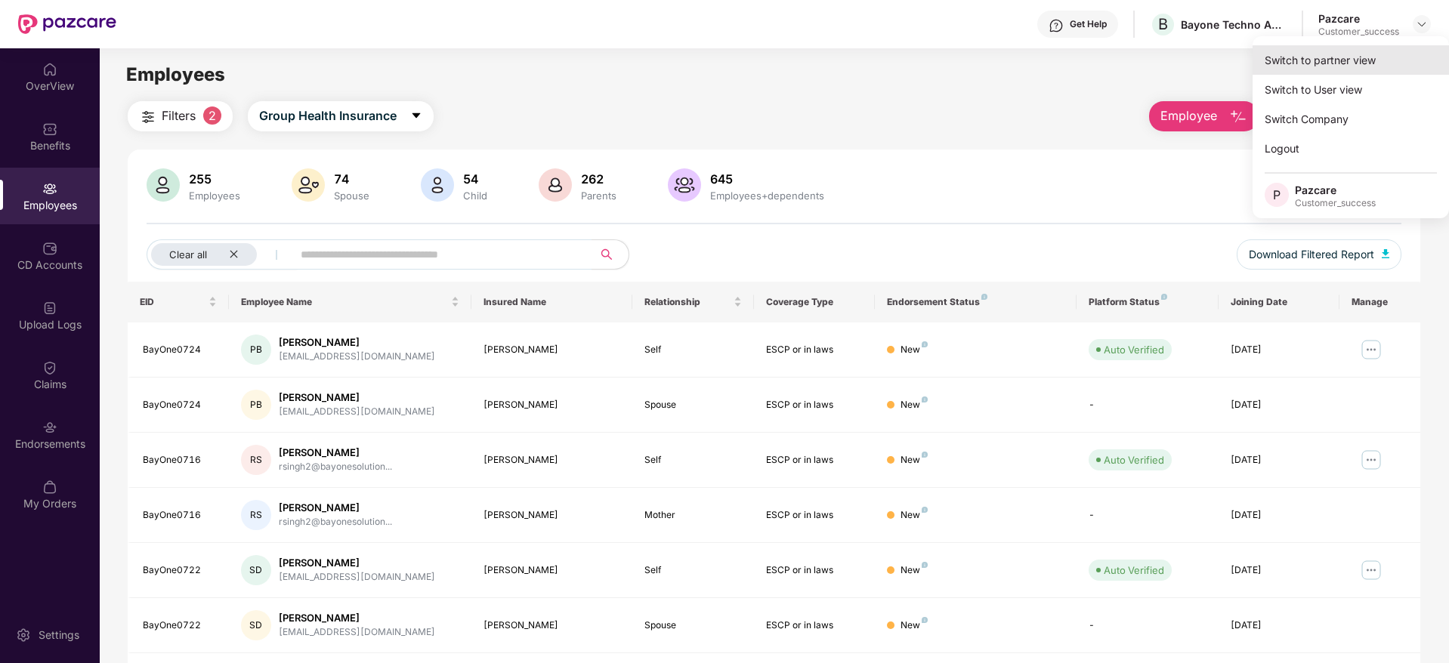
click at [1307, 63] on div "Switch to partner view" at bounding box center [1350, 59] width 196 height 29
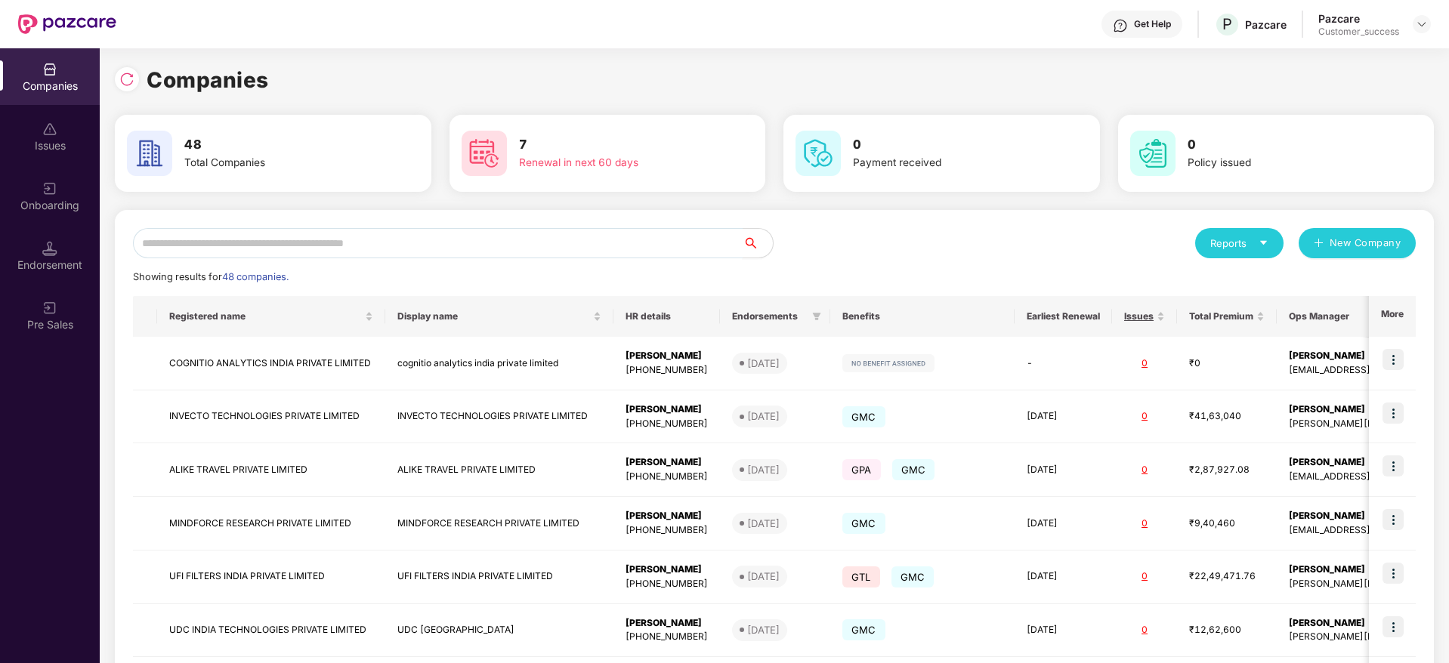
click at [422, 242] on input "text" at bounding box center [438, 243] width 610 height 30
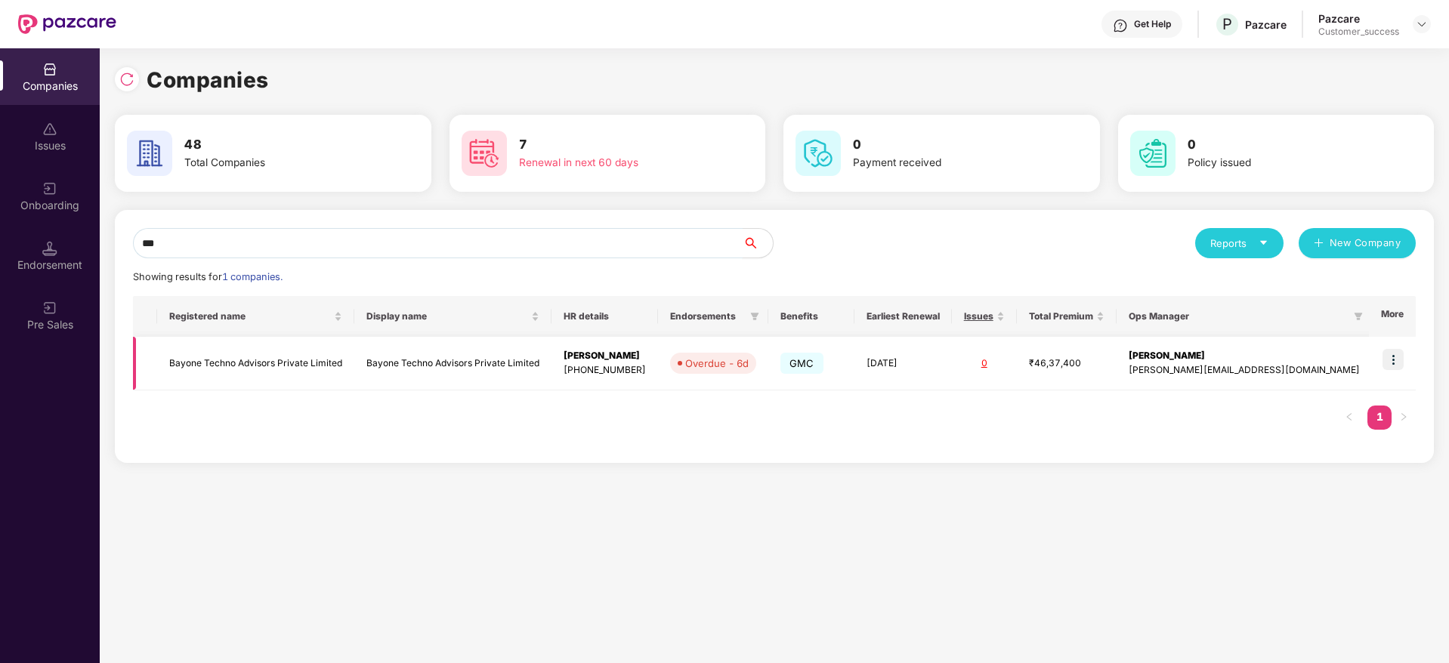
type input "***"
click at [301, 376] on td "Bayone Techno Advisors Private Limited" at bounding box center [255, 364] width 197 height 54
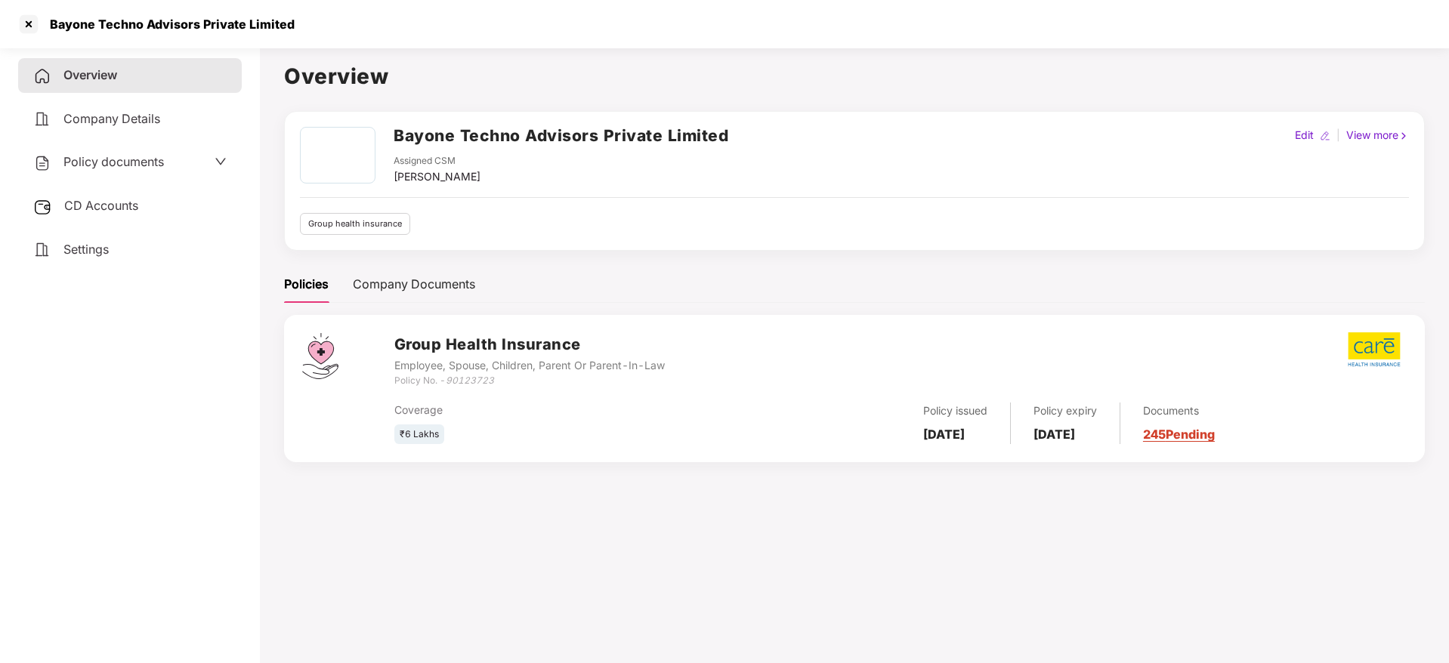
click at [1194, 428] on link "245 Pending" at bounding box center [1179, 434] width 72 height 15
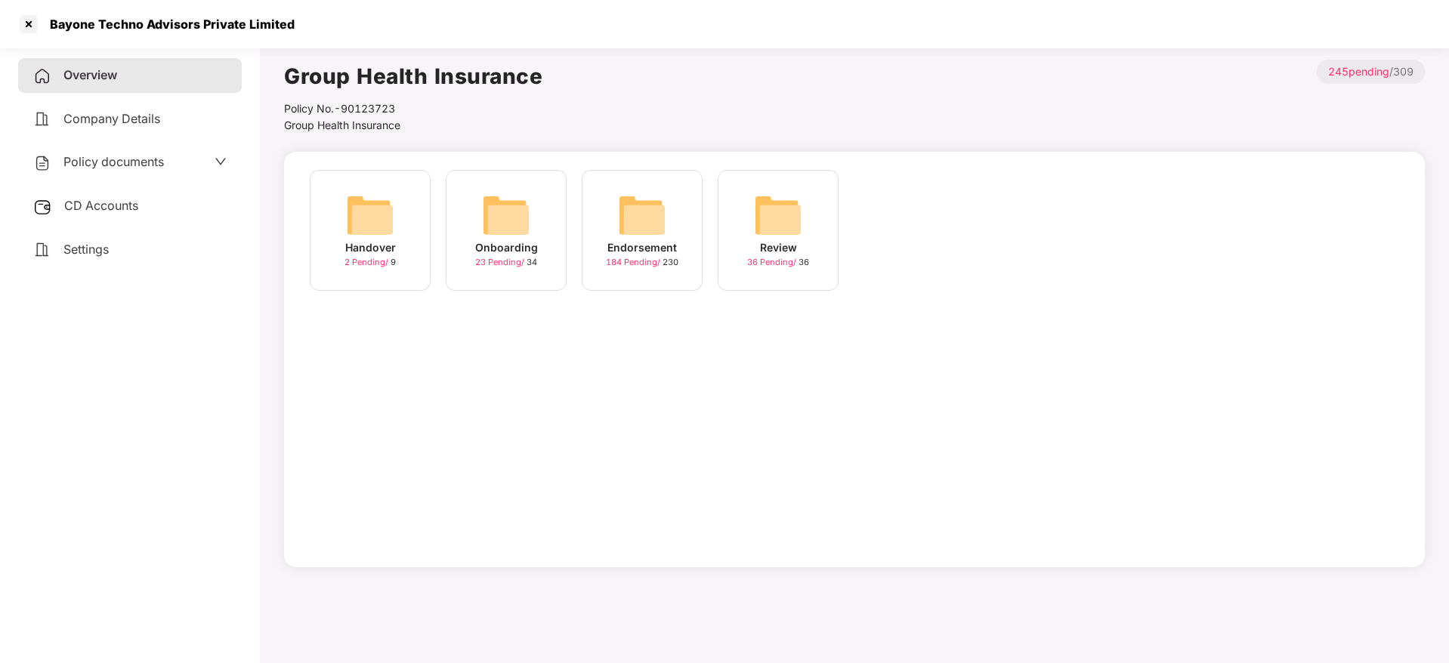
click at [610, 211] on div "Endorsement 184 Pending / 230" at bounding box center [642, 230] width 121 height 121
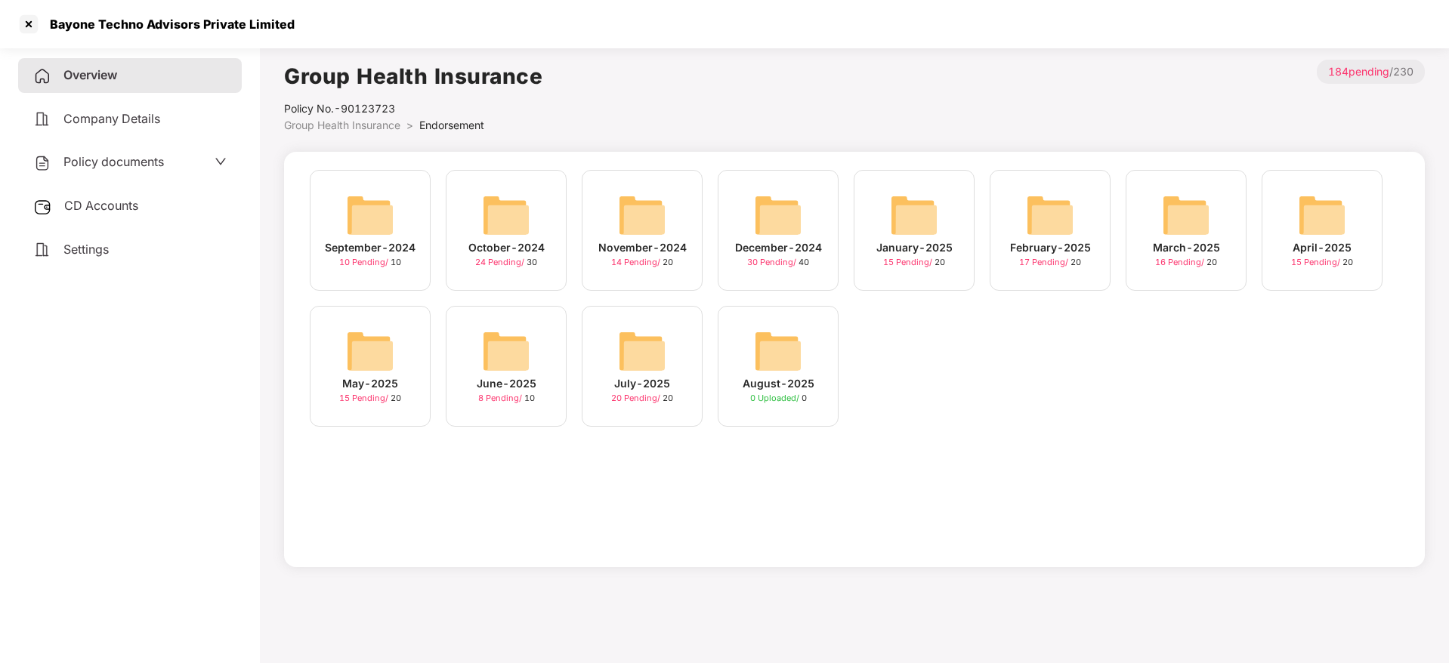
click at [642, 362] on img at bounding box center [642, 351] width 48 height 48
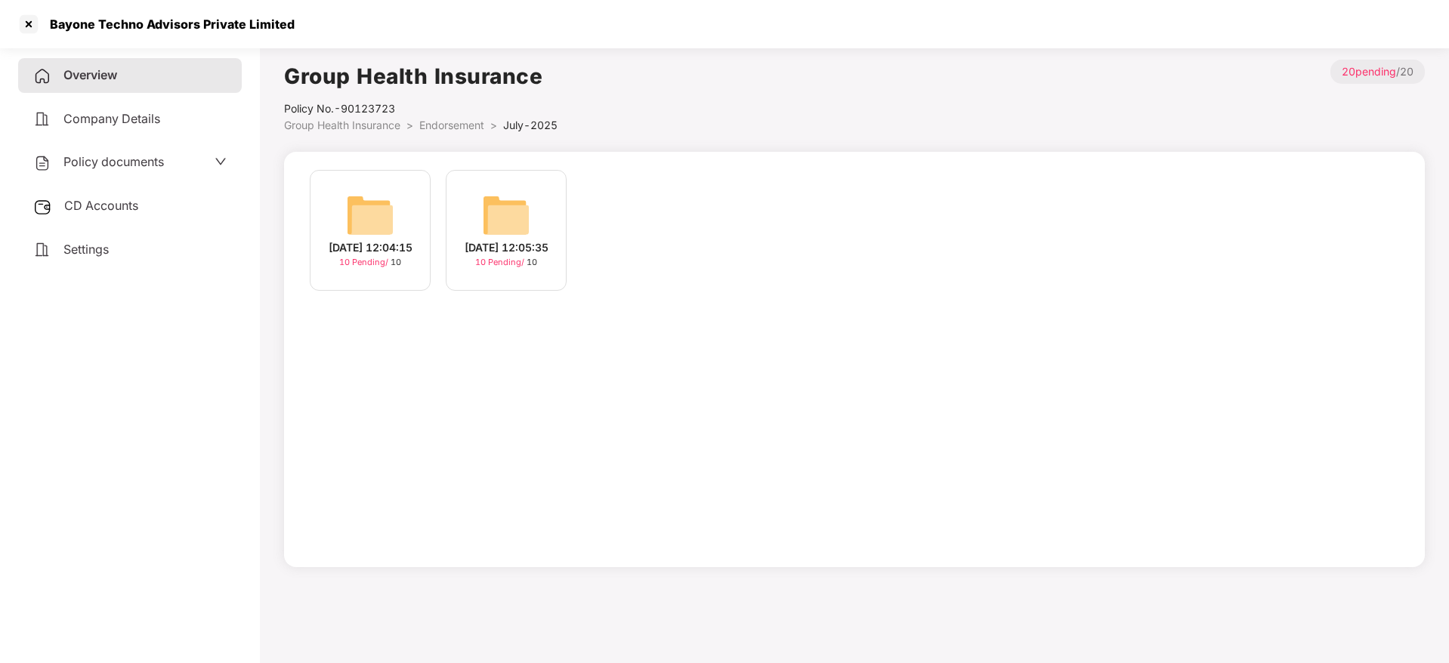
click at [483, 210] on img at bounding box center [506, 215] width 48 height 48
click at [402, 225] on div "22-Jul-2025 12:04:15 10 Pending / 10" at bounding box center [370, 230] width 121 height 121
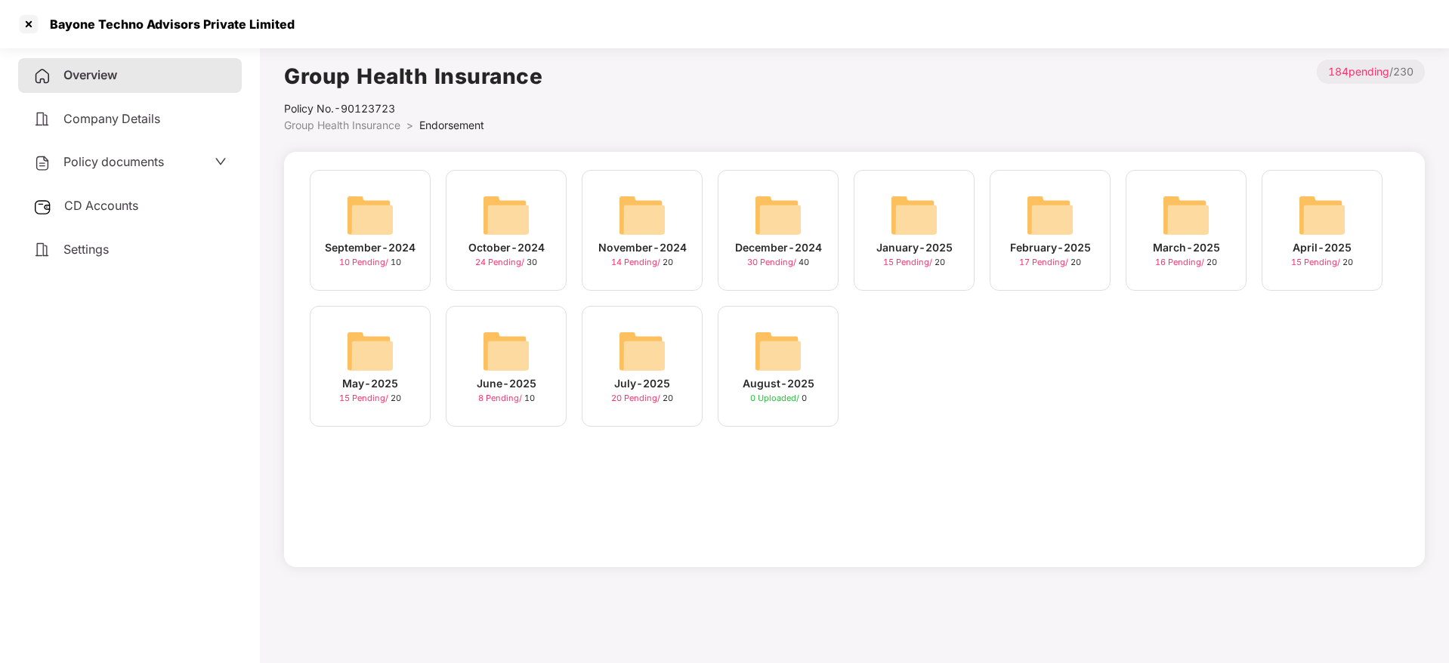
click at [515, 353] on img at bounding box center [506, 351] width 48 height 48
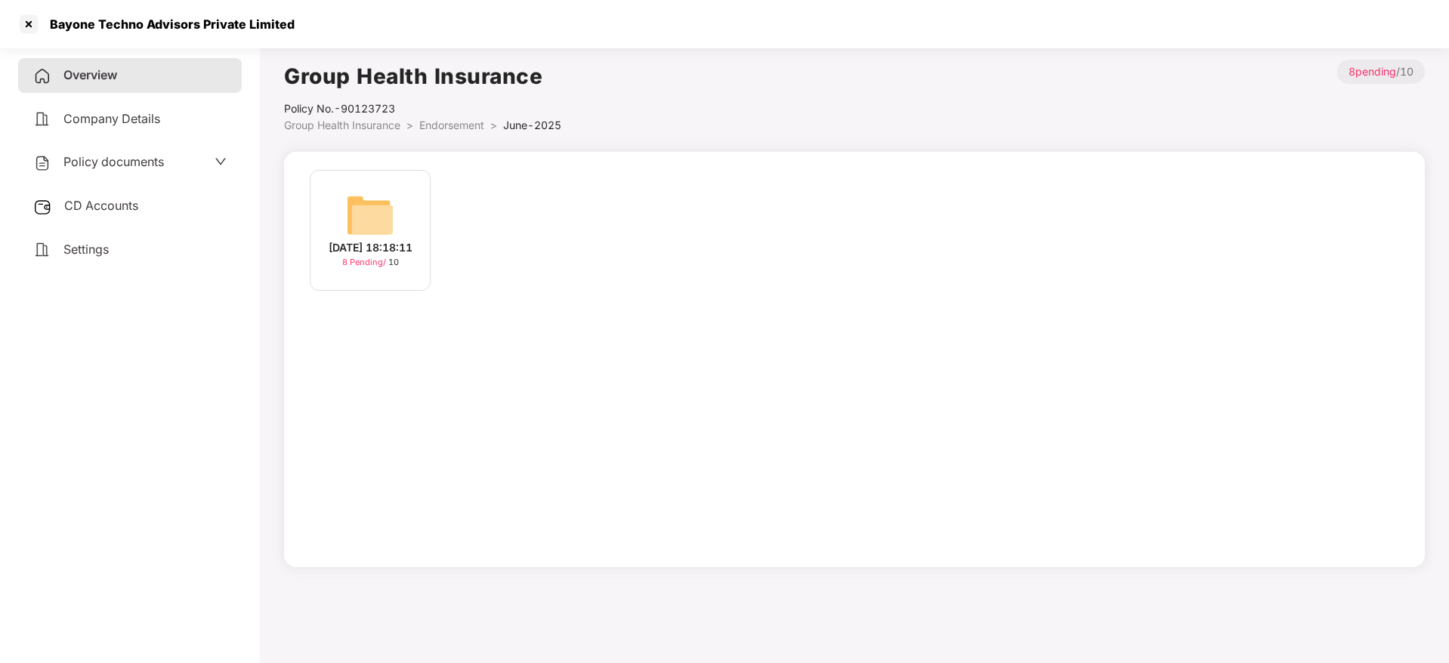
click at [352, 224] on img at bounding box center [370, 215] width 48 height 48
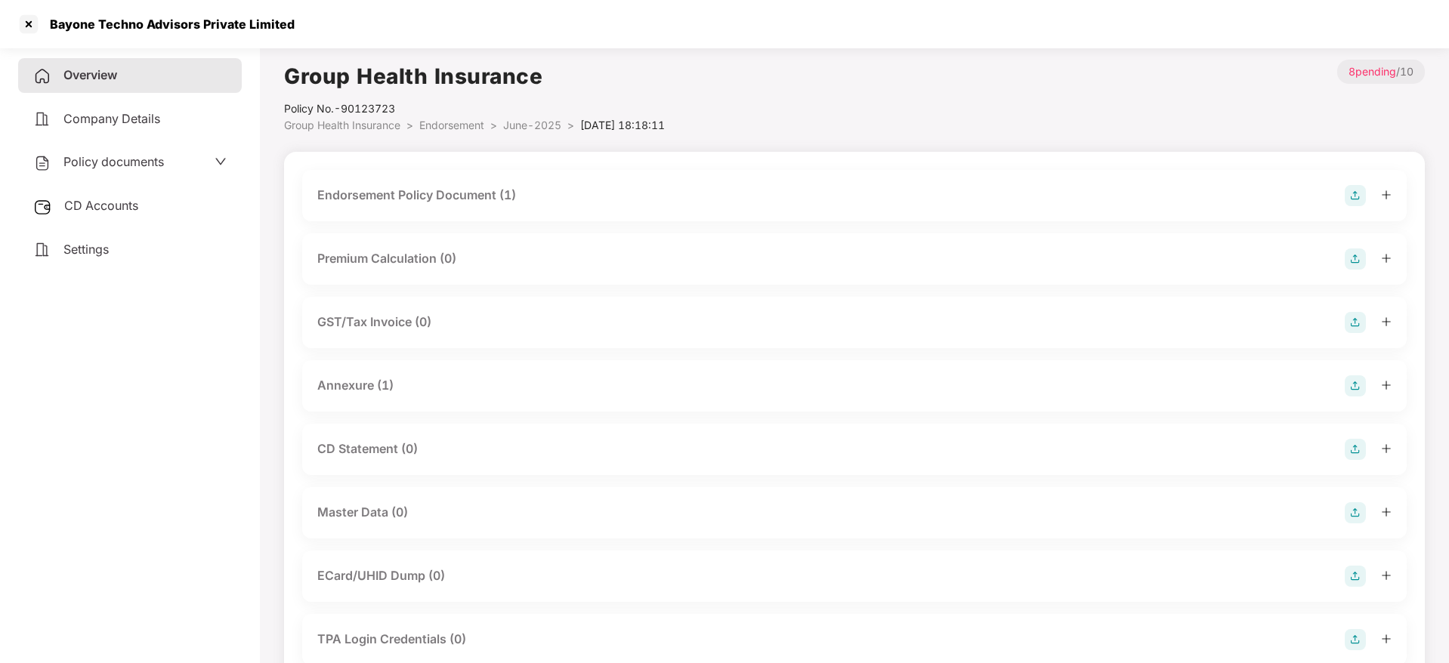
click at [377, 378] on div "Annexure (1)" at bounding box center [355, 385] width 76 height 19
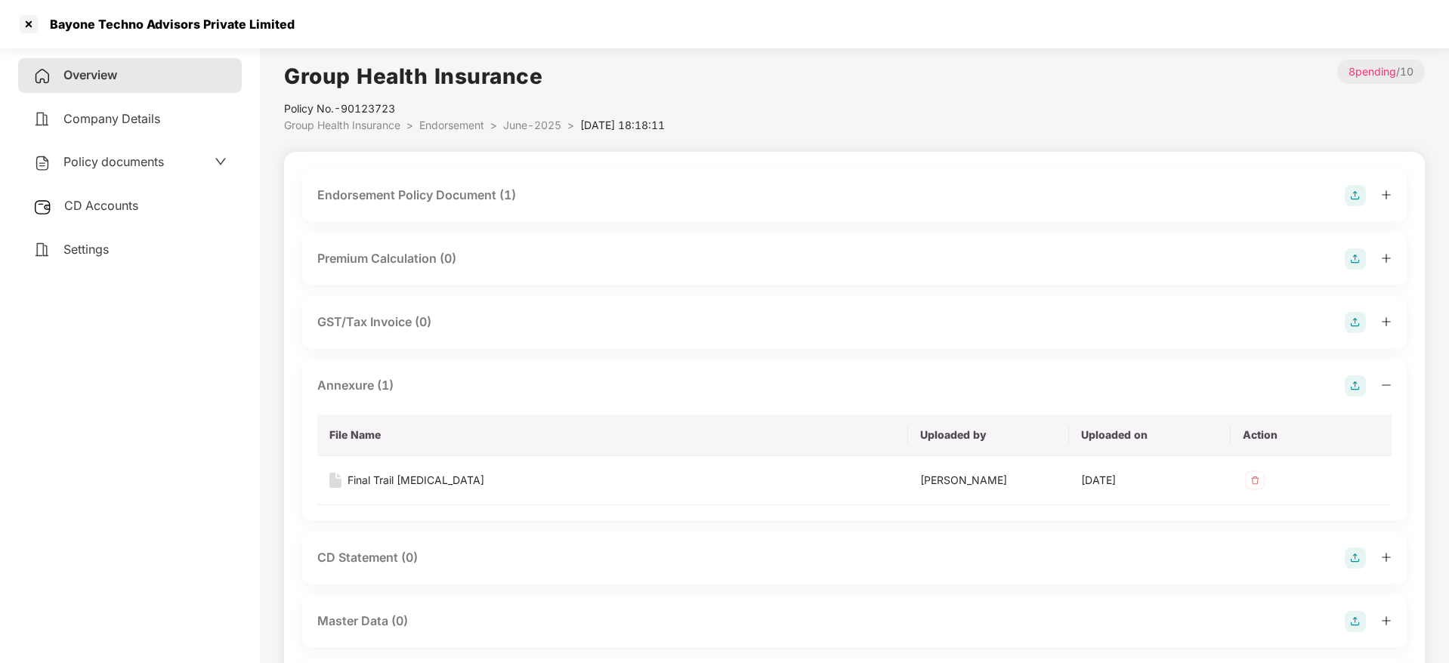
click at [427, 194] on div "Endorsement Policy Document (1)" at bounding box center [416, 195] width 199 height 19
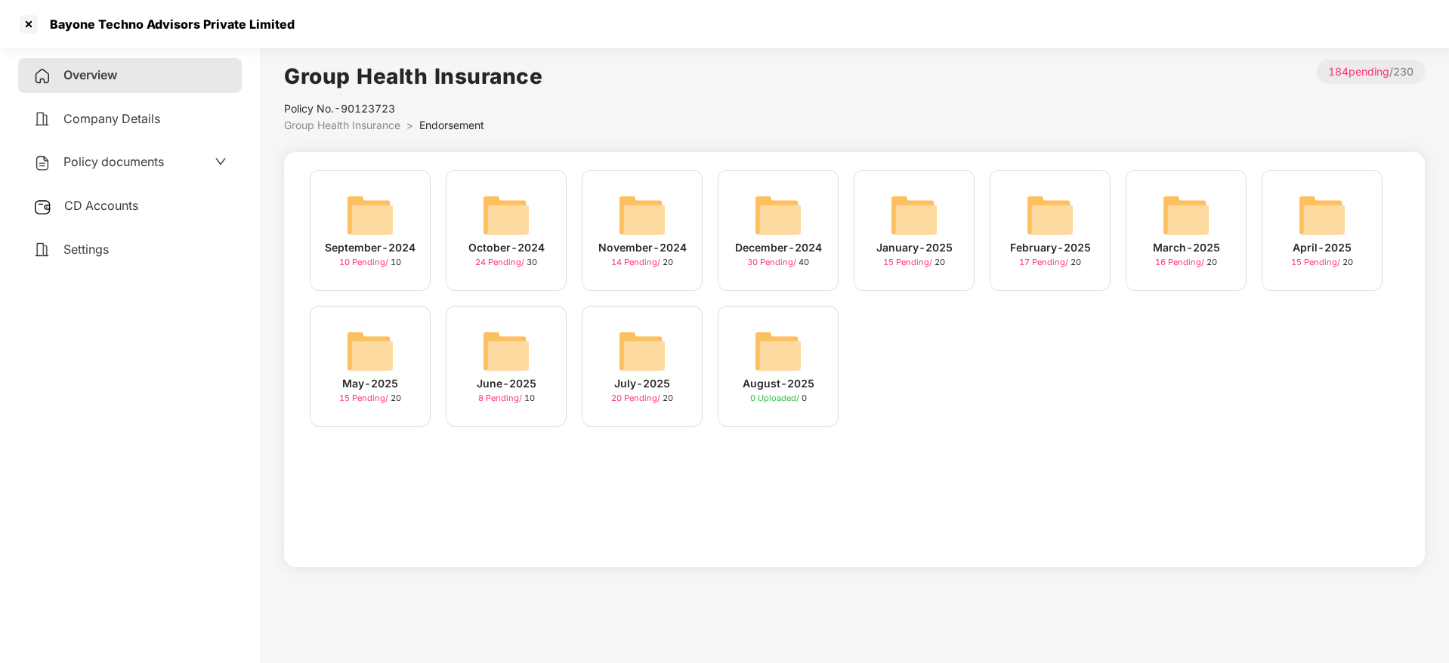
click at [385, 357] on img at bounding box center [370, 351] width 48 height 48
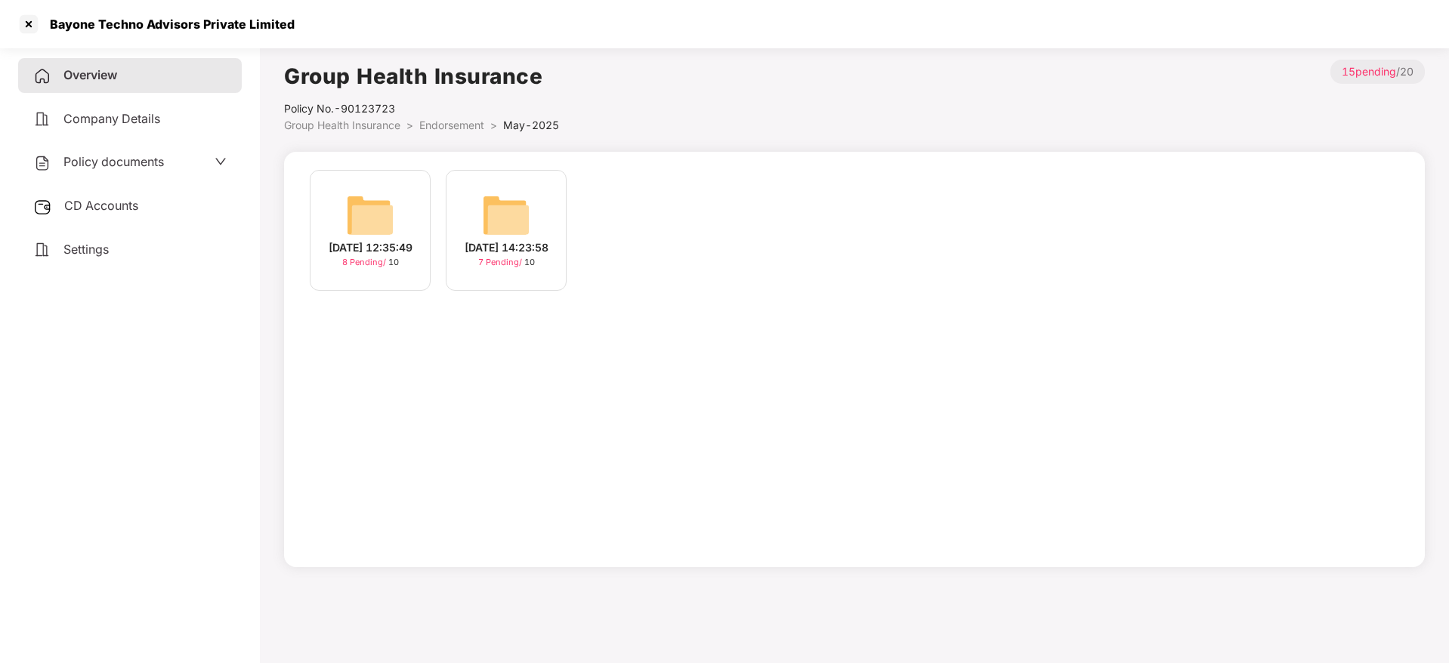
click at [512, 239] on div "13-May-2025 14:23:58" at bounding box center [507, 247] width 84 height 17
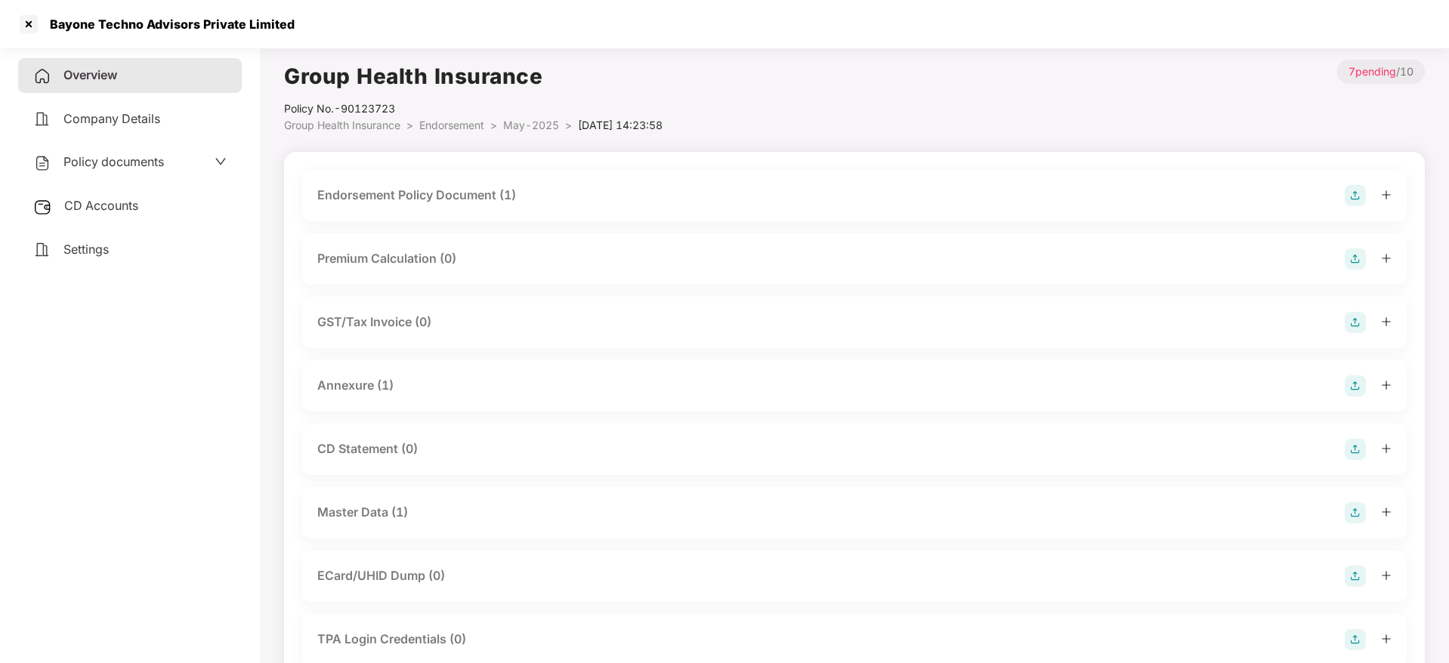
click at [371, 512] on div "Master Data (1)" at bounding box center [362, 512] width 91 height 19
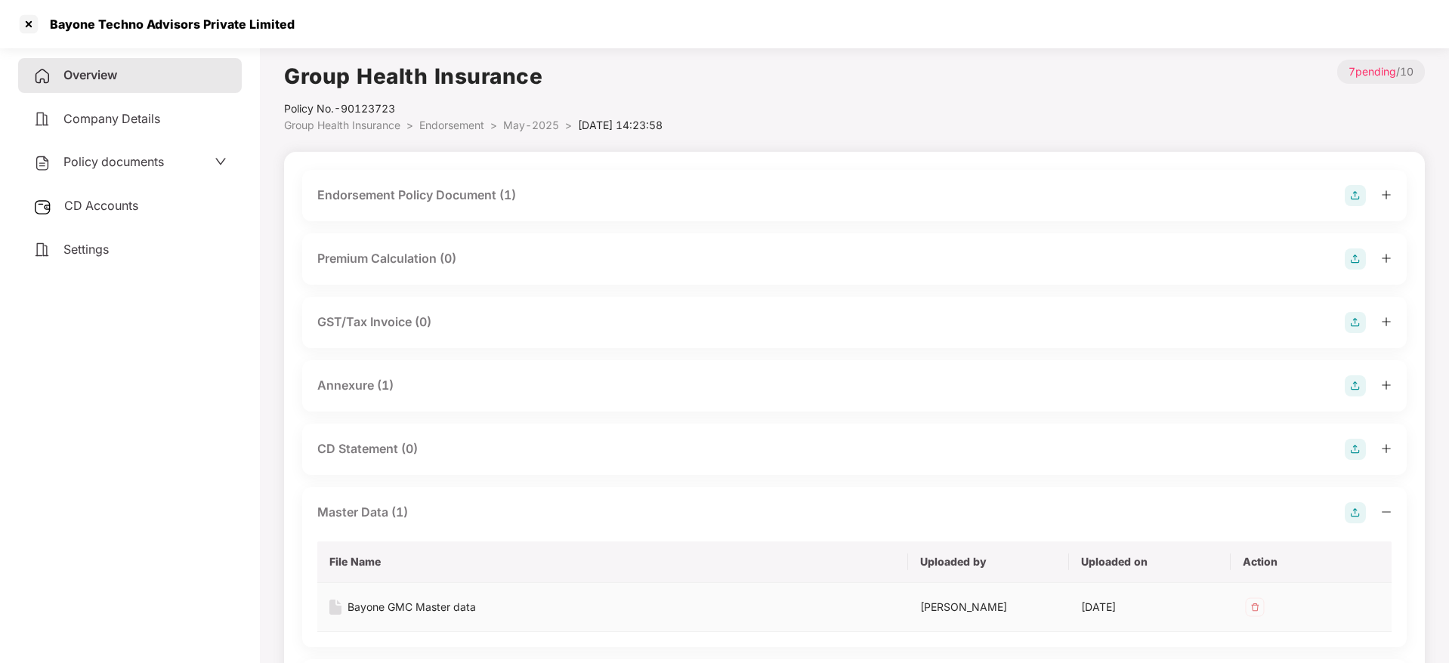
click at [420, 610] on div "Bayone GMC Master data" at bounding box center [411, 607] width 128 height 17
